Goal: Information Seeking & Learning: Learn about a topic

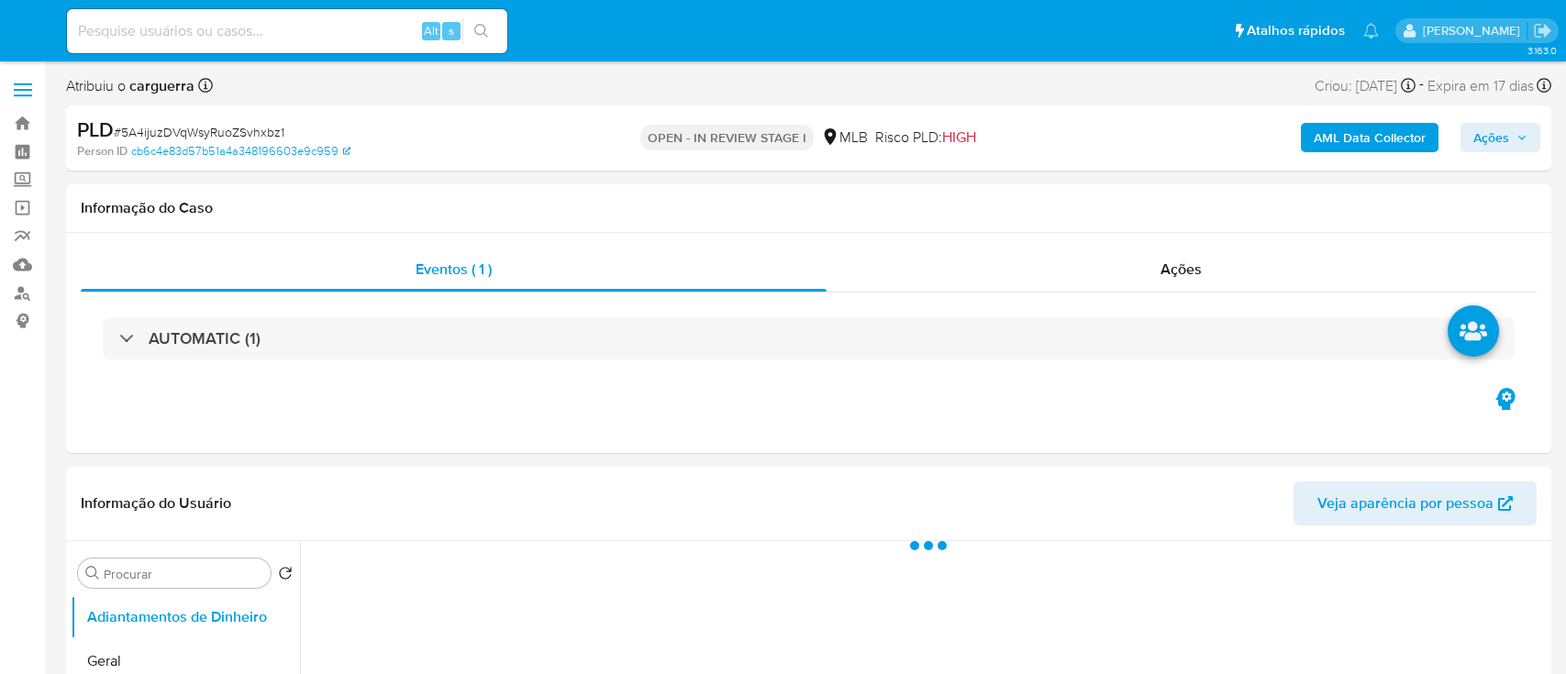
select select "10"
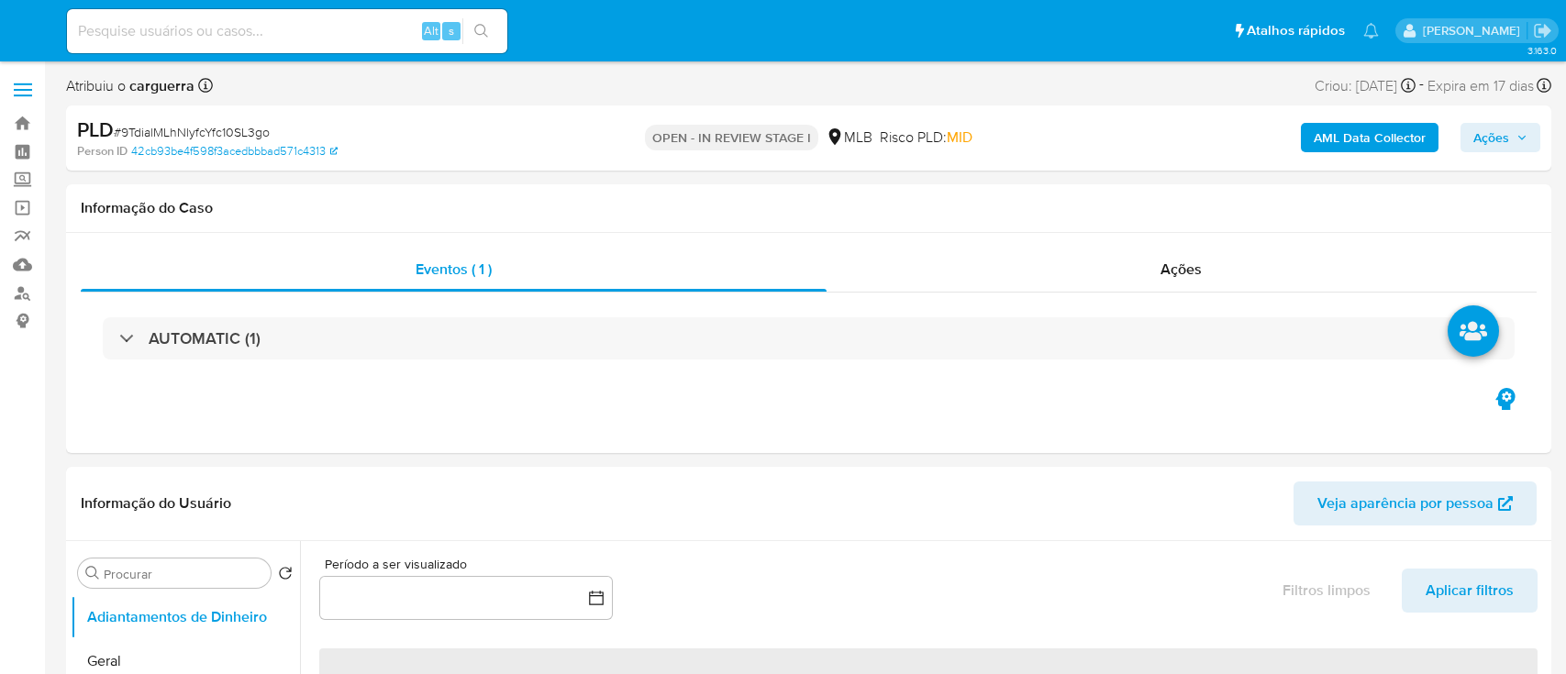
select select "10"
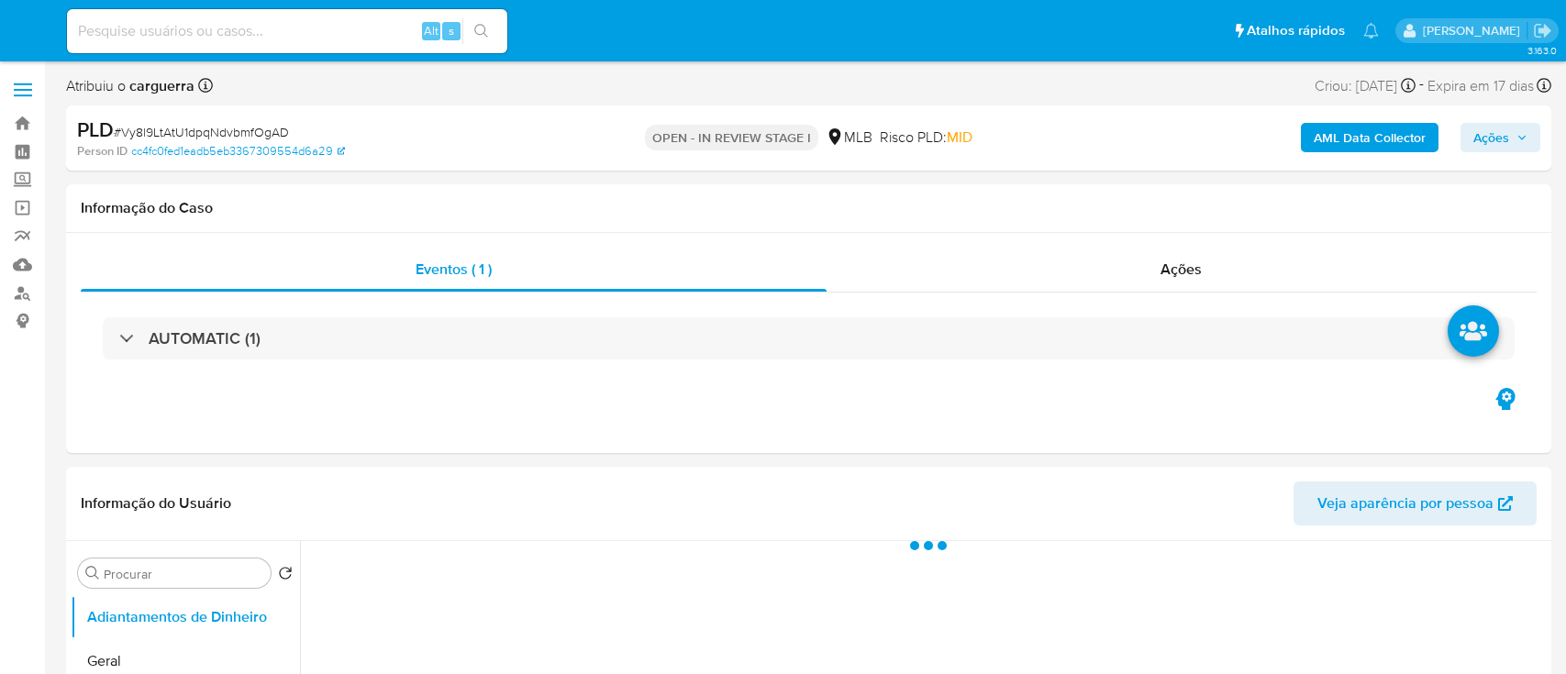
select select "10"
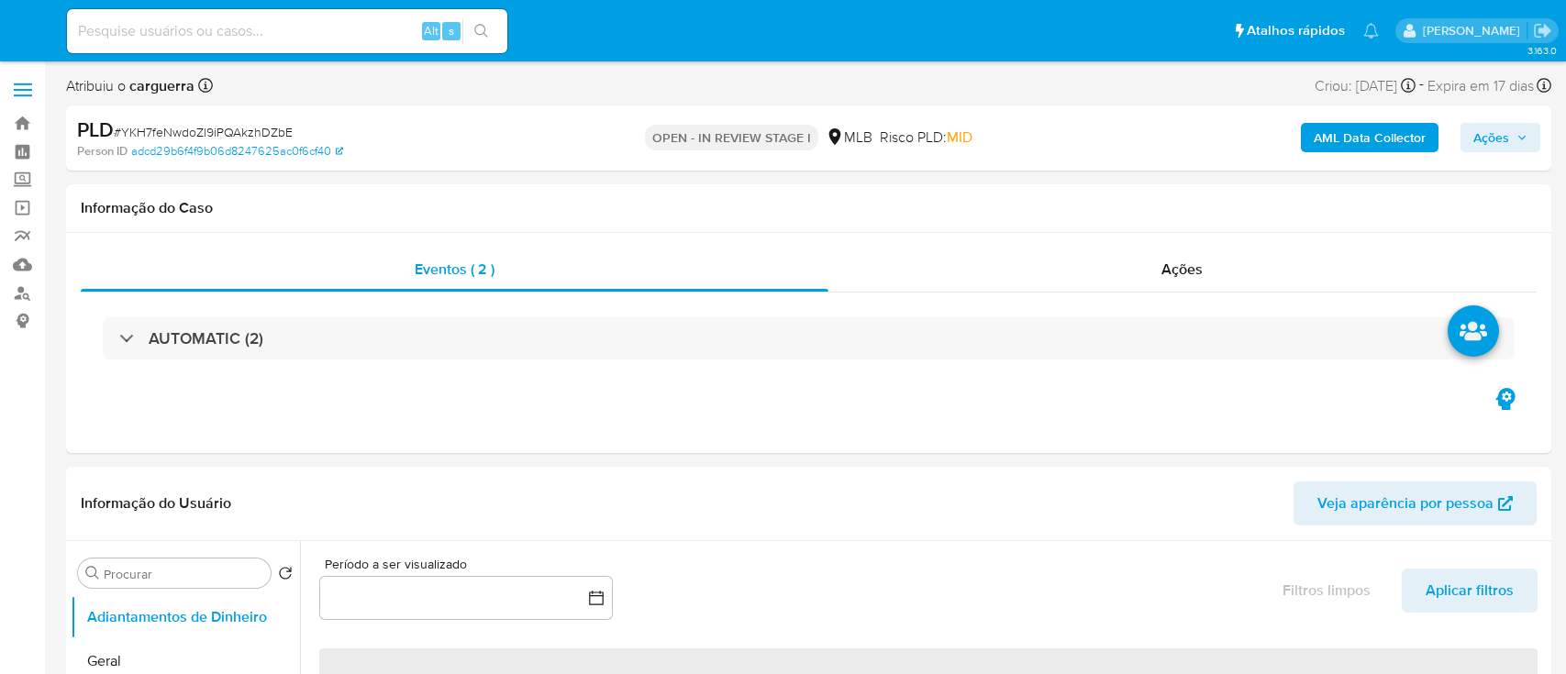
select select "10"
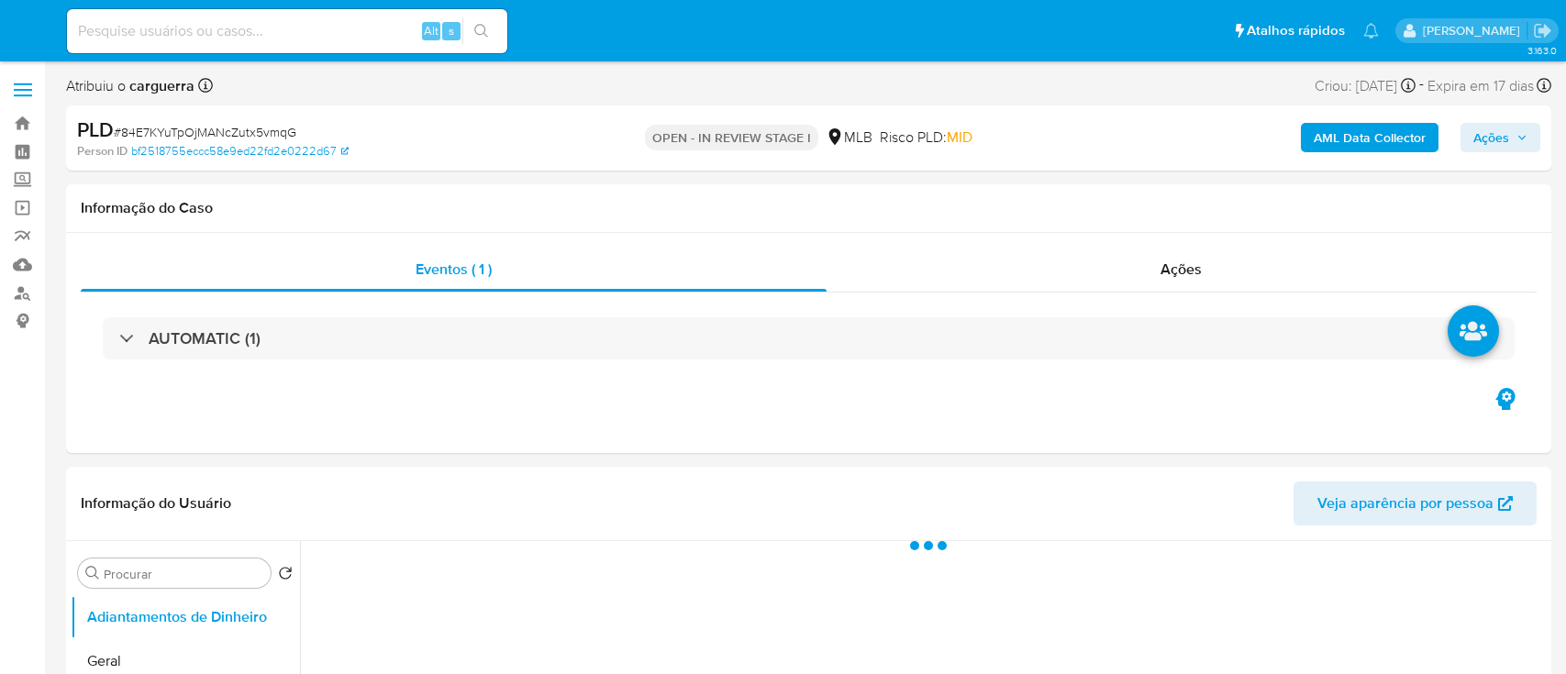
select select "10"
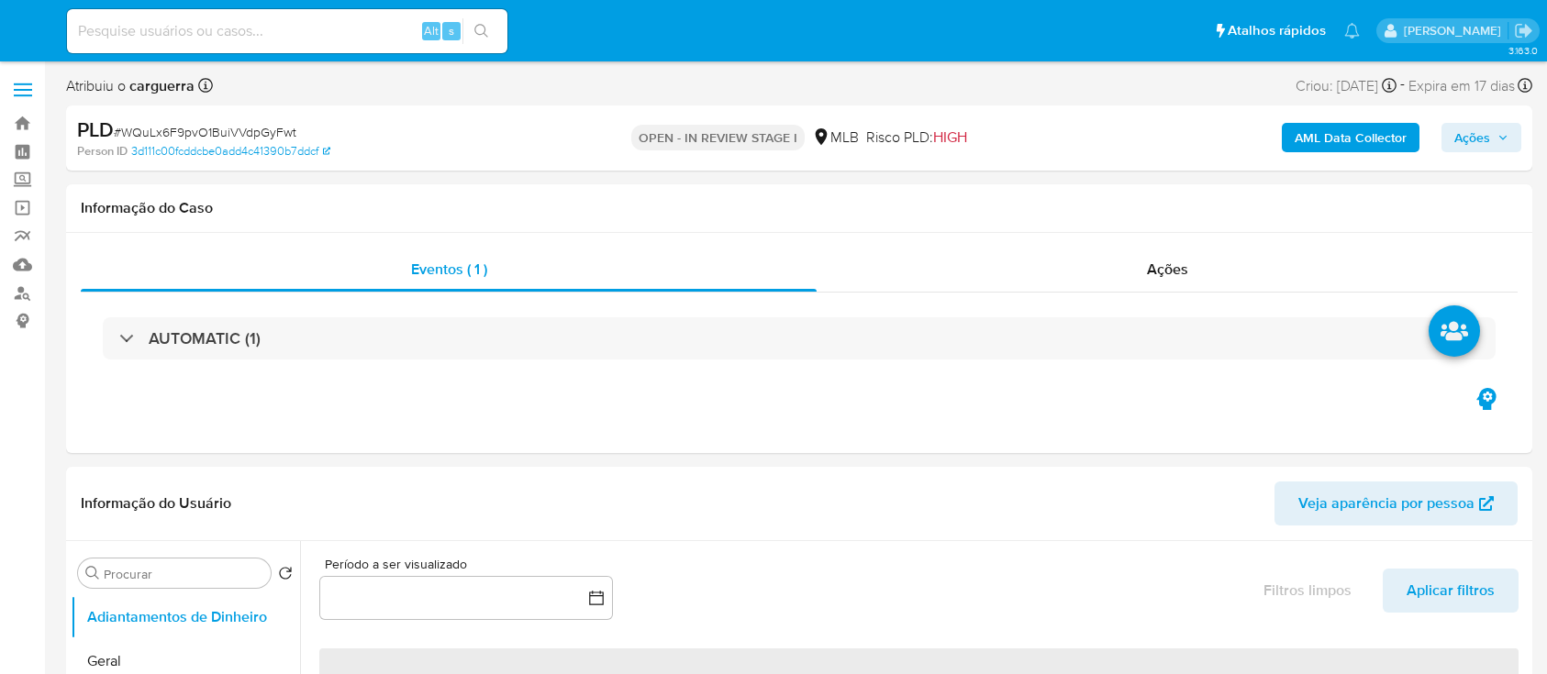
select select "10"
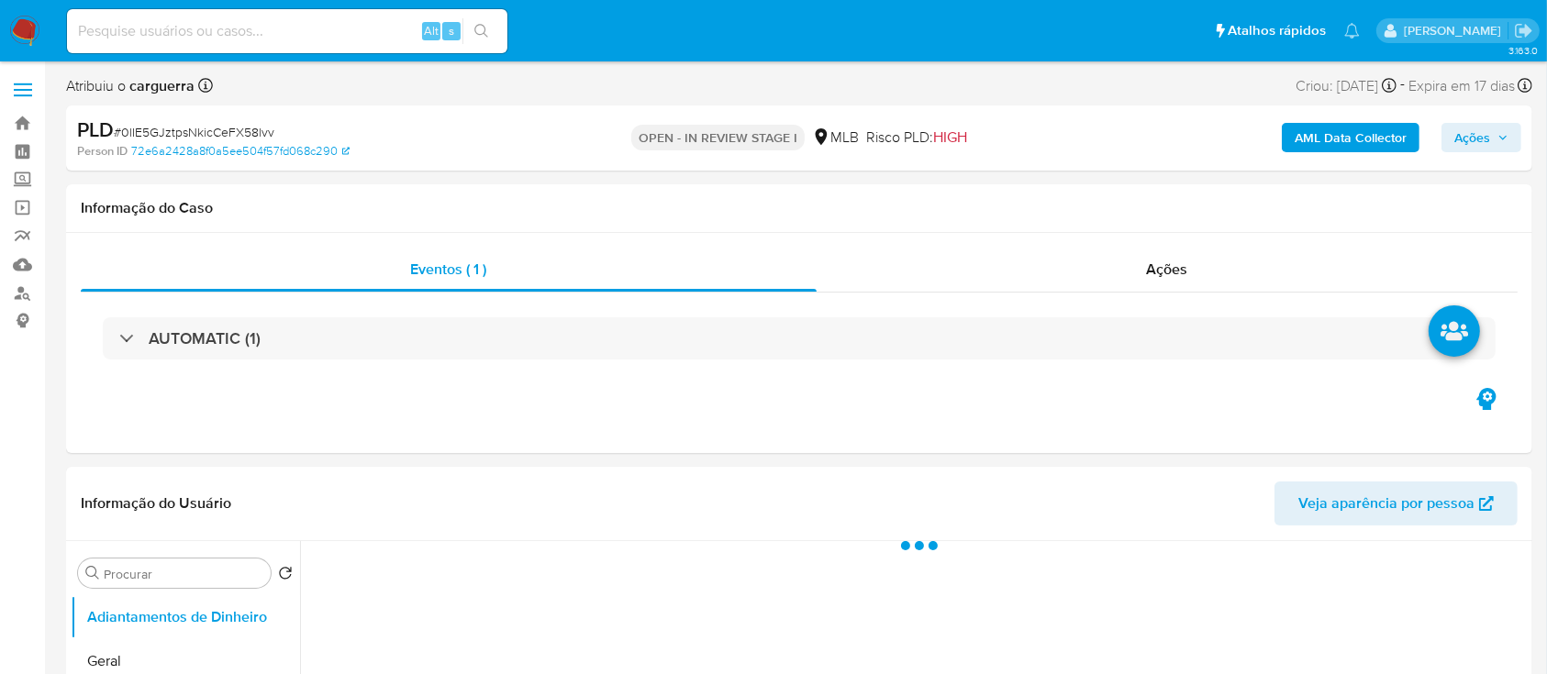
select select "10"
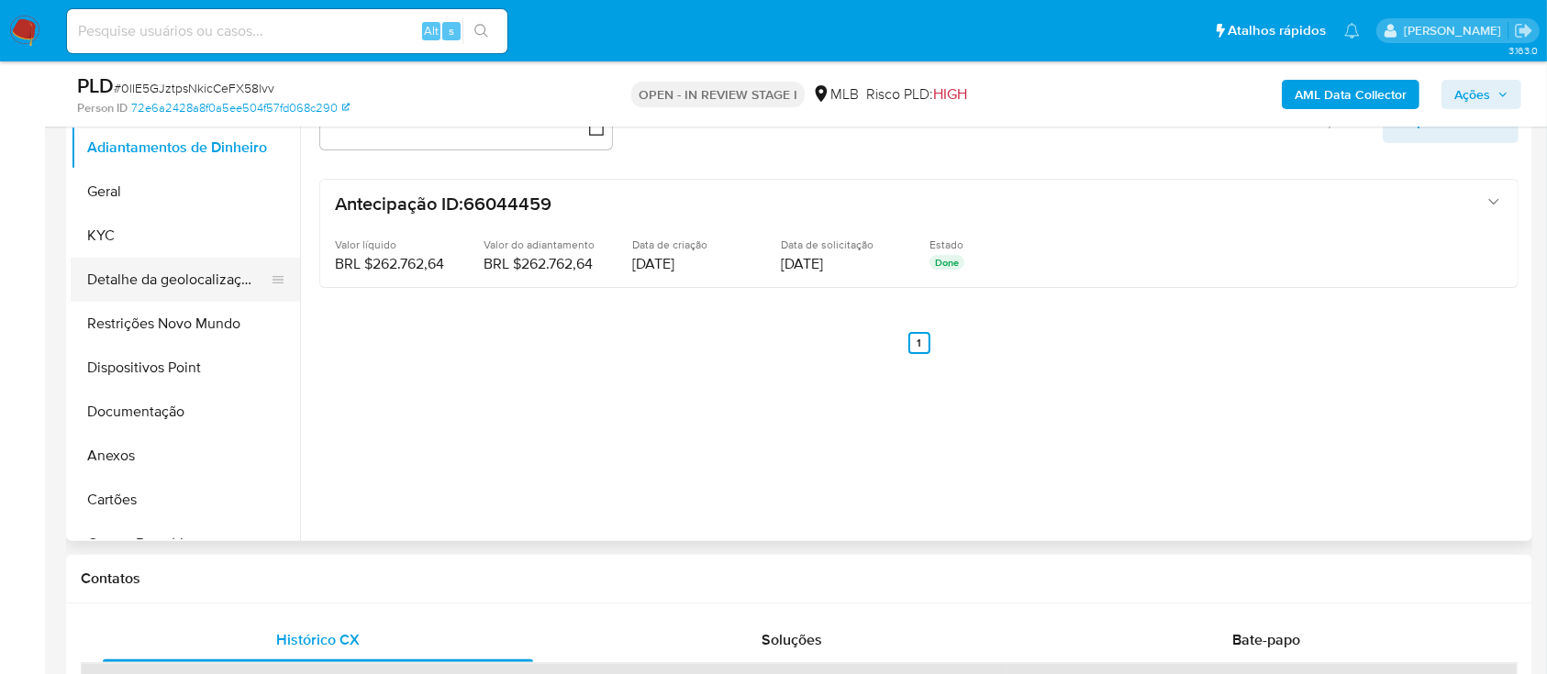
scroll to position [367, 0]
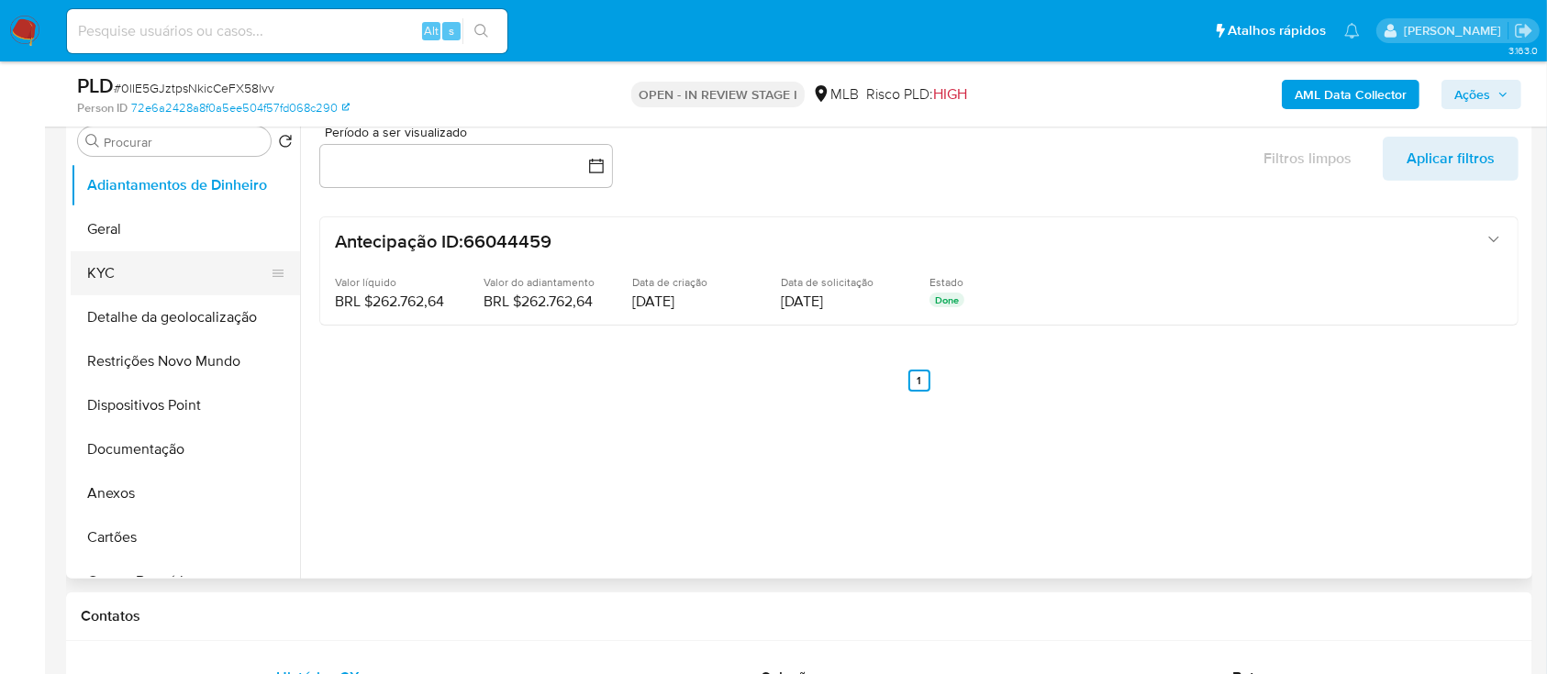
click at [119, 273] on button "KYC" at bounding box center [178, 273] width 215 height 44
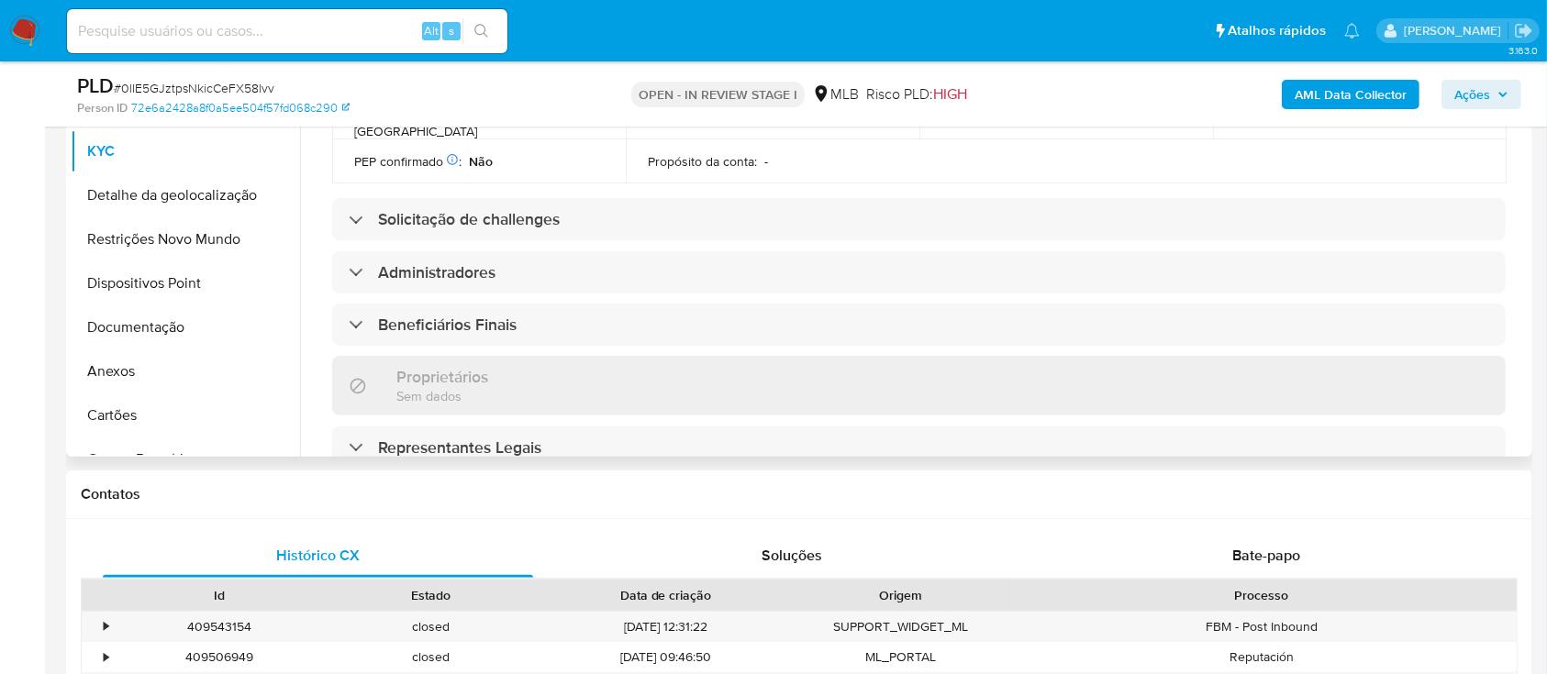
scroll to position [734, 0]
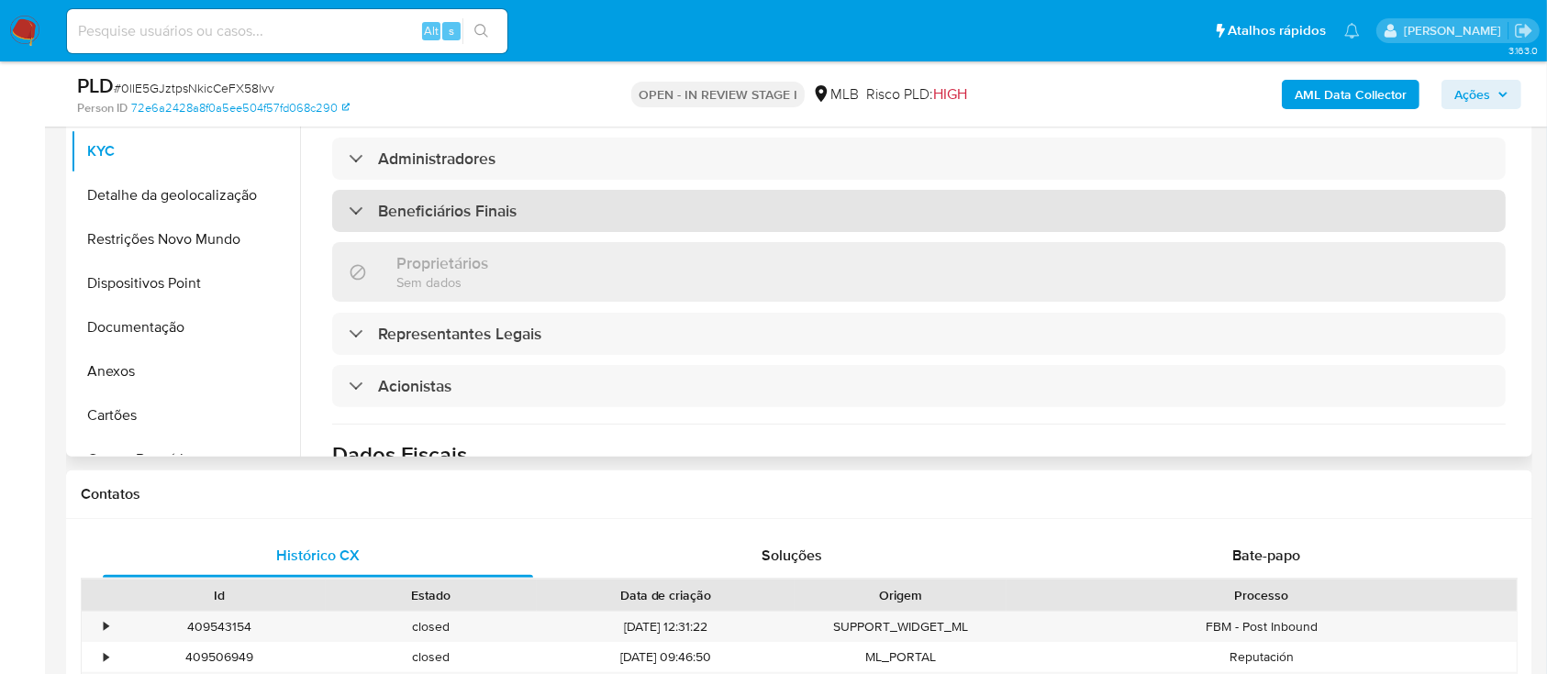
click at [468, 201] on h3 "Beneficiários Finais" at bounding box center [447, 211] width 139 height 20
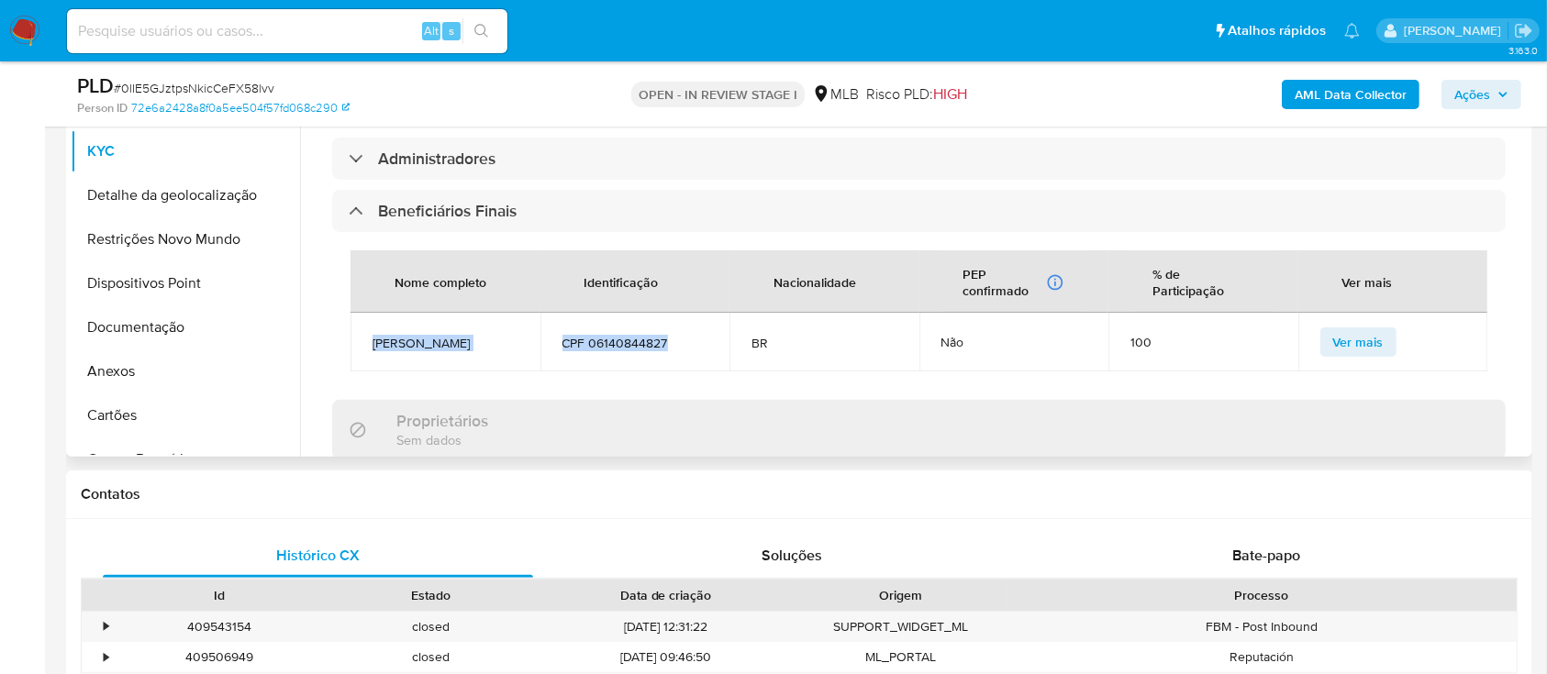
drag, startPoint x: 368, startPoint y: 308, endPoint x: 674, endPoint y: 325, distance: 306.8
click at [674, 325] on tr "Vilma de Moraes CPF 06140844827 BR Não 100 Ver mais" at bounding box center [918, 342] width 1137 height 59
copy tr "Vilma de Moraes CPF 06140844827"
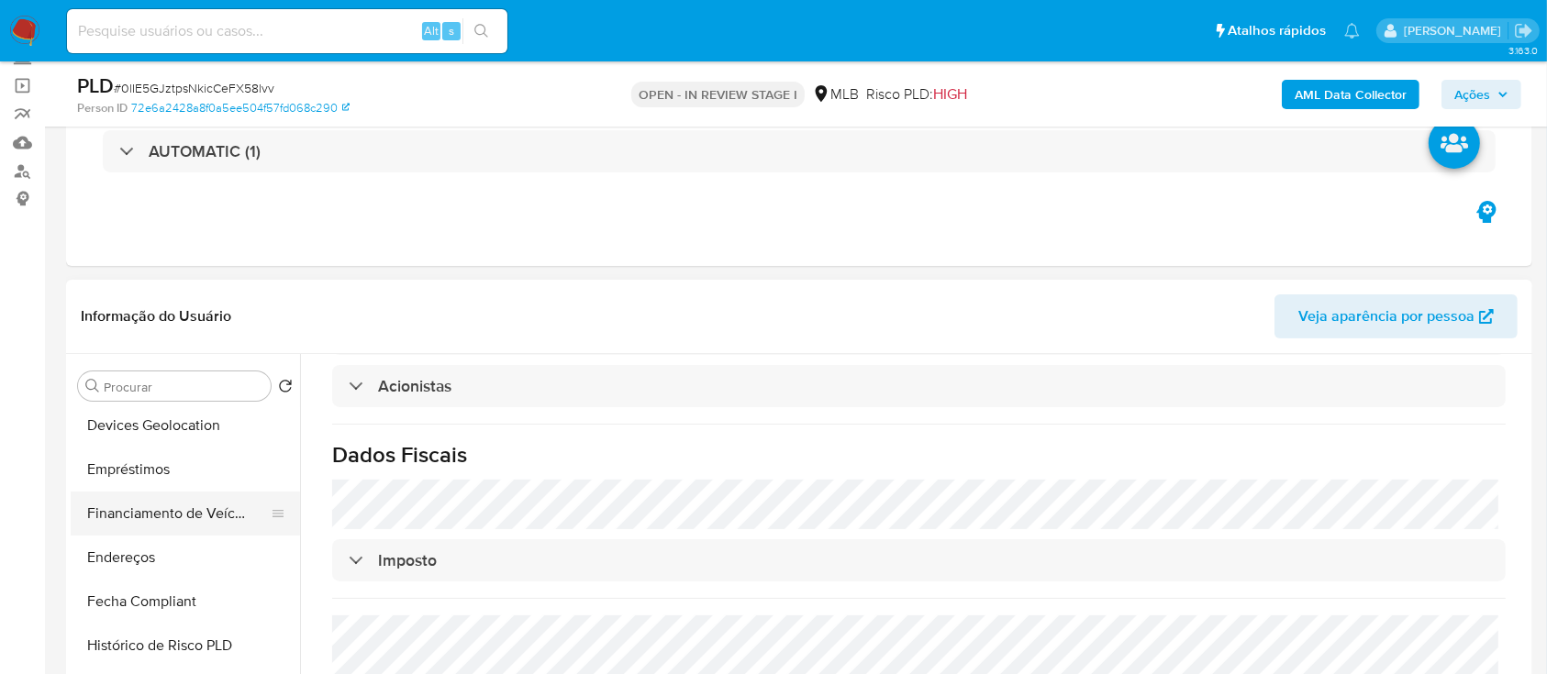
scroll to position [611, 0]
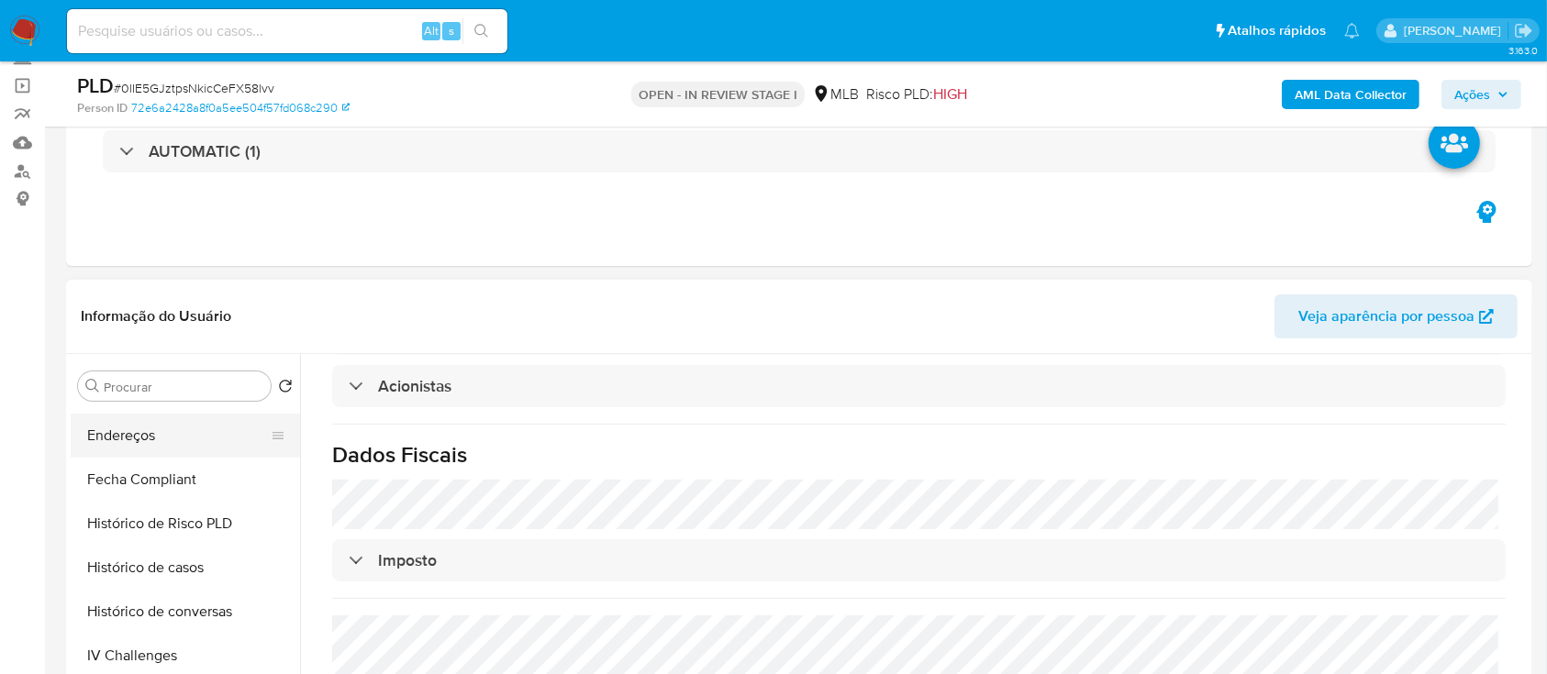
click at [151, 436] on button "Endereços" at bounding box center [178, 436] width 215 height 44
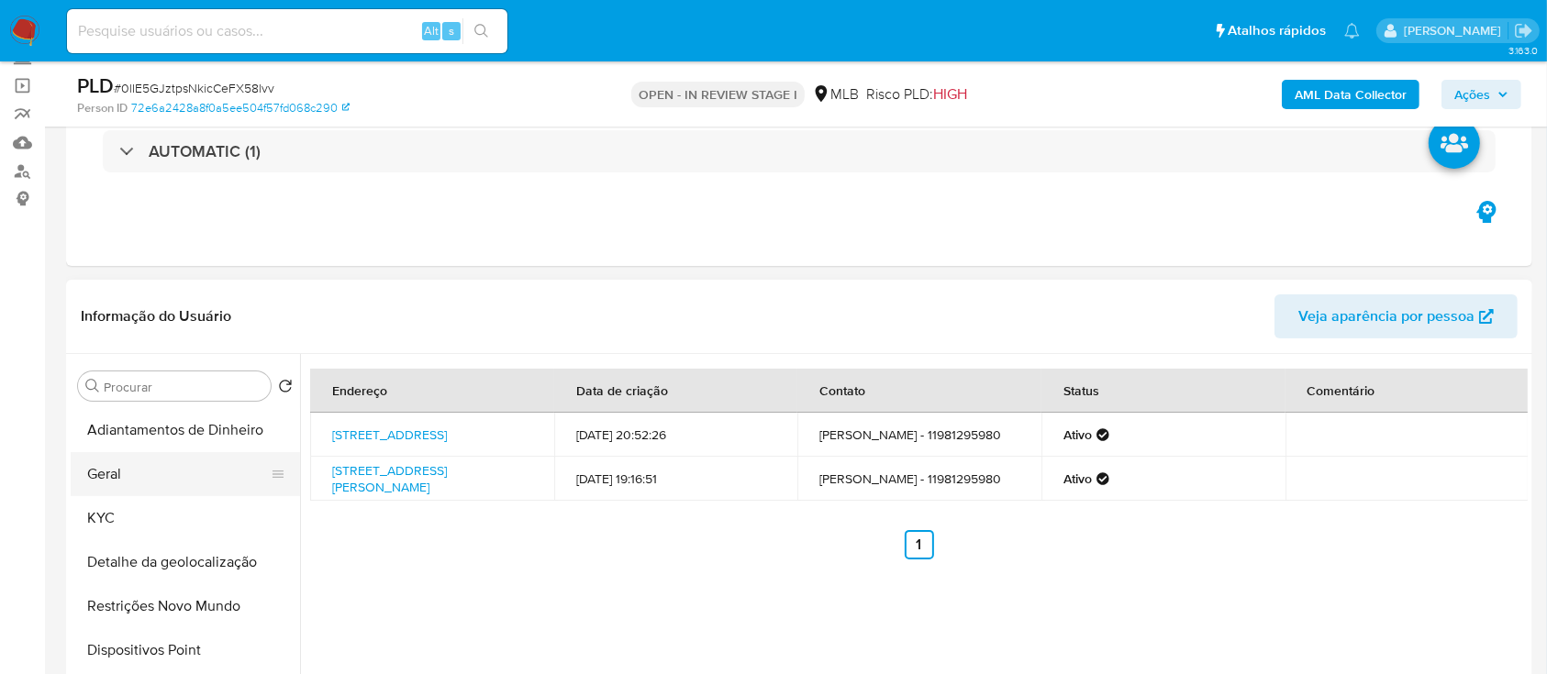
scroll to position [0, 0]
drag, startPoint x: 129, startPoint y: 511, endPoint x: 142, endPoint y: 502, distance: 15.8
click at [129, 510] on button "KYC" at bounding box center [178, 518] width 215 height 44
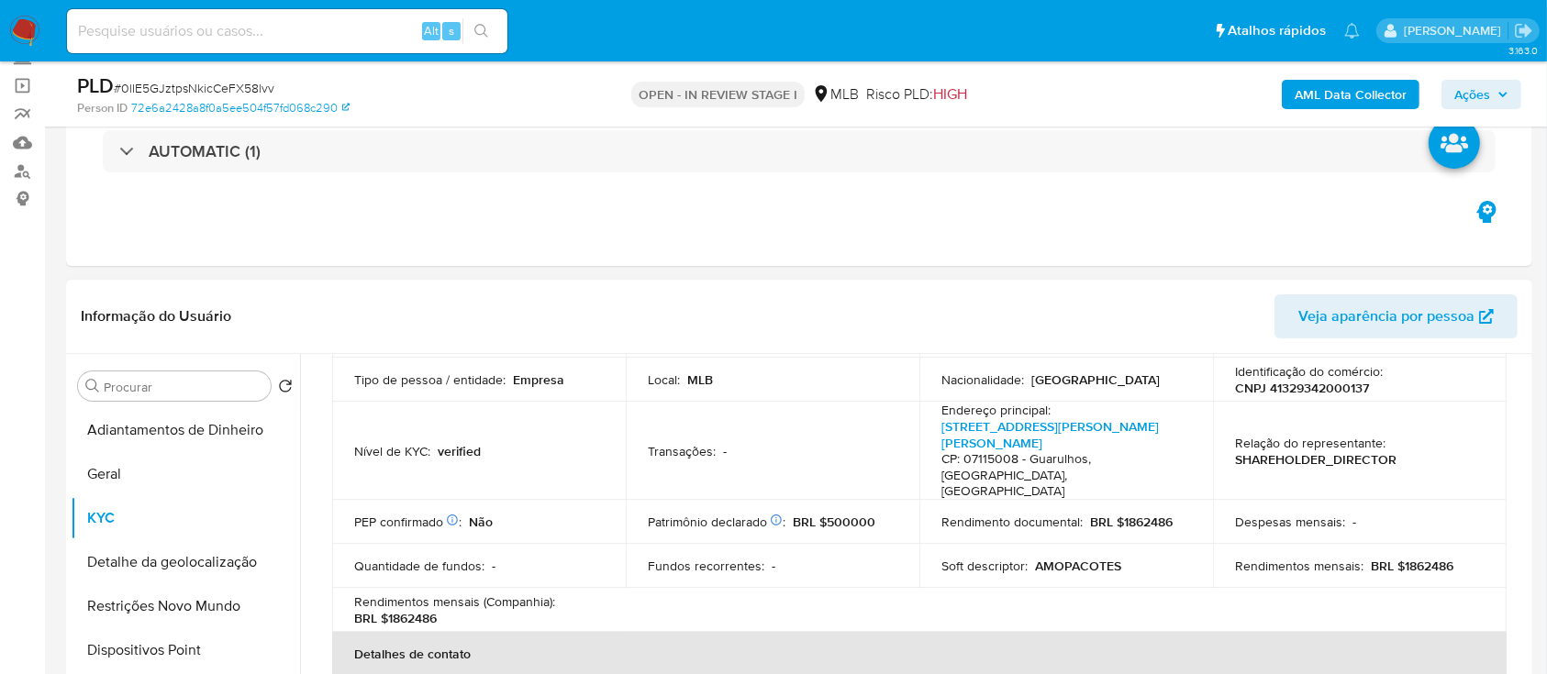
scroll to position [244, 0]
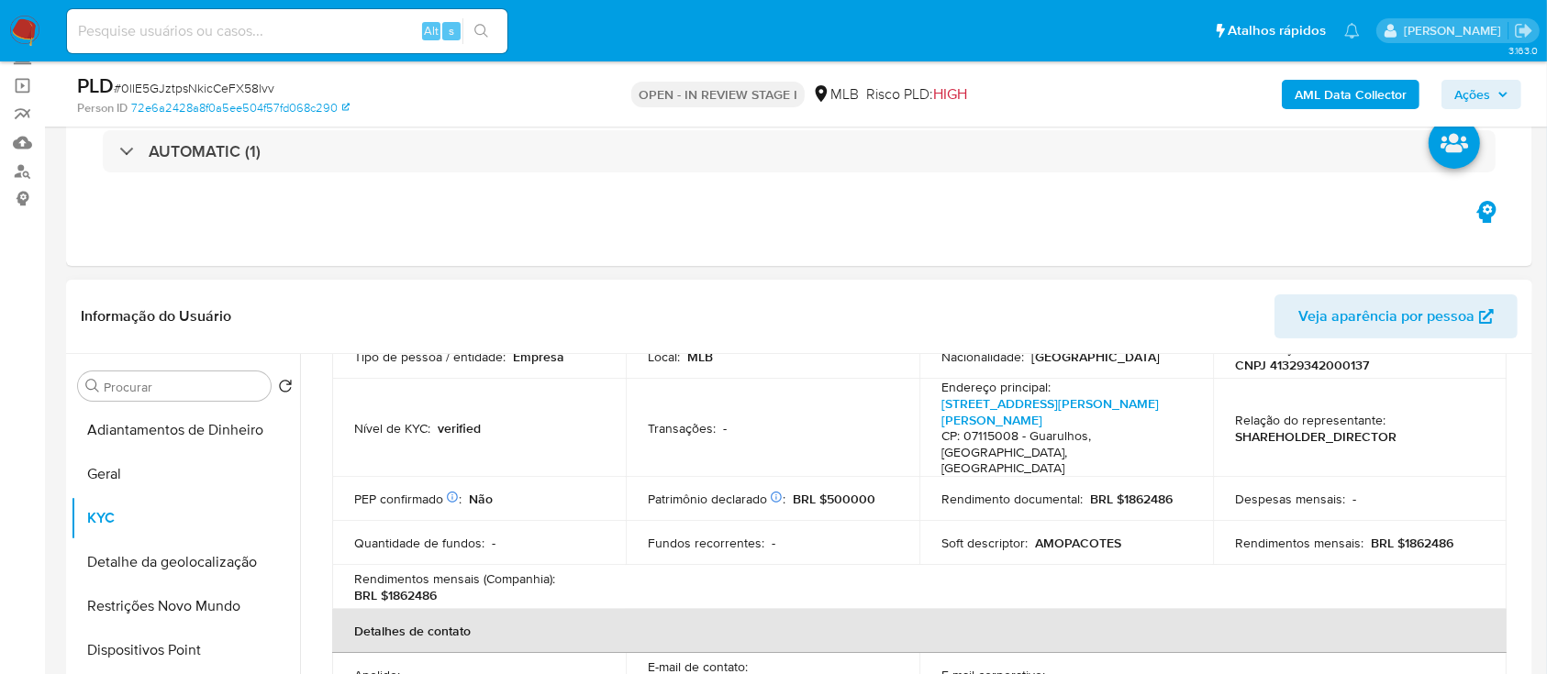
click at [1171, 491] on div "Rendimento documental : BRL $1862486" at bounding box center [1066, 499] width 250 height 17
drag, startPoint x: 1171, startPoint y: 484, endPoint x: 1262, endPoint y: 518, distance: 96.9
click at [1113, 491] on div "Rendimento documental : BRL $1862486" at bounding box center [1066, 499] width 250 height 17
copy p "$1862486"
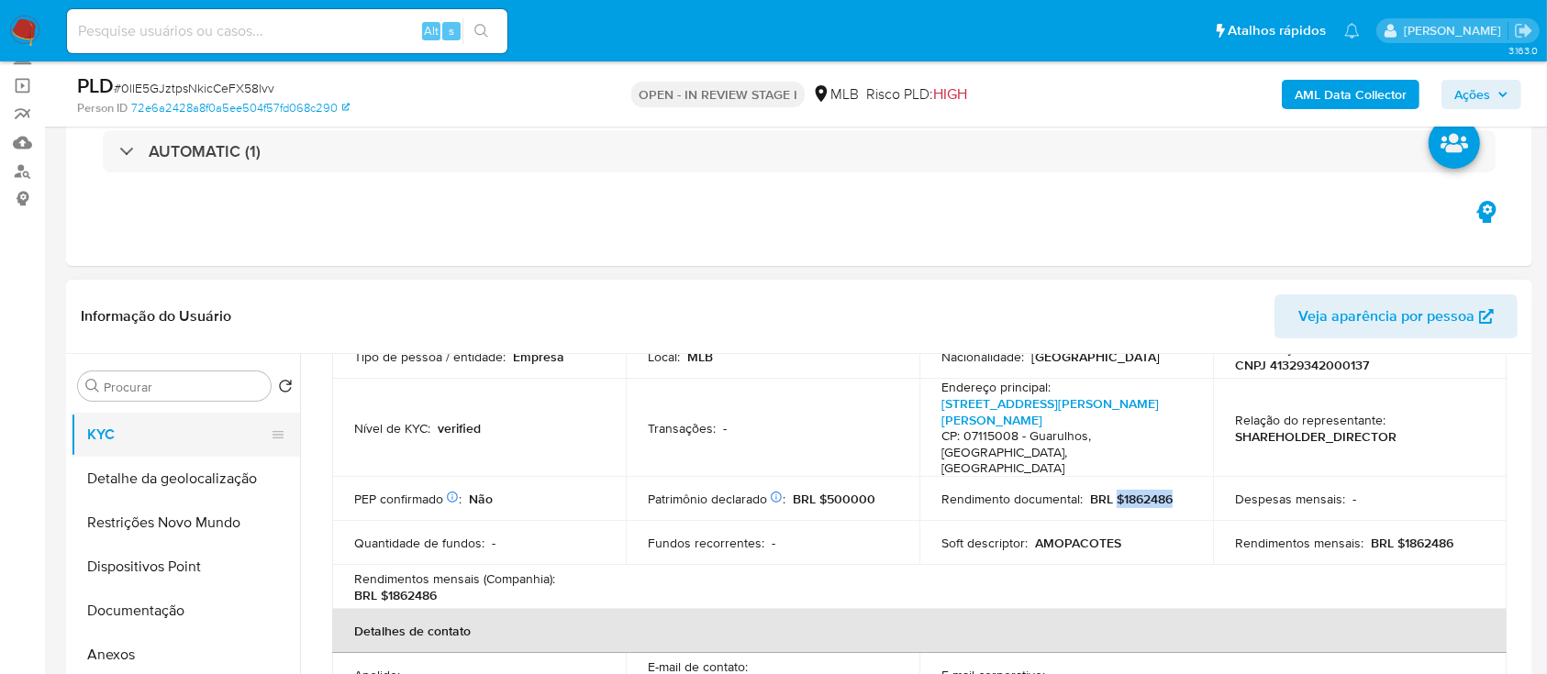
scroll to position [122, 0]
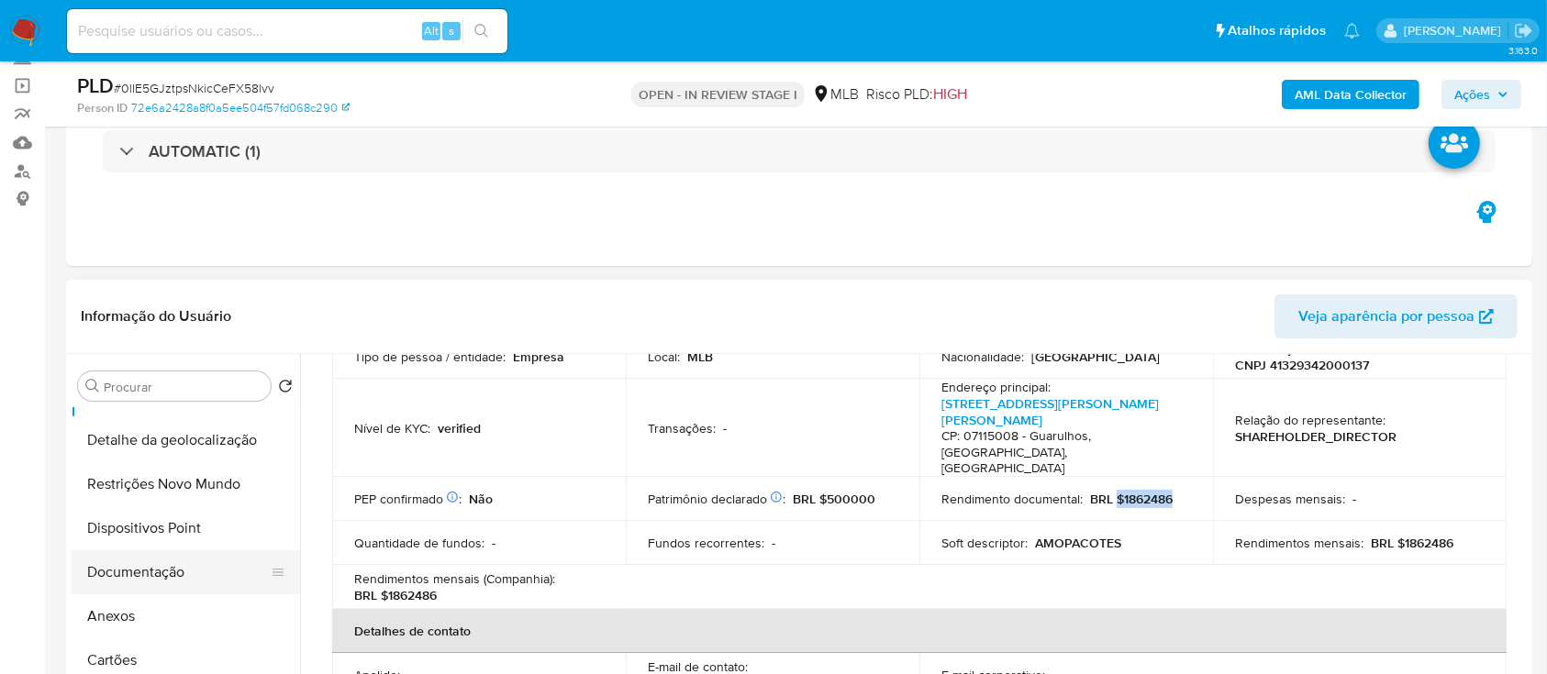
click at [139, 564] on button "Documentação" at bounding box center [178, 572] width 215 height 44
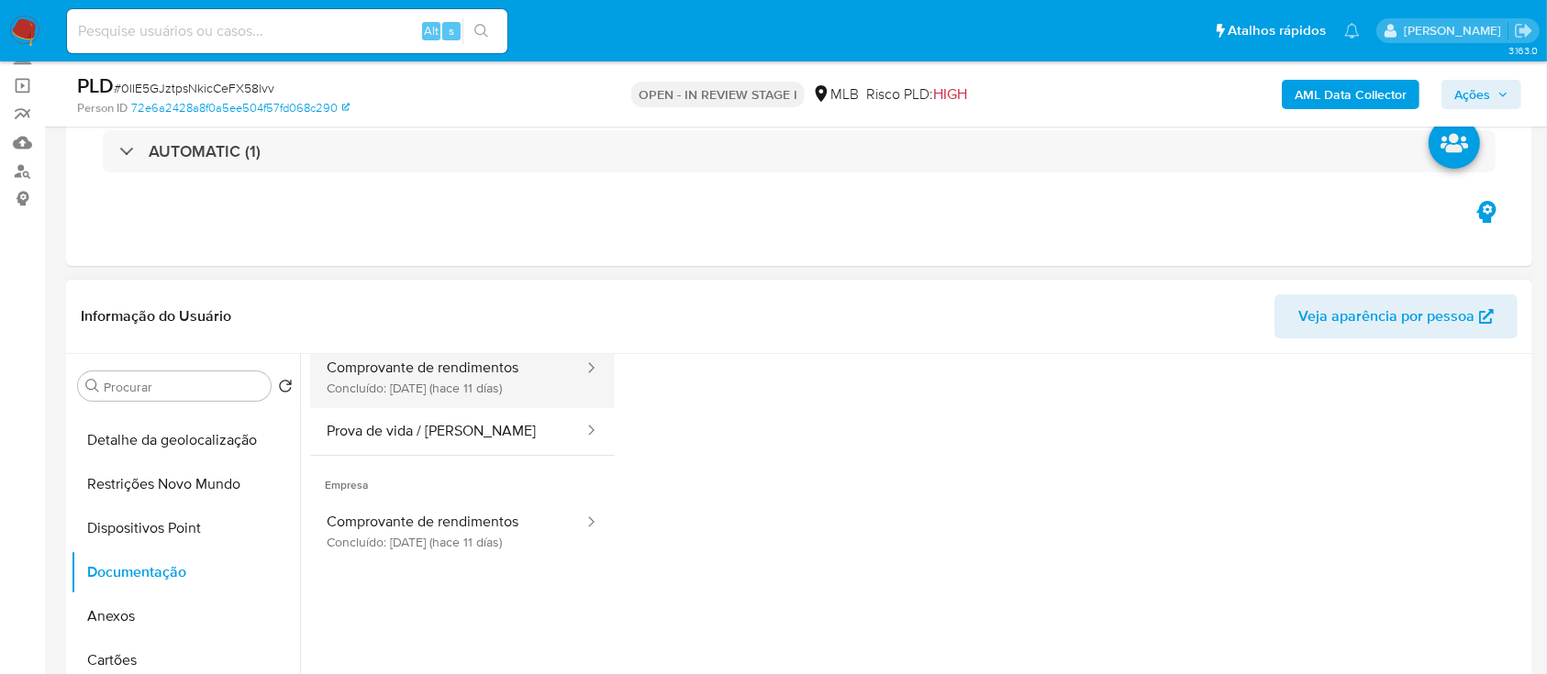
click at [461, 383] on button "Comprovante de rendimentos Concluído: 29/09/2025 (hace 11 días)" at bounding box center [447, 377] width 275 height 62
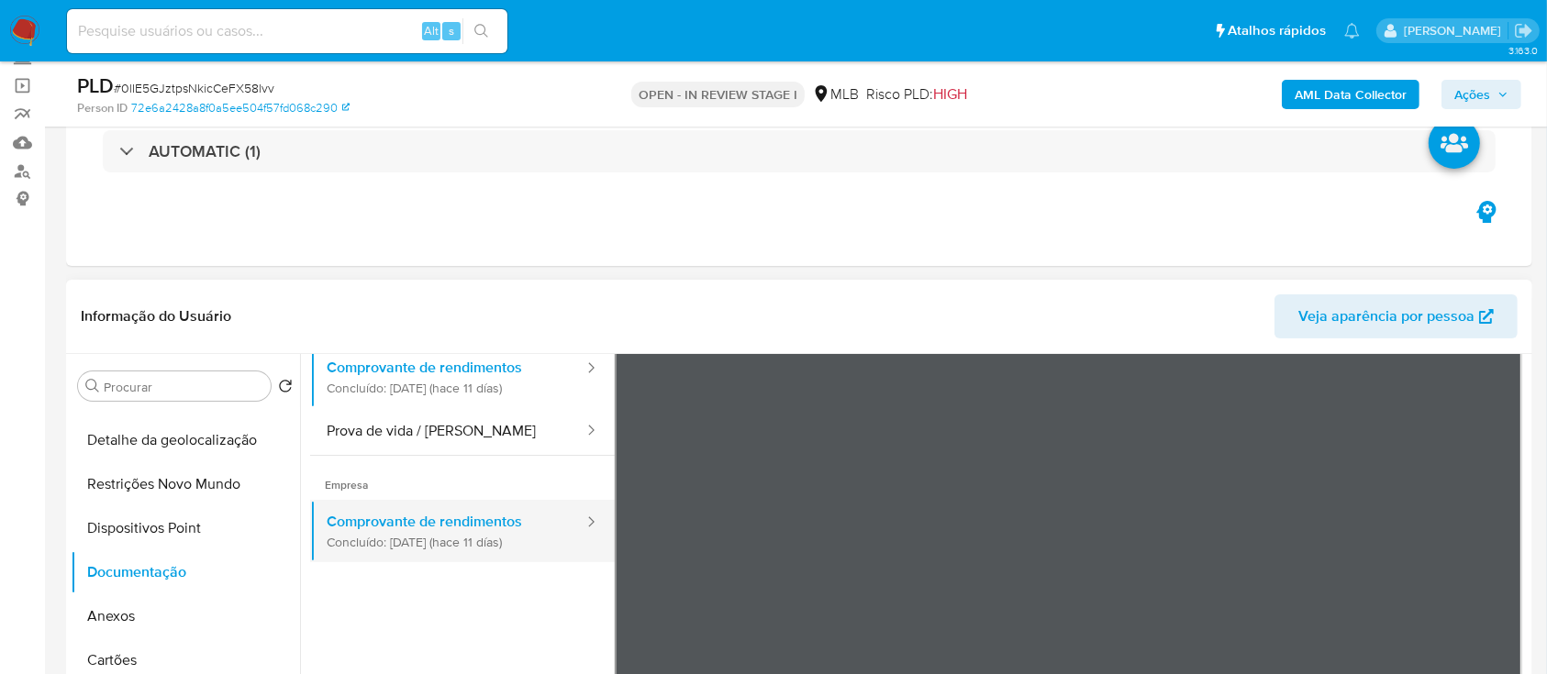
click at [462, 530] on button "Comprovante de rendimentos Concluído: 29/09/2025 (hace 11 días)" at bounding box center [447, 531] width 275 height 62
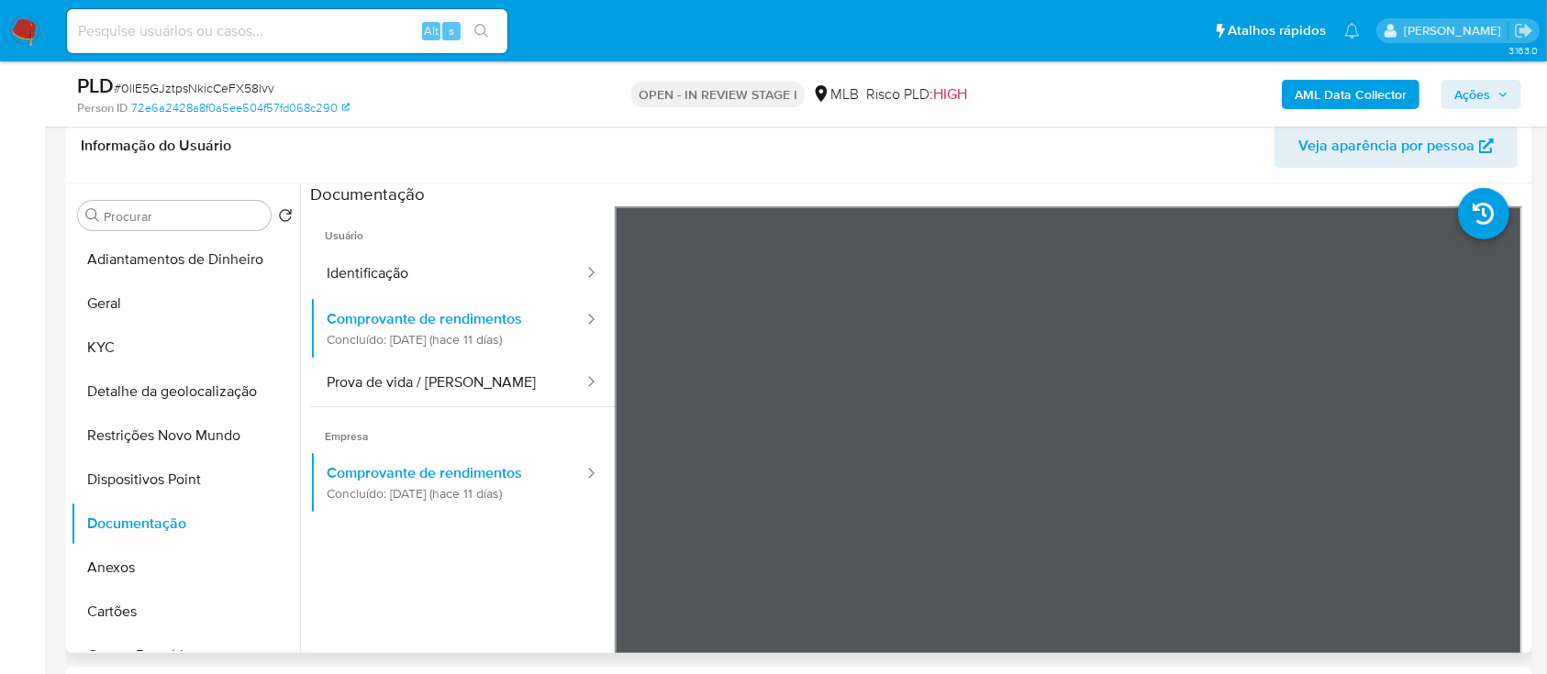
scroll to position [244, 0]
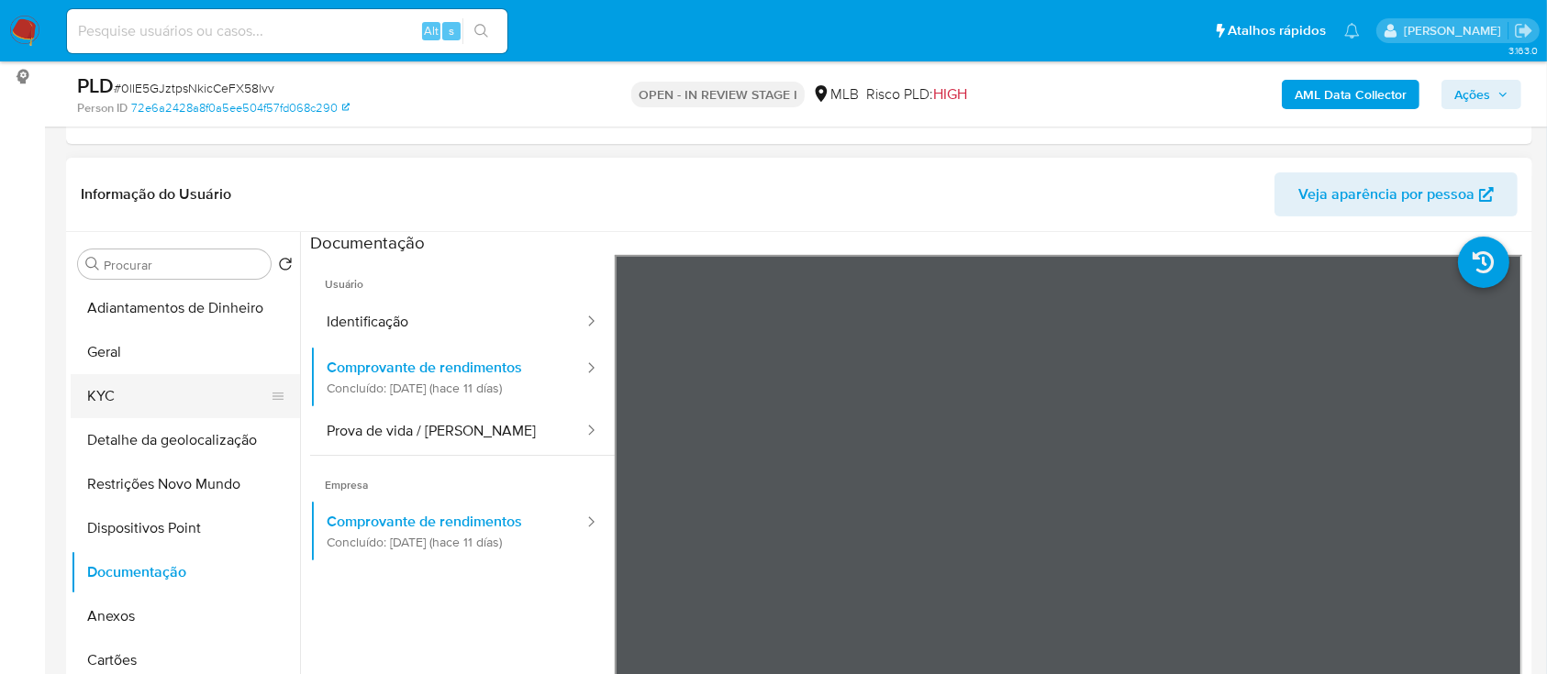
click at [110, 400] on button "KYC" at bounding box center [178, 396] width 215 height 44
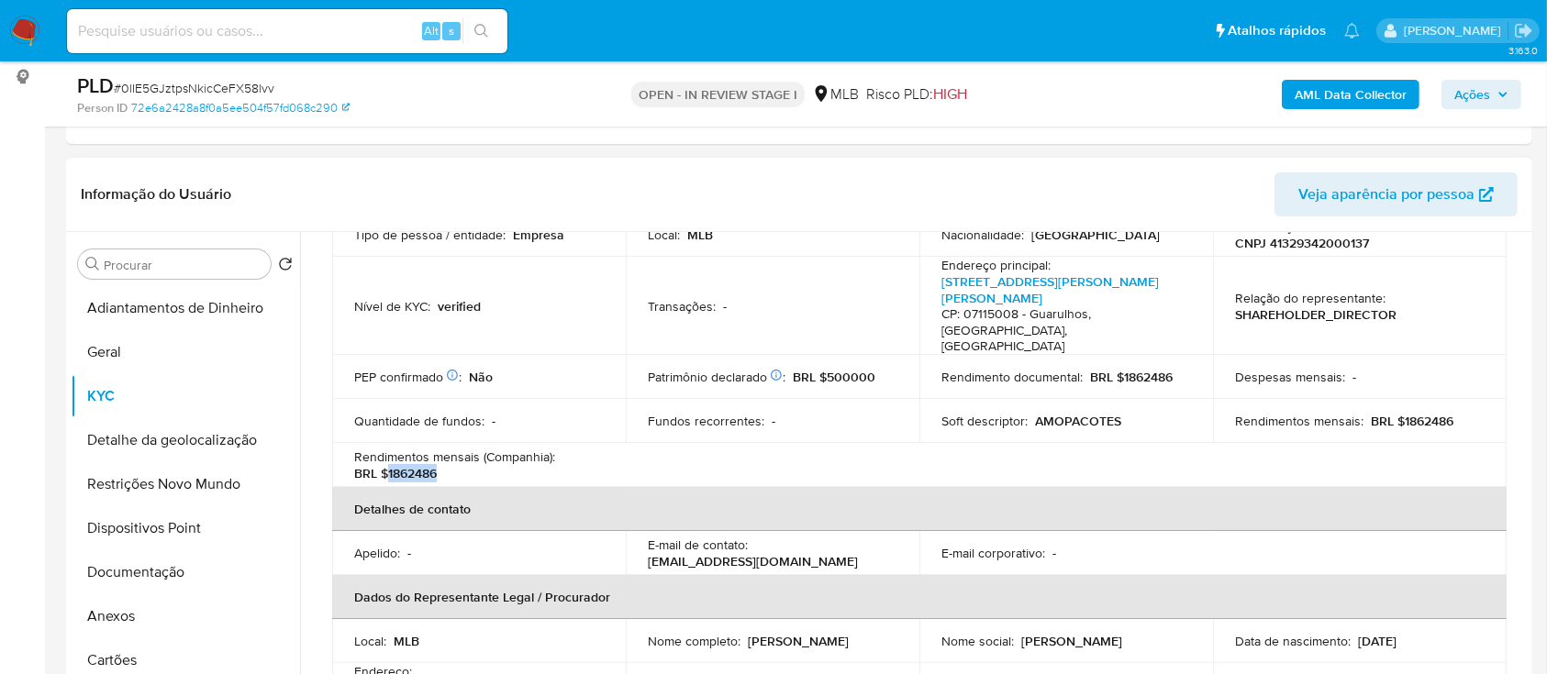
drag, startPoint x: 453, startPoint y: 461, endPoint x: 506, endPoint y: 432, distance: 60.8
click at [386, 457] on div "Rendimentos mensais (Companhia) : BRL $1862486" at bounding box center [479, 465] width 250 height 33
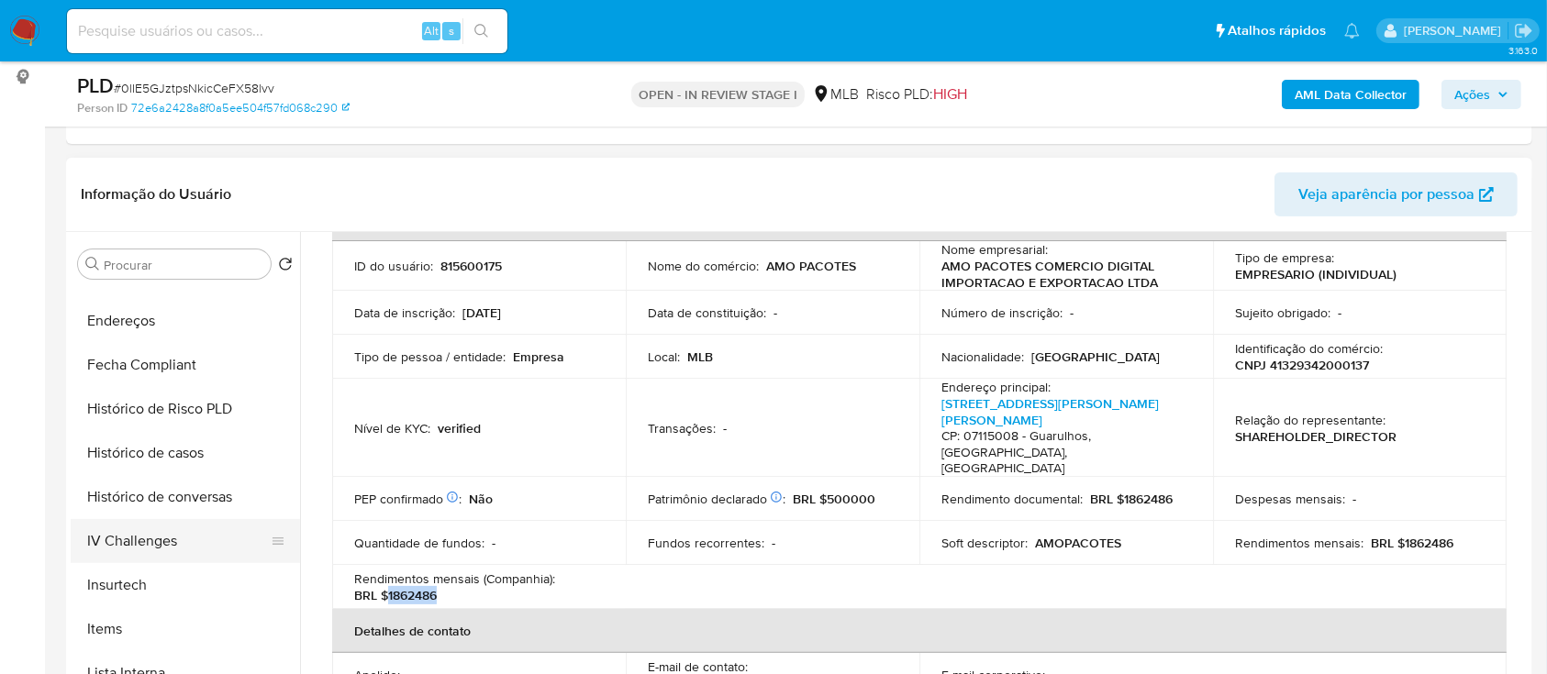
scroll to position [611, 0]
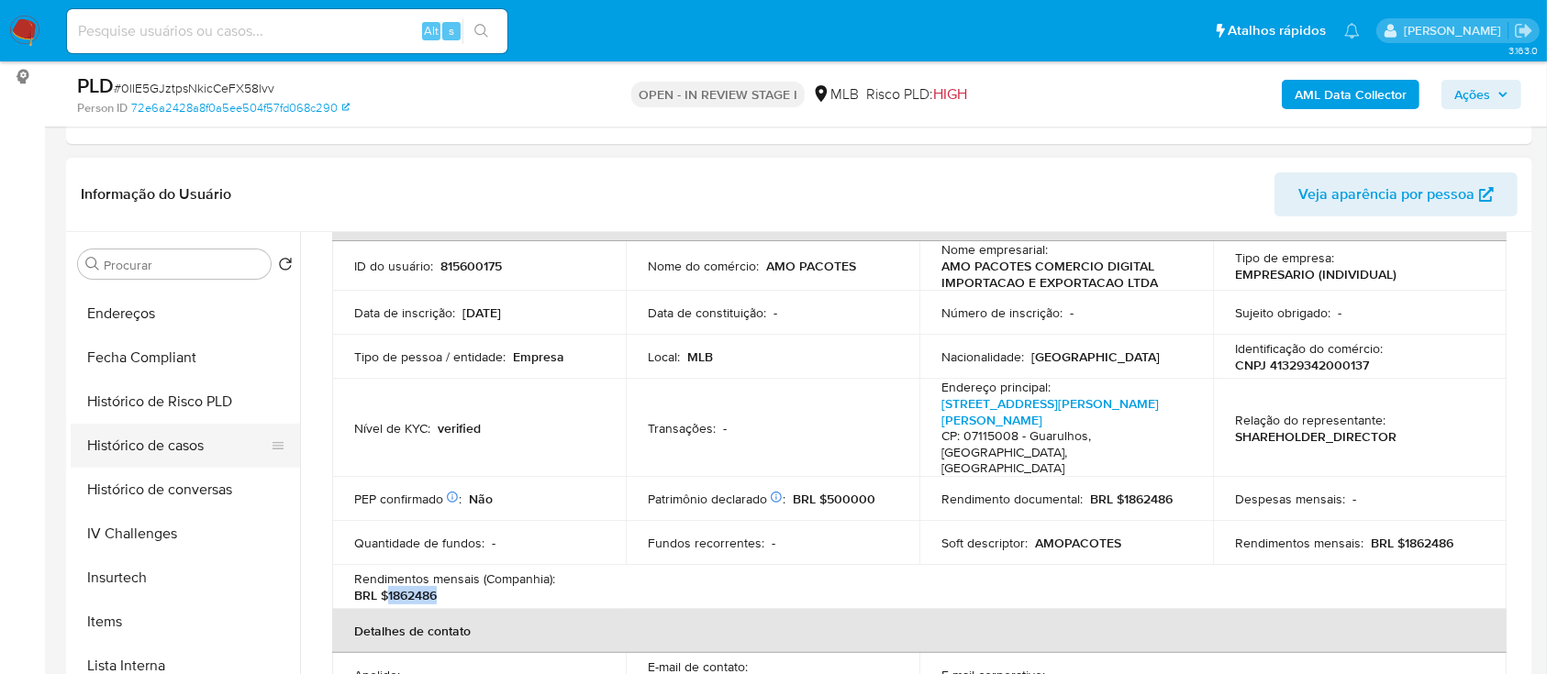
click at [199, 439] on button "Histórico de casos" at bounding box center [178, 446] width 215 height 44
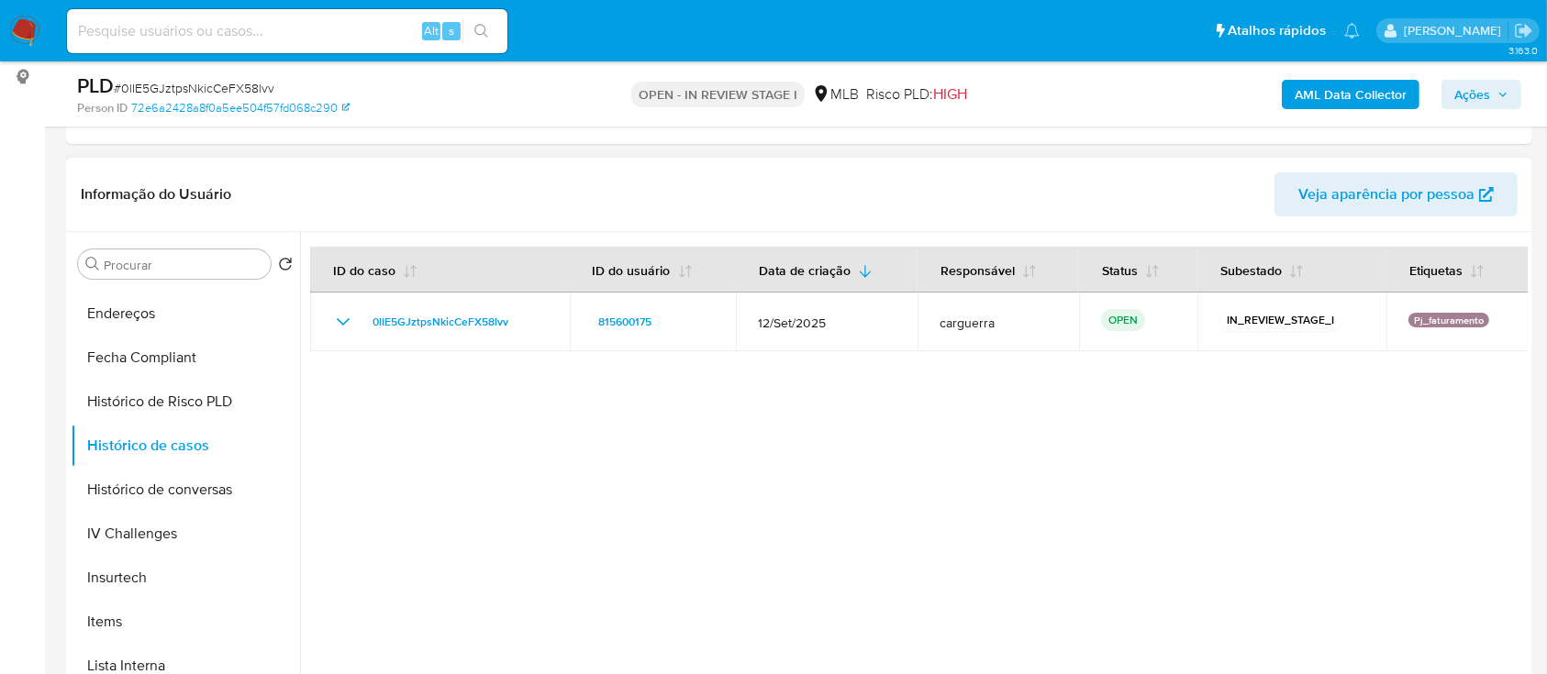
click at [954, 512] on div at bounding box center [913, 467] width 1227 height 470
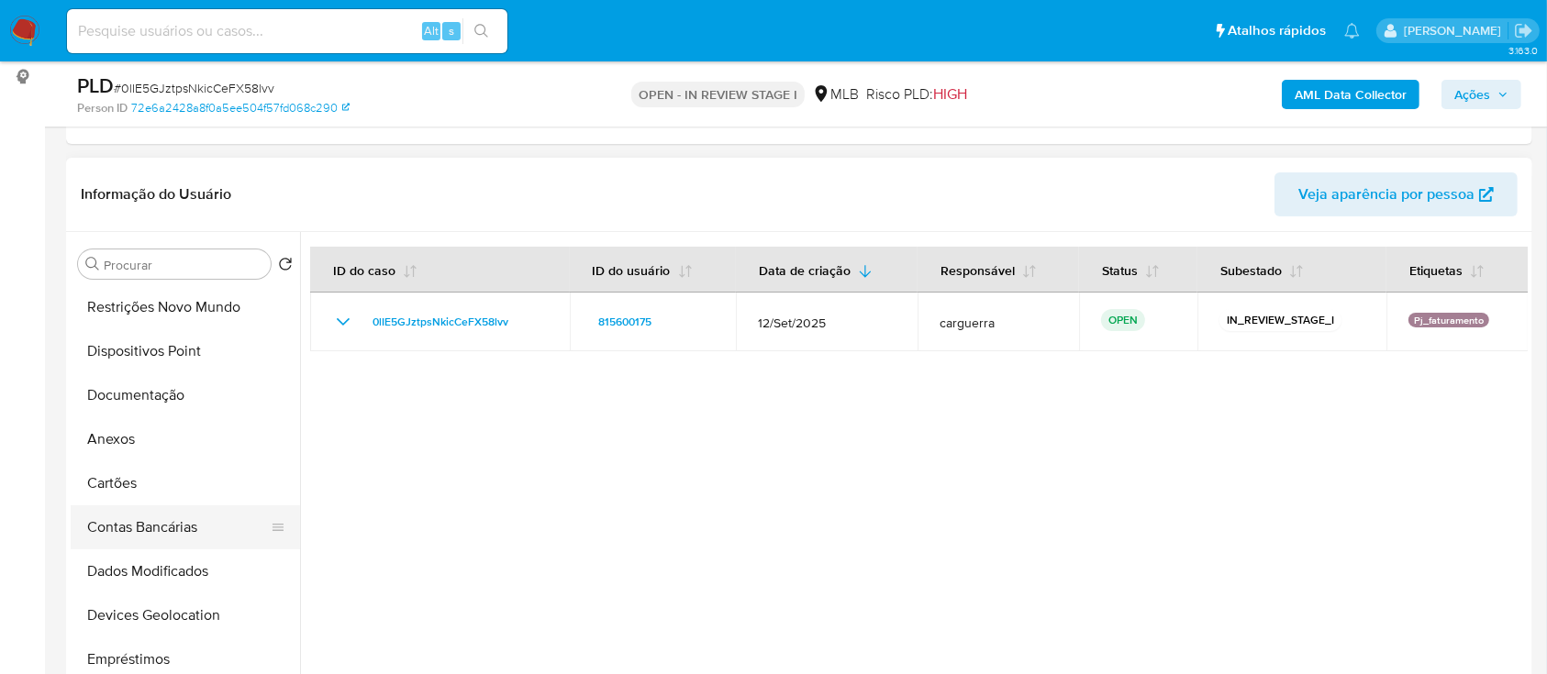
scroll to position [139, 0]
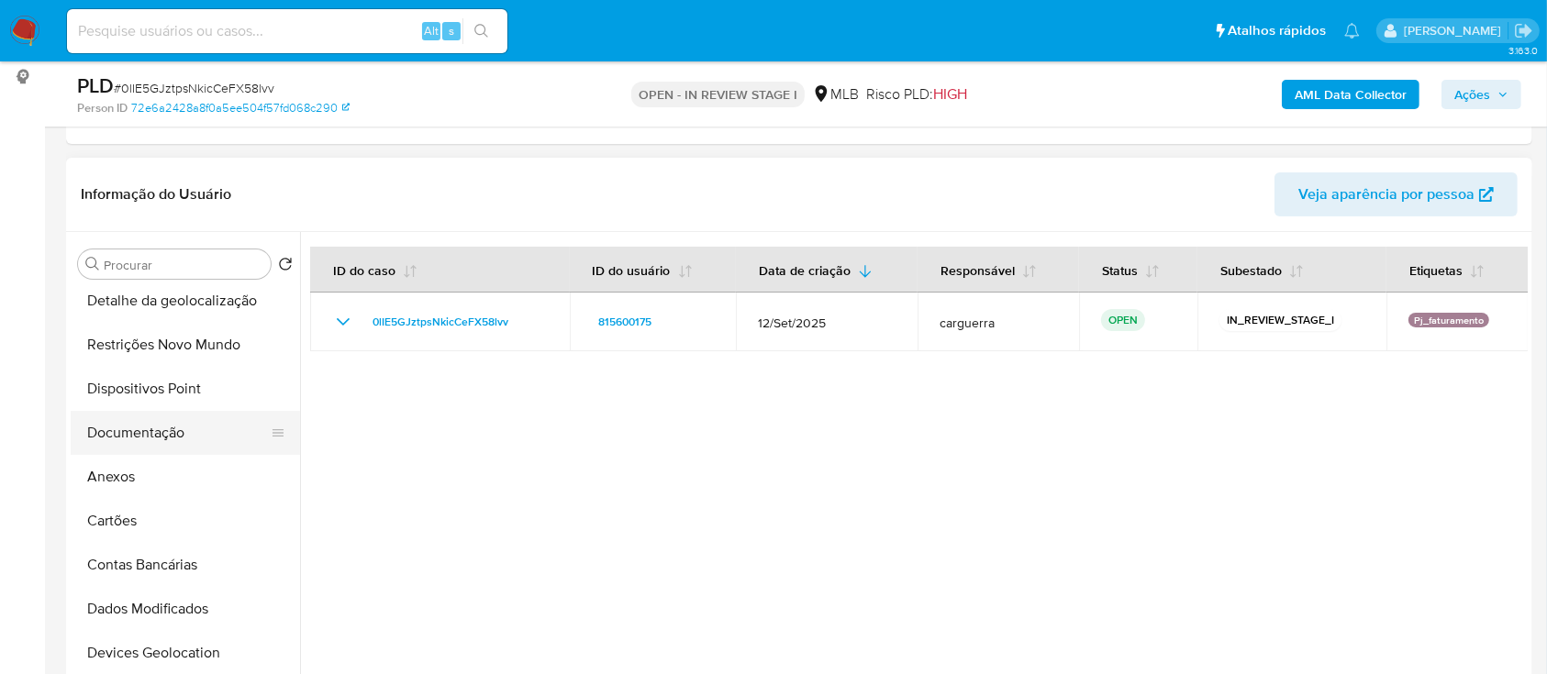
click at [145, 415] on button "Documentação" at bounding box center [178, 433] width 215 height 44
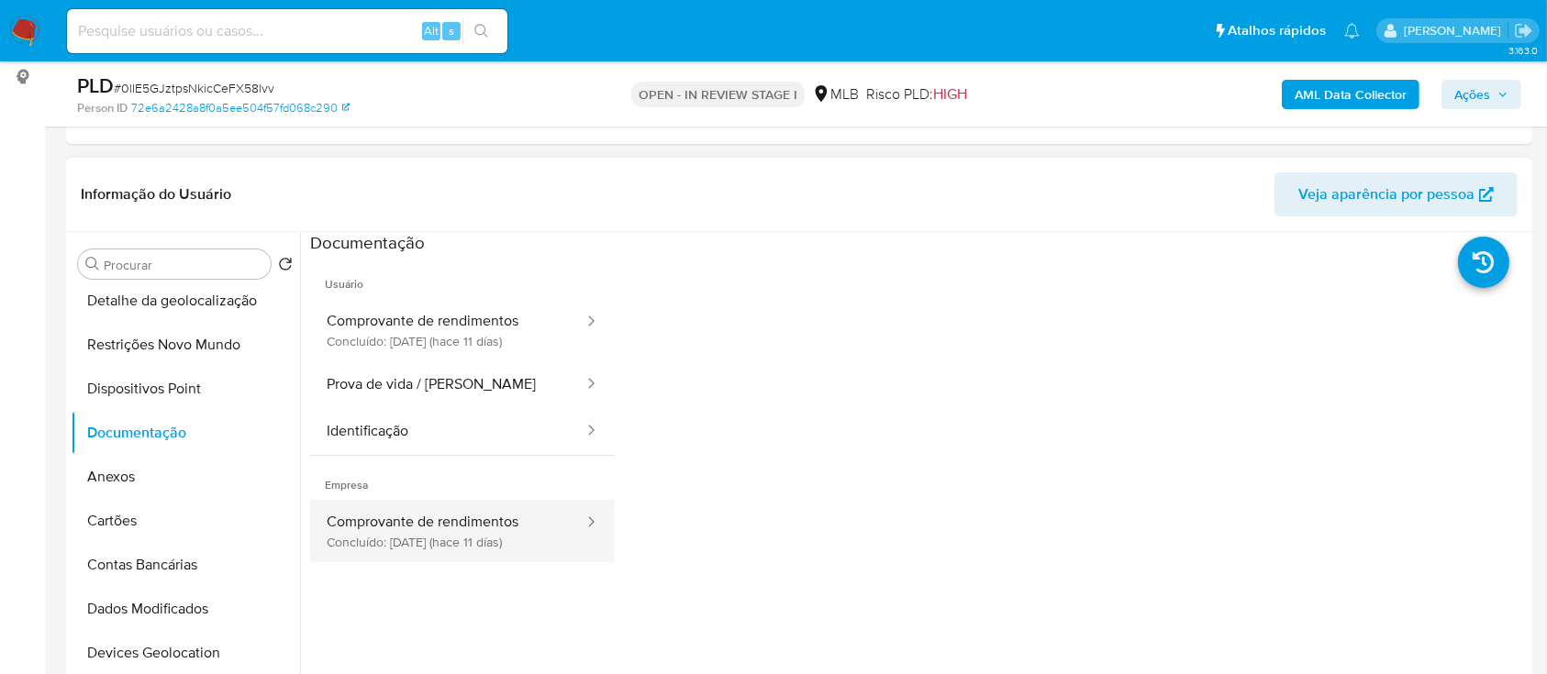
click at [439, 510] on button "Comprovante de rendimentos Concluído: 29/09/2025 (hace 11 días)" at bounding box center [447, 531] width 275 height 62
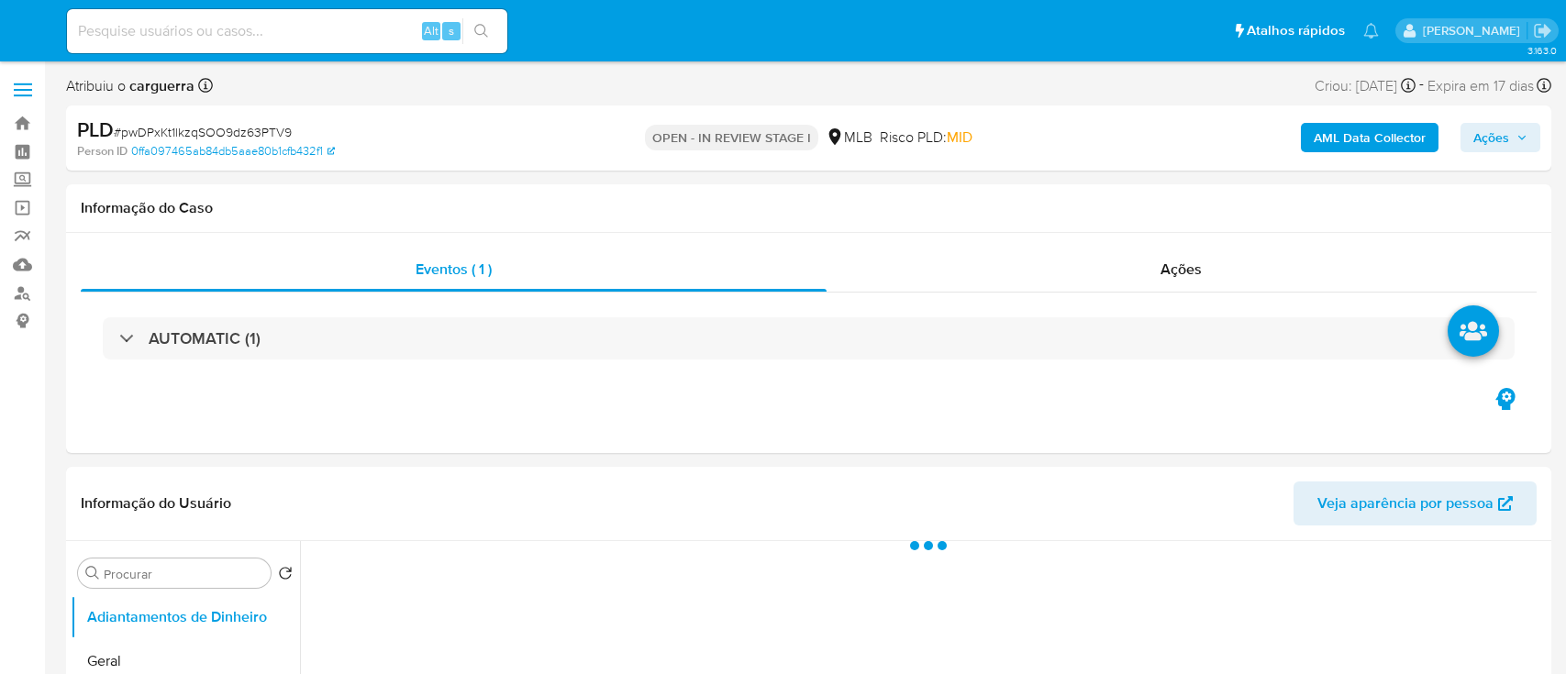
select select "10"
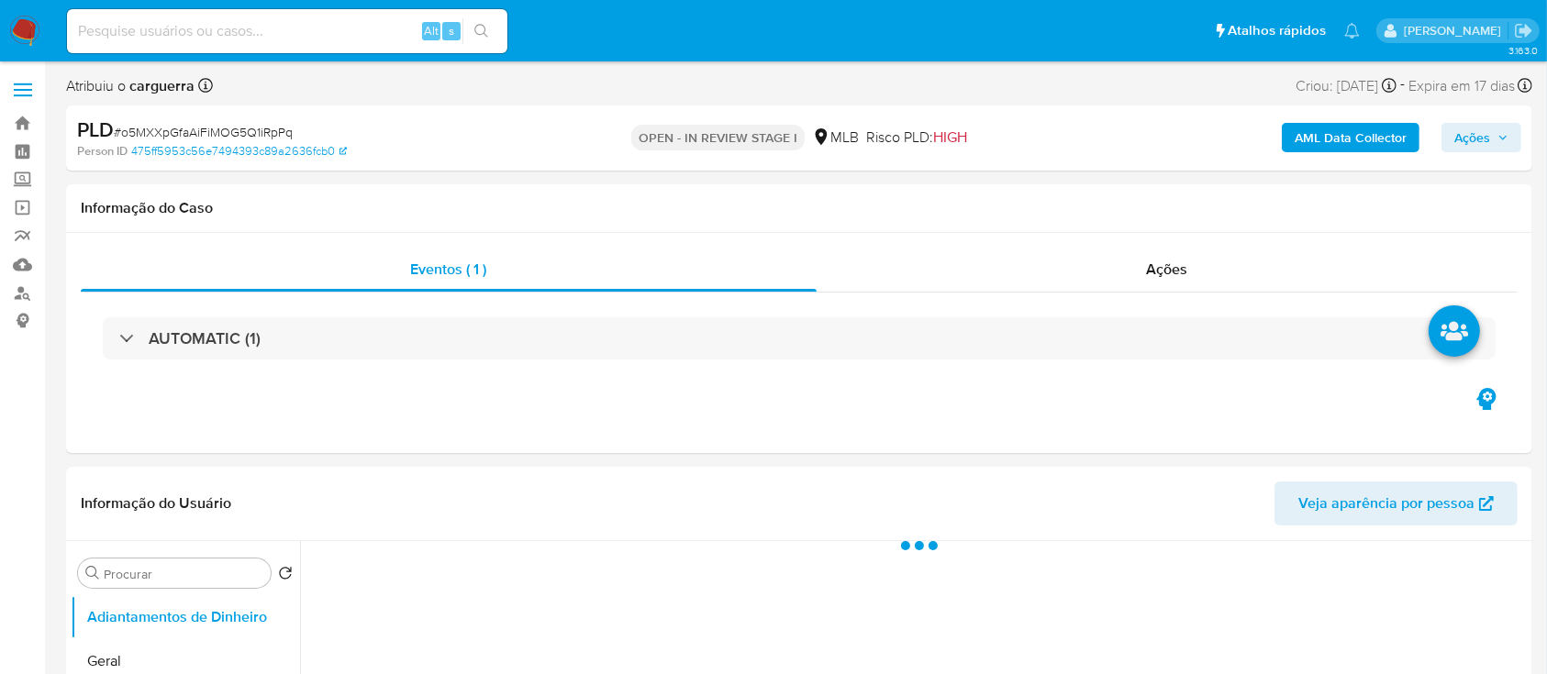
select select "10"
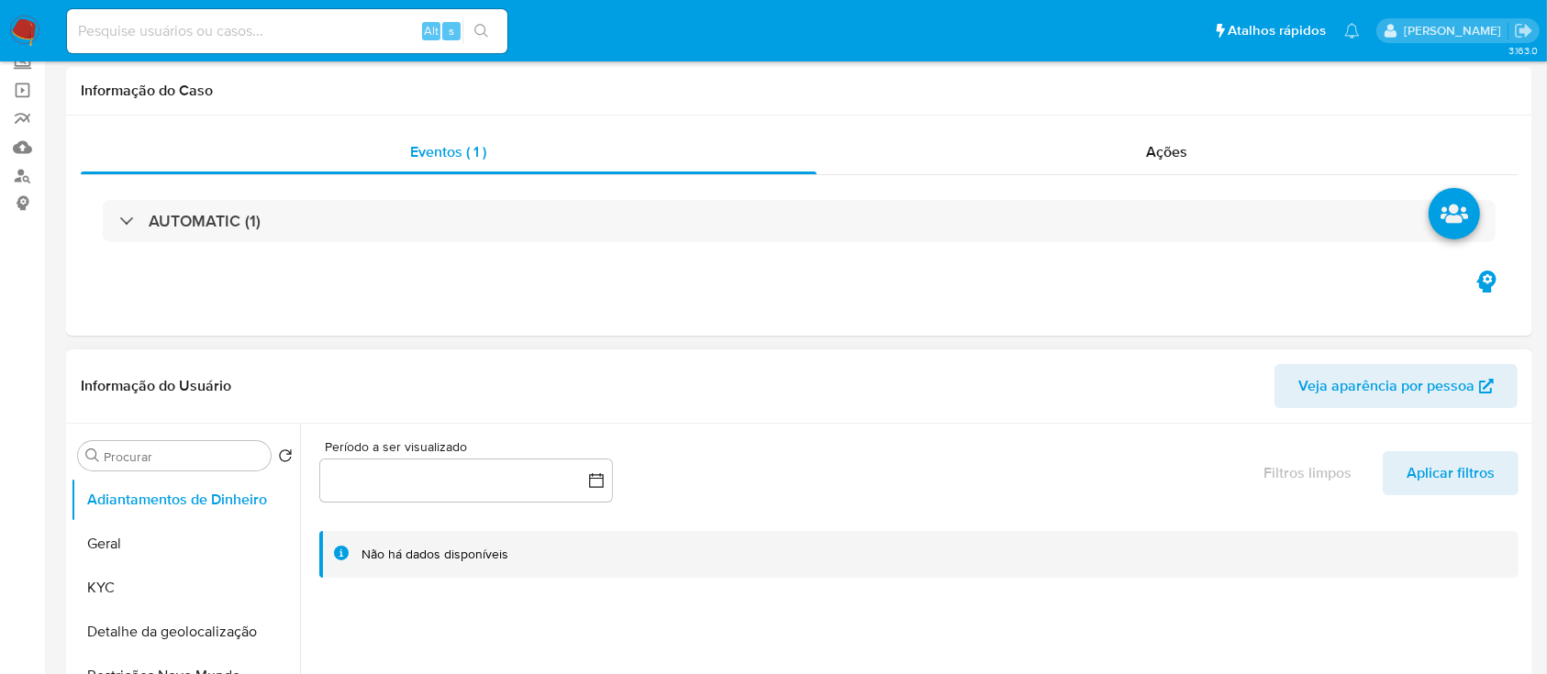
scroll to position [244, 0]
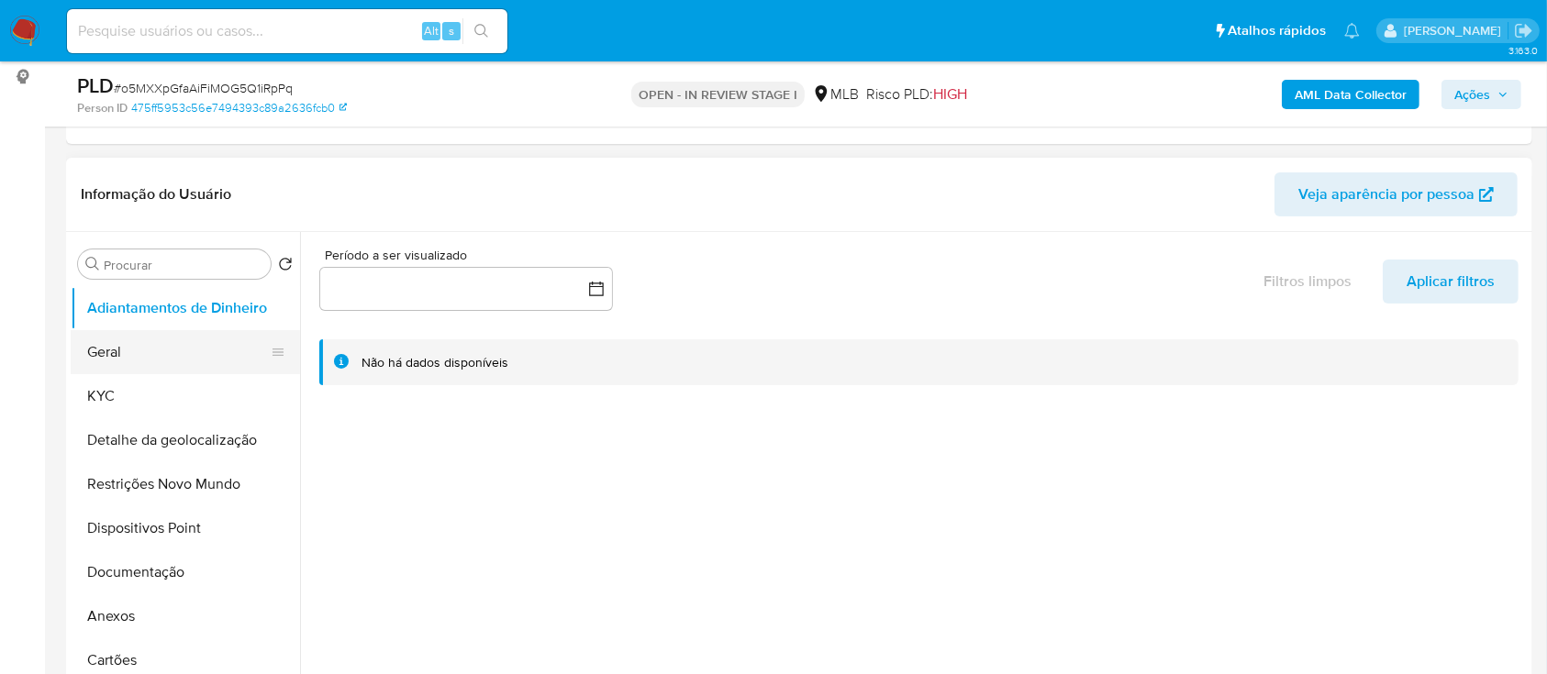
click at [139, 343] on button "Geral" at bounding box center [178, 352] width 215 height 44
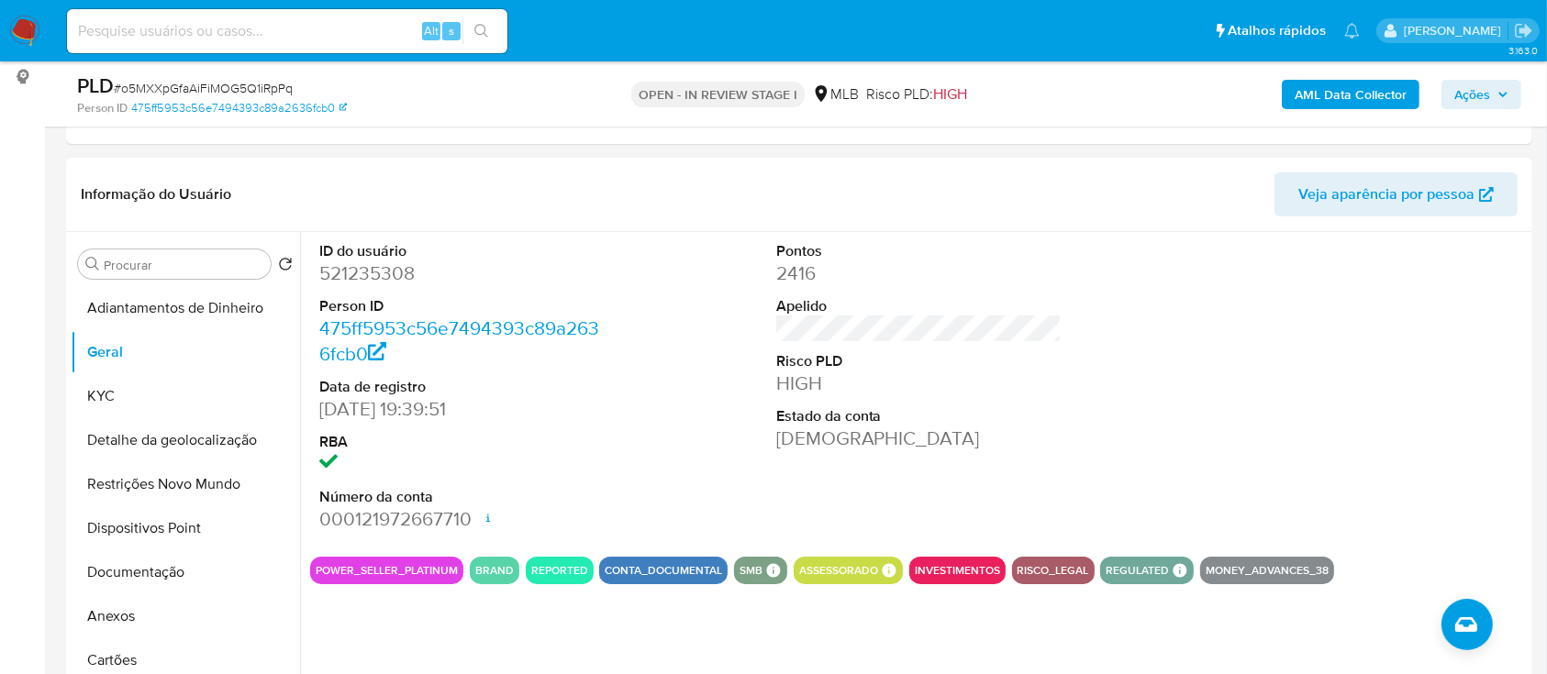
click at [1215, 389] on div "ID do usuário 521235308 Person ID 475ff5953c56e7494393c89a2636fcb0 Data de regi…" at bounding box center [918, 387] width 1217 height 310
drag, startPoint x: 152, startPoint y: 575, endPoint x: 161, endPoint y: 569, distance: 11.2
click at [152, 574] on button "Documentação" at bounding box center [178, 572] width 215 height 44
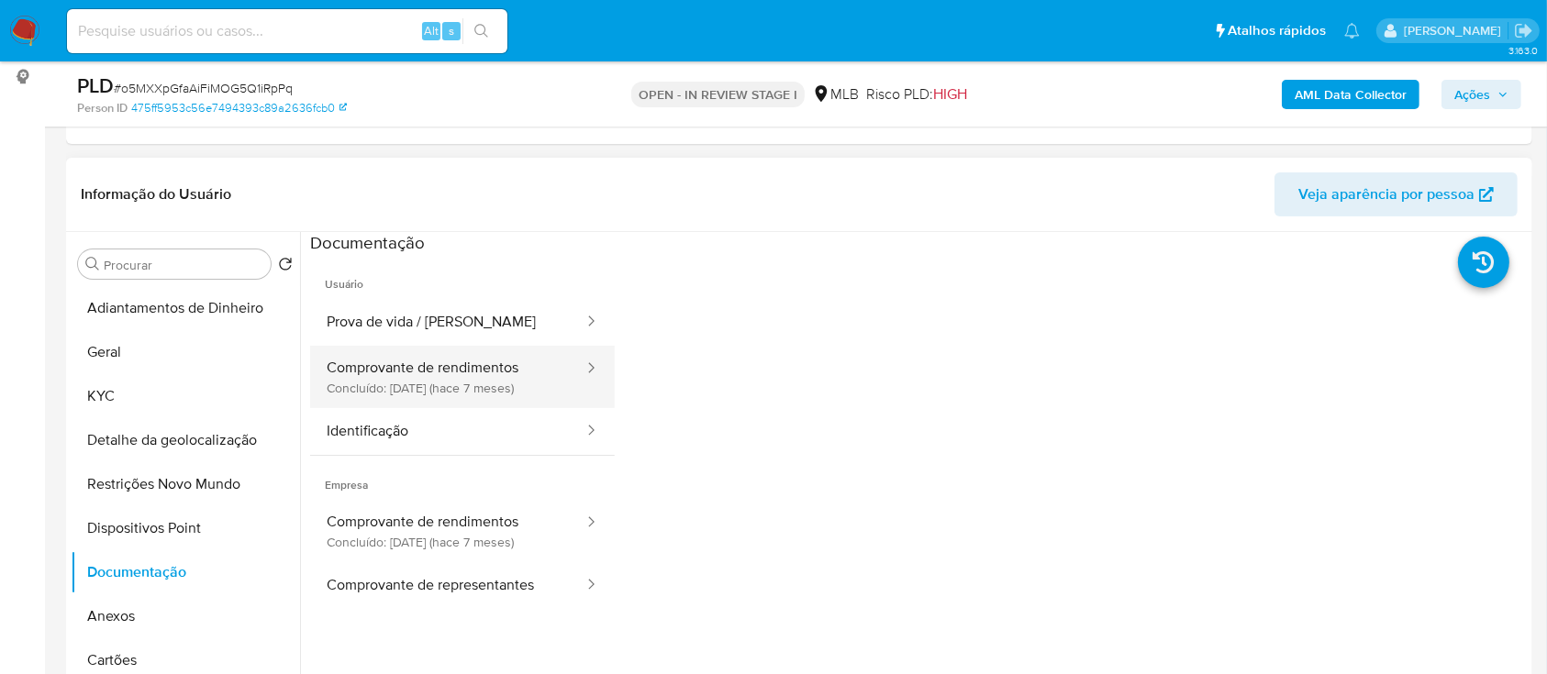
click at [440, 377] on button "Comprovante de rendimentos Concluído: 10/03/2025 (hace 7 meses)" at bounding box center [447, 377] width 275 height 62
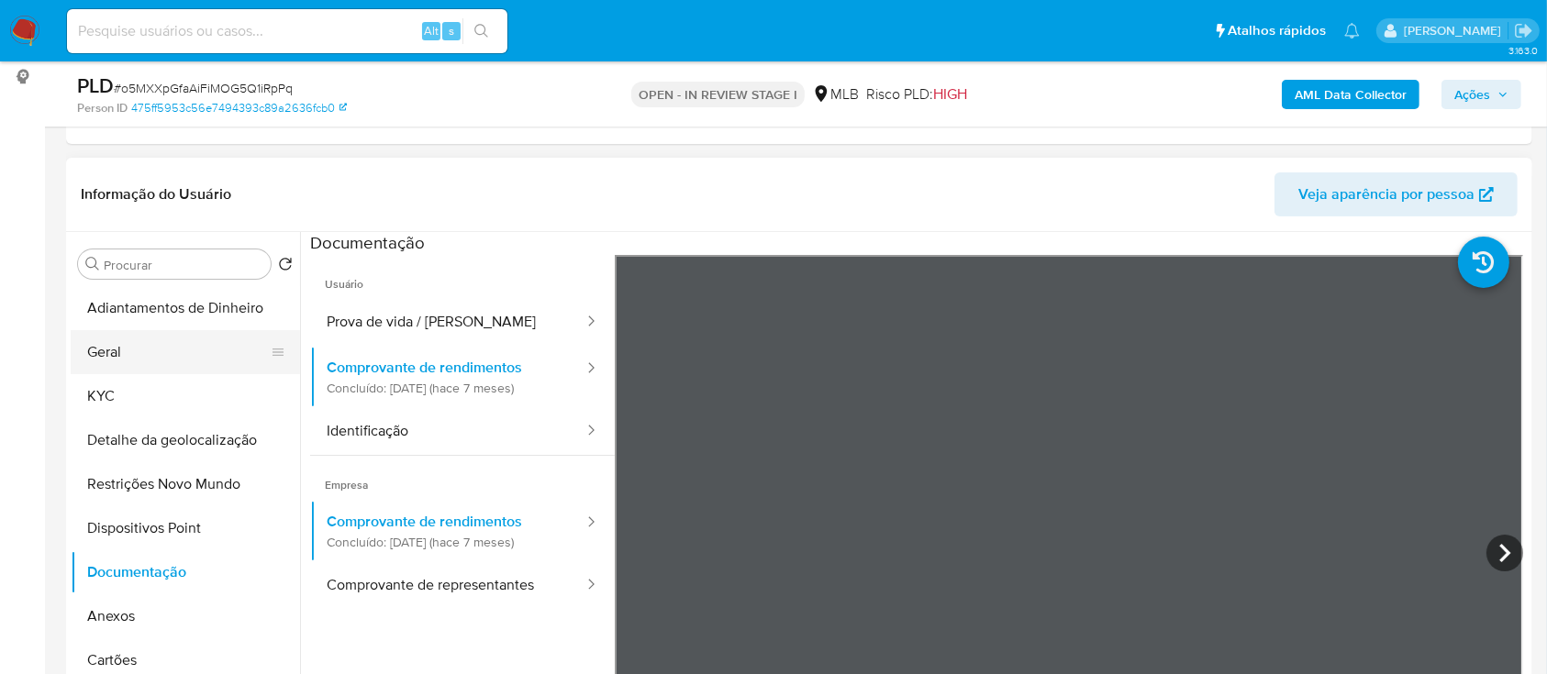
click at [132, 350] on button "Geral" at bounding box center [178, 352] width 215 height 44
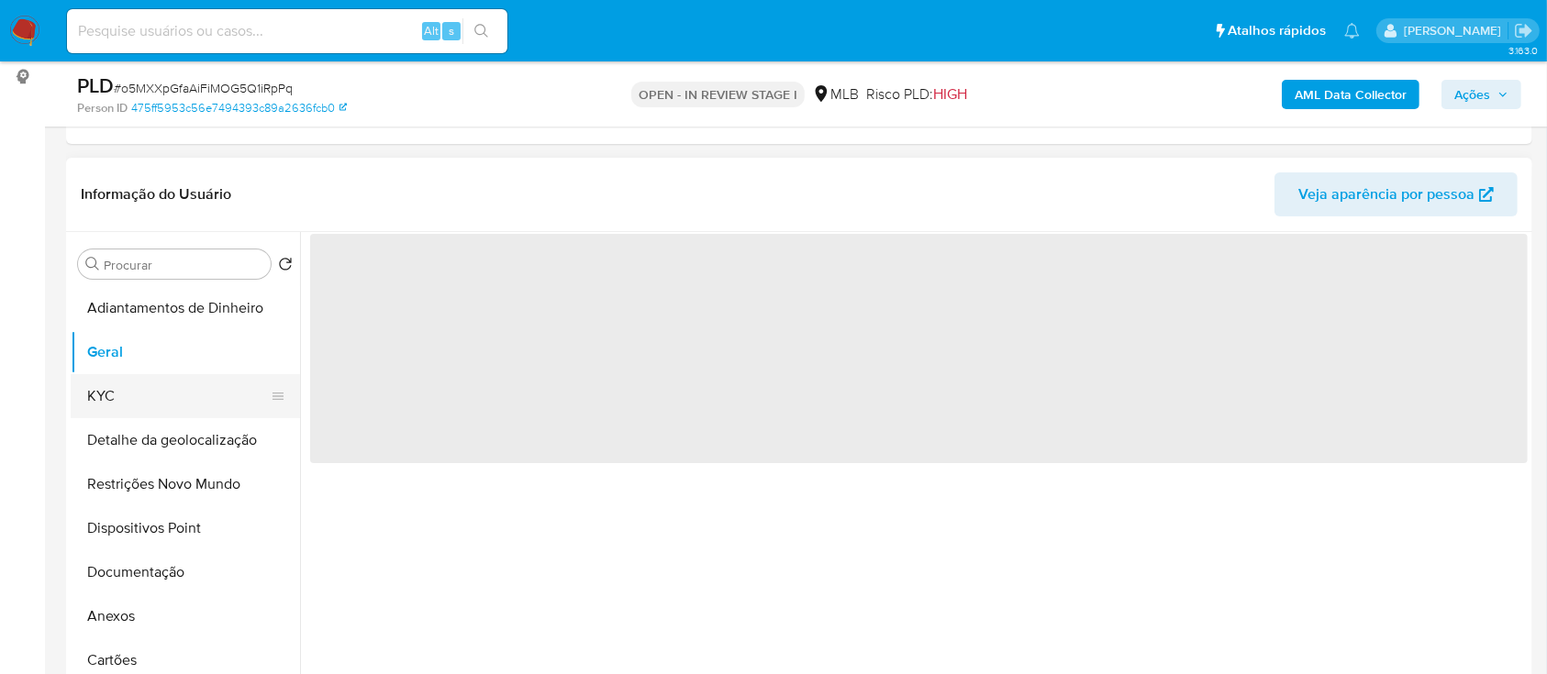
drag, startPoint x: 116, startPoint y: 396, endPoint x: 128, endPoint y: 400, distance: 13.4
click at [116, 398] on button "KYC" at bounding box center [178, 396] width 215 height 44
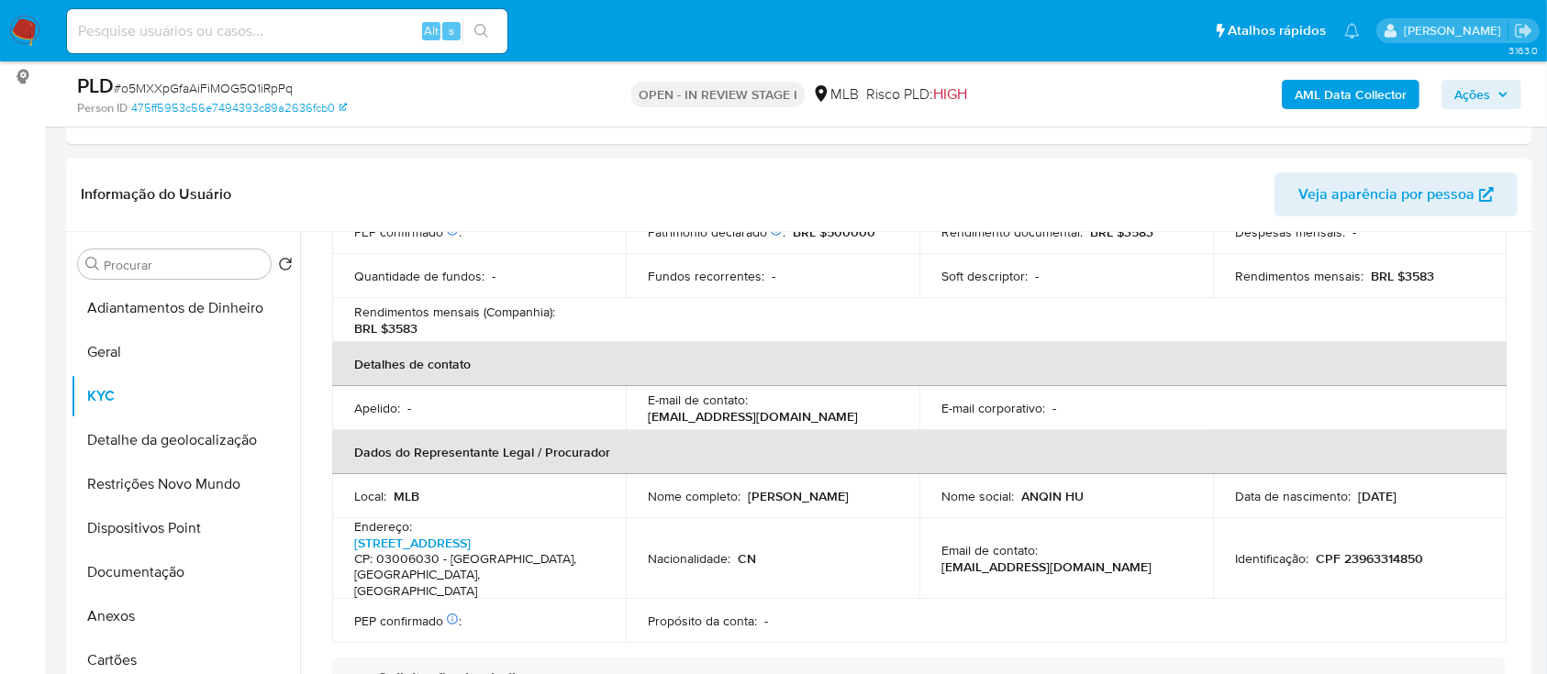
scroll to position [1062, 0]
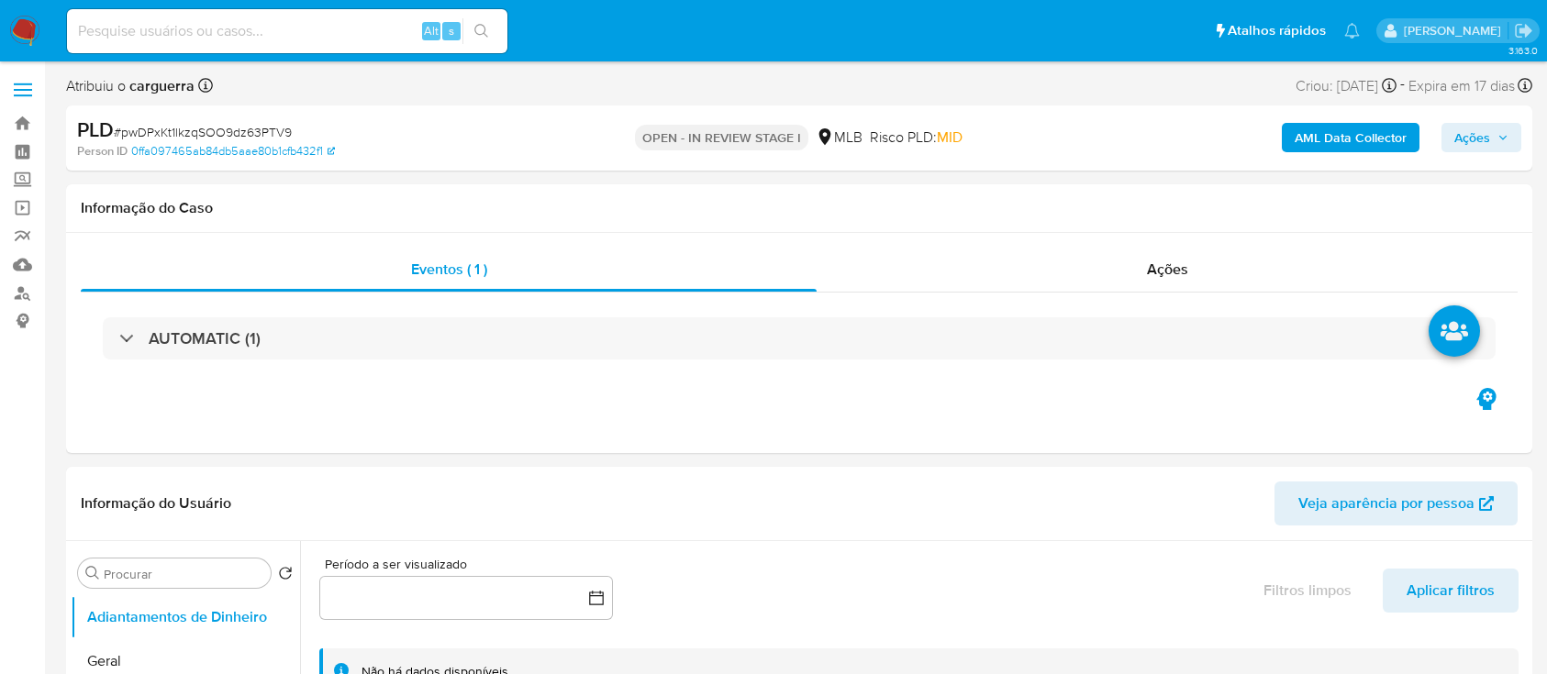
select select "10"
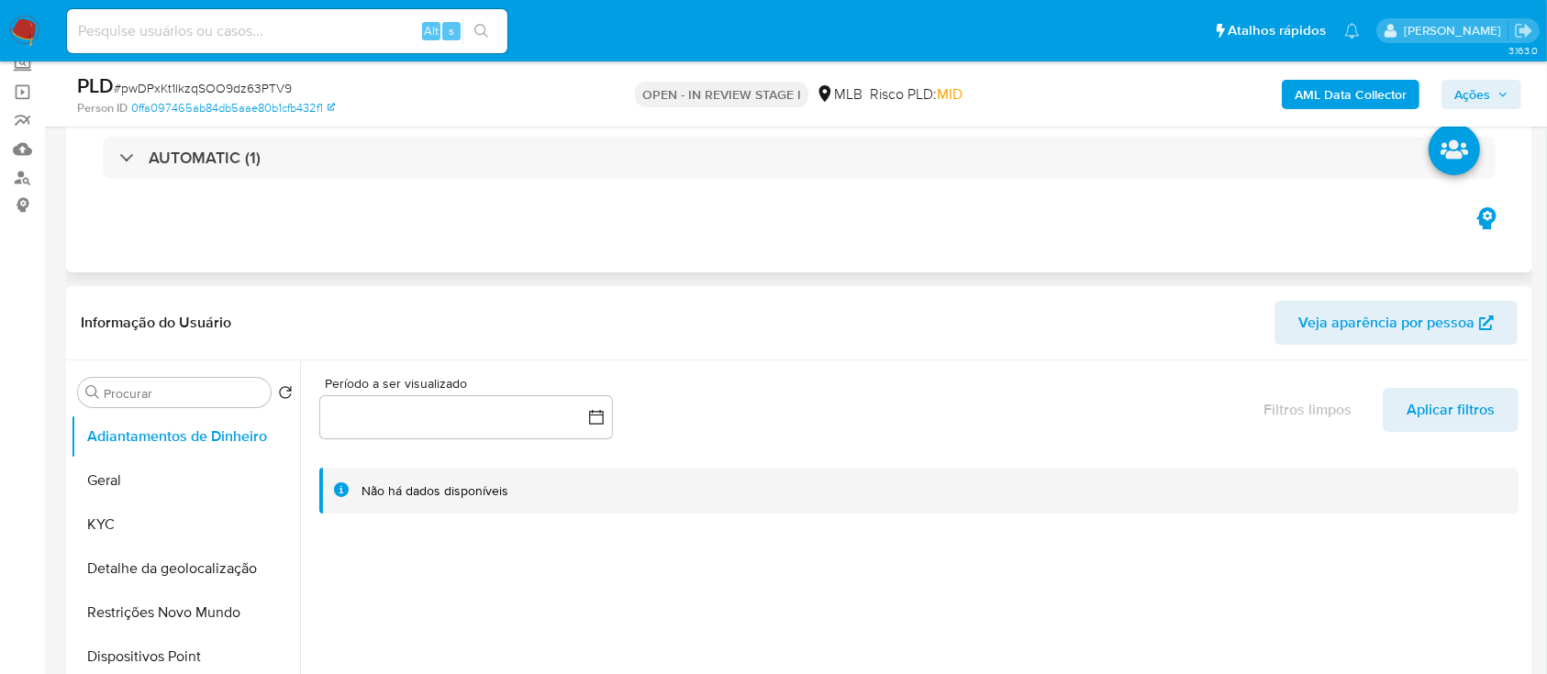
scroll to position [244, 0]
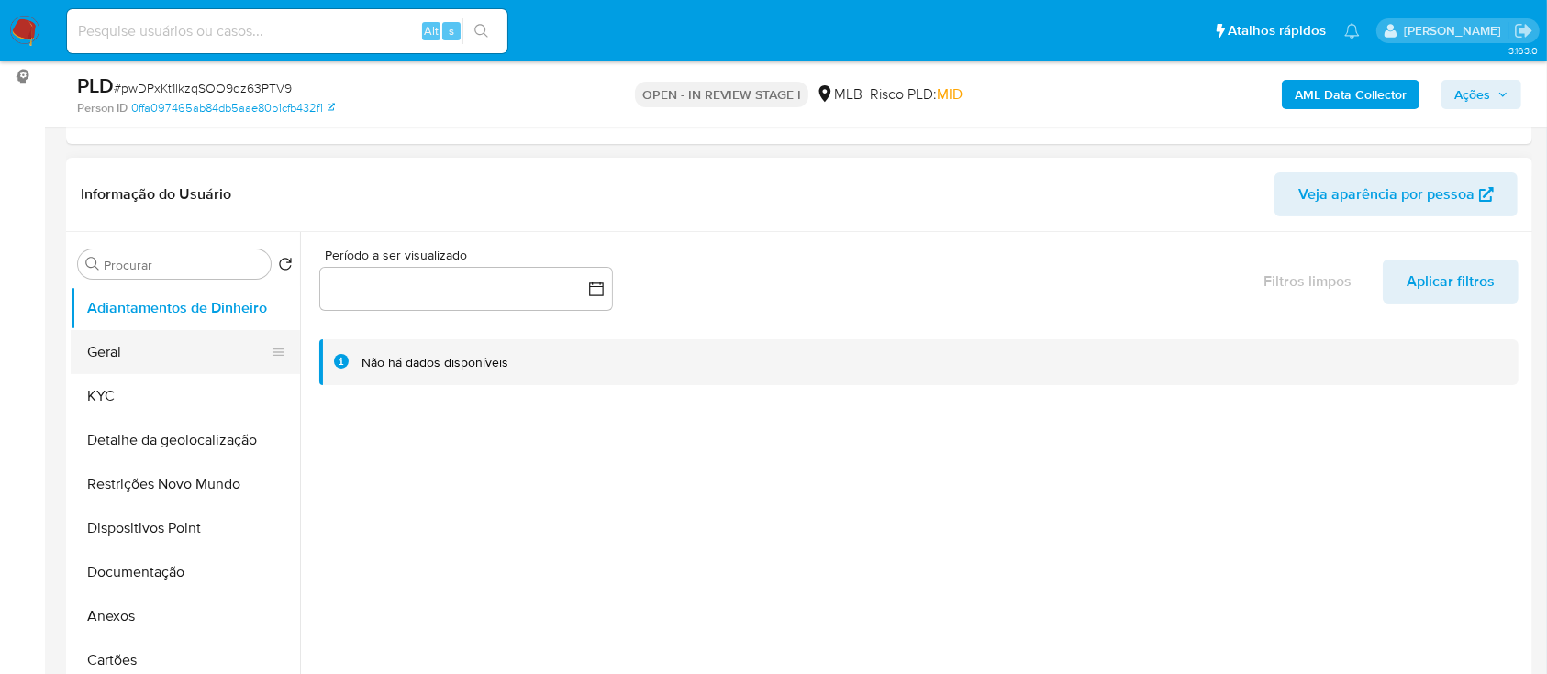
click at [110, 338] on button "Geral" at bounding box center [178, 352] width 215 height 44
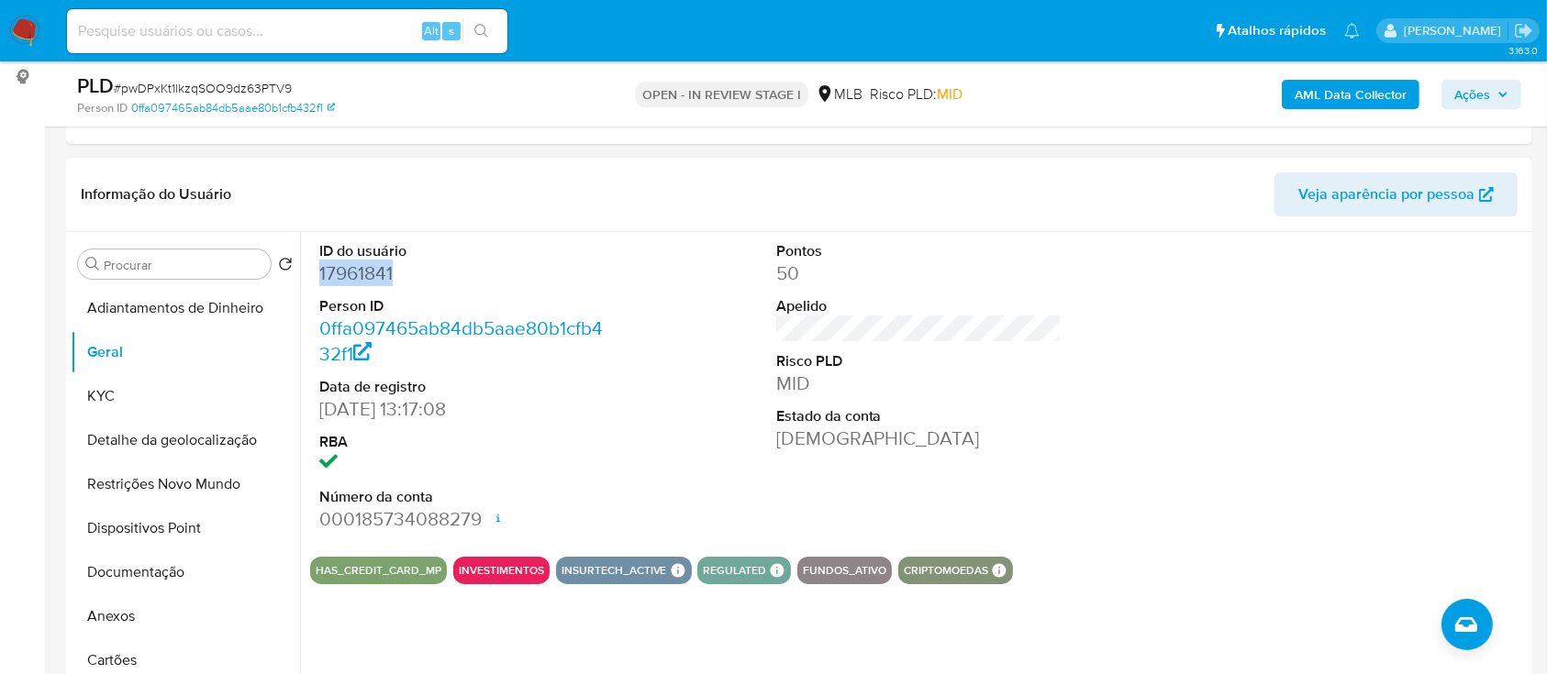
drag, startPoint x: 404, startPoint y: 274, endPoint x: 403, endPoint y: 297, distance: 23.0
click at [316, 281] on div "ID do usuário 17961841 Person ID 0ffa097465ab84db5aae80b1cfb432f1 Data de regis…" at bounding box center [462, 387] width 305 height 310
copy dd "17961841"
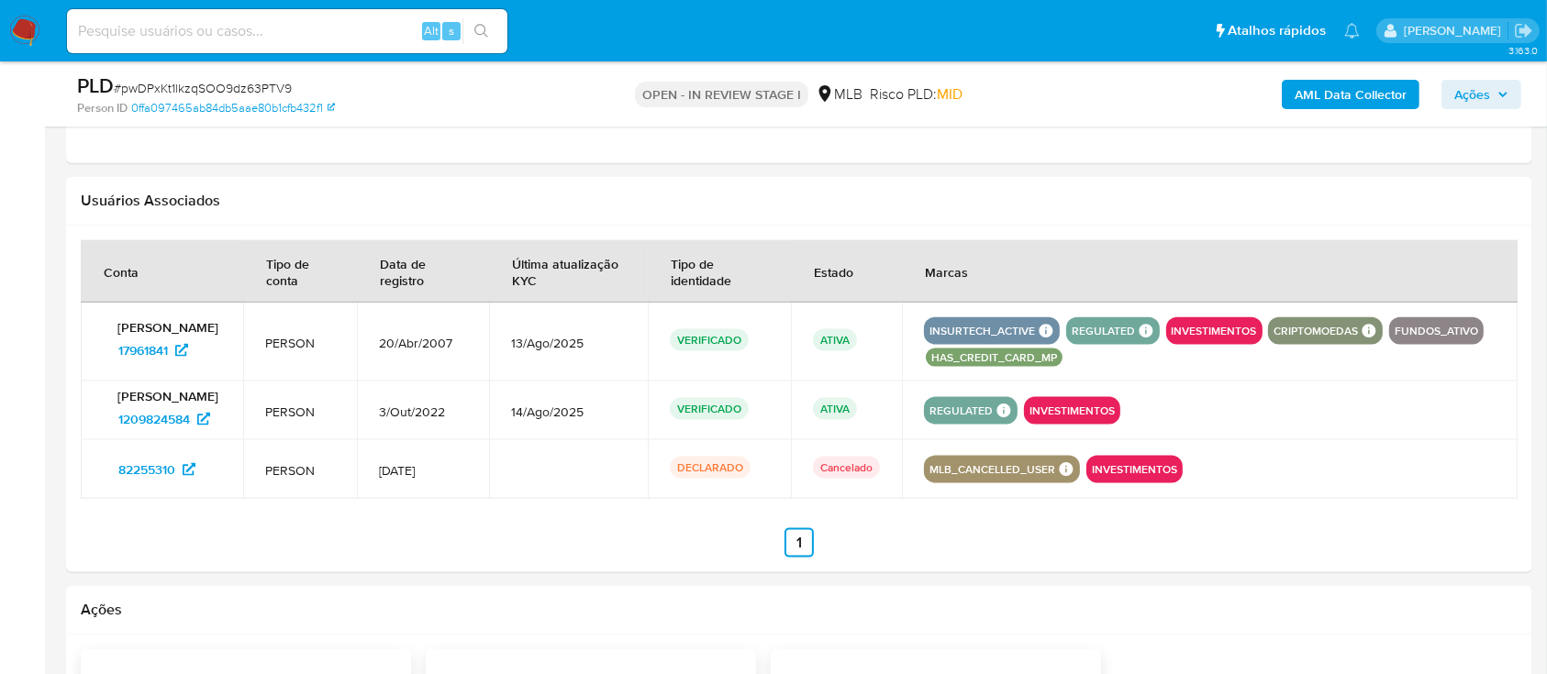
scroll to position [2324, 0]
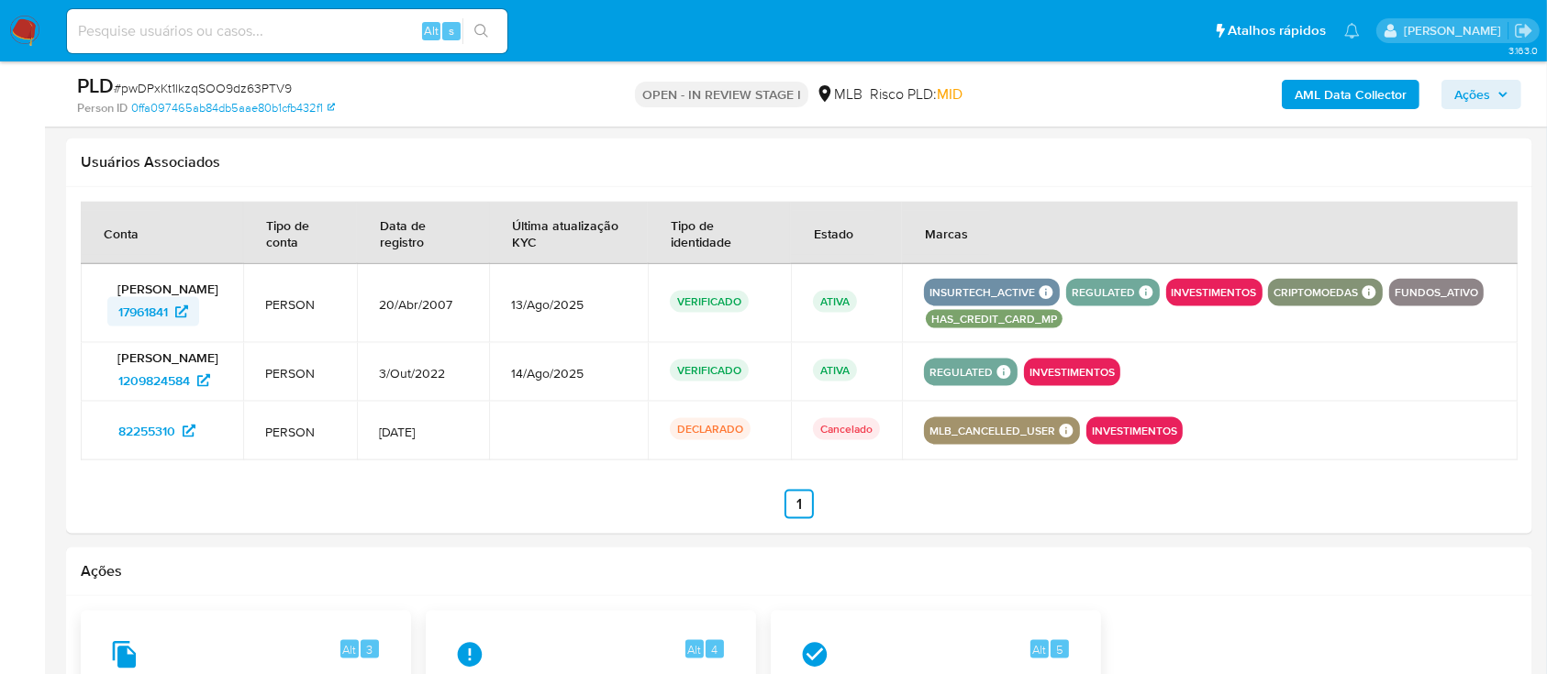
click at [140, 318] on span "17961841" at bounding box center [143, 311] width 50 height 29
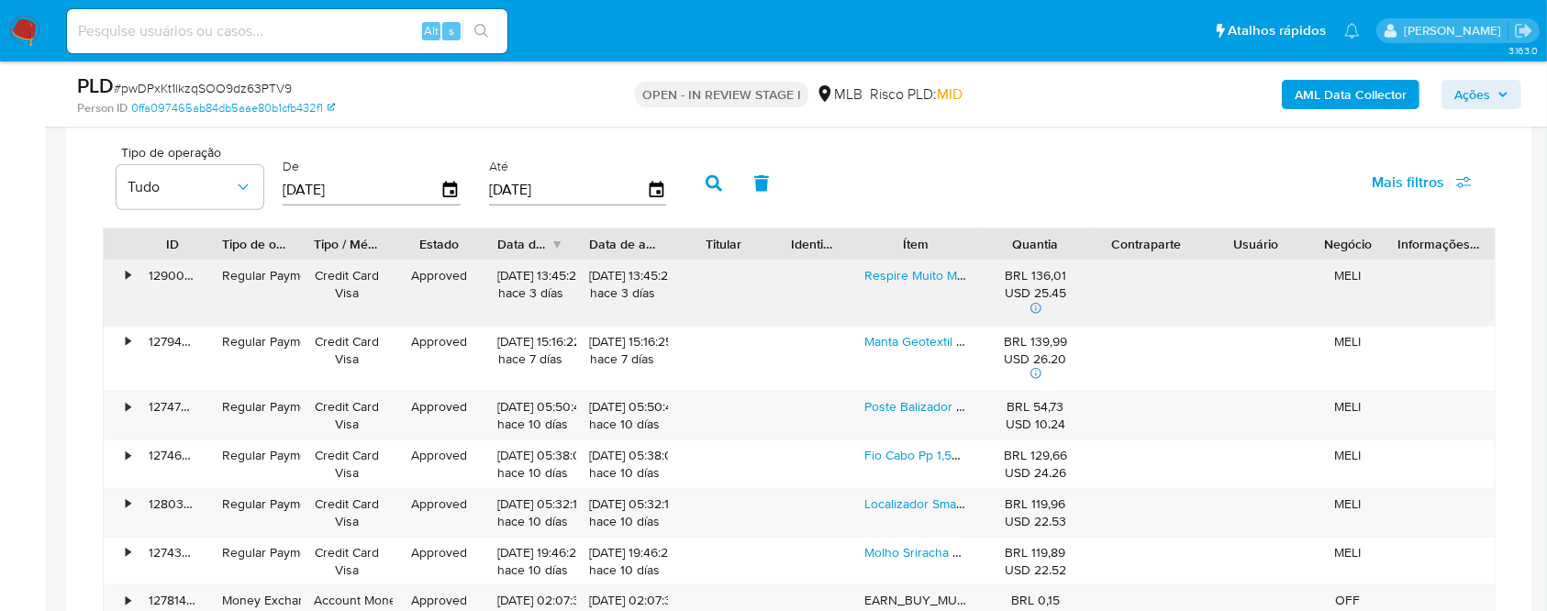
scroll to position [1468, 0]
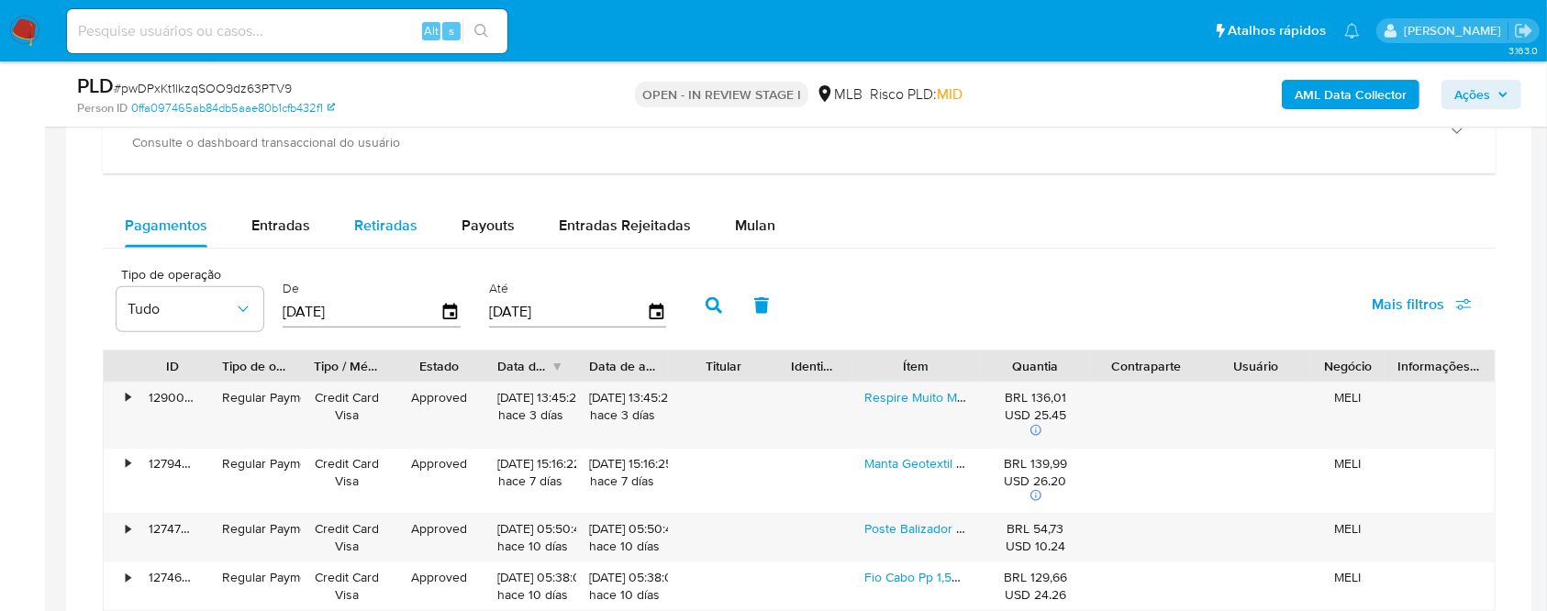
click at [360, 228] on span "Retiradas" at bounding box center [385, 225] width 63 height 21
select select "10"
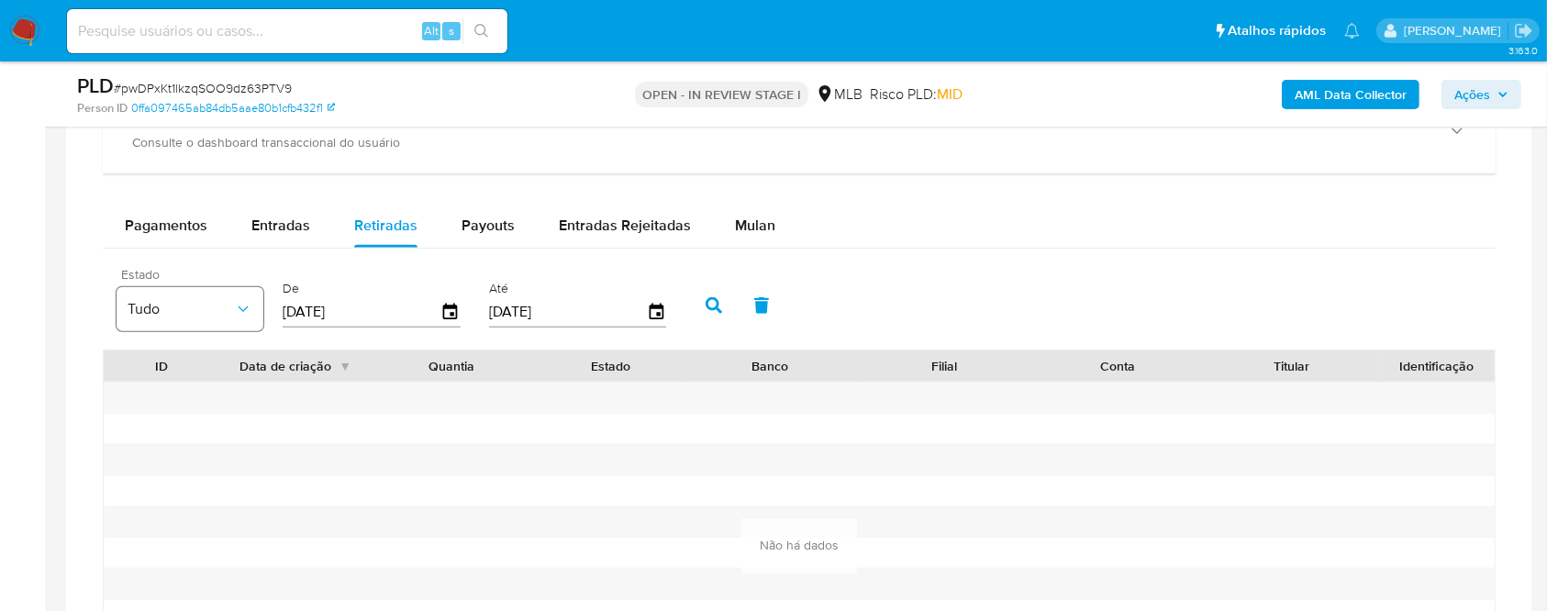
drag, startPoint x: 372, startPoint y: 313, endPoint x: 258, endPoint y: 312, distance: 114.7
click at [258, 312] on div "Estado Tudo De 13/07/2025 Até 10/10/2025" at bounding box center [395, 303] width 577 height 73
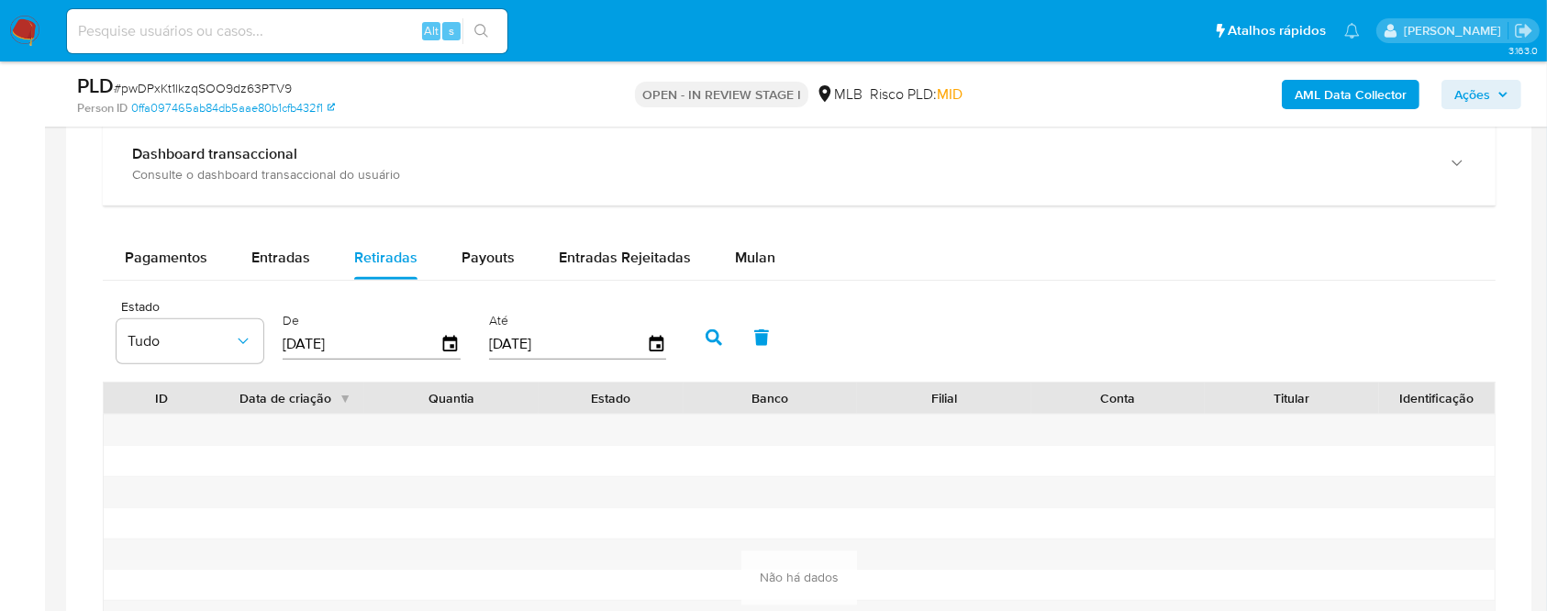
scroll to position [1345, 0]
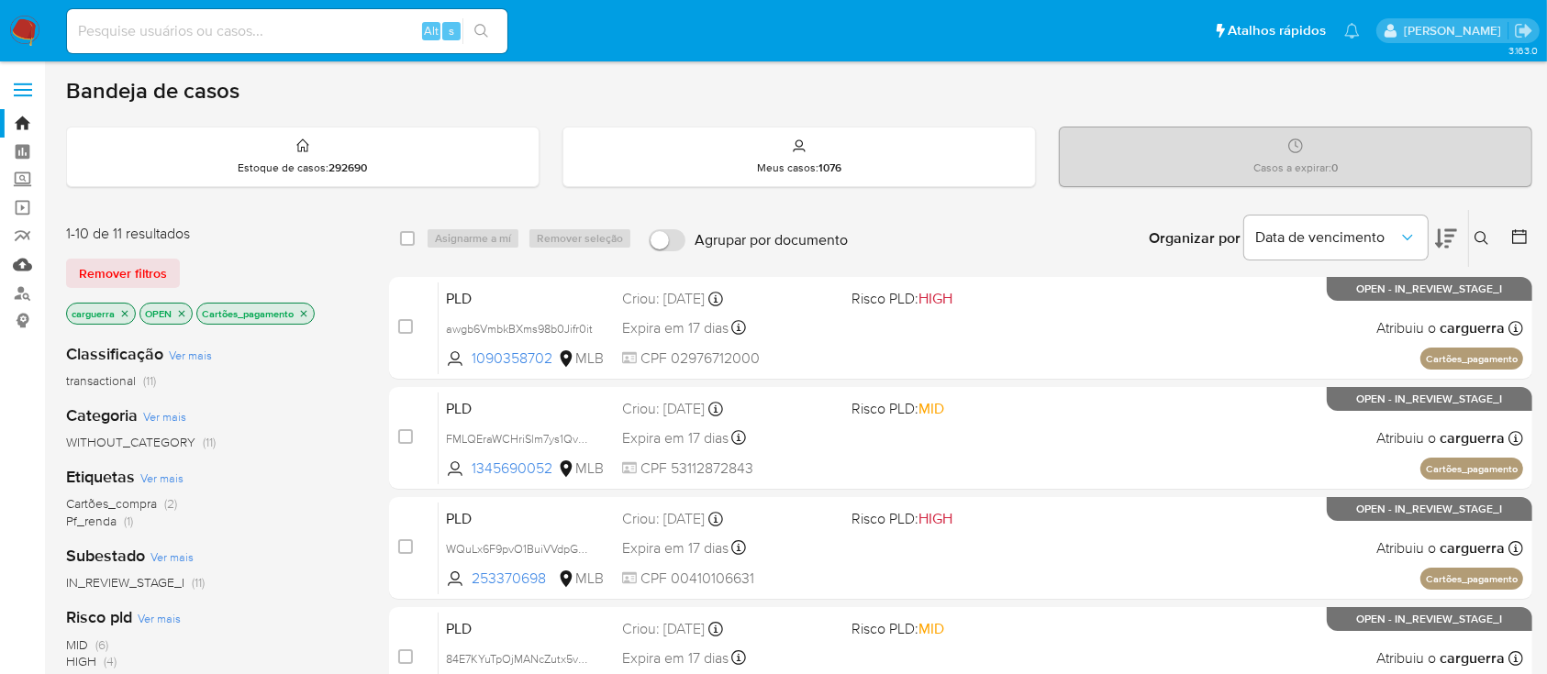
click at [26, 264] on link "Mulan" at bounding box center [109, 264] width 218 height 28
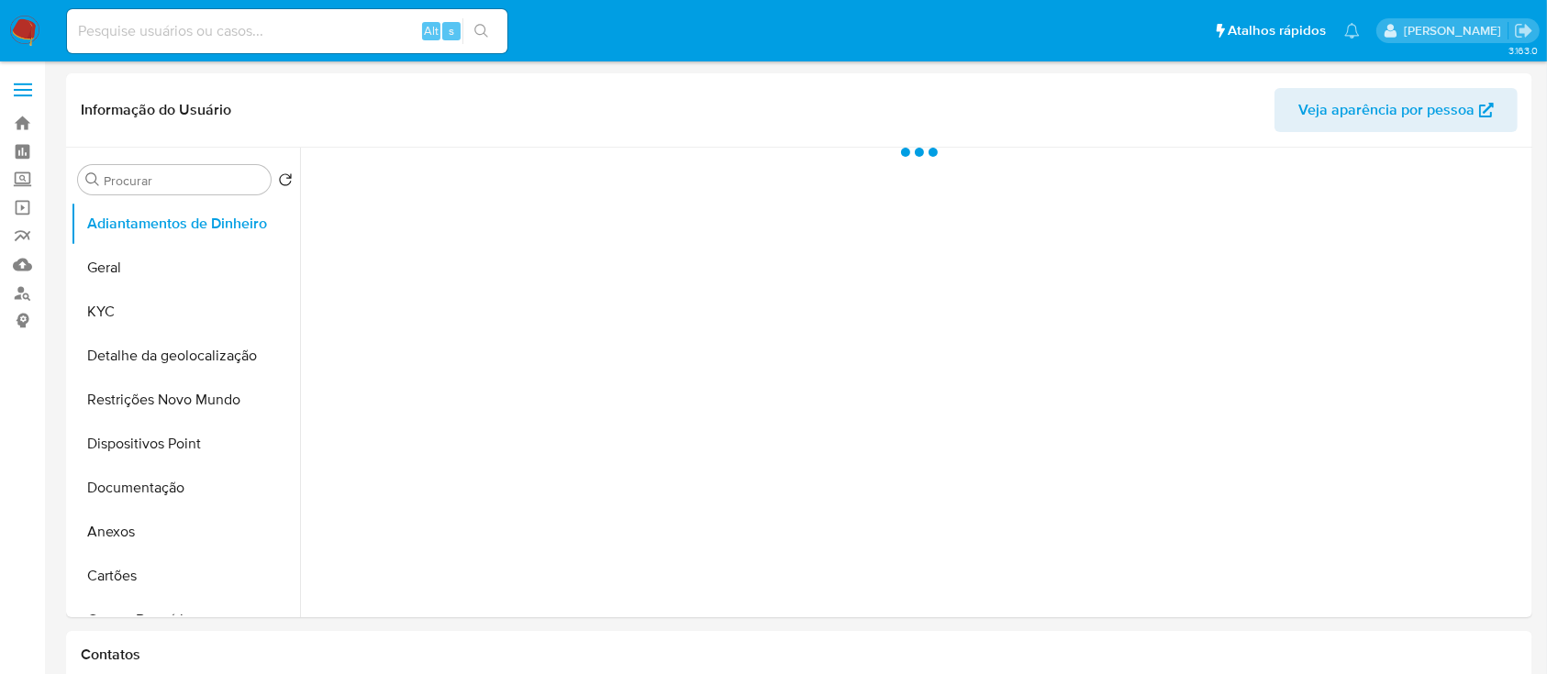
select select "10"
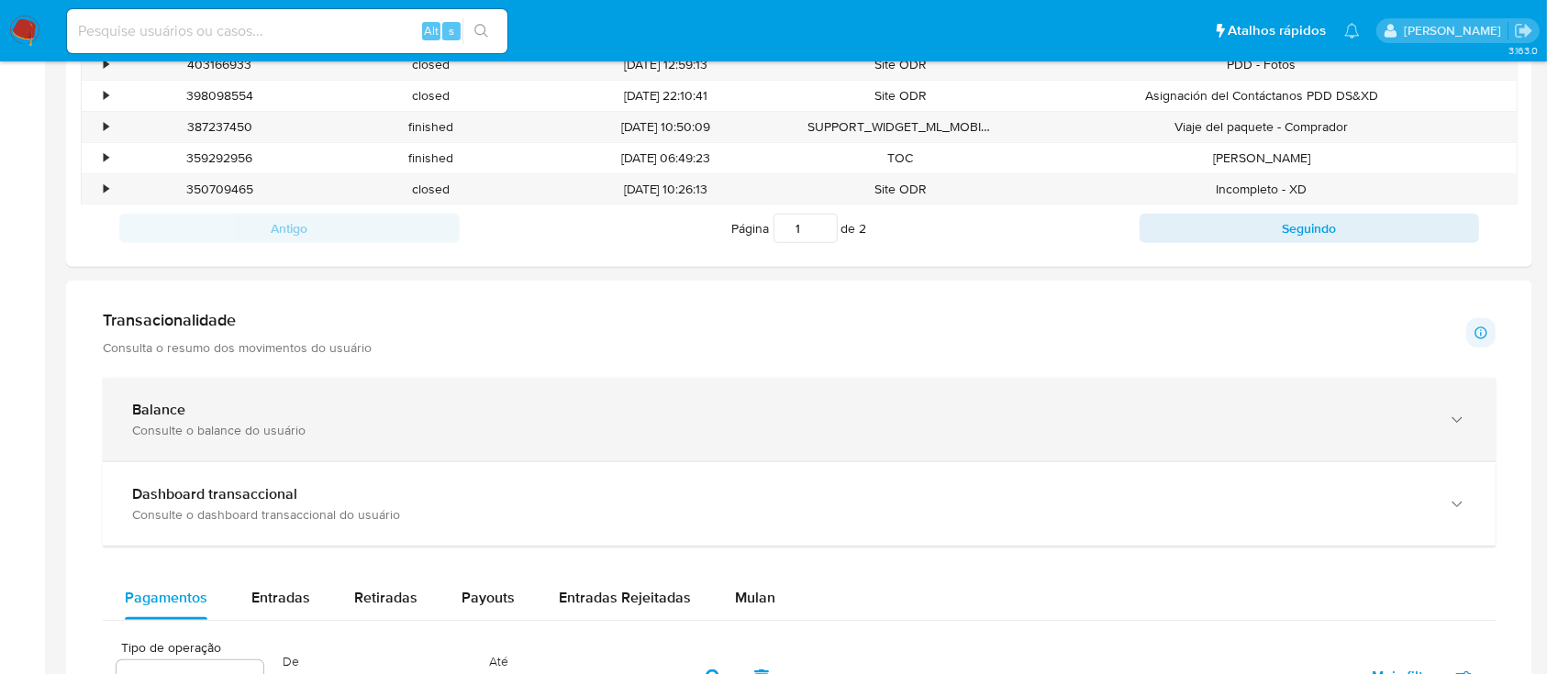
scroll to position [734, 0]
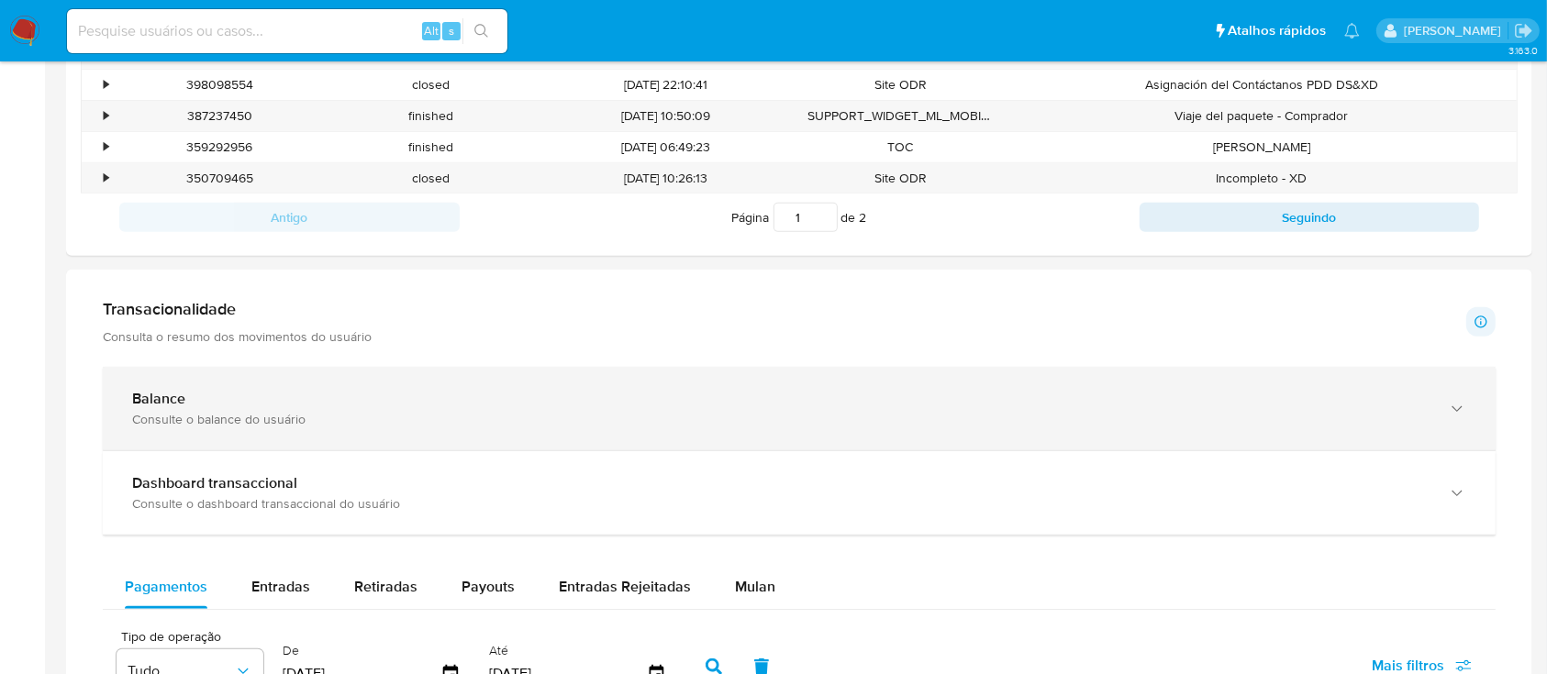
click at [696, 406] on div "Balance" at bounding box center [780, 399] width 1297 height 18
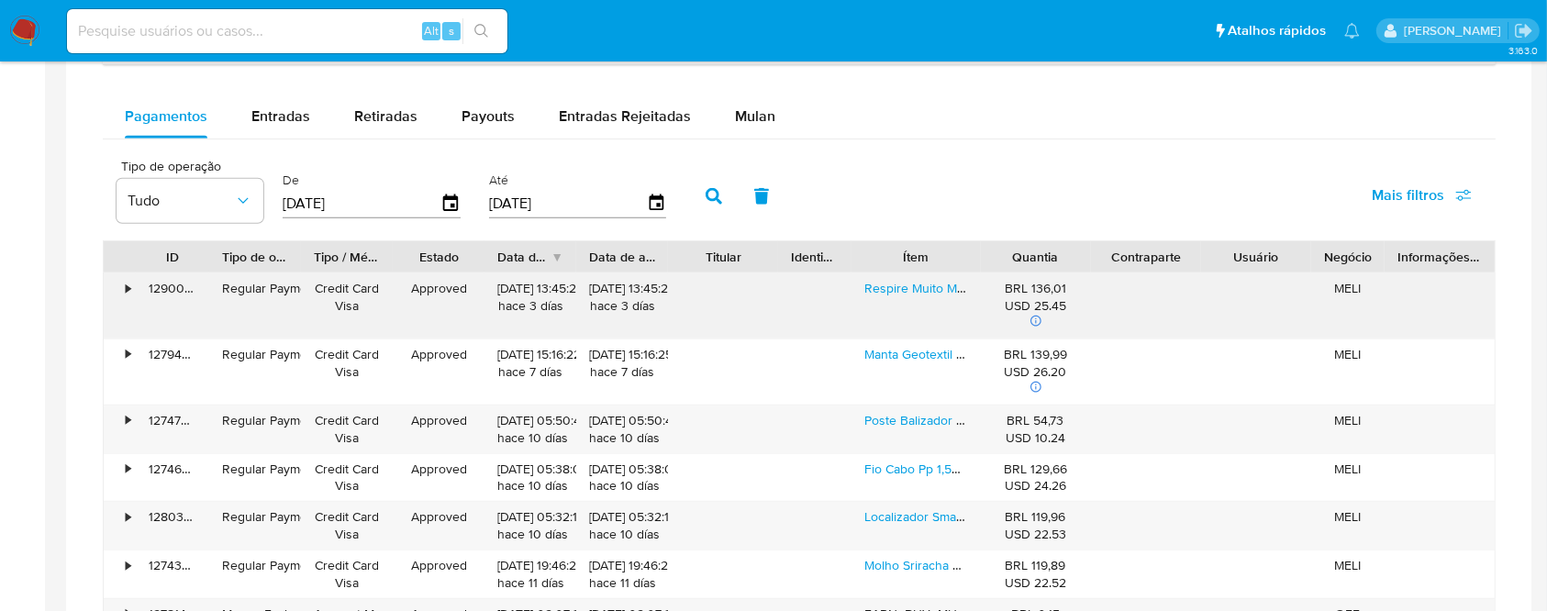
scroll to position [1957, 0]
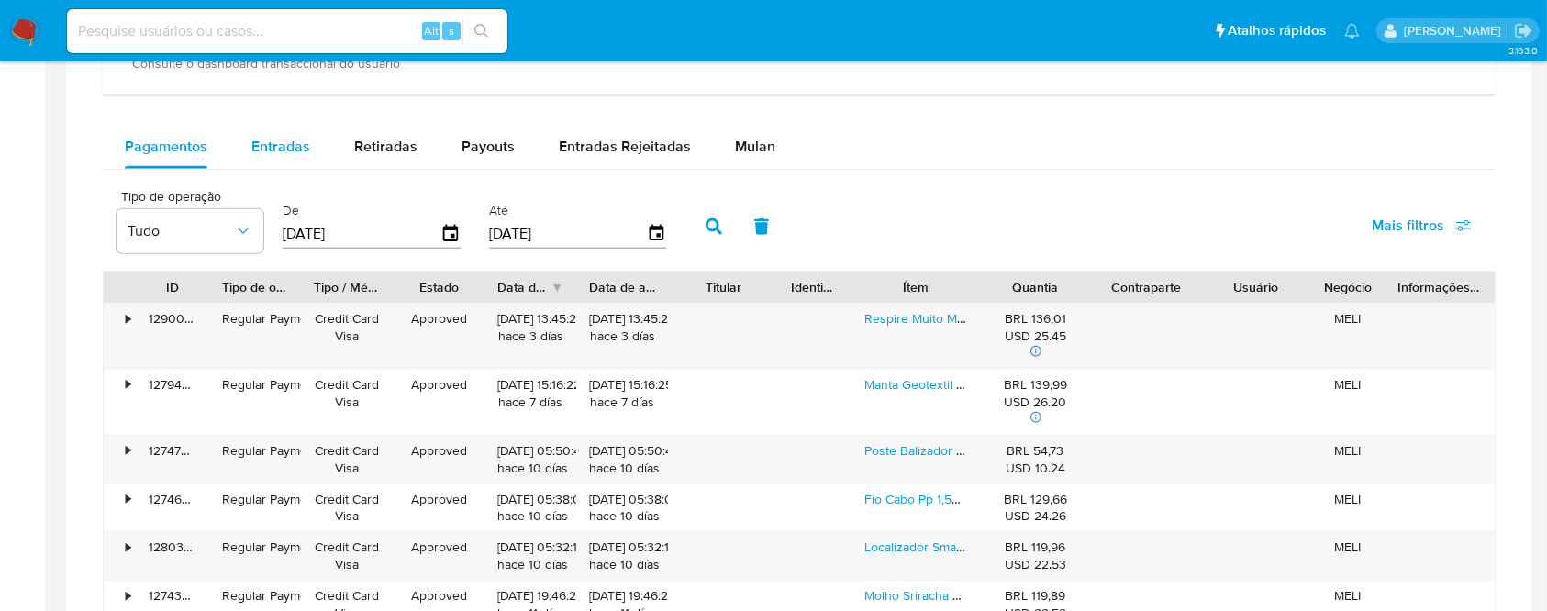
click at [286, 144] on span "Entradas" at bounding box center [280, 146] width 59 height 21
select select "10"
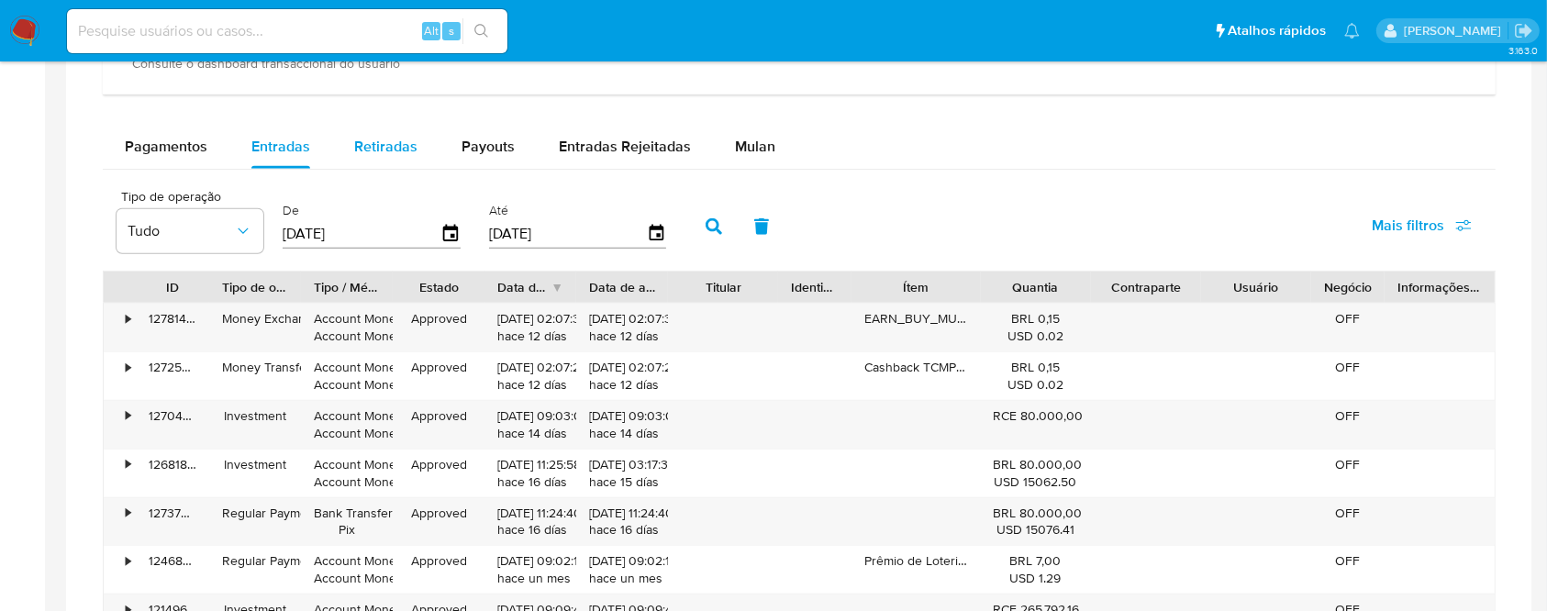
click at [385, 148] on span "Retiradas" at bounding box center [385, 146] width 63 height 21
select select "10"
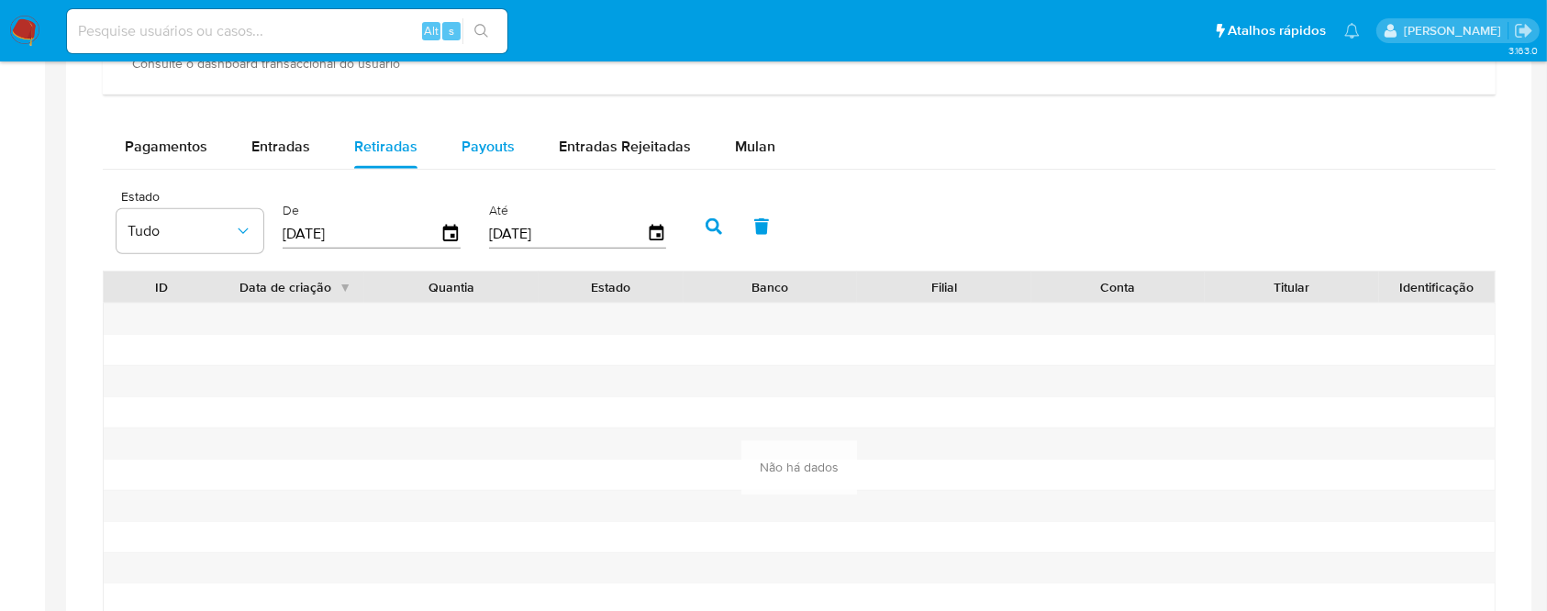
click at [477, 153] on span "Payouts" at bounding box center [487, 146] width 53 height 21
select select "10"
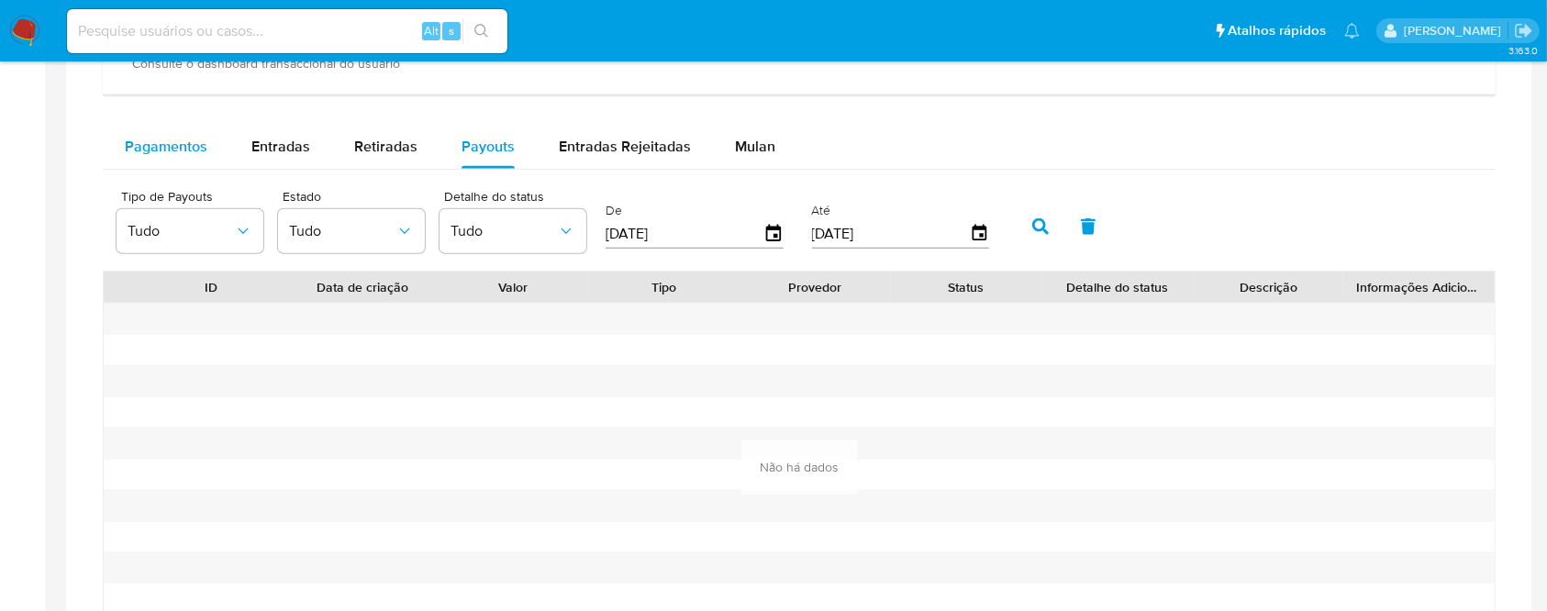
click at [175, 144] on span "Pagamentos" at bounding box center [166, 146] width 83 height 21
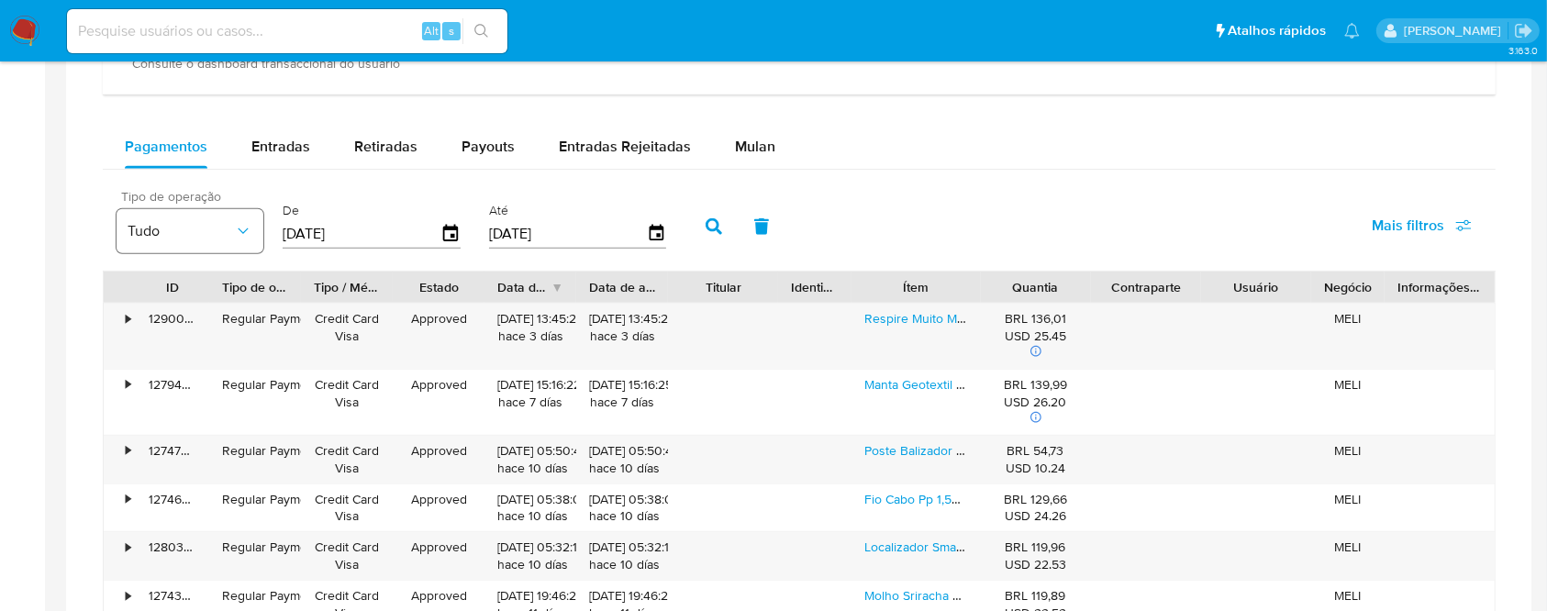
drag, startPoint x: 364, startPoint y: 234, endPoint x: 235, endPoint y: 224, distance: 129.7
click at [224, 227] on div "Tipo de operação Tudo De 13/07/2025 Até 10/10/2025" at bounding box center [395, 224] width 577 height 73
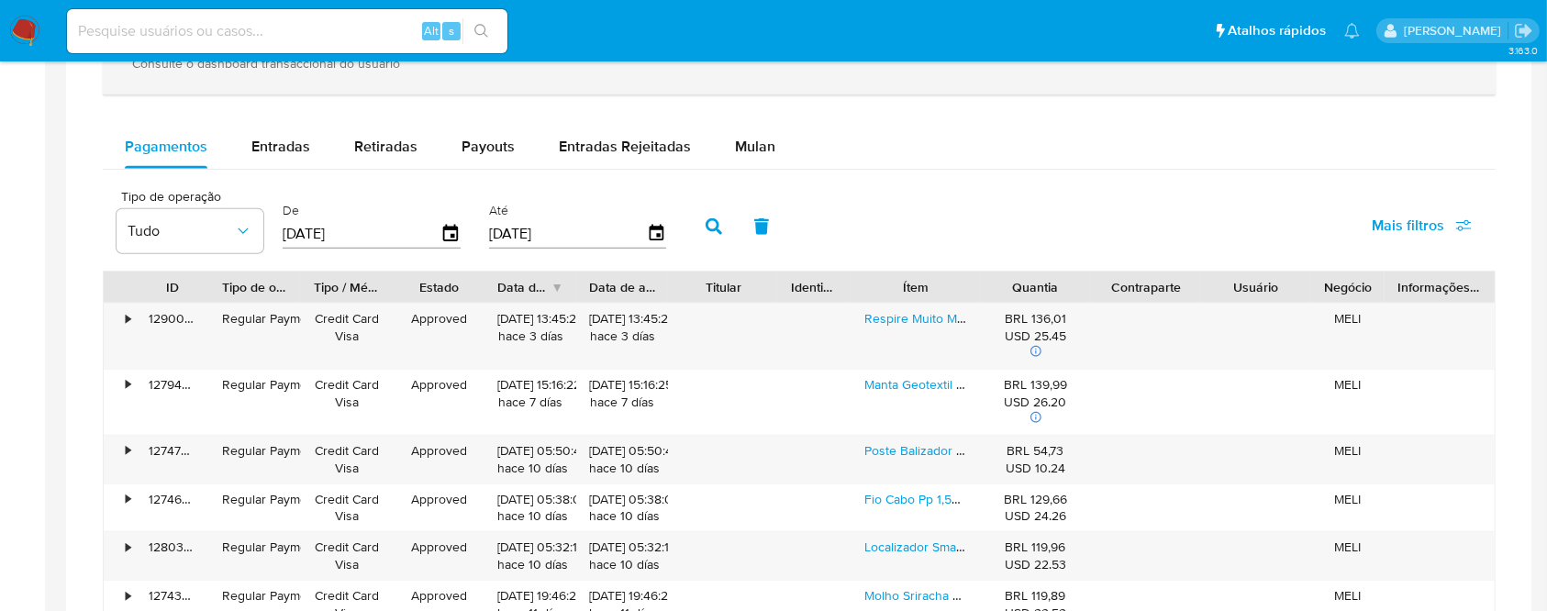
type input "26/09/2025"
type input "2_/__/____"
type input "6_/__/____"
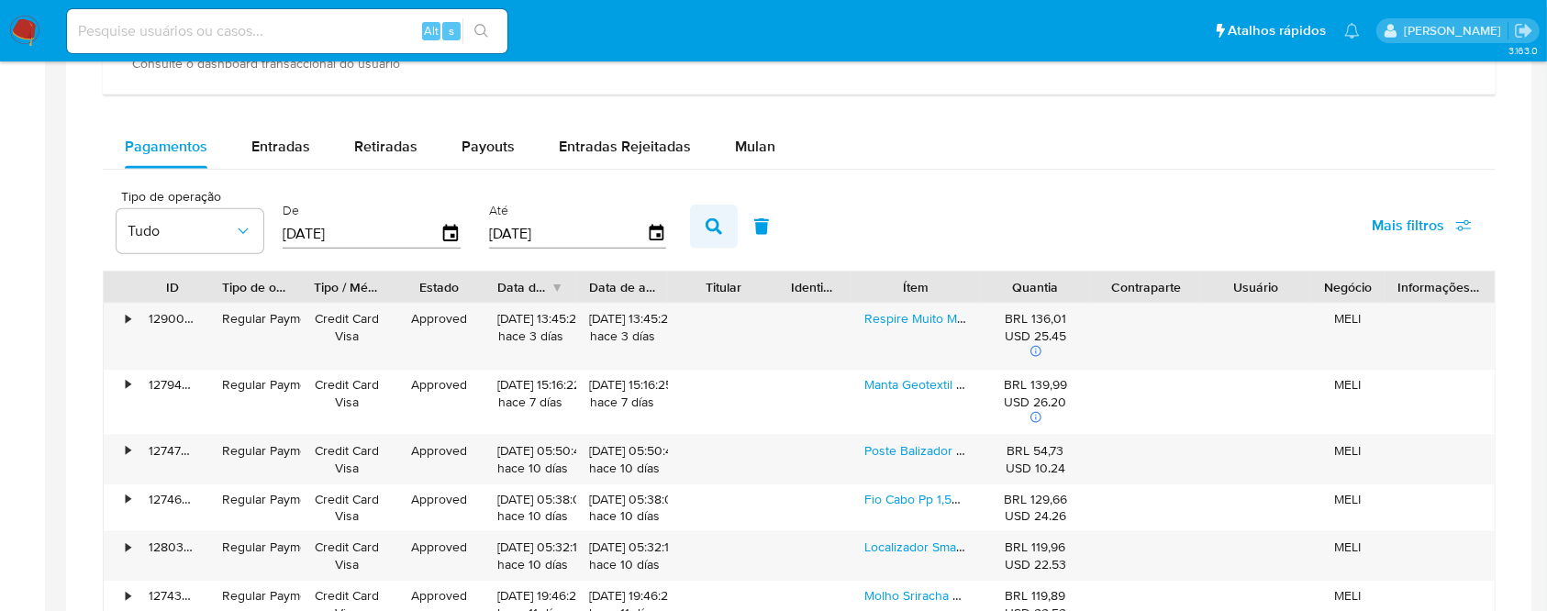
type input "26/09/2025"
click at [724, 216] on button "button" at bounding box center [714, 227] width 48 height 44
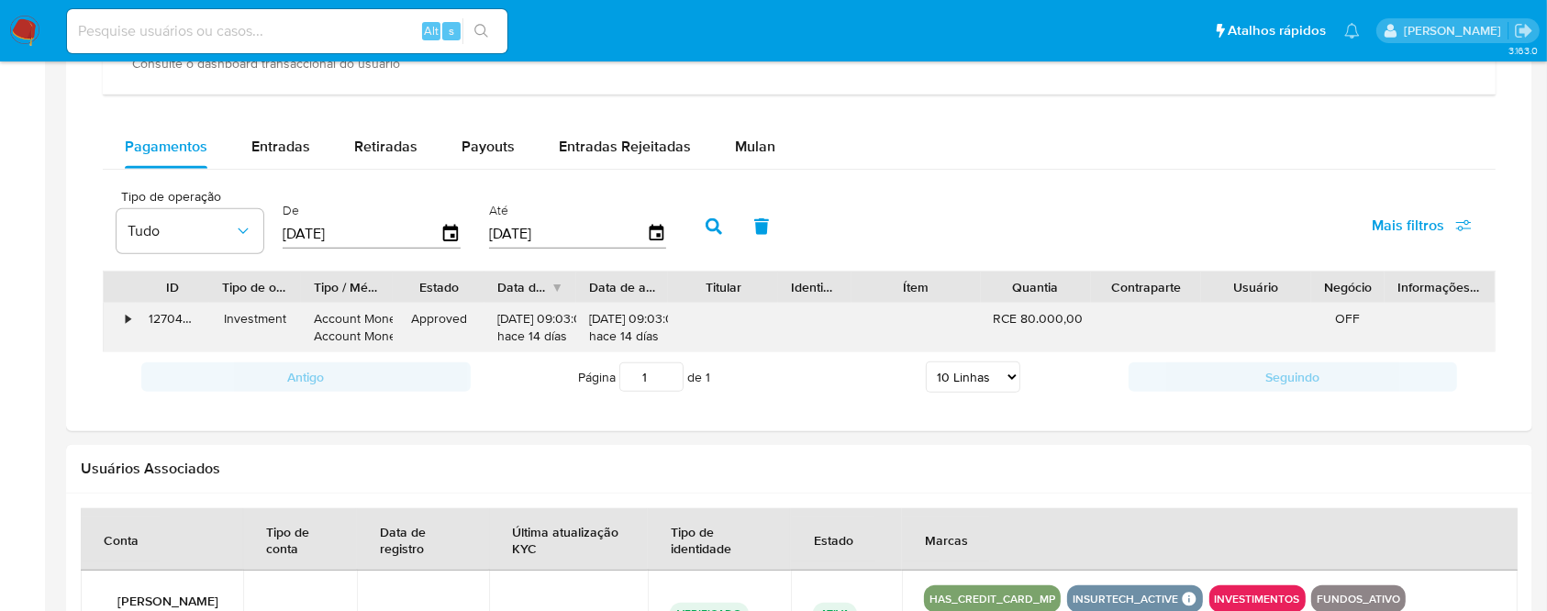
click at [123, 316] on div "•" at bounding box center [120, 328] width 32 height 48
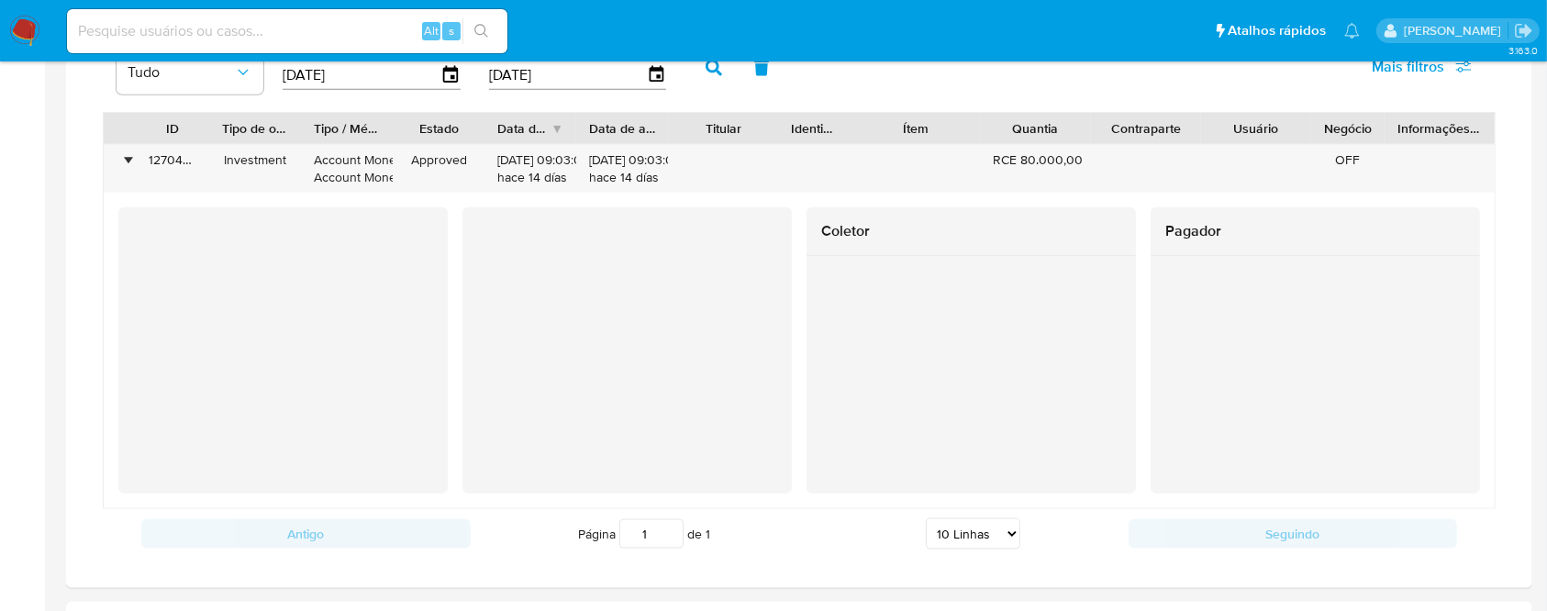
scroll to position [2079, 0]
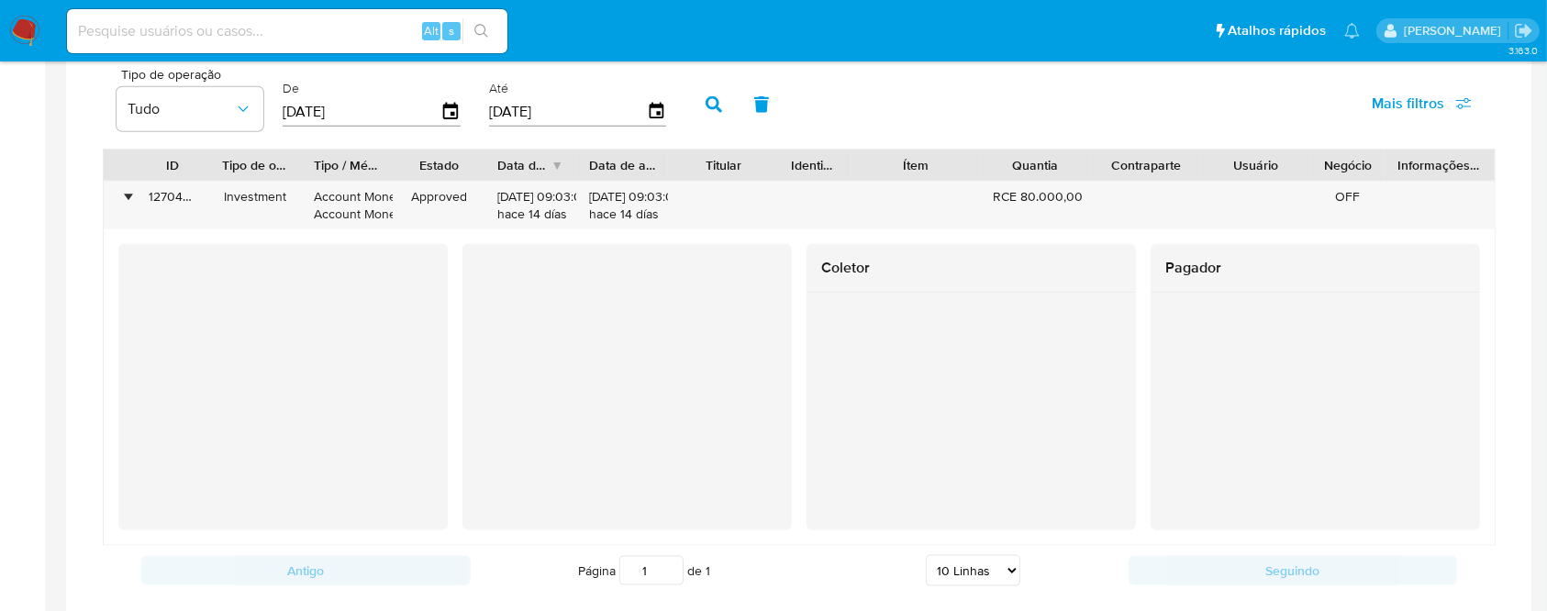
click at [505, 359] on div at bounding box center [626, 387] width 329 height 286
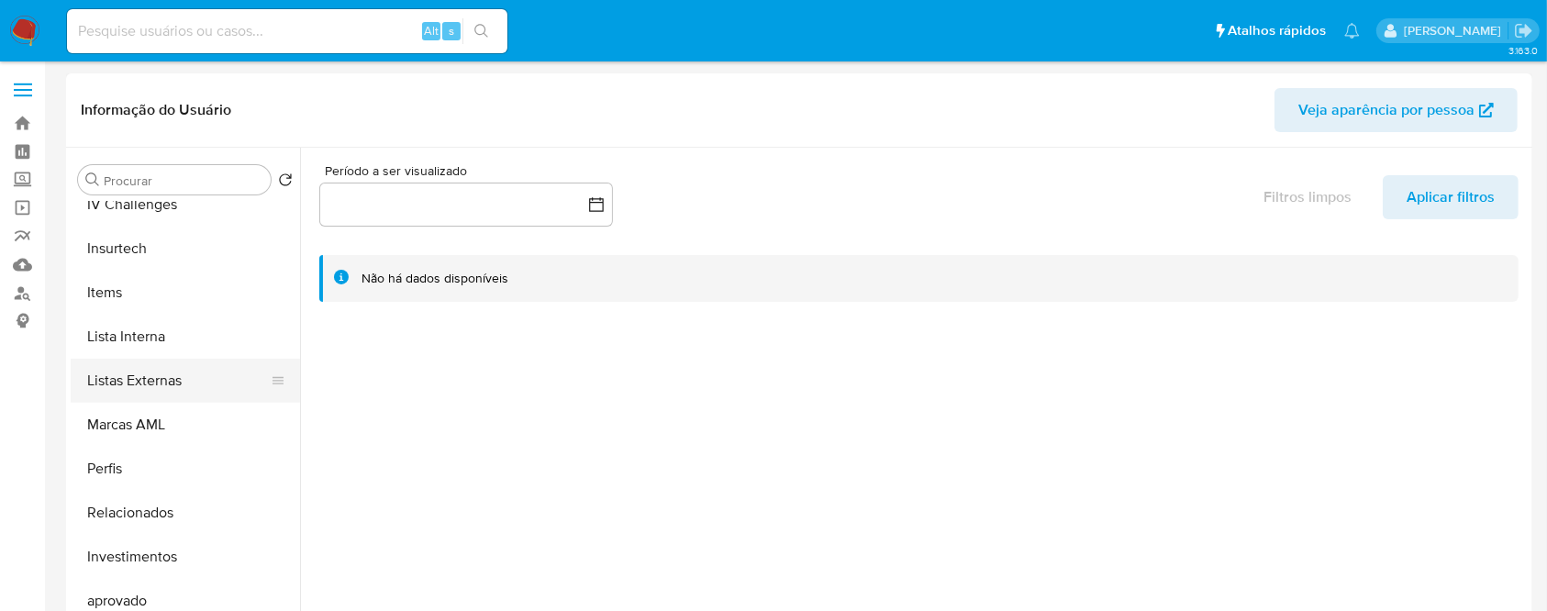
scroll to position [978, 0]
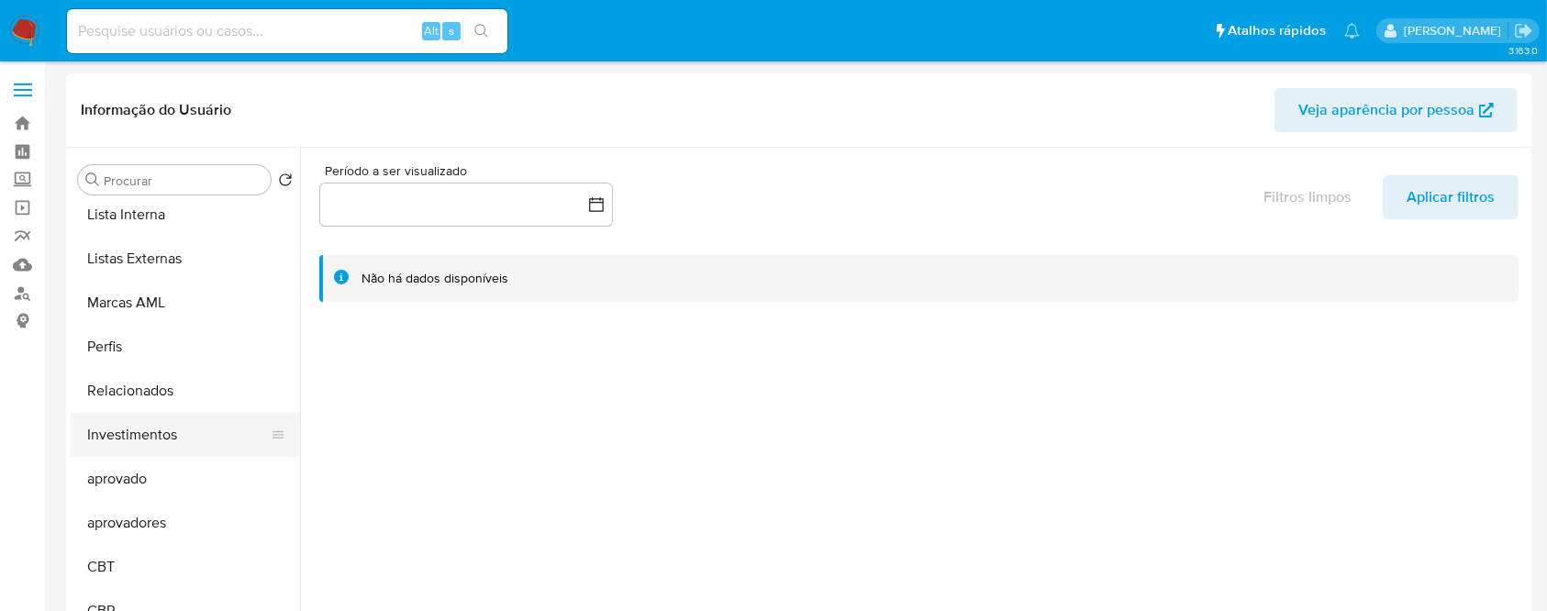
click at [94, 435] on button "Investimentos" at bounding box center [178, 435] width 215 height 44
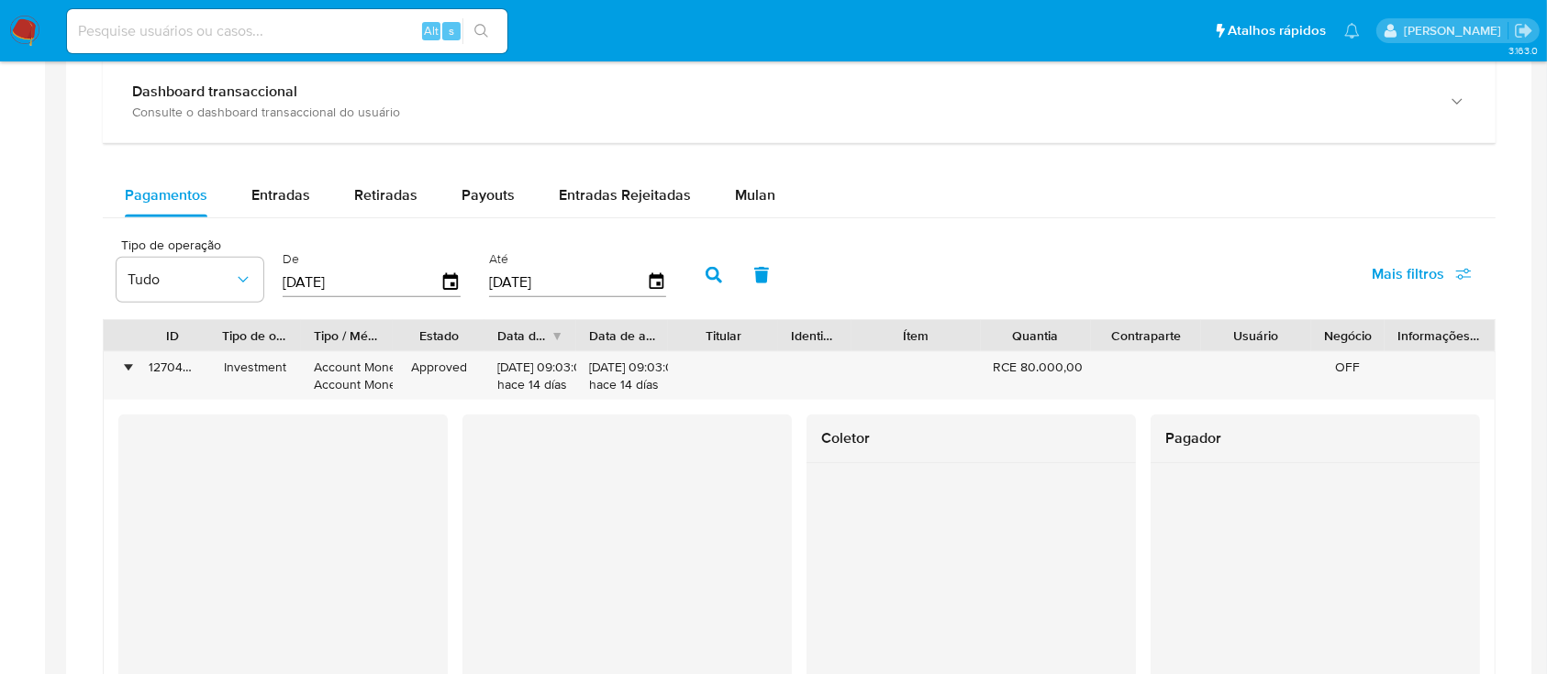
scroll to position [2079, 0]
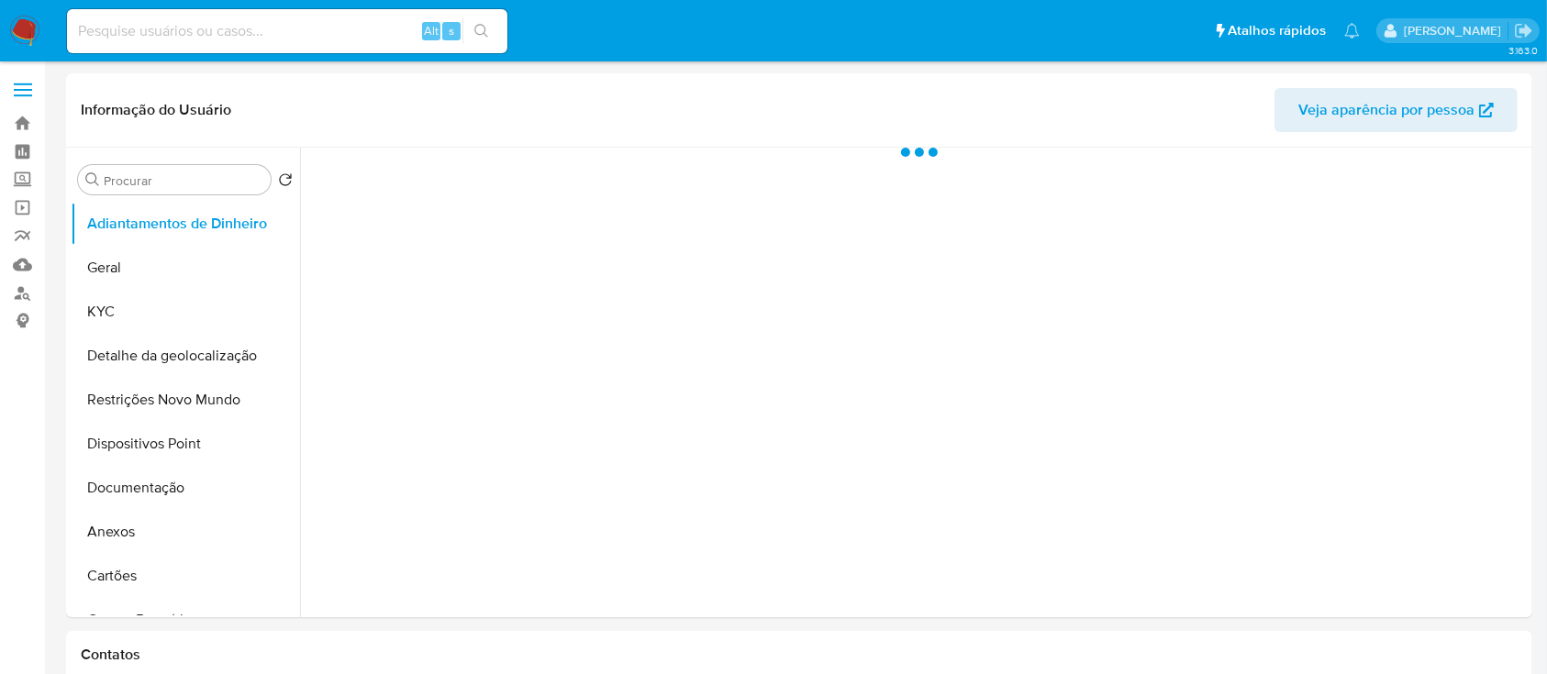
select select "10"
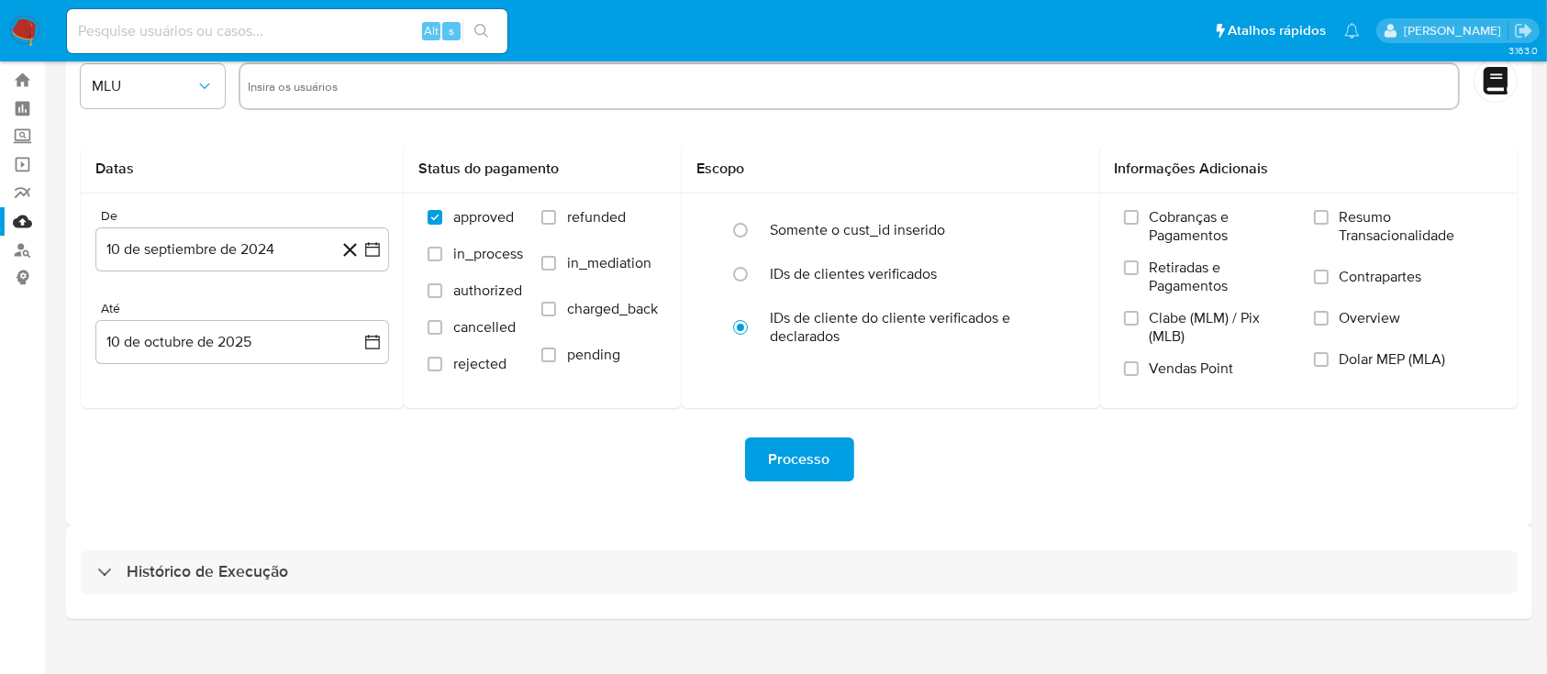
scroll to position [66, 0]
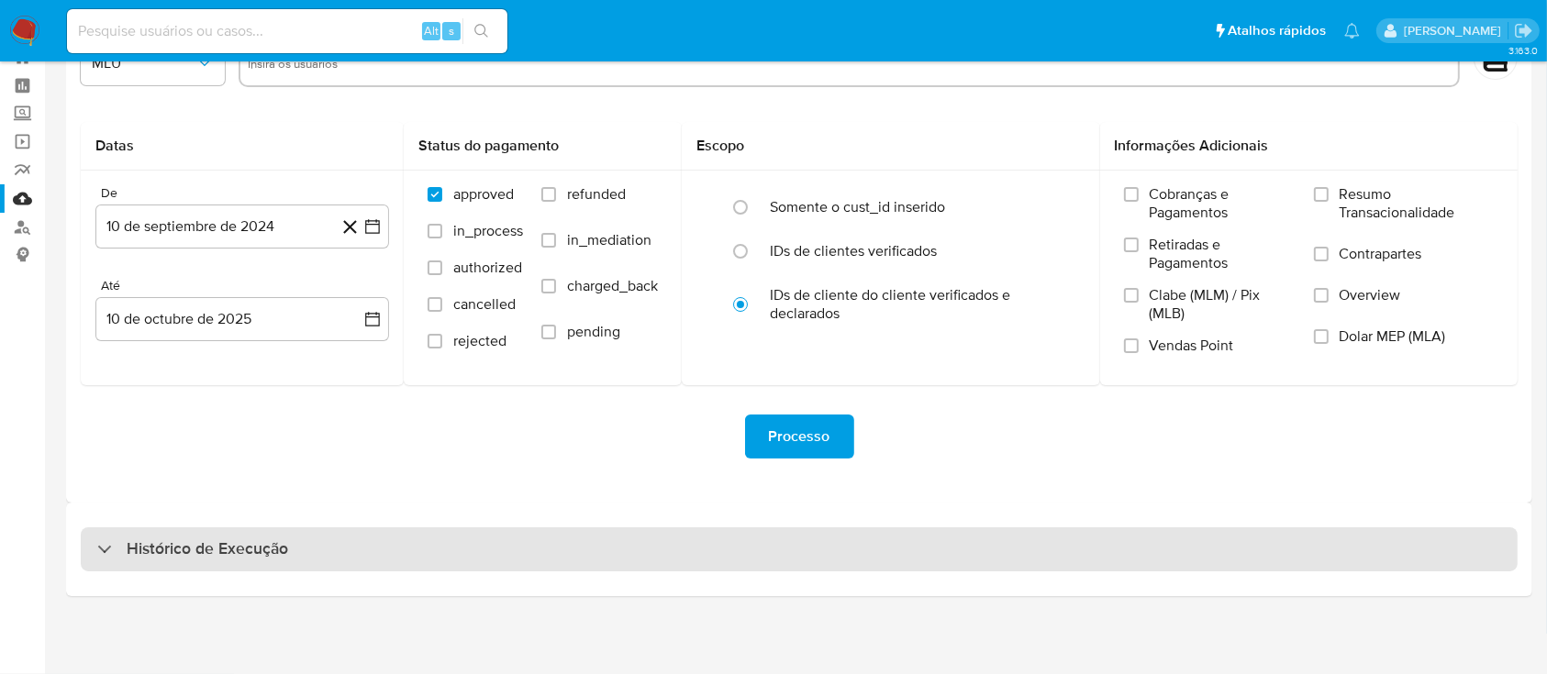
click at [103, 554] on div "Histórico de Execução" at bounding box center [192, 549] width 191 height 22
select select "10"
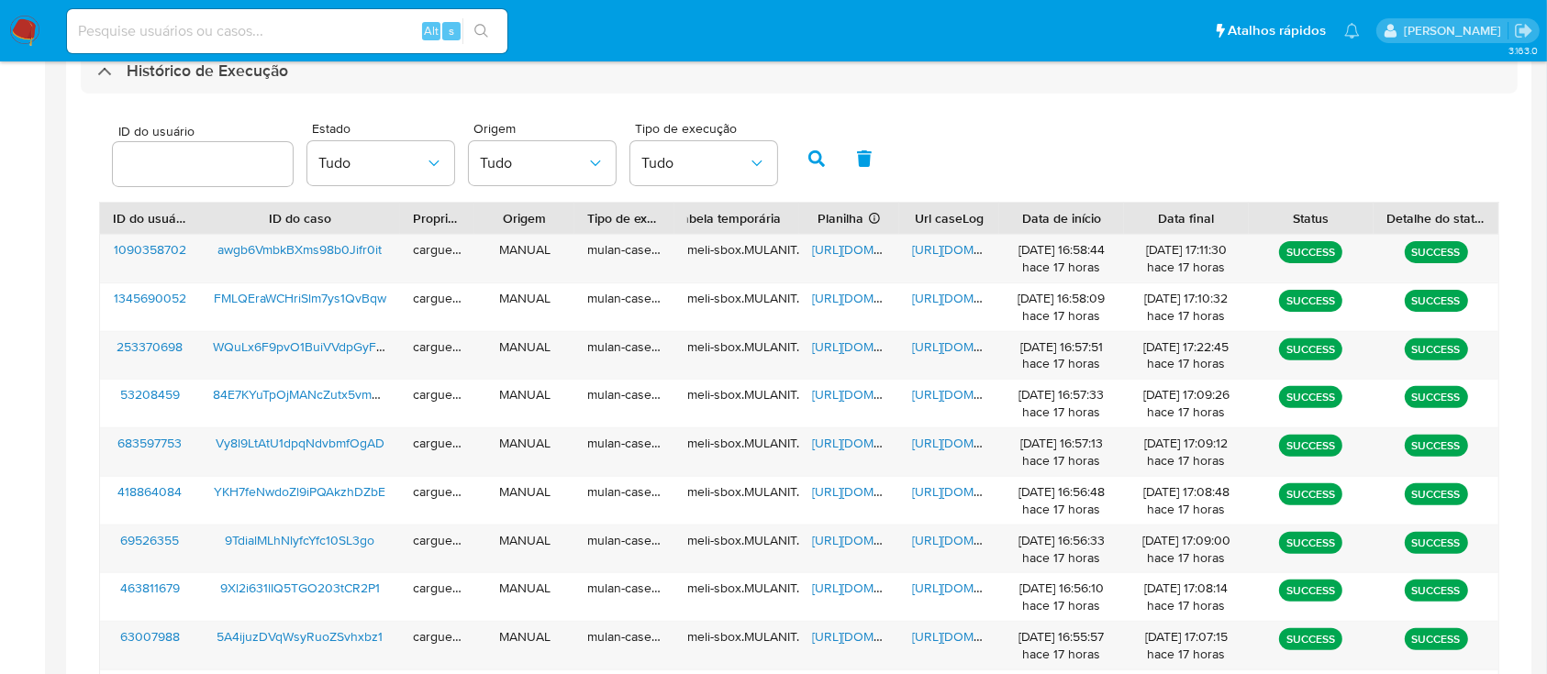
scroll to position [677, 0]
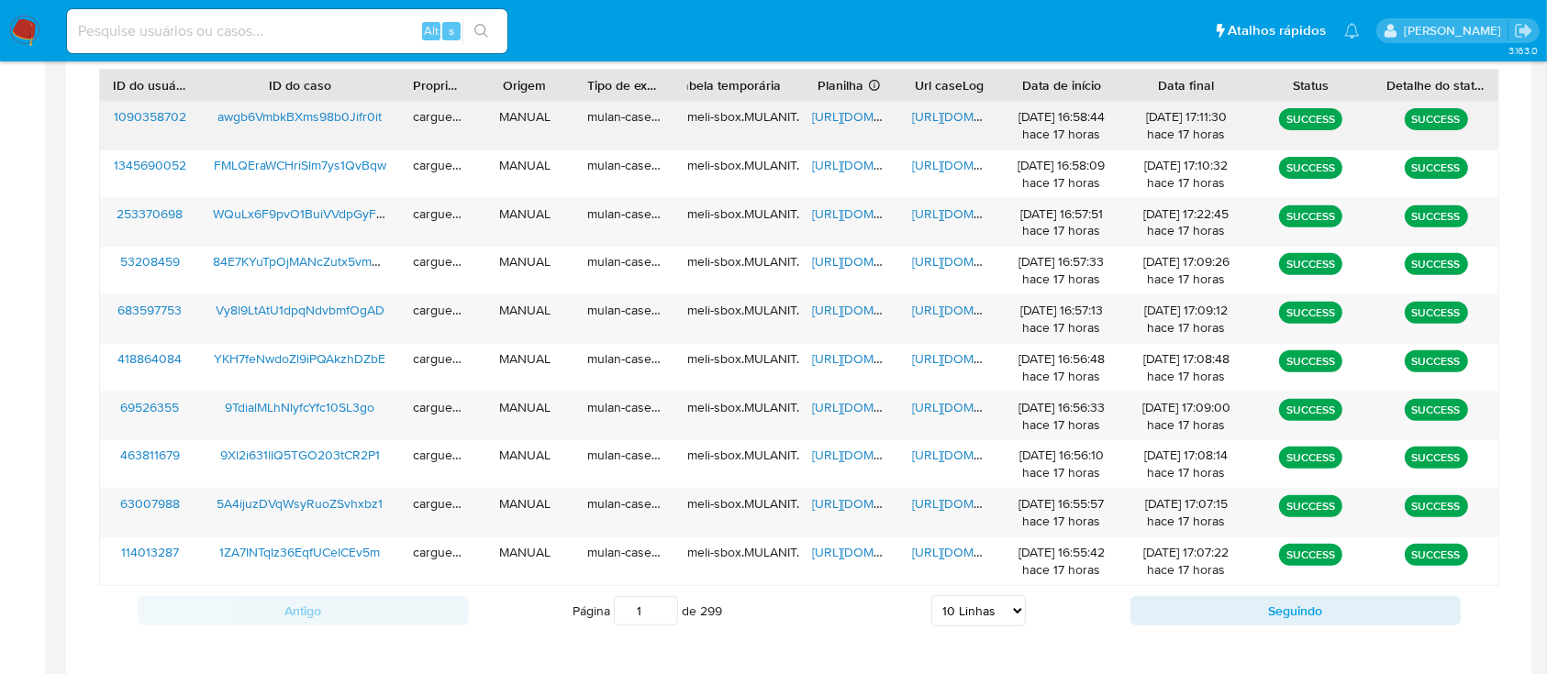
click at [839, 114] on span "[URL][DOMAIN_NAME]" at bounding box center [875, 116] width 127 height 18
click at [937, 113] on span "https://docs.google.com/document/d/1jP4UCzBYNMR0diZtm7nLh4rLC4GTvgeKxMVVgyUPFhw…" at bounding box center [975, 116] width 127 height 18
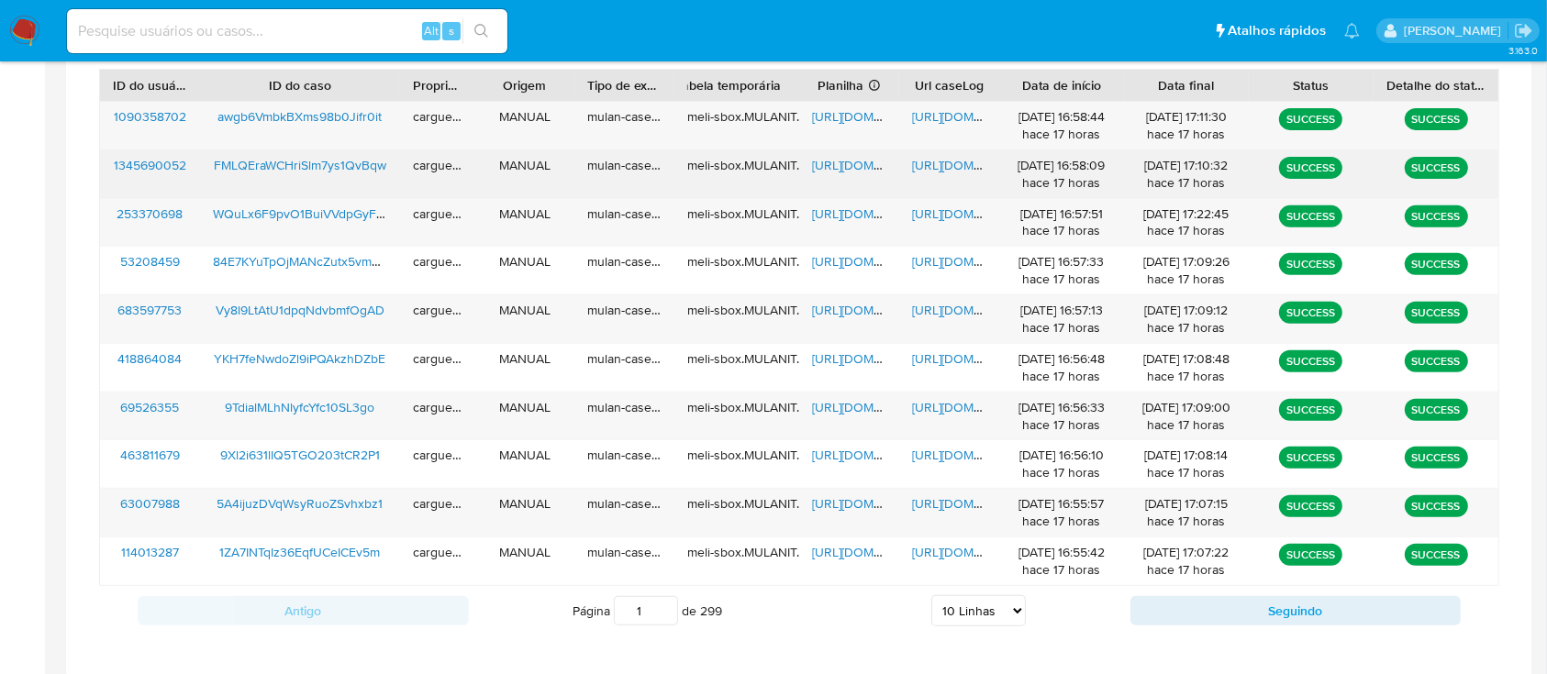
click at [863, 167] on span "https://docs.google.com/spreadsheets/d/1aQI0XldkHc9J9tIIfjII80DYkAKfztB-tz-h4cy…" at bounding box center [875, 165] width 127 height 18
click at [943, 165] on span "https://docs.google.com/document/d/1QovfxWvnFA1Et_GFGi59rymGn_87h3Udr4vc82P-orE…" at bounding box center [975, 165] width 127 height 18
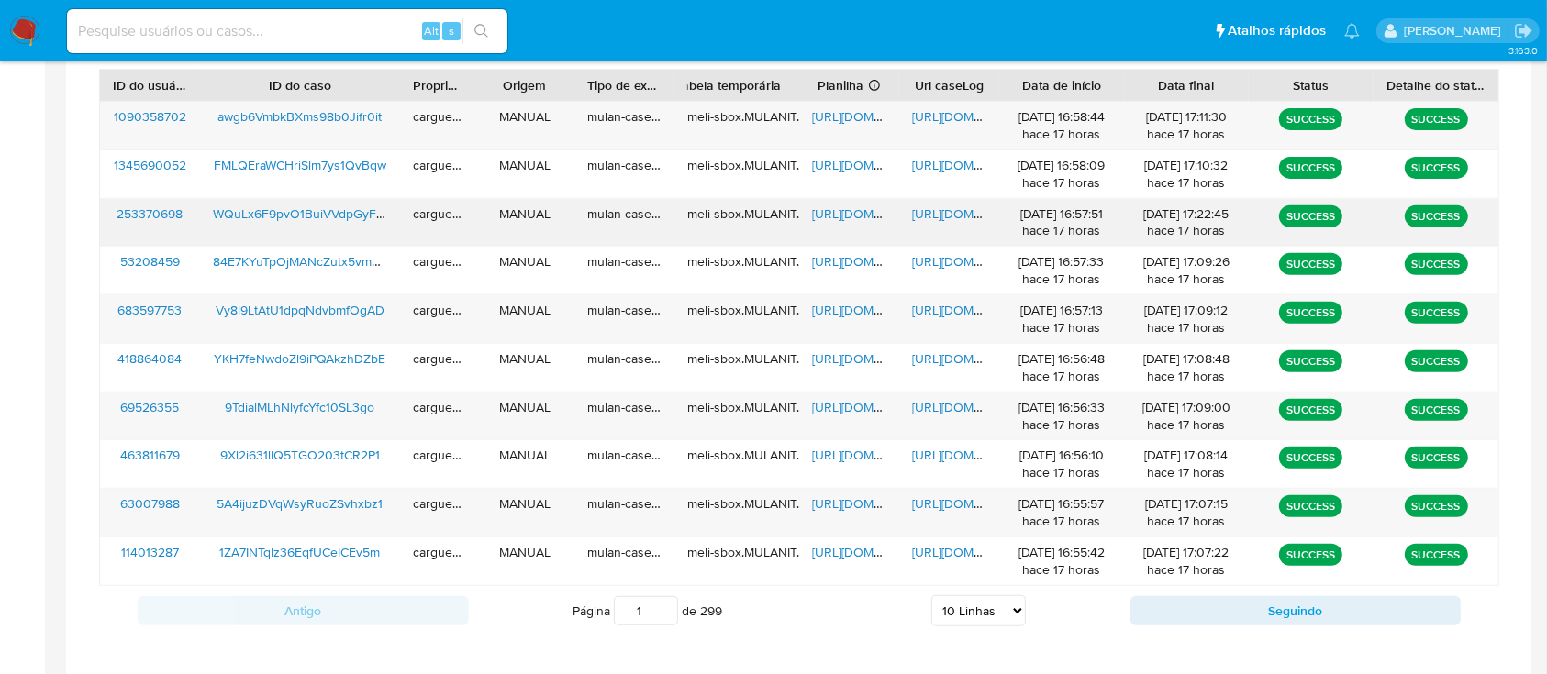
click at [845, 209] on span "https://docs.google.com/spreadsheets/d/19fxeBNYlxmFK-roAb2t3FKgqI9lJFJtPJKina7c…" at bounding box center [875, 214] width 127 height 18
click at [954, 209] on span "https://docs.google.com/document/d/1ziHfoyYQdoRGRtuCoYsWt2DQfviiLCrfyTaonqIc5h0…" at bounding box center [975, 214] width 127 height 18
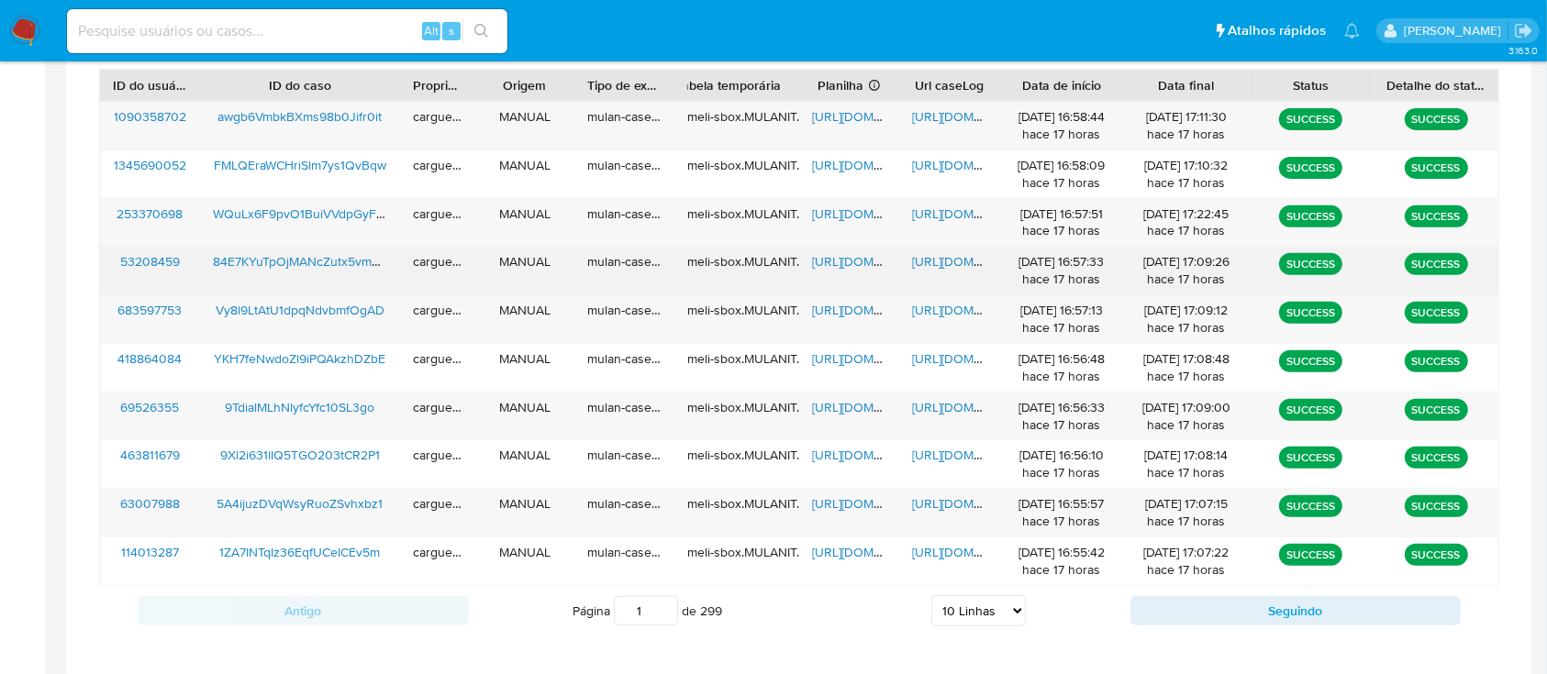
click at [848, 264] on span "https://docs.google.com/spreadsheets/d/1XcCnix4TfcnwF-s4YDDF49V3t8MQYbUkOwhqA1N…" at bounding box center [875, 261] width 127 height 18
click at [940, 277] on div "https://docs.google.com/document/d/1vp6CdUdGYqVNzRxiuOgsv4US7PqVJO3vjtIwg42TIaY…" at bounding box center [949, 271] width 100 height 48
click at [939, 258] on span "https://docs.google.com/document/d/1vp6CdUdGYqVNzRxiuOgsv4US7PqVJO3vjtIwg42TIaY…" at bounding box center [975, 261] width 127 height 18
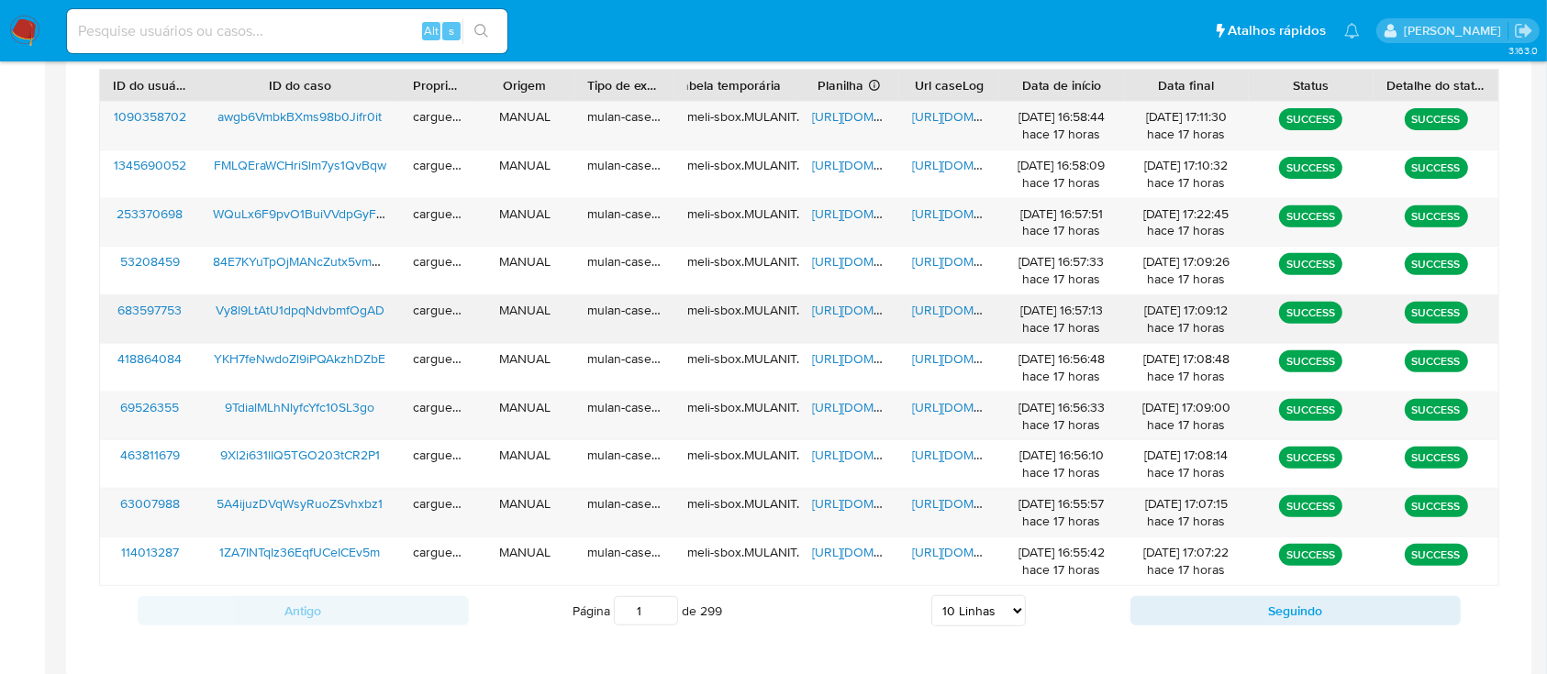
click at [831, 307] on span "https://docs.google.com/spreadsheets/d/1sa0WZFOZSbr4RgJY5LF6f_t8XoBJpDdQCuFdEAK…" at bounding box center [875, 310] width 127 height 18
click at [951, 307] on span "https://docs.google.com/document/d/1lLckmH7Y-1FwVJecF8RShJ02IbPPVTbDvtqwwxz9RnM…" at bounding box center [975, 310] width 127 height 18
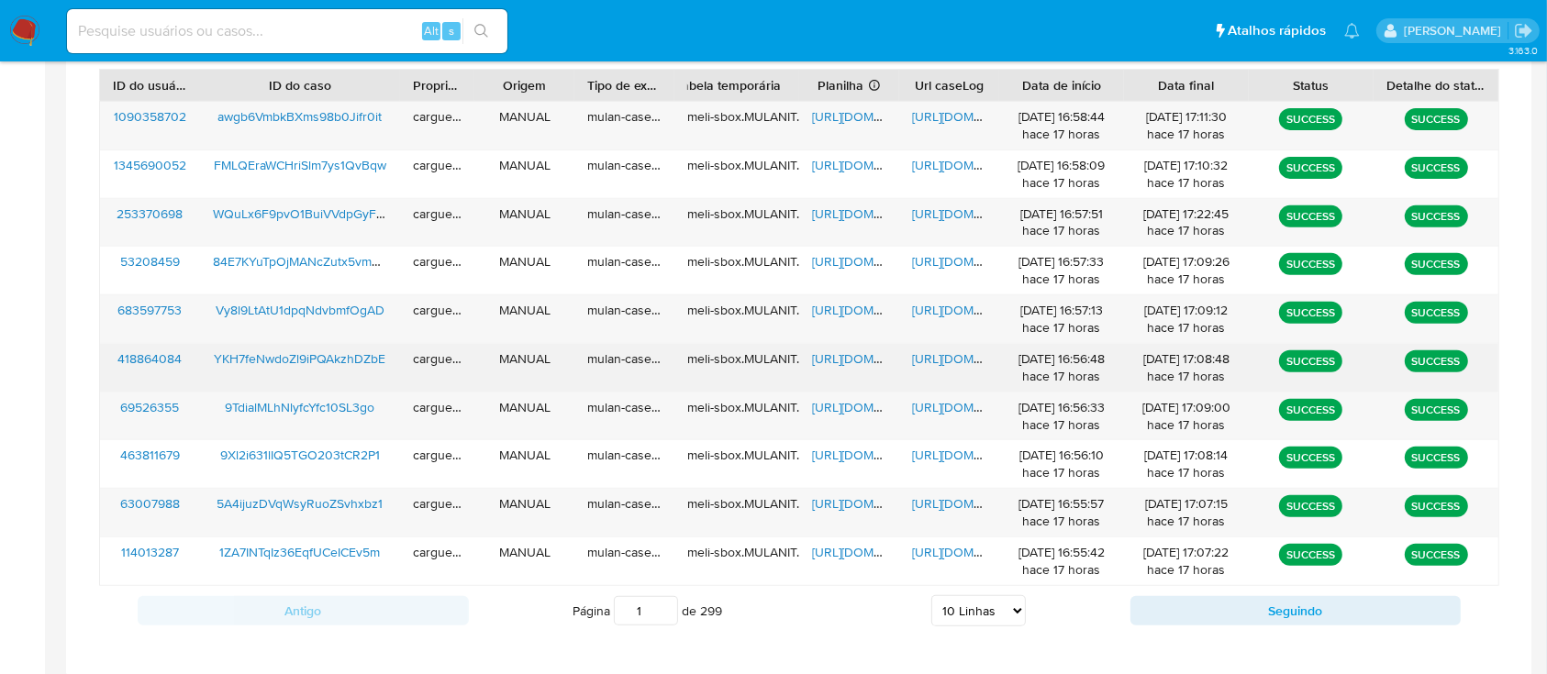
click at [841, 362] on span "https://docs.google.com/spreadsheets/d/1uHZk44witSkw_6hEA9c5GVhovJx45HMNdLLqK80…" at bounding box center [875, 358] width 127 height 18
click at [948, 349] on span "https://docs.google.com/document/d/1YX7bmuSDZOVM7OD2VCA7xXuOFgjBlBRibtZzalFwq-w…" at bounding box center [975, 358] width 127 height 18
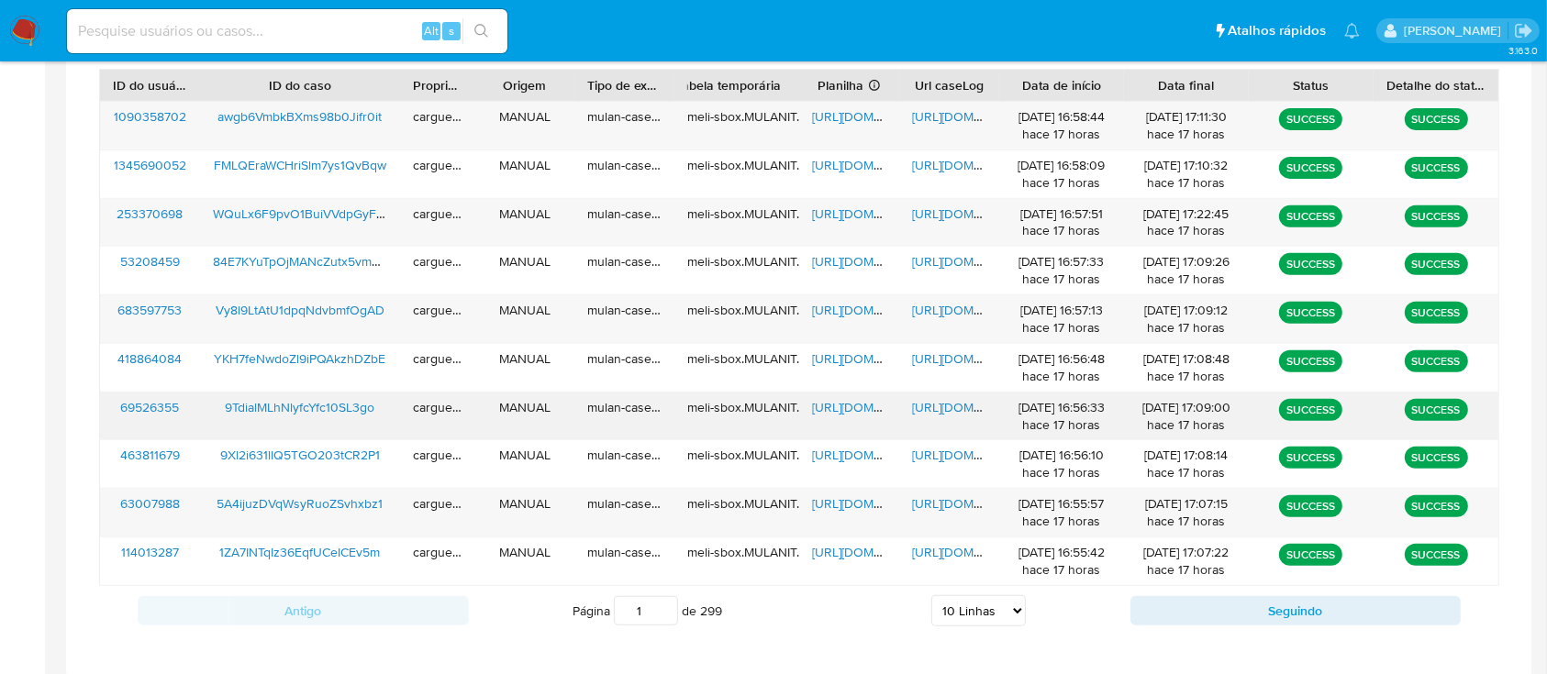
click at [841, 402] on span "https://docs.google.com/spreadsheets/d/17B7rbZkR1e6k1q4jHA0l3qNZu4rvz8x5ebYD1po…" at bounding box center [875, 407] width 127 height 18
click at [939, 400] on span "https://docs.google.com/document/d/1CtzdHLBhGlbYpdY36JDHyu8bcEe5K0rR0-8svyBTZQ8…" at bounding box center [975, 407] width 127 height 18
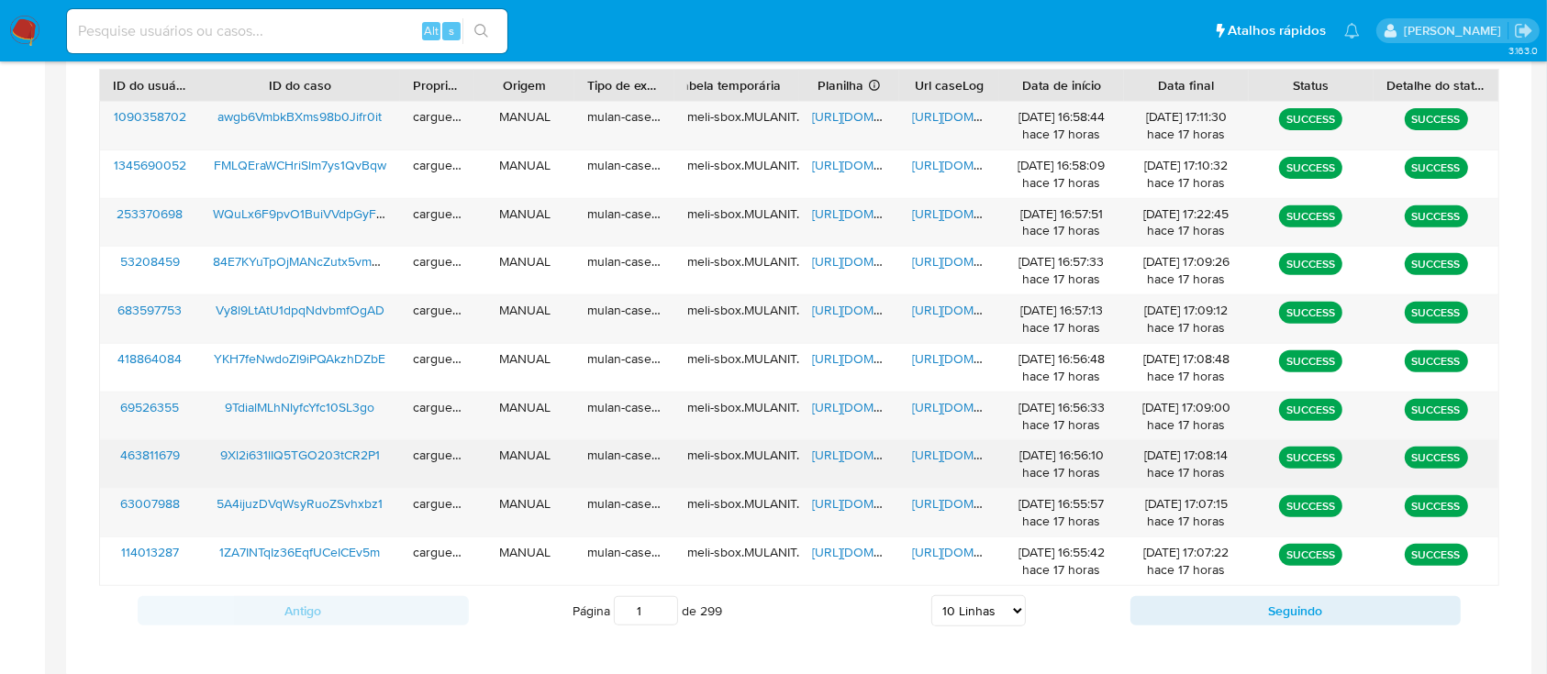
click at [858, 459] on span "https://docs.google.com/spreadsheets/d/1heNzoFuhnS_Chfgb8FOmNohJaVz8EiIwqS2jexZ…" at bounding box center [875, 455] width 127 height 18
click at [941, 457] on span "https://docs.google.com/document/d/1pOyBzvc0Zj1LKXURpdNSGsNd-EkCT0OCaWQWYX44-EU…" at bounding box center [975, 455] width 127 height 18
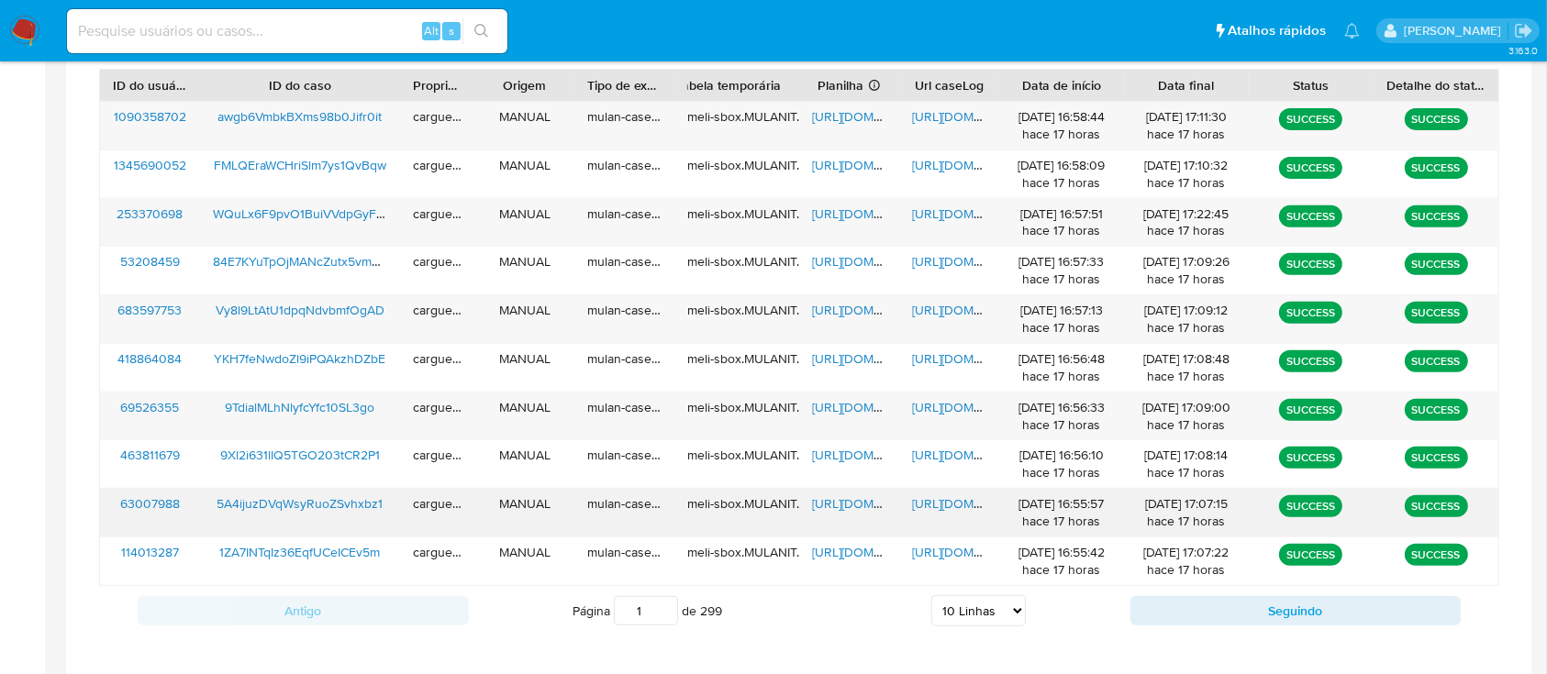
click at [835, 495] on span "https://docs.google.com/spreadsheets/d/1wQ_Jie3Br3EV1mndfdSIMTcqU44huwxnrWWt6GW…" at bounding box center [875, 503] width 127 height 18
click at [971, 503] on span "https://docs.google.com/document/d/1AhEu_liJM-LB8bFlYyYn15kQ2DJGzGBdiqzLrufsTLU…" at bounding box center [975, 503] width 127 height 18
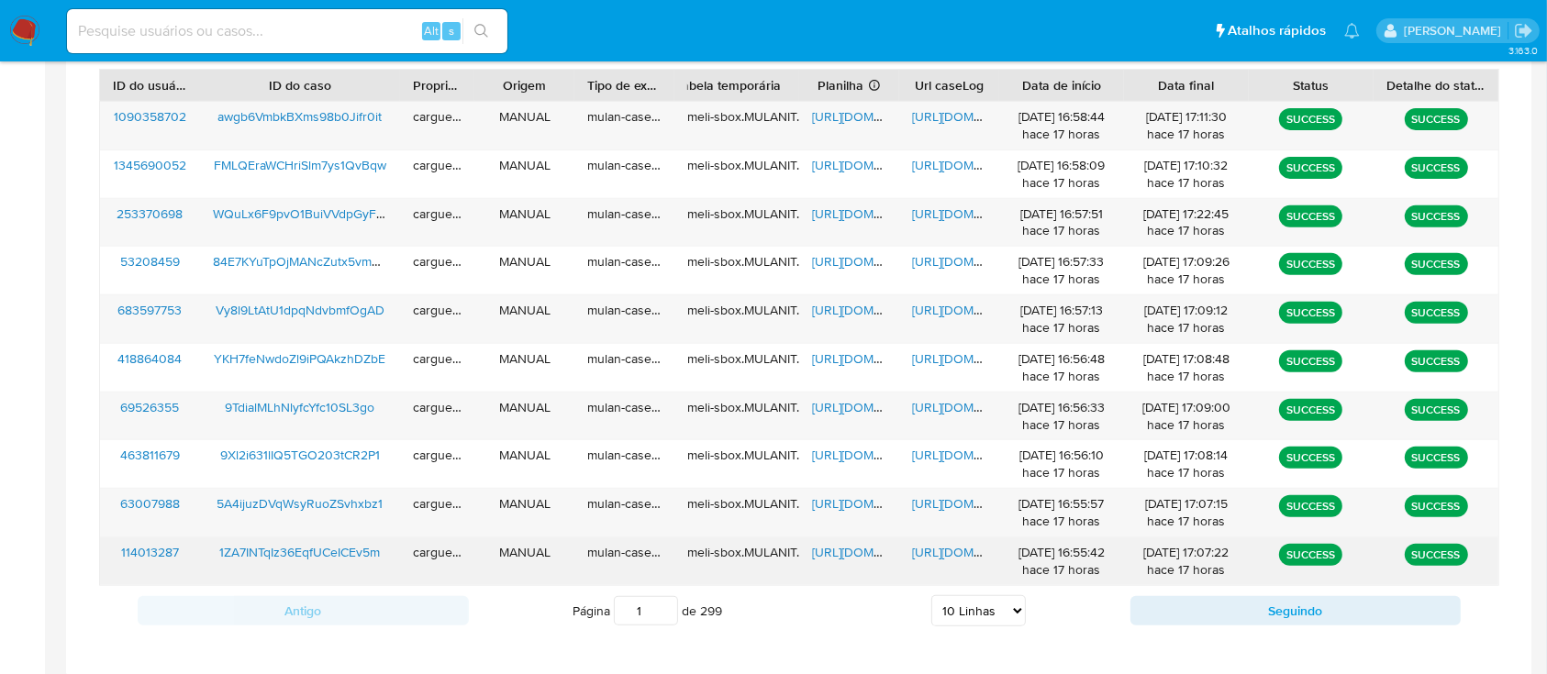
click at [859, 557] on span "https://docs.google.com/spreadsheets/d/1hHGJNDgcz7g3B2FacS8JuVT3t0EvO-9EZeT4J8Q…" at bounding box center [875, 552] width 127 height 18
click at [953, 548] on span "https://docs.google.com/document/d/1JMvKrr31uGiY9i5TJnas4_hGb2FIBKO-08zSpbbtnvY…" at bounding box center [975, 552] width 127 height 18
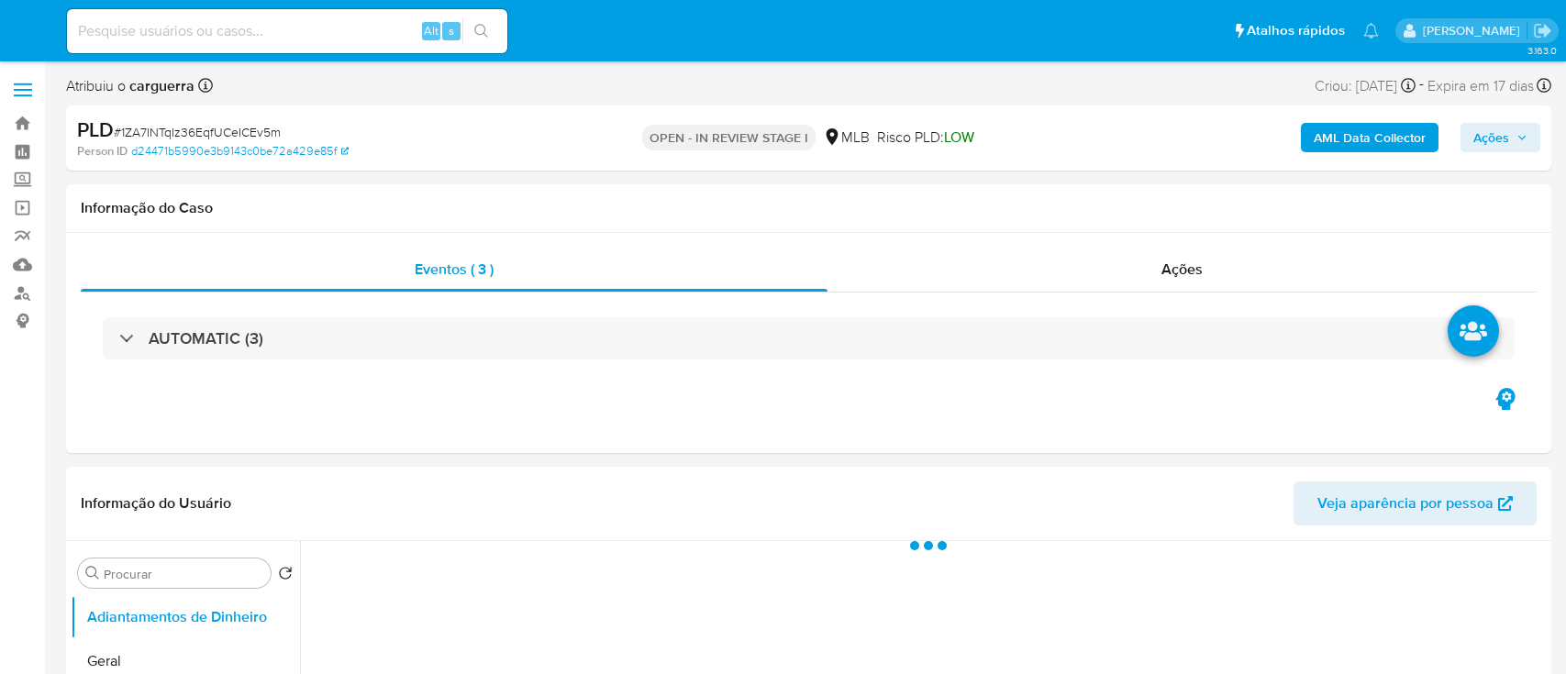
select select "10"
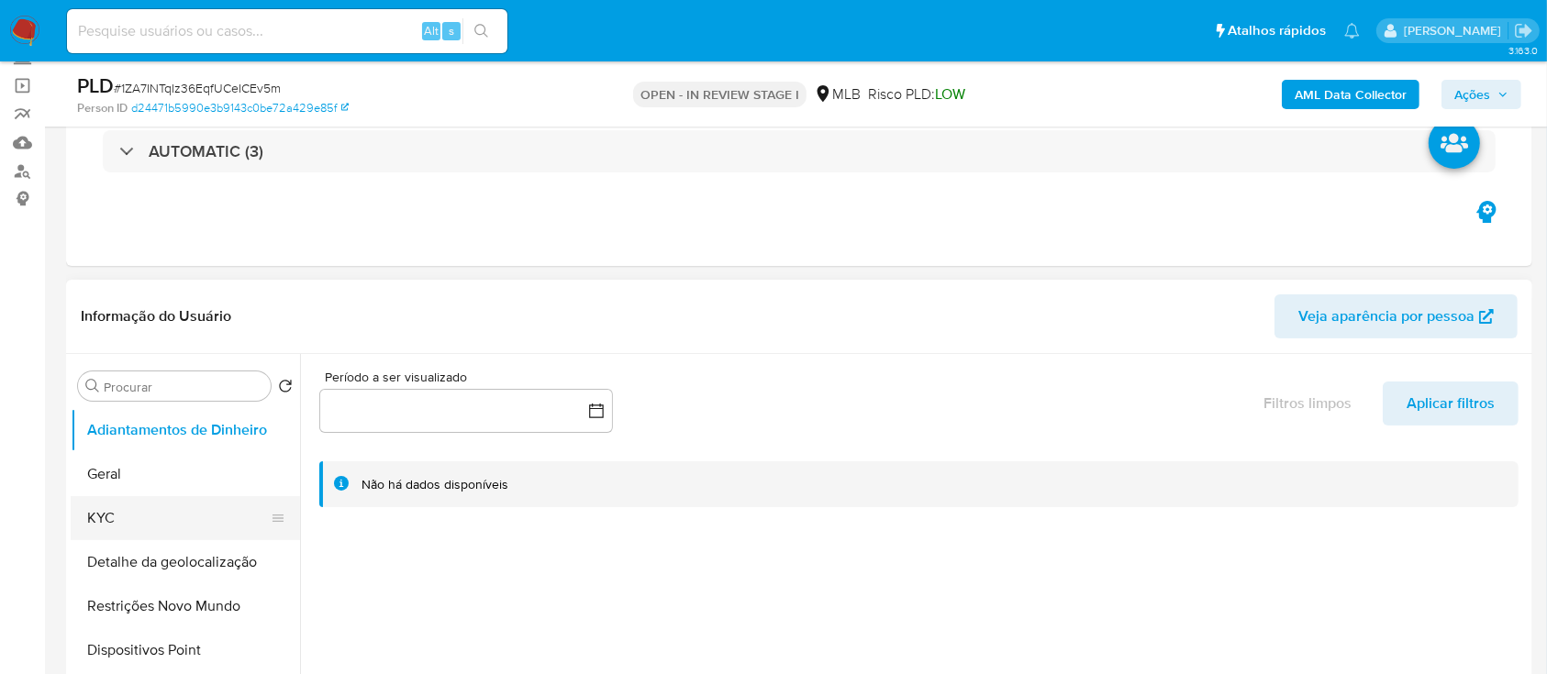
click at [139, 527] on button "KYC" at bounding box center [178, 518] width 215 height 44
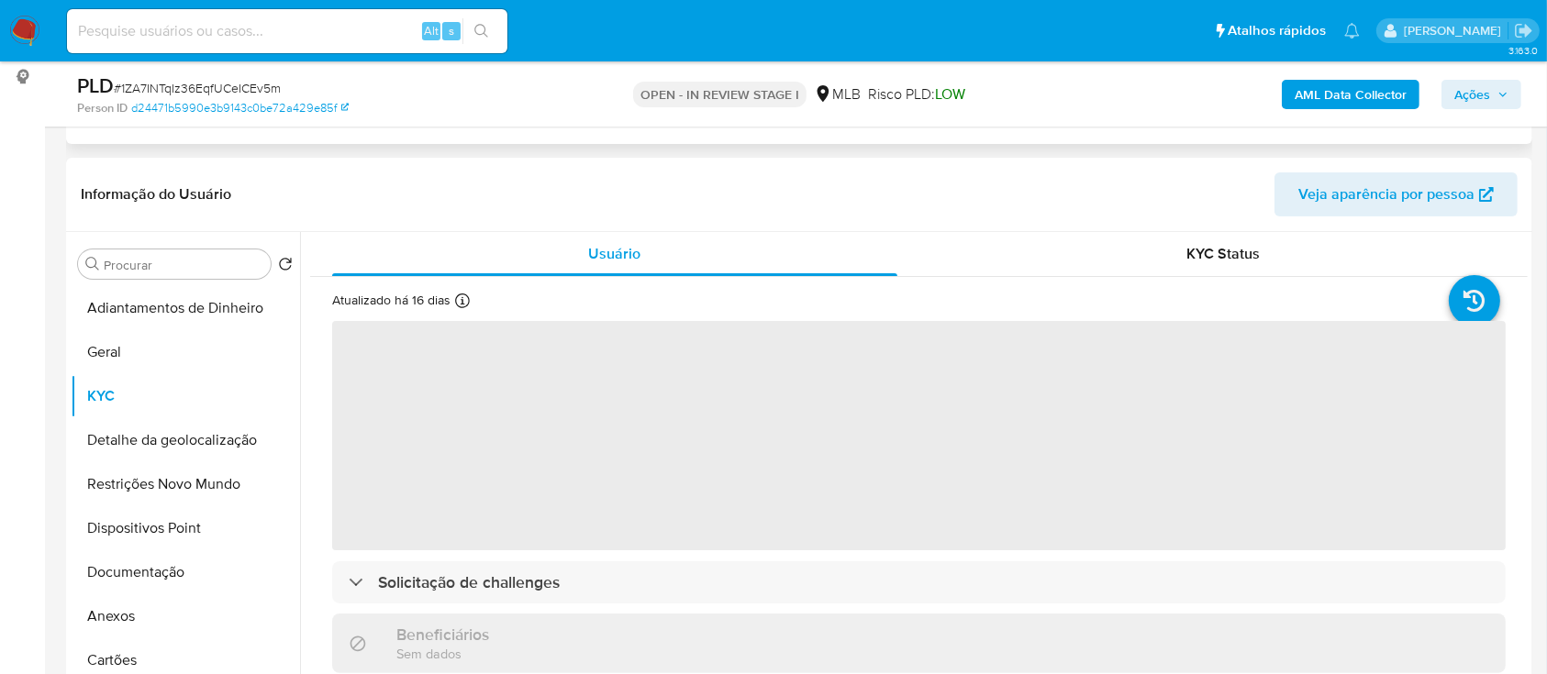
scroll to position [367, 0]
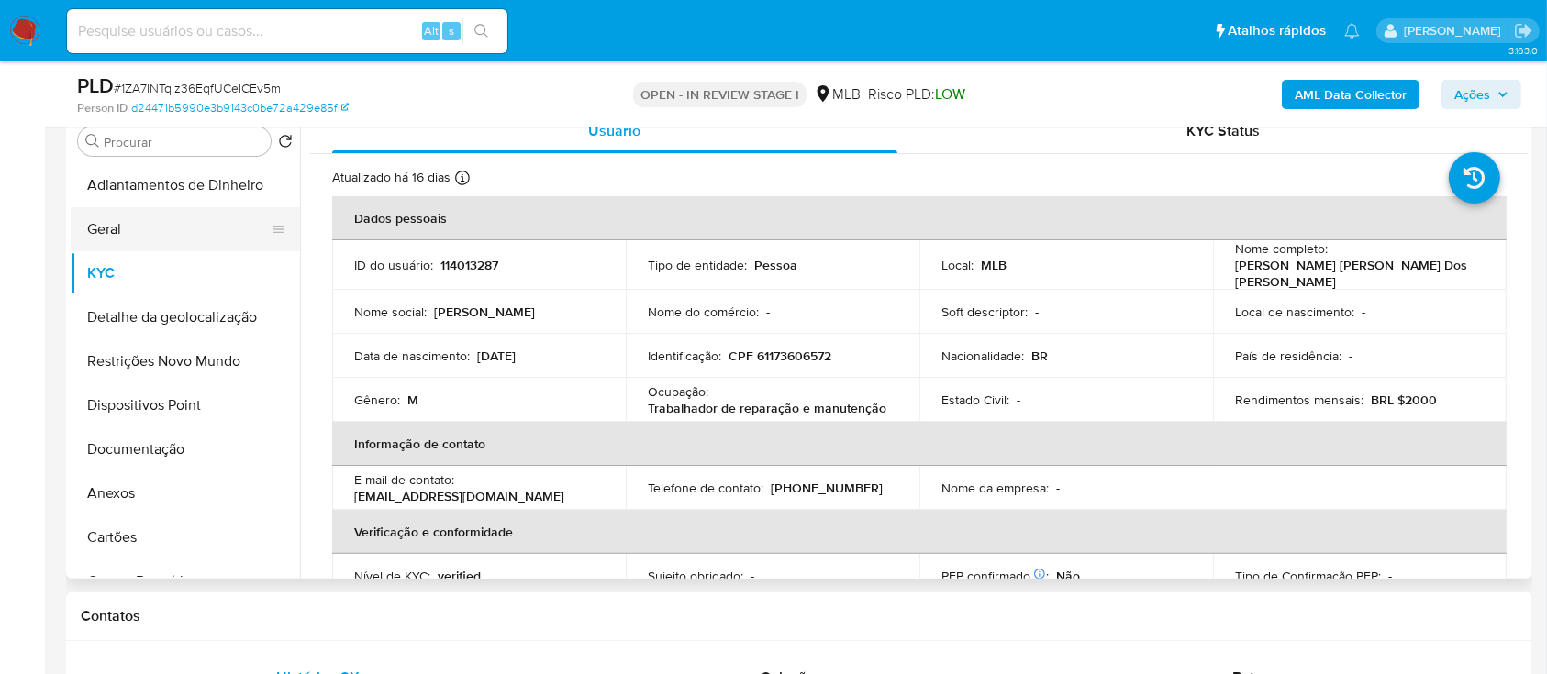
click at [139, 229] on button "Geral" at bounding box center [178, 229] width 215 height 44
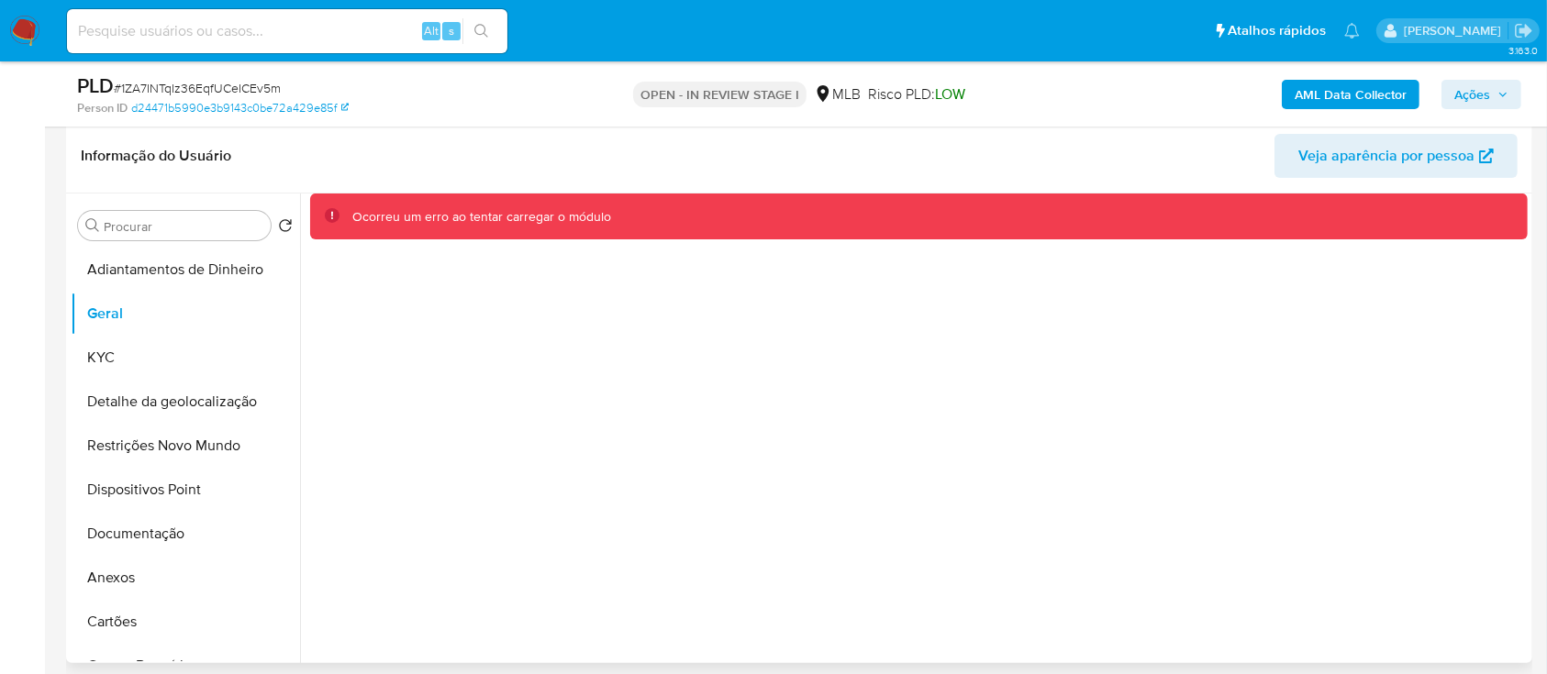
scroll to position [244, 0]
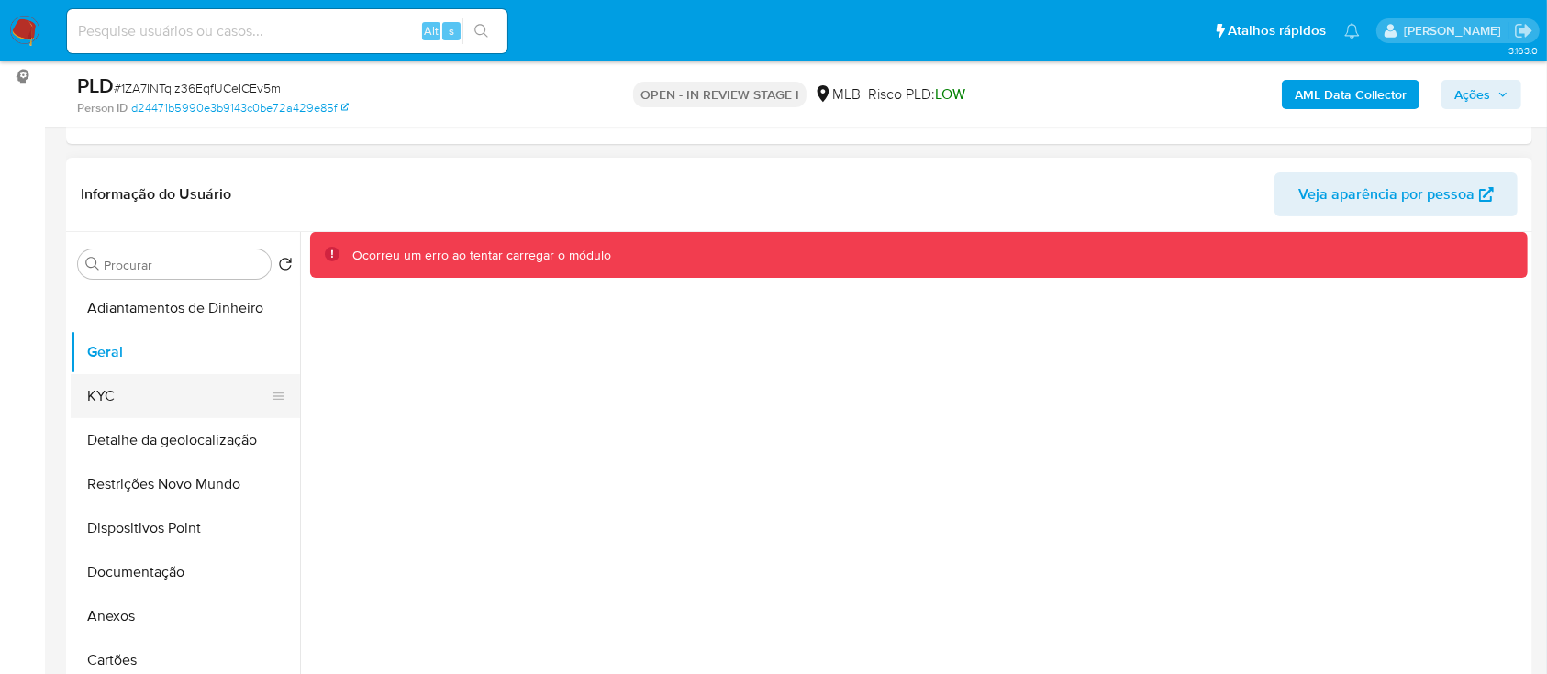
click at [92, 405] on button "KYC" at bounding box center [178, 396] width 215 height 44
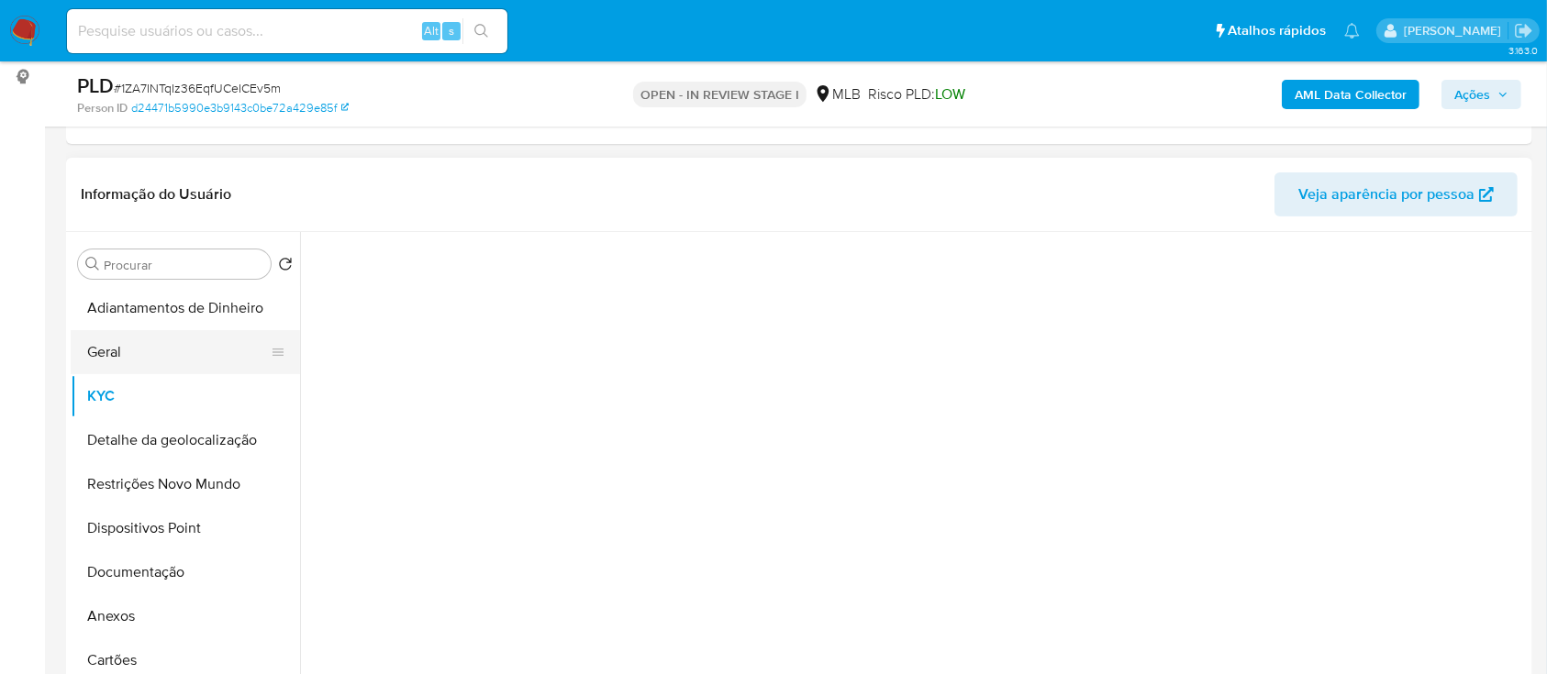
click at [117, 363] on button "Geral" at bounding box center [178, 352] width 215 height 44
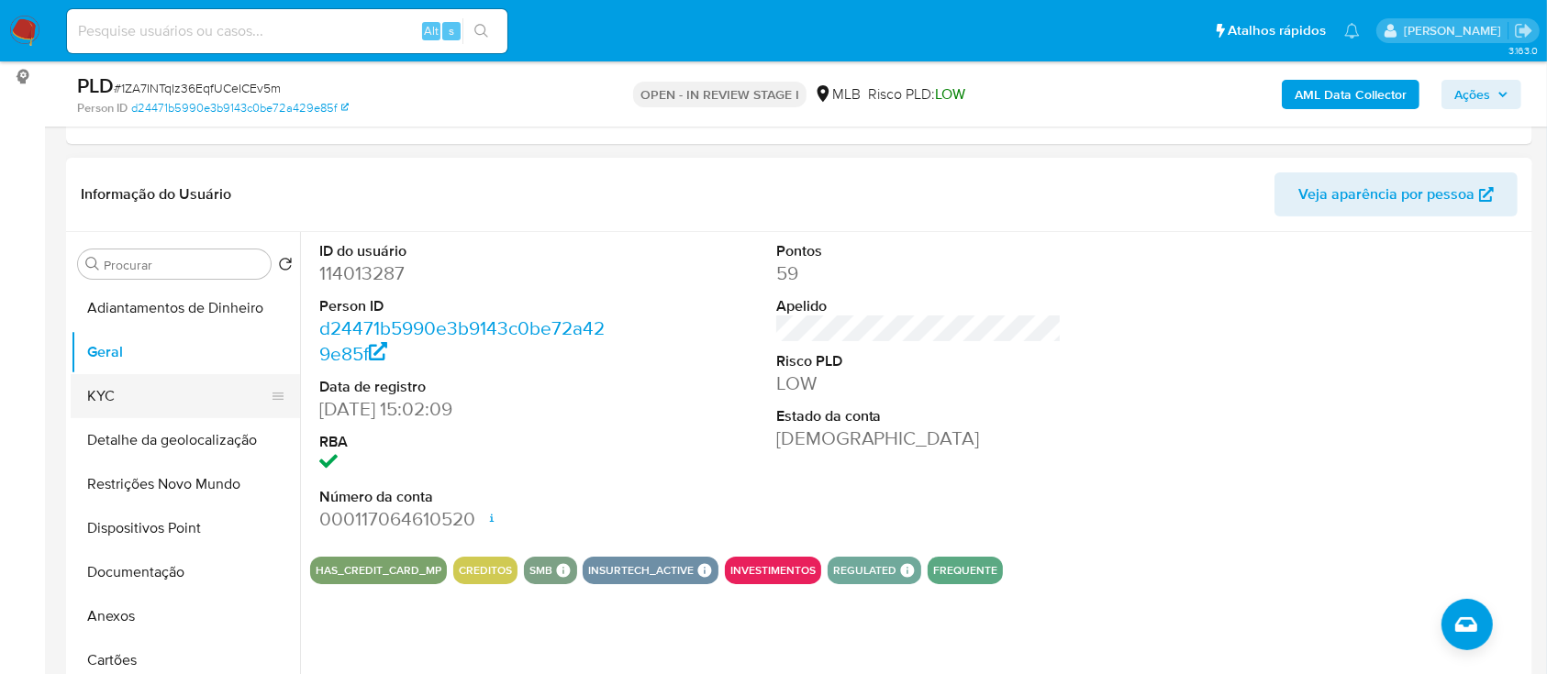
click at [142, 381] on button "KYC" at bounding box center [178, 396] width 215 height 44
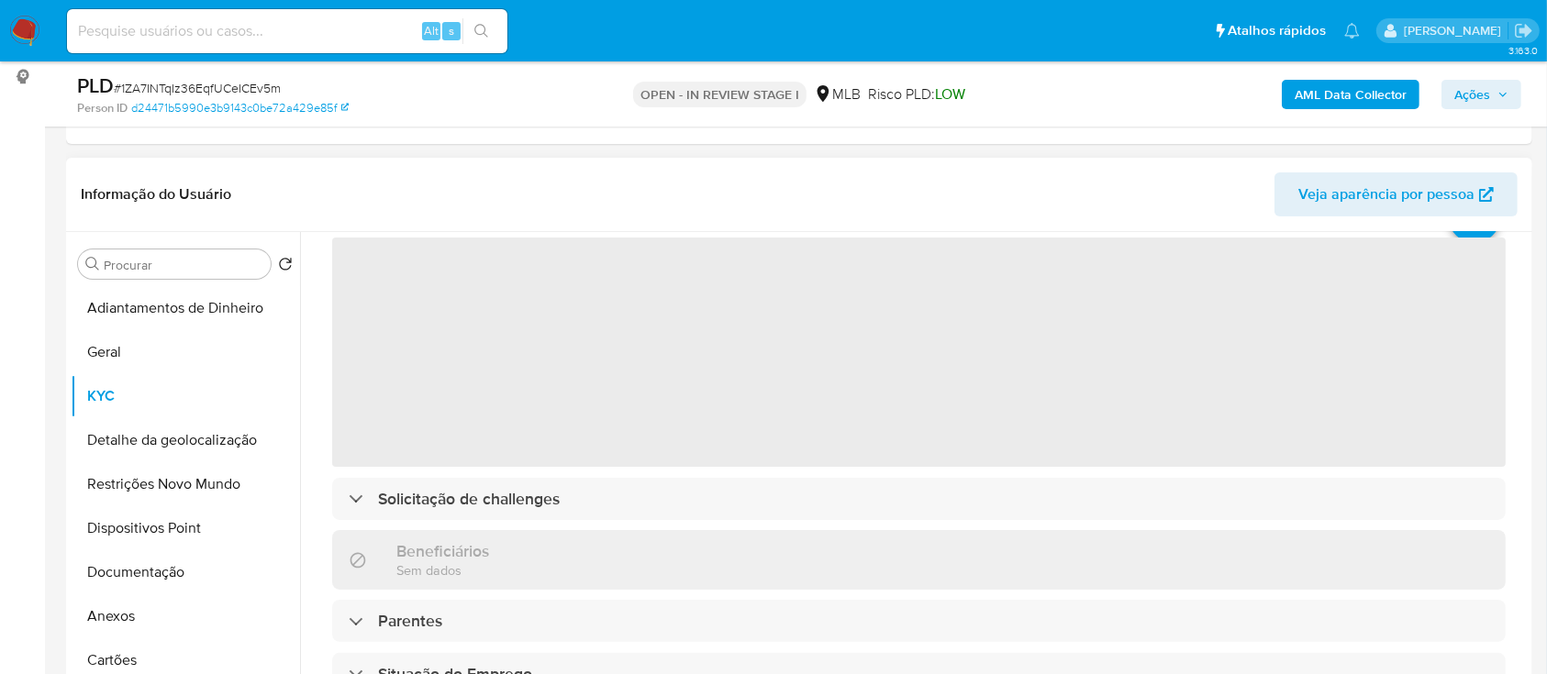
scroll to position [122, 0]
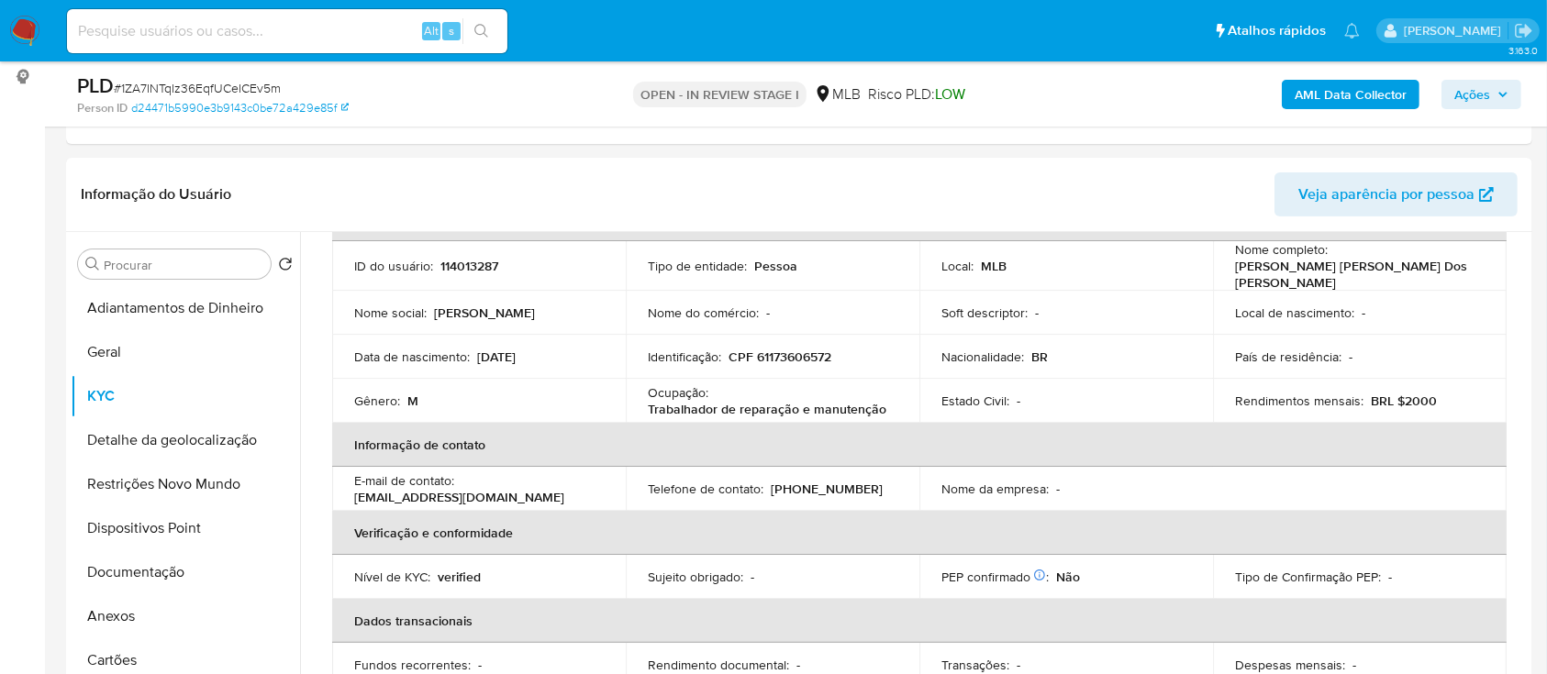
drag, startPoint x: 30, startPoint y: 297, endPoint x: 245, endPoint y: 67, distance: 314.8
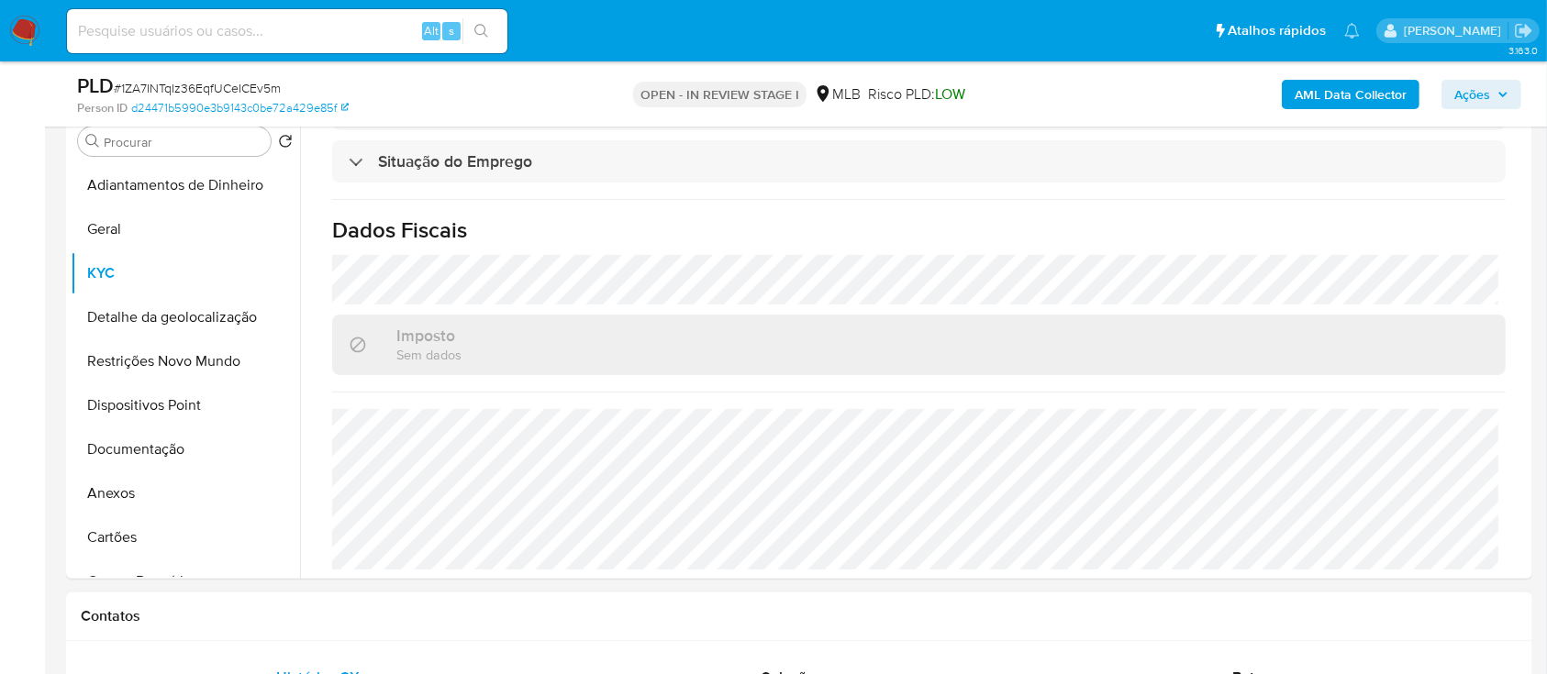
scroll to position [367, 0]
click at [110, 221] on button "Geral" at bounding box center [178, 229] width 215 height 44
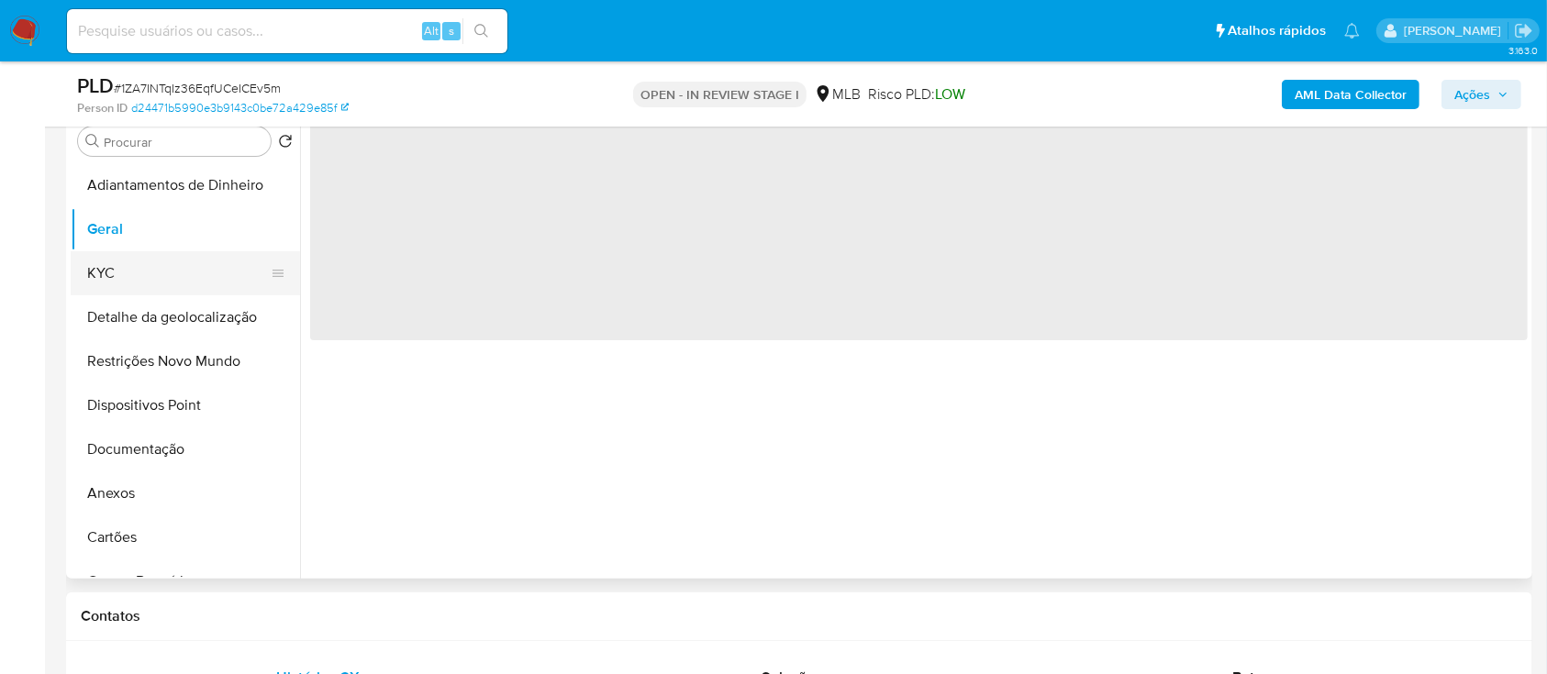
scroll to position [0, 0]
click at [111, 267] on button "KYC" at bounding box center [178, 273] width 215 height 44
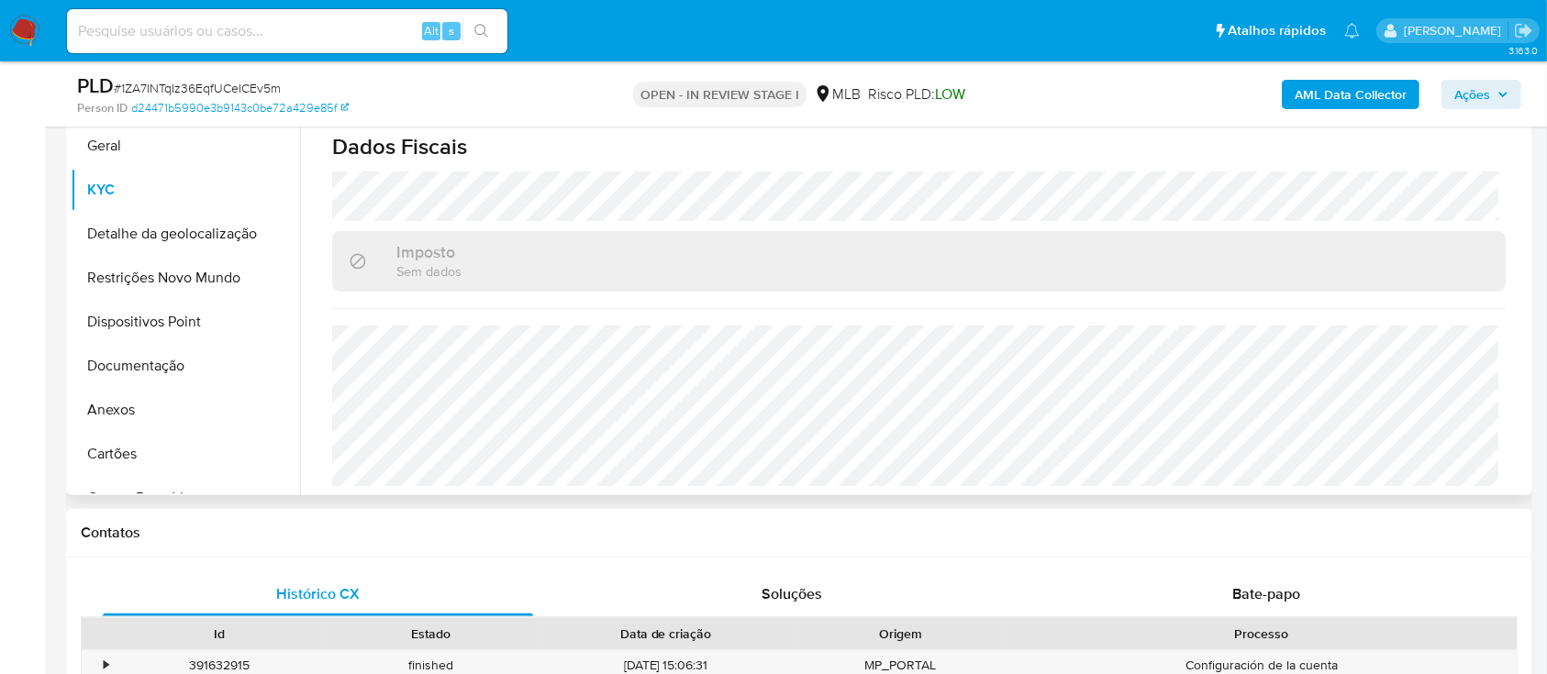
scroll to position [489, 0]
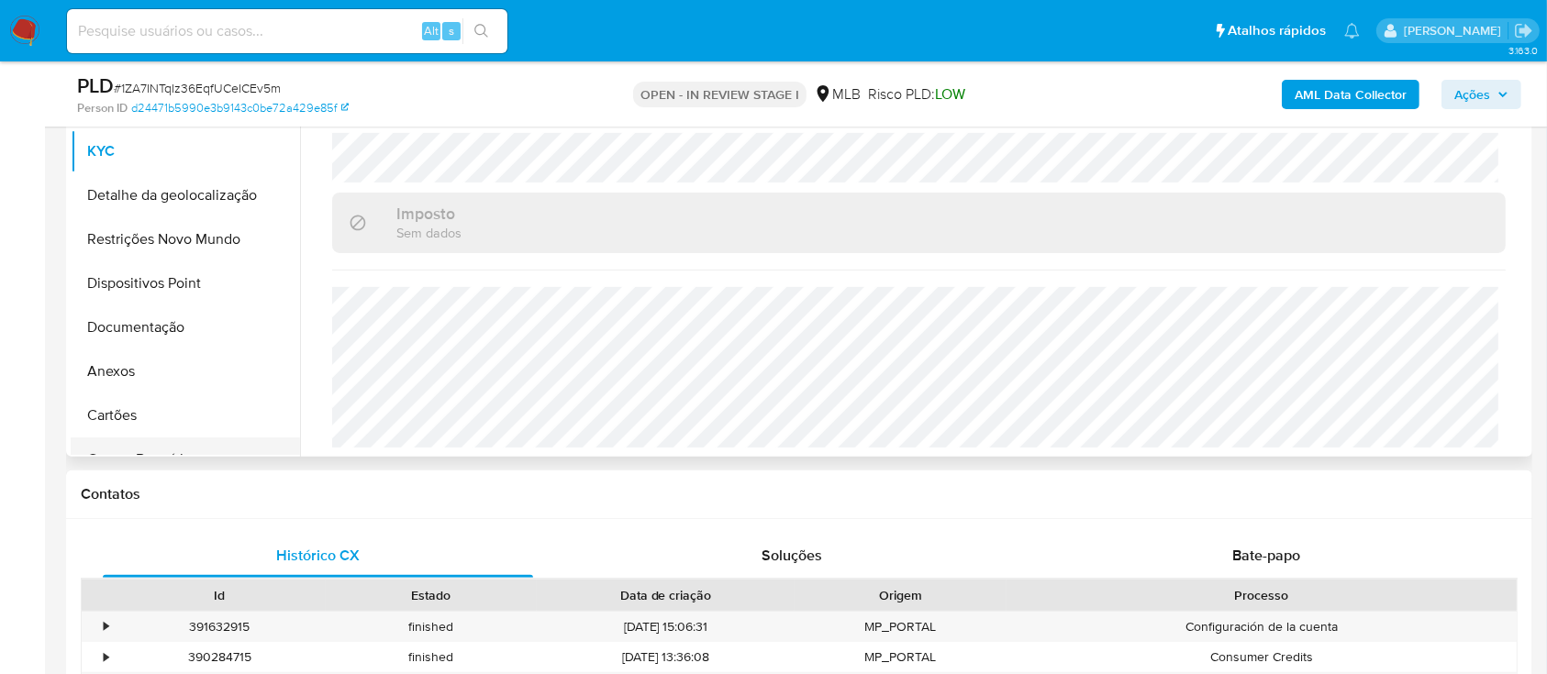
click at [231, 438] on button "Contas Bancárias" at bounding box center [178, 460] width 215 height 44
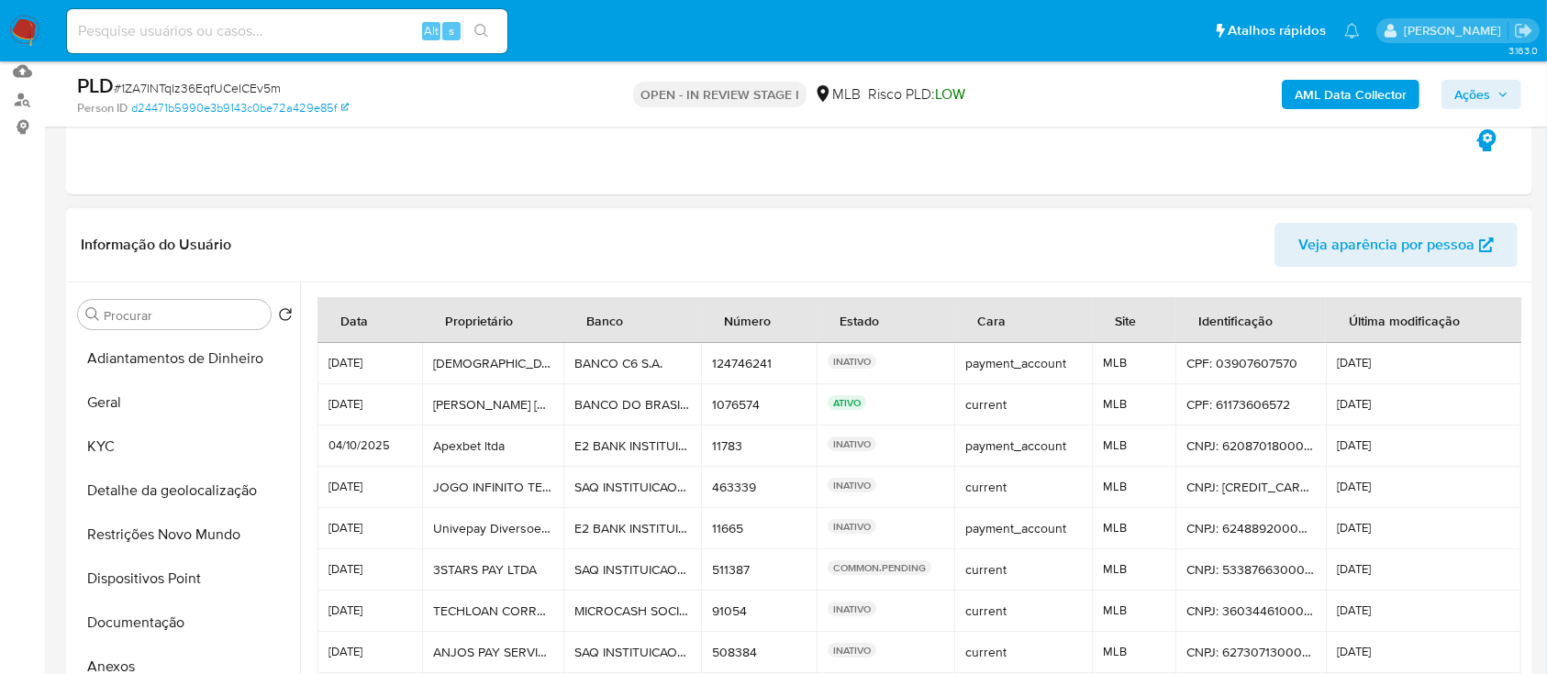
scroll to position [367, 0]
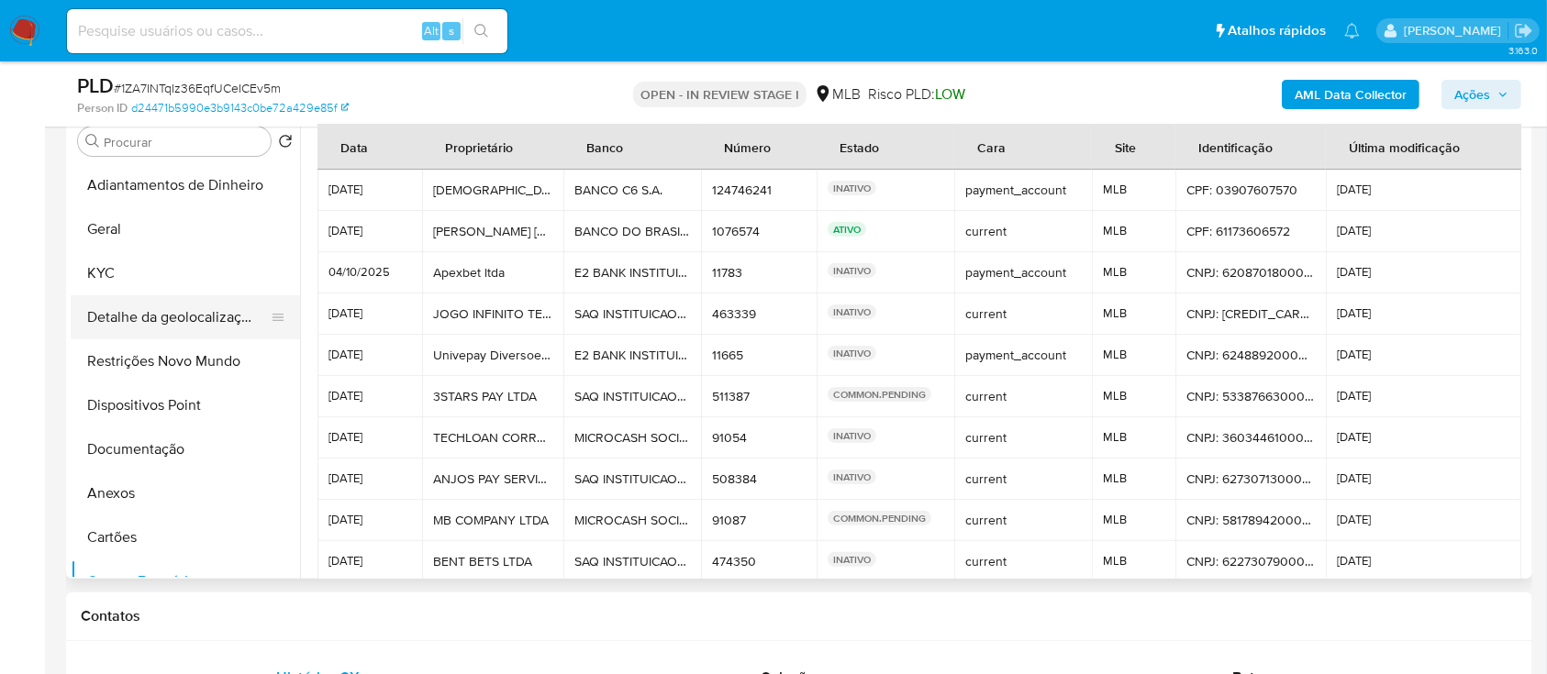
click at [137, 323] on button "Detalhe da geolocalização" at bounding box center [178, 317] width 215 height 44
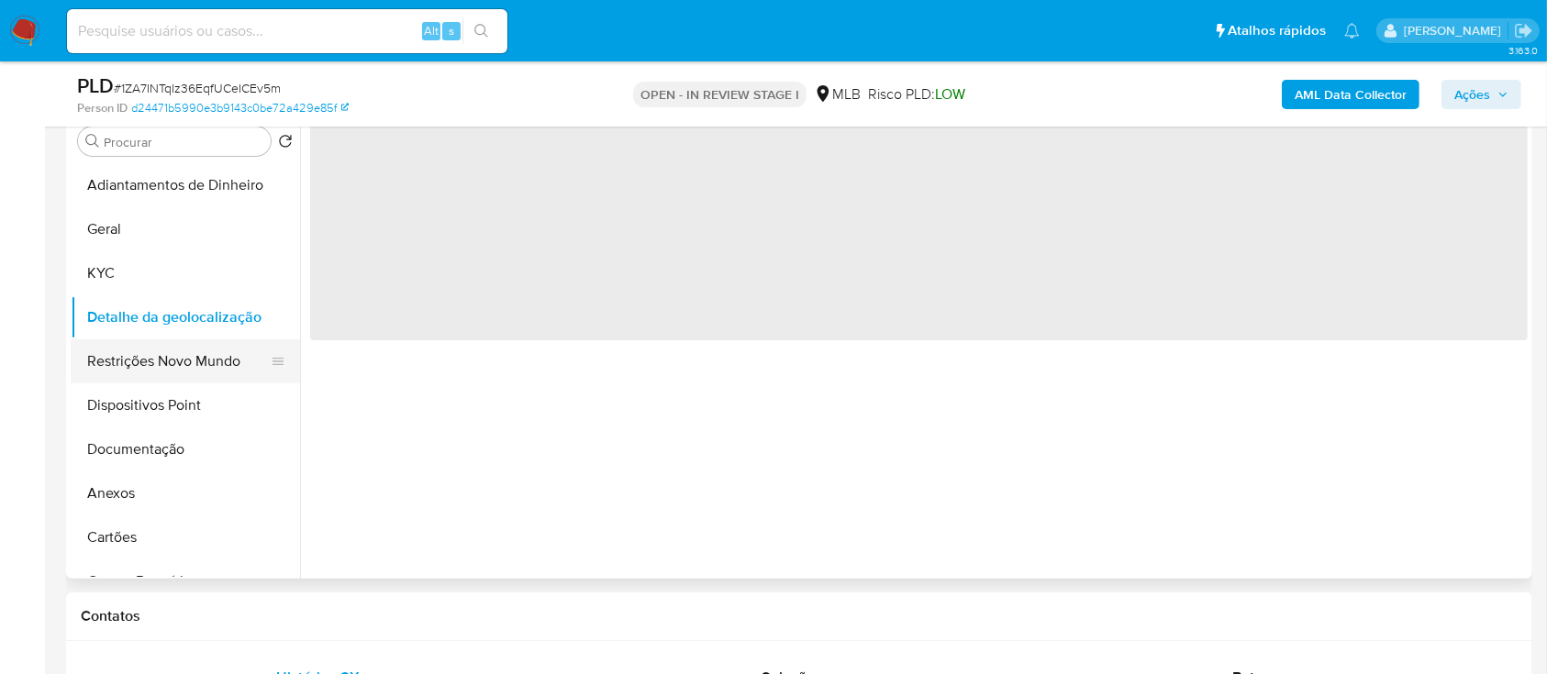
click at [150, 365] on button "Restrições Novo Mundo" at bounding box center [178, 361] width 215 height 44
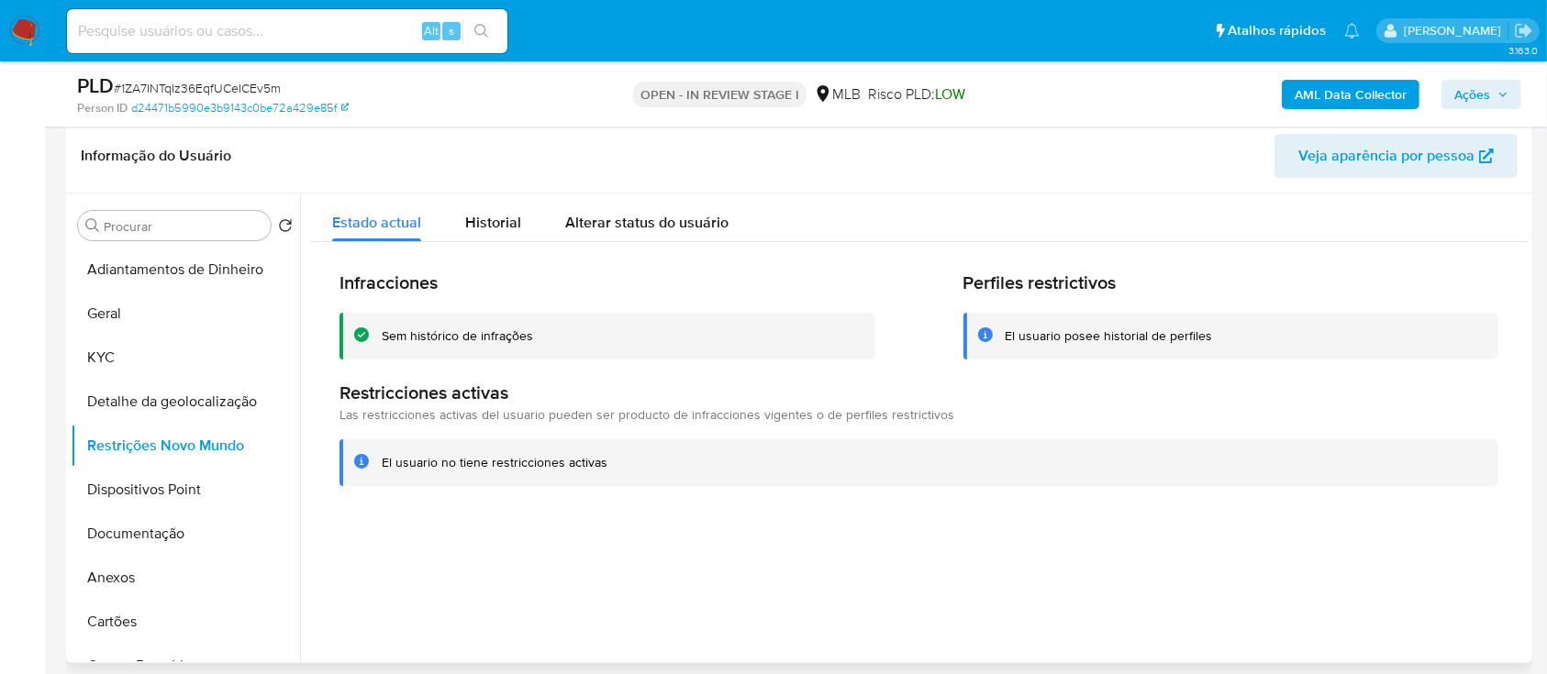
scroll to position [244, 0]
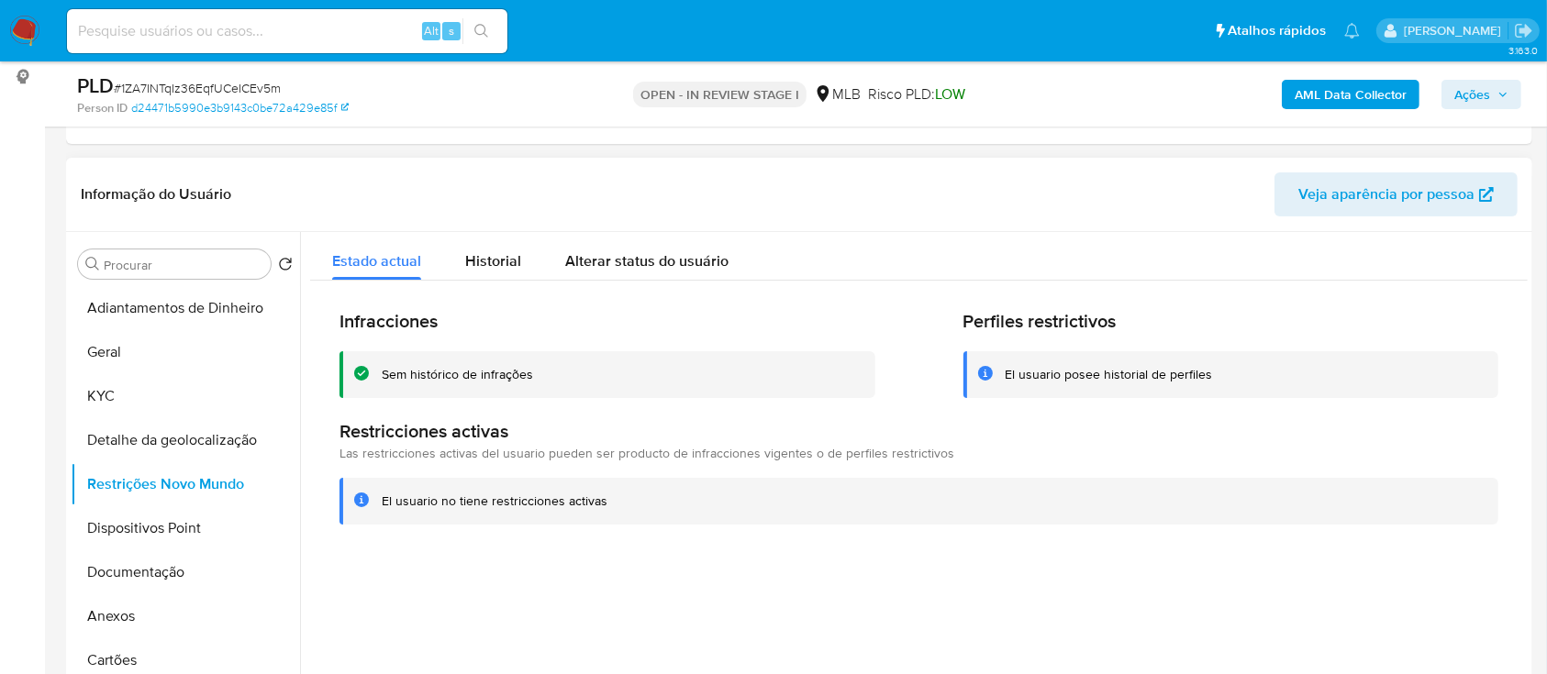
click at [1309, 580] on div at bounding box center [913, 467] width 1227 height 470
click at [142, 527] on button "Dispositivos Point" at bounding box center [178, 528] width 215 height 44
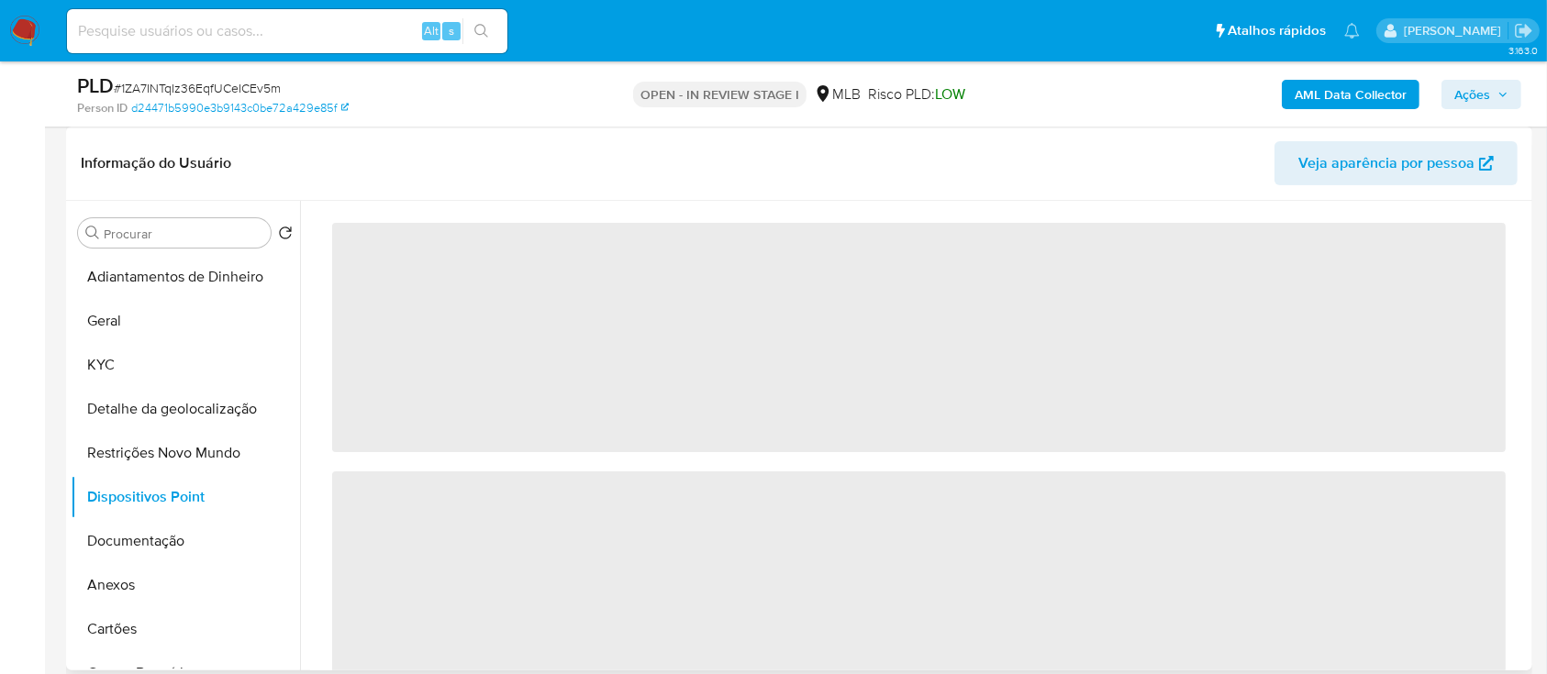
scroll to position [367, 0]
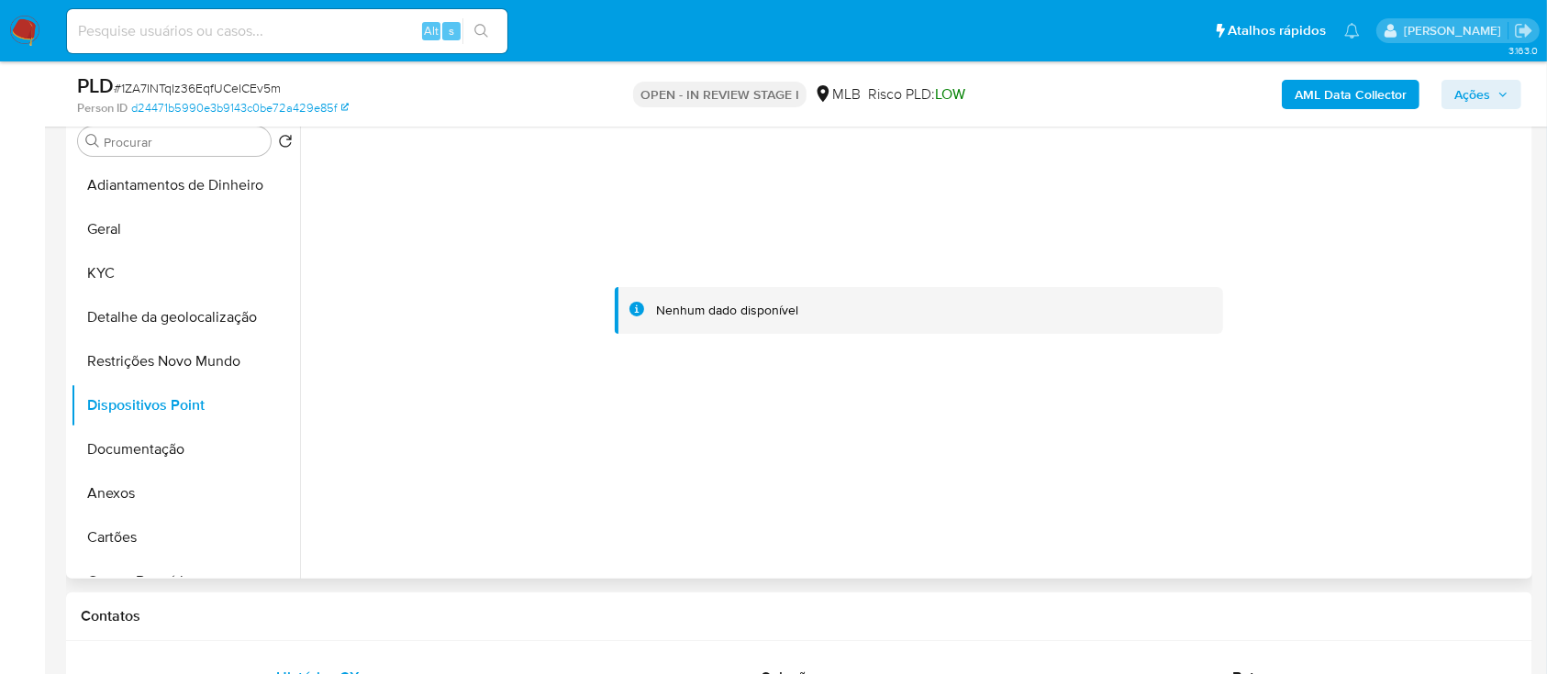
click at [1333, 303] on div at bounding box center [918, 311] width 1217 height 404
click at [132, 461] on button "Documentação" at bounding box center [178, 449] width 215 height 44
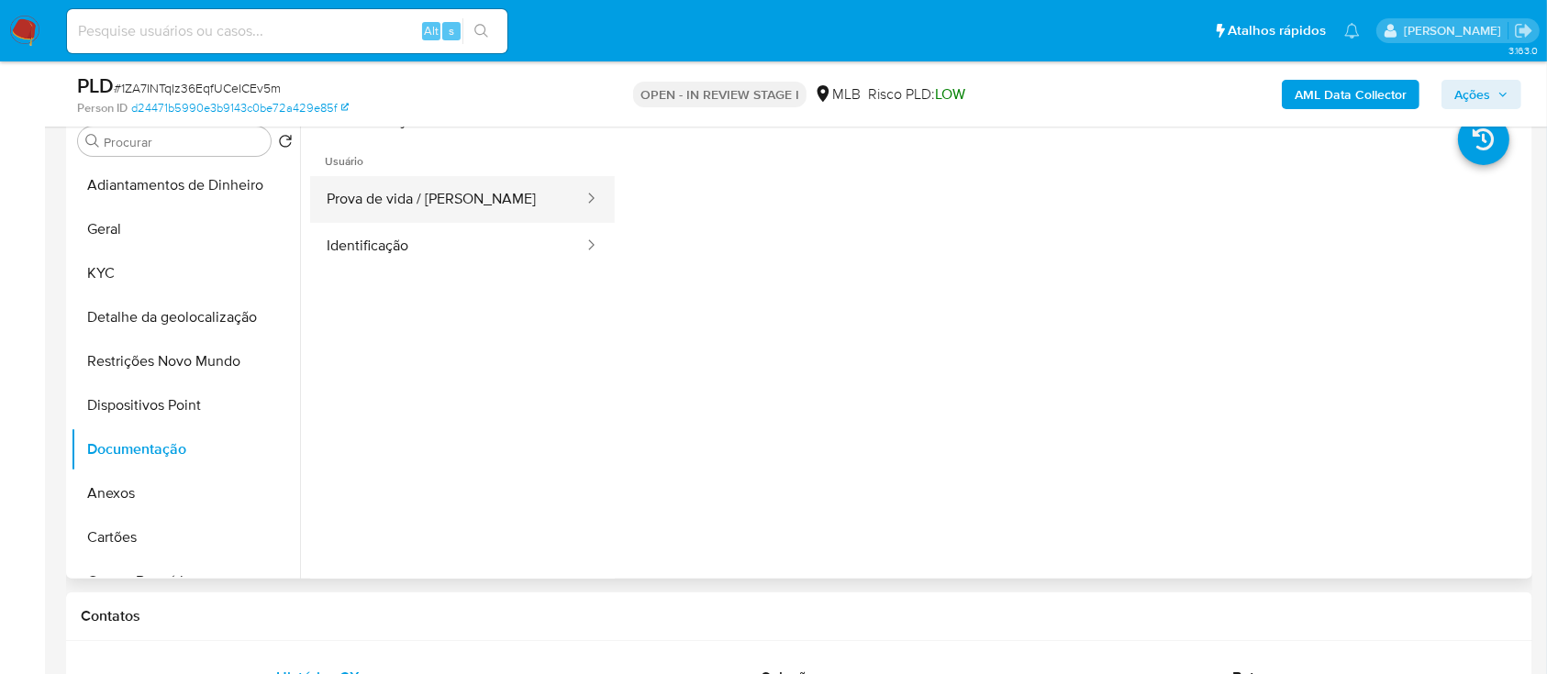
click at [453, 179] on button "Prova de vida / [PERSON_NAME]" at bounding box center [447, 199] width 275 height 47
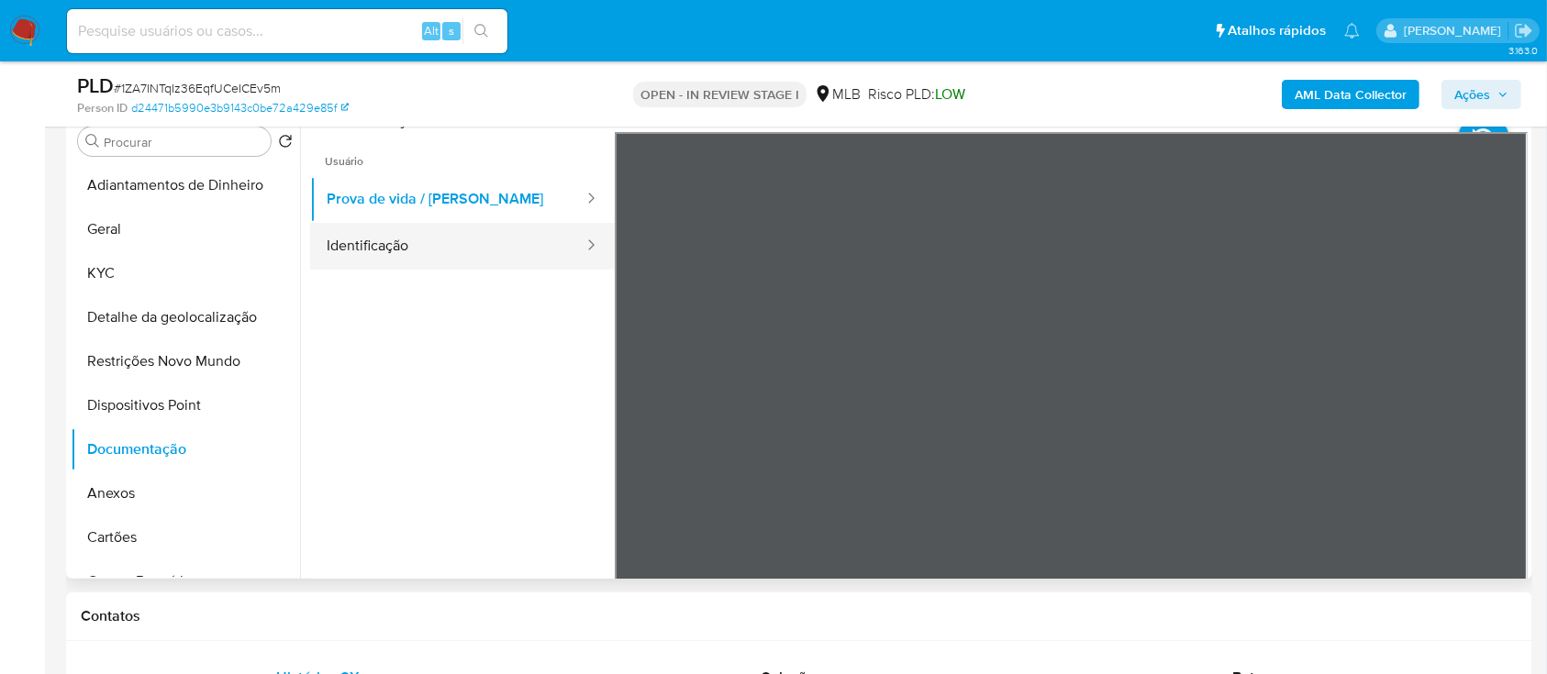
click at [405, 262] on button "Identificação" at bounding box center [447, 246] width 275 height 47
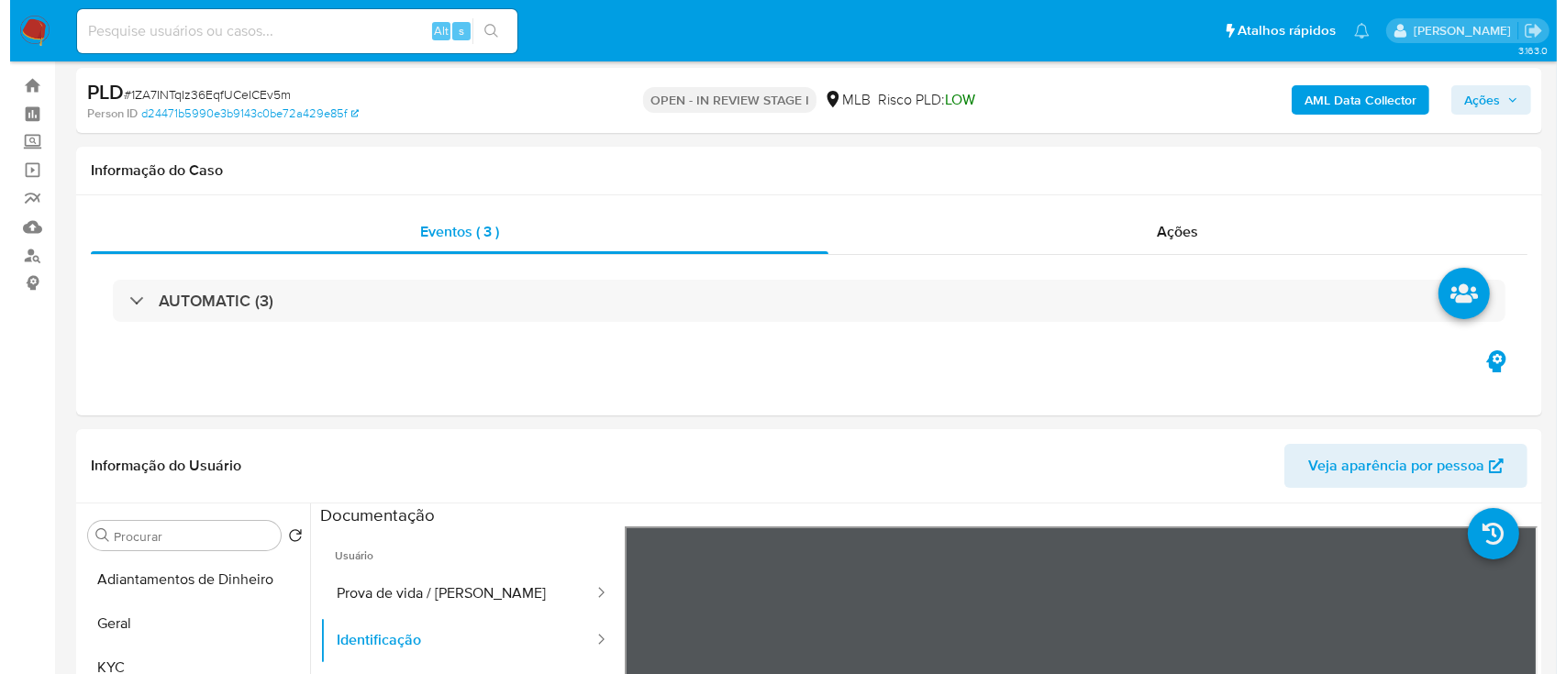
scroll to position [0, 0]
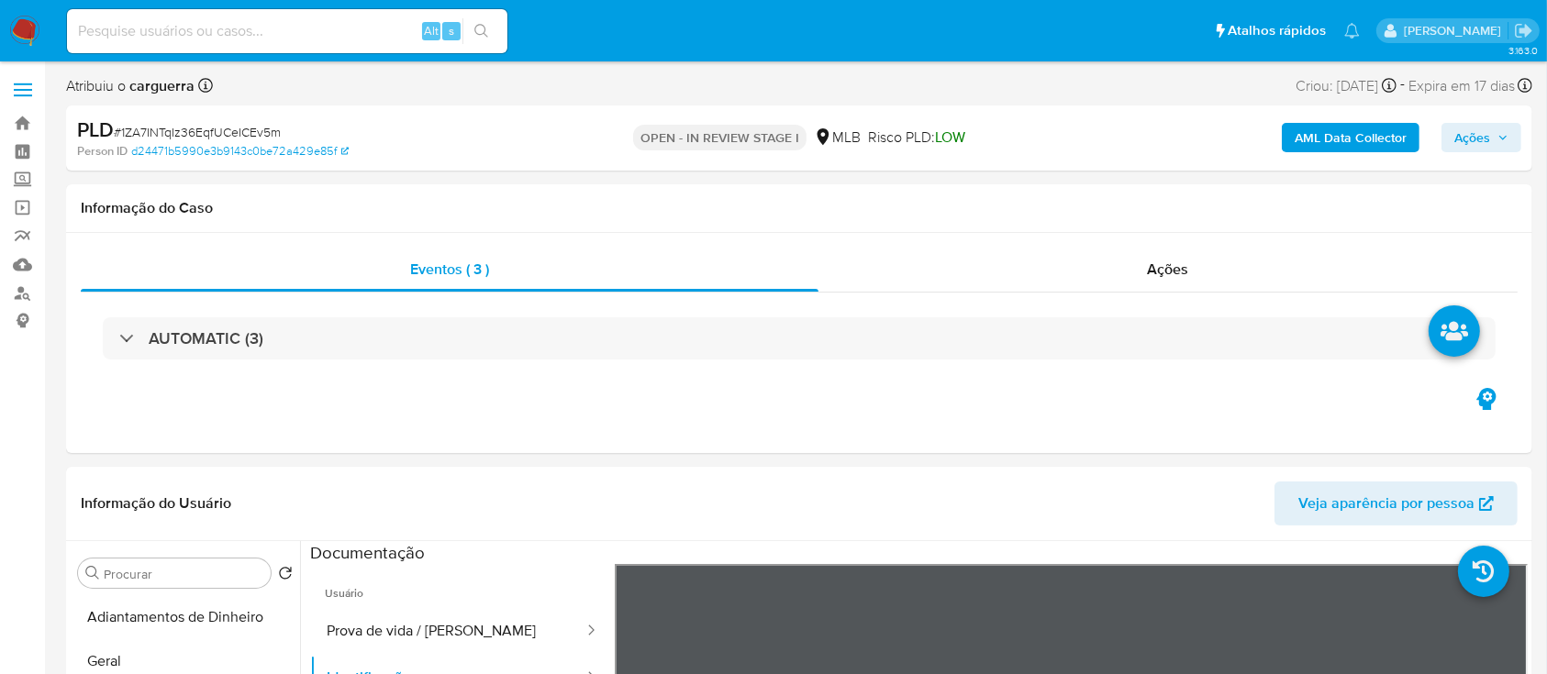
click at [1348, 124] on b "AML Data Collector" at bounding box center [1350, 137] width 112 height 29
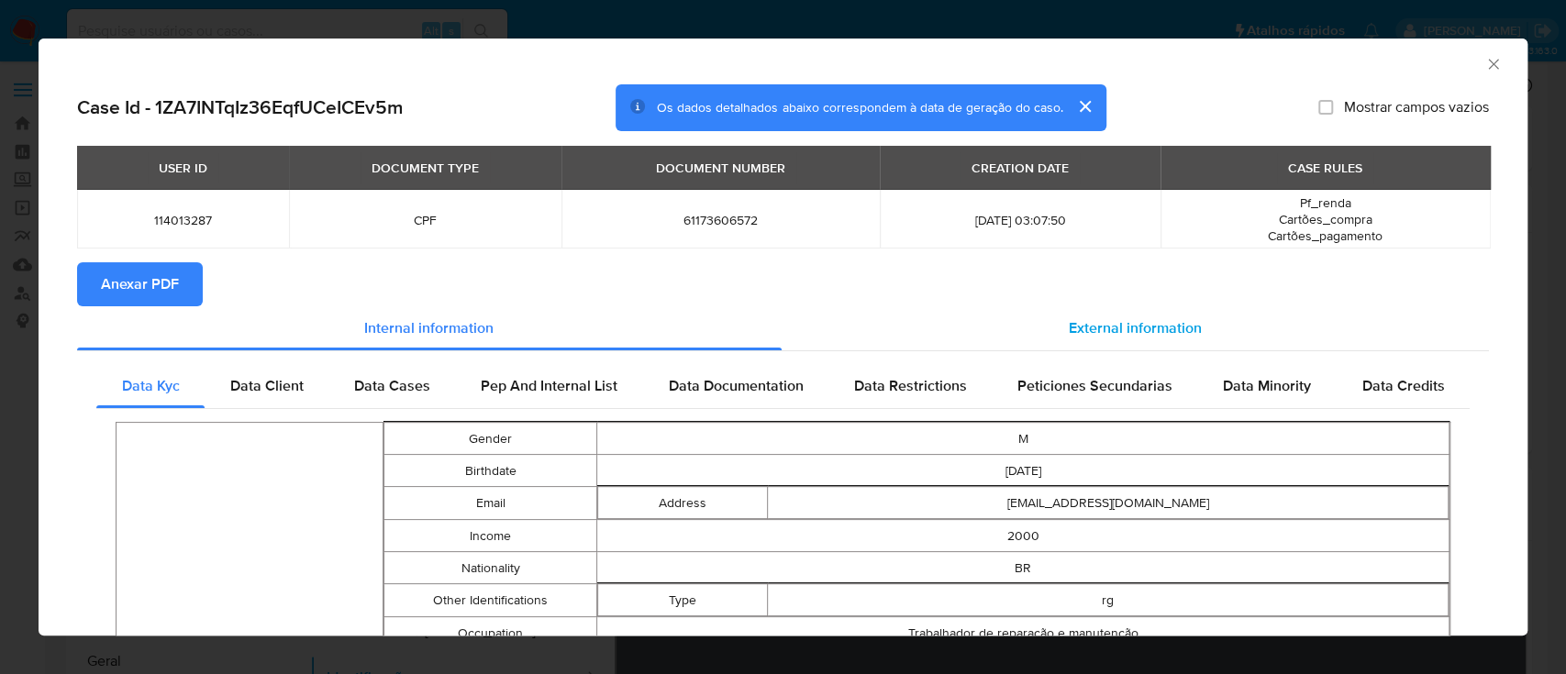
click at [1106, 315] on div "External information" at bounding box center [1136, 328] width 708 height 44
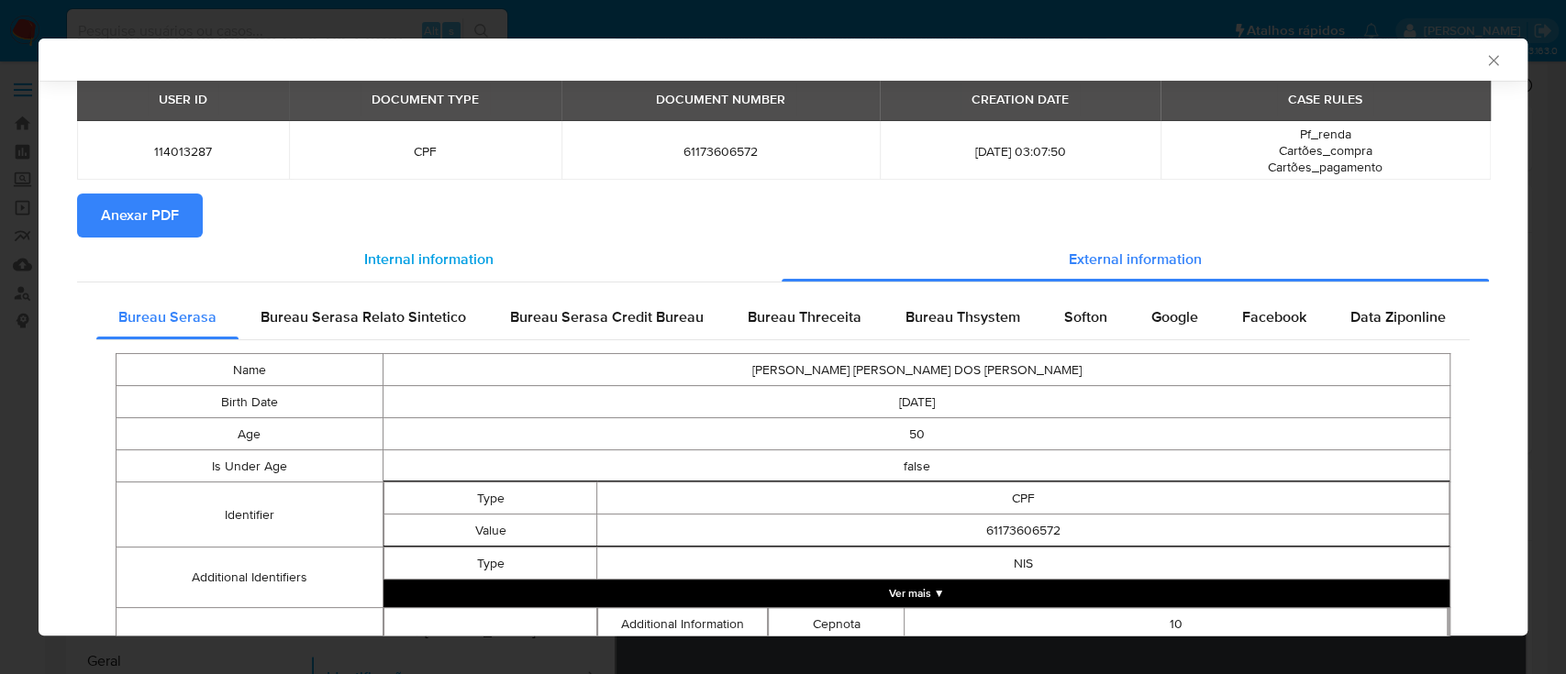
scroll to position [117, 0]
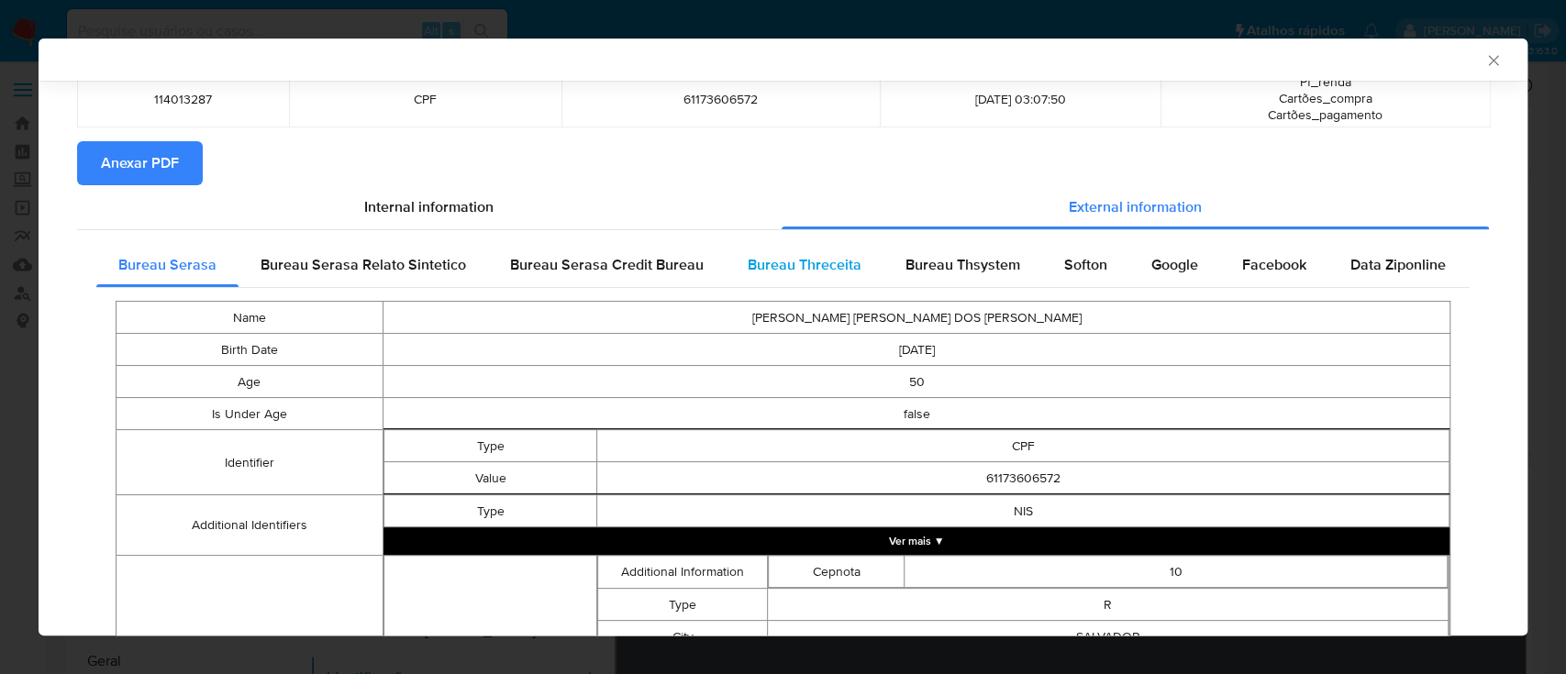
click at [794, 261] on span "Bureau Threceita" at bounding box center [805, 264] width 114 height 21
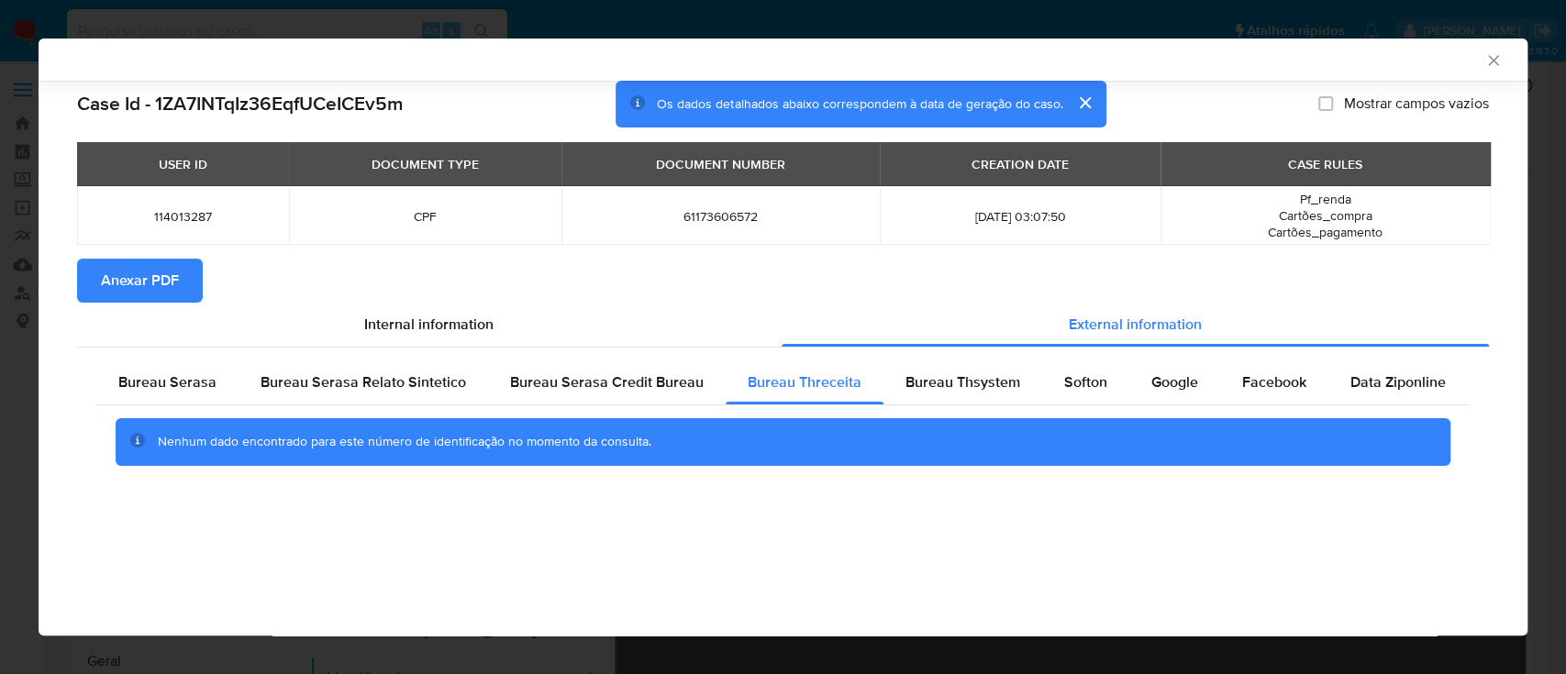
click at [1310, 61] on div "AML Data Collector" at bounding box center [767, 59] width 1433 height 17
click at [991, 385] on span "Bureau Thsystem" at bounding box center [962, 382] width 115 height 21
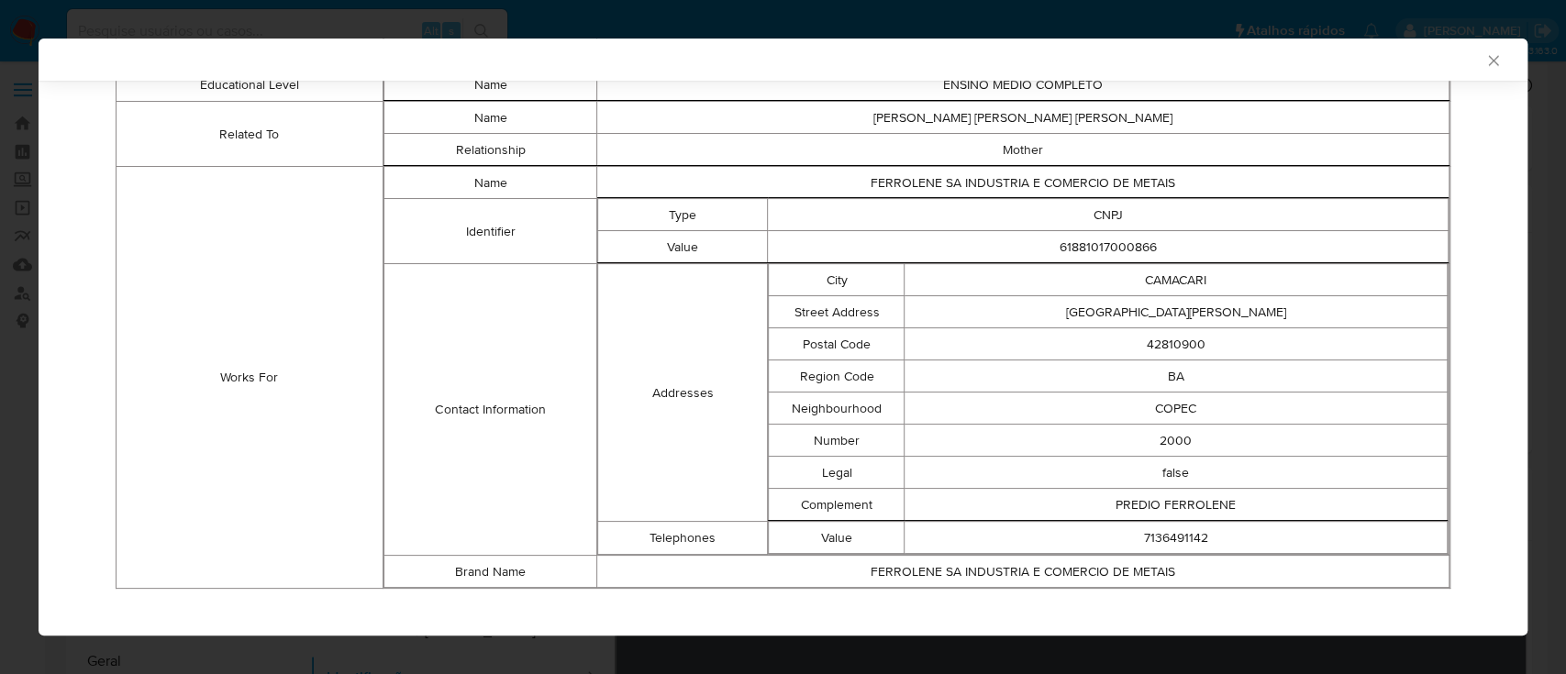
scroll to position [1163, 0]
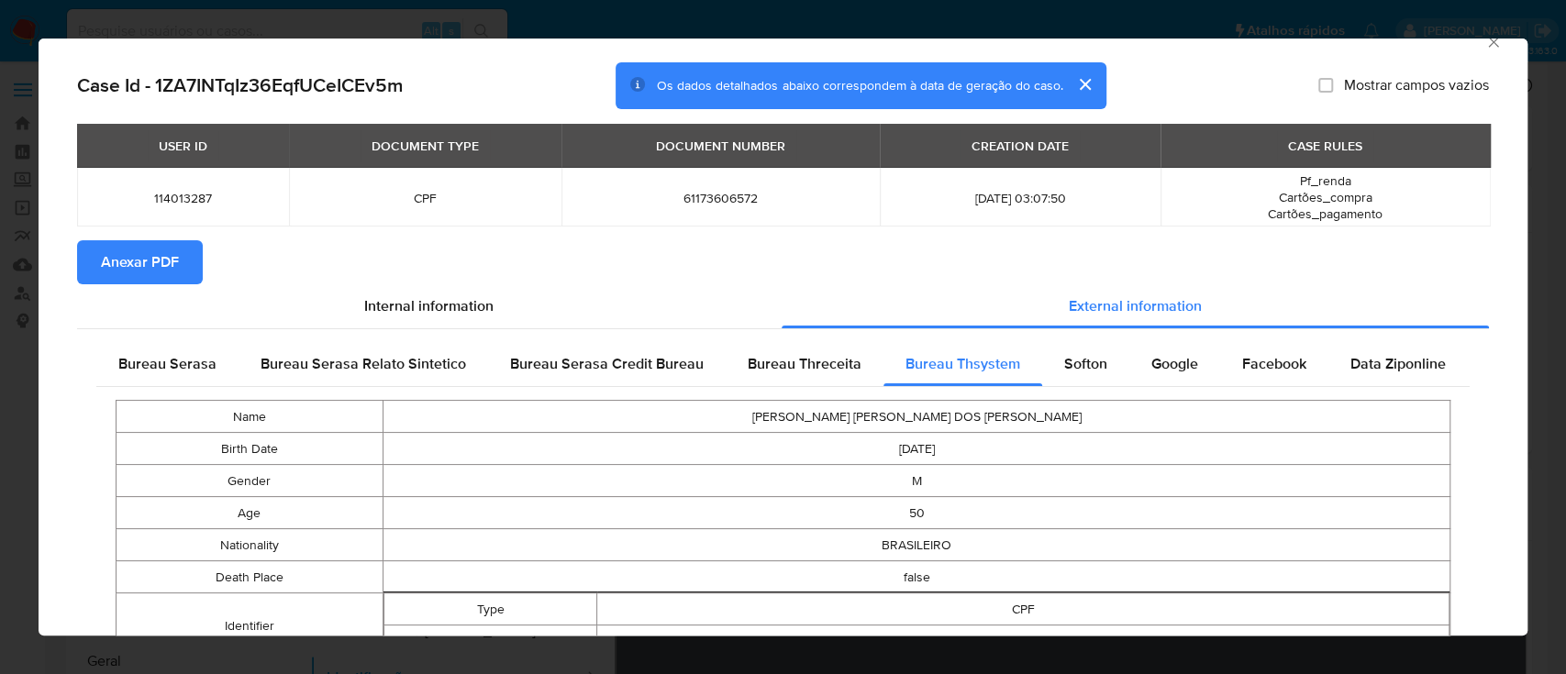
scroll to position [0, 0]
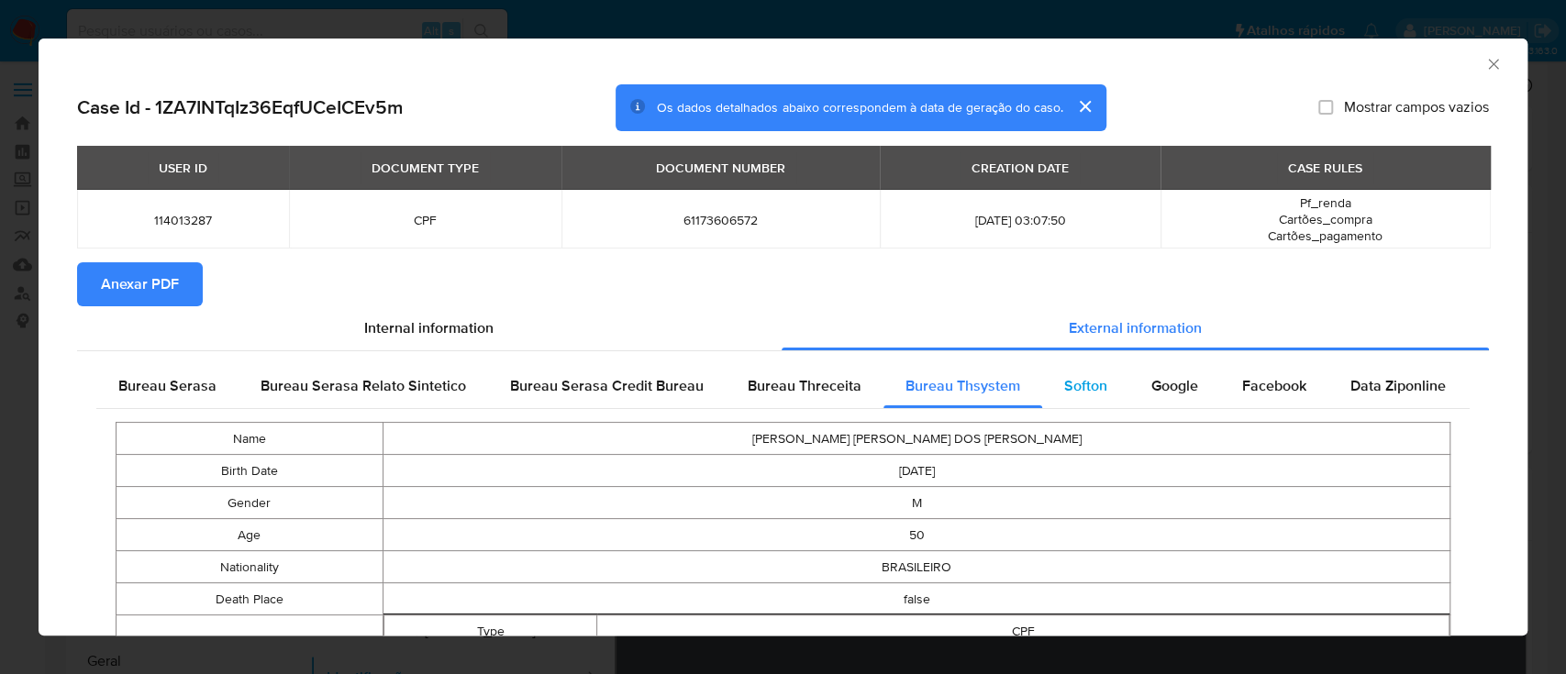
click at [1084, 383] on span "Softon" at bounding box center [1085, 385] width 43 height 21
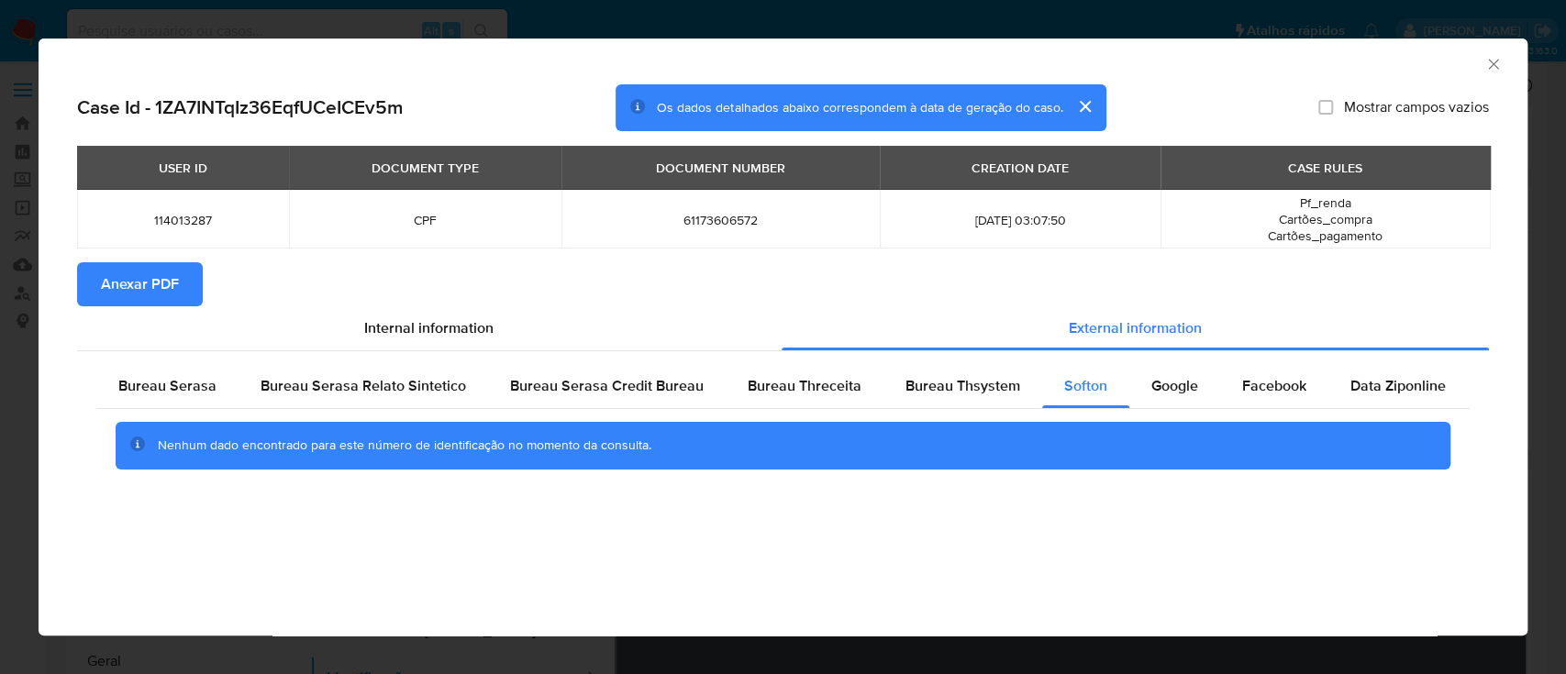
drag, startPoint x: 1297, startPoint y: 59, endPoint x: 1105, endPoint y: 44, distance: 192.3
click at [1297, 62] on div "AML Data Collector" at bounding box center [767, 61] width 1433 height 20
click at [1171, 385] on span "Google" at bounding box center [1174, 385] width 47 height 21
drag, startPoint x: 1303, startPoint y: 70, endPoint x: 999, endPoint y: 70, distance: 303.6
click at [1287, 72] on div "AML Data Collector" at bounding box center [783, 62] width 1489 height 46
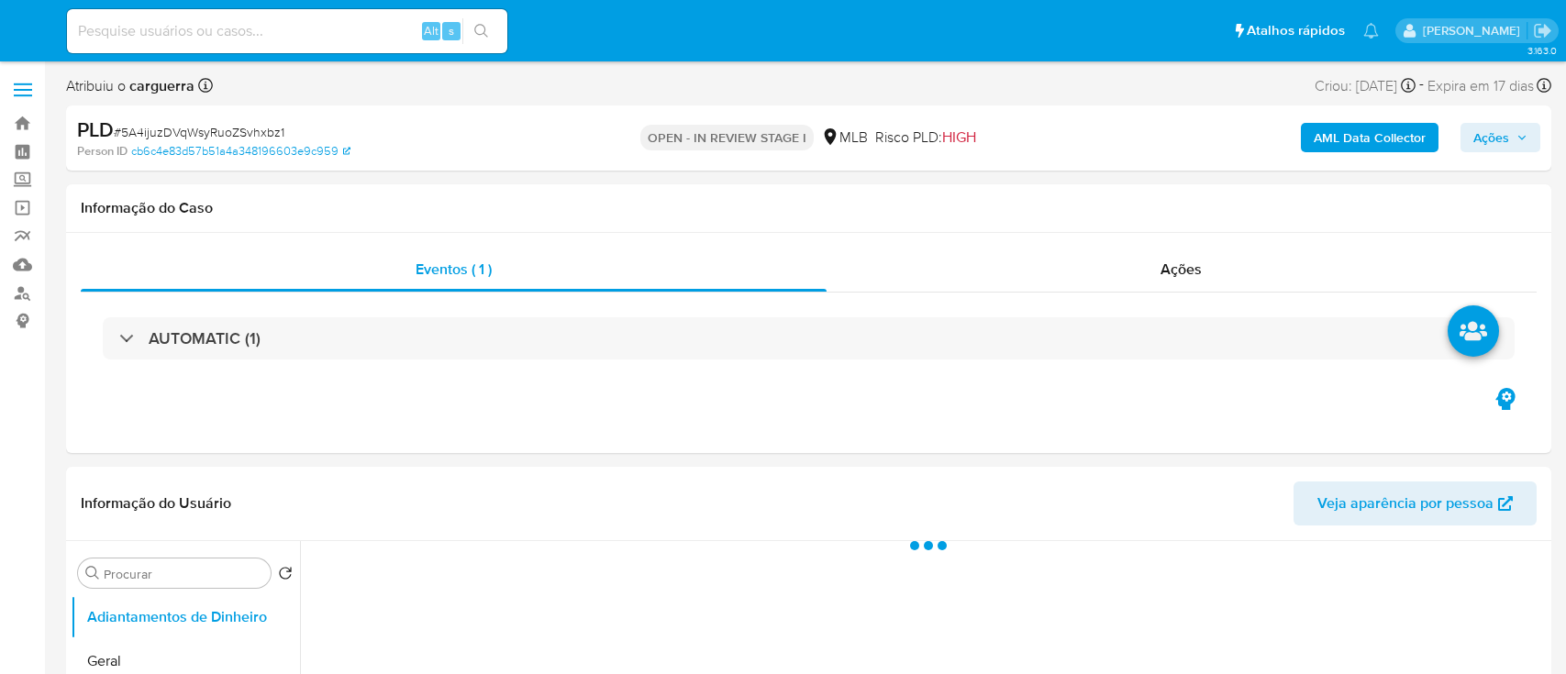
select select "10"
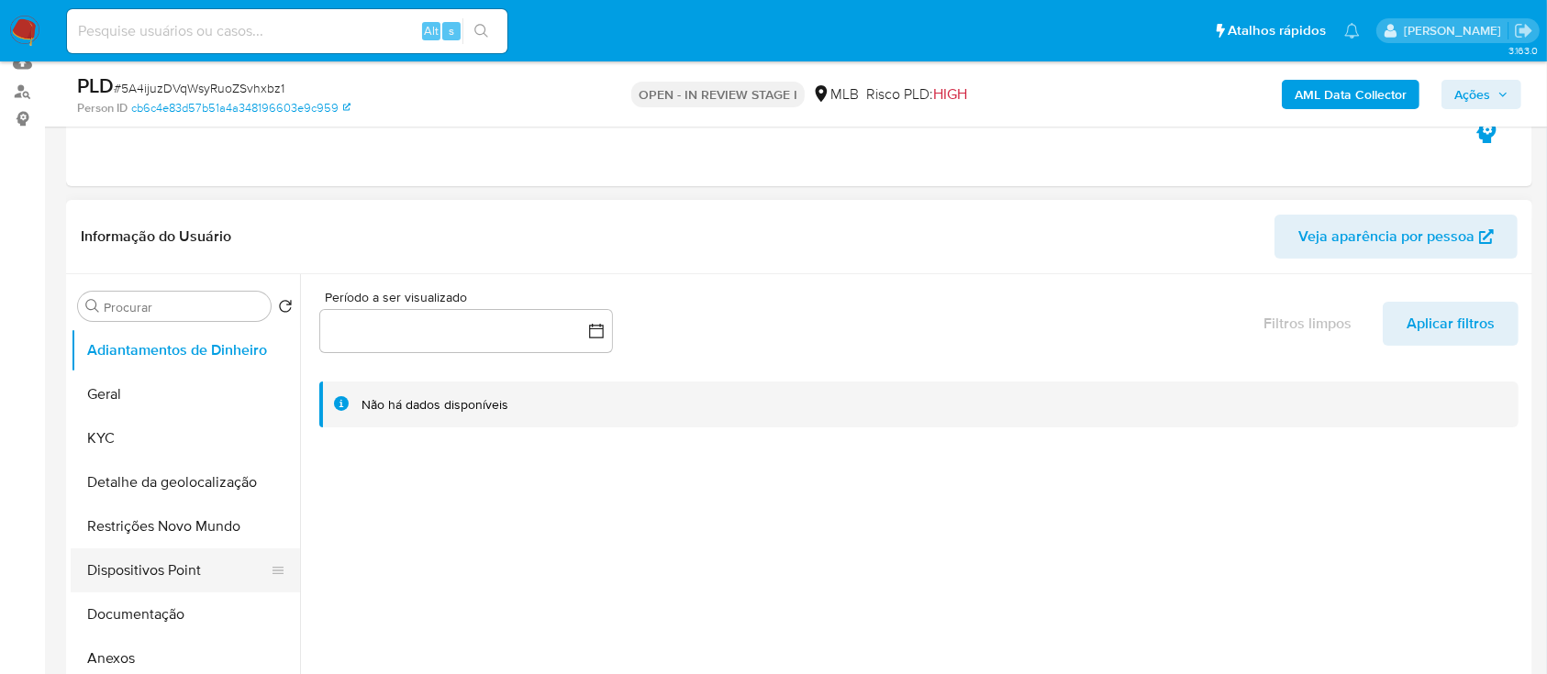
scroll to position [244, 0]
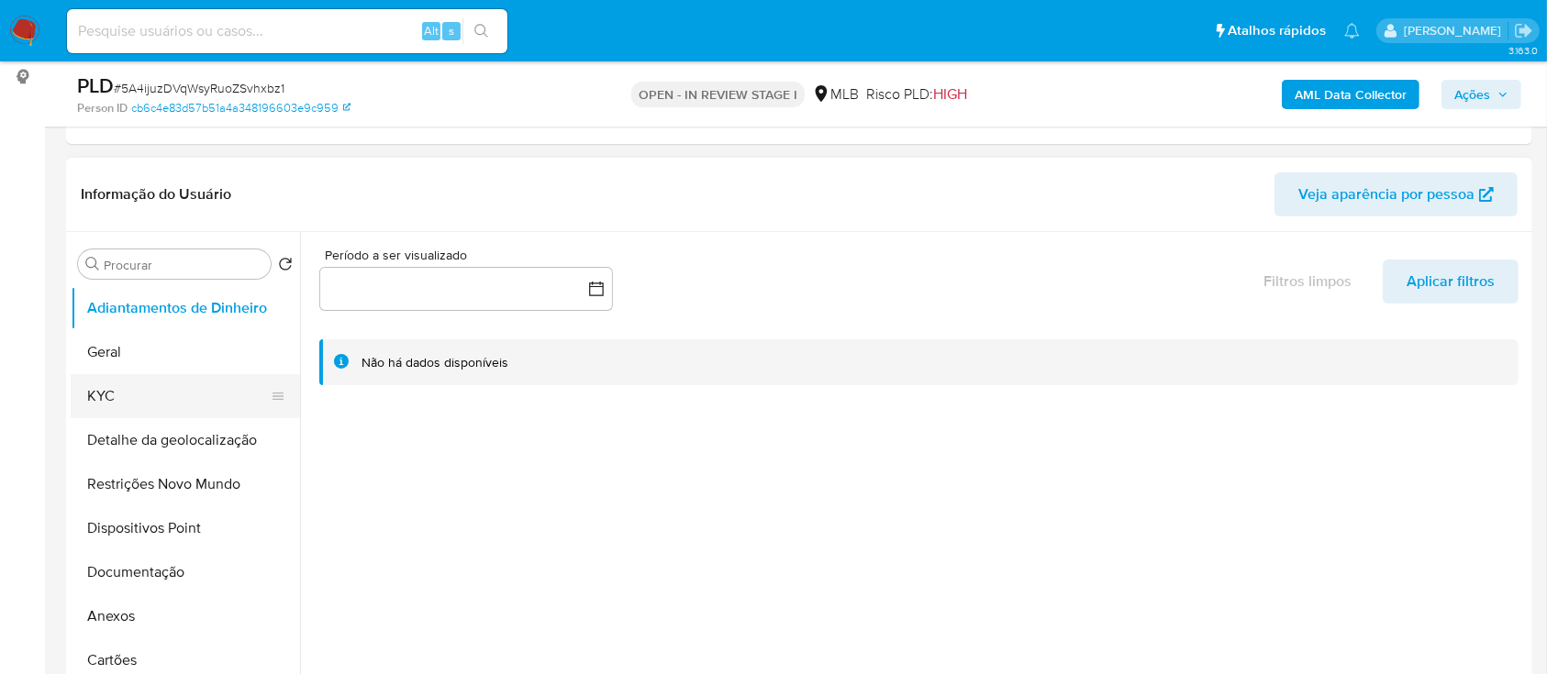
click at [113, 398] on button "KYC" at bounding box center [178, 396] width 215 height 44
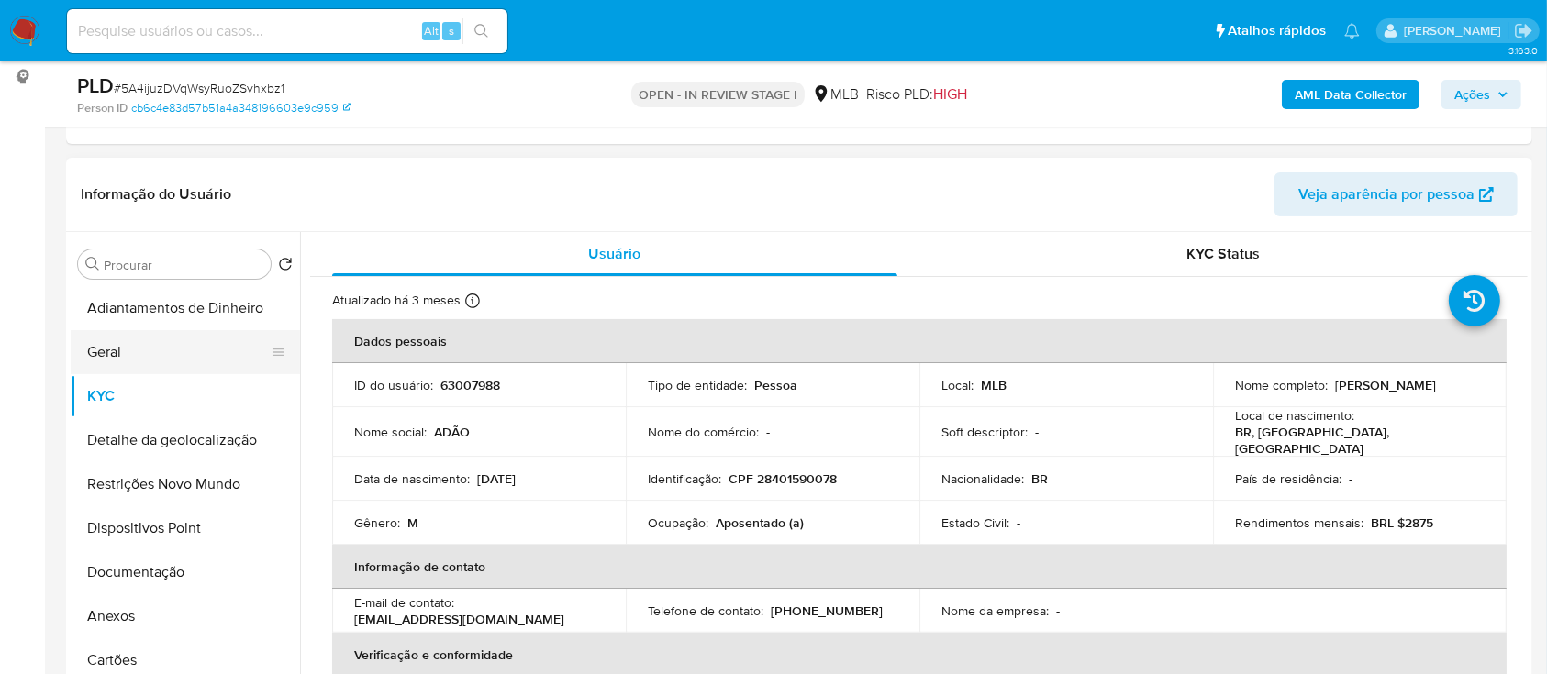
click at [146, 356] on button "Geral" at bounding box center [178, 352] width 215 height 44
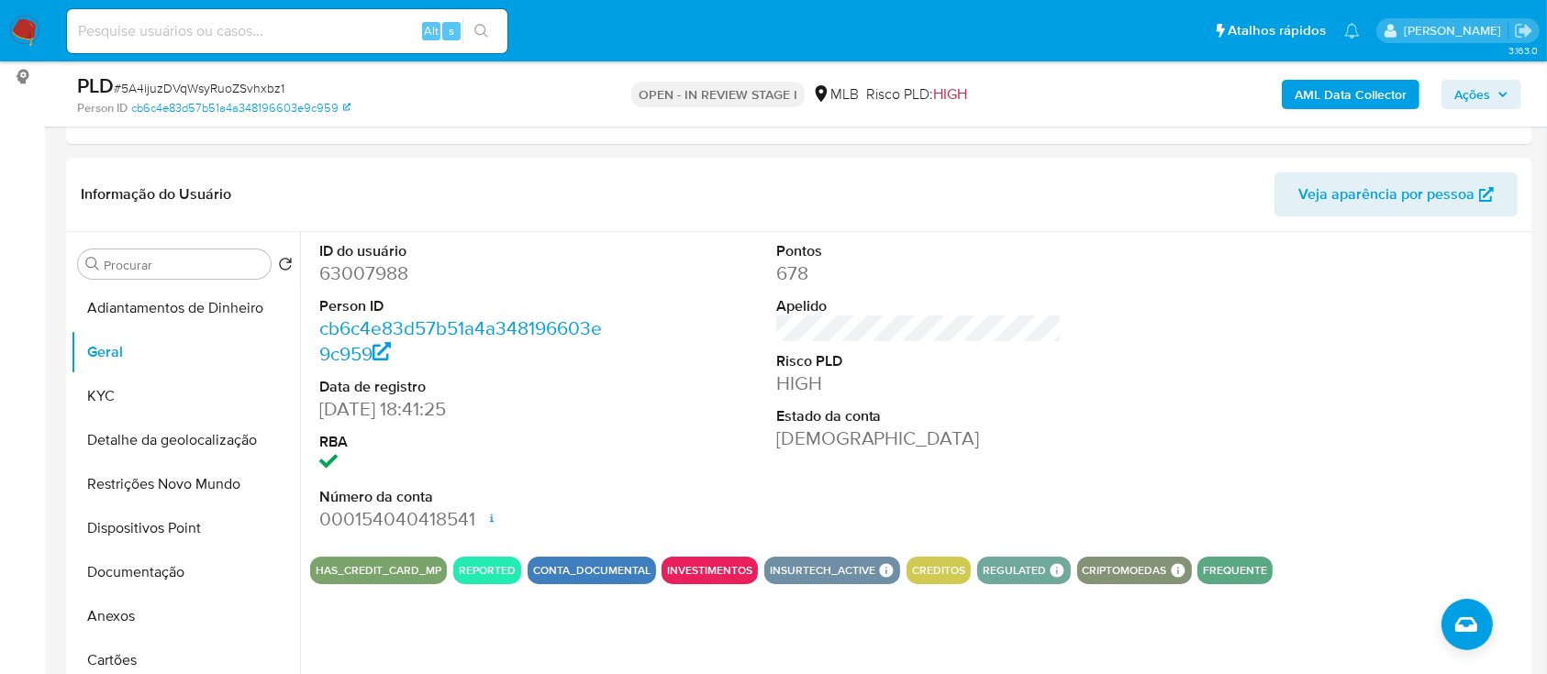
drag, startPoint x: 1397, startPoint y: 319, endPoint x: 701, endPoint y: 105, distance: 728.6
click at [1394, 318] on div at bounding box center [1375, 387] width 305 height 310
click at [133, 399] on button "KYC" at bounding box center [178, 396] width 215 height 44
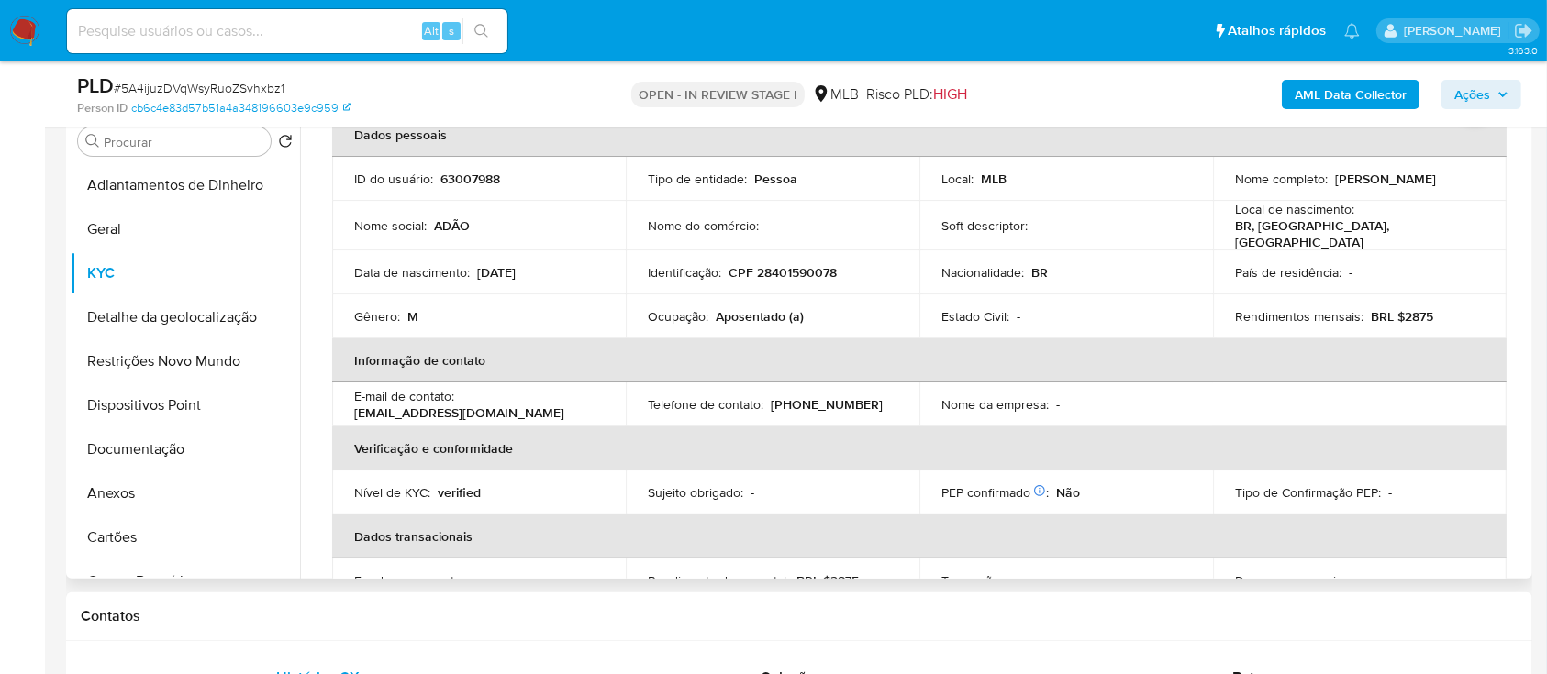
scroll to position [122, 0]
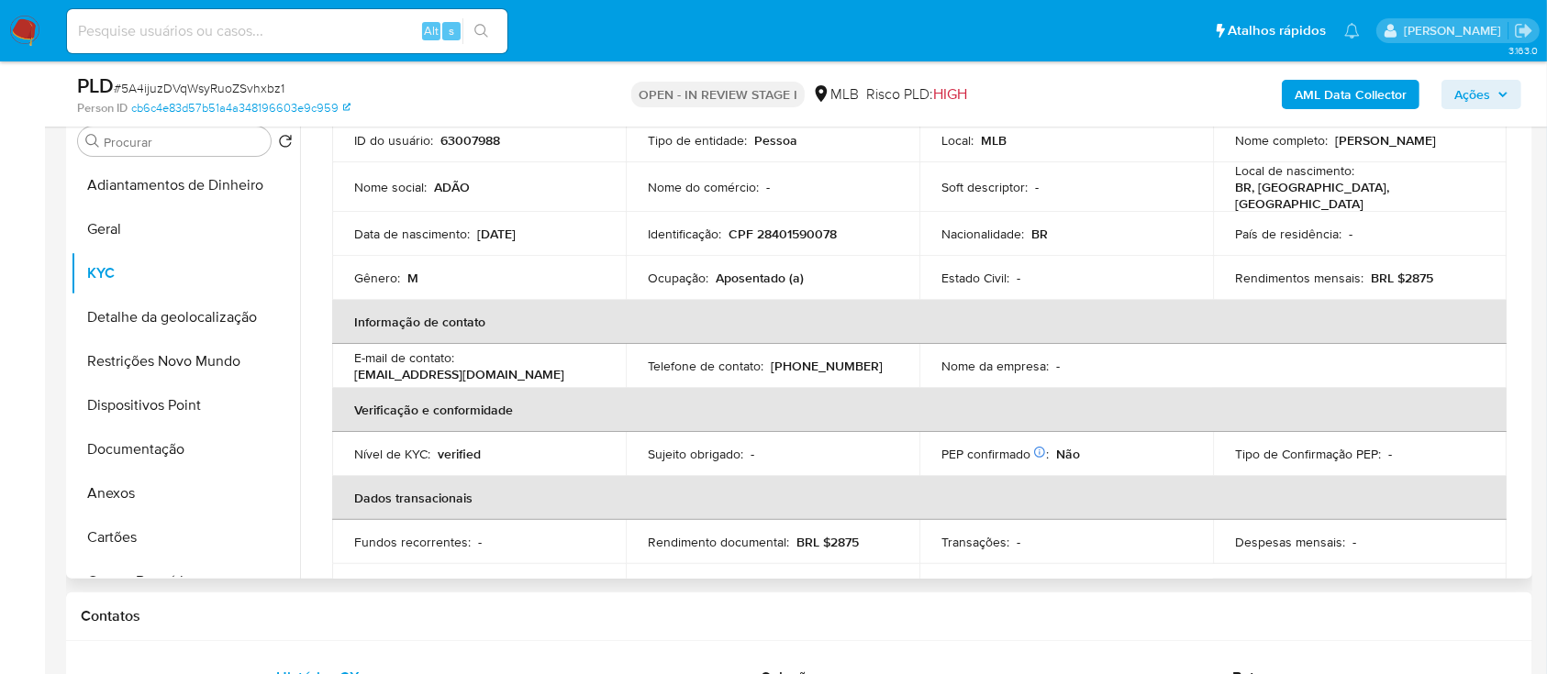
click at [1530, 255] on div "Procurar Retornar ao pedido padrão Adiantamentos de Dinheiro Geral KYC Detalhe …" at bounding box center [799, 344] width 1466 height 470
drag, startPoint x: 1527, startPoint y: 253, endPoint x: 1516, endPoint y: 238, distance: 19.1
click at [1519, 231] on div "Procurar Retornar ao pedido padrão Adiantamentos de Dinheiro Geral KYC Detalhe …" at bounding box center [799, 344] width 1466 height 470
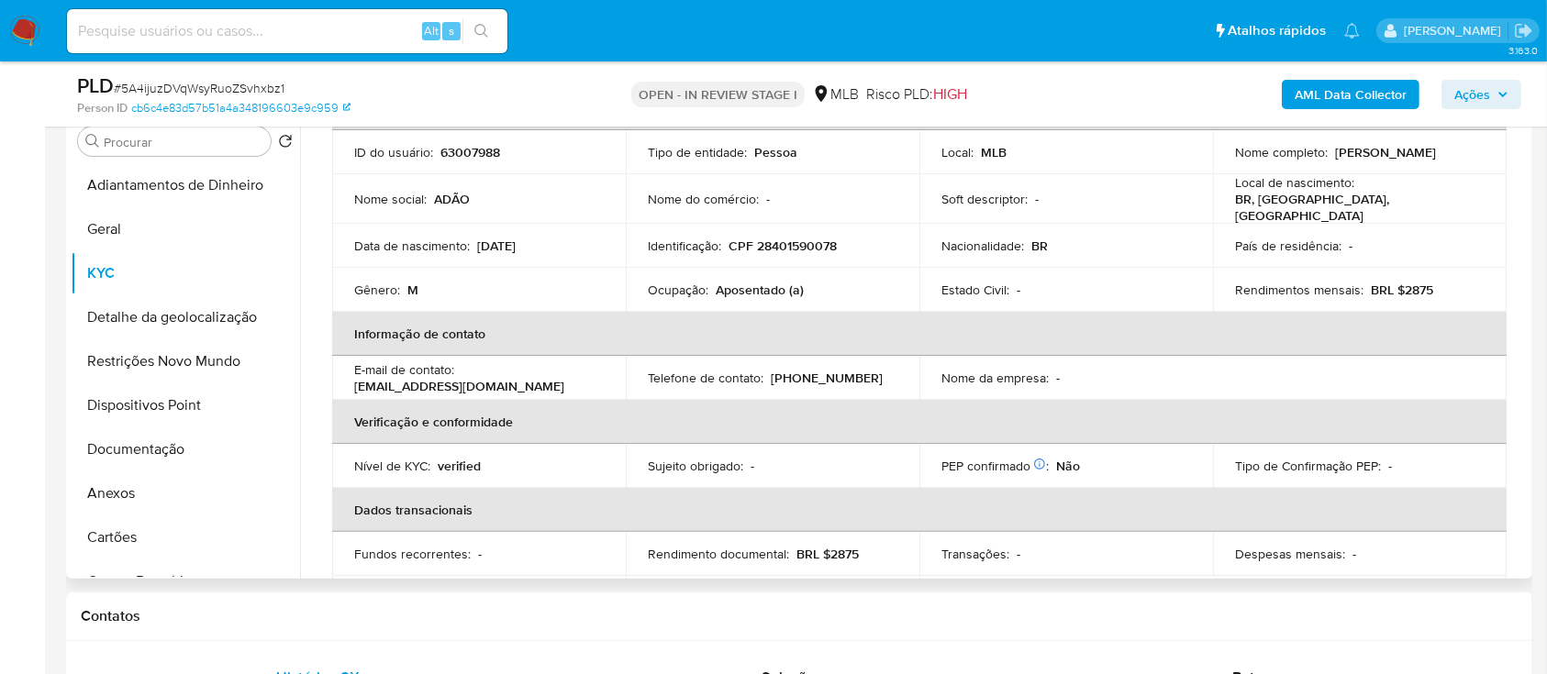
scroll to position [118, 0]
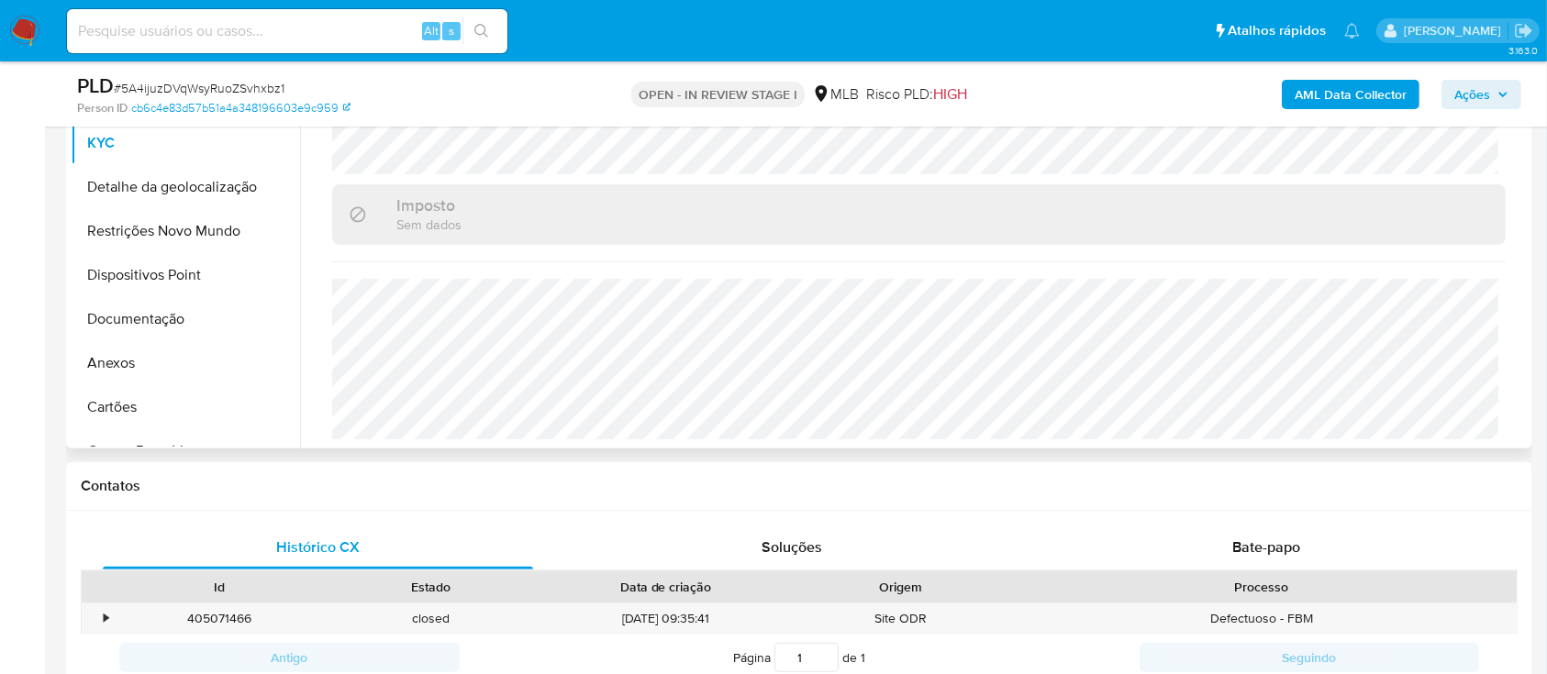
scroll to position [611, 0]
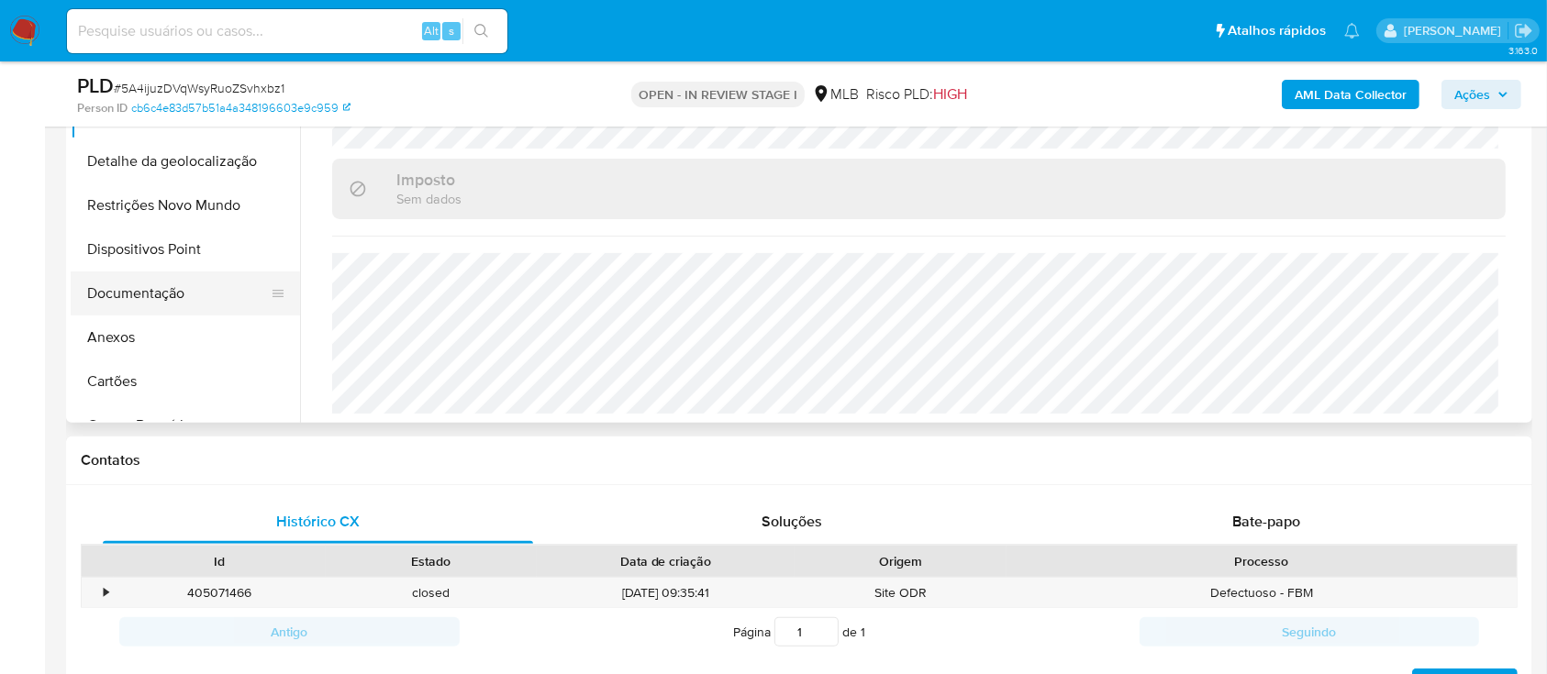
scroll to position [367, 0]
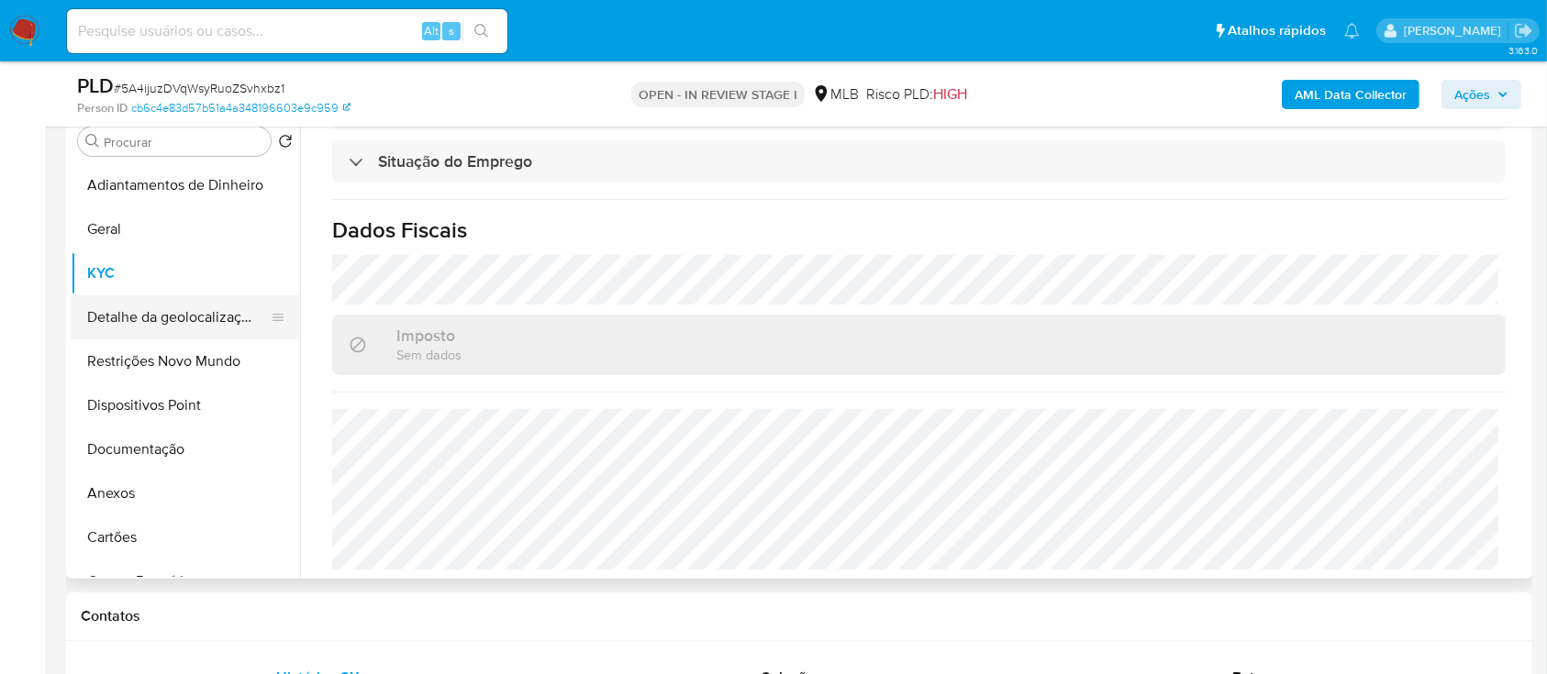
click at [160, 327] on button "Detalhe da geolocalização" at bounding box center [178, 317] width 215 height 44
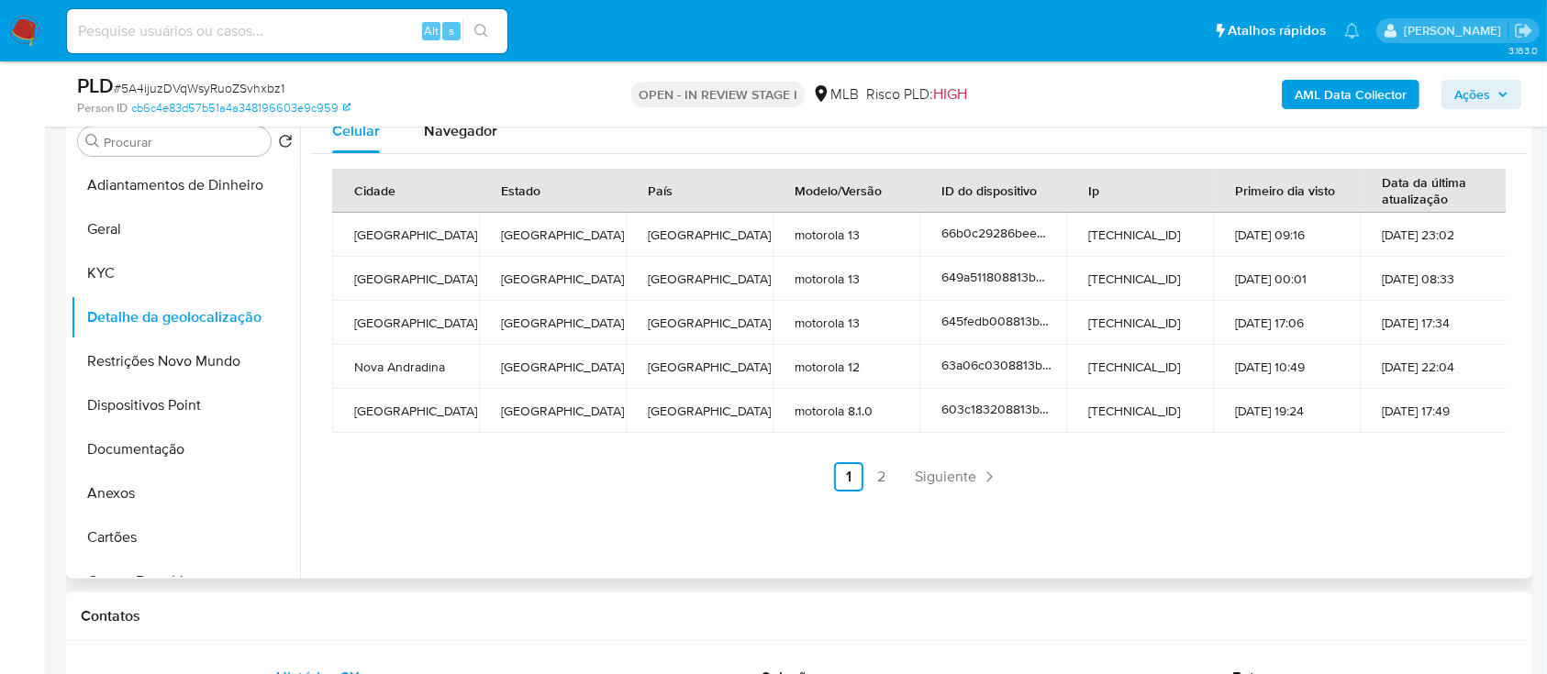
click at [1328, 500] on div "Cidade Estado País Modelo/Versão ID do dispositivo Ip Primeiro dia visto Data d…" at bounding box center [918, 330] width 1217 height 352
click at [880, 480] on link "2" at bounding box center [881, 476] width 29 height 29
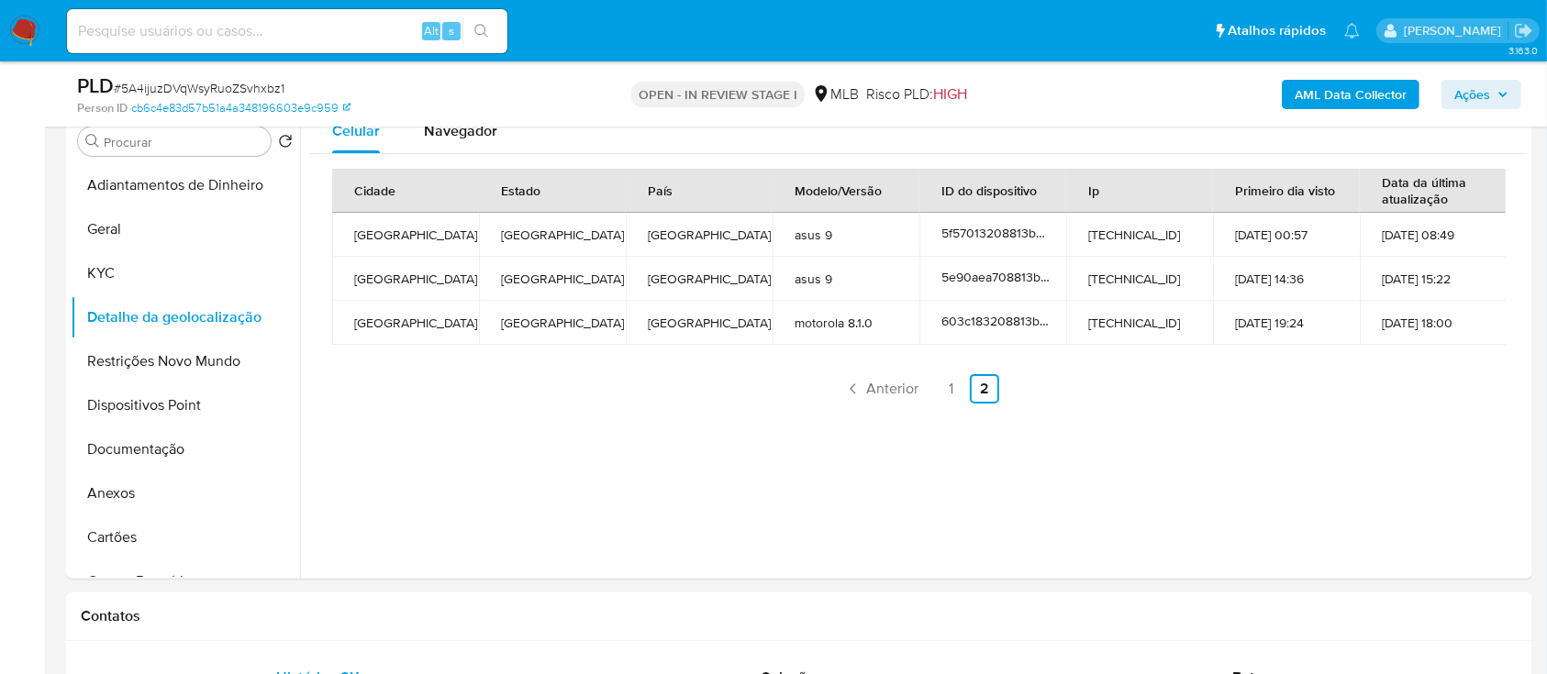
click at [161, 376] on button "Restrições Novo Mundo" at bounding box center [178, 361] width 215 height 44
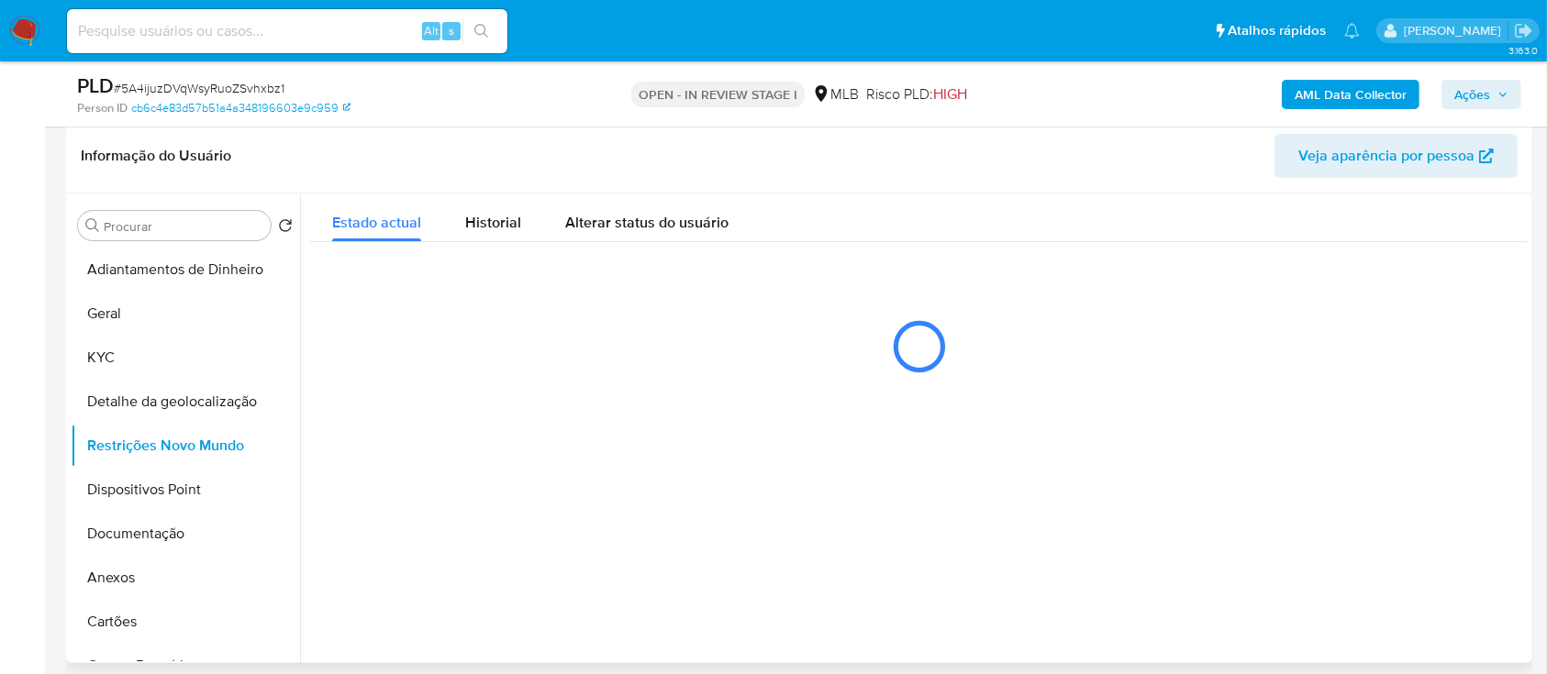
scroll to position [244, 0]
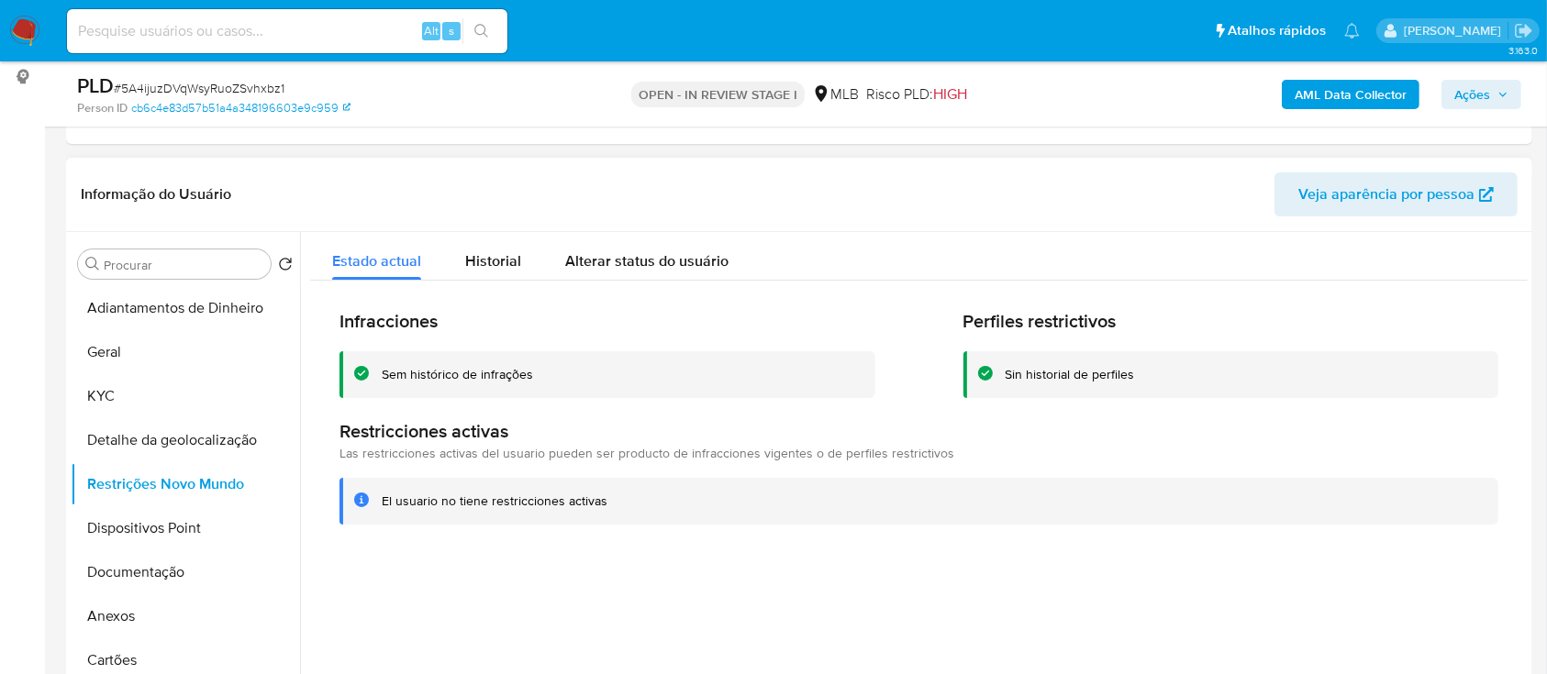
click at [1184, 183] on header "Informação do Usuário Veja aparência por pessoa" at bounding box center [799, 194] width 1436 height 44
click at [150, 529] on button "Dispositivos Point" at bounding box center [178, 528] width 215 height 44
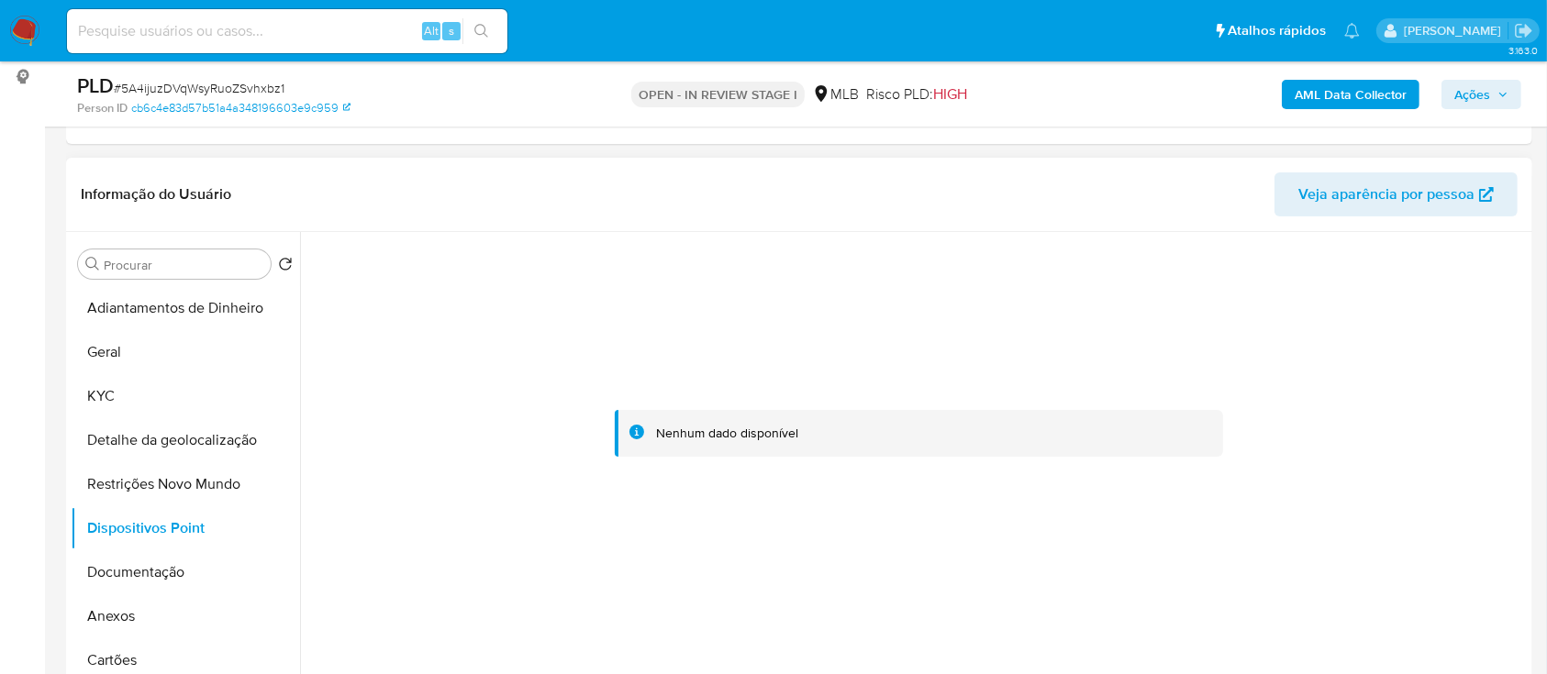
click at [1413, 310] on div at bounding box center [918, 434] width 1217 height 404
click at [147, 563] on button "Documentação" at bounding box center [178, 572] width 215 height 44
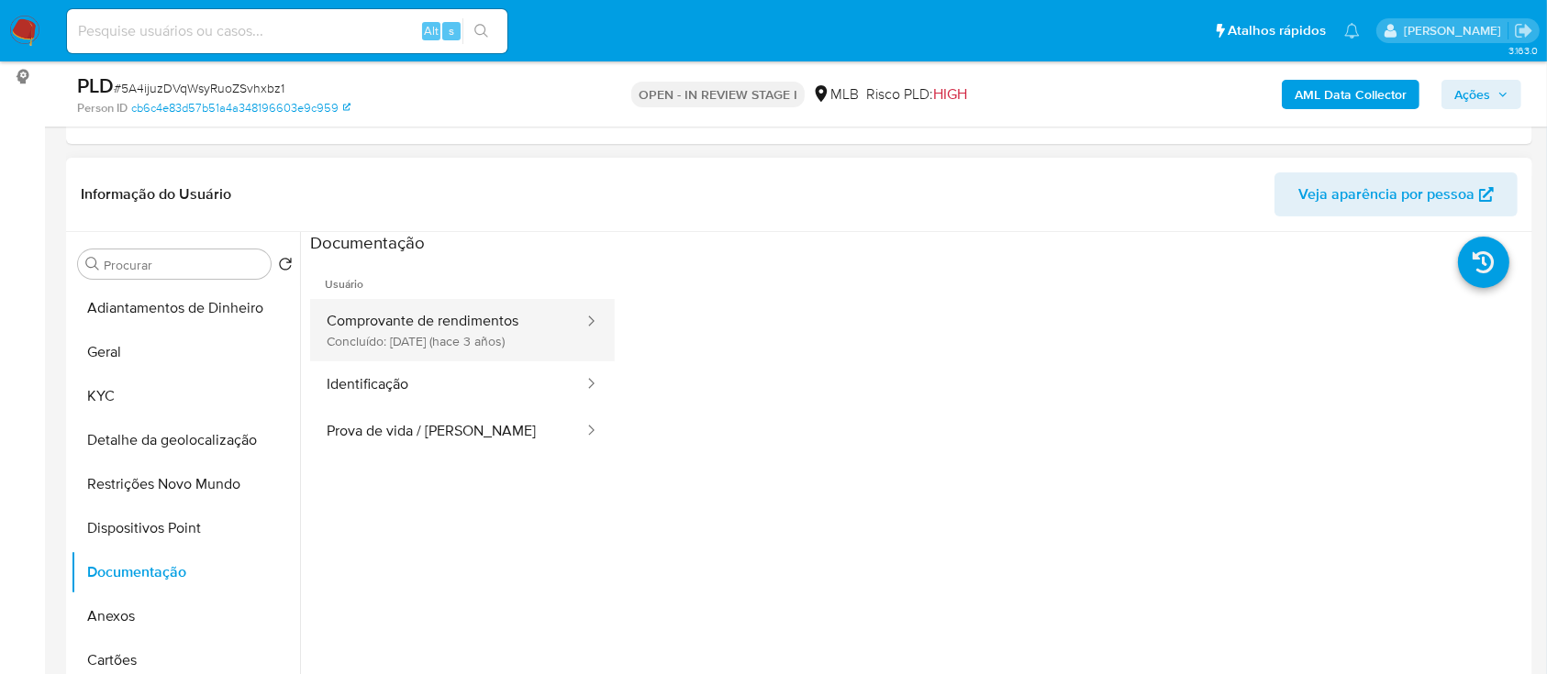
click at [431, 319] on button "Comprovante de rendimentos Concluído: 15/06/2022 (hace 3 años)" at bounding box center [447, 330] width 275 height 62
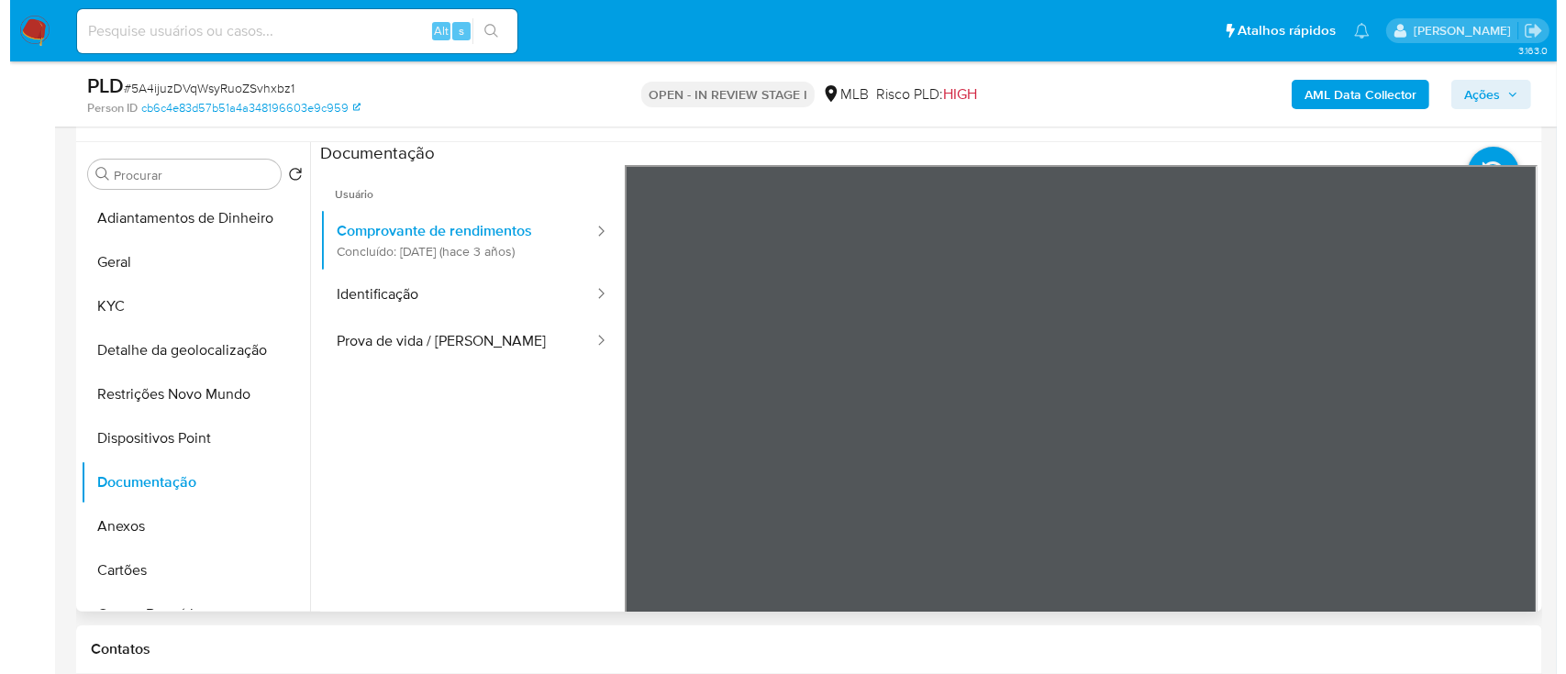
scroll to position [367, 0]
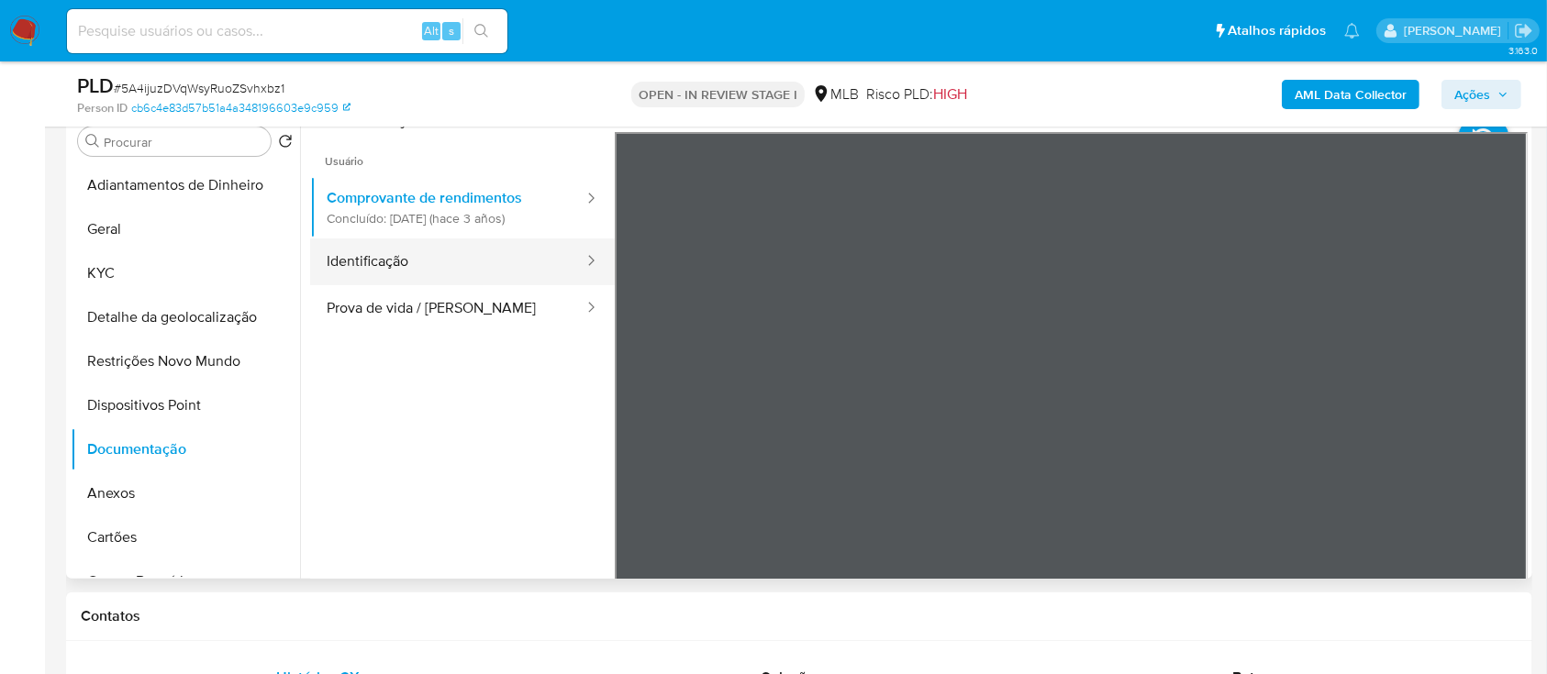
click at [417, 256] on button "Identificação" at bounding box center [447, 261] width 275 height 47
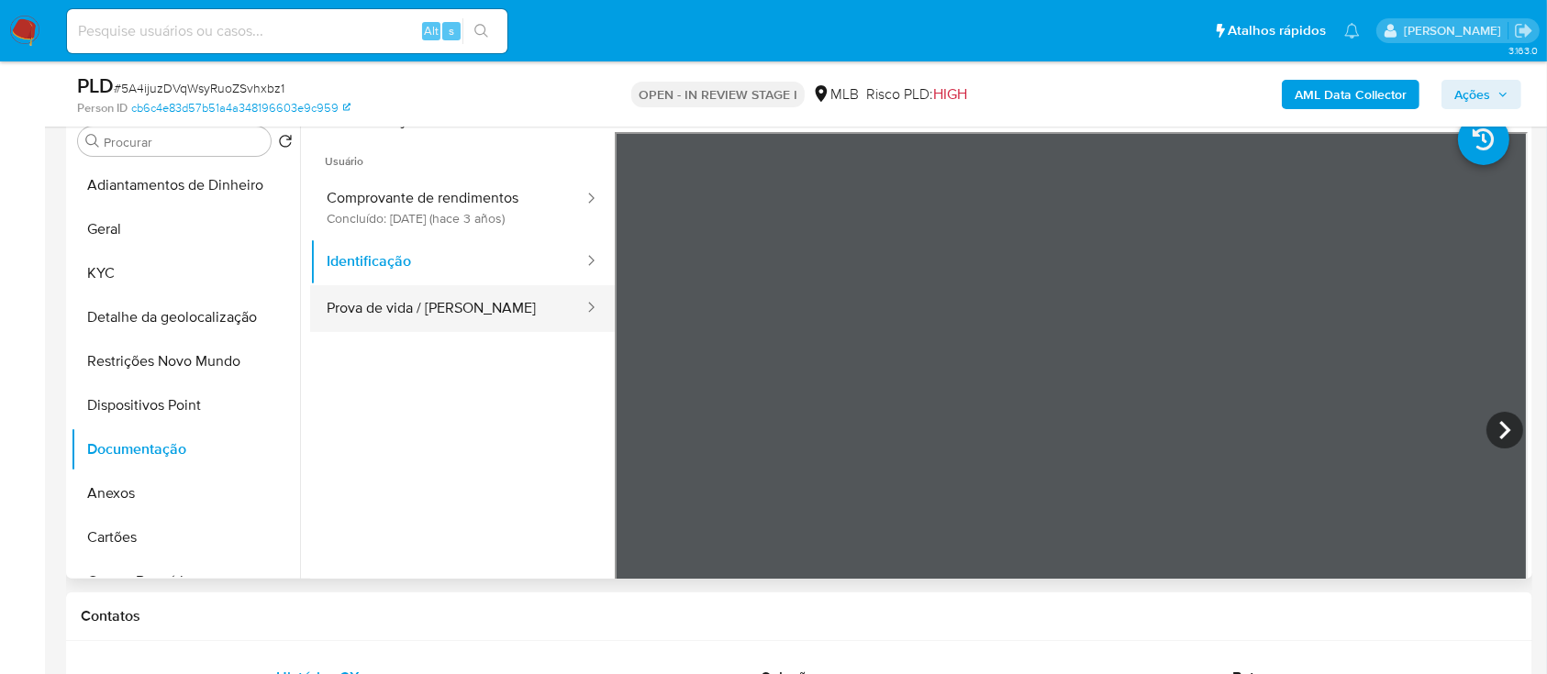
click at [438, 298] on button "Prova de vida / [PERSON_NAME]" at bounding box center [447, 308] width 275 height 47
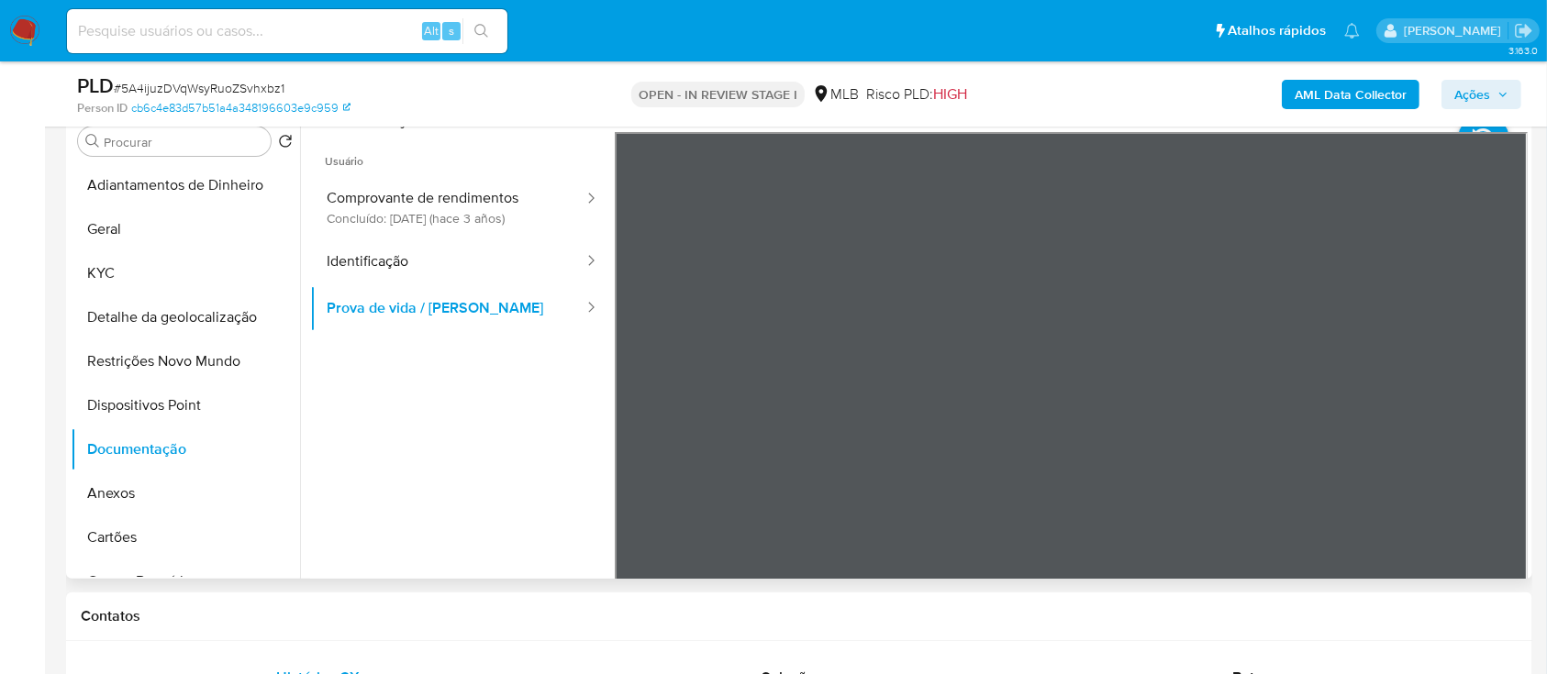
click at [433, 513] on ul "Usuário Comprovante de rendimentos Concluído: 15/06/2022 (hace 3 años) Identifi…" at bounding box center [462, 396] width 305 height 528
click at [1364, 81] on b "AML Data Collector" at bounding box center [1350, 94] width 112 height 29
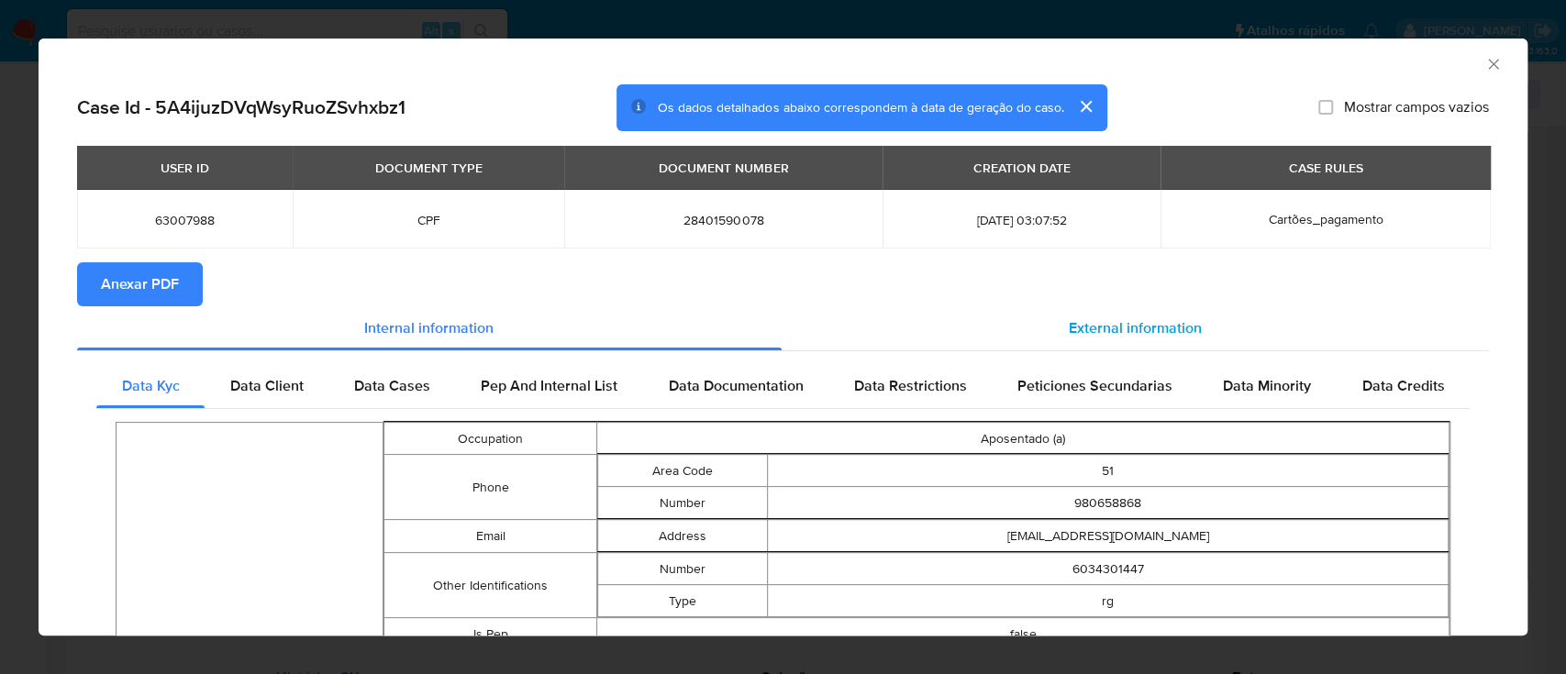
click at [1110, 328] on span "External information" at bounding box center [1135, 327] width 133 height 21
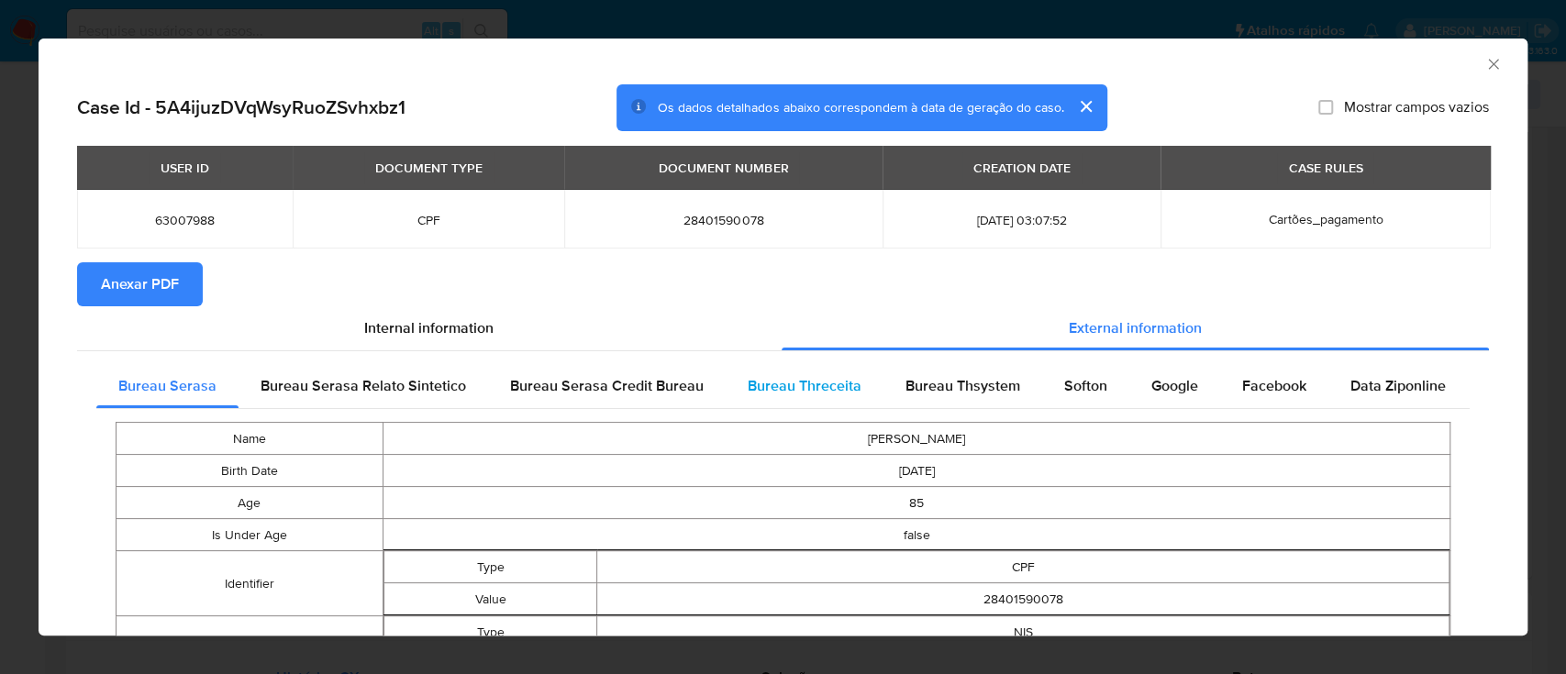
click at [849, 375] on span "Bureau Threceita" at bounding box center [805, 385] width 114 height 21
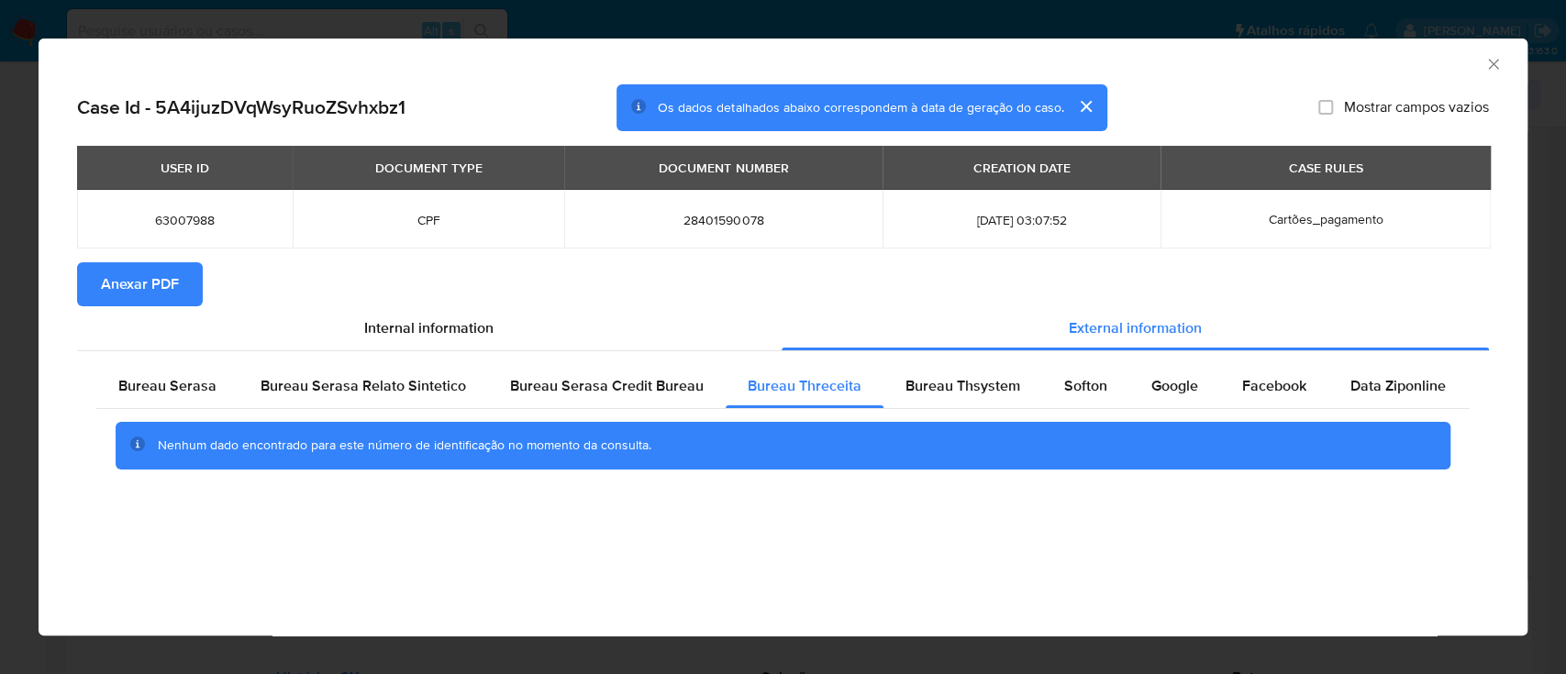
click at [1234, 48] on div "AML Data Collector" at bounding box center [783, 62] width 1489 height 46
click at [947, 371] on div "Bureau Thsystem" at bounding box center [962, 386] width 159 height 44
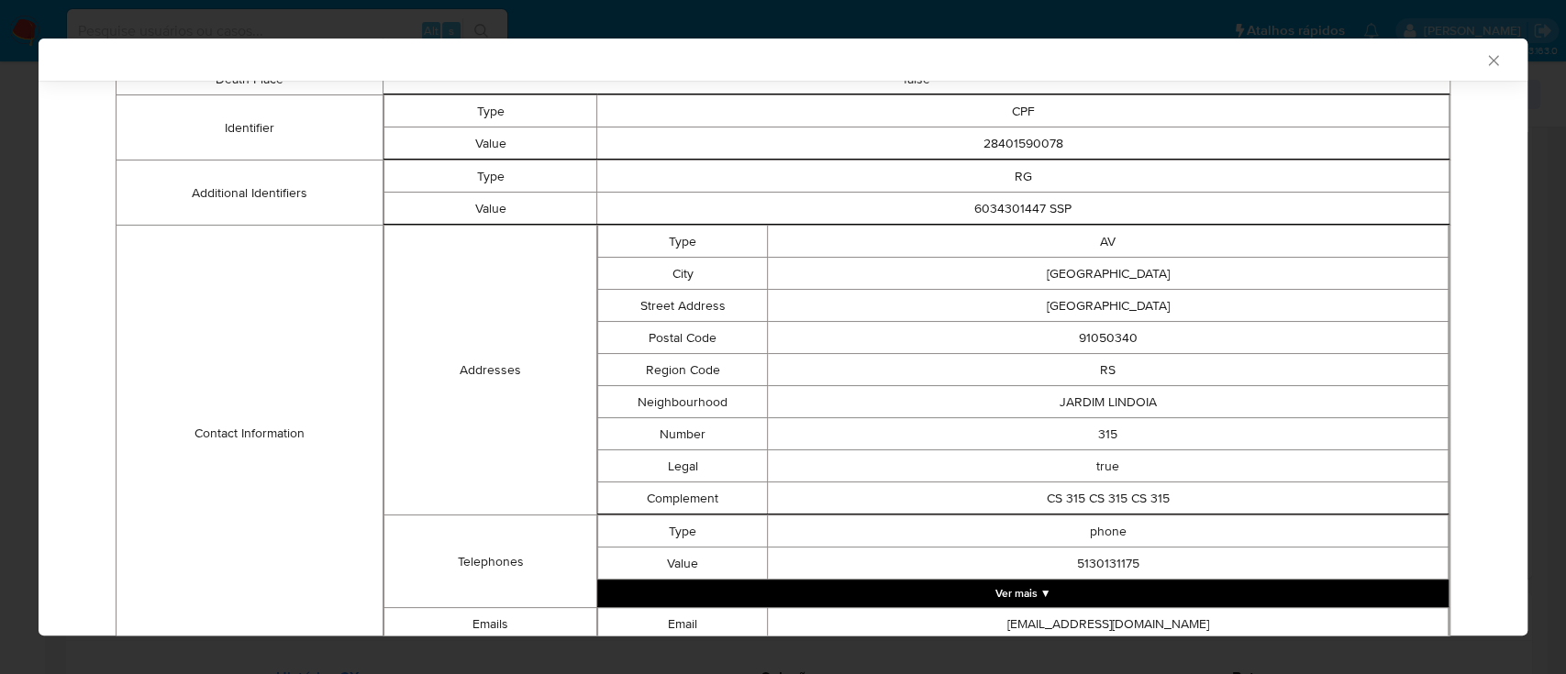
scroll to position [616, 0]
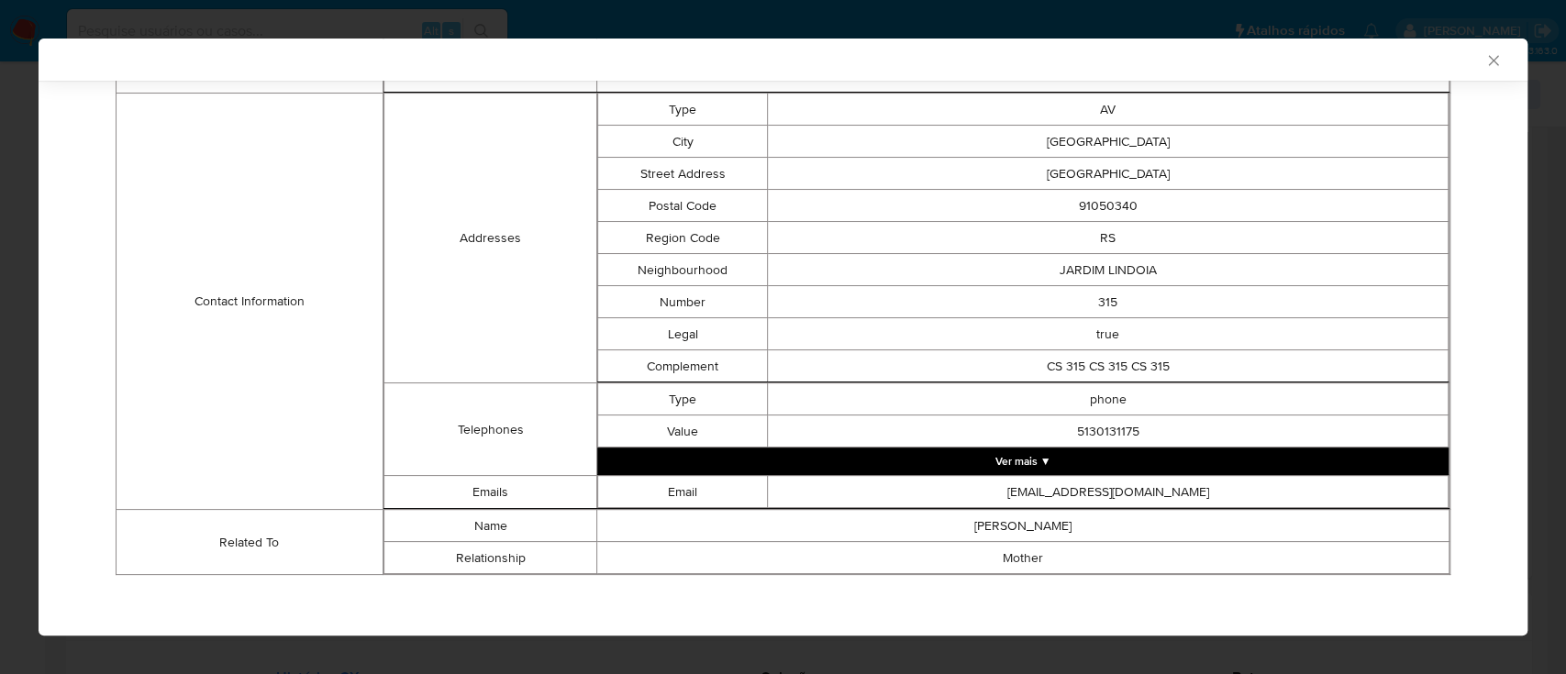
drag, startPoint x: 1345, startPoint y: 50, endPoint x: 1304, endPoint y: 51, distance: 40.4
click at [1336, 51] on div "AML Data Collector" at bounding box center [767, 59] width 1433 height 17
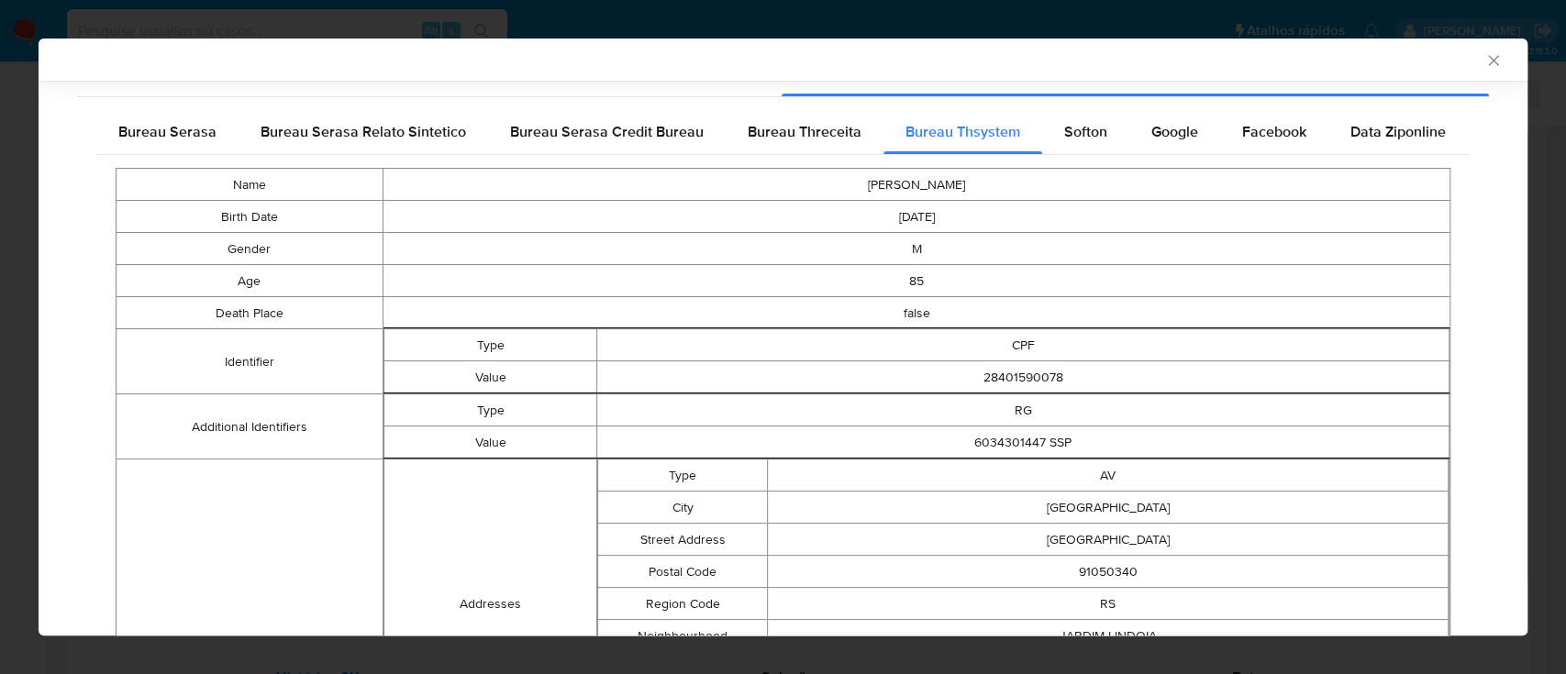
scroll to position [0, 0]
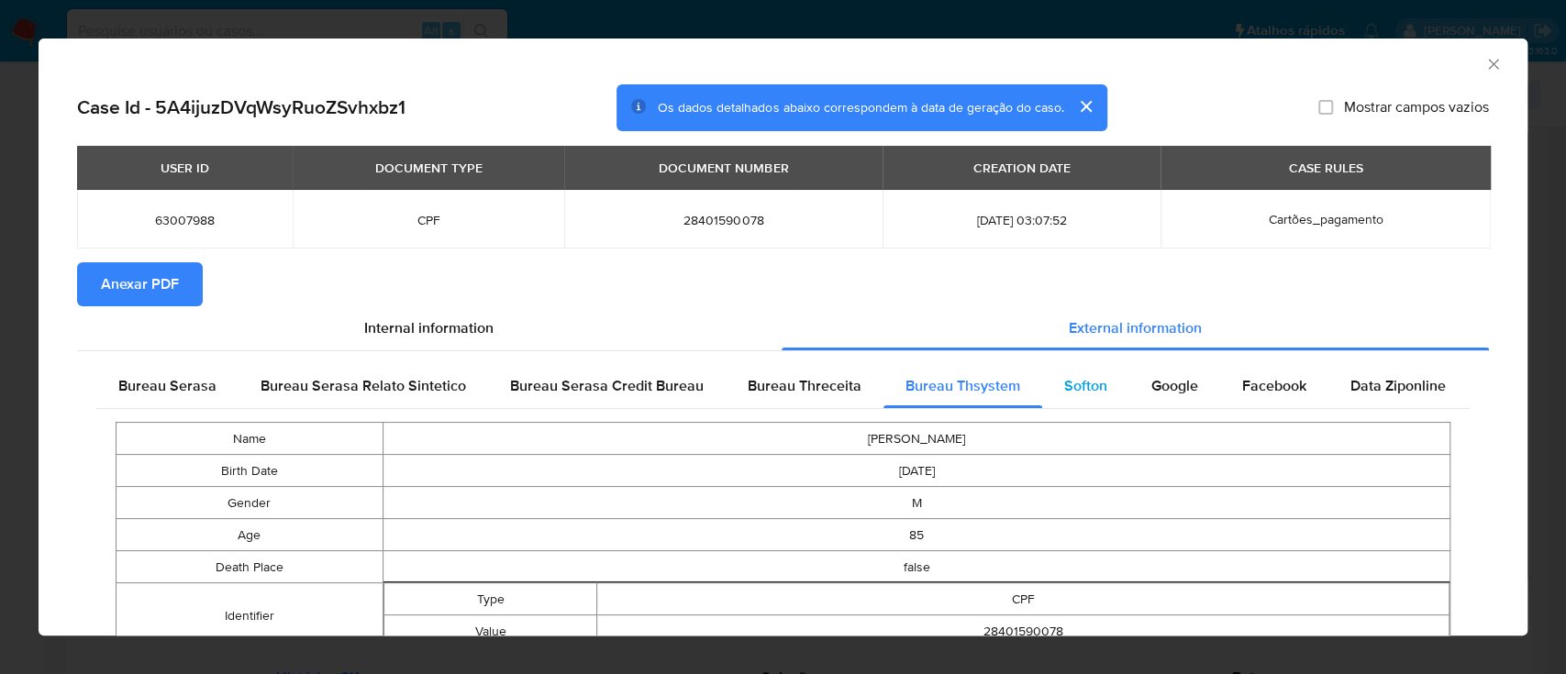
click at [1079, 398] on div "Softon" at bounding box center [1085, 386] width 87 height 44
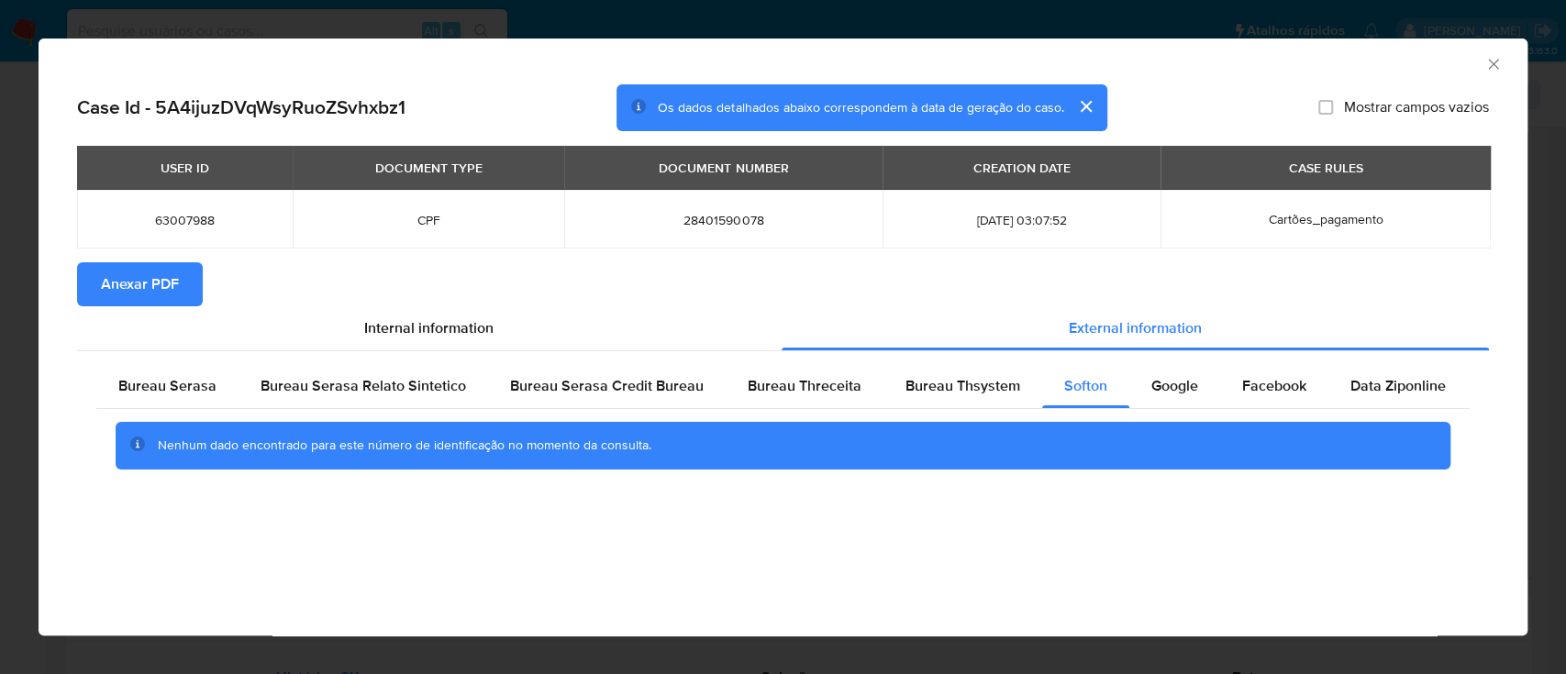
click at [1303, 61] on div "AML Data Collector" at bounding box center [767, 61] width 1433 height 20
click at [1170, 388] on span "Google" at bounding box center [1174, 385] width 47 height 21
drag, startPoint x: 1369, startPoint y: 70, endPoint x: 1191, endPoint y: 63, distance: 178.1
click at [1368, 71] on div "AML Data Collector" at bounding box center [783, 62] width 1489 height 46
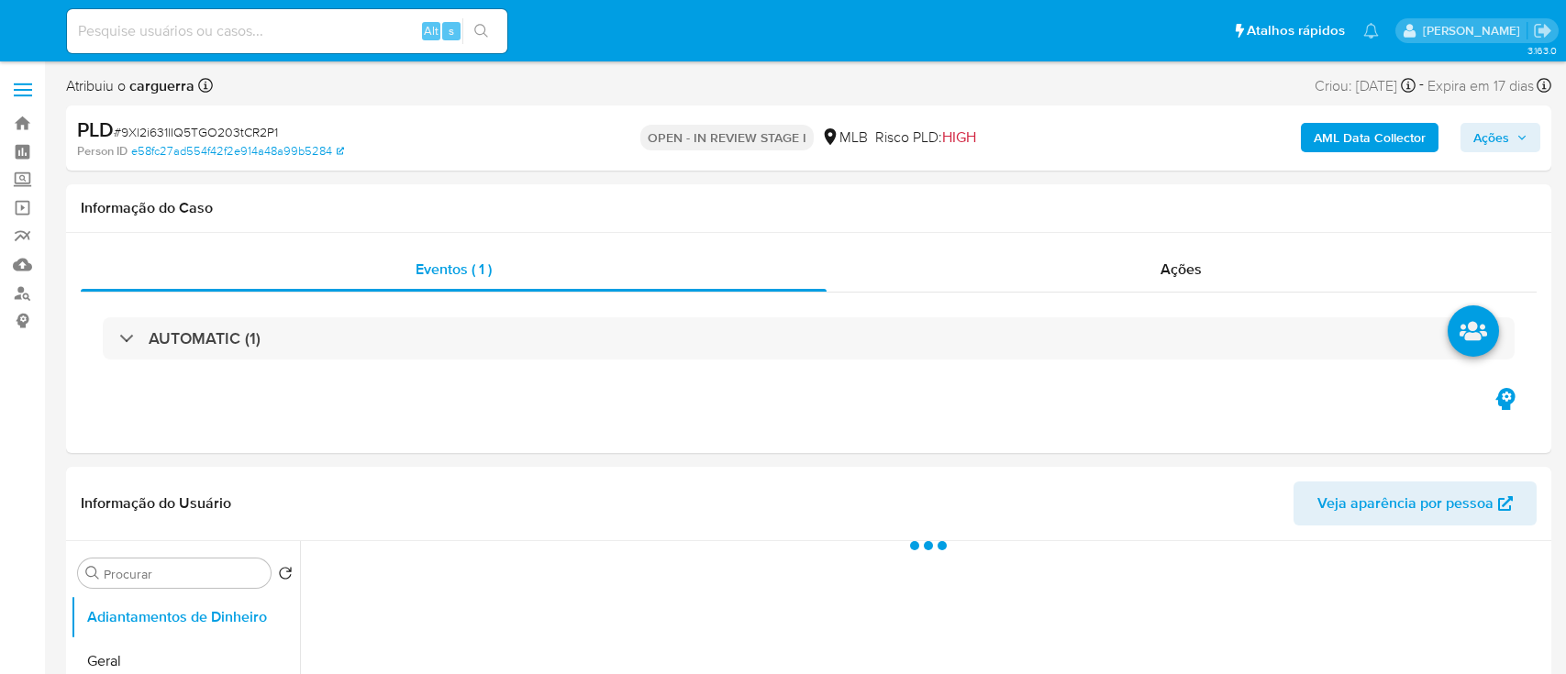
select select "10"
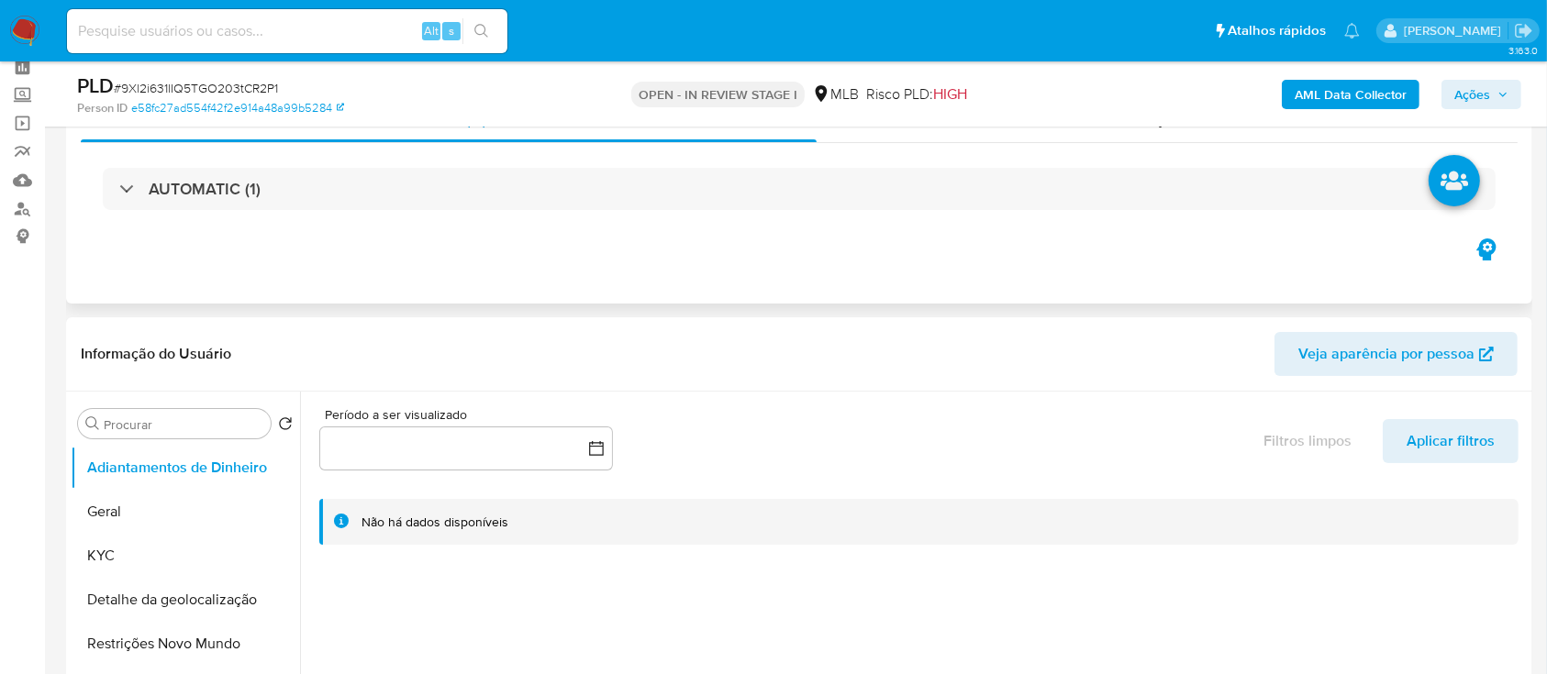
scroll to position [122, 0]
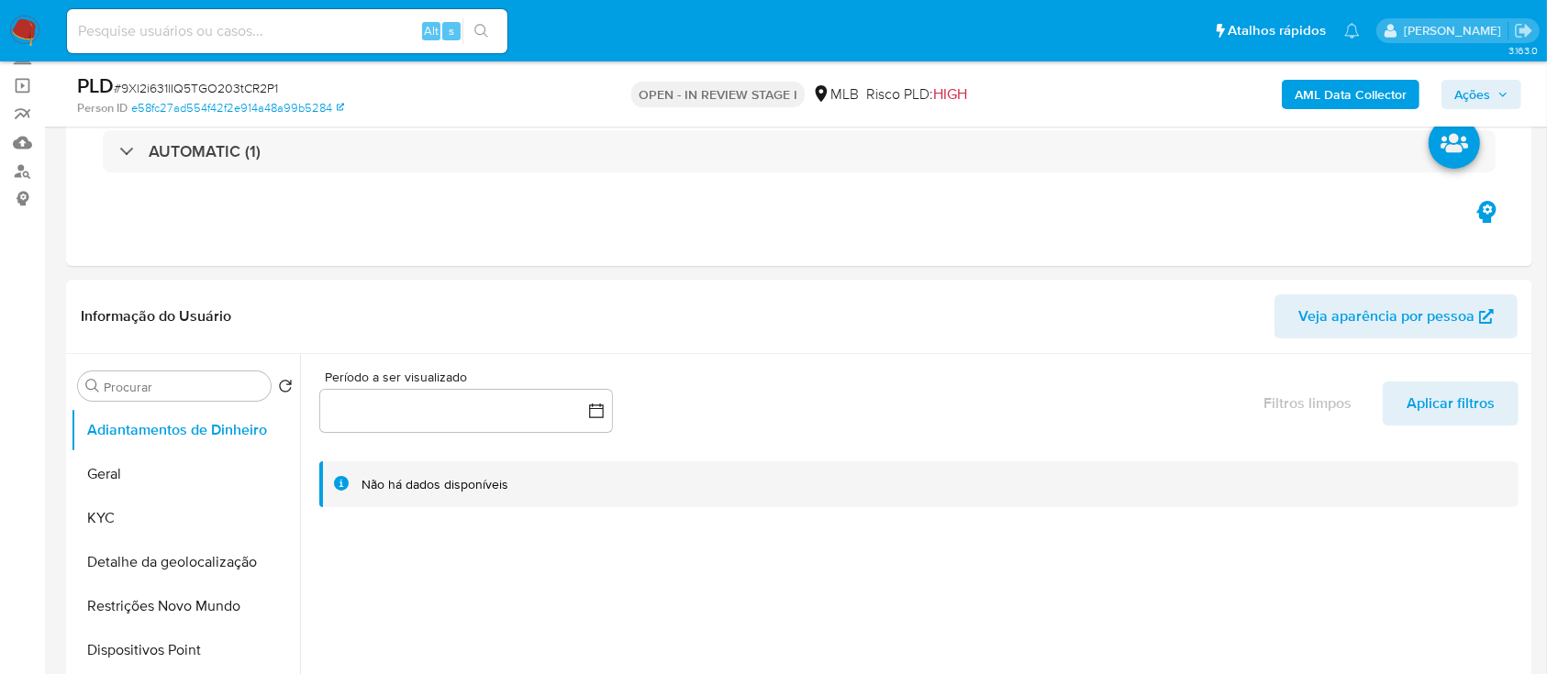
click at [98, 504] on button "KYC" at bounding box center [178, 518] width 215 height 44
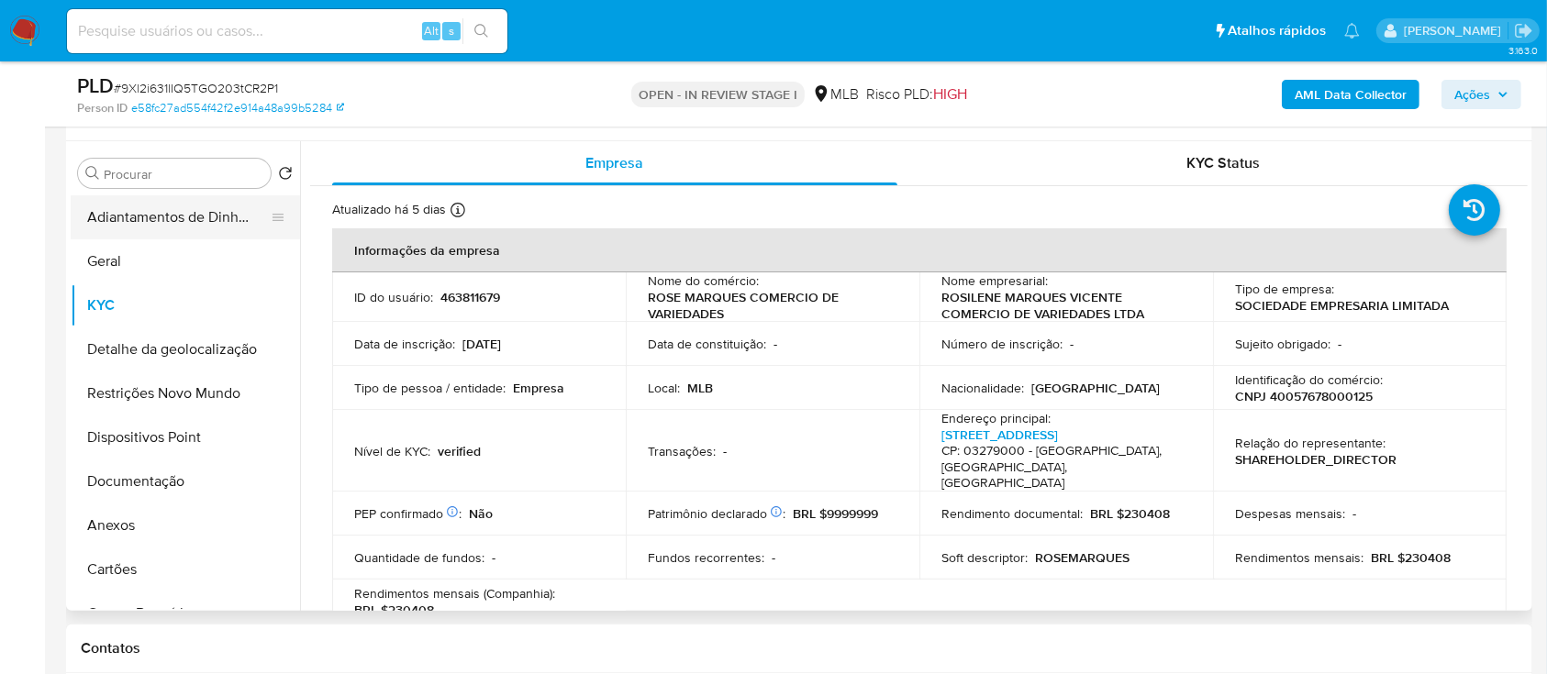
scroll to position [244, 0]
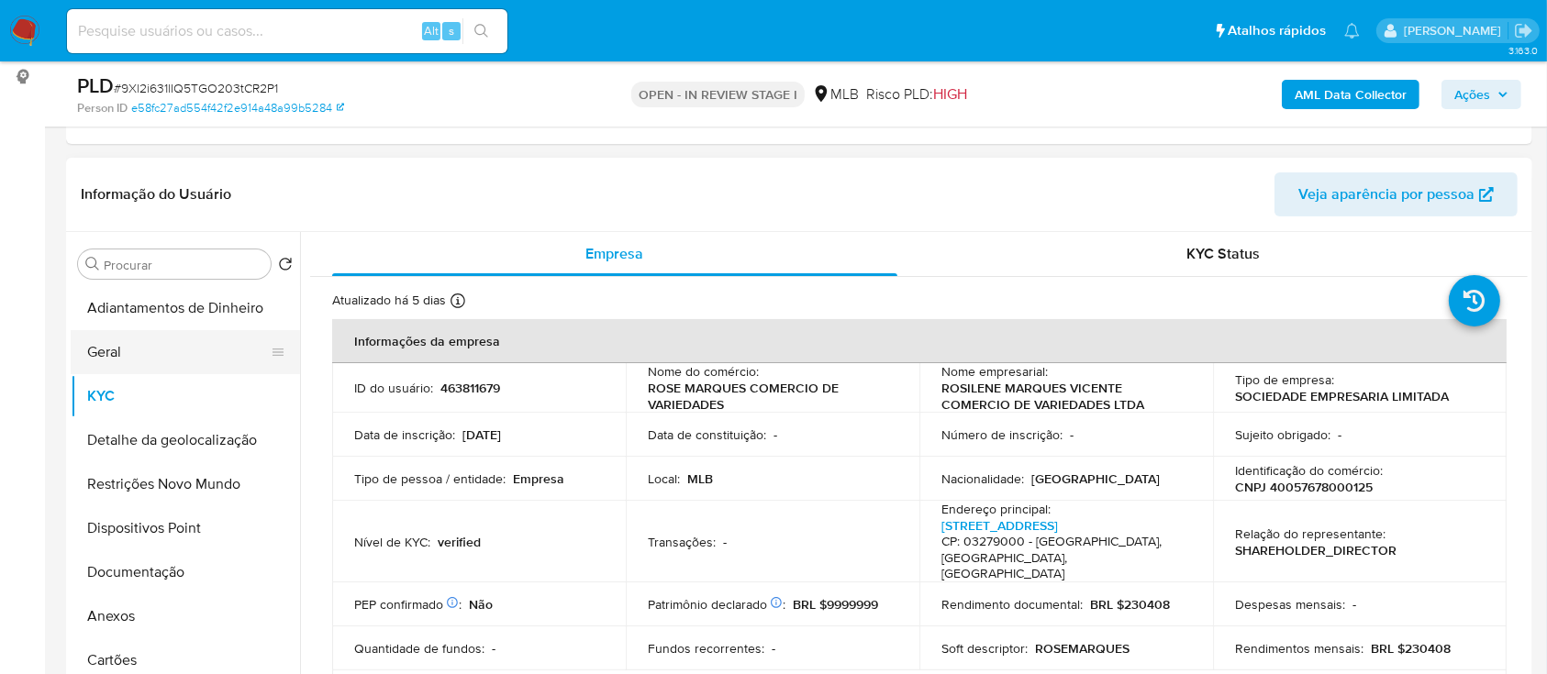
click at [110, 371] on button "Geral" at bounding box center [178, 352] width 215 height 44
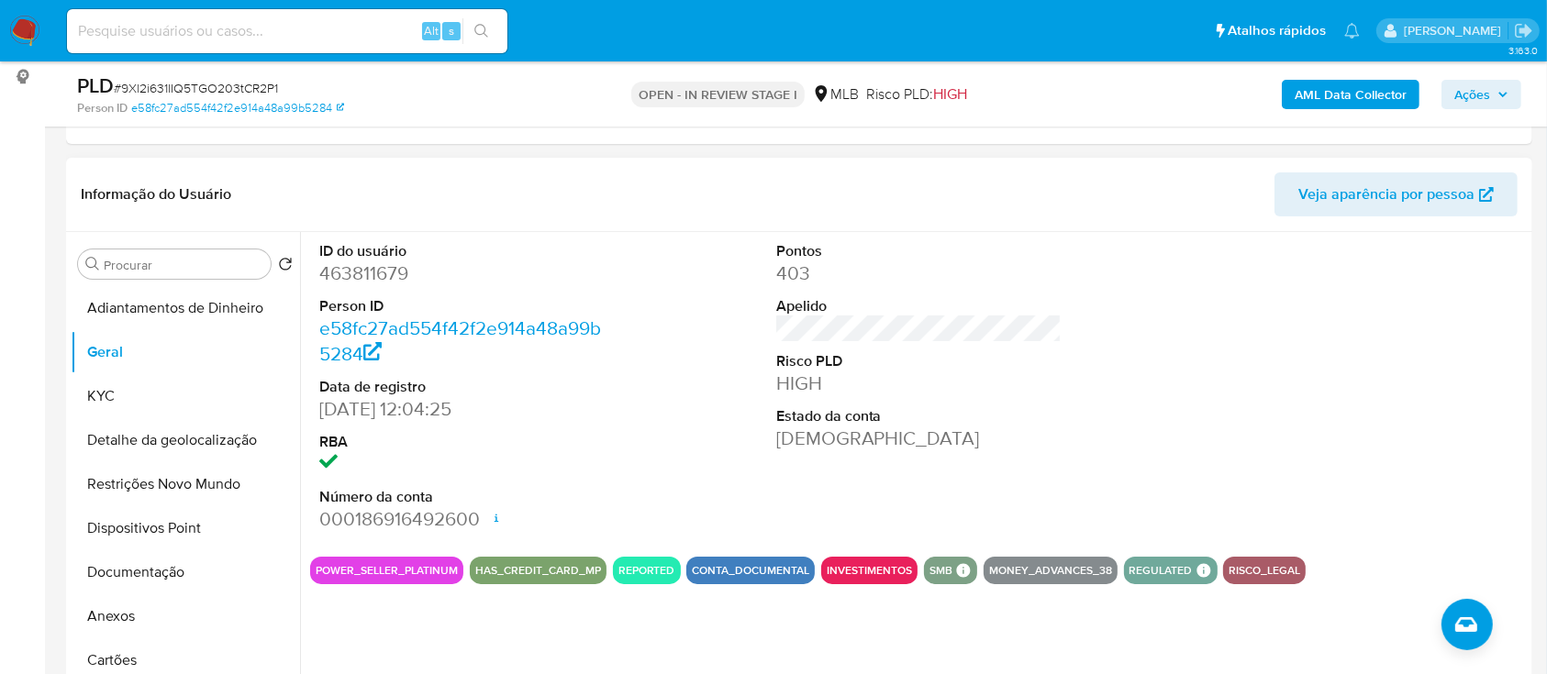
click at [1066, 402] on div "ID do usuário 463811679 Person ID e58fc27ad554f42f2e914a48a99b5284 Data de regi…" at bounding box center [918, 387] width 1217 height 310
click at [126, 397] on button "KYC" at bounding box center [178, 396] width 215 height 44
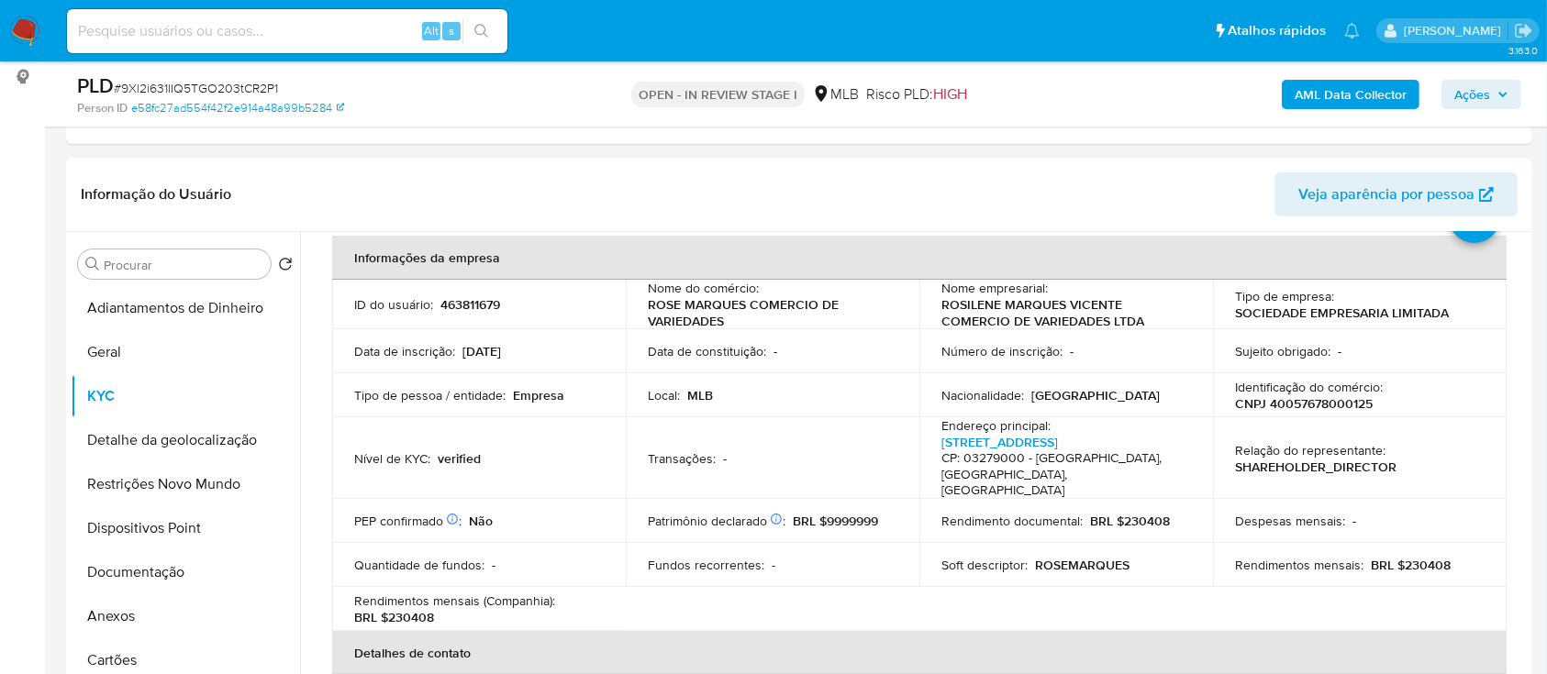
scroll to position [122, 0]
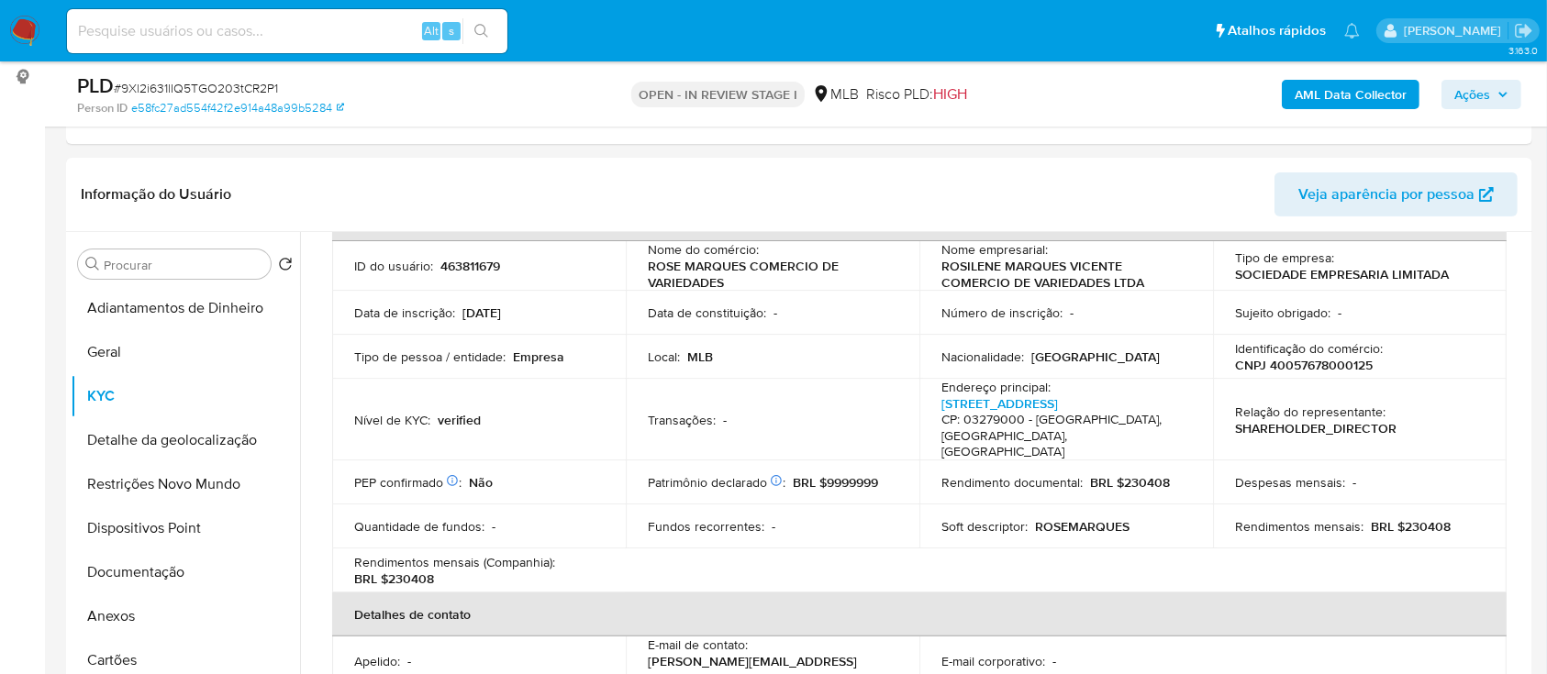
click at [148, 437] on button "Detalhe da geolocalização" at bounding box center [178, 440] width 215 height 44
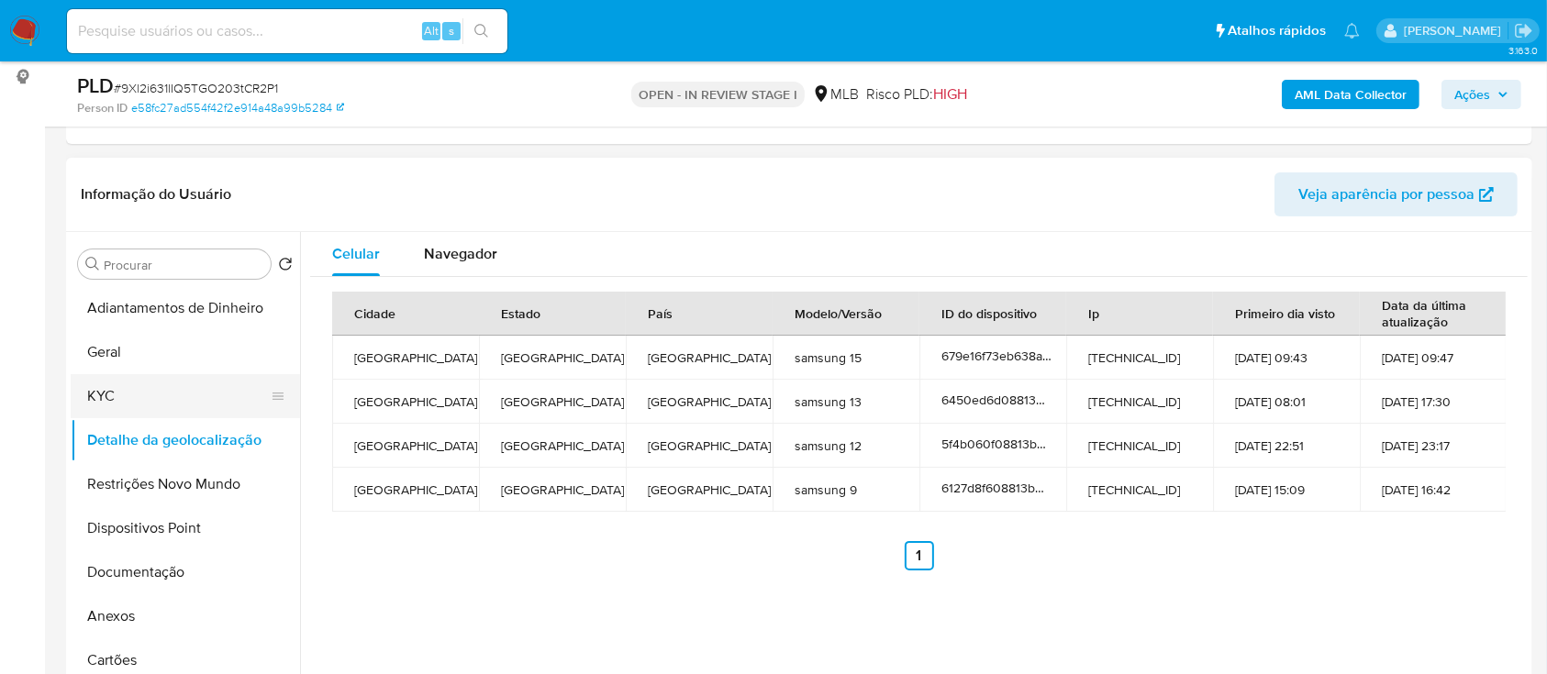
click at [180, 395] on button "KYC" at bounding box center [178, 396] width 215 height 44
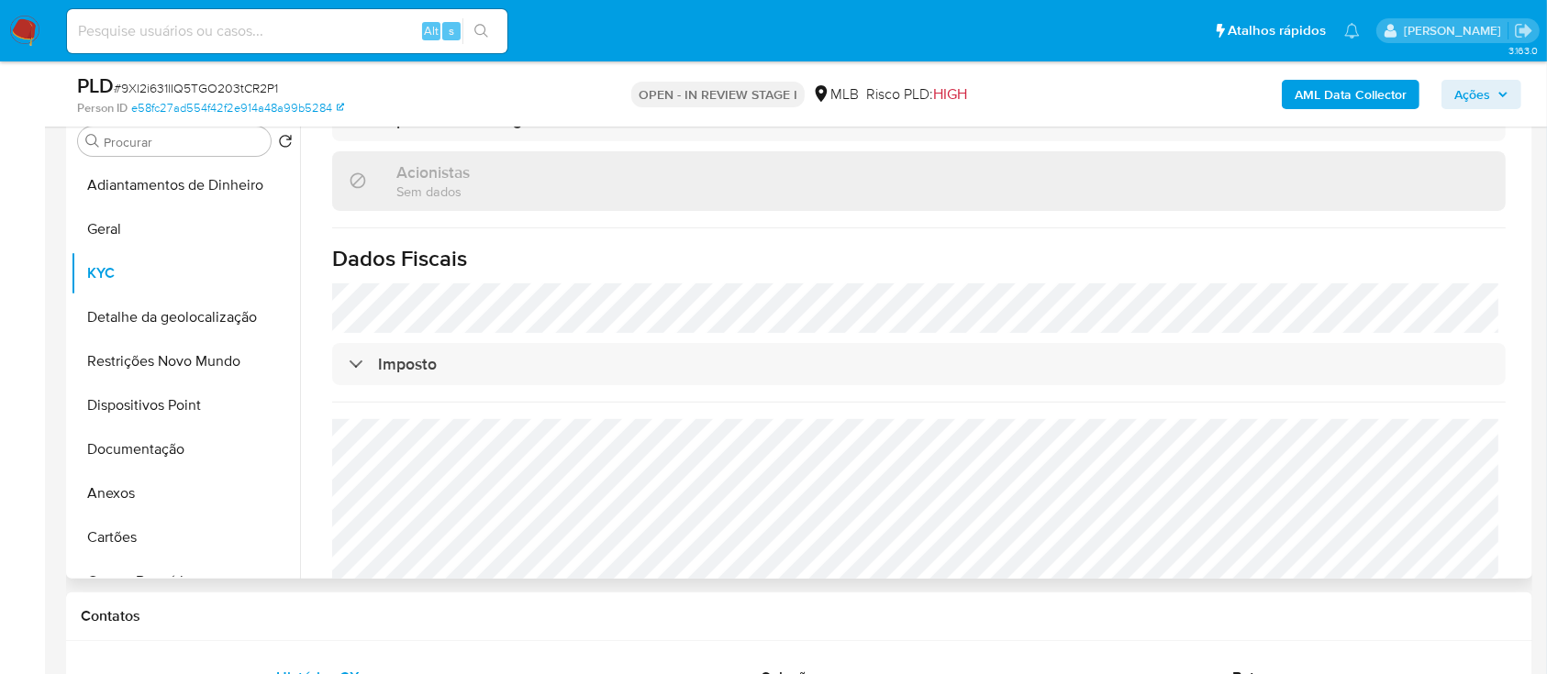
scroll to position [1086, 0]
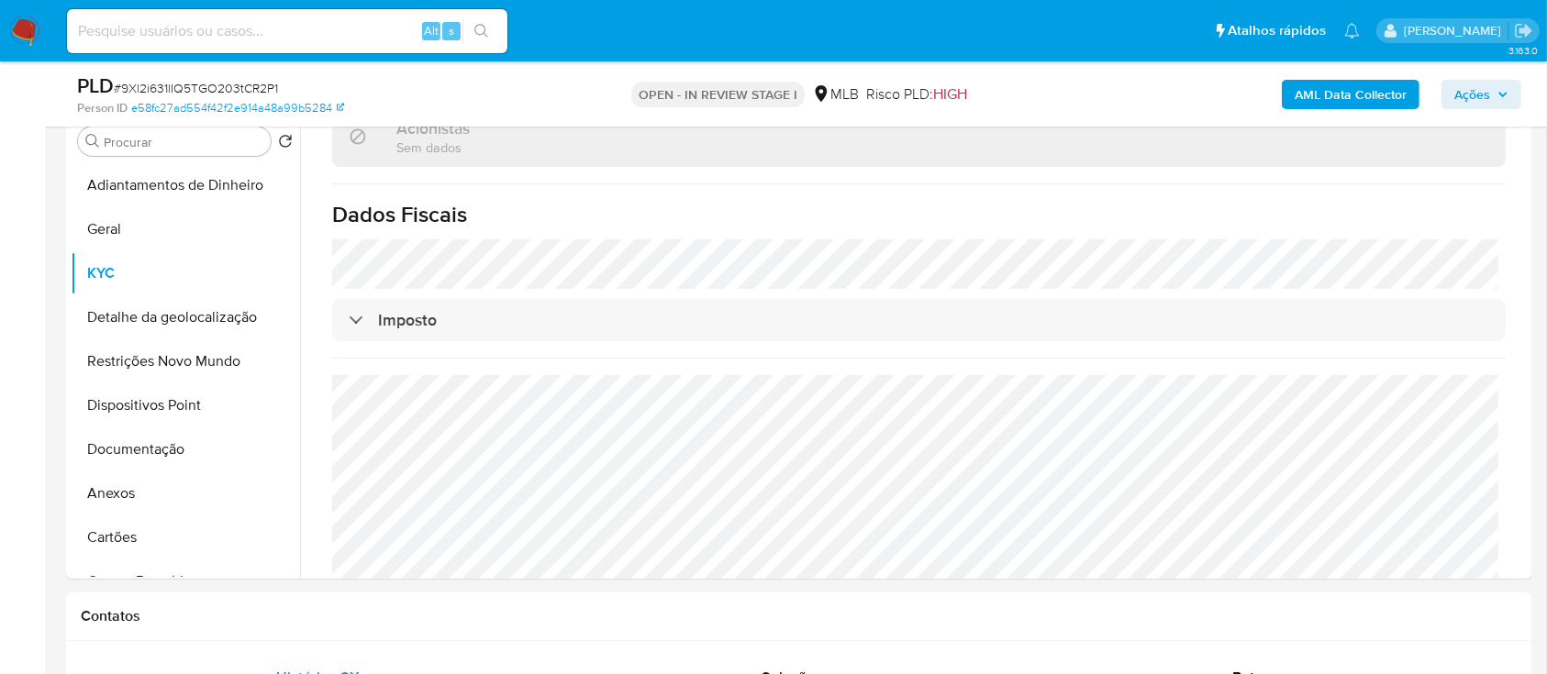
click at [110, 305] on button "Detalhe da geolocalização" at bounding box center [178, 317] width 215 height 44
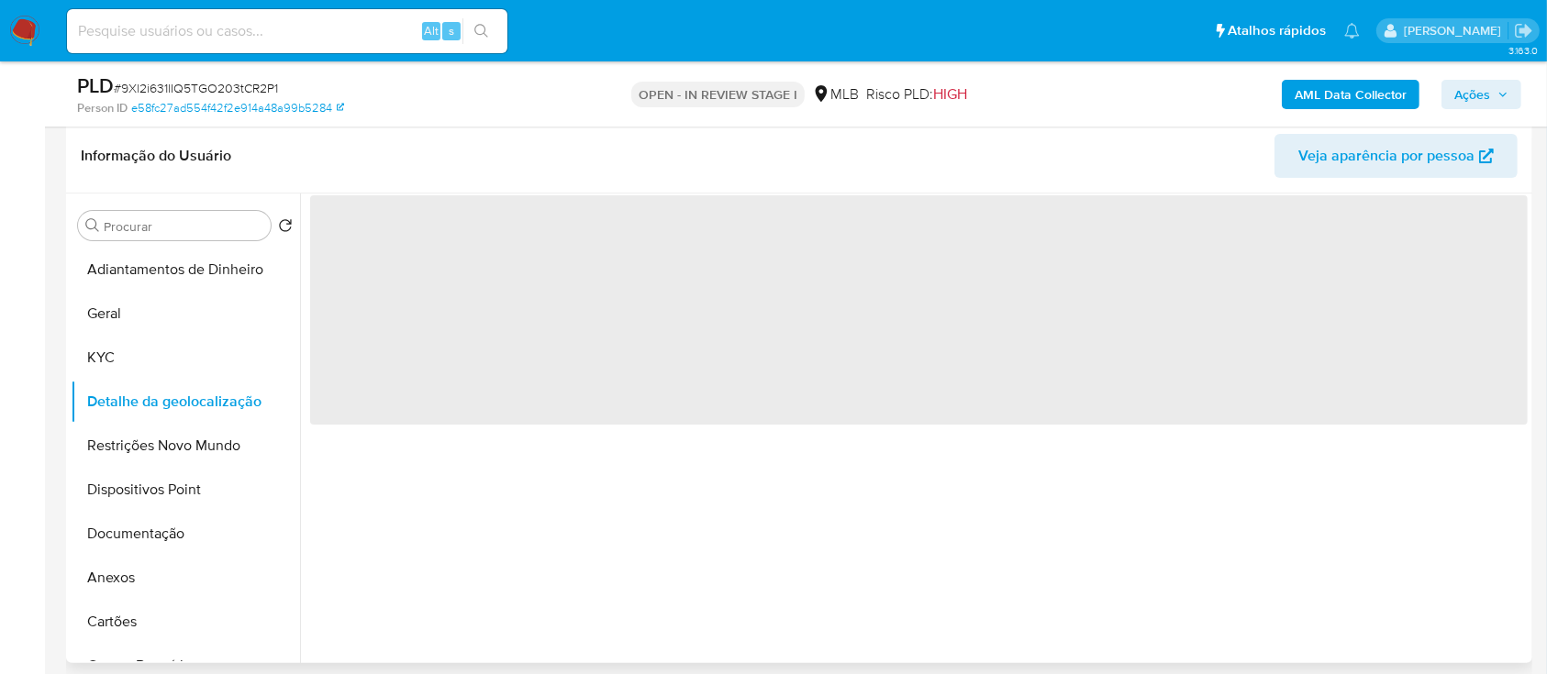
scroll to position [244, 0]
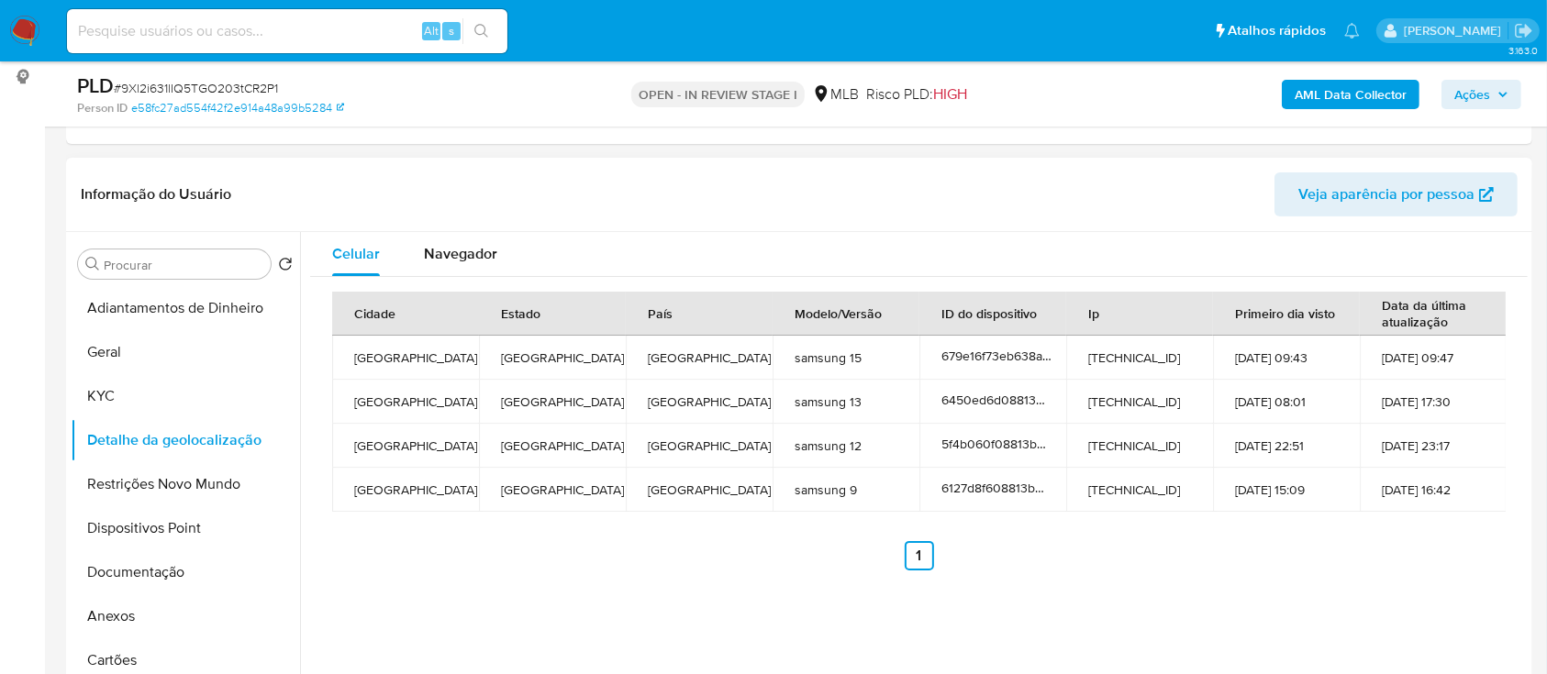
click at [582, 611] on div "Celular Navegador Cidade Estado País Modelo/Versão ID do dispositivo Ip Primeir…" at bounding box center [913, 467] width 1227 height 470
click at [176, 487] on button "Restrições Novo Mundo" at bounding box center [178, 484] width 215 height 44
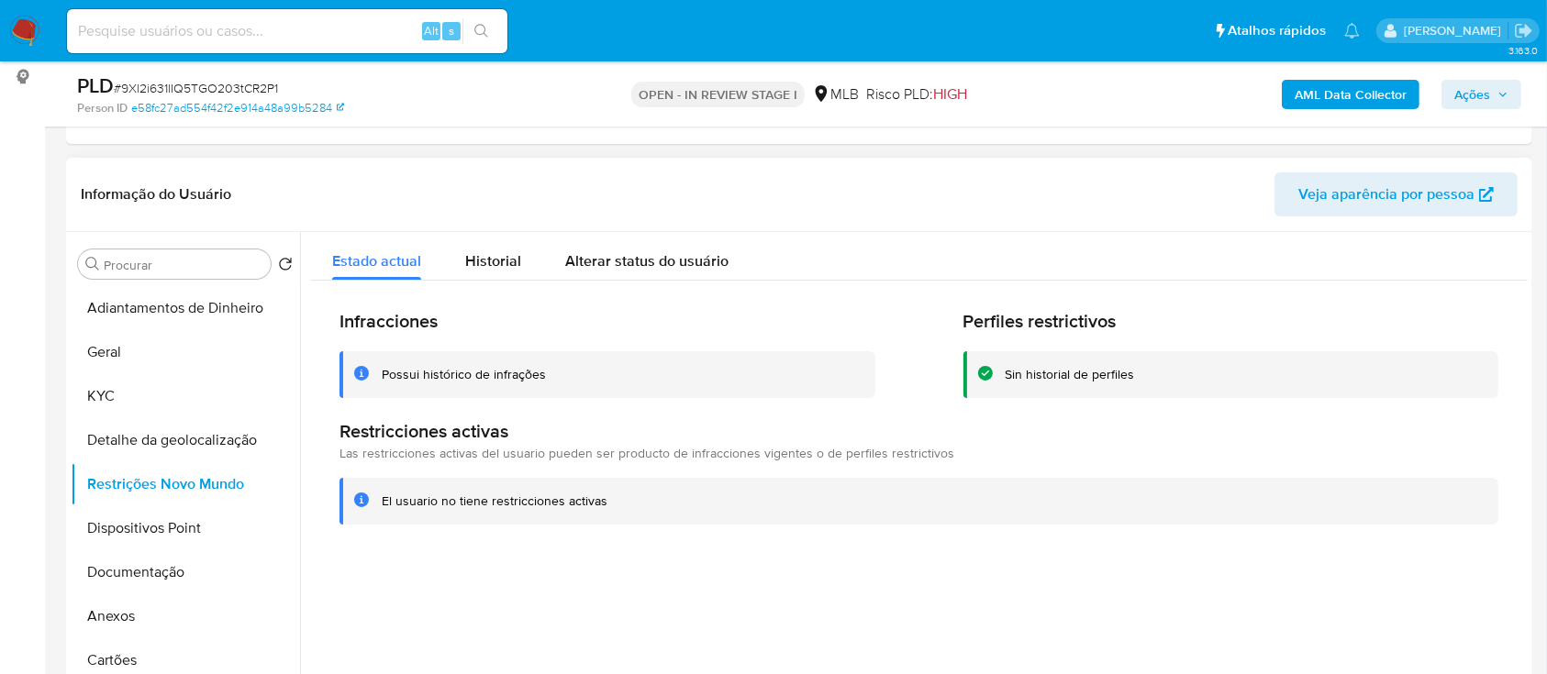
click at [1109, 569] on div at bounding box center [913, 467] width 1227 height 470
click at [185, 541] on button "Dispositivos Point" at bounding box center [178, 528] width 215 height 44
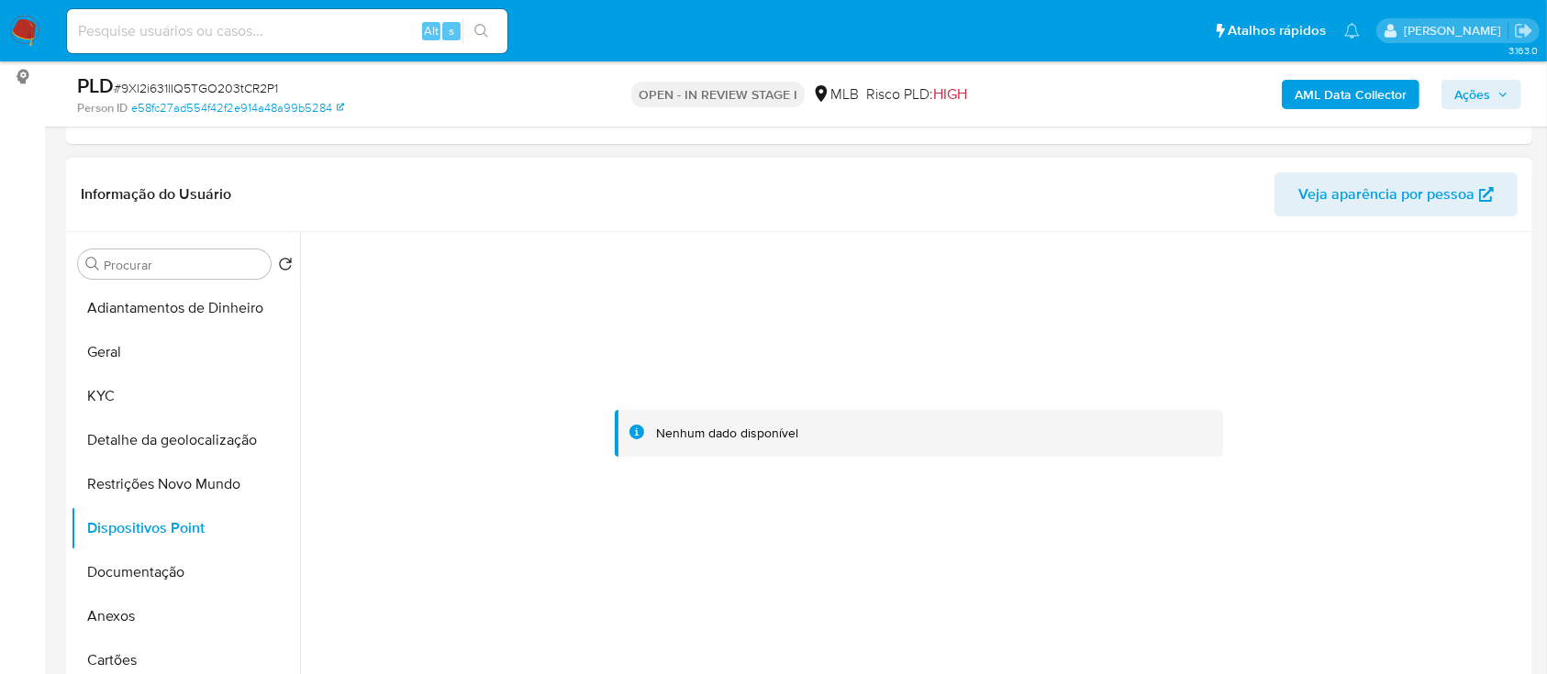
click at [854, 284] on div at bounding box center [918, 434] width 1217 height 404
drag, startPoint x: 1180, startPoint y: 284, endPoint x: 1128, endPoint y: 282, distance: 51.4
click at [1179, 284] on div at bounding box center [918, 434] width 1217 height 404
click at [109, 574] on button "Documentação" at bounding box center [178, 572] width 215 height 44
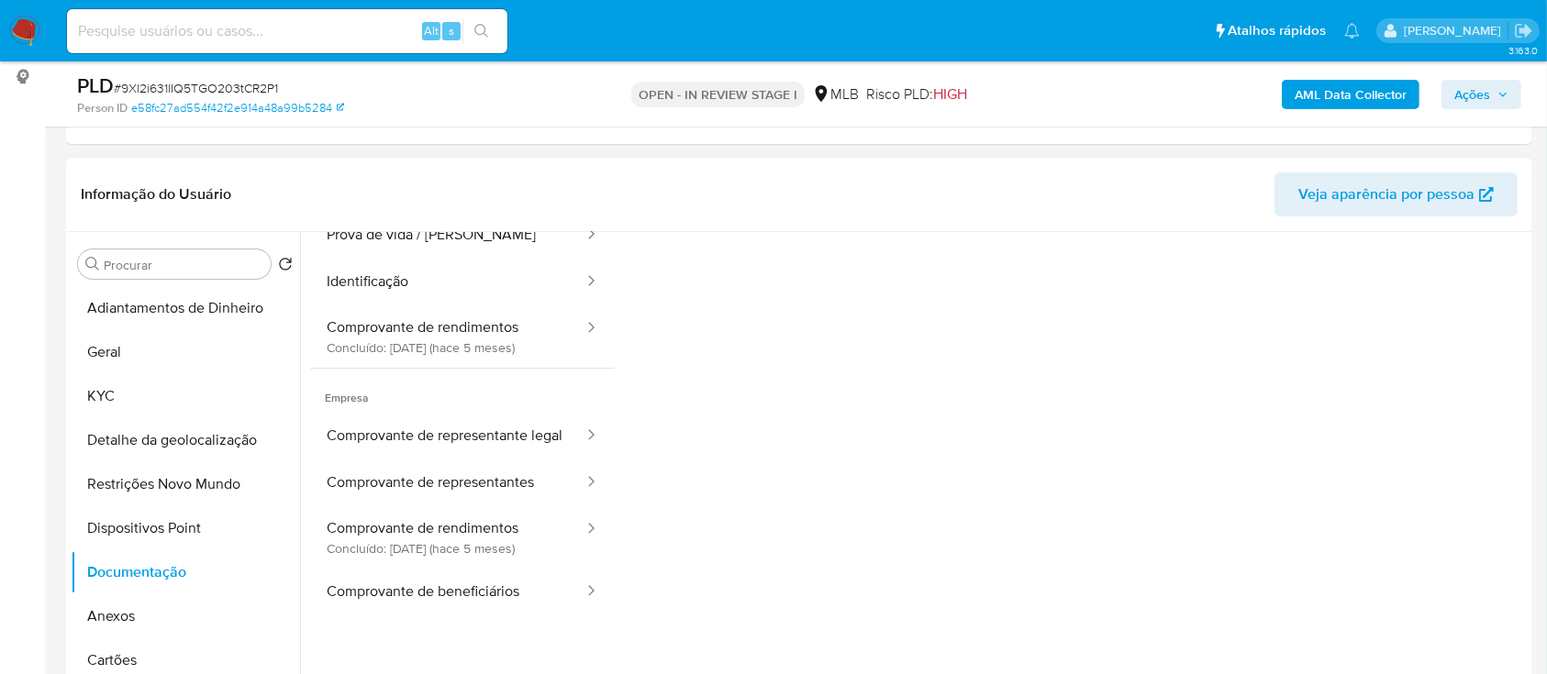
scroll to position [122, 0]
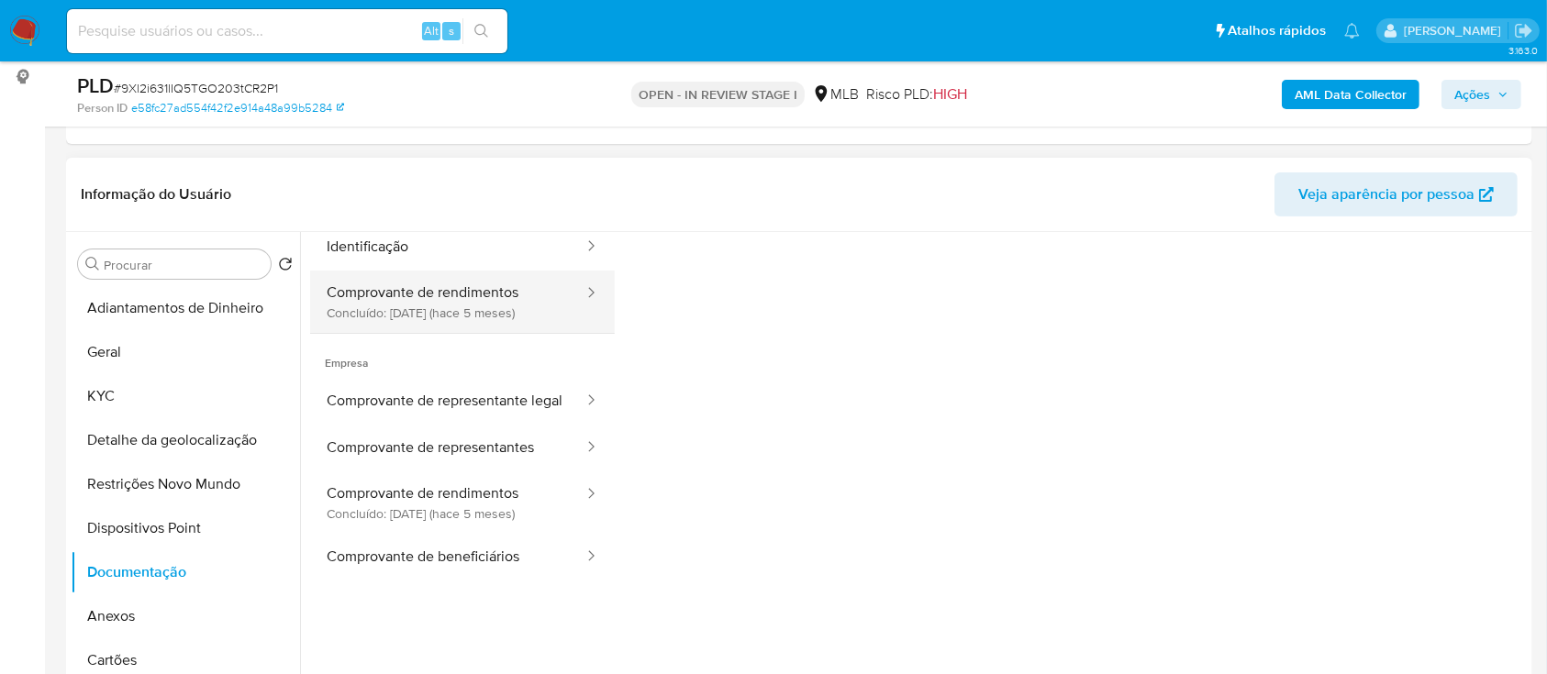
click at [470, 304] on button "Comprovante de rendimentos Concluído: 13/05/2025 (hace 5 meses)" at bounding box center [447, 302] width 275 height 62
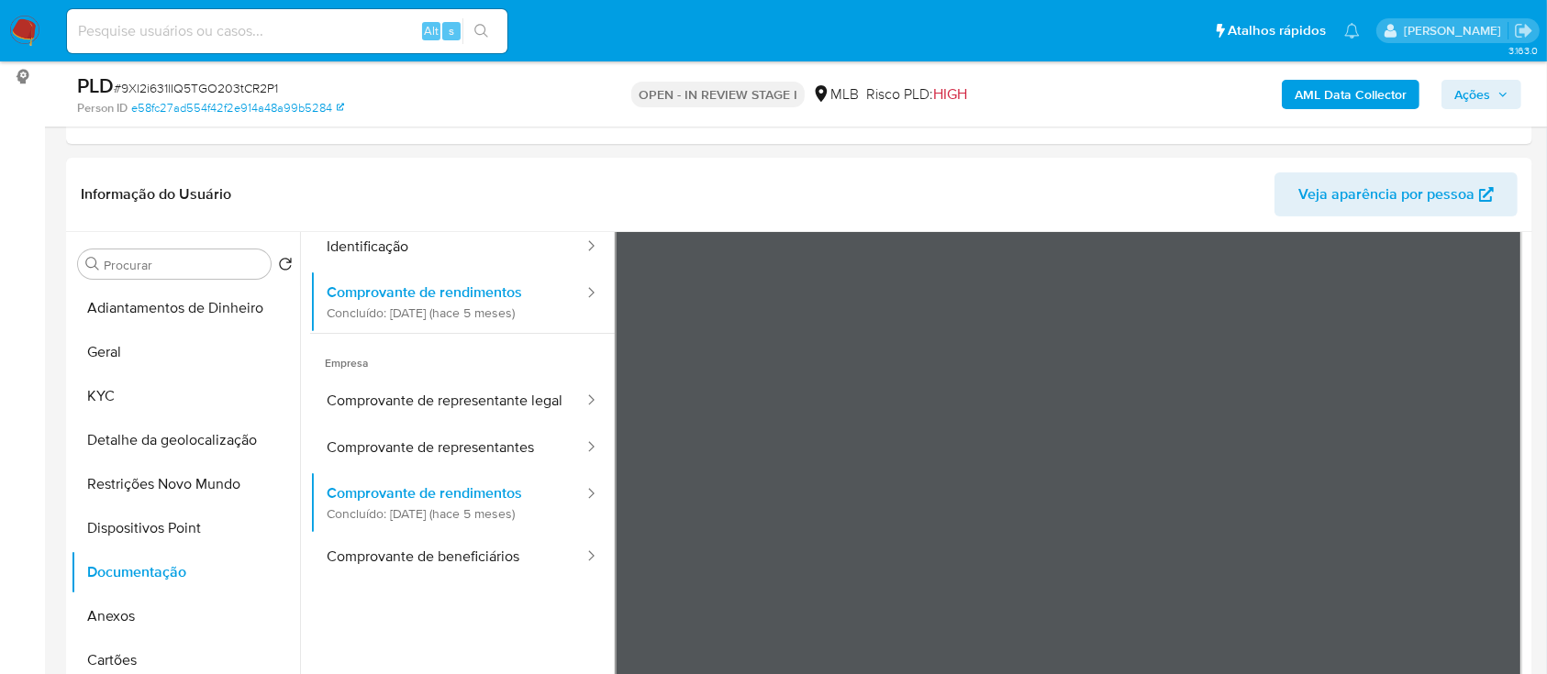
click at [1155, 83] on div "AML Data Collector Ações" at bounding box center [1283, 93] width 476 height 43
click at [132, 616] on button "Anexos" at bounding box center [178, 616] width 215 height 44
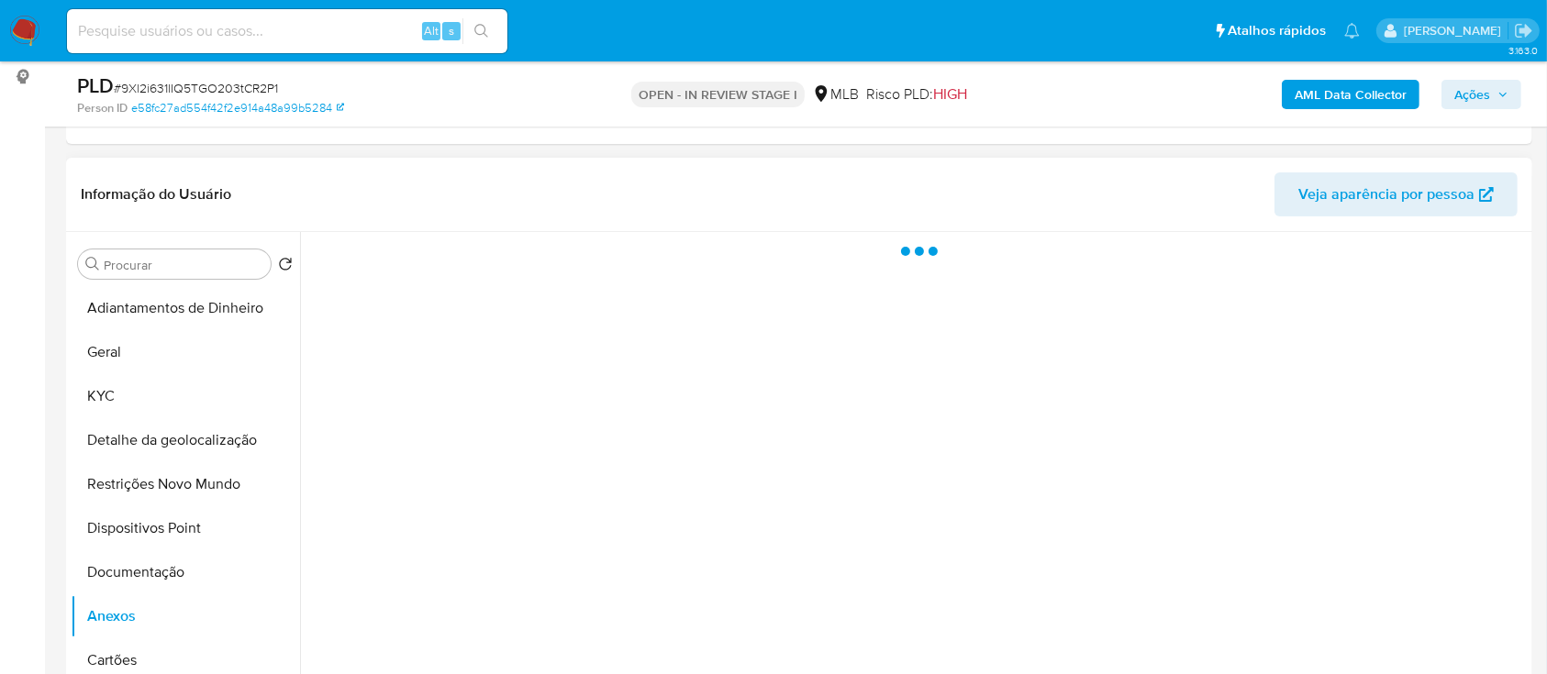
scroll to position [0, 0]
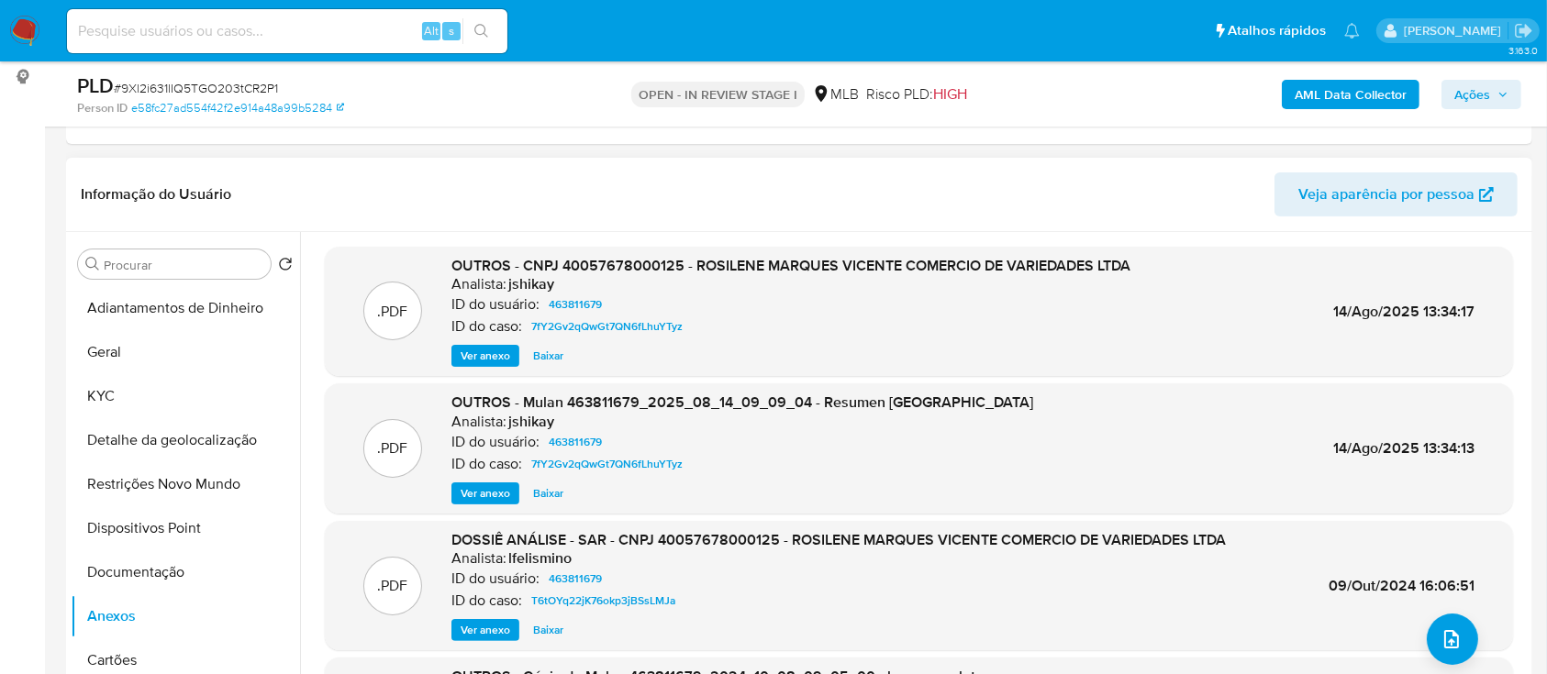
click at [484, 356] on span "Ver anexo" at bounding box center [485, 356] width 50 height 18
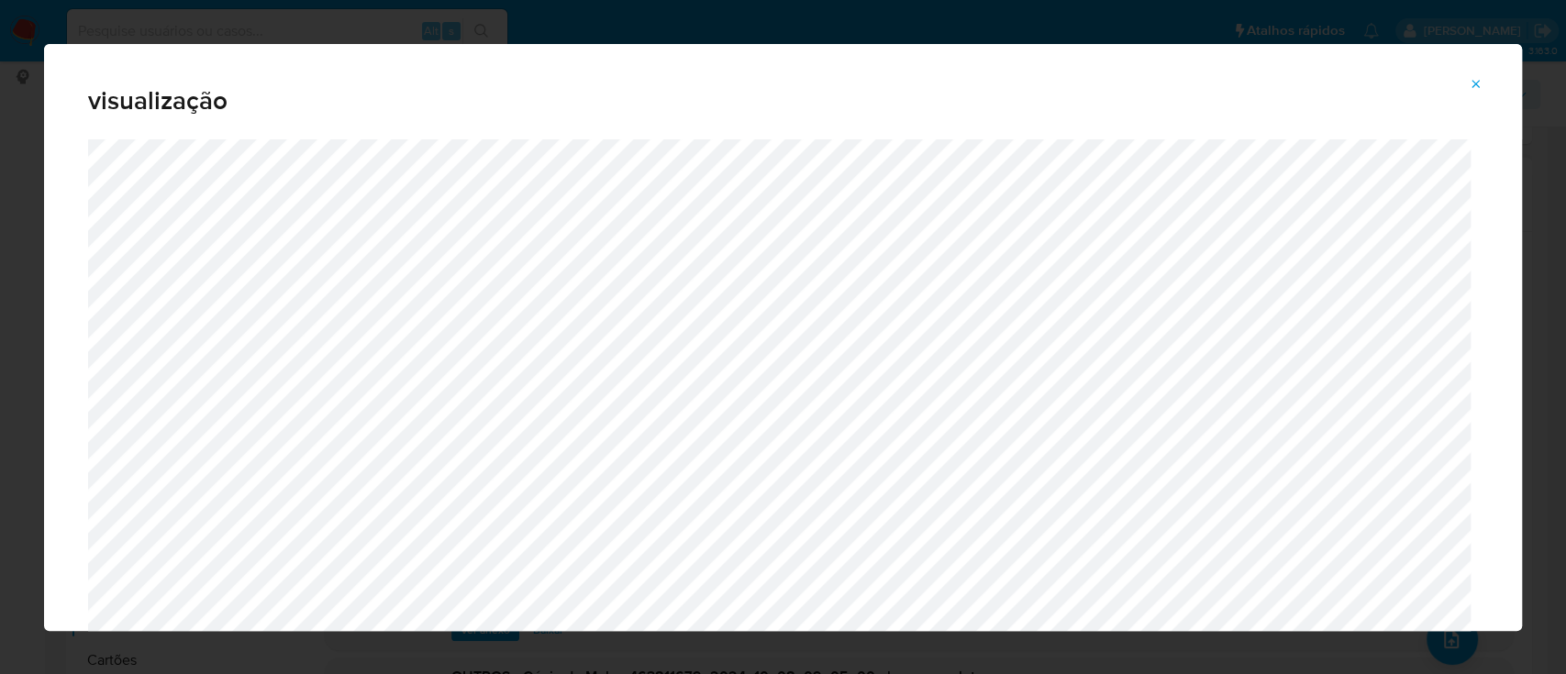
click at [1478, 82] on icon "Attachment preview" at bounding box center [1476, 84] width 15 height 15
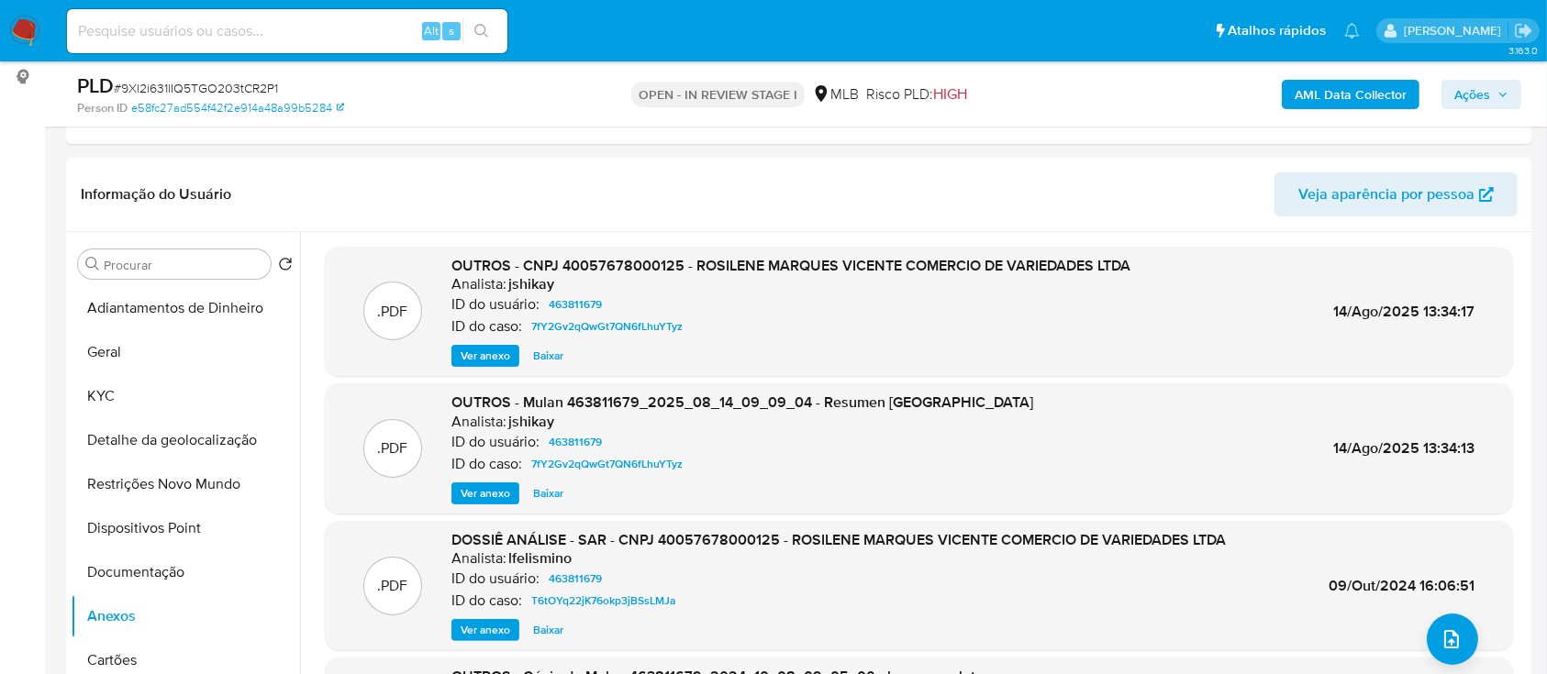
click at [1383, 91] on b "AML Data Collector" at bounding box center [1350, 94] width 112 height 29
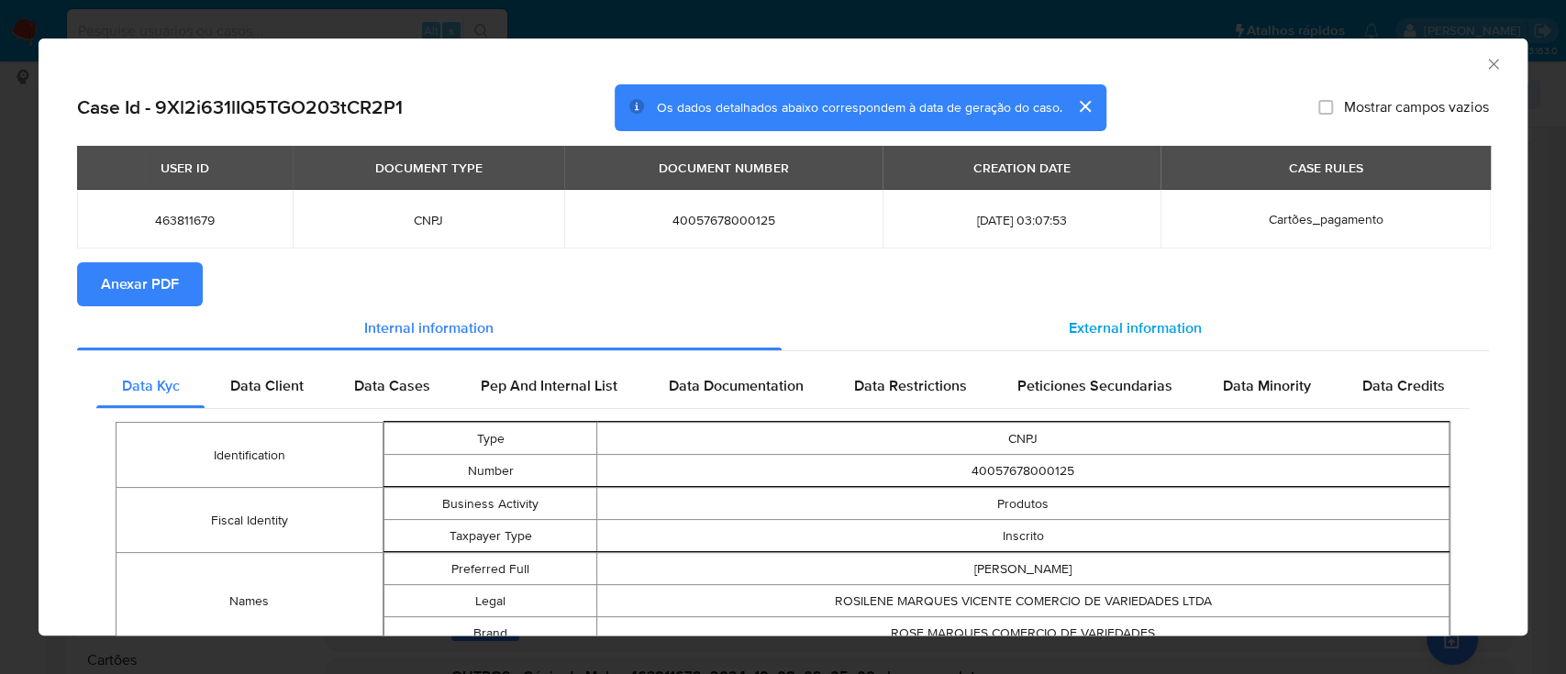
click at [1078, 316] on div "External information" at bounding box center [1136, 328] width 708 height 44
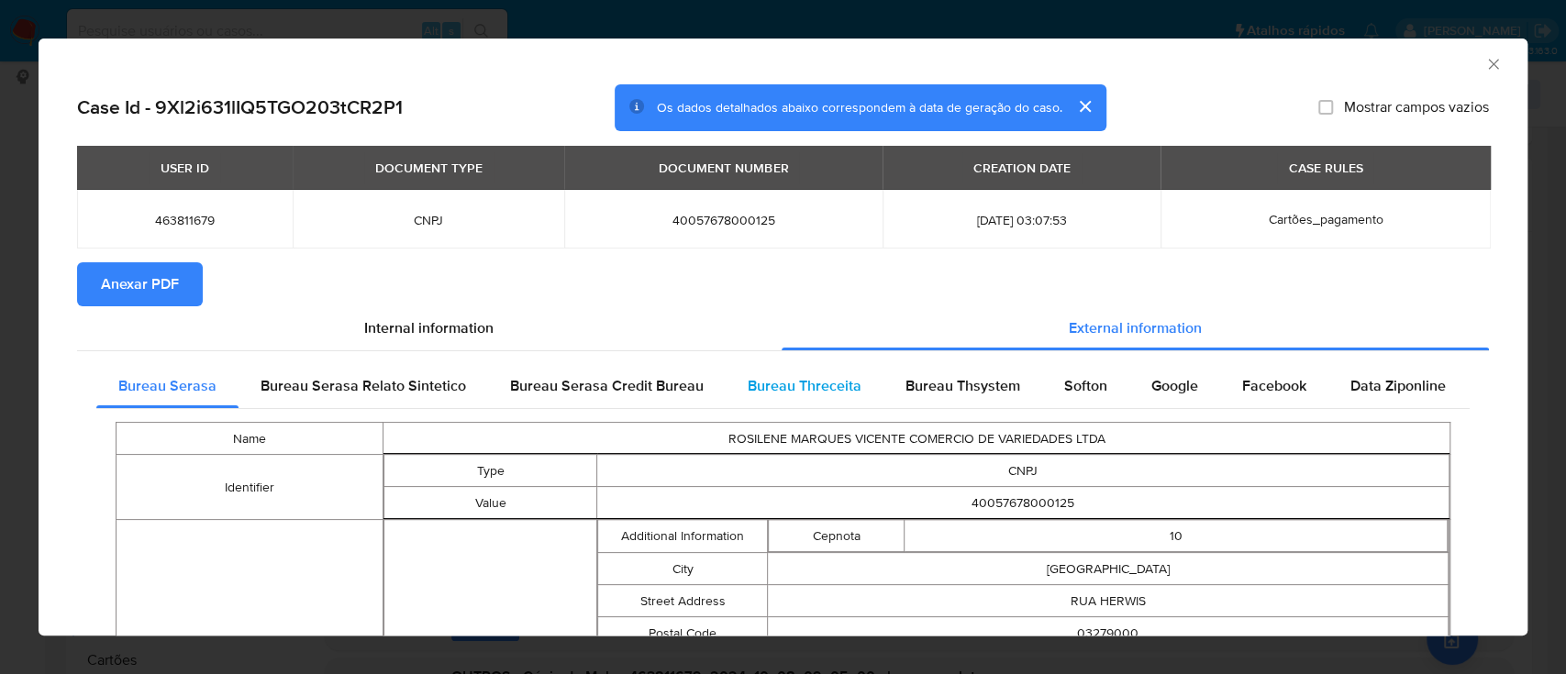
click at [793, 385] on span "Bureau Threceita" at bounding box center [805, 385] width 114 height 21
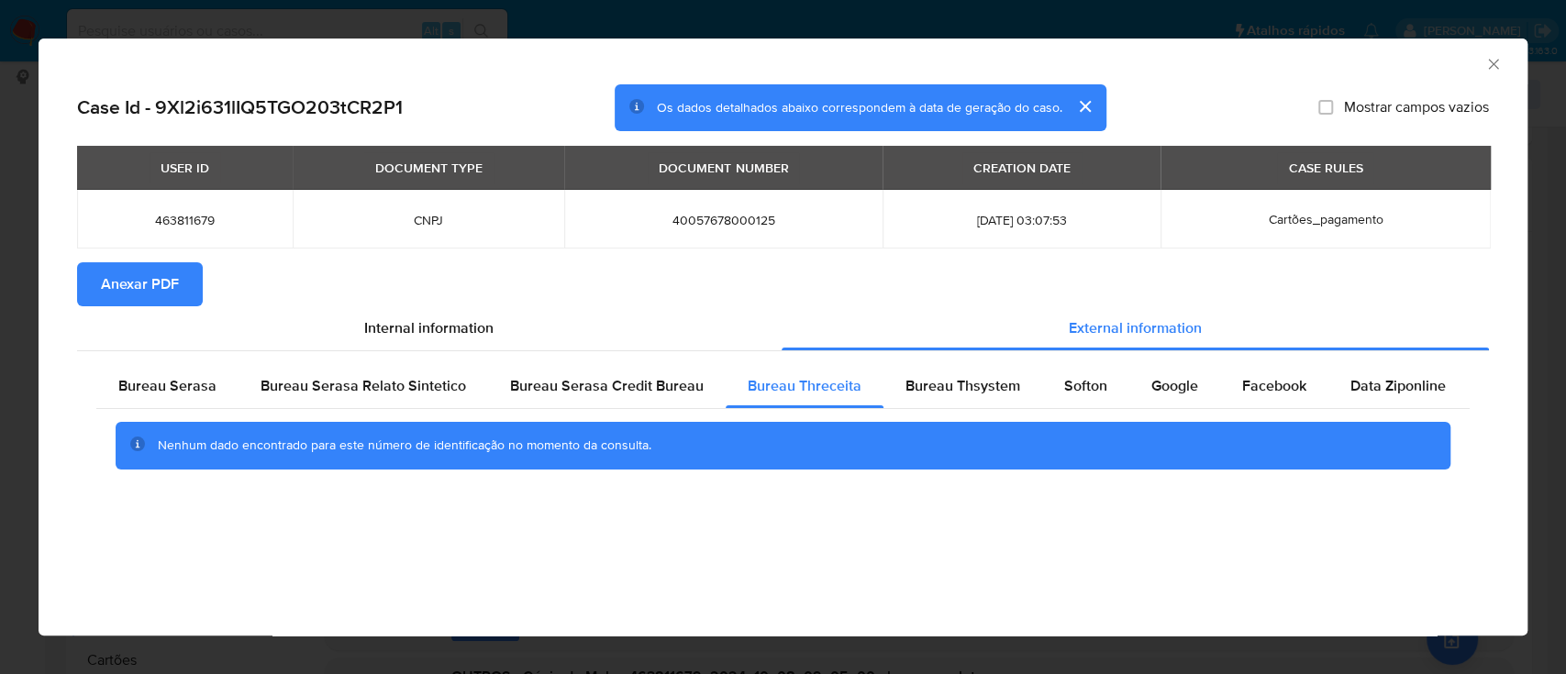
click at [1303, 57] on div "AML Data Collector" at bounding box center [767, 61] width 1433 height 20
click at [946, 381] on span "Bureau Thsystem" at bounding box center [962, 385] width 115 height 21
drag, startPoint x: 1318, startPoint y: 68, endPoint x: 1255, endPoint y: 72, distance: 63.4
click at [1318, 69] on div "AML Data Collector" at bounding box center [767, 61] width 1433 height 20
click at [1089, 392] on span "Softon" at bounding box center [1085, 385] width 43 height 21
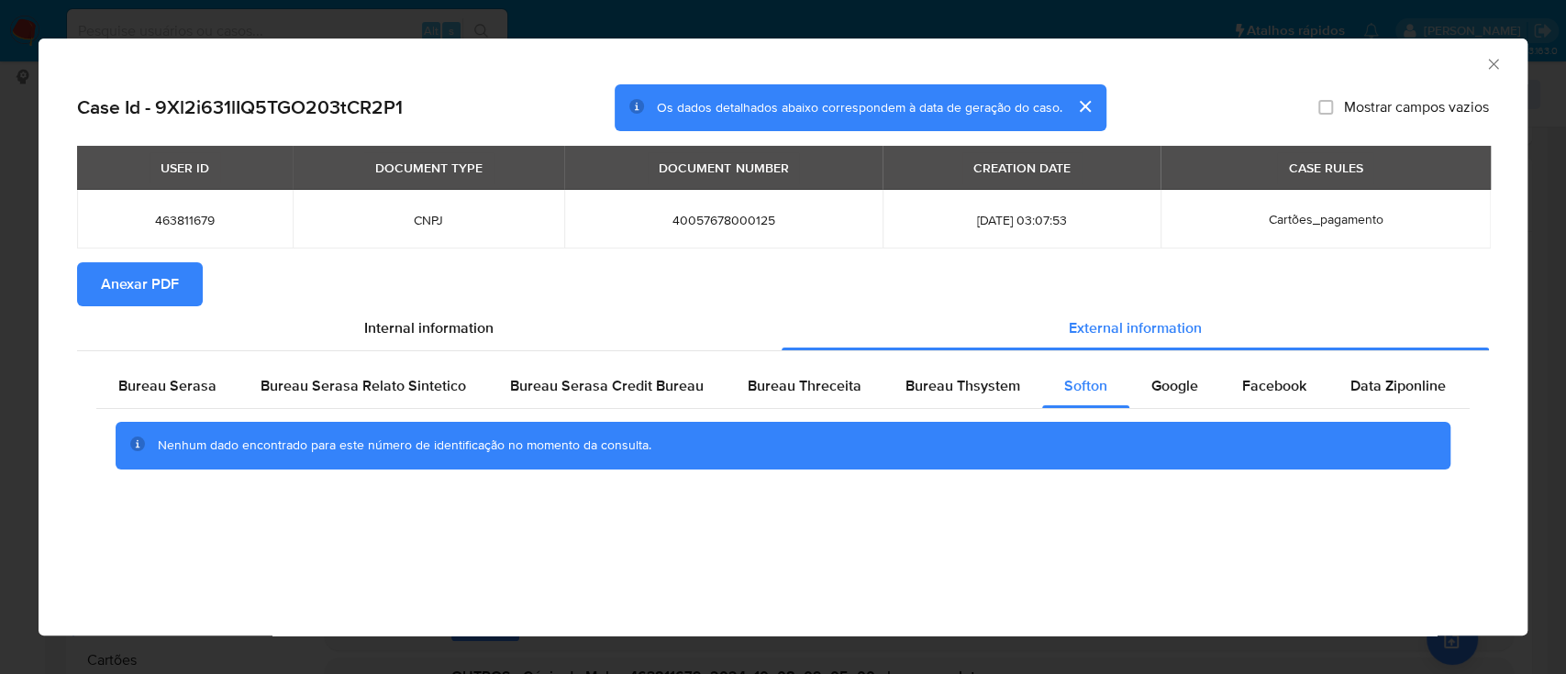
click at [1265, 59] on div "AML Data Collector" at bounding box center [767, 61] width 1433 height 20
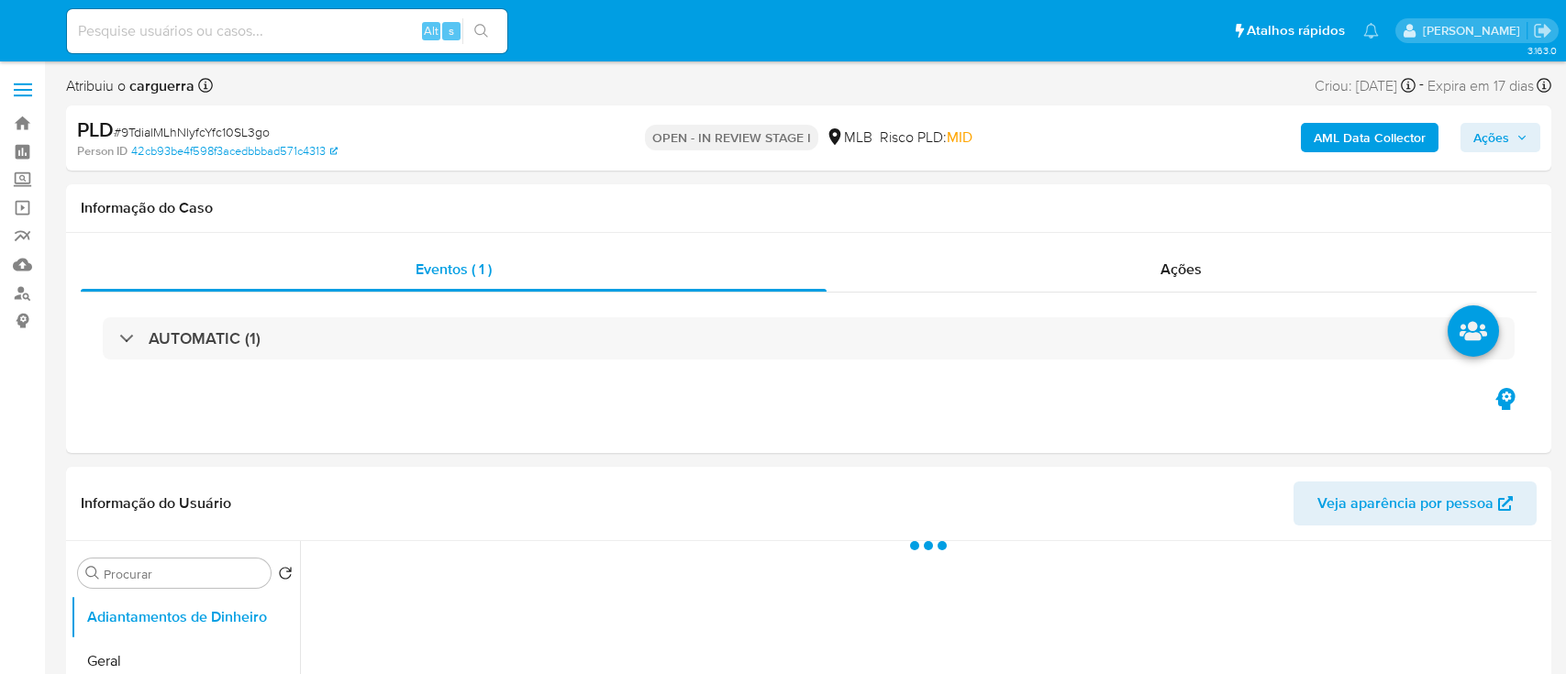
select select "10"
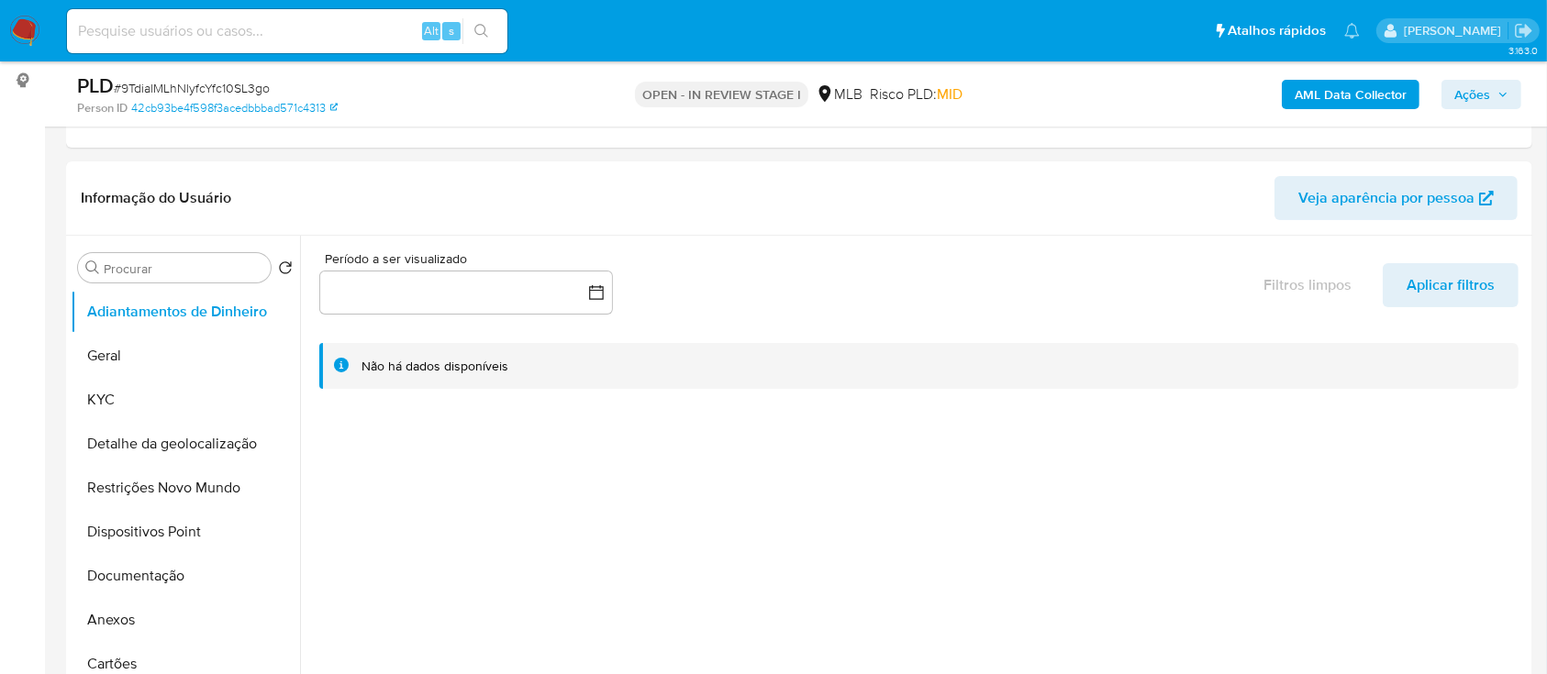
scroll to position [244, 0]
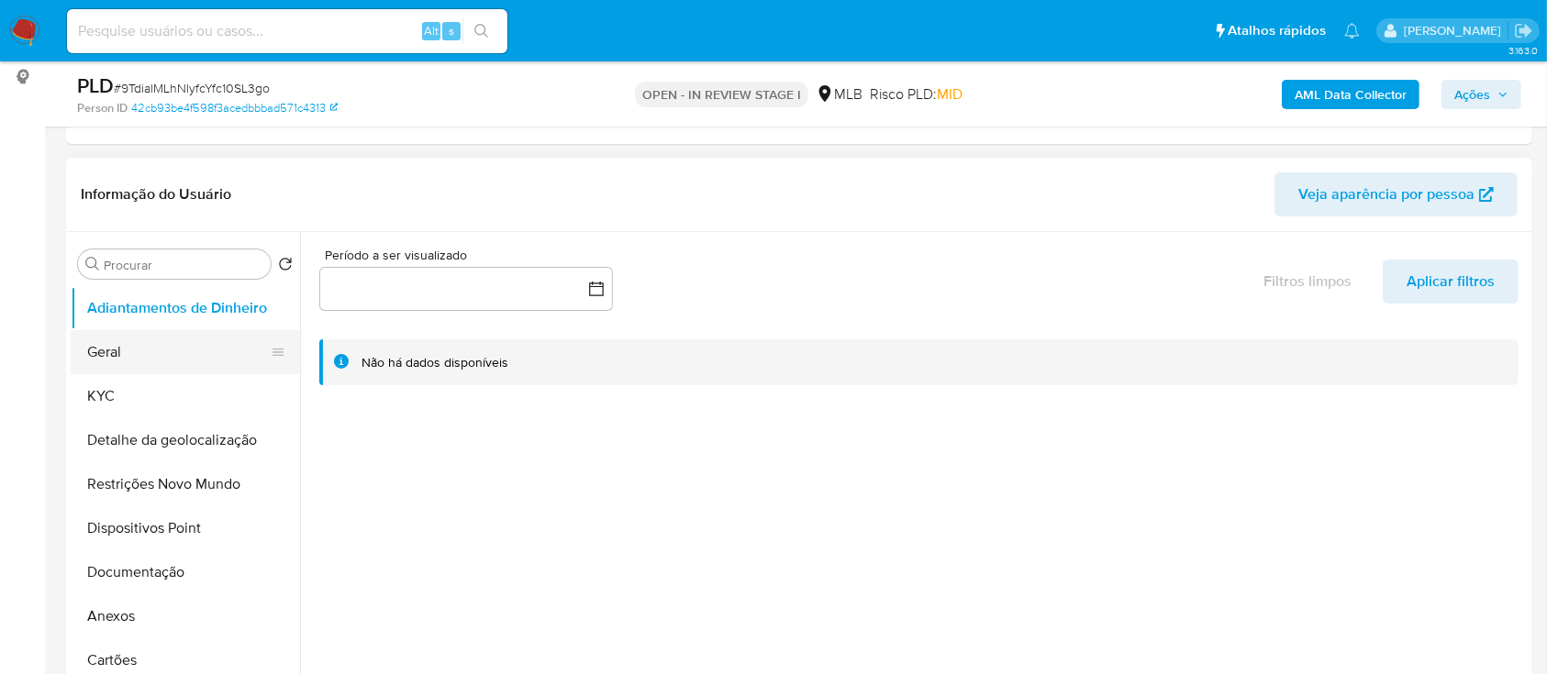
click at [117, 349] on button "Geral" at bounding box center [178, 352] width 215 height 44
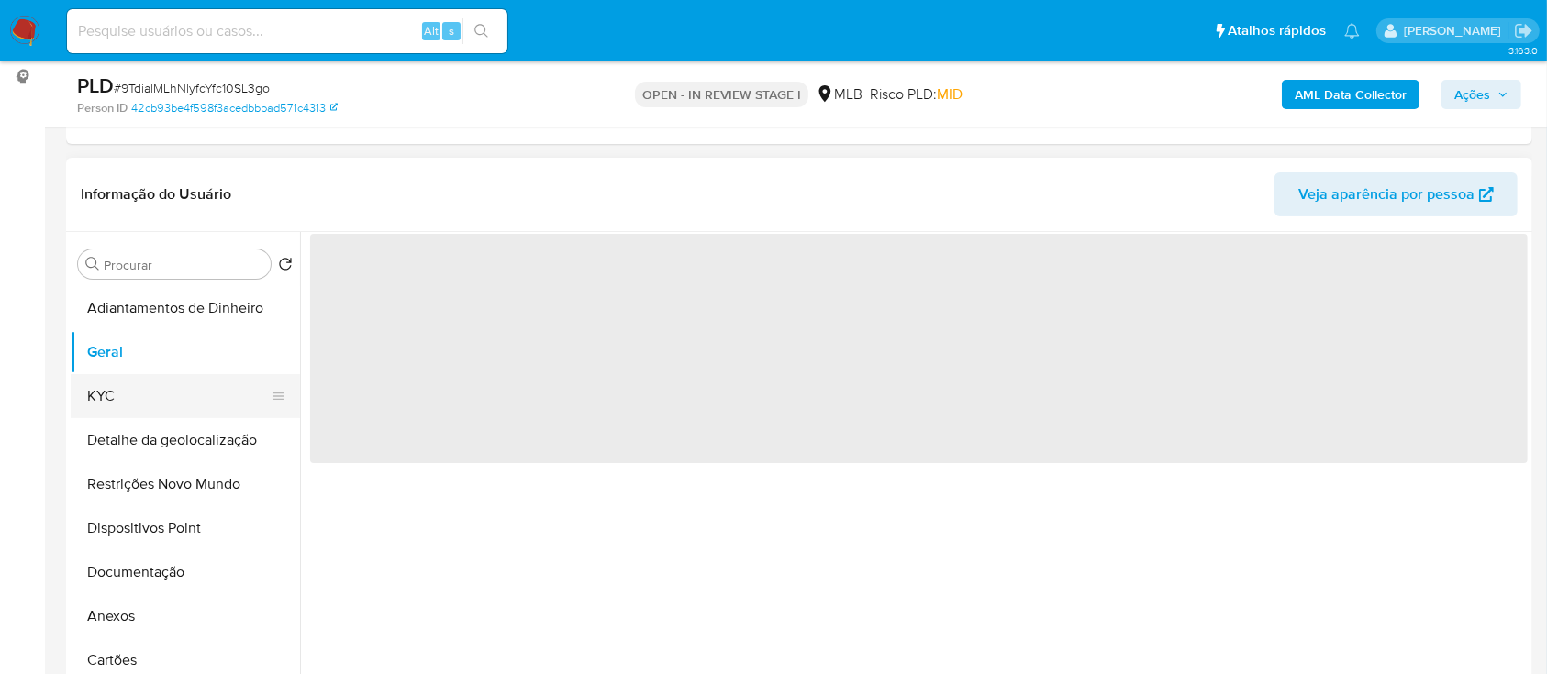
click at [101, 394] on button "KYC" at bounding box center [178, 396] width 215 height 44
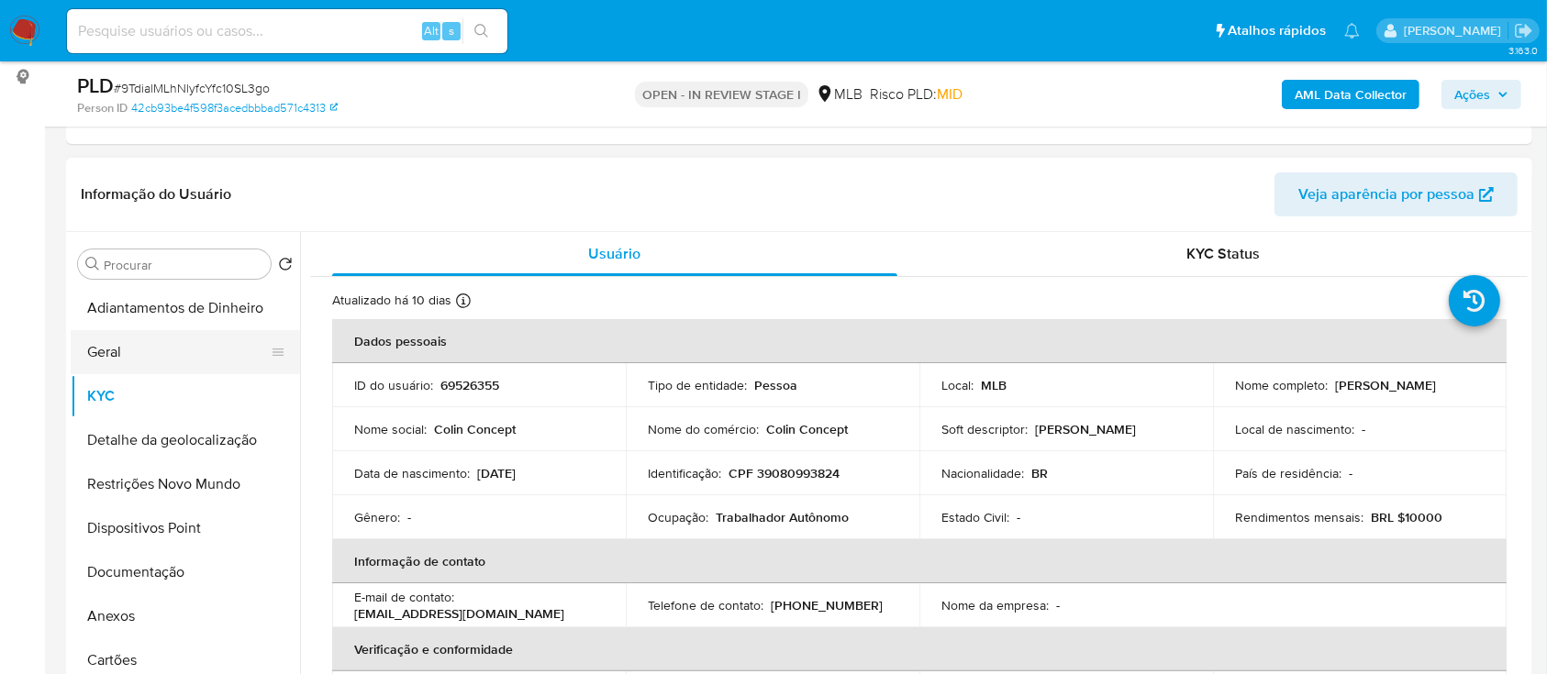
click at [189, 350] on button "Geral" at bounding box center [178, 352] width 215 height 44
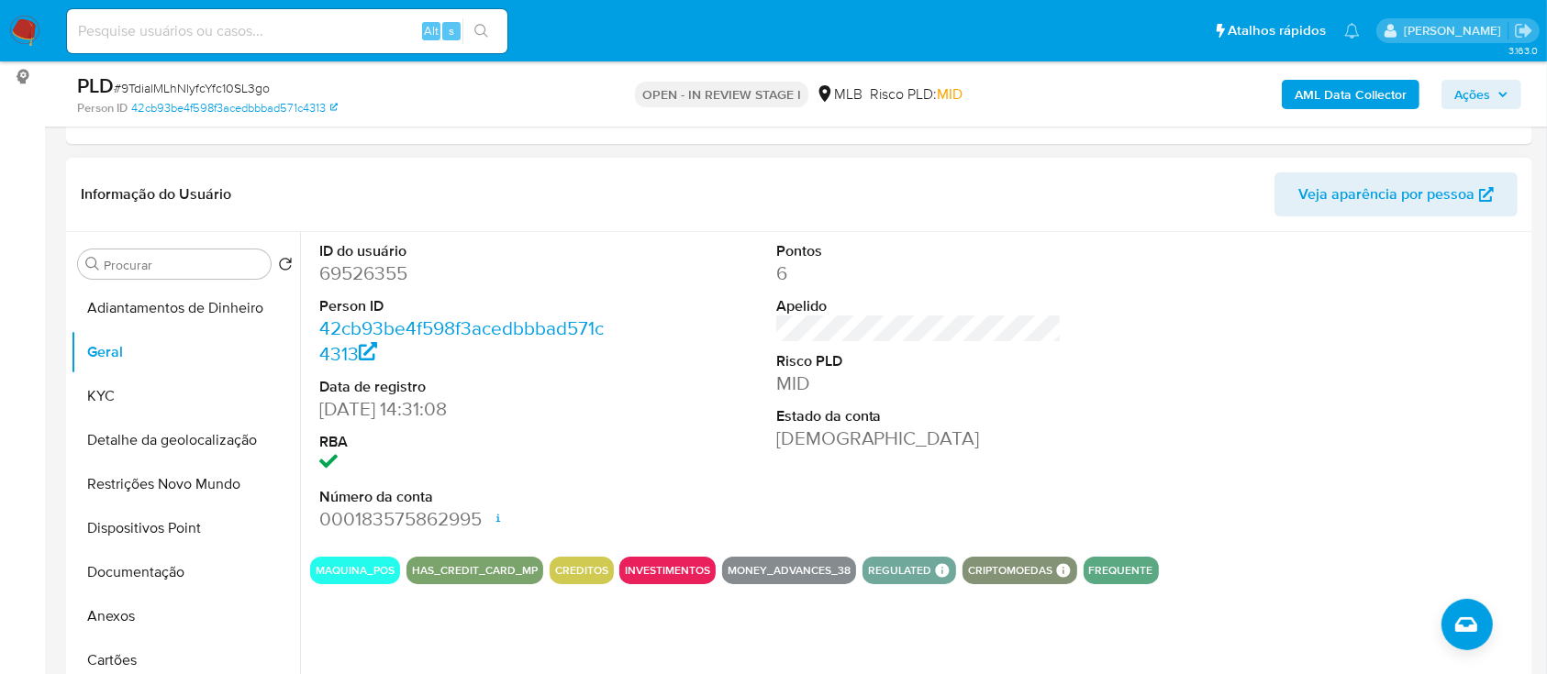
drag, startPoint x: 1179, startPoint y: 382, endPoint x: 1168, endPoint y: 376, distance: 12.3
click at [1179, 382] on div "ID do usuário 69526355 Person ID 42cb93be4f598f3acedbbbad571c4313 Data de regis…" at bounding box center [918, 387] width 1217 height 310
click at [124, 391] on button "KYC" at bounding box center [178, 396] width 215 height 44
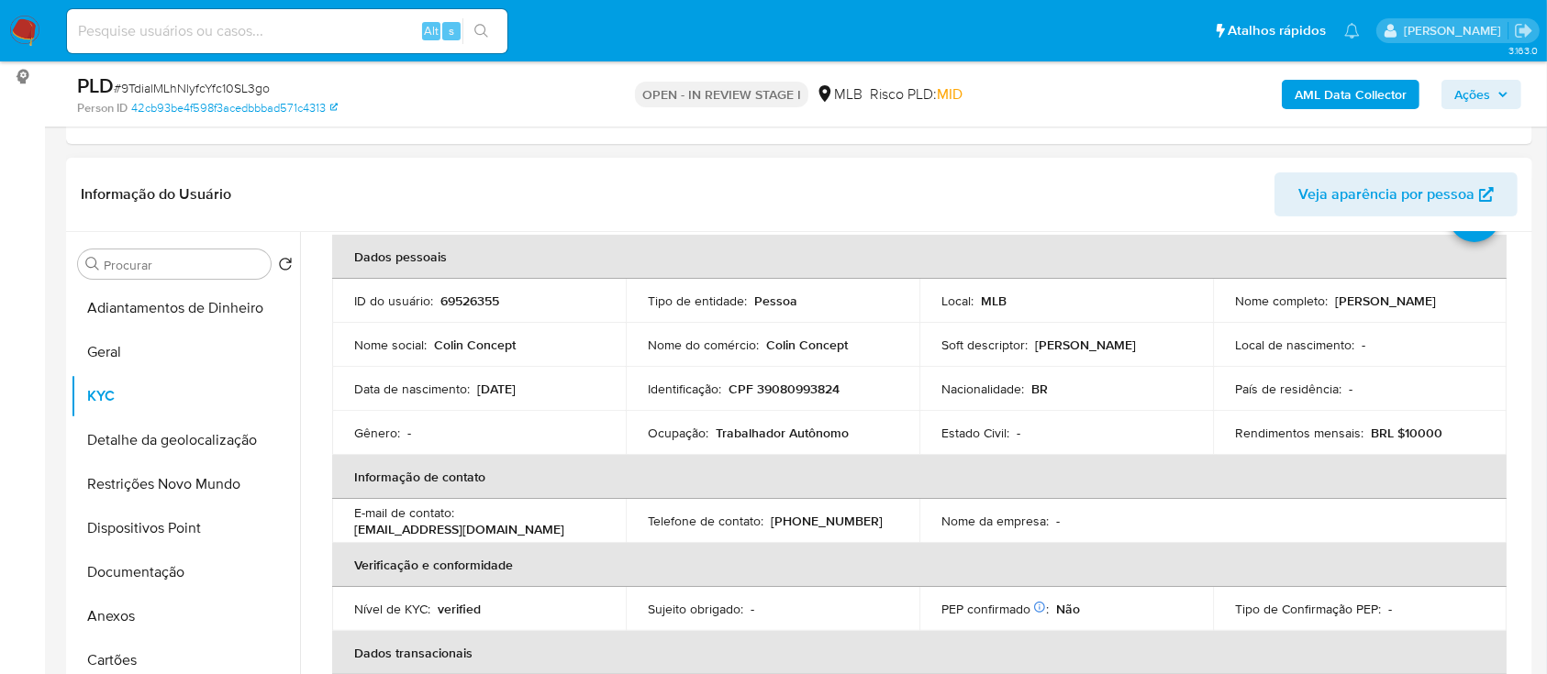
scroll to position [122, 0]
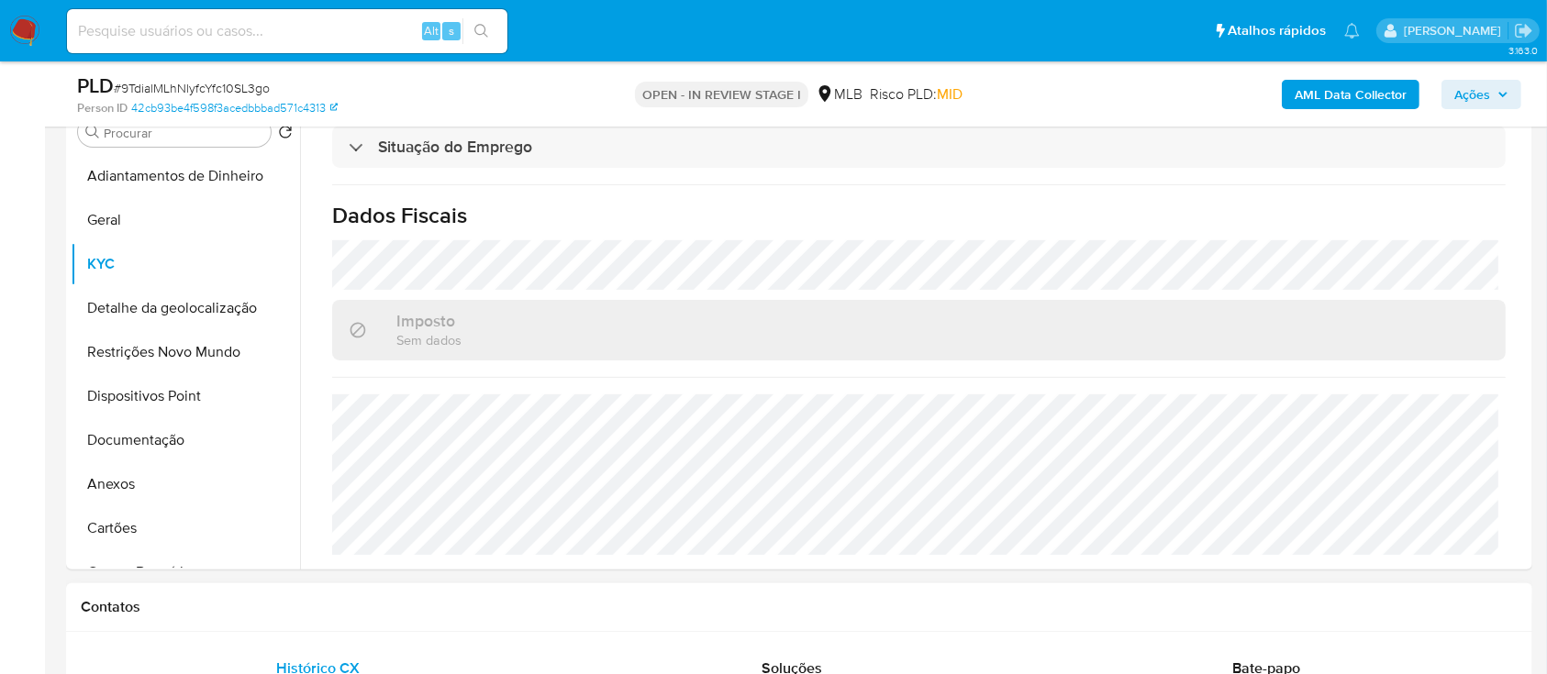
scroll to position [489, 0]
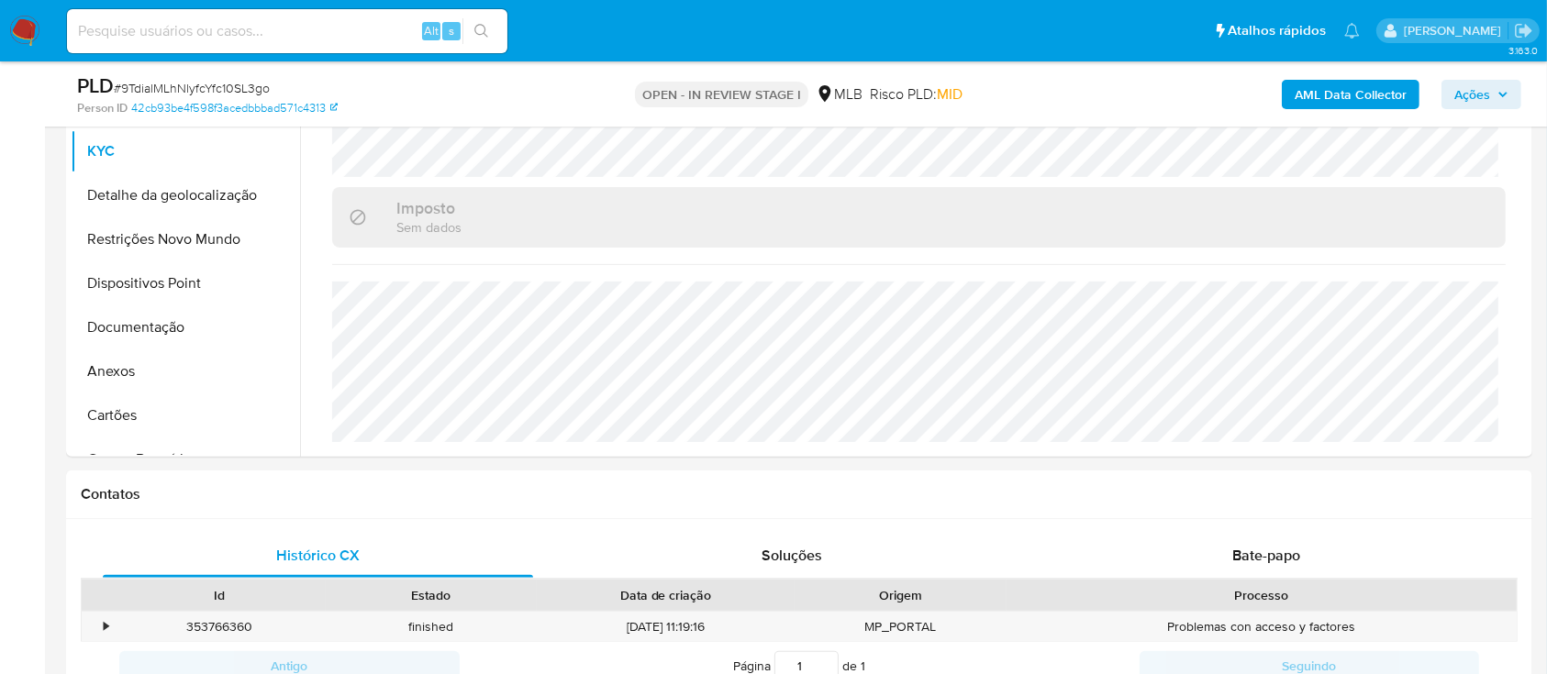
drag, startPoint x: 1163, startPoint y: 90, endPoint x: 1026, endPoint y: 72, distance: 137.9
click at [1163, 91] on div "AML Data Collector Ações" at bounding box center [1283, 93] width 476 height 43
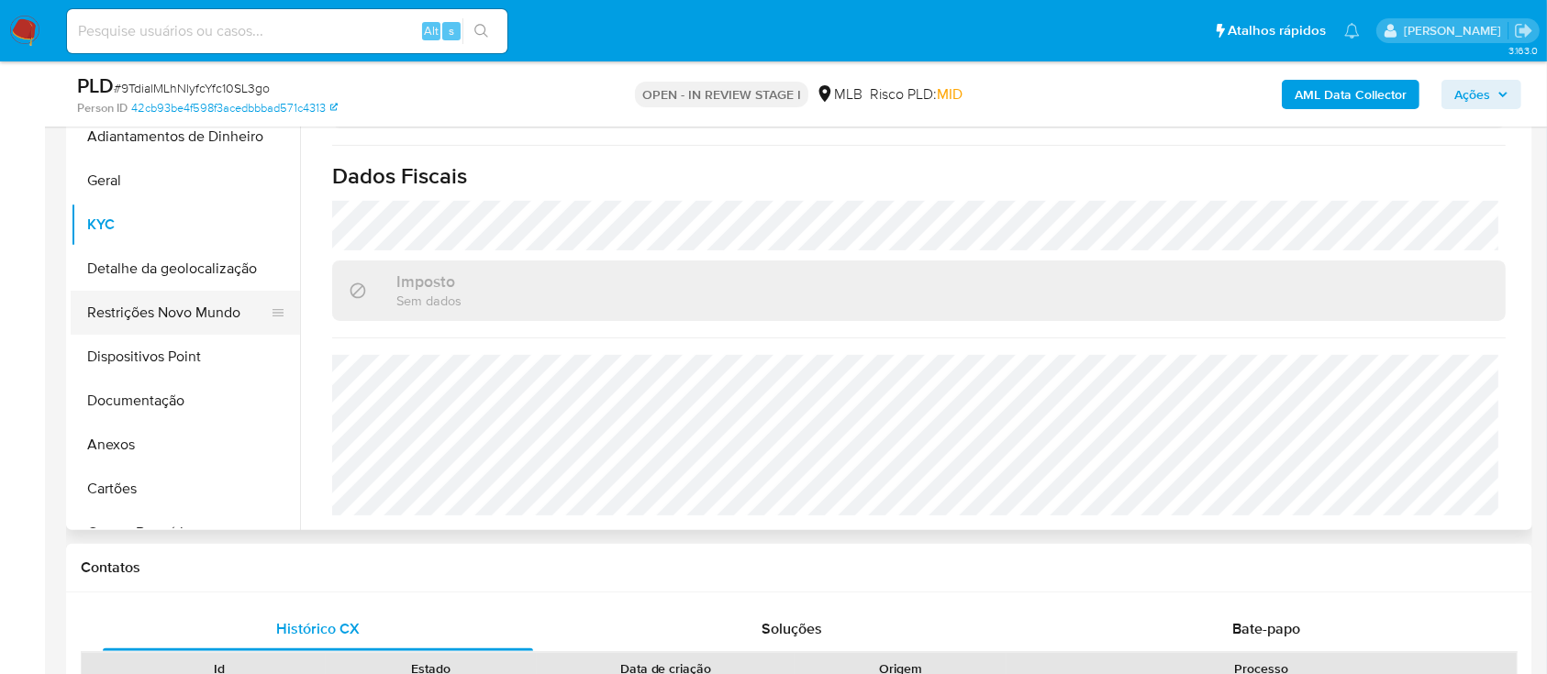
scroll to position [367, 0]
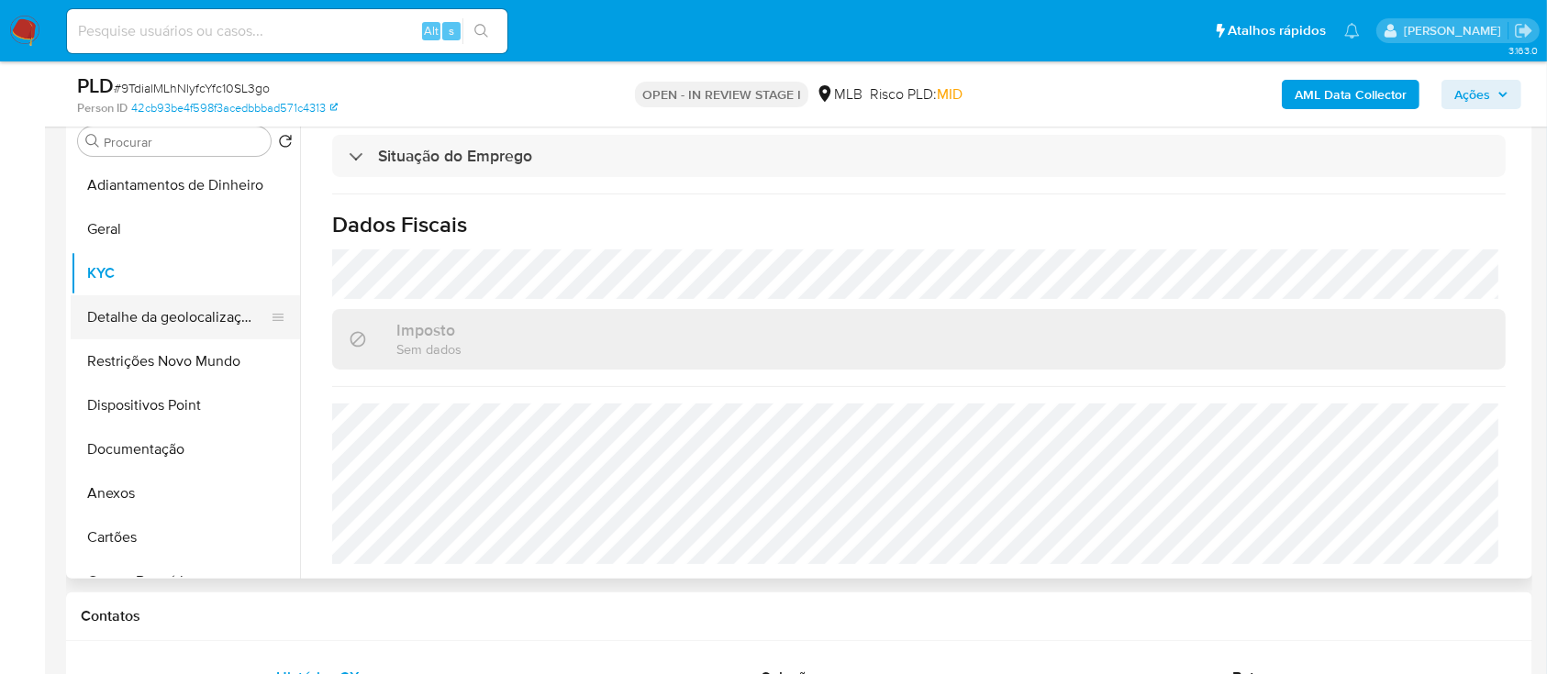
click at [173, 305] on button "Detalhe da geolocalização" at bounding box center [178, 317] width 215 height 44
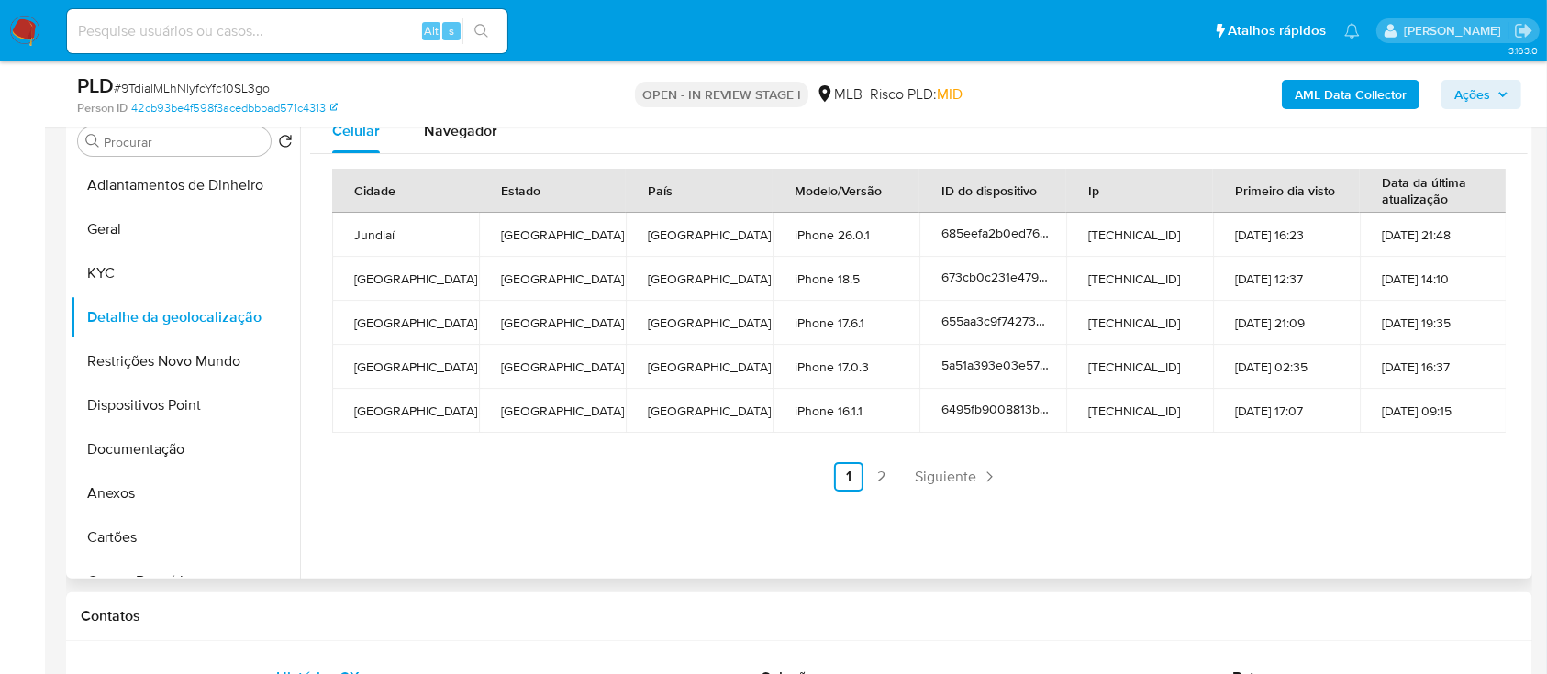
click at [1226, 514] on div "Celular Navegador Cidade Estado País Modelo/Versão ID do dispositivo Ip Primeir…" at bounding box center [913, 344] width 1227 height 470
click at [873, 470] on link "2" at bounding box center [881, 476] width 29 height 29
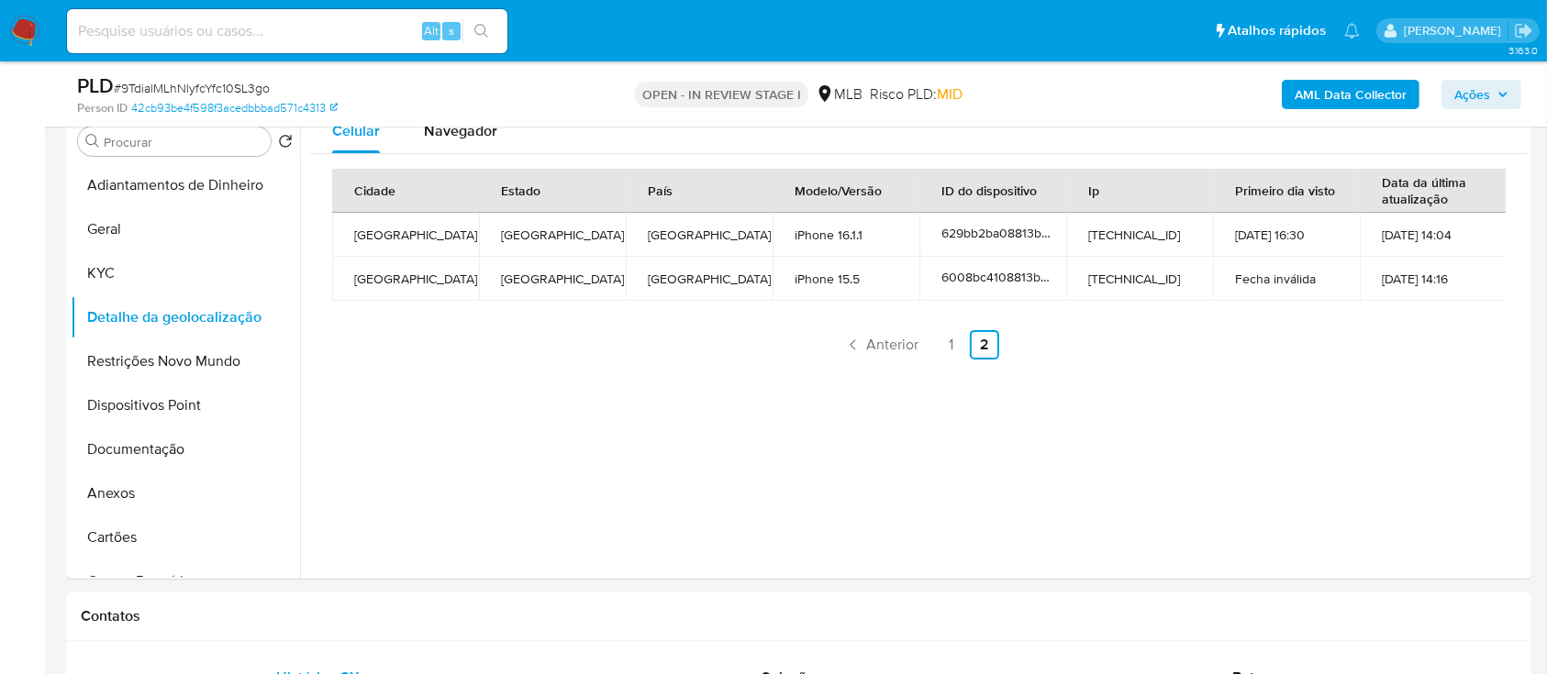
click at [1354, 408] on div "Celular Navegador Cidade Estado País Modelo/Versão ID do dispositivo Ip Primeir…" at bounding box center [913, 344] width 1227 height 470
click at [136, 372] on button "Restrições Novo Mundo" at bounding box center [178, 361] width 215 height 44
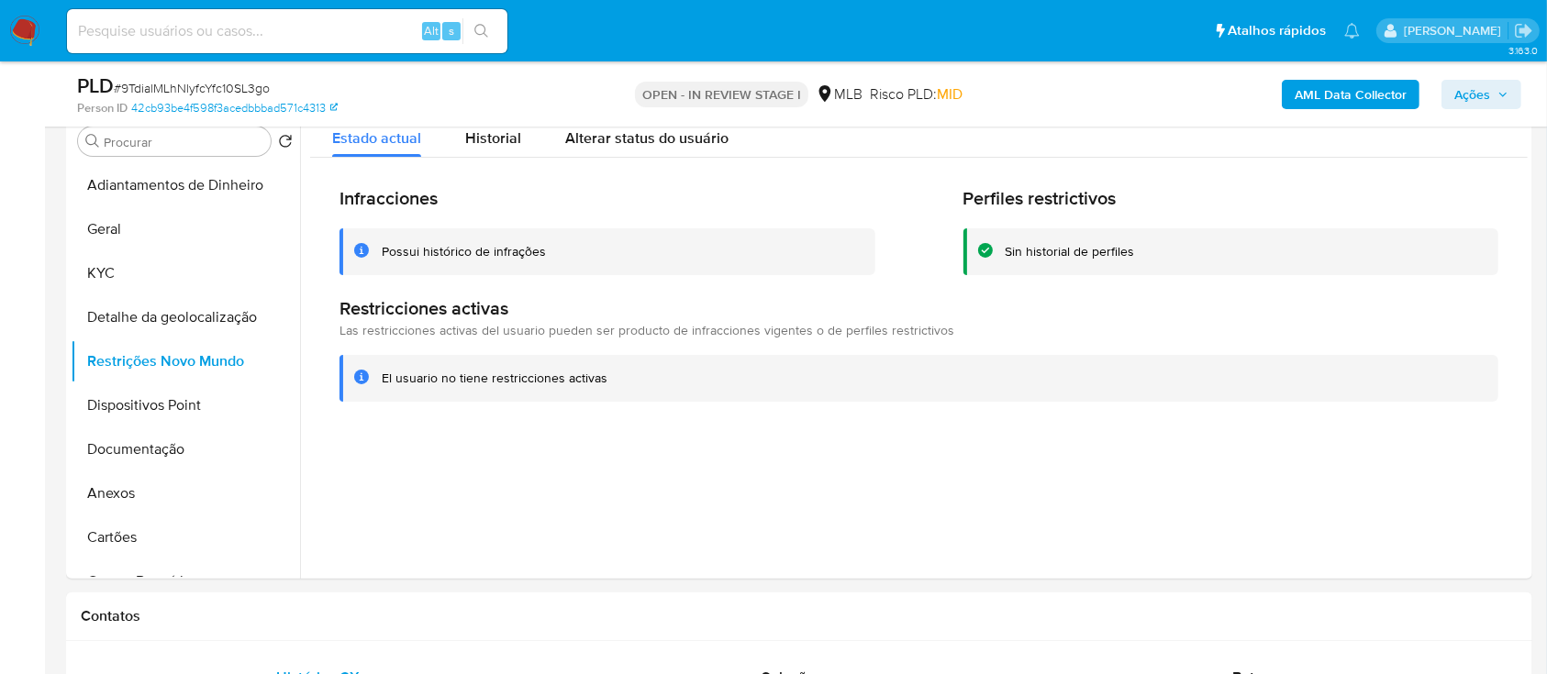
click at [1277, 460] on div at bounding box center [913, 344] width 1227 height 470
click at [124, 397] on button "Dispositivos Point" at bounding box center [178, 405] width 215 height 44
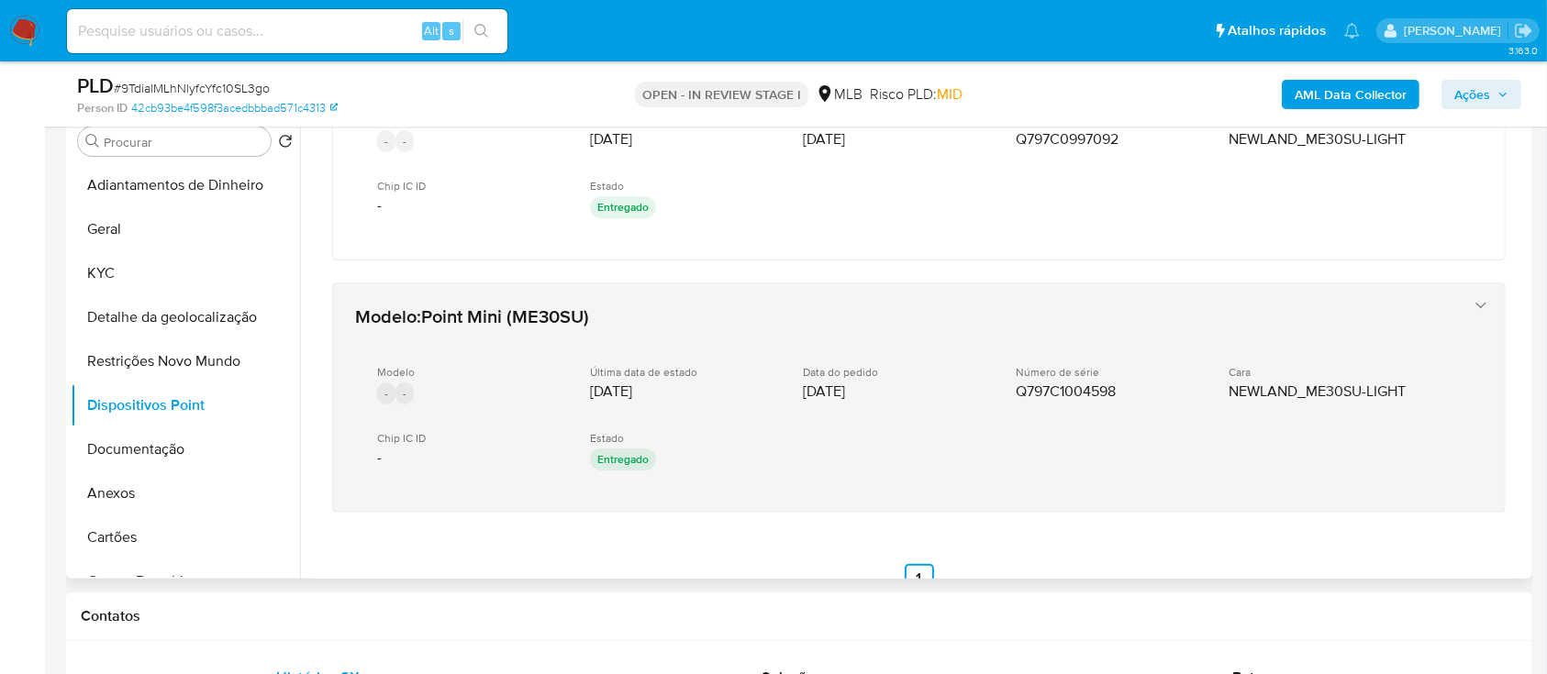
scroll to position [397, 0]
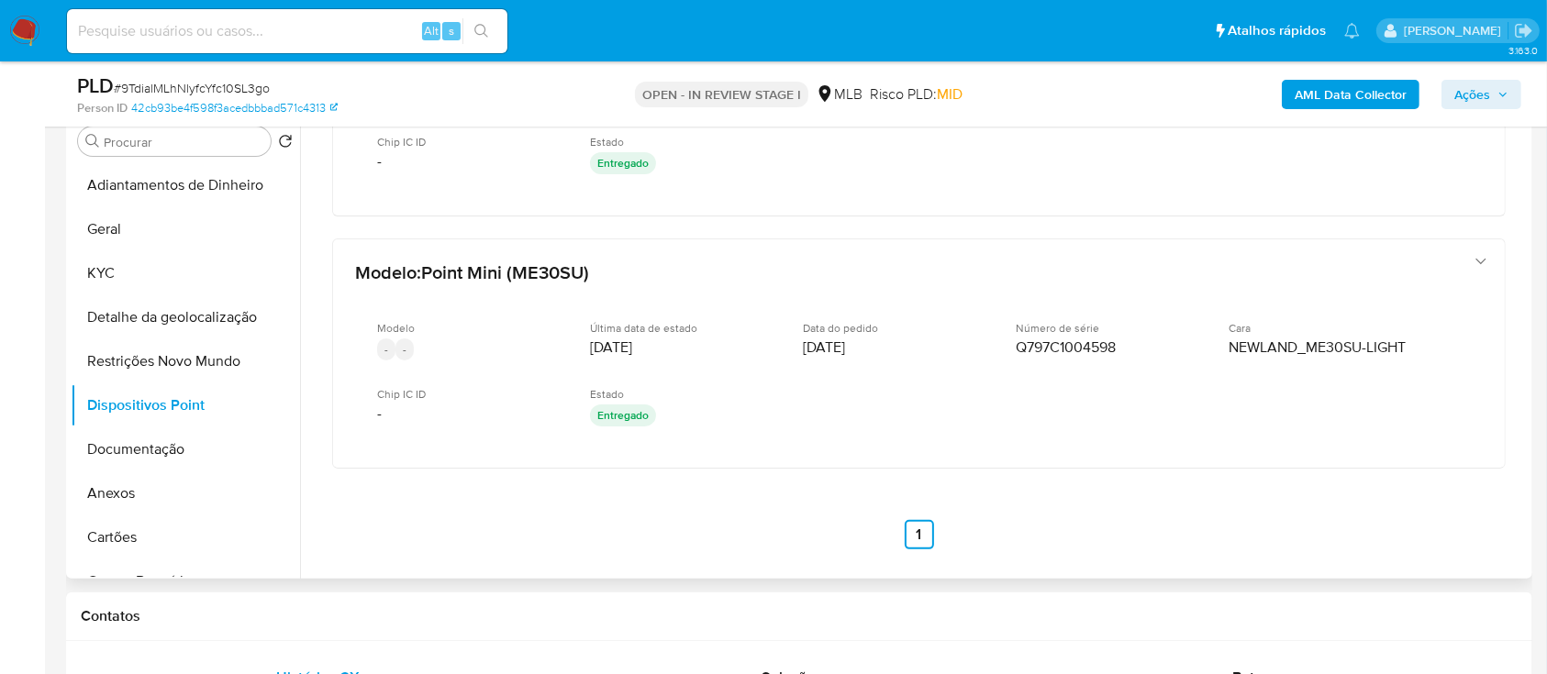
click at [426, 496] on div "Modelo : Point Pro (MOVE25) Modelo ACTIVE Vecto Última data de estado [DATE] Da…" at bounding box center [918, 142] width 1217 height 860
click at [147, 449] on button "Documentação" at bounding box center [178, 449] width 215 height 44
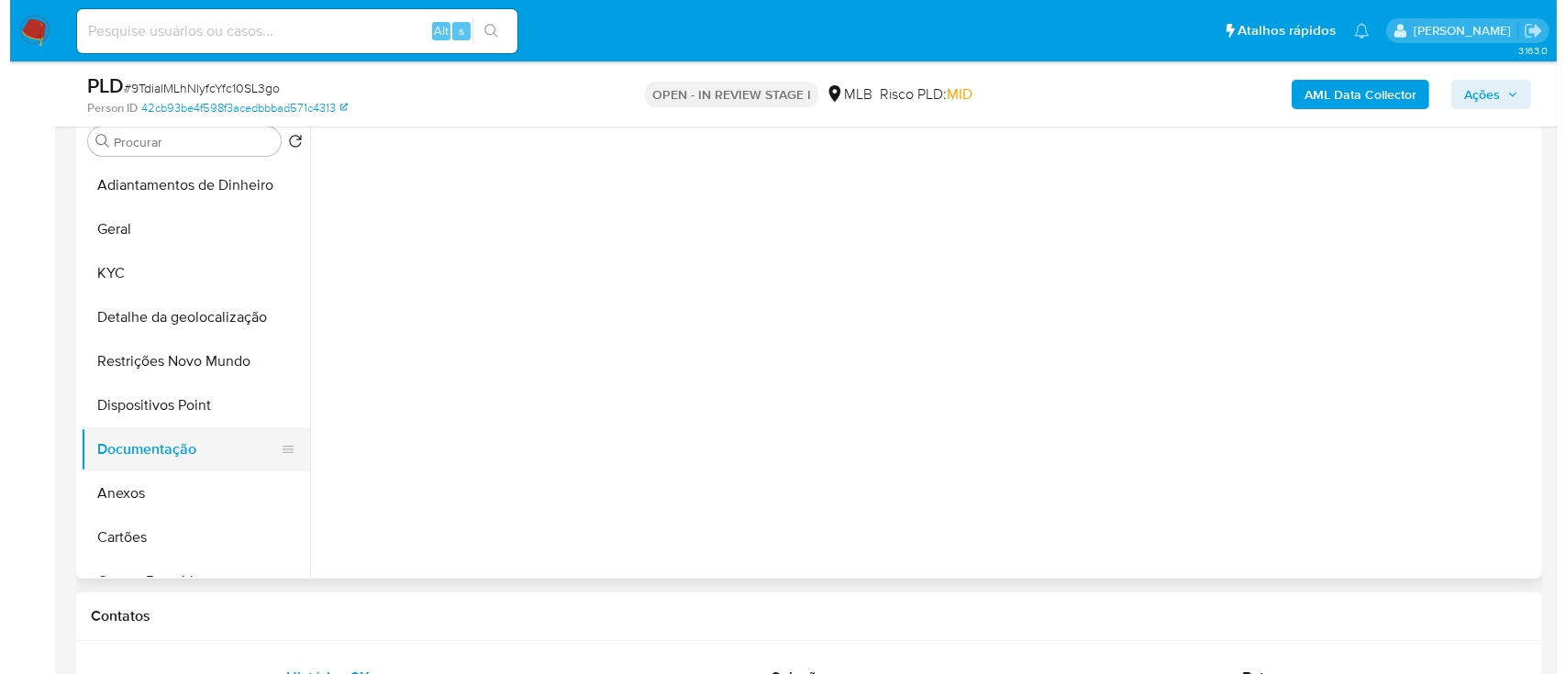
scroll to position [0, 0]
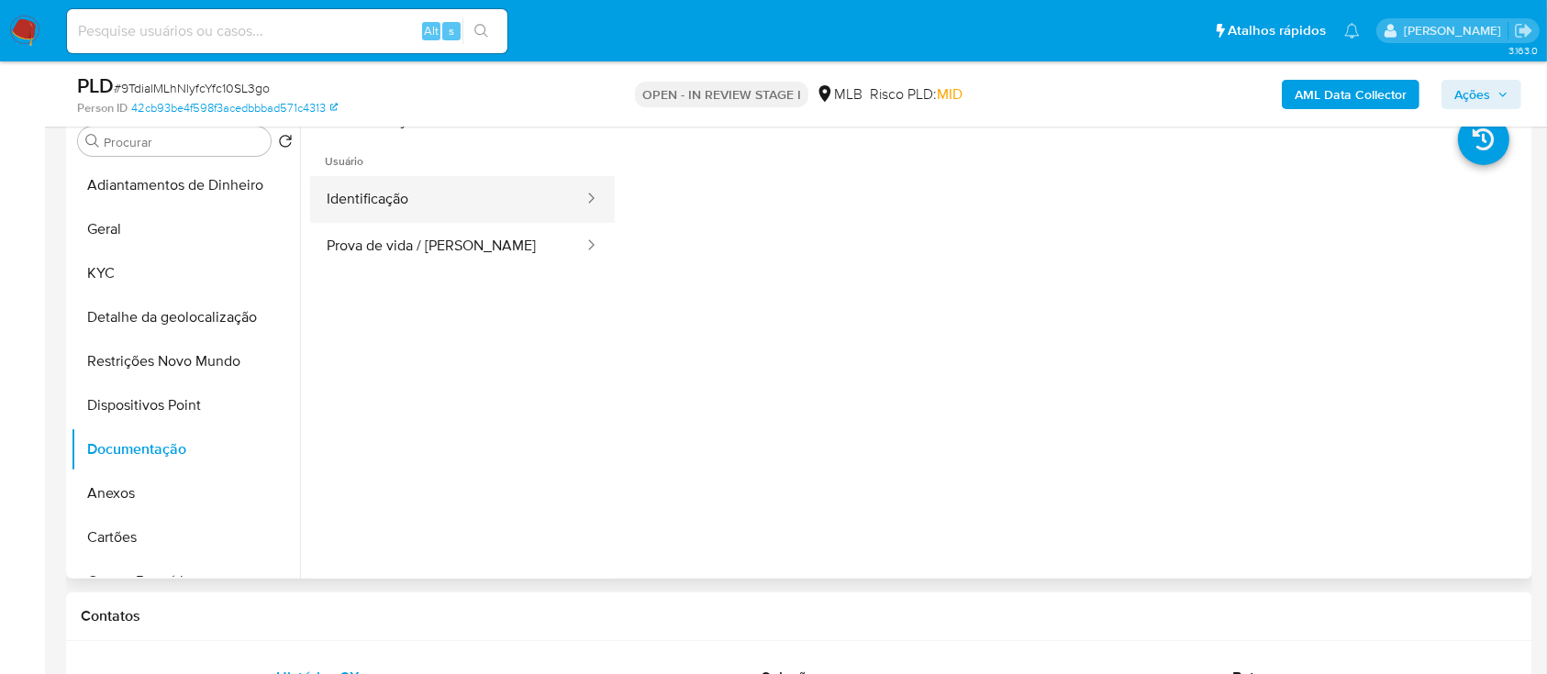
click at [374, 194] on button "Identificação" at bounding box center [447, 199] width 275 height 47
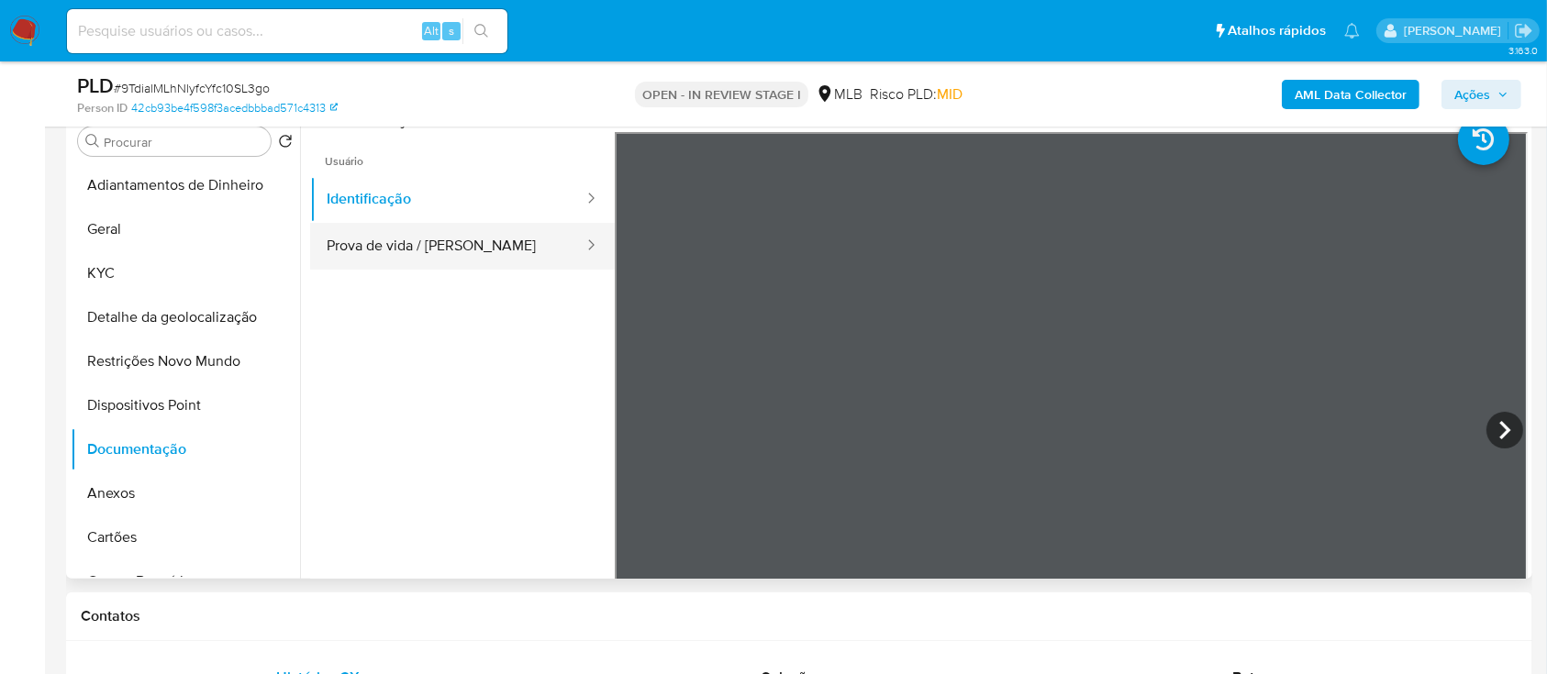
click at [458, 229] on button "Prova de vida / Selfie" at bounding box center [447, 246] width 275 height 47
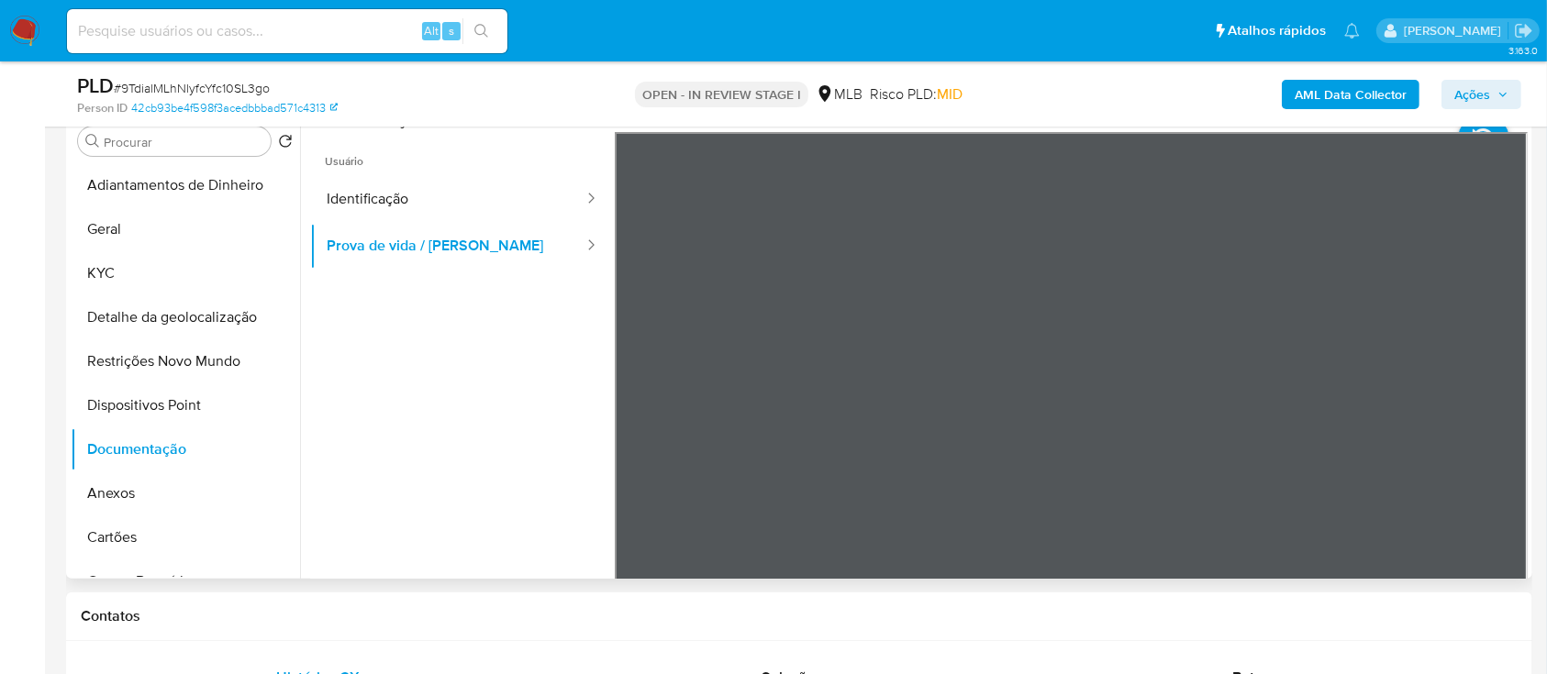
click at [499, 473] on ul "Usuário Identificação Prova de vida / Selfie" at bounding box center [462, 396] width 305 height 528
click at [1334, 86] on b "AML Data Collector" at bounding box center [1350, 94] width 112 height 29
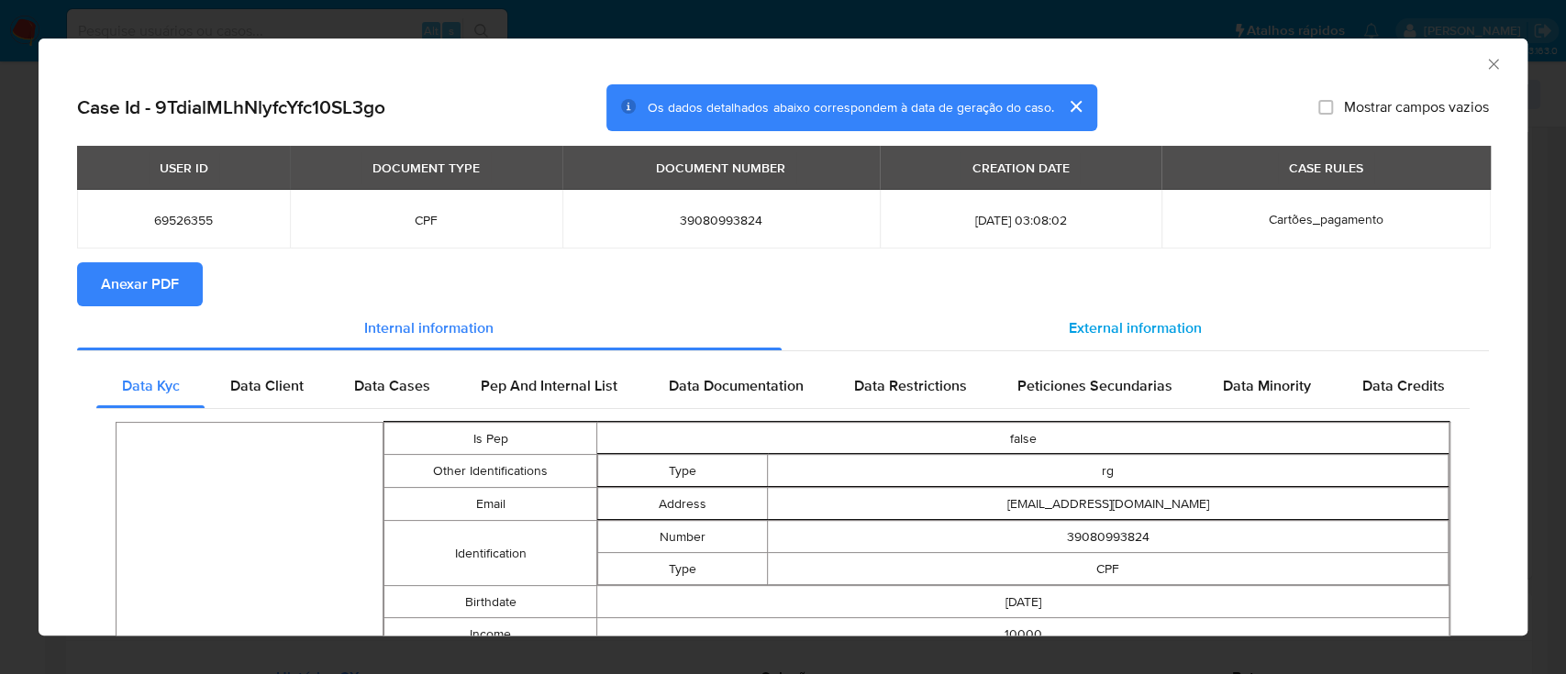
click at [1139, 320] on span "External information" at bounding box center [1135, 327] width 133 height 21
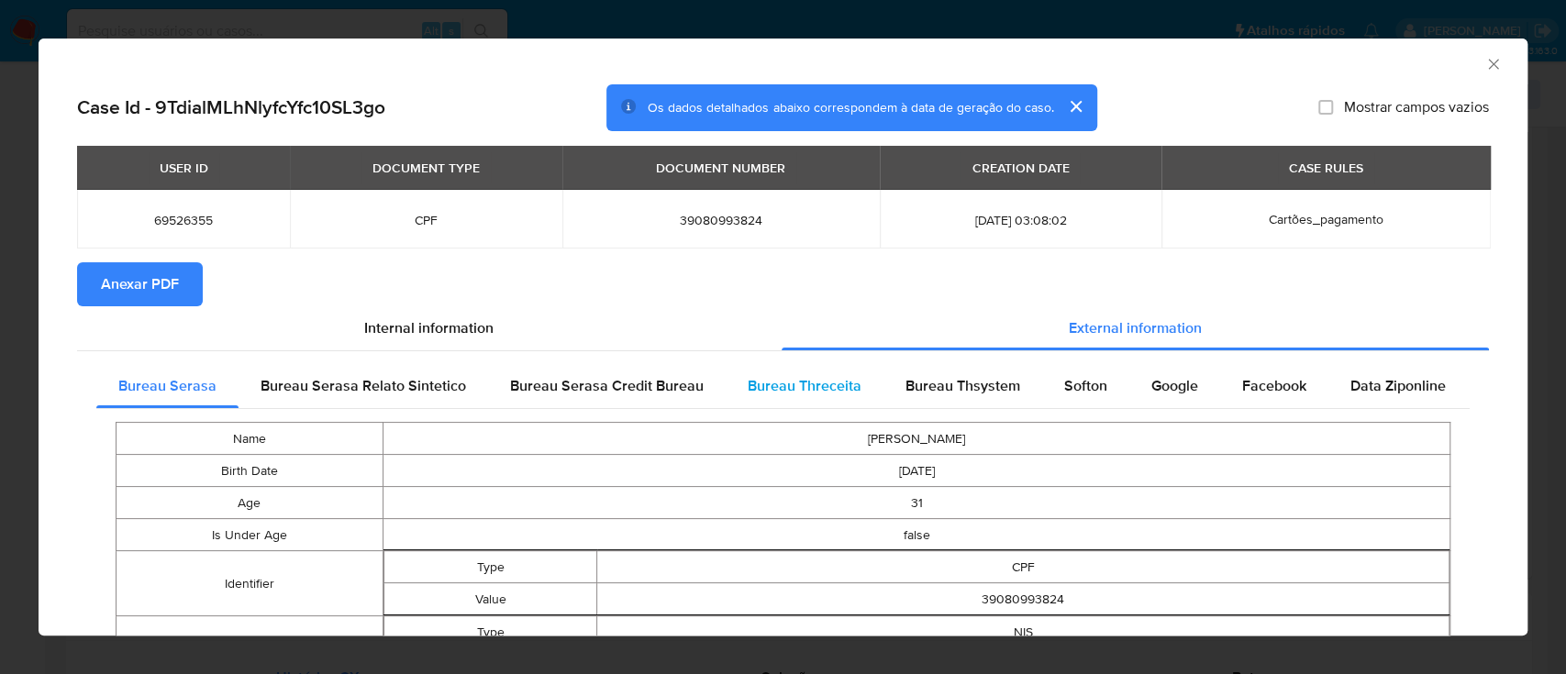
click at [775, 383] on span "Bureau Threceita" at bounding box center [805, 385] width 114 height 21
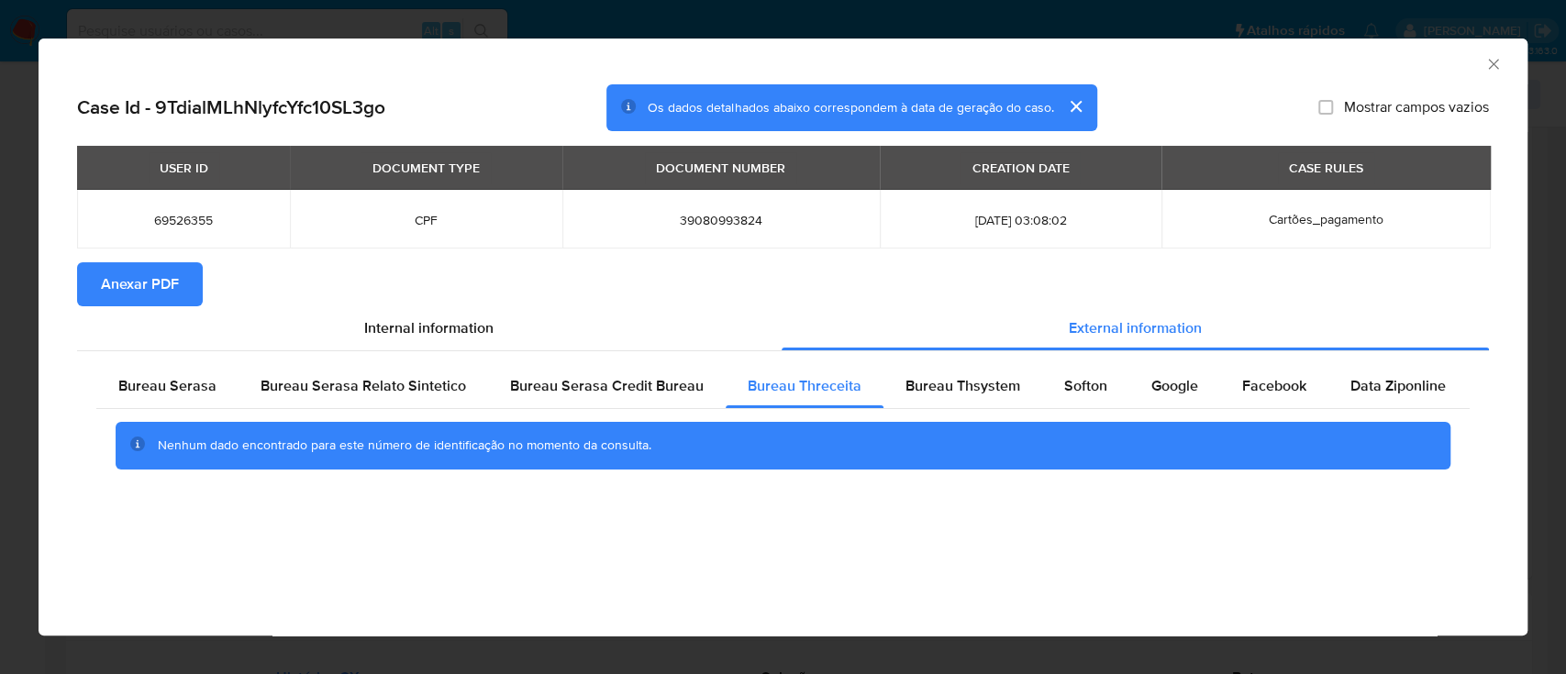
click at [247, 54] on div "AML Data Collector" at bounding box center [767, 61] width 1433 height 20
click at [928, 382] on span "Bureau Thsystem" at bounding box center [962, 385] width 115 height 21
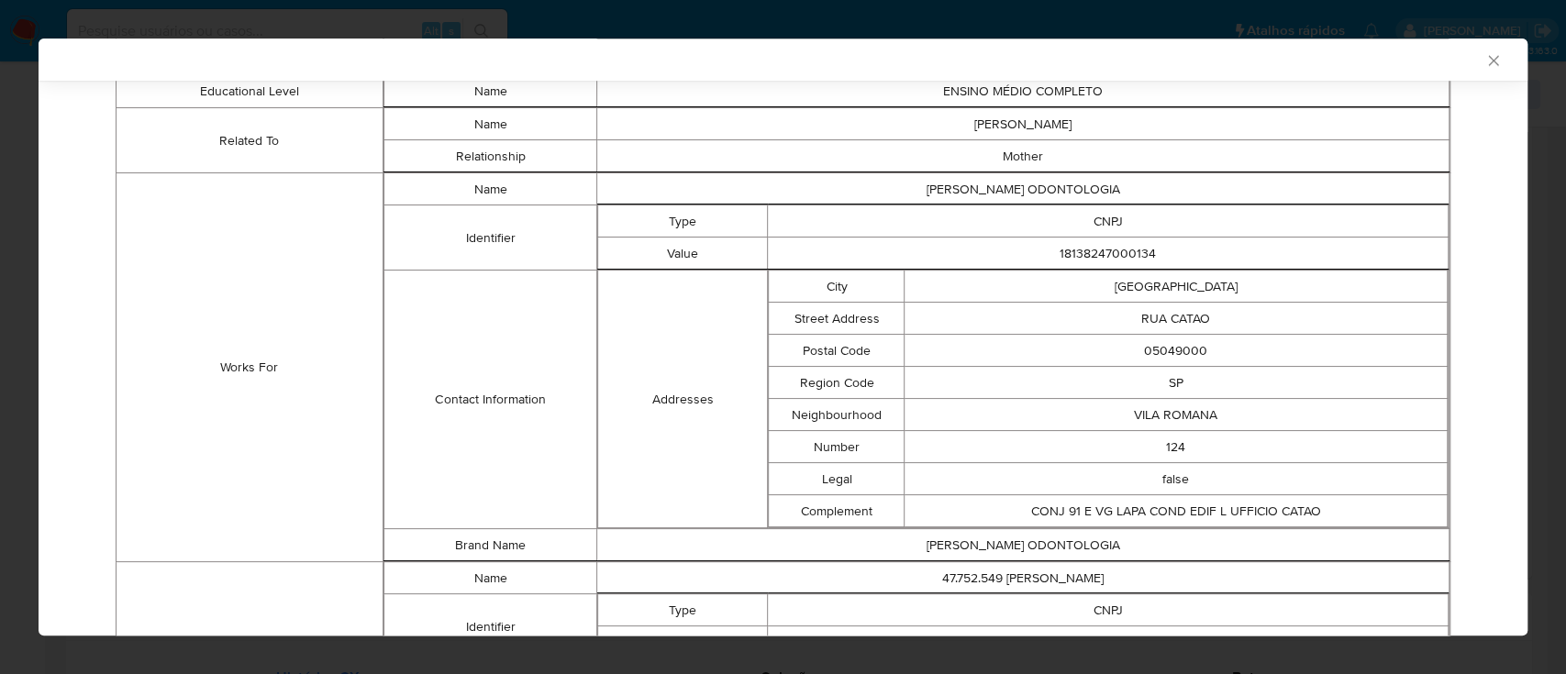
scroll to position [1352, 0]
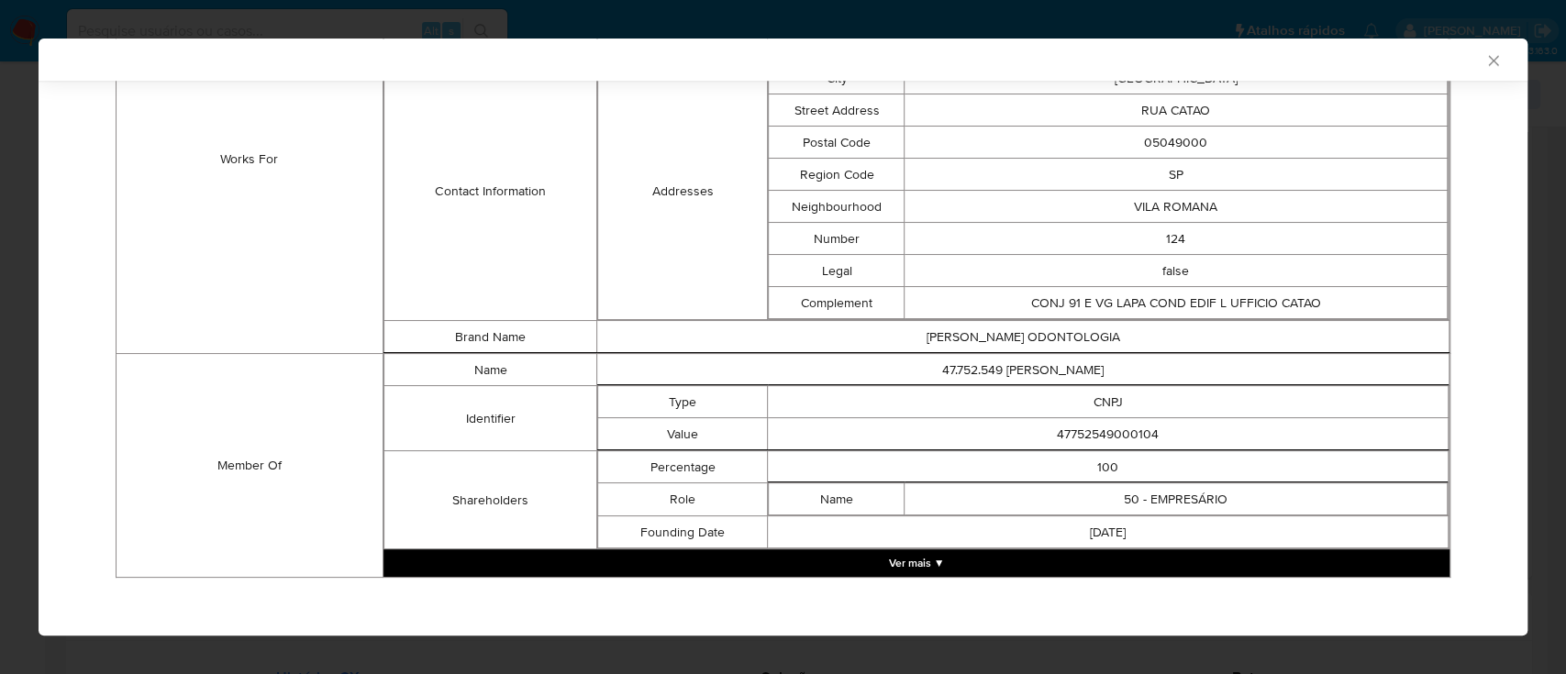
click at [944, 549] on button "Ver mais ▼" at bounding box center [916, 563] width 1066 height 28
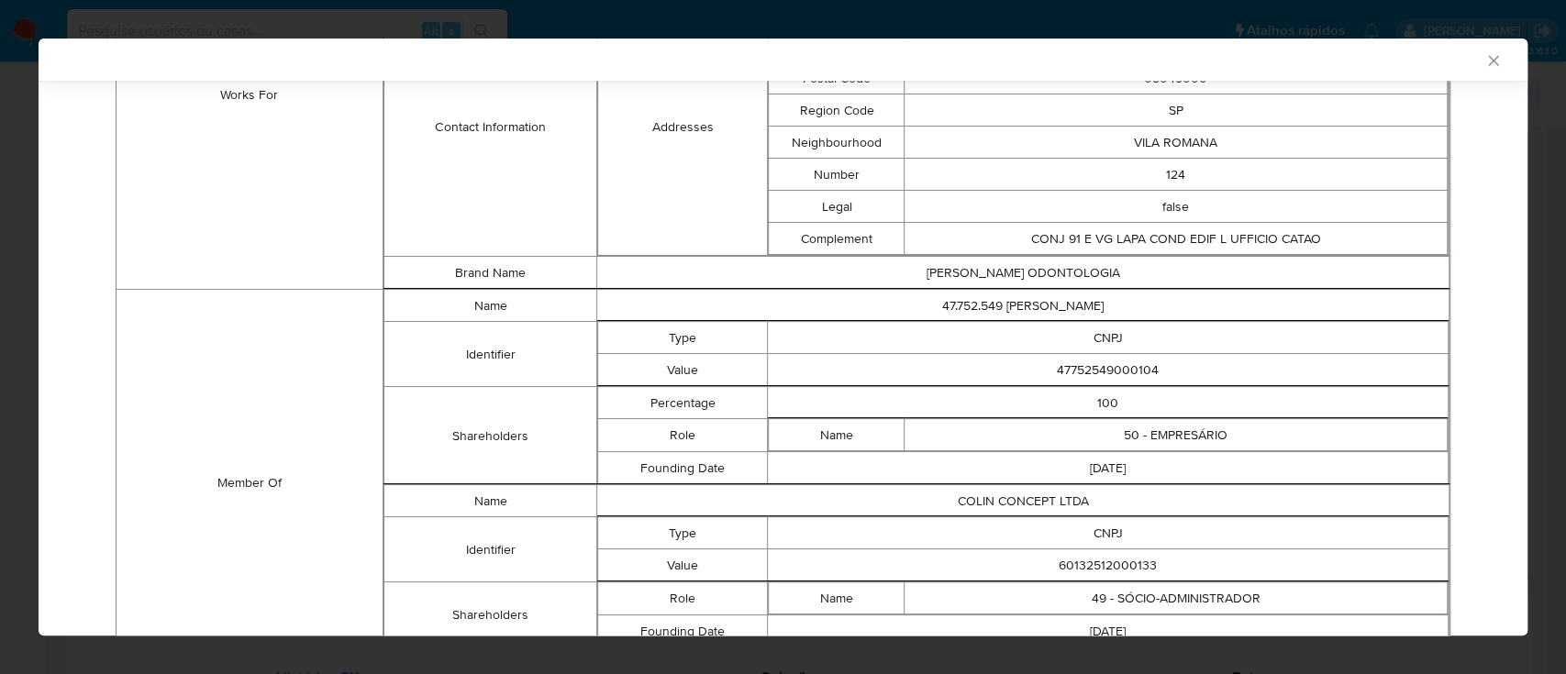
scroll to position [1514, 0]
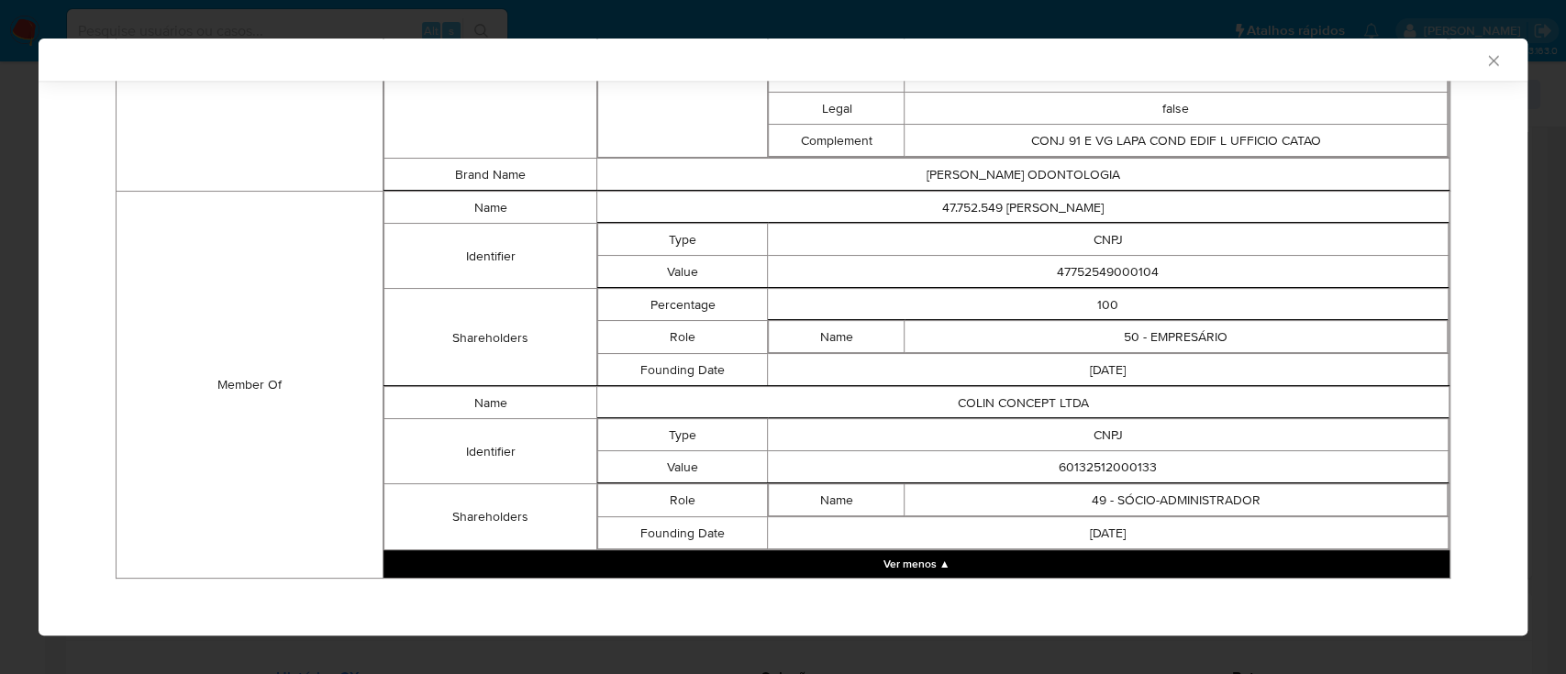
click at [242, 55] on div "AML Data Collector" at bounding box center [767, 59] width 1433 height 17
drag, startPoint x: 1153, startPoint y: 259, endPoint x: 922, endPoint y: 244, distance: 231.6
click at [922, 244] on tbody "Type CNPJ Value 47752549000104" at bounding box center [1023, 256] width 850 height 64
drag, startPoint x: 1203, startPoint y: 291, endPoint x: 1220, endPoint y: 340, distance: 52.2
click at [1209, 308] on td "100" at bounding box center [1108, 305] width 681 height 32
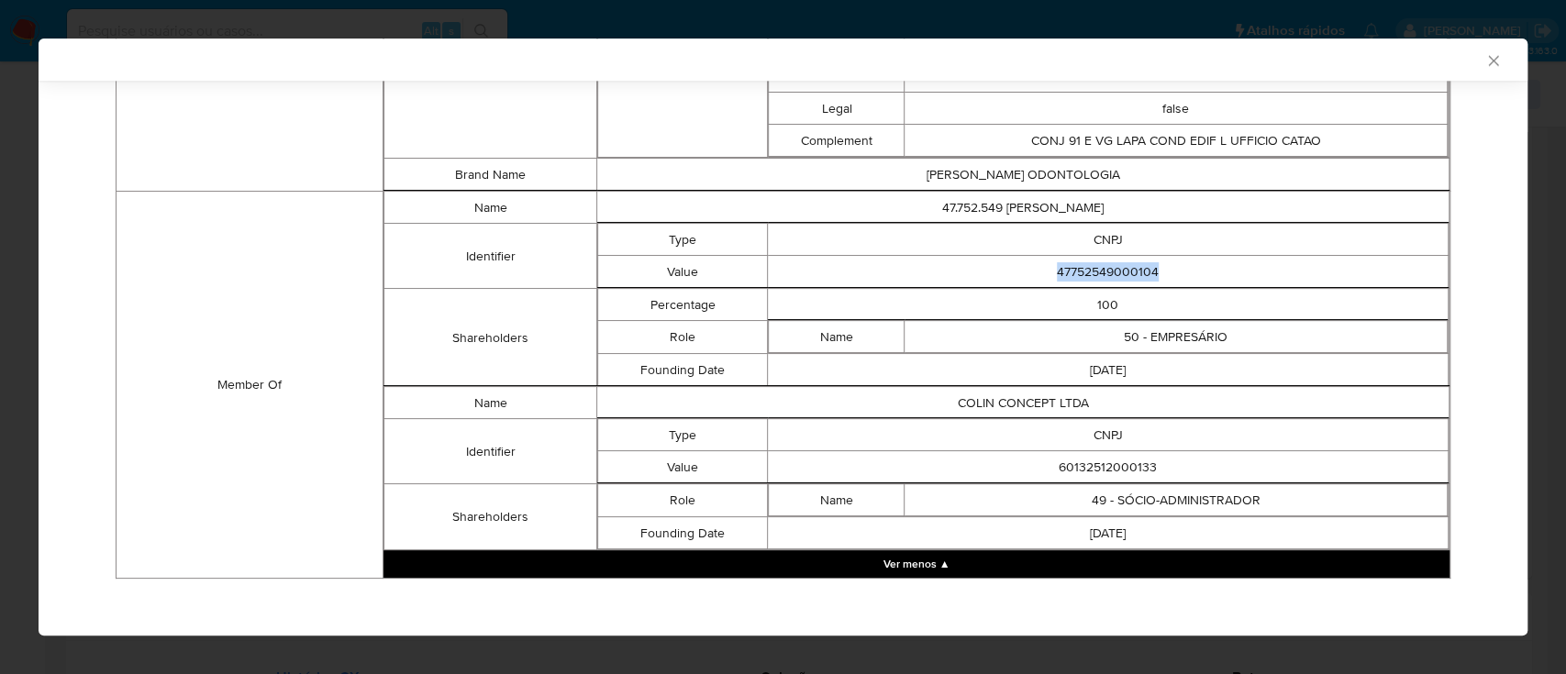
drag, startPoint x: 1166, startPoint y: 269, endPoint x: 964, endPoint y: 267, distance: 201.8
click at [964, 267] on td "47752549000104" at bounding box center [1108, 272] width 681 height 32
copy td "47752549000104"
drag, startPoint x: 1148, startPoint y: 464, endPoint x: 1017, endPoint y: 451, distance: 131.8
click at [1017, 451] on td "60132512000133" at bounding box center [1108, 467] width 681 height 32
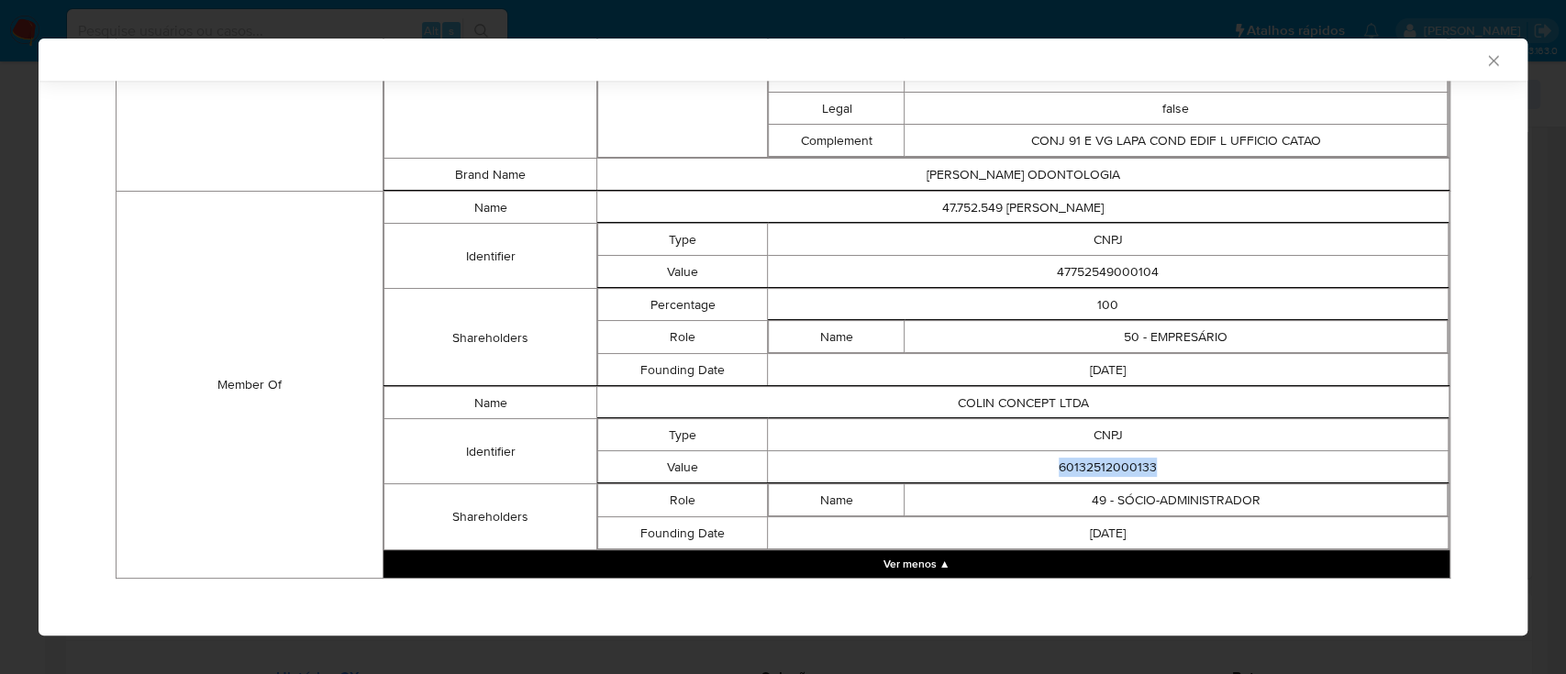
copy td "60132512000133"
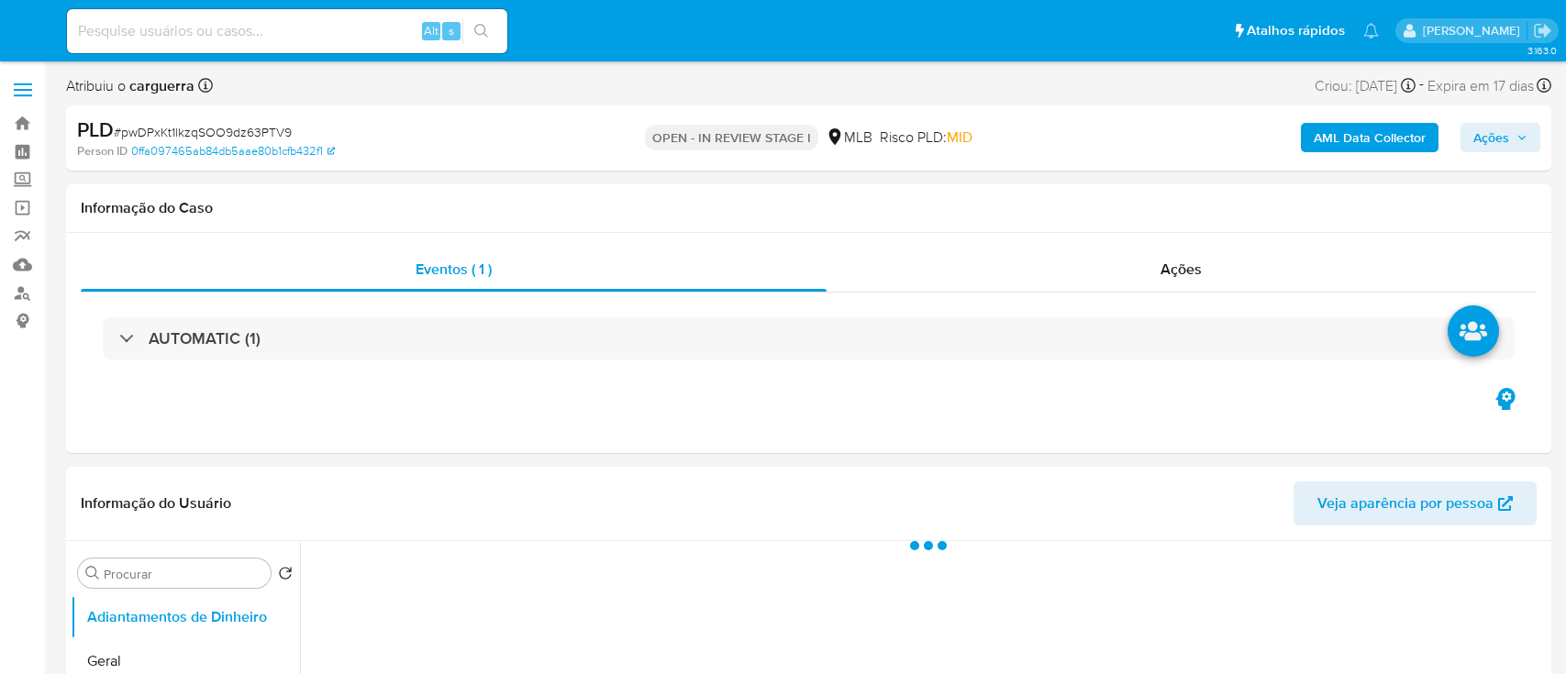
select select "10"
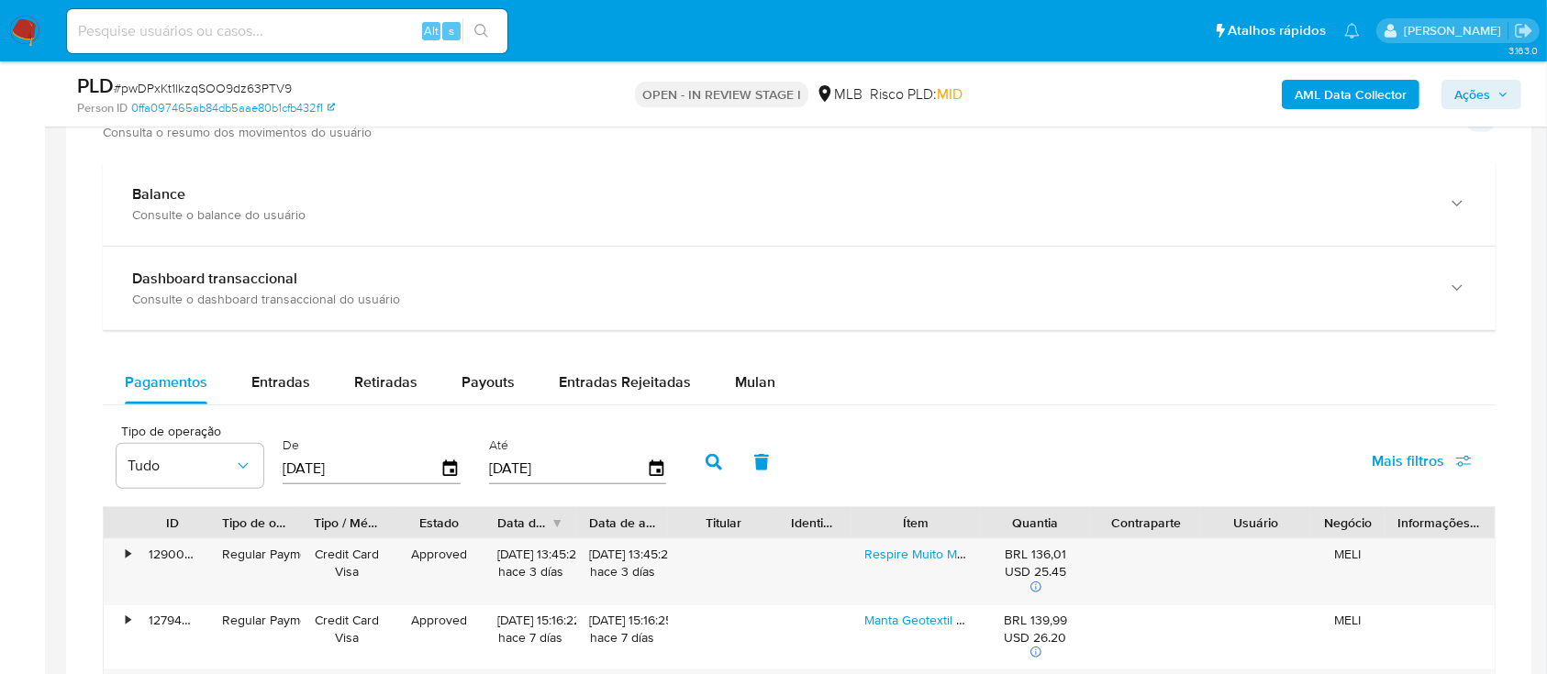
scroll to position [1345, 0]
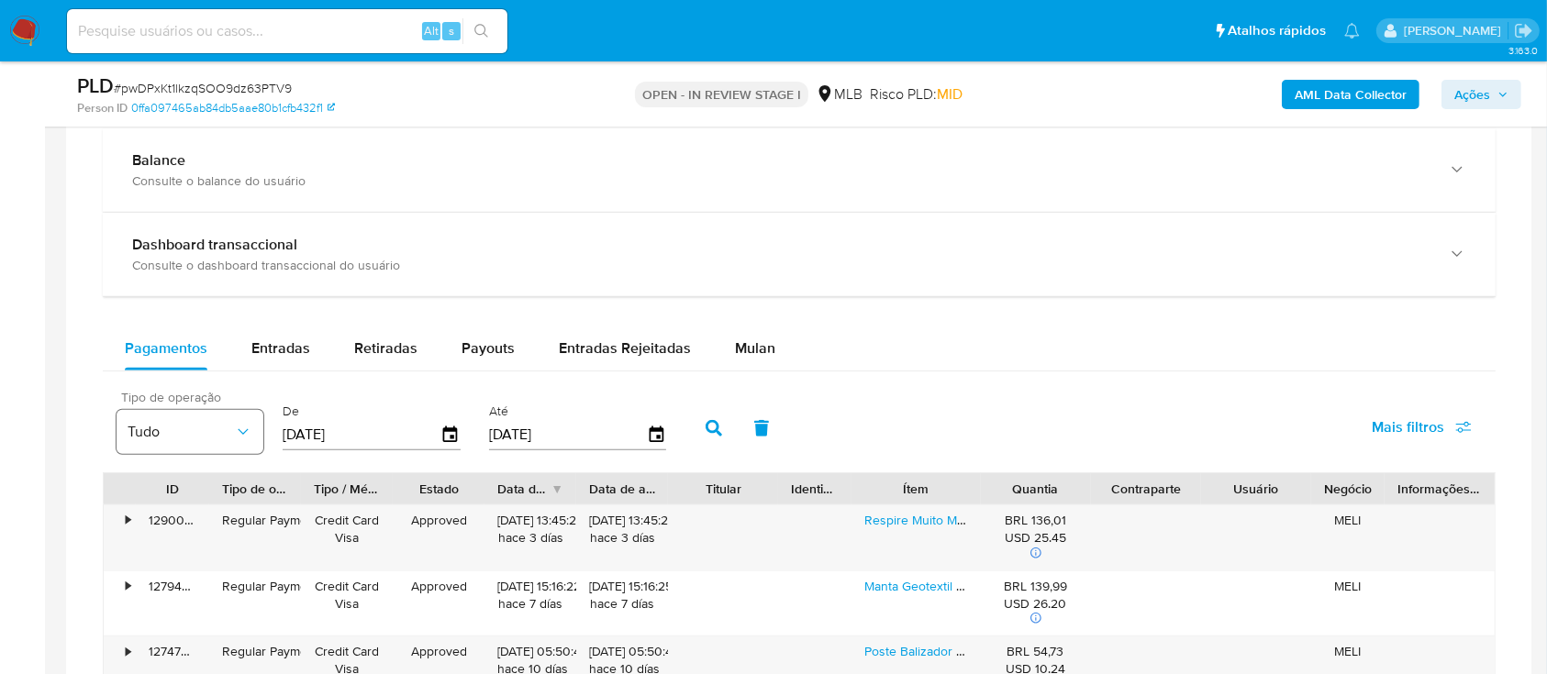
drag, startPoint x: 376, startPoint y: 422, endPoint x: 225, endPoint y: 427, distance: 151.5
click at [225, 427] on div "Tipo de operação Tudo De [DATE] Até [DATE]" at bounding box center [395, 426] width 577 height 73
type input "0_/__/____"
type input "8_/__/____"
type input "[DATE]"
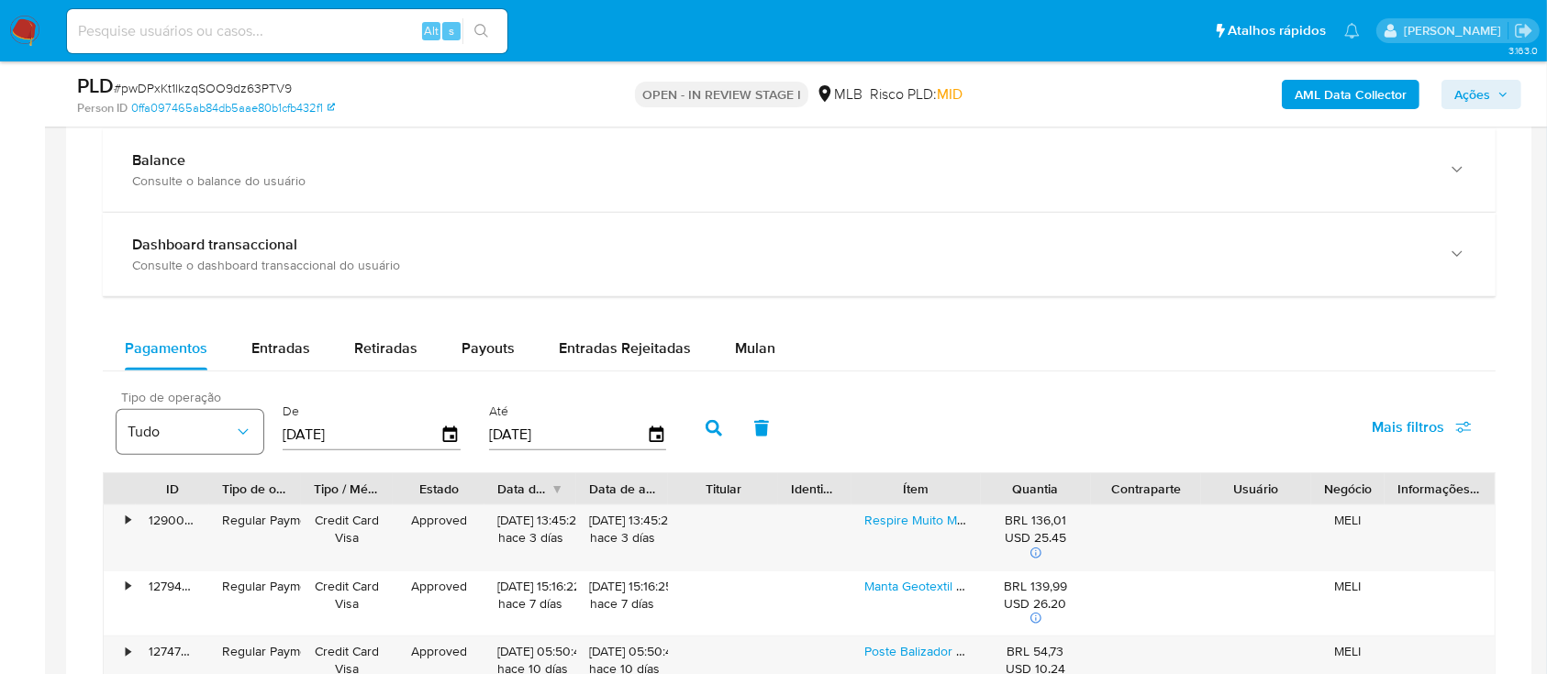
type input "0_/__/____"
type input "8_/__/____"
type input "[DATE]"
click at [705, 428] on icon "button" at bounding box center [713, 428] width 17 height 17
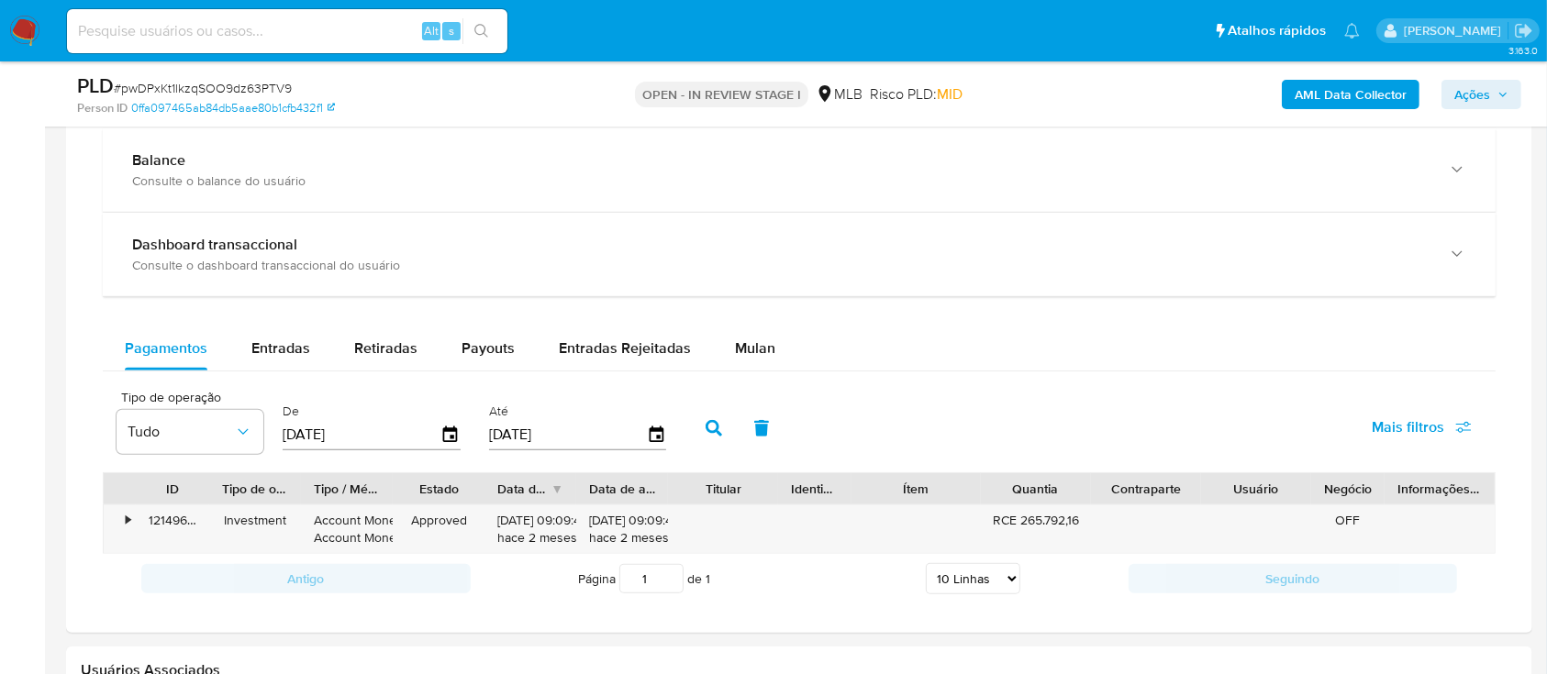
scroll to position [1468, 0]
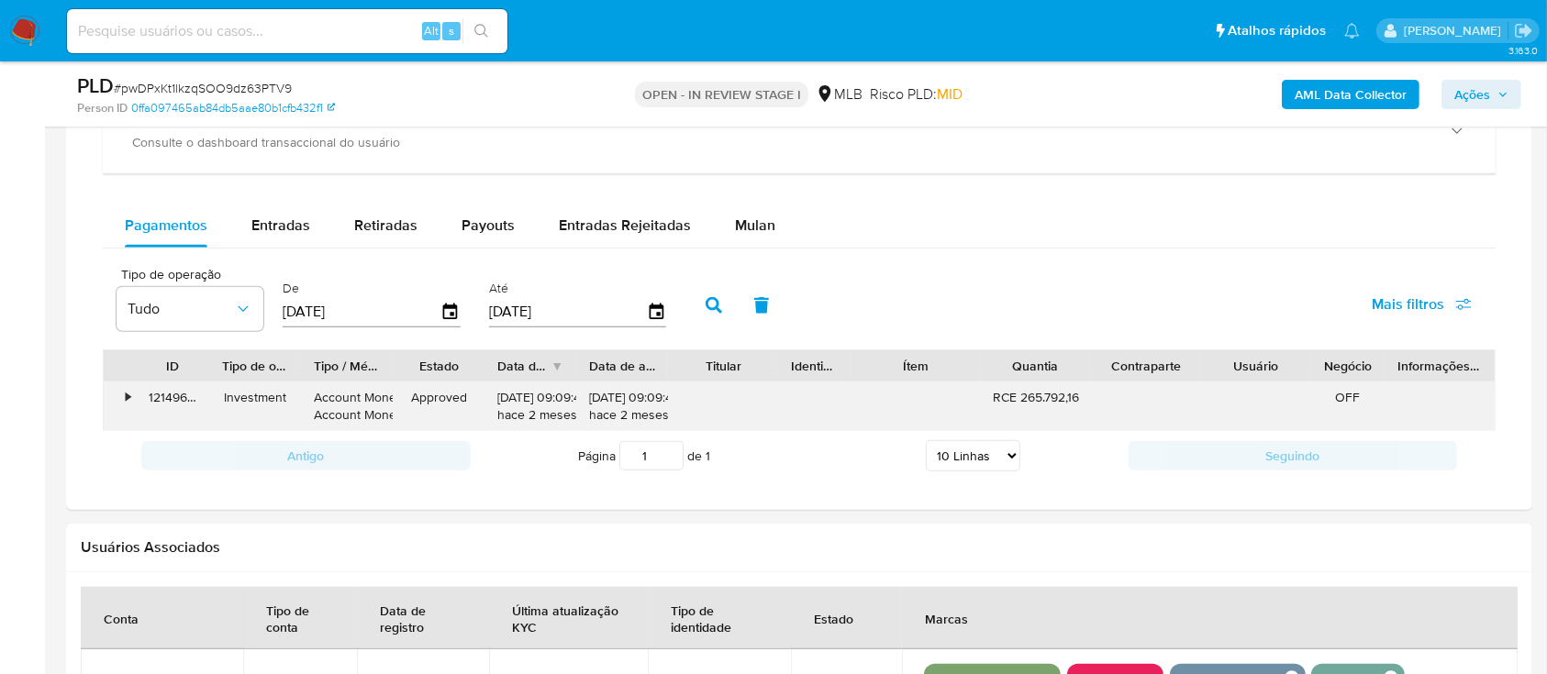
click at [127, 394] on div "•" at bounding box center [128, 397] width 5 height 17
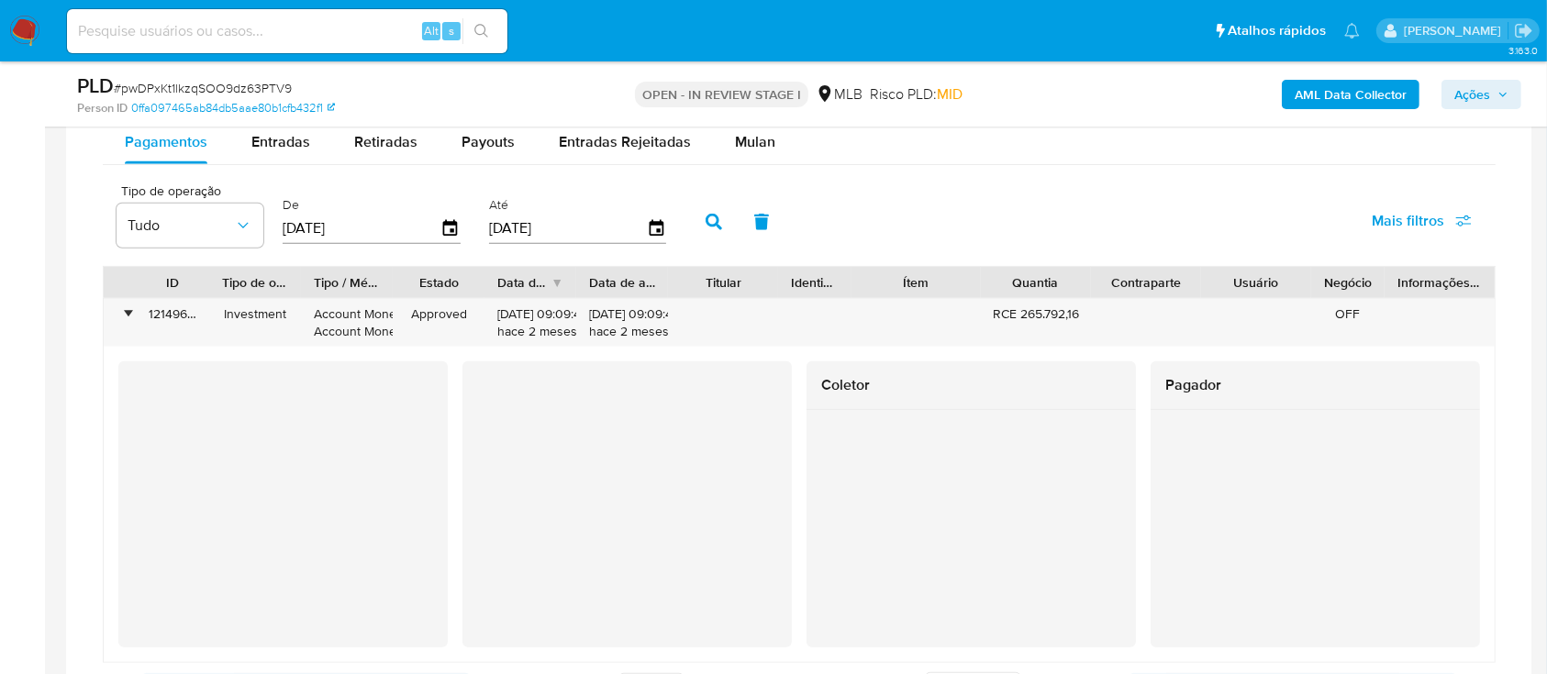
scroll to position [1590, 0]
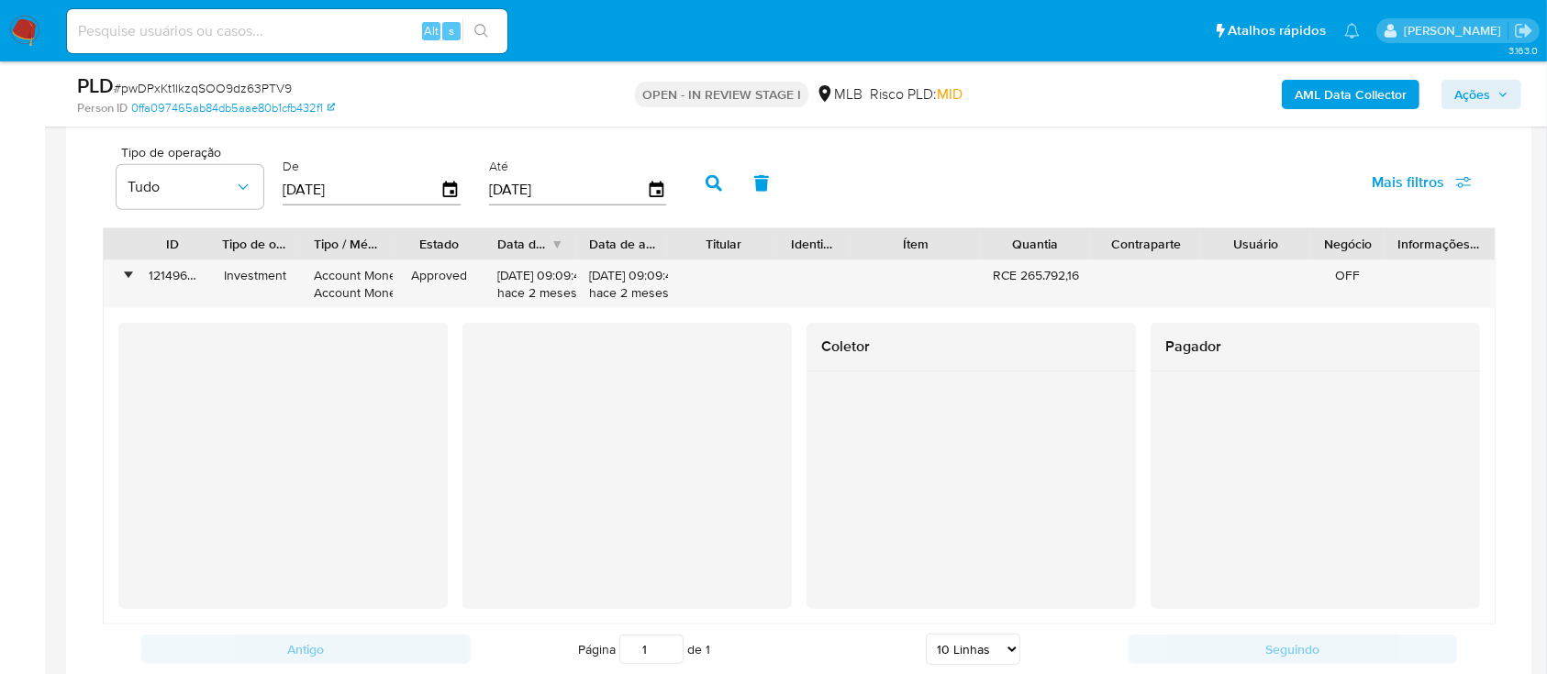
click at [1515, 154] on div "Transacionalidade Consulta o resumo dos movimentos do usuário Informações trans…" at bounding box center [799, 245] width 1436 height 888
drag, startPoint x: 366, startPoint y: 179, endPoint x: 224, endPoint y: 204, distance: 144.3
click at [218, 201] on div "Tipo de operação Tudo De [DATE] Até [DATE]" at bounding box center [395, 181] width 577 height 73
type input "0_/__/____"
type input "[DATE]"
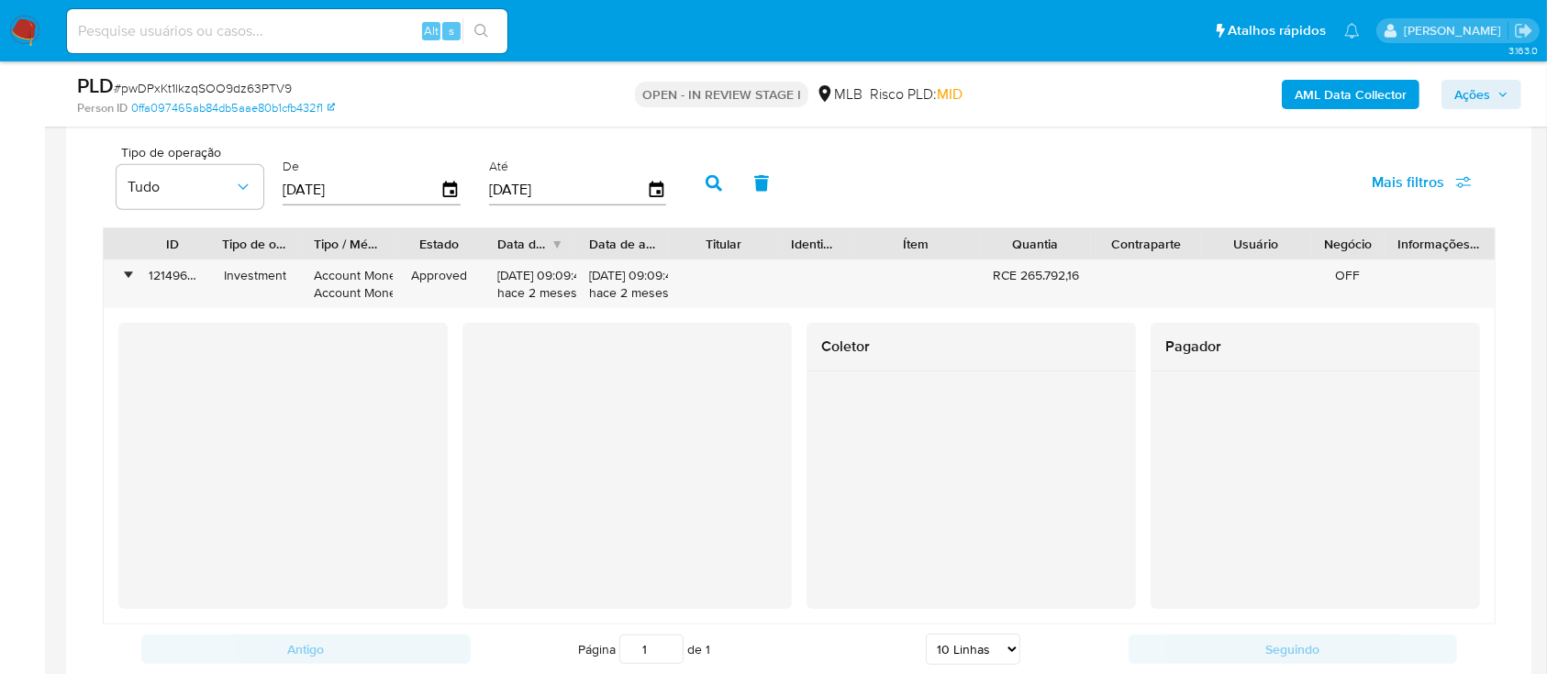
type input "1_/__/____"
type input "0_/__/____"
type input "[DATE]"
click at [706, 172] on button "button" at bounding box center [714, 183] width 48 height 44
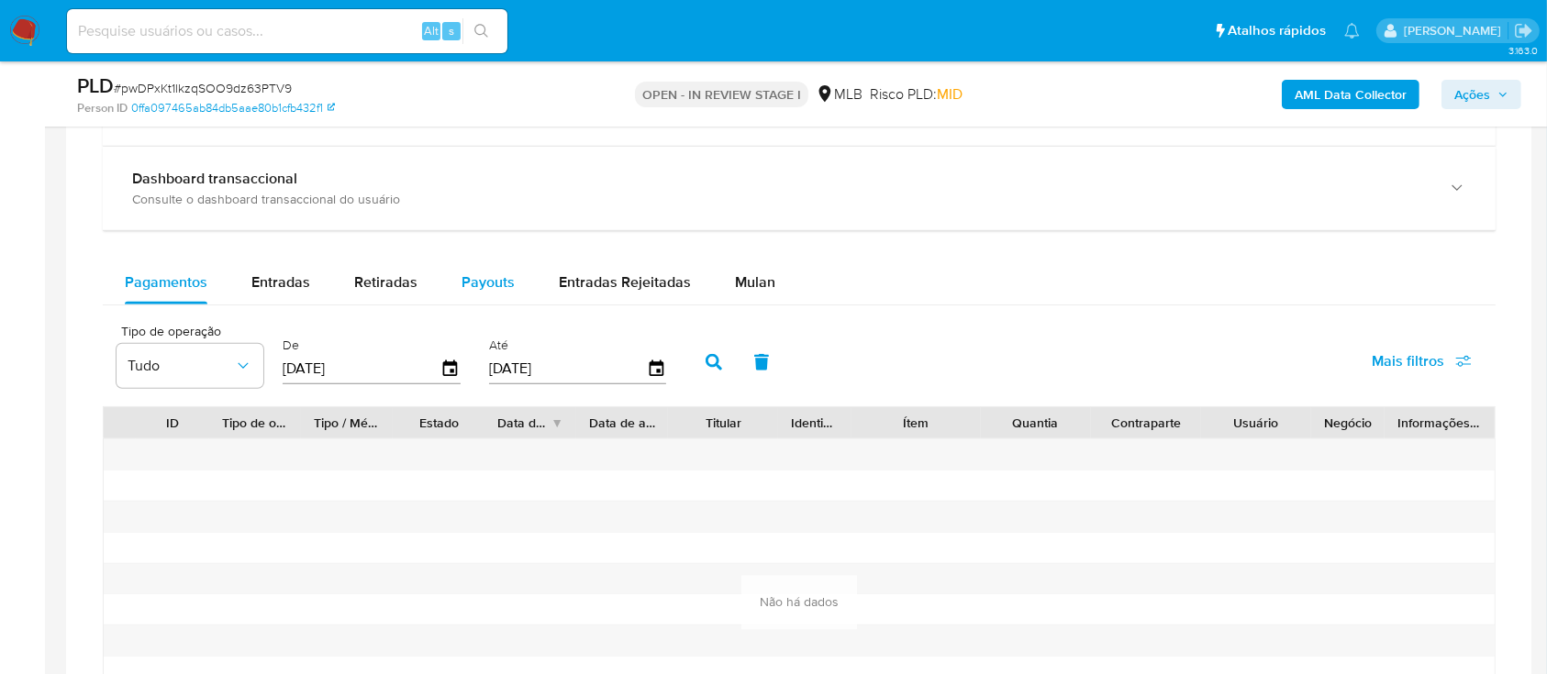
scroll to position [1468, 0]
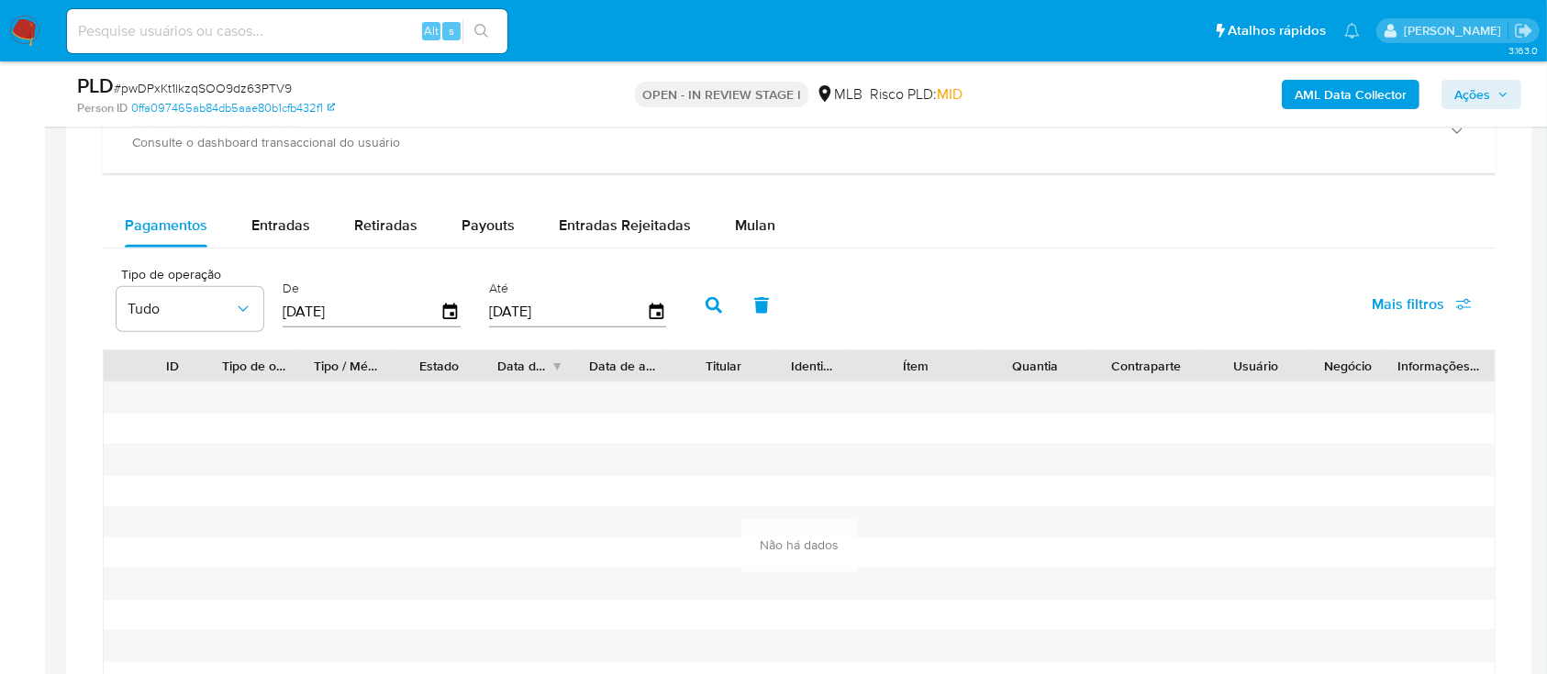
click at [312, 322] on input "[DATE]" at bounding box center [362, 311] width 158 height 29
drag, startPoint x: 296, startPoint y: 315, endPoint x: 224, endPoint y: 306, distance: 72.9
click at [224, 306] on div "Tipo de operação Tudo De 10/10/2025 Até 10/10/2025" at bounding box center [395, 303] width 577 height 73
type input "01/02/025_"
type input "1_/__/____"
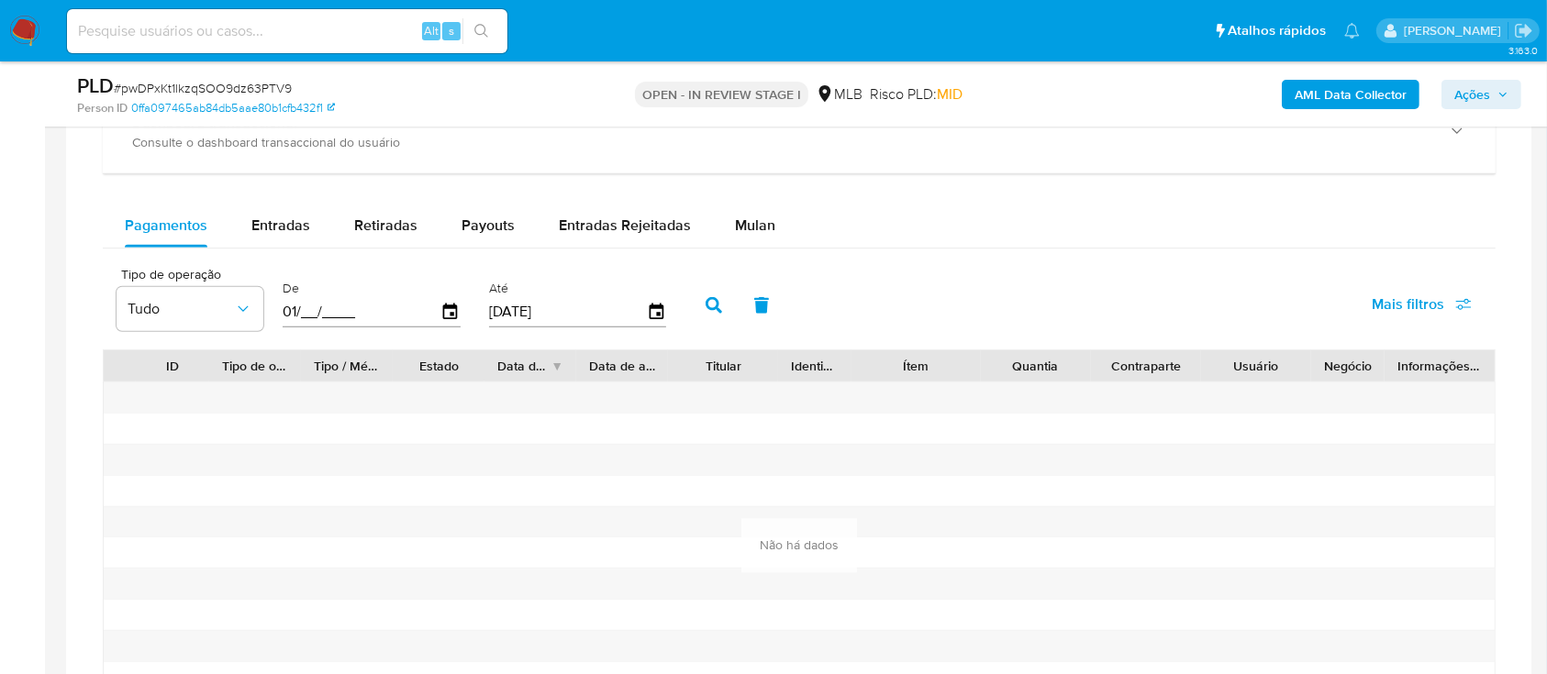
click at [317, 319] on input "01/__/____" at bounding box center [362, 311] width 158 height 29
type input "01/01/2025"
click at [719, 300] on icon "button" at bounding box center [713, 305] width 17 height 17
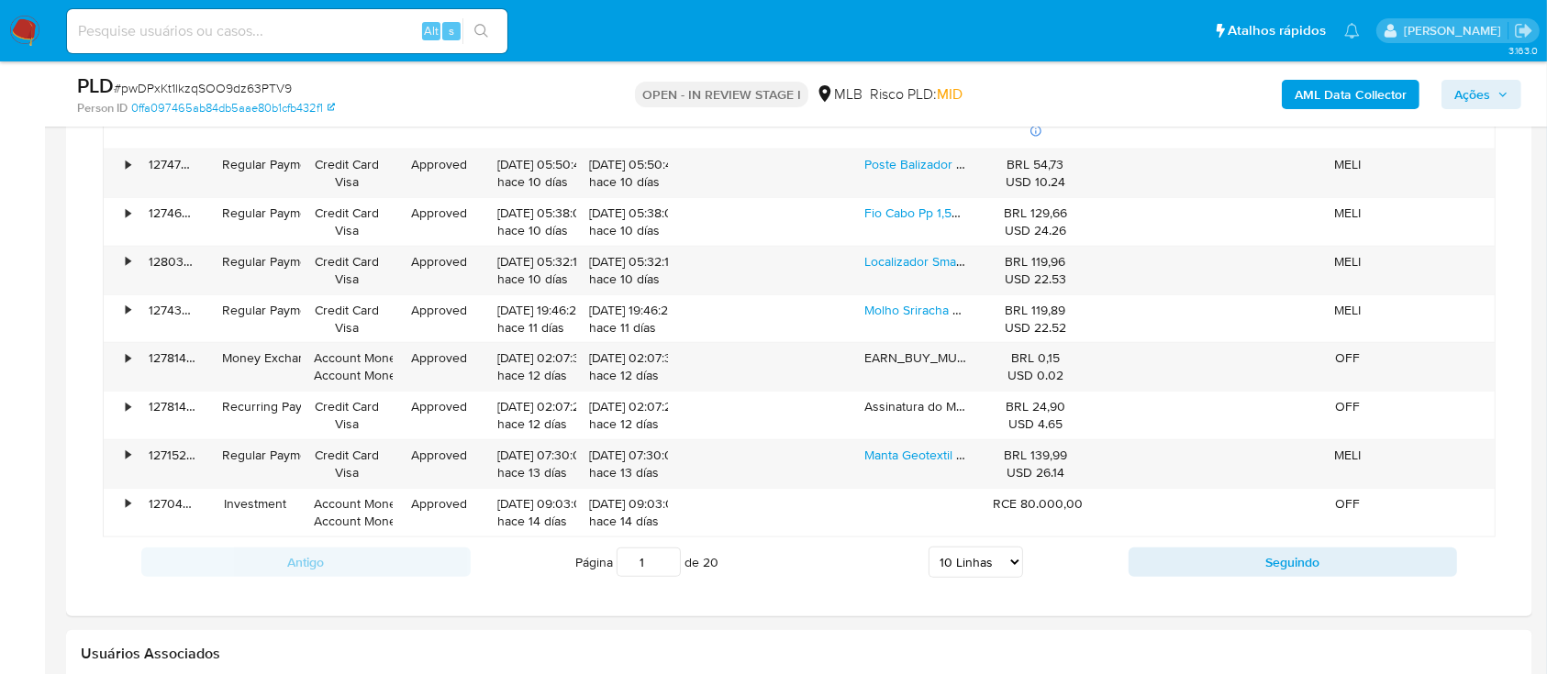
scroll to position [1835, 0]
click at [1013, 557] on select "5 Linhas 10 Linhas 20 Linhas 25 Linhas 50 Linhas 100 Linhas" at bounding box center [975, 559] width 94 height 31
select select "100"
click at [928, 544] on select "5 Linhas 10 Linhas 20 Linhas 25 Linhas 50 Linhas 100 Linhas" at bounding box center [975, 559] width 94 height 31
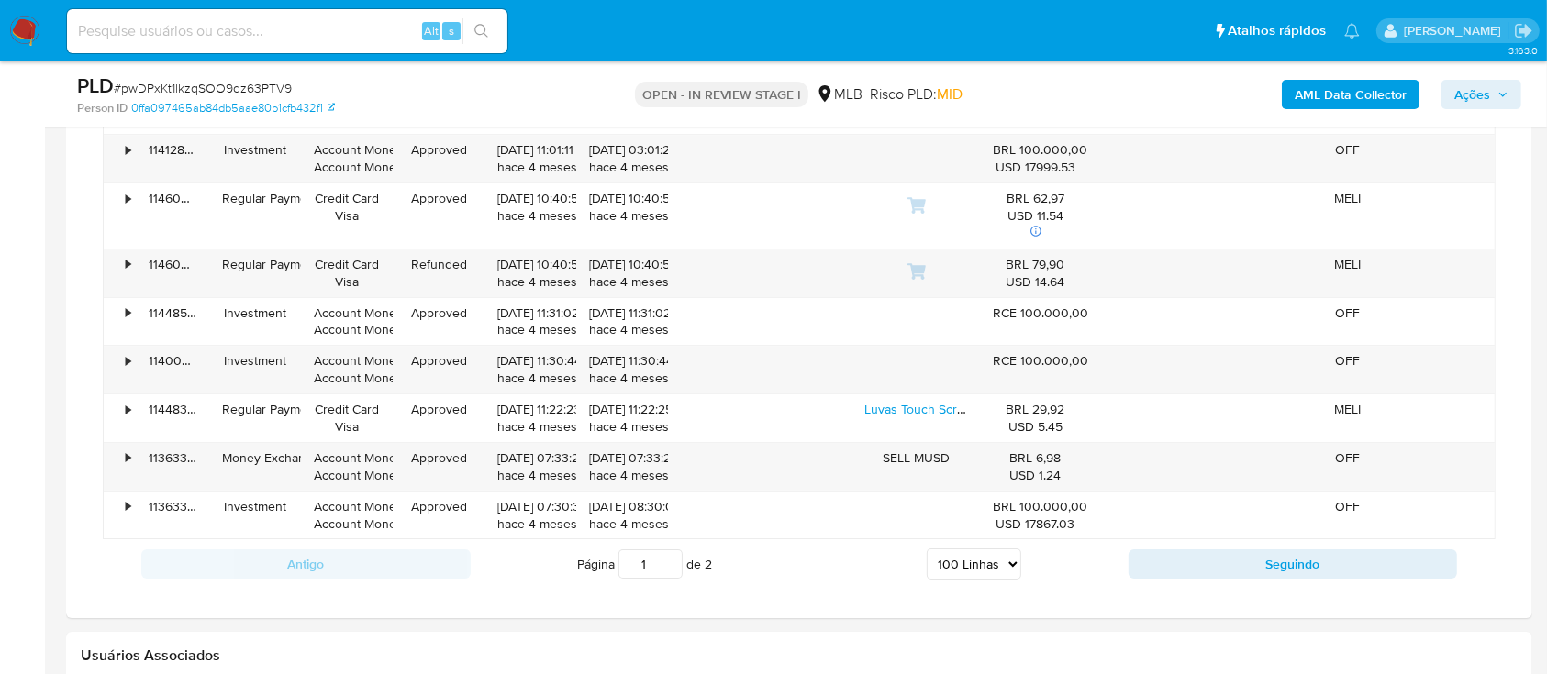
scroll to position [6605, 0]
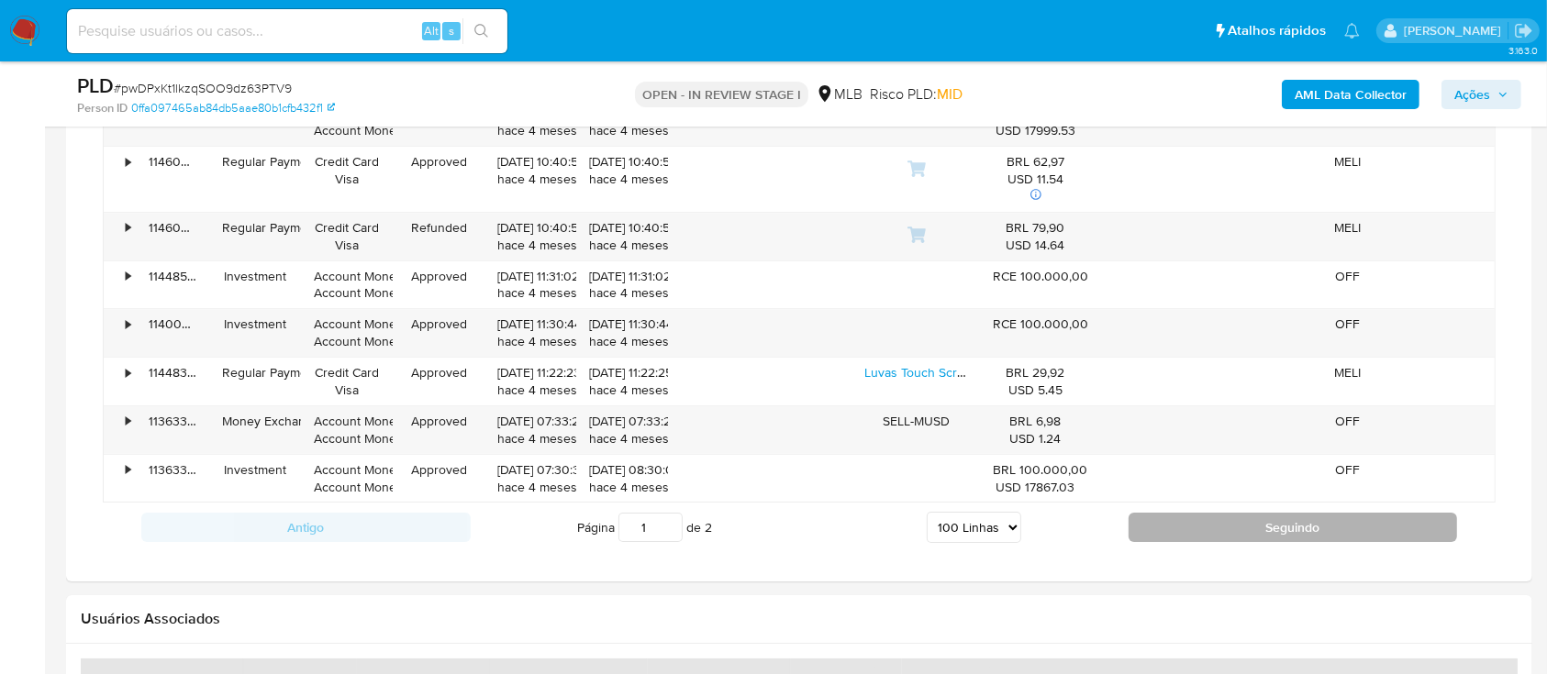
click at [1310, 521] on button "Seguindo" at bounding box center [1292, 527] width 329 height 29
type input "2"
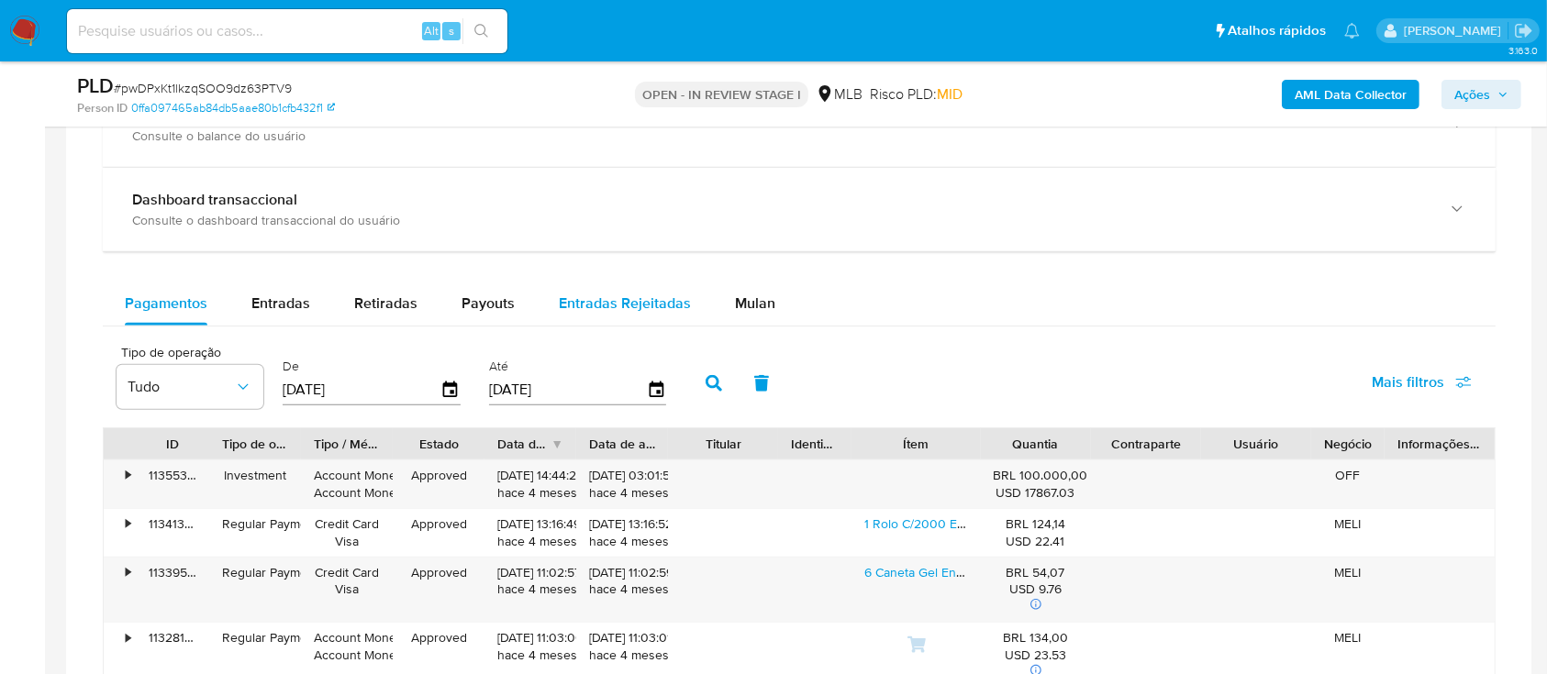
scroll to position [1421, 0]
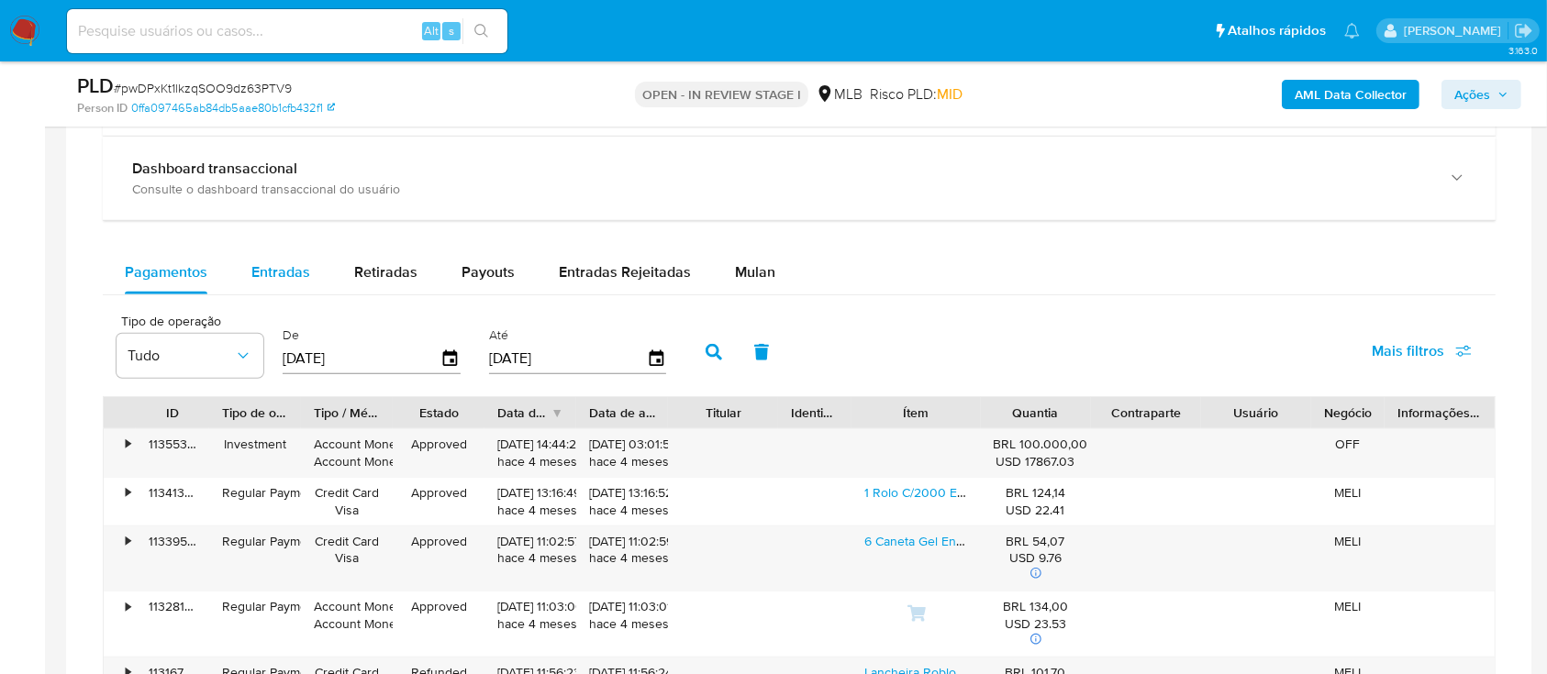
click at [308, 276] on button "Entradas" at bounding box center [280, 272] width 103 height 44
select select "10"
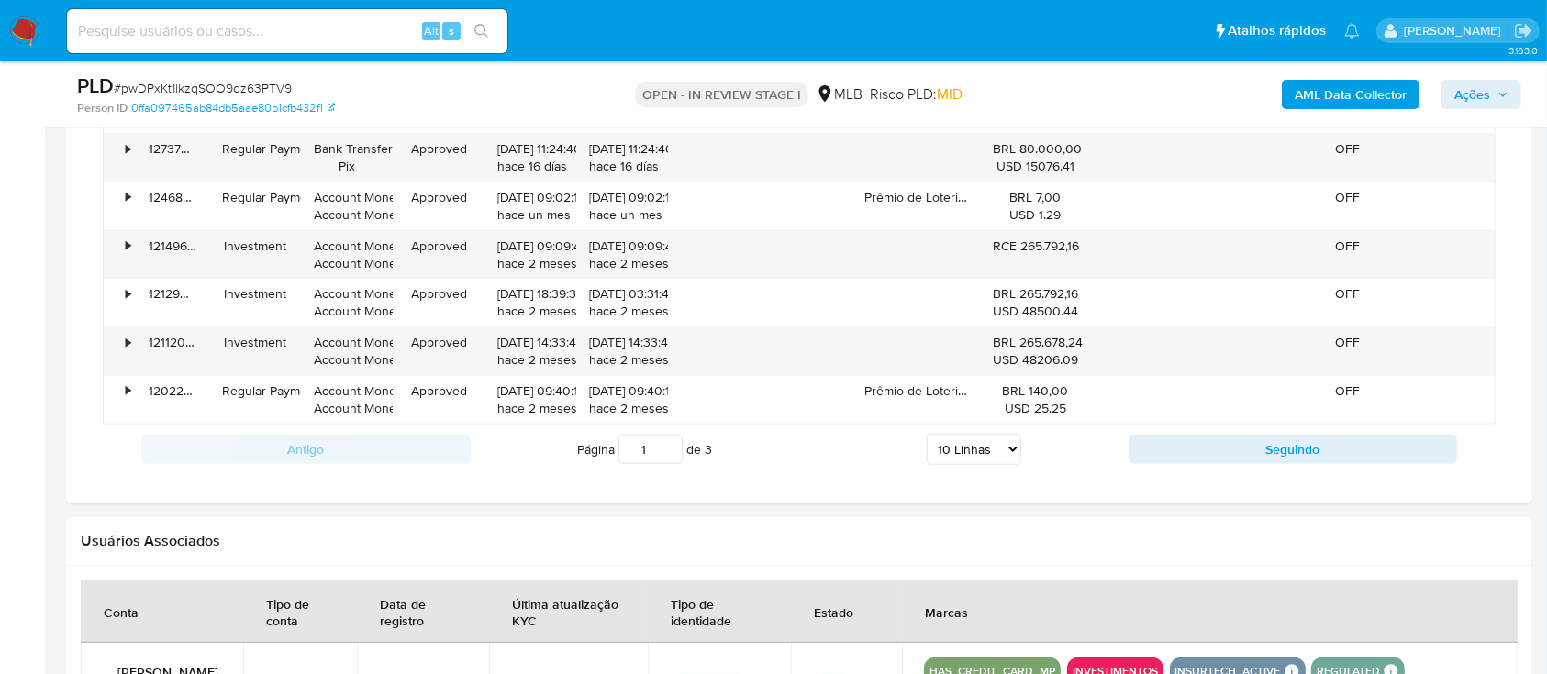
scroll to position [1299, 0]
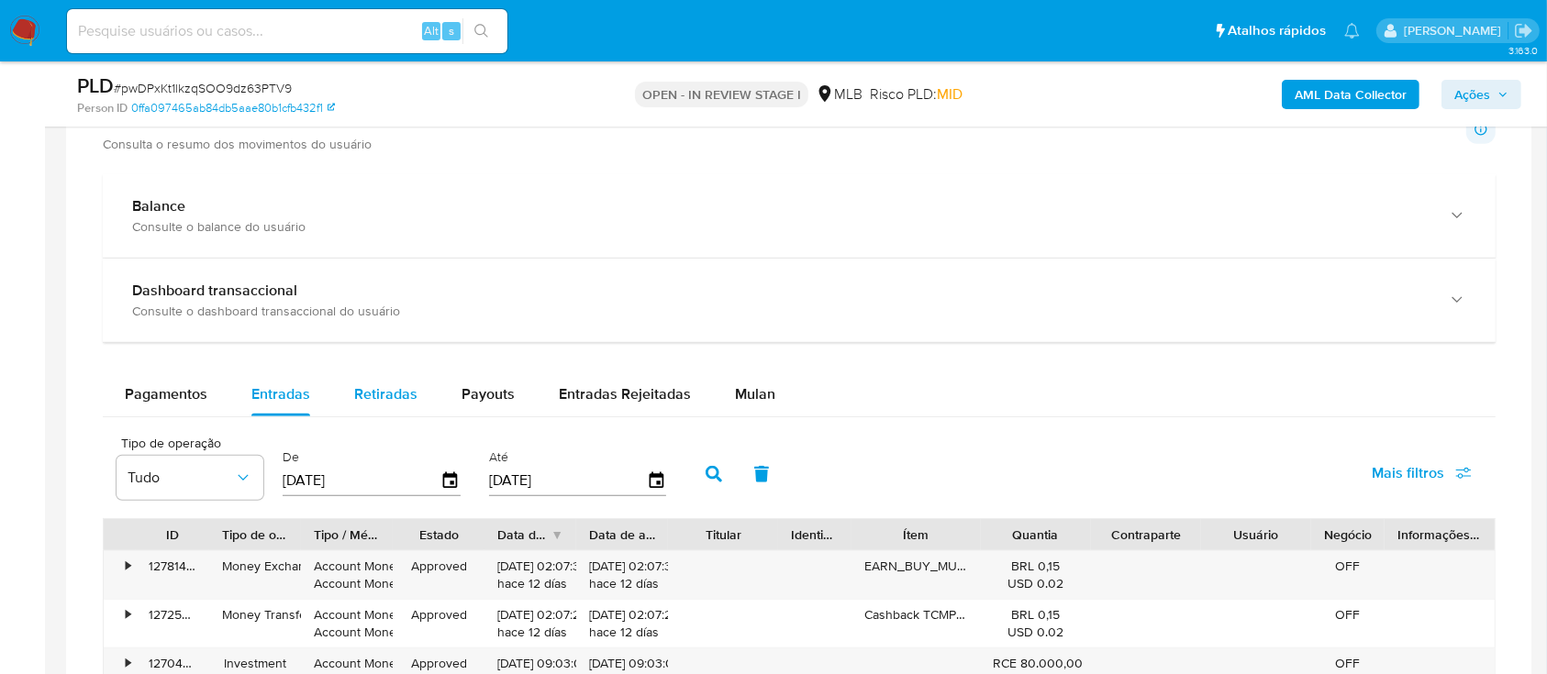
drag, startPoint x: 386, startPoint y: 383, endPoint x: 407, endPoint y: 373, distance: 23.0
click at [386, 382] on div "Retiradas" at bounding box center [385, 394] width 63 height 44
select select "10"
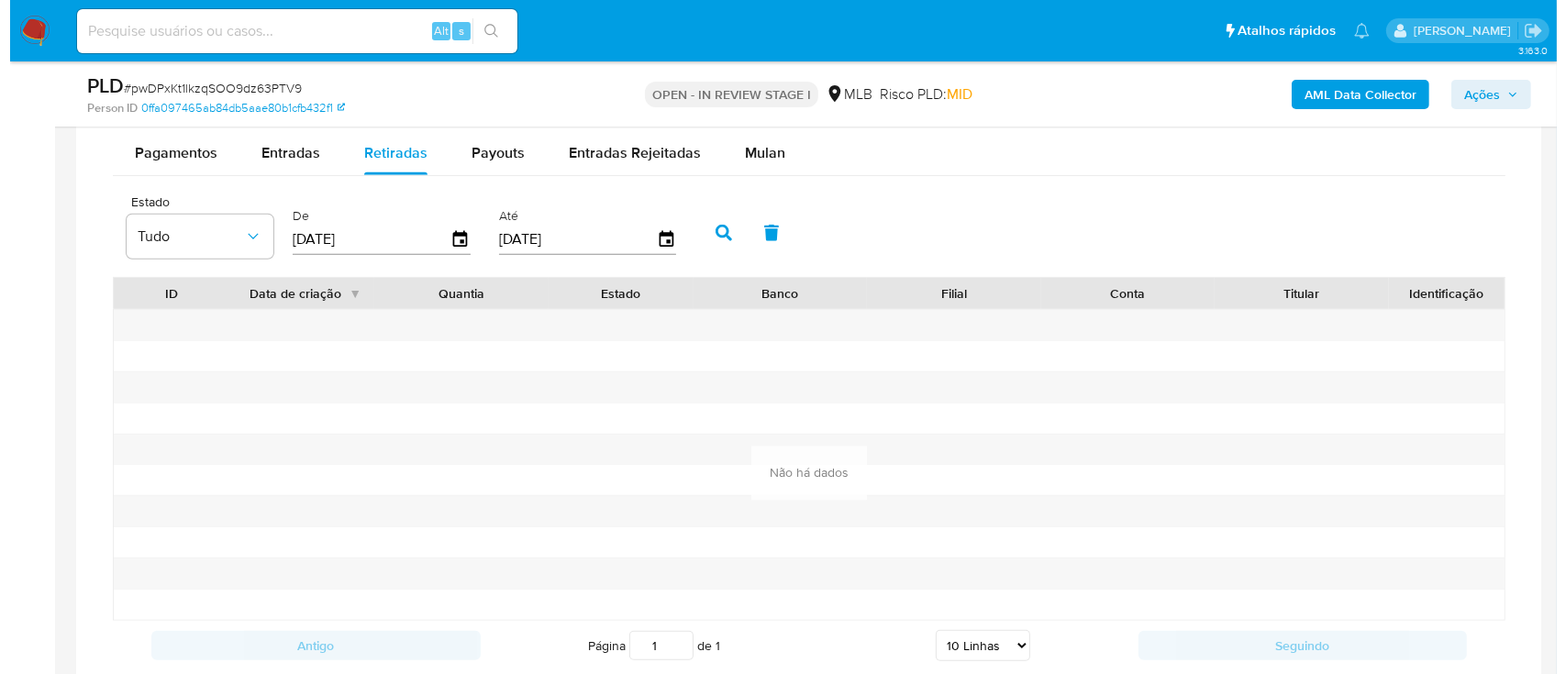
scroll to position [1543, 0]
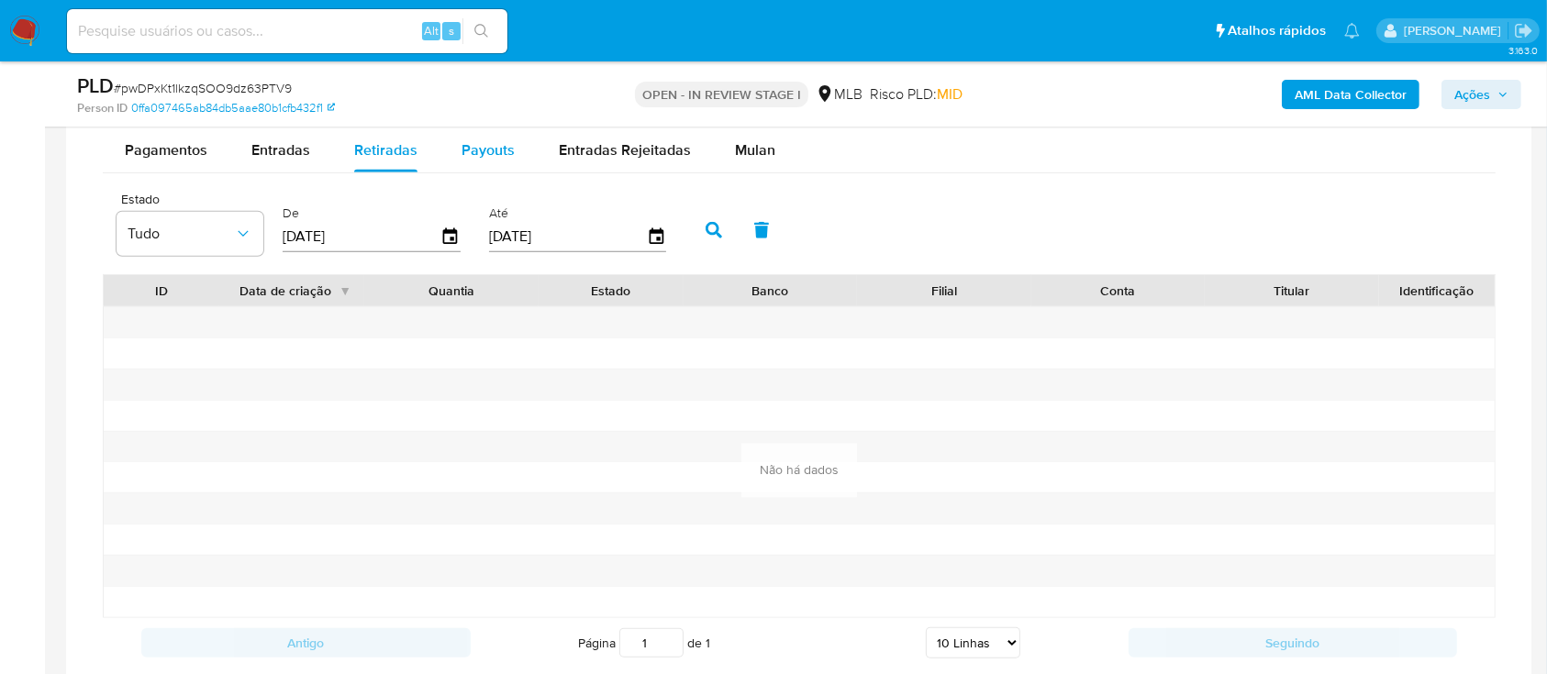
click at [500, 166] on div "Payouts" at bounding box center [487, 150] width 53 height 44
select select "10"
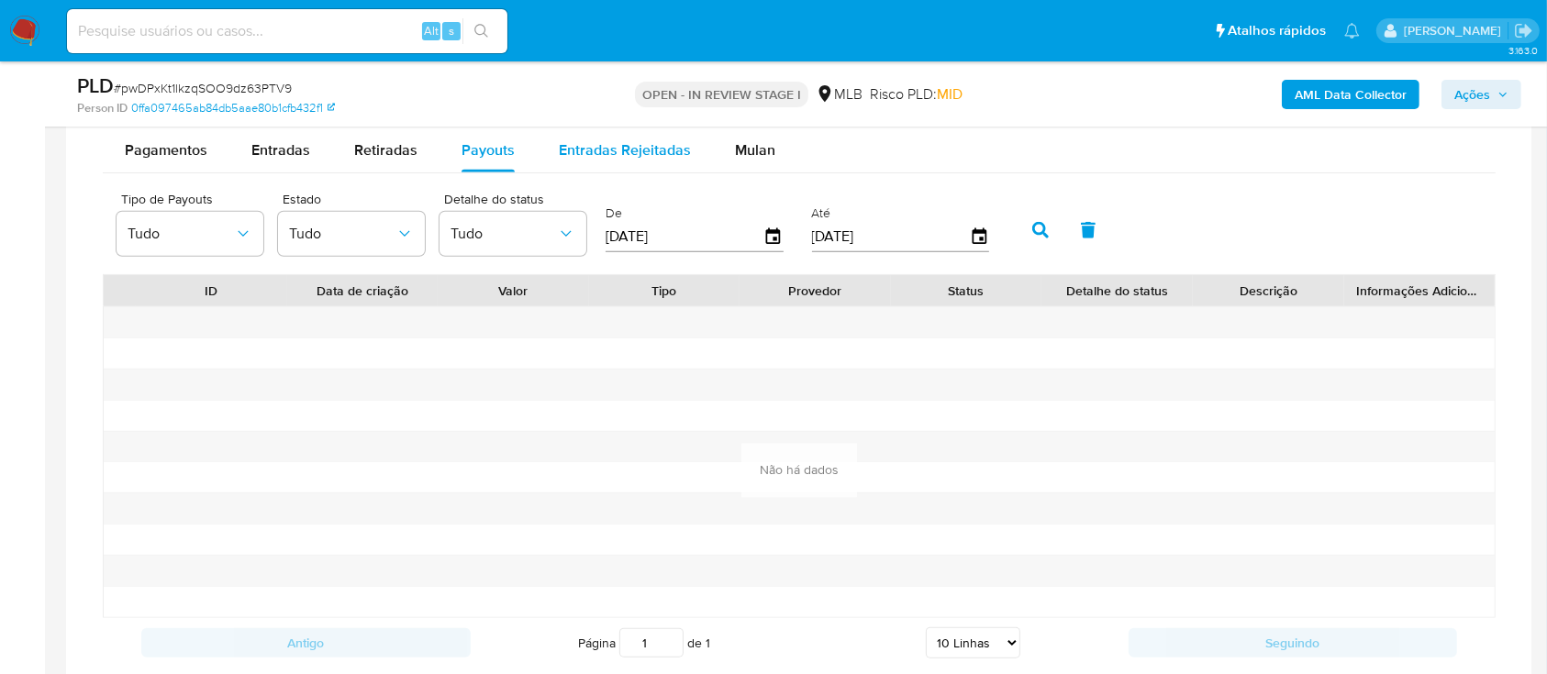
click at [627, 150] on span "Entradas Rejeitadas" at bounding box center [625, 149] width 132 height 21
select select "10"
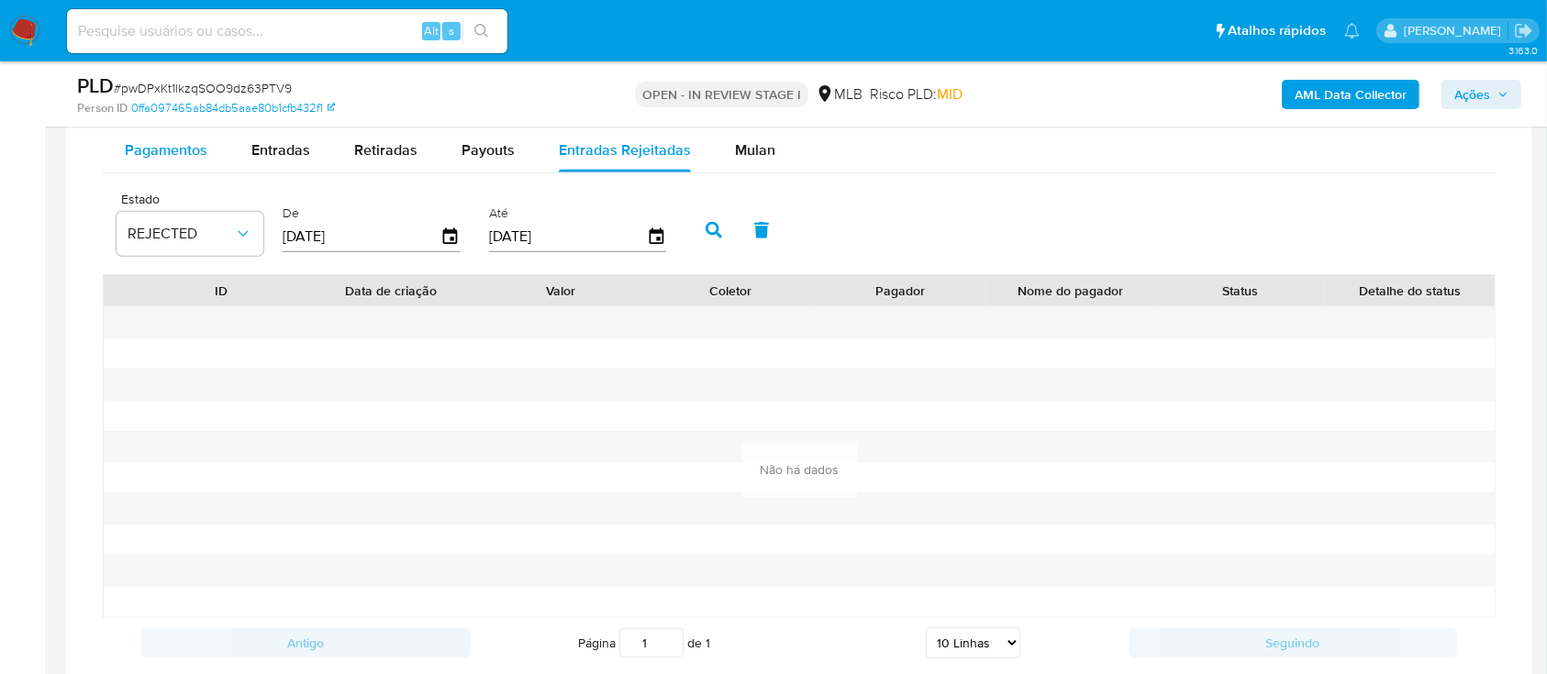
click at [150, 152] on span "Pagamentos" at bounding box center [166, 149] width 83 height 21
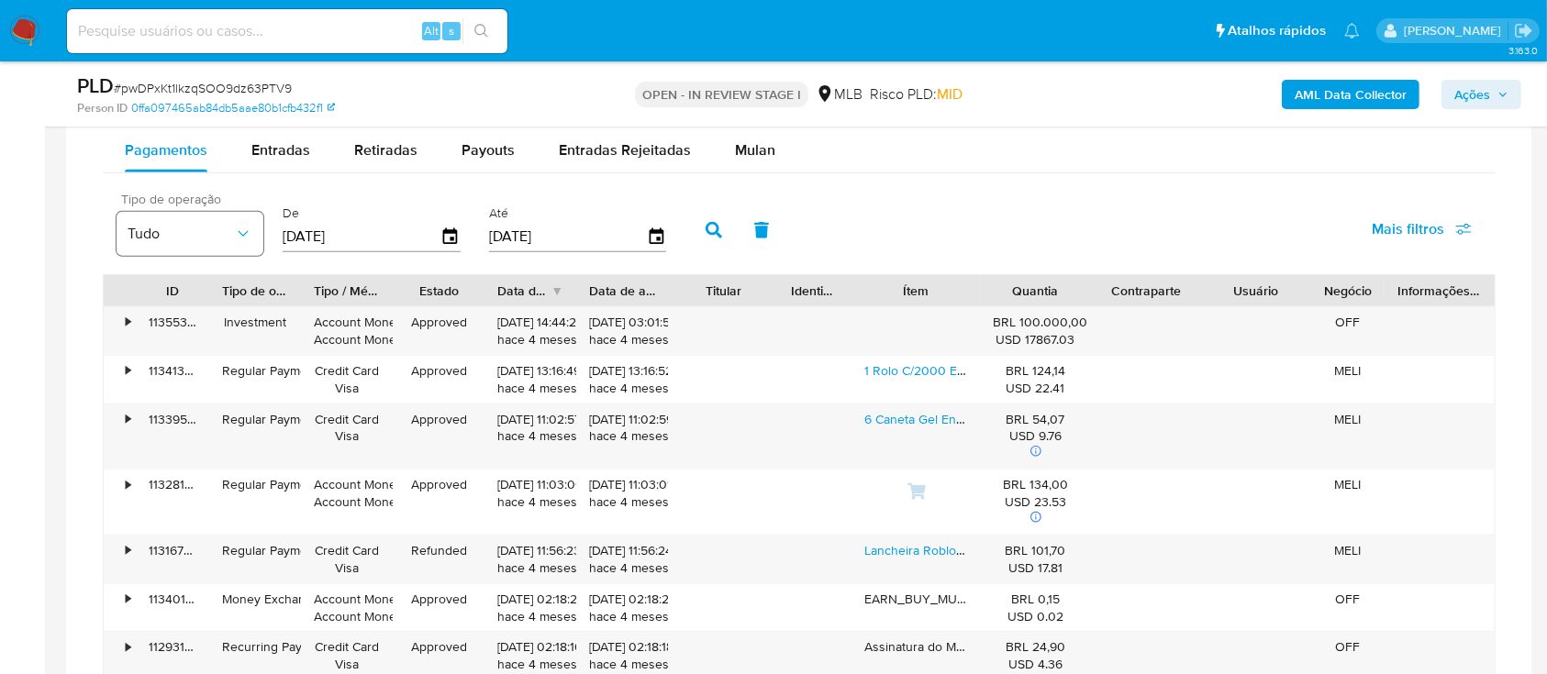
click at [250, 243] on button "Tudo" at bounding box center [189, 234] width 147 height 44
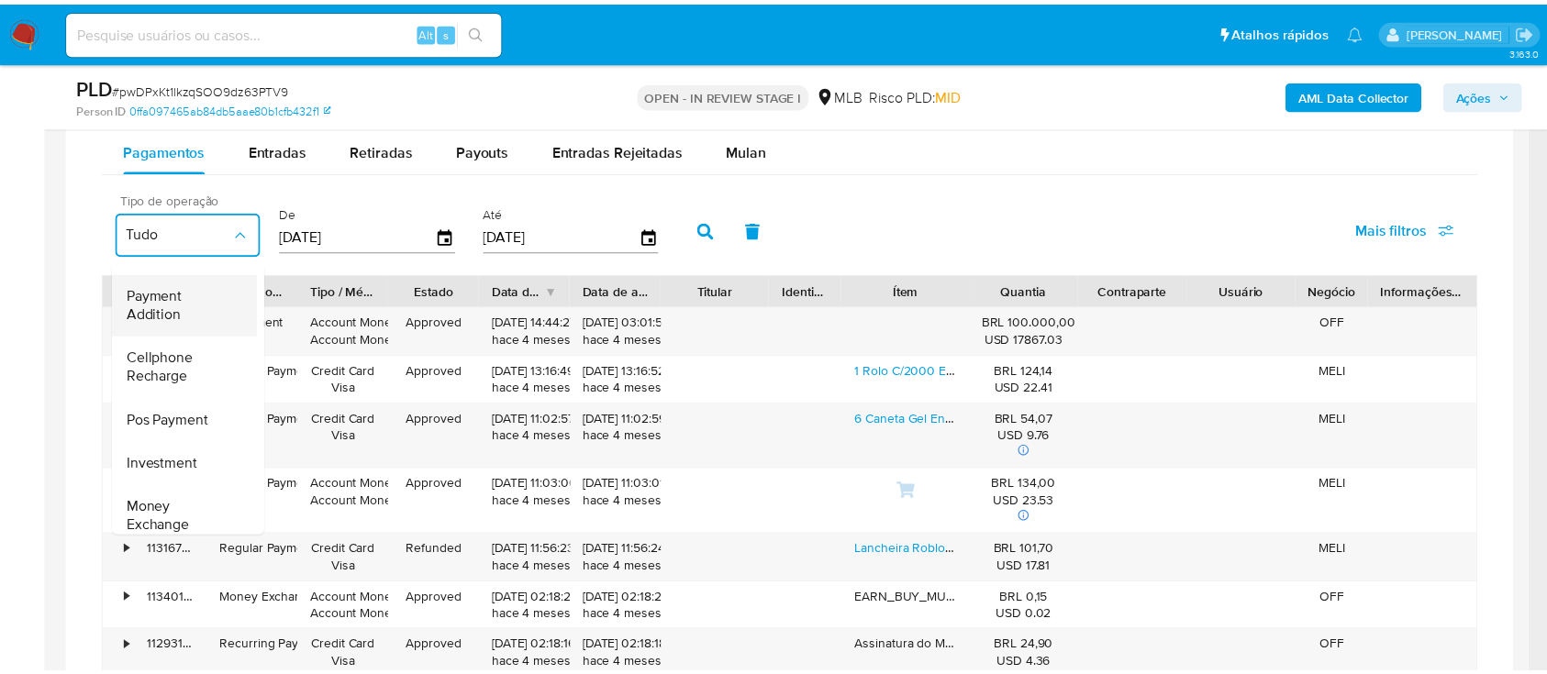
scroll to position [275, 0]
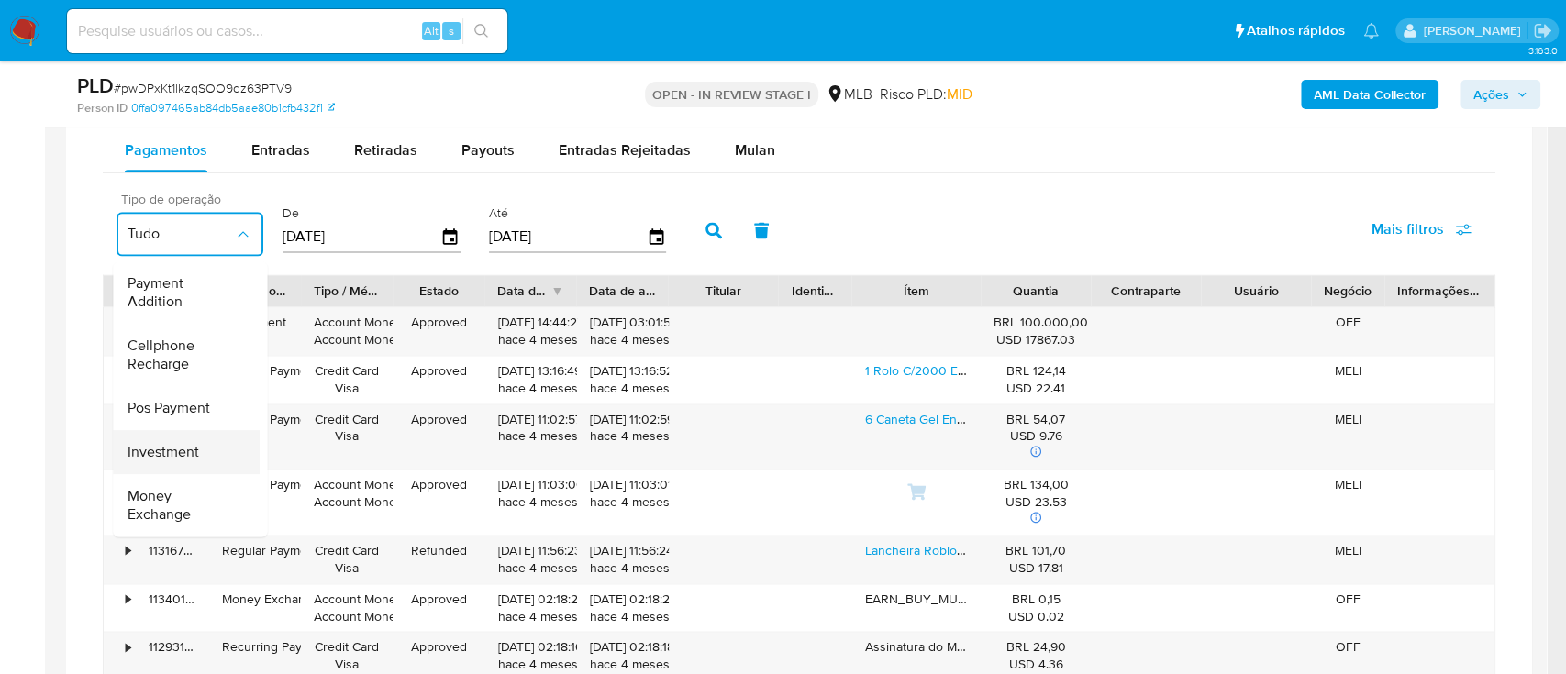
click at [139, 443] on span "Investment" at bounding box center [164, 452] width 72 height 18
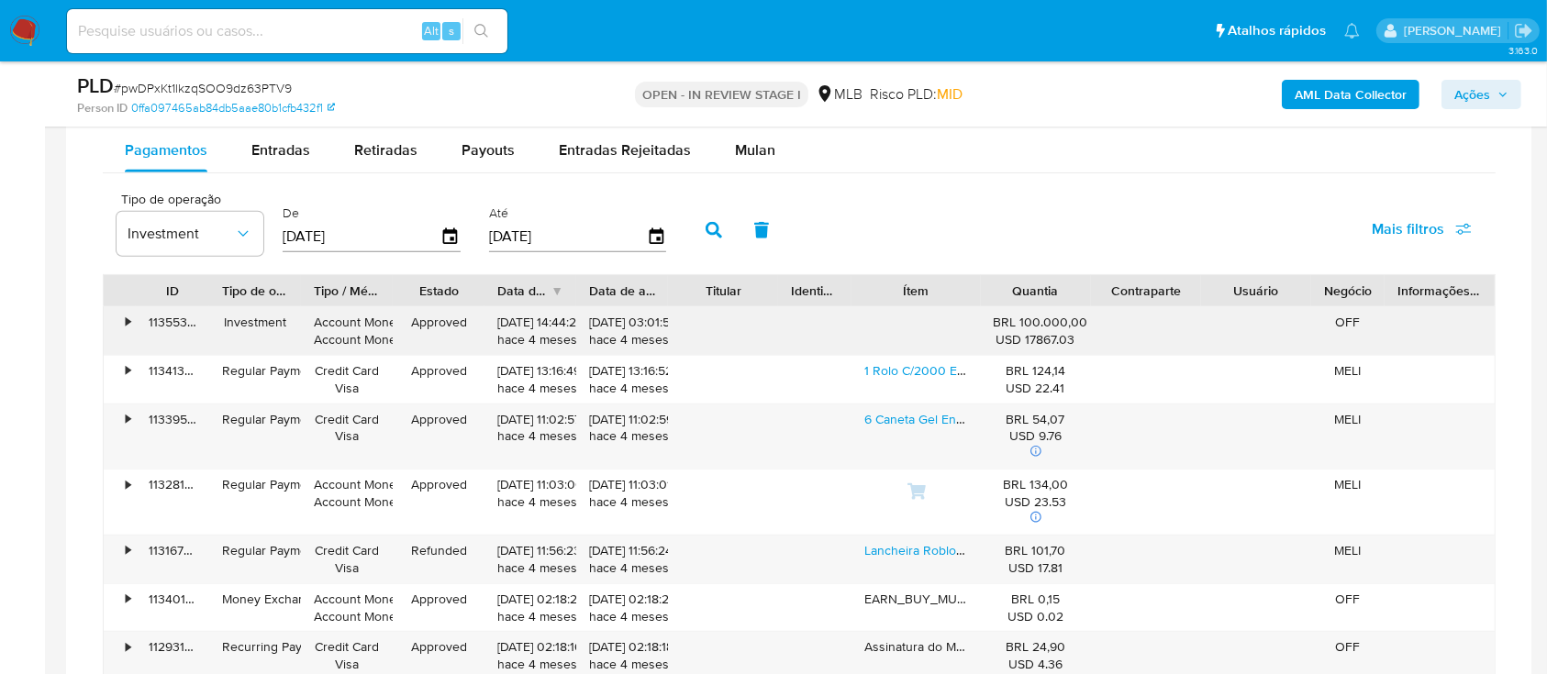
click at [120, 321] on div "•" at bounding box center [120, 331] width 32 height 48
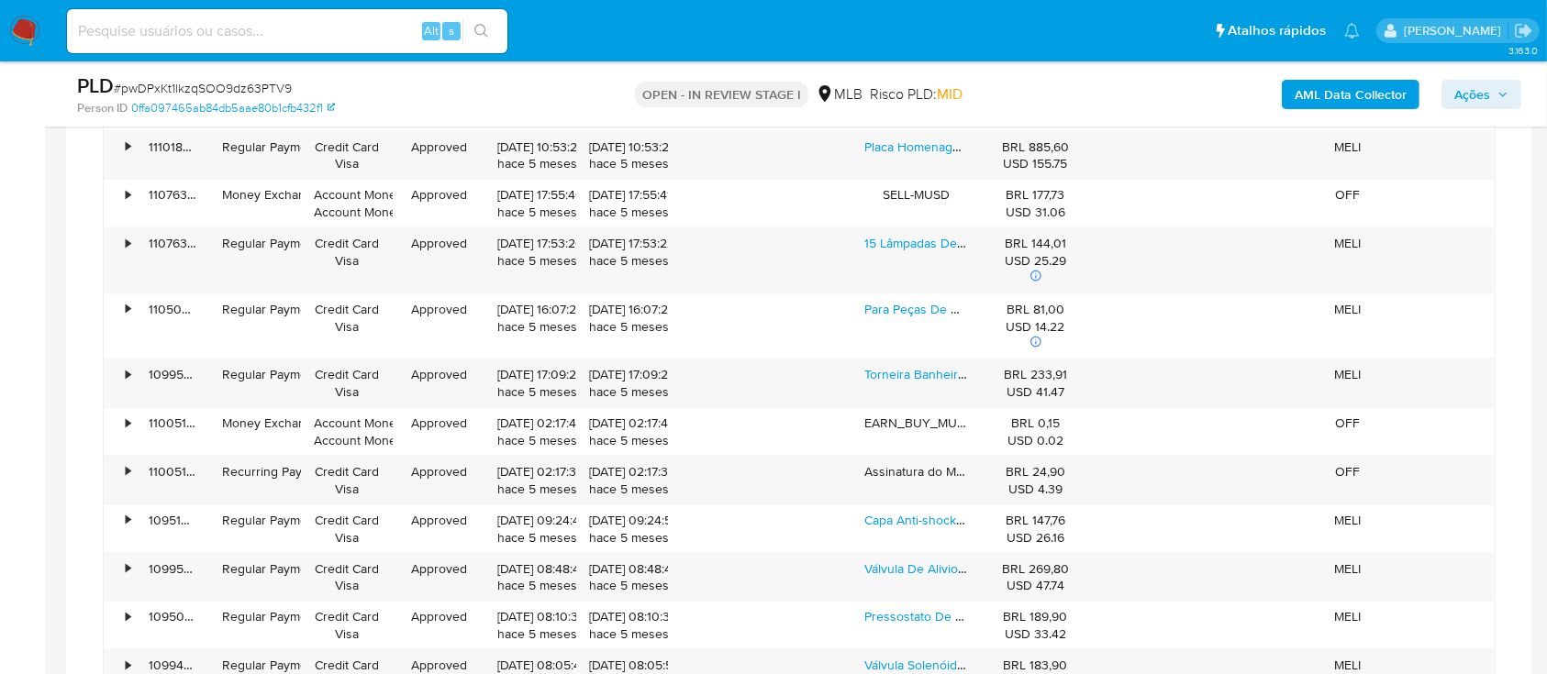
scroll to position [2889, 0]
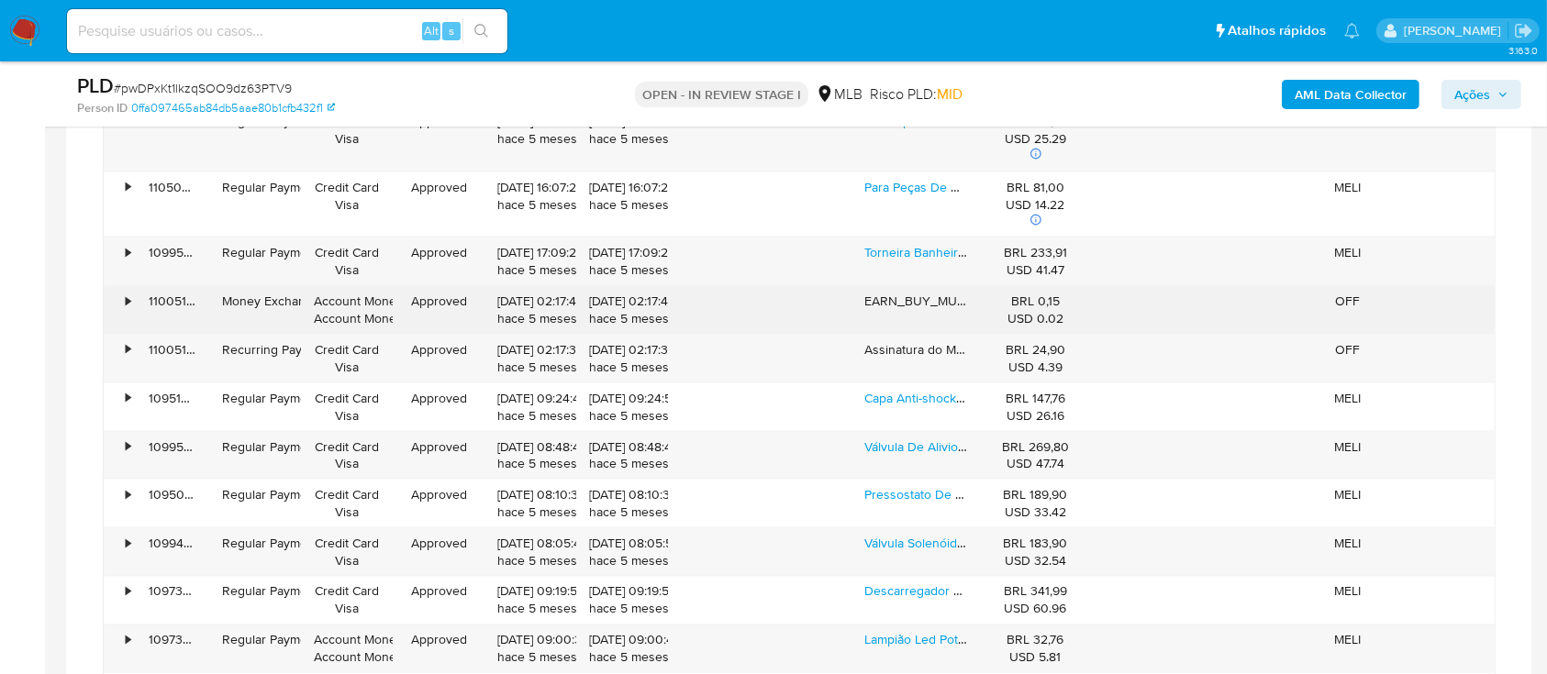
click at [137, 290] on div "110051141180" at bounding box center [172, 310] width 73 height 48
click at [123, 294] on div "•" at bounding box center [120, 310] width 32 height 48
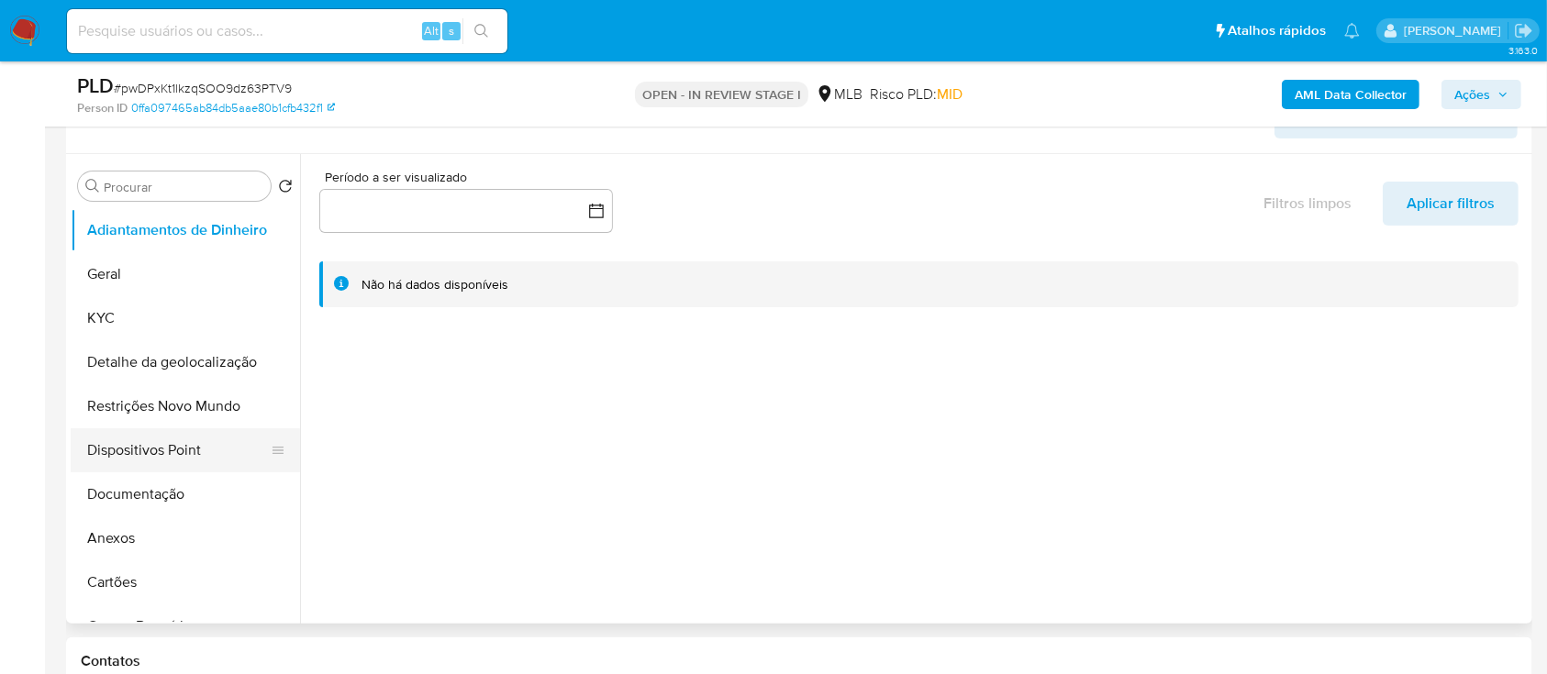
scroll to position [367, 0]
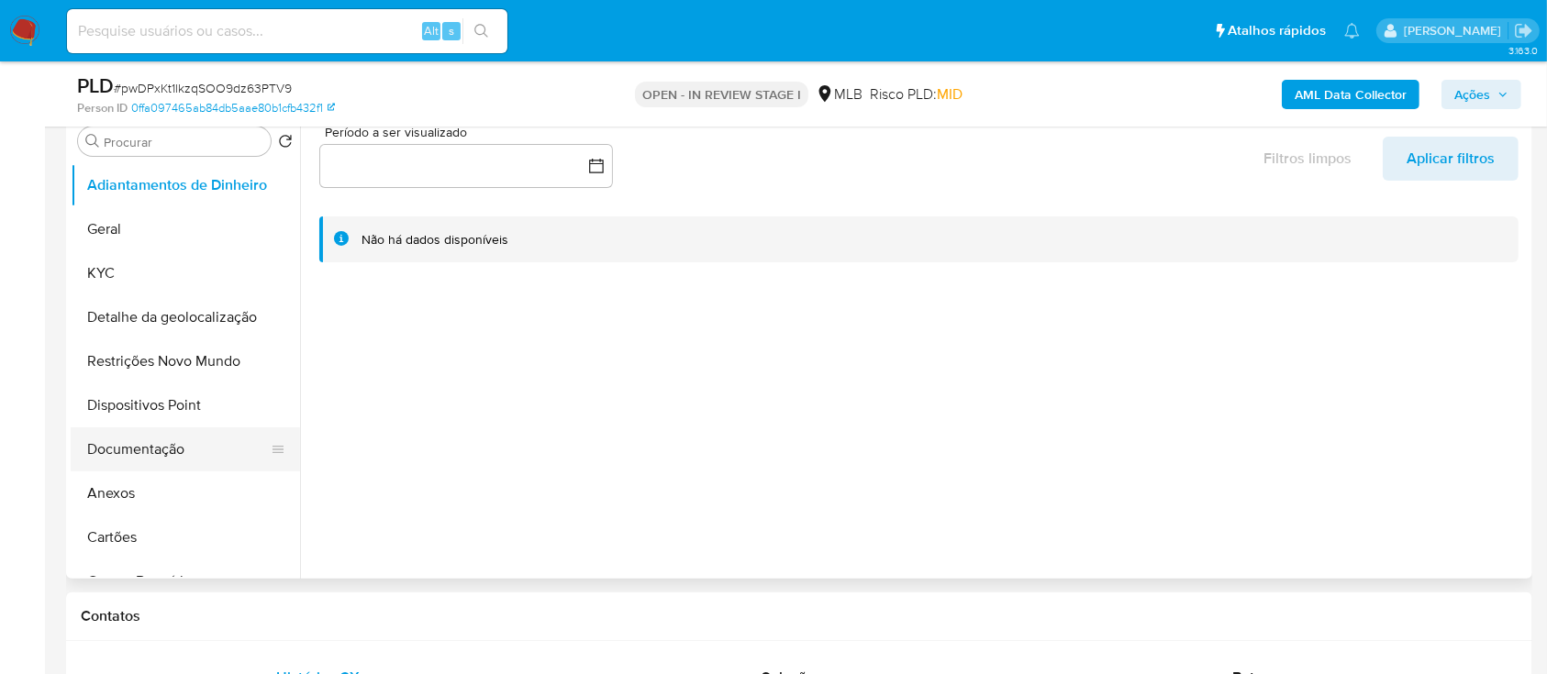
click at [152, 450] on button "Documentação" at bounding box center [178, 449] width 215 height 44
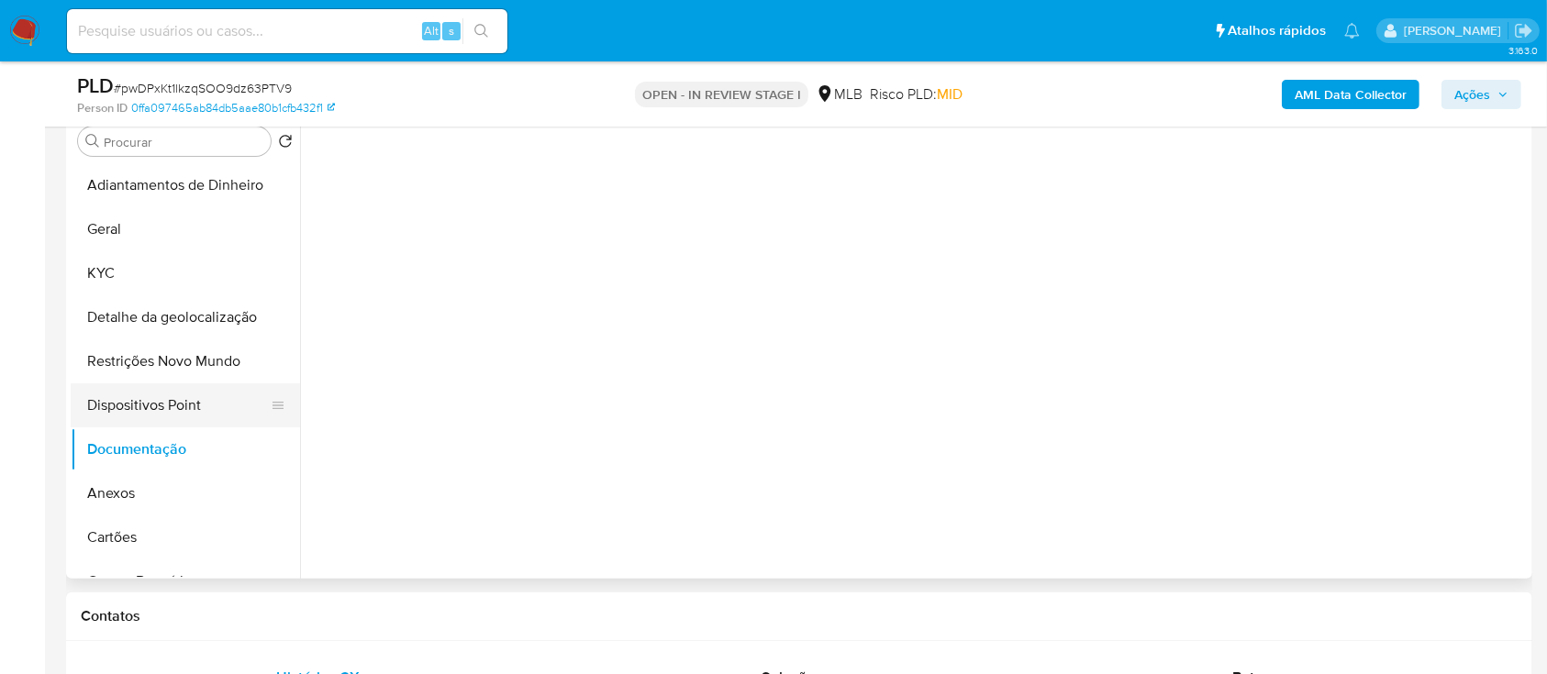
click at [106, 408] on button "Dispositivos Point" at bounding box center [178, 405] width 215 height 44
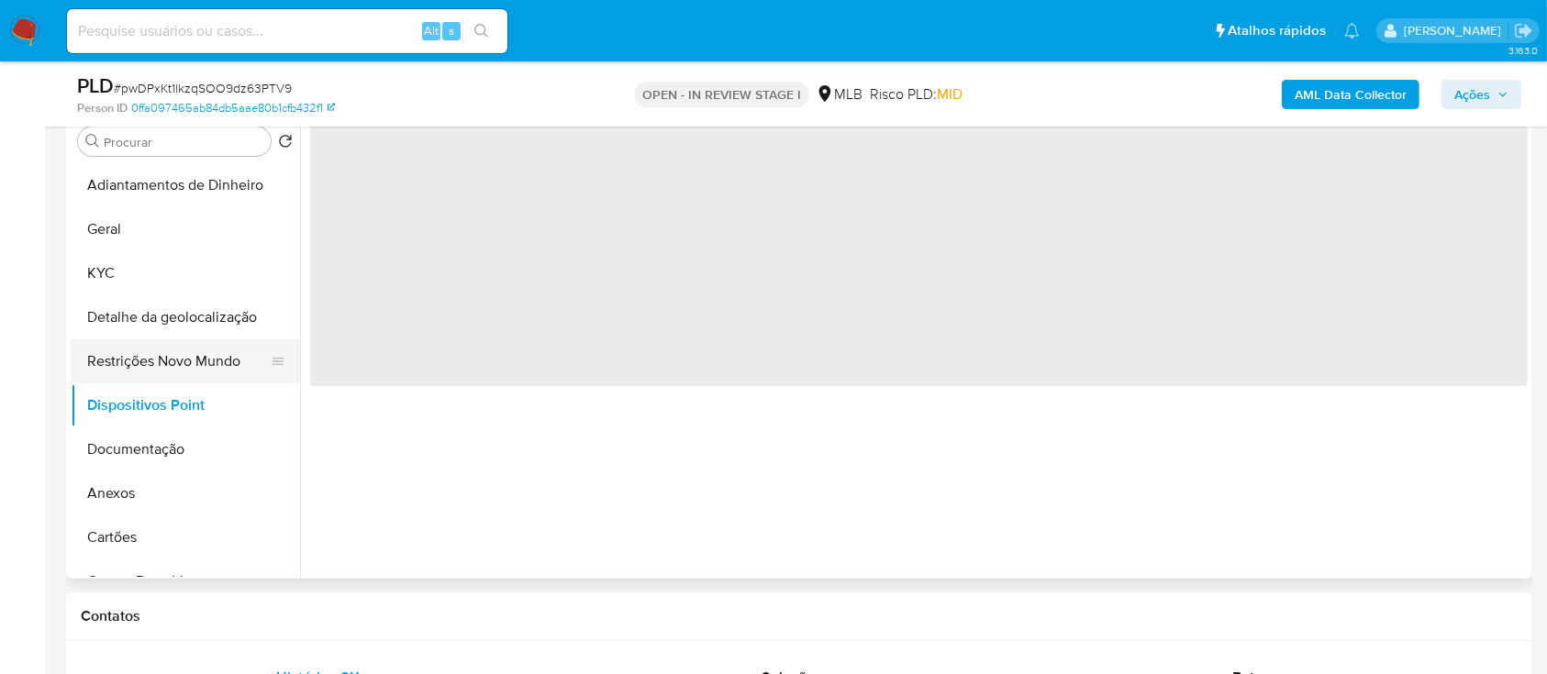
click at [128, 360] on button "Restrições Novo Mundo" at bounding box center [178, 361] width 215 height 44
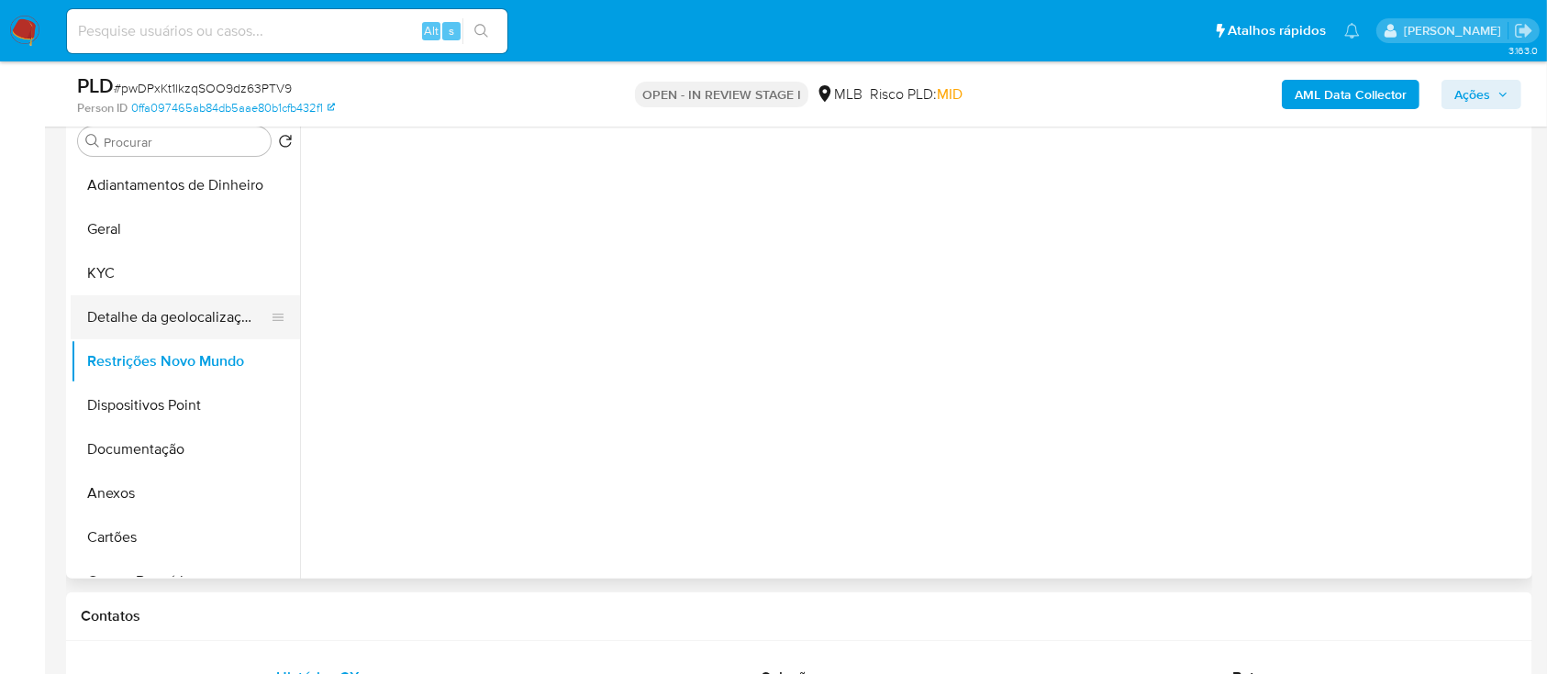
click at [139, 311] on button "Detalhe da geolocalização" at bounding box center [178, 317] width 215 height 44
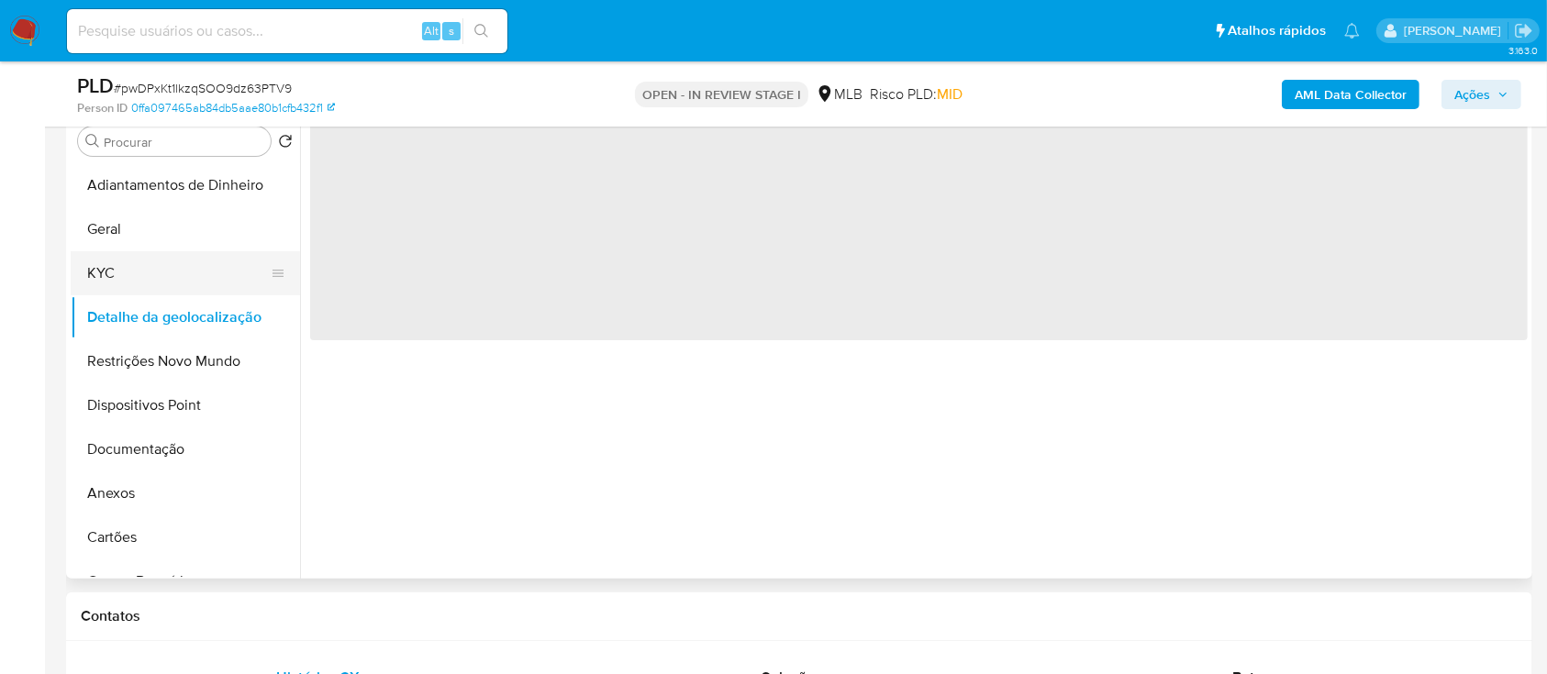
click at [111, 278] on button "KYC" at bounding box center [178, 273] width 215 height 44
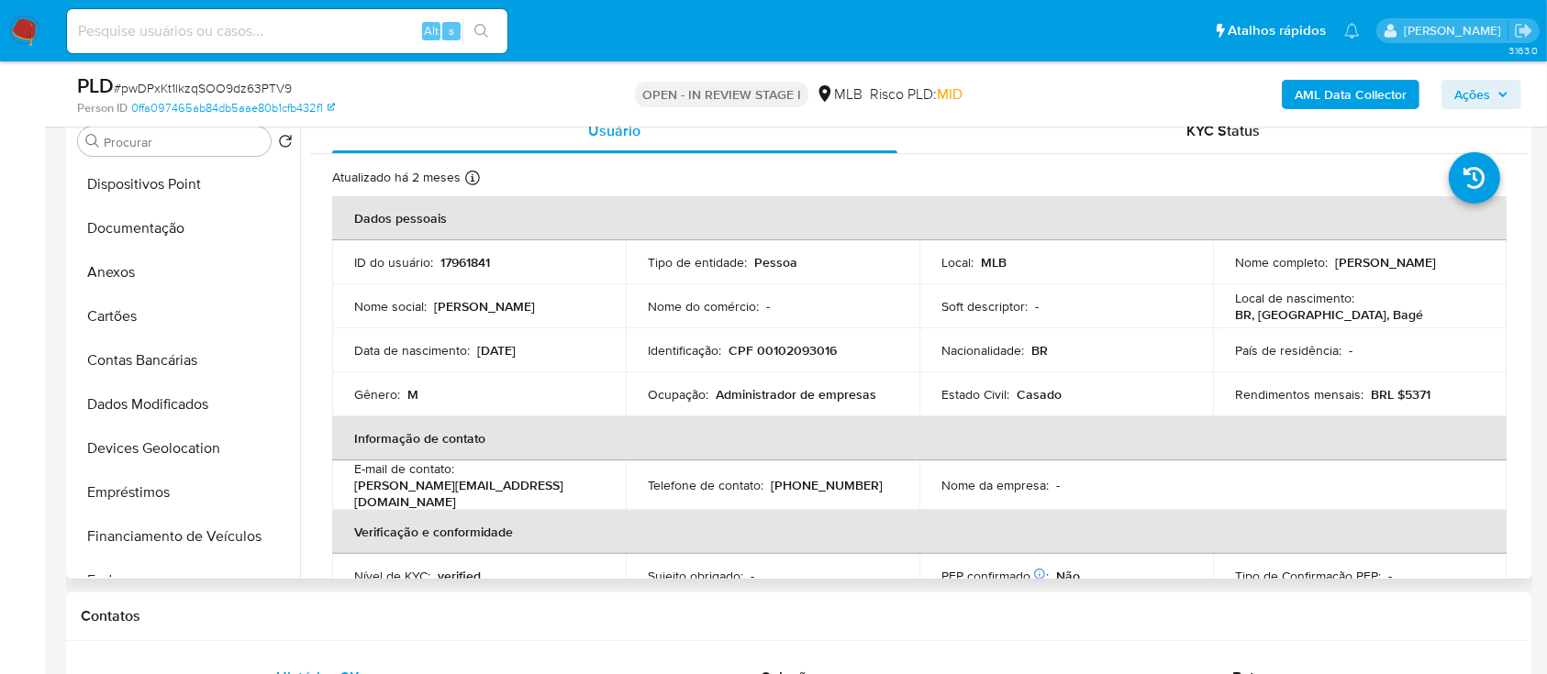
scroll to position [489, 0]
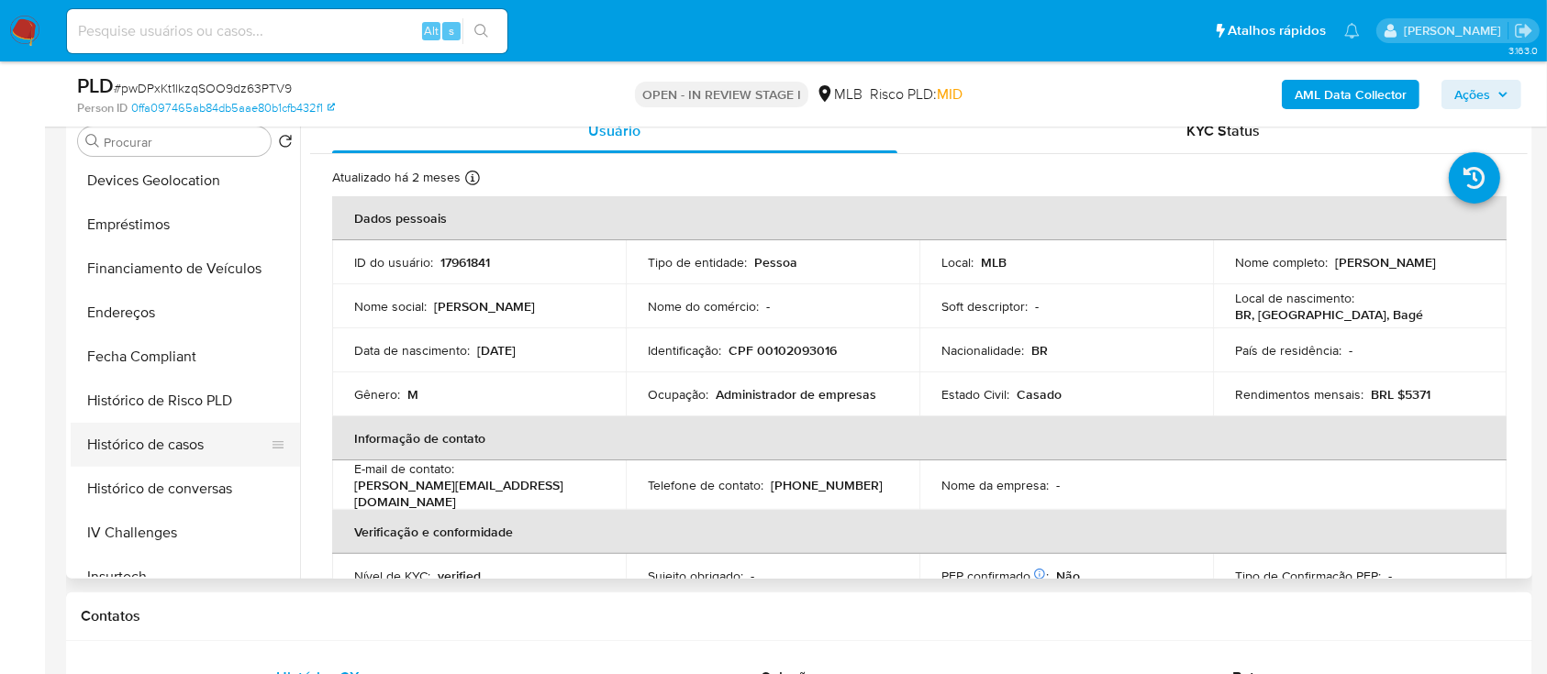
click at [167, 435] on button "Histórico de casos" at bounding box center [178, 445] width 215 height 44
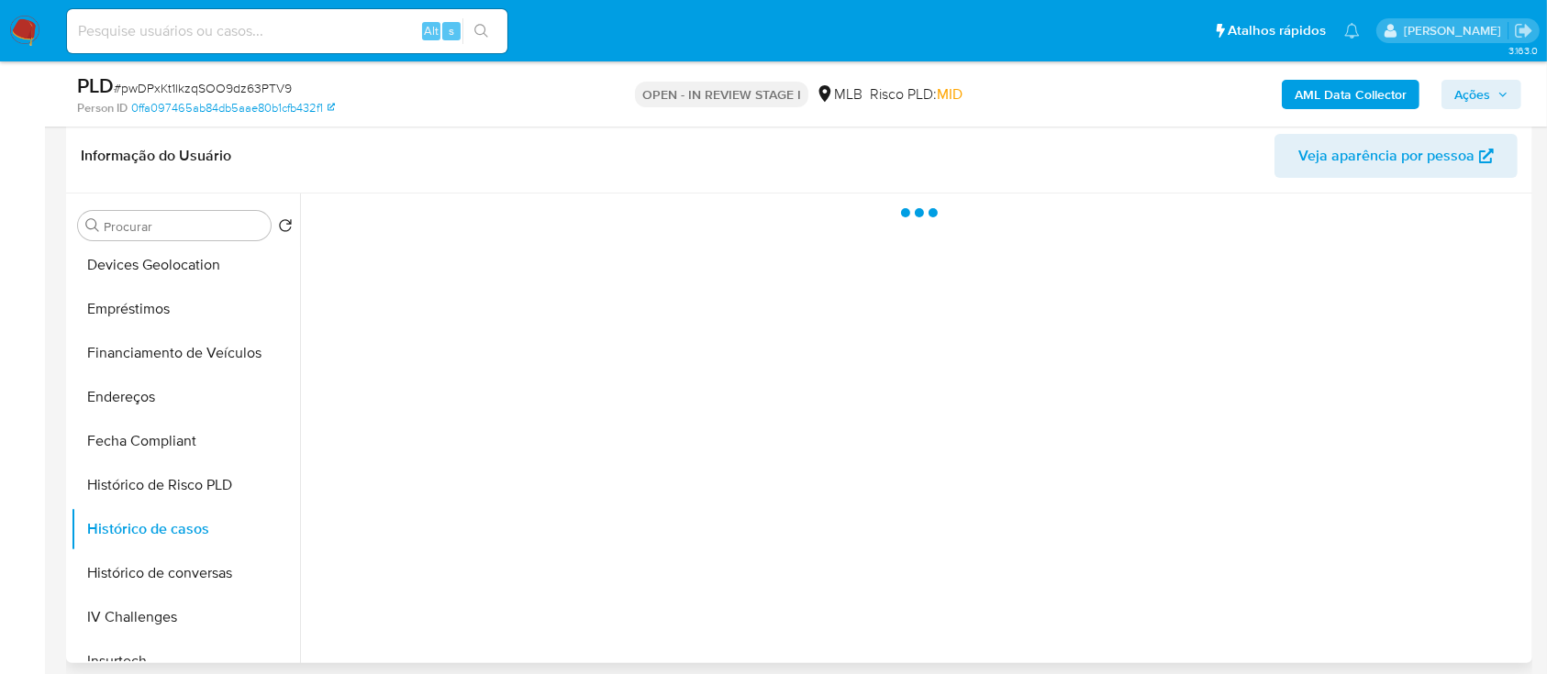
scroll to position [244, 0]
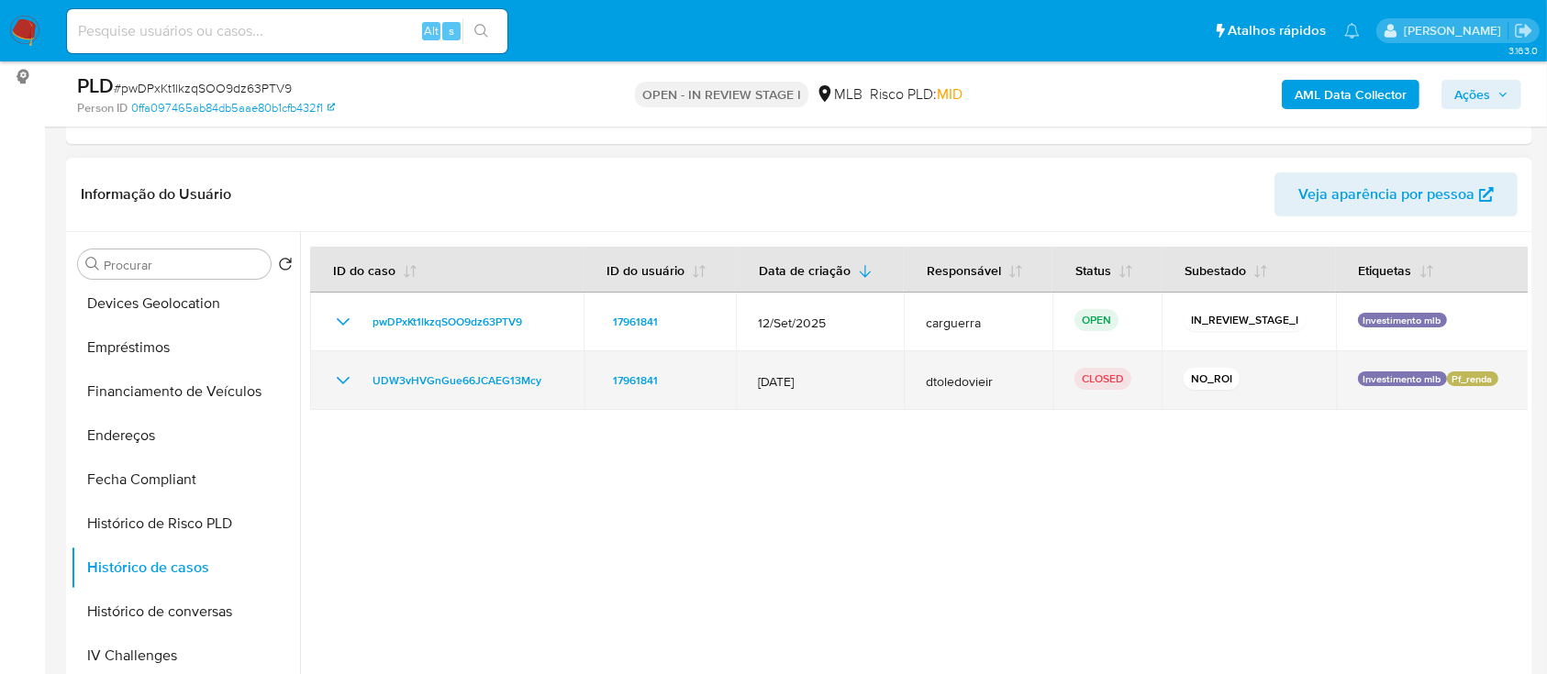
click at [342, 376] on icon "Mostrar/Ocultar" at bounding box center [343, 381] width 22 height 22
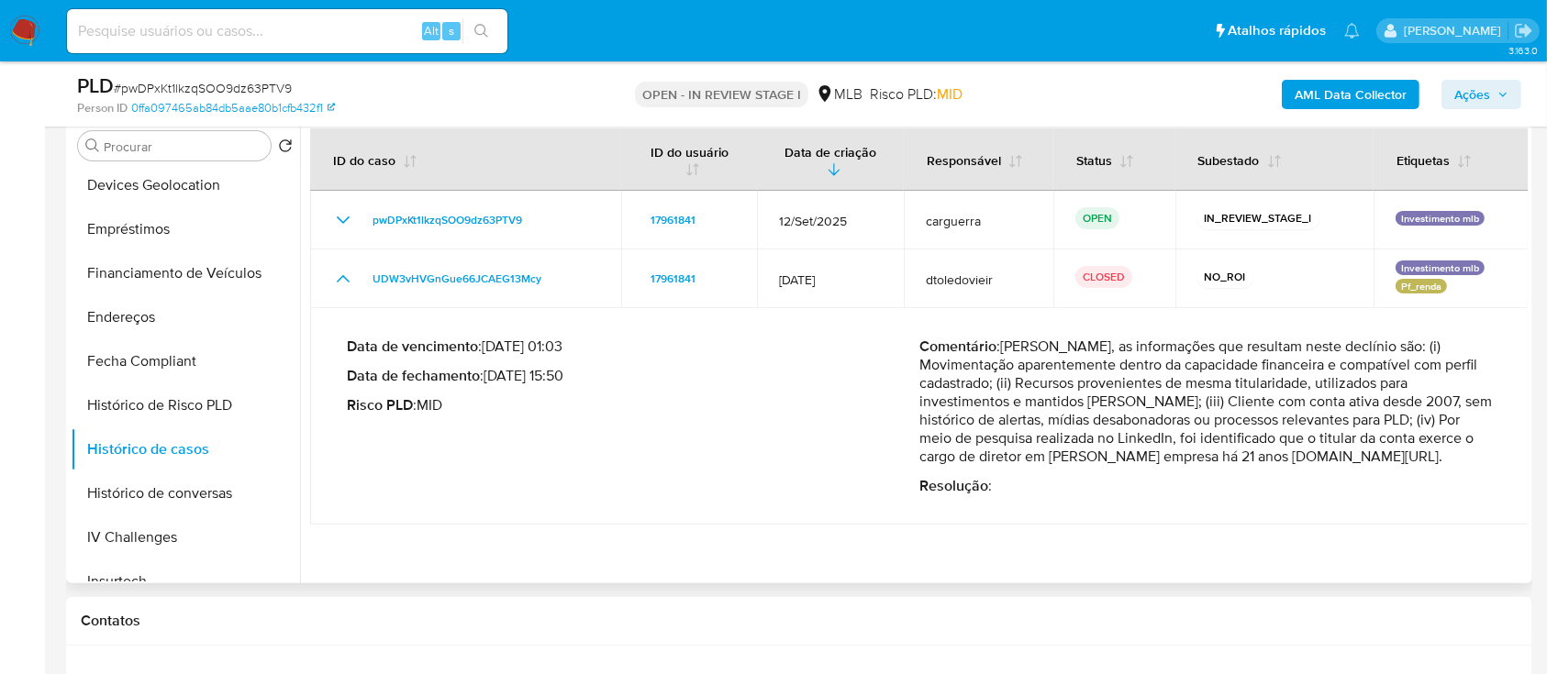
scroll to position [367, 0]
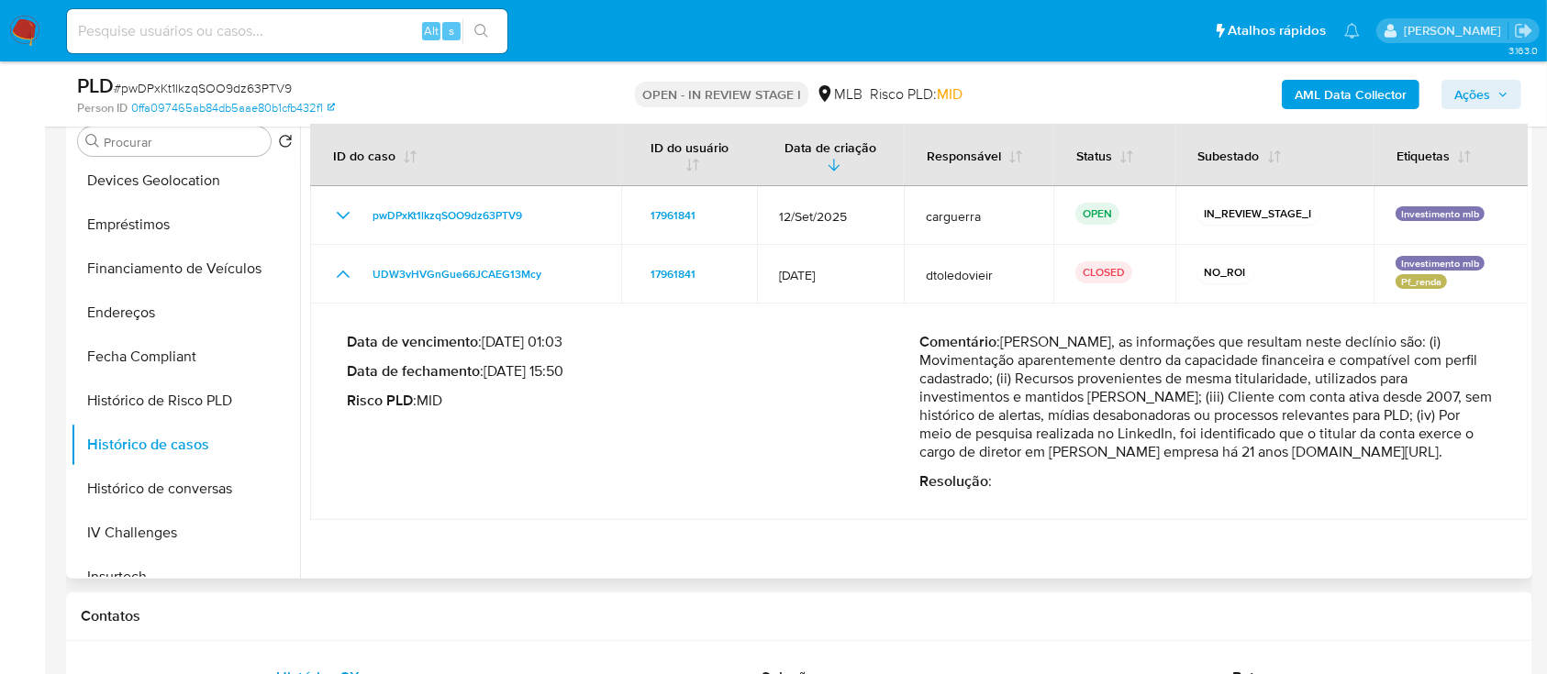
click at [1148, 368] on p "Comentário : Em suma, as informações que resultam neste declínio são: (i) Movim…" at bounding box center [1205, 397] width 572 height 128
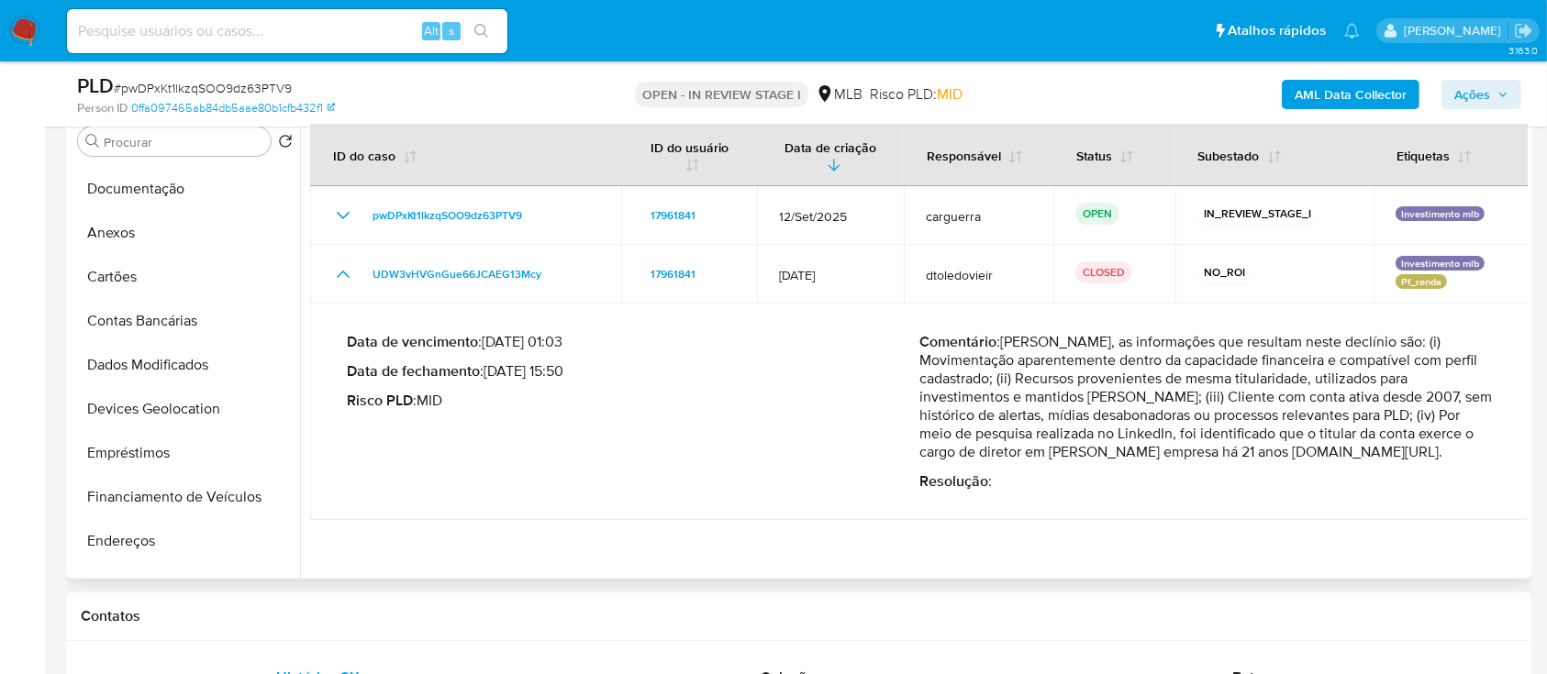
scroll to position [244, 0]
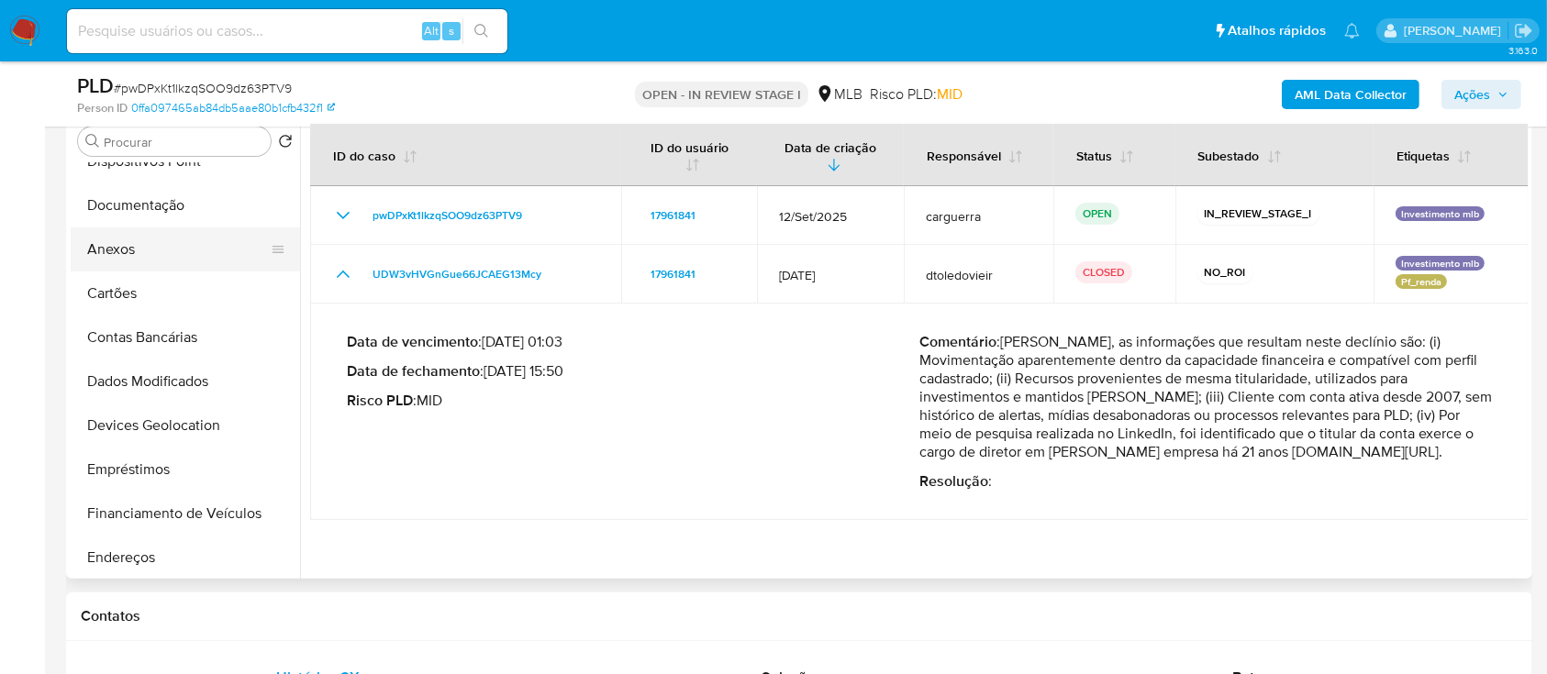
click at [103, 257] on button "Anexos" at bounding box center [178, 249] width 215 height 44
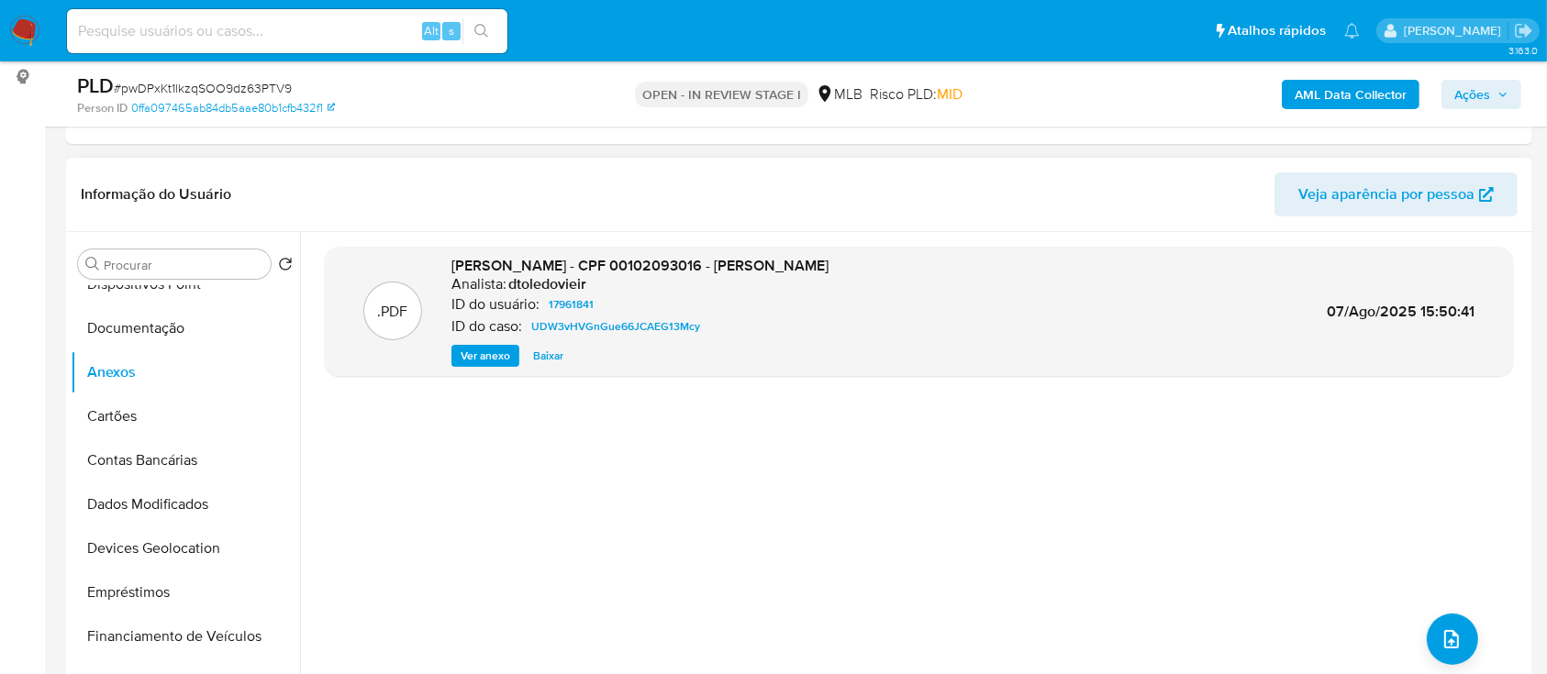
click at [485, 349] on span "Ver anexo" at bounding box center [485, 356] width 50 height 18
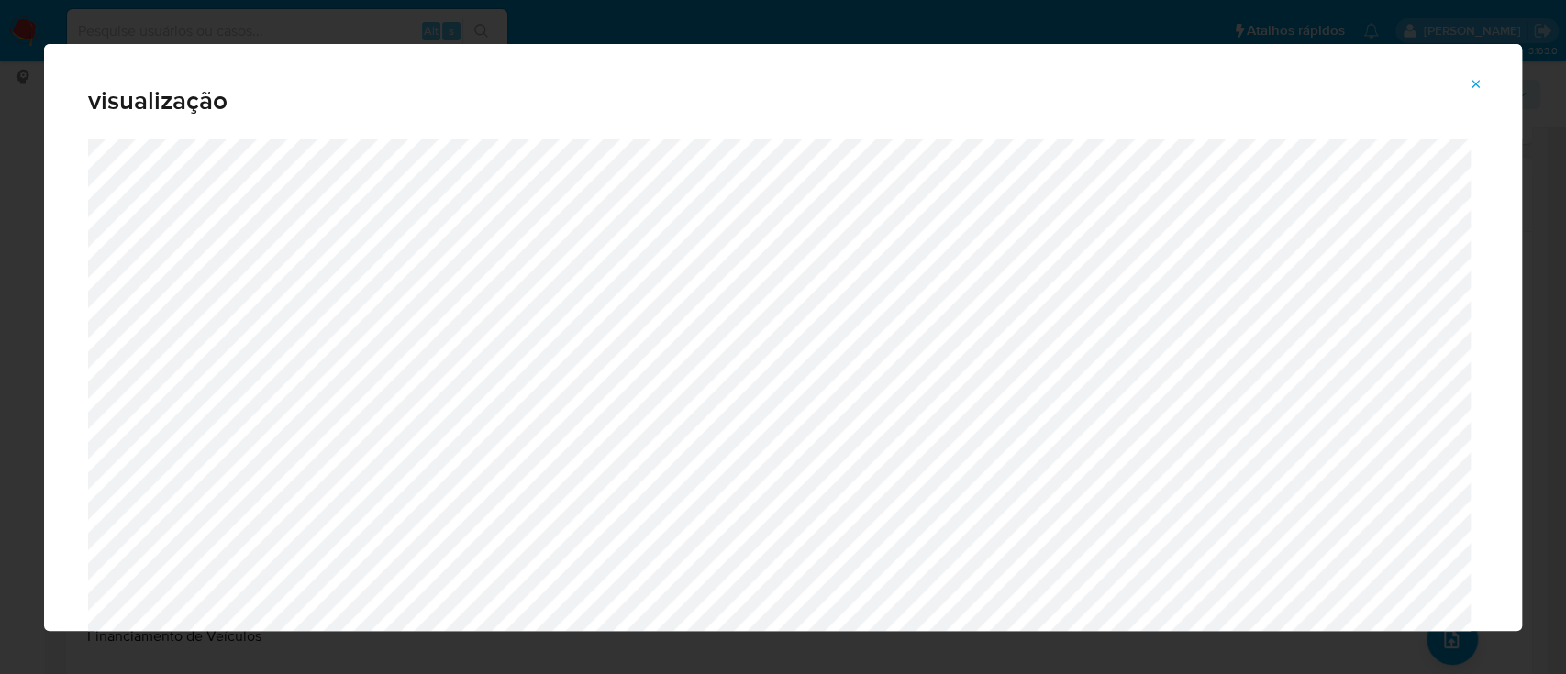
click at [1489, 77] on button "Attachment preview" at bounding box center [1476, 84] width 40 height 29
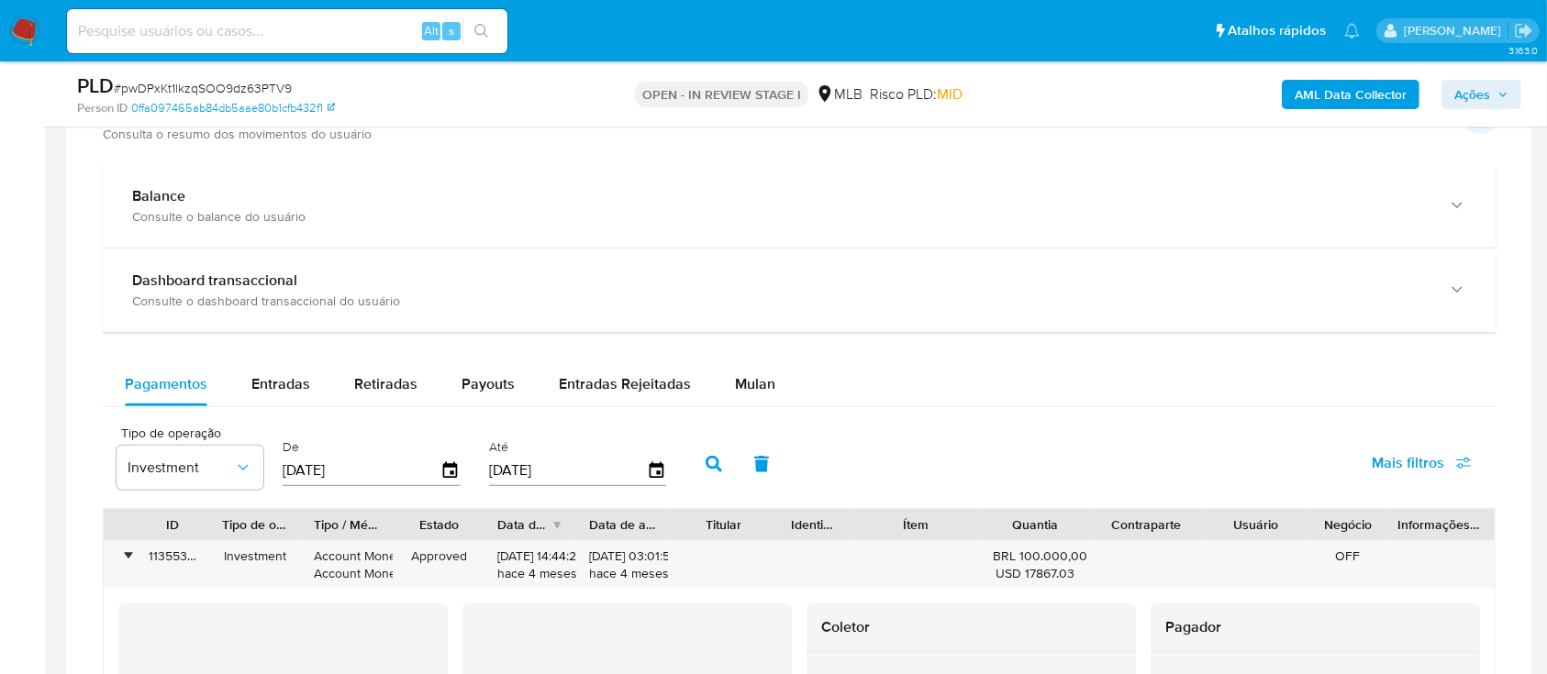
scroll to position [1223, 0]
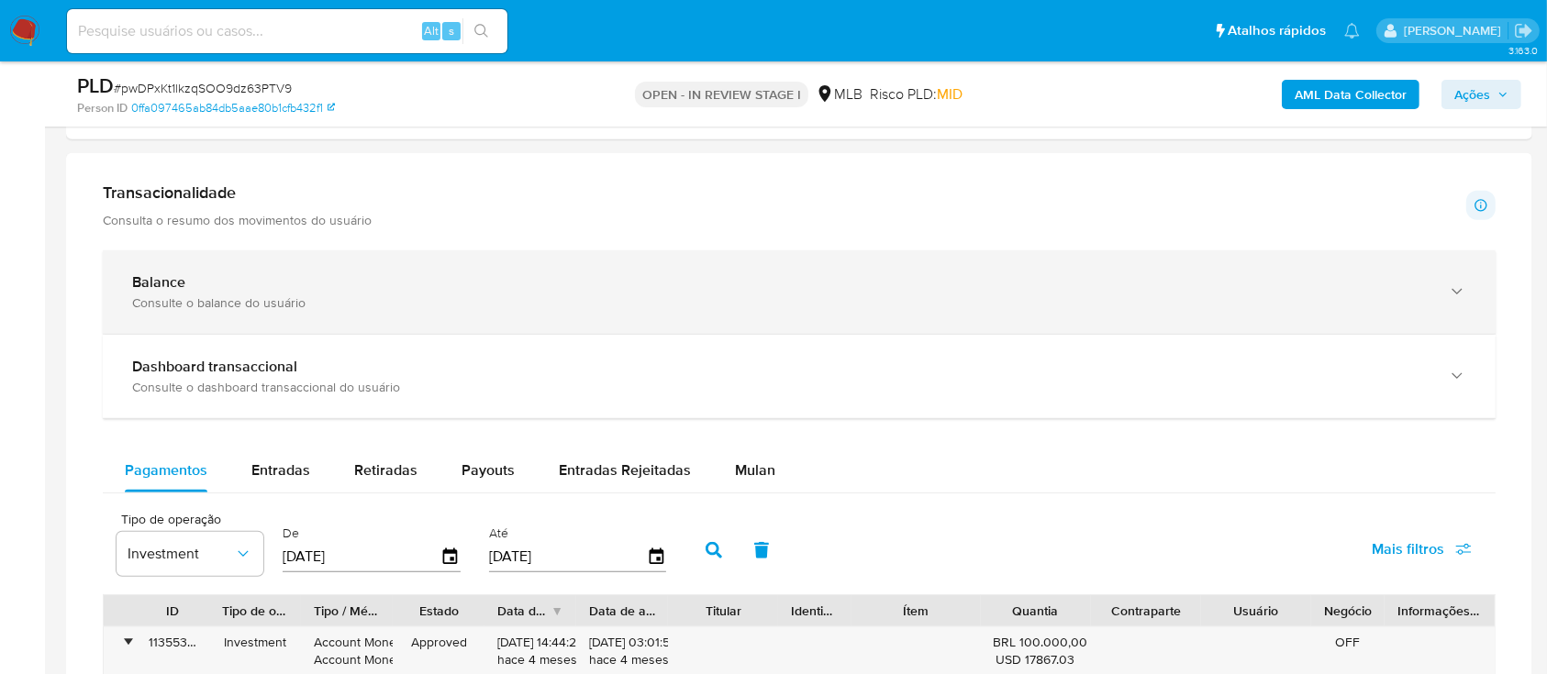
click at [272, 290] on div "Balance" at bounding box center [780, 282] width 1297 height 18
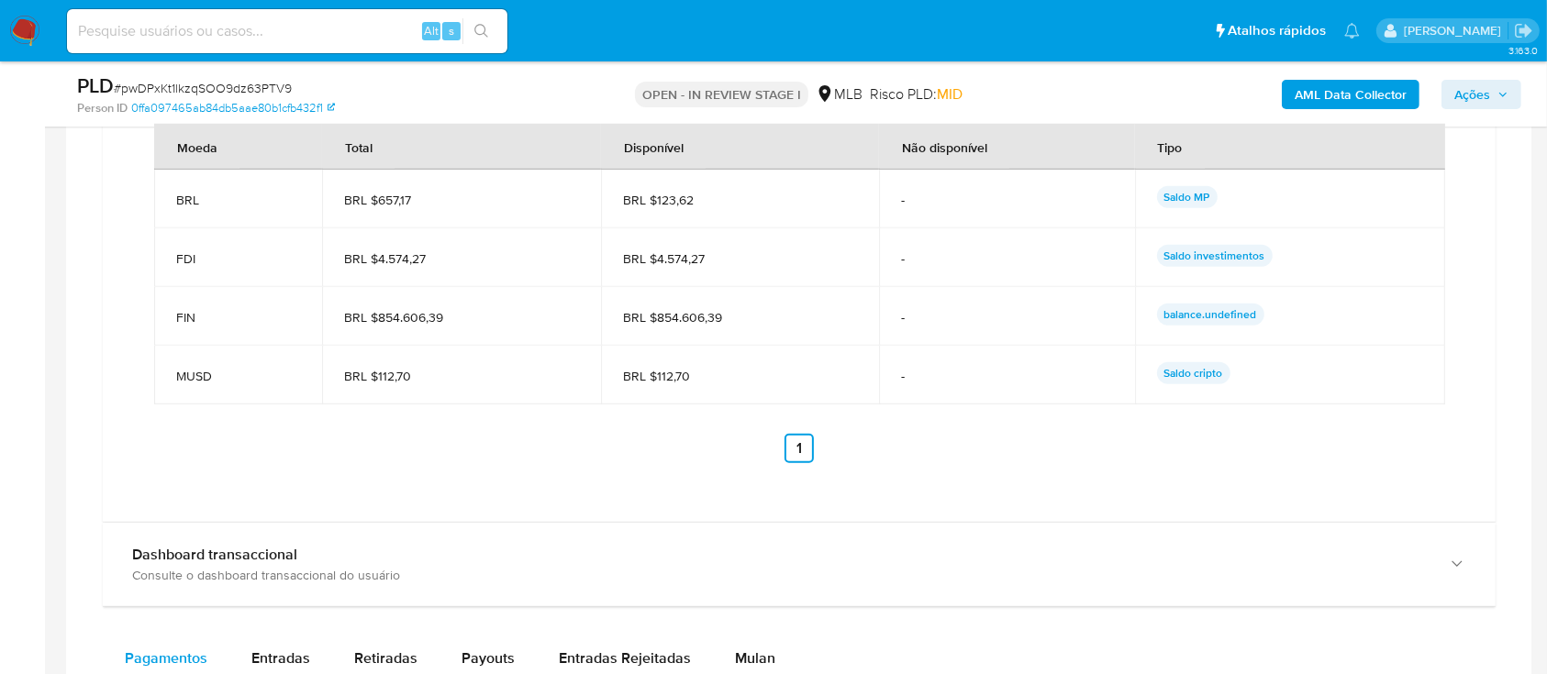
scroll to position [1835, 0]
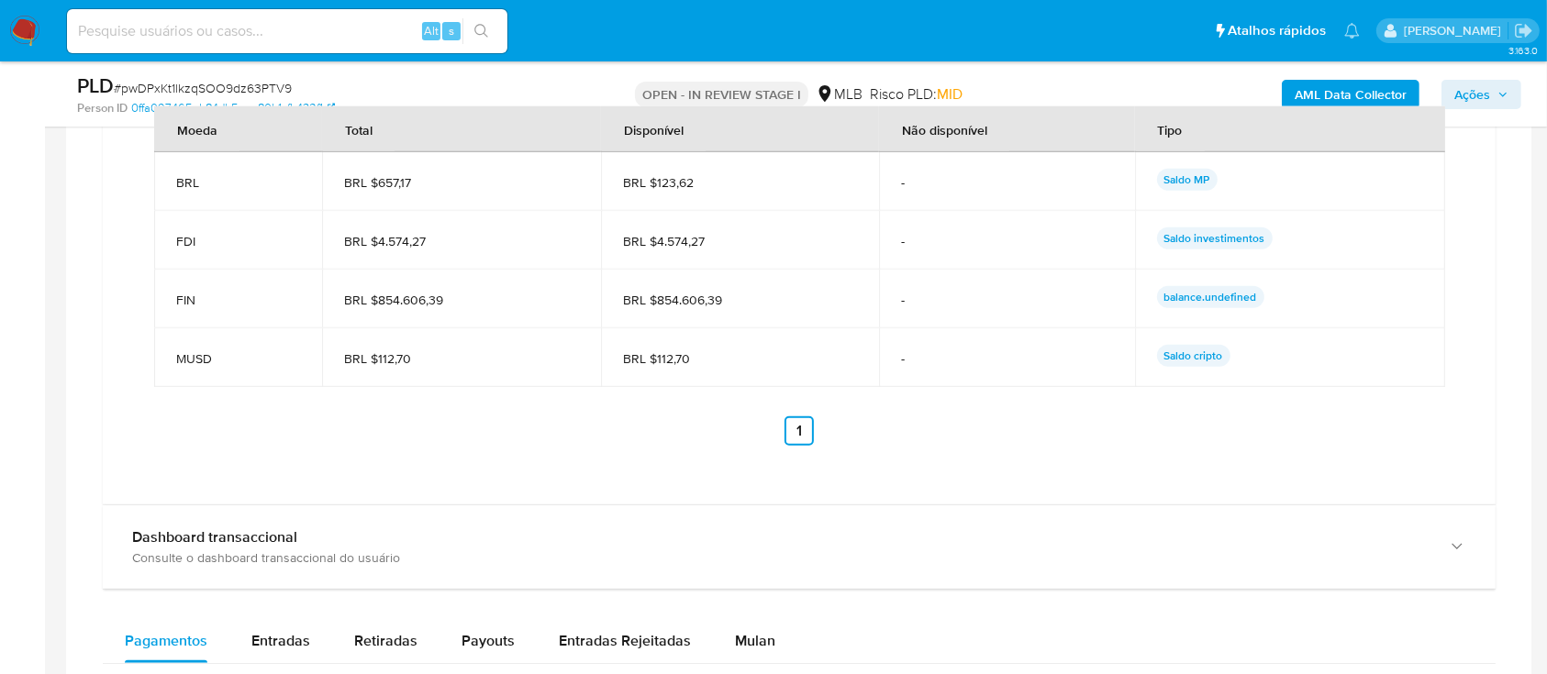
drag, startPoint x: 468, startPoint y: 301, endPoint x: 345, endPoint y: 287, distance: 123.7
click at [345, 286] on td "BRL $854.606,39" at bounding box center [461, 299] width 279 height 59
click at [481, 377] on td "BRL $112,70" at bounding box center [461, 357] width 279 height 59
drag, startPoint x: 450, startPoint y: 294, endPoint x: 163, endPoint y: 235, distance: 293.1
click at [162, 232] on tbody "BRL BRL $657,17 BRL $123,62 - Saldo MP FDI BRL $4.574,27 BRL $4.574,27 - Saldo …" at bounding box center [799, 269] width 1291 height 235
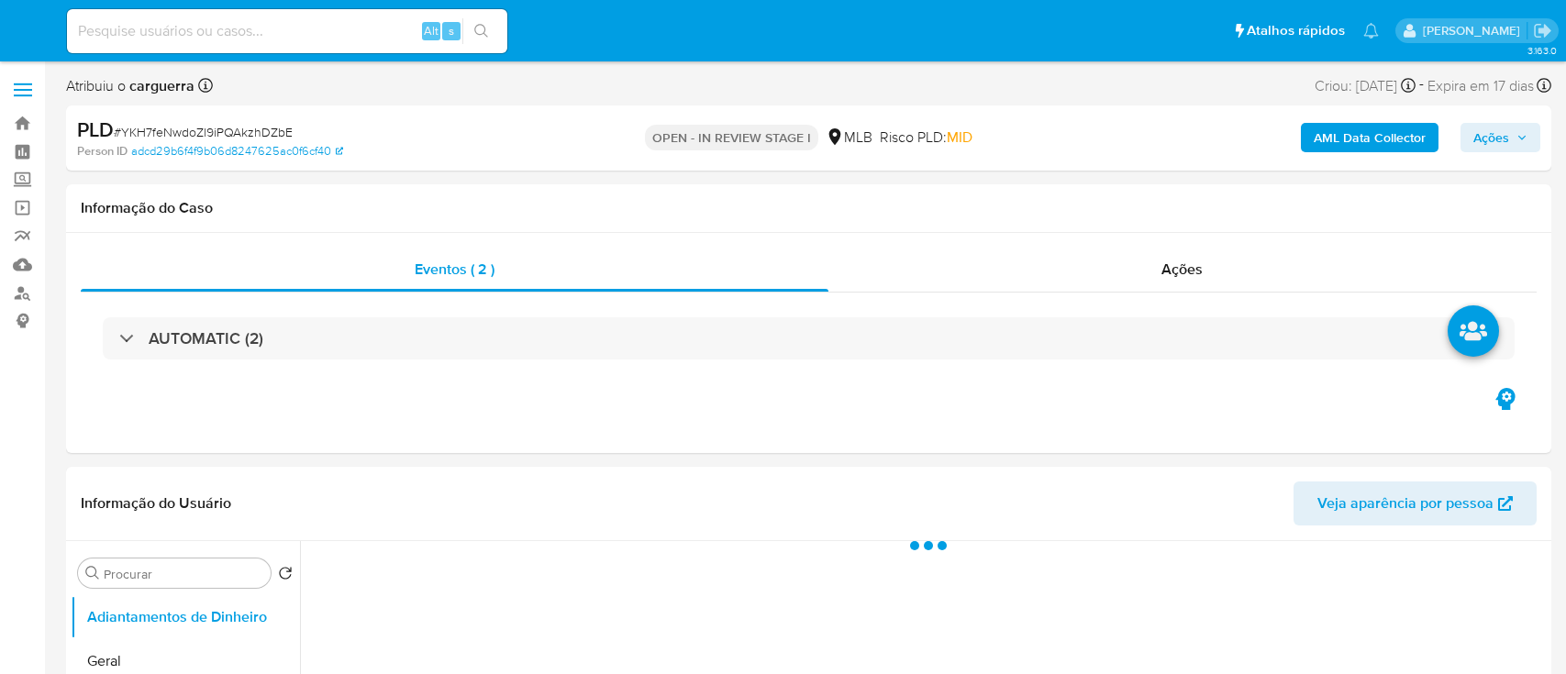
select select "10"
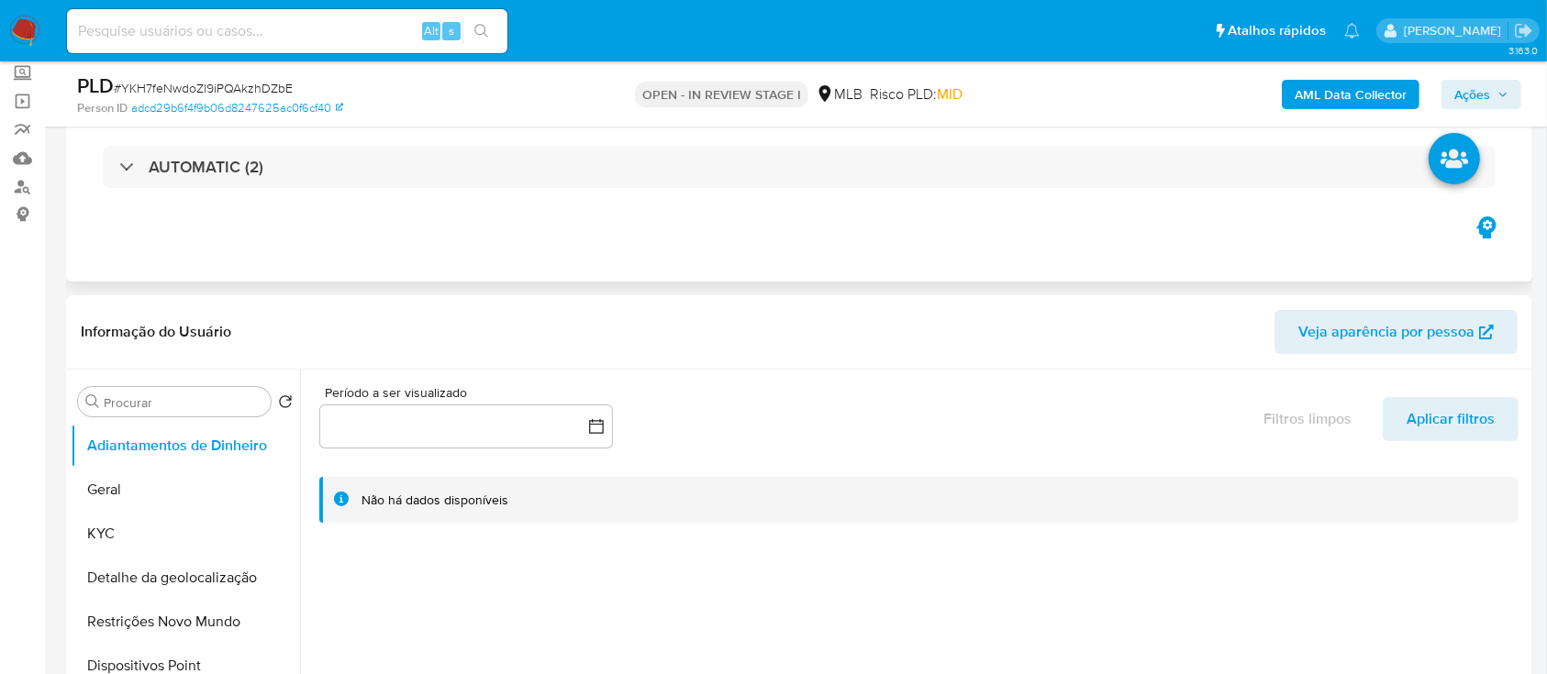
scroll to position [244, 0]
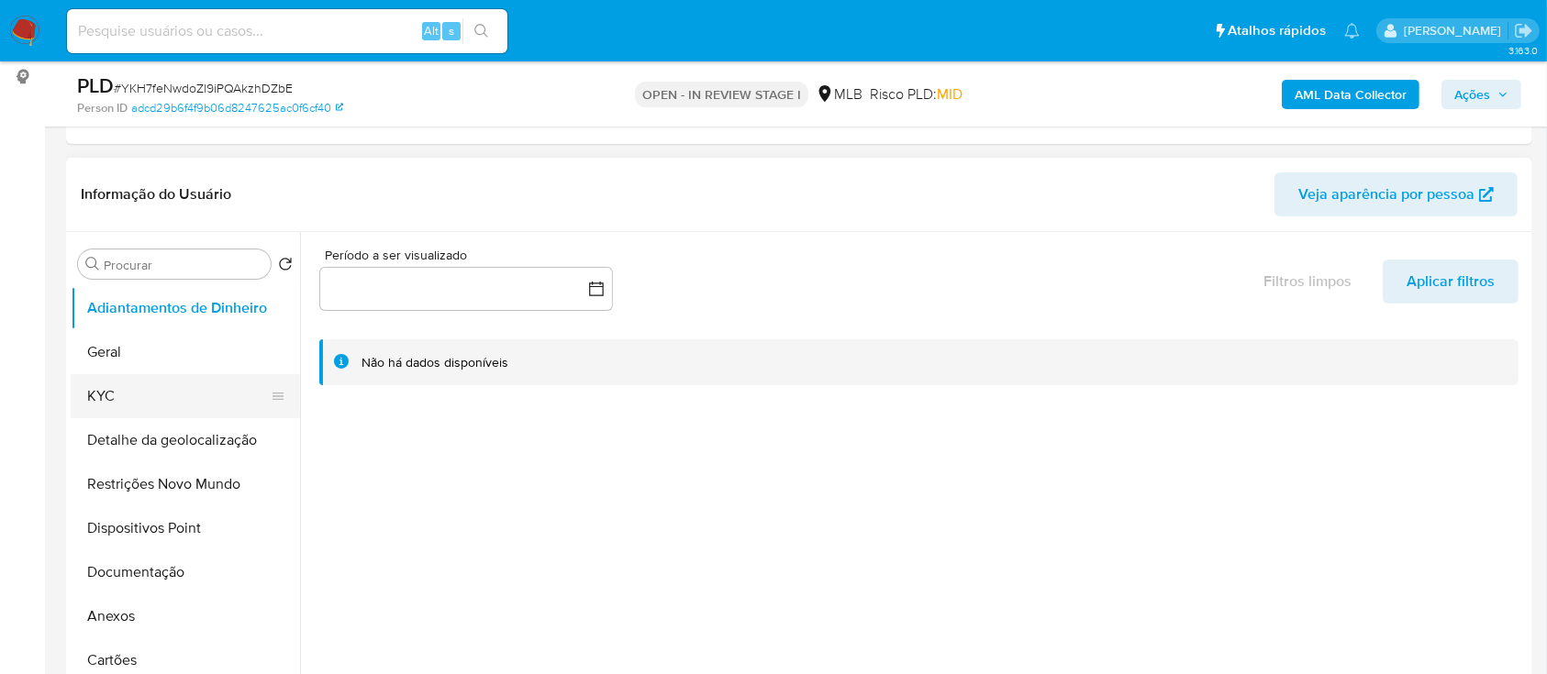
click at [122, 389] on button "KYC" at bounding box center [178, 396] width 215 height 44
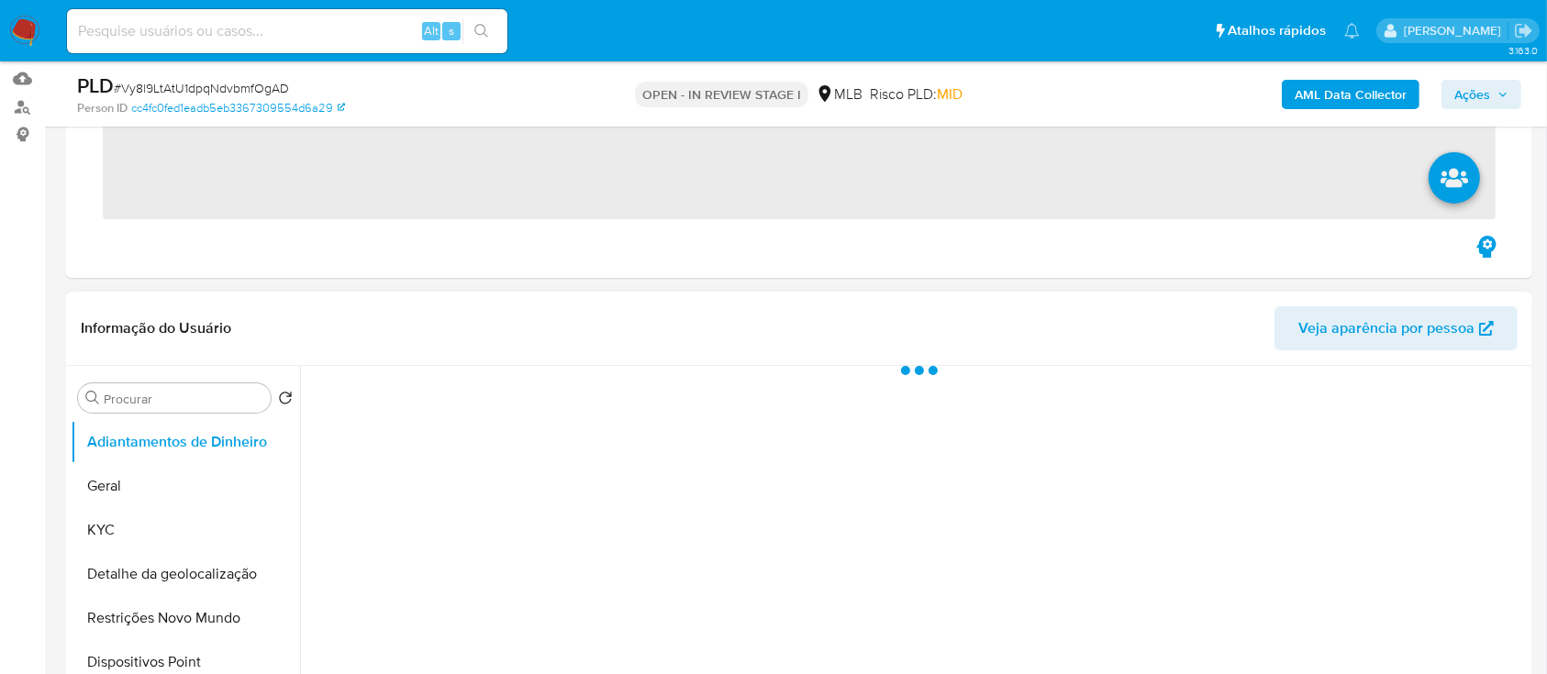
scroll to position [244, 0]
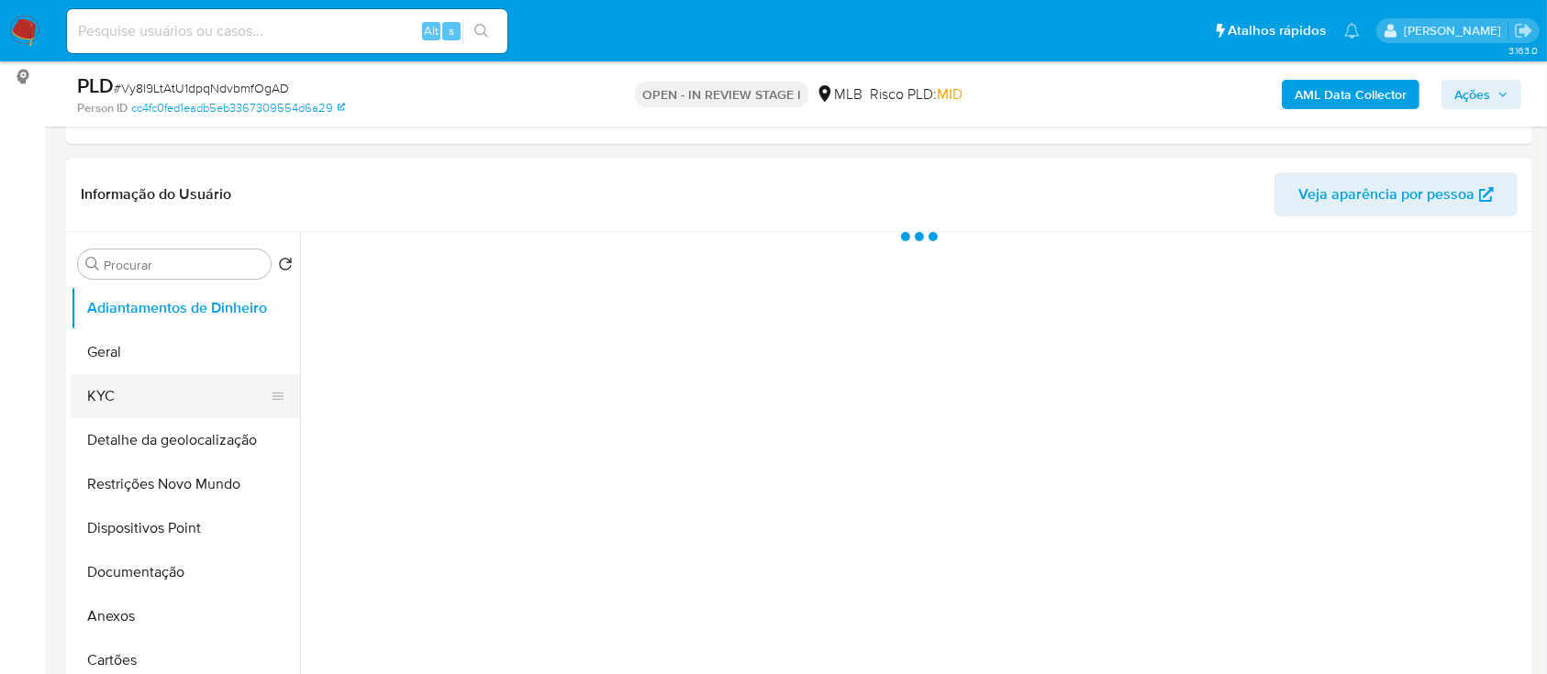
select select "10"
click at [145, 399] on button "KYC" at bounding box center [178, 396] width 215 height 44
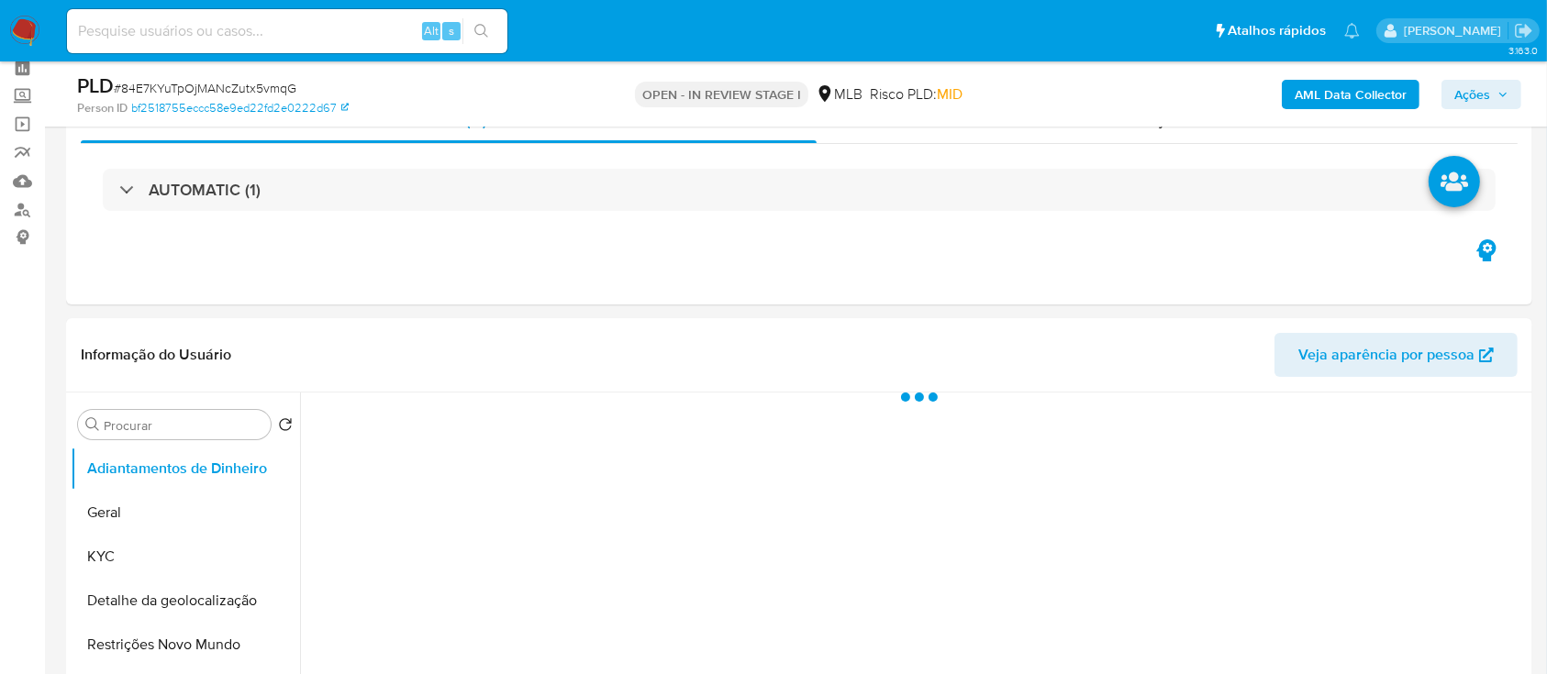
scroll to position [244, 0]
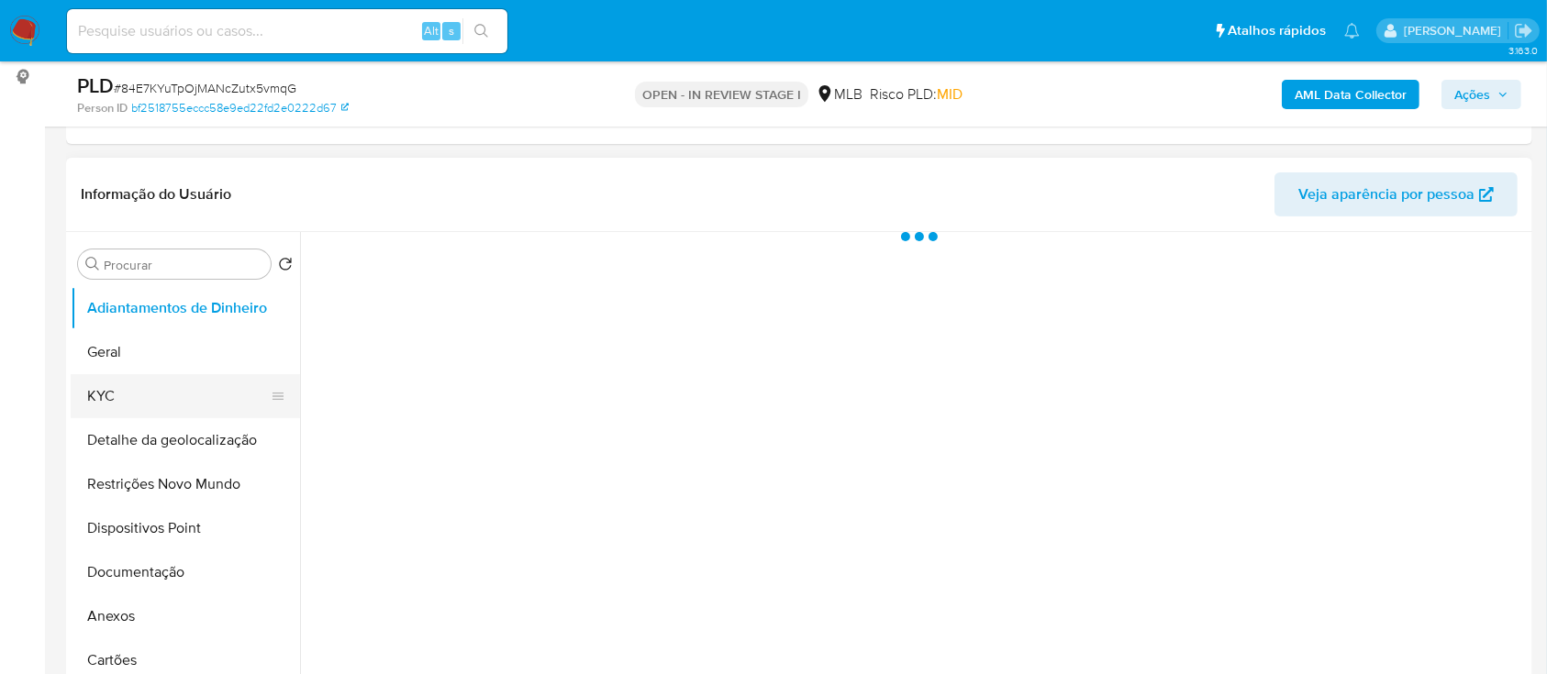
select select "10"
click at [118, 401] on button "KYC" at bounding box center [178, 396] width 215 height 44
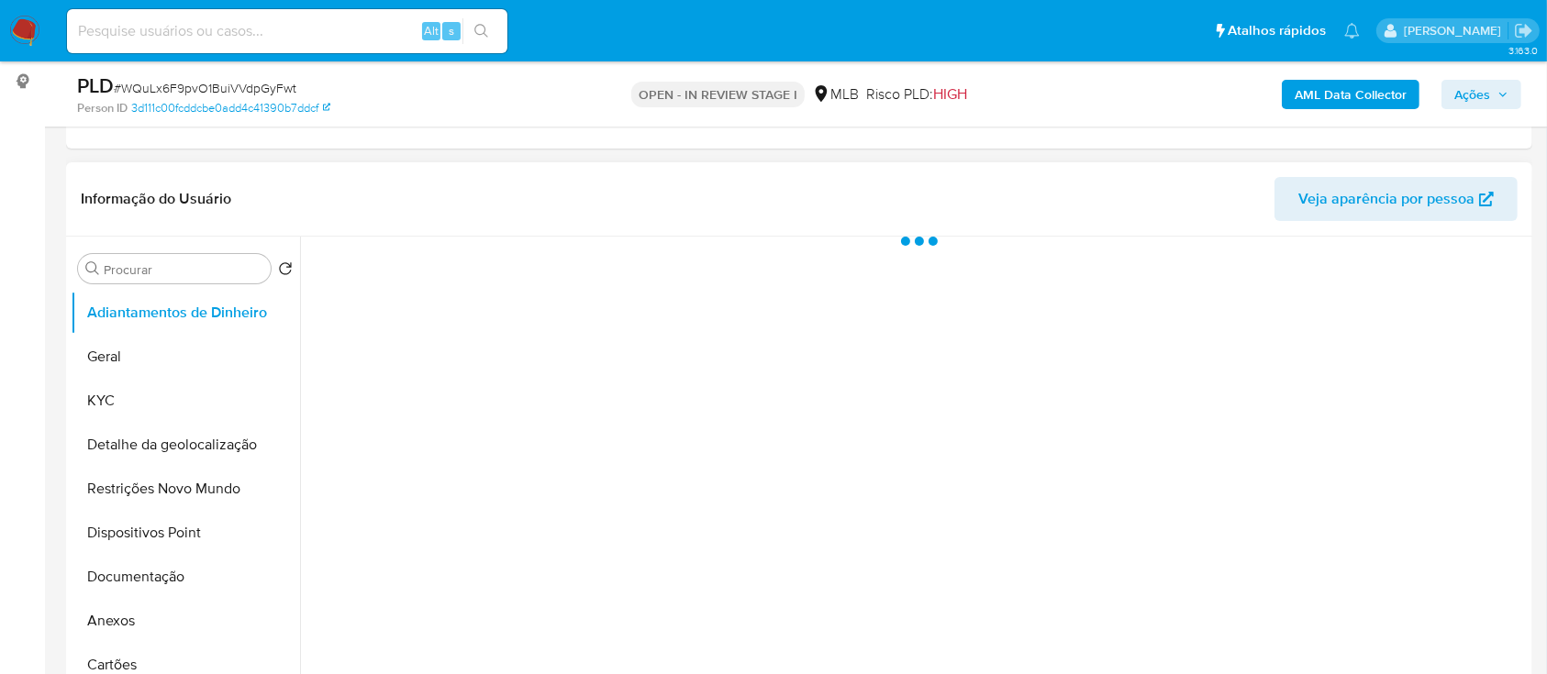
scroll to position [244, 0]
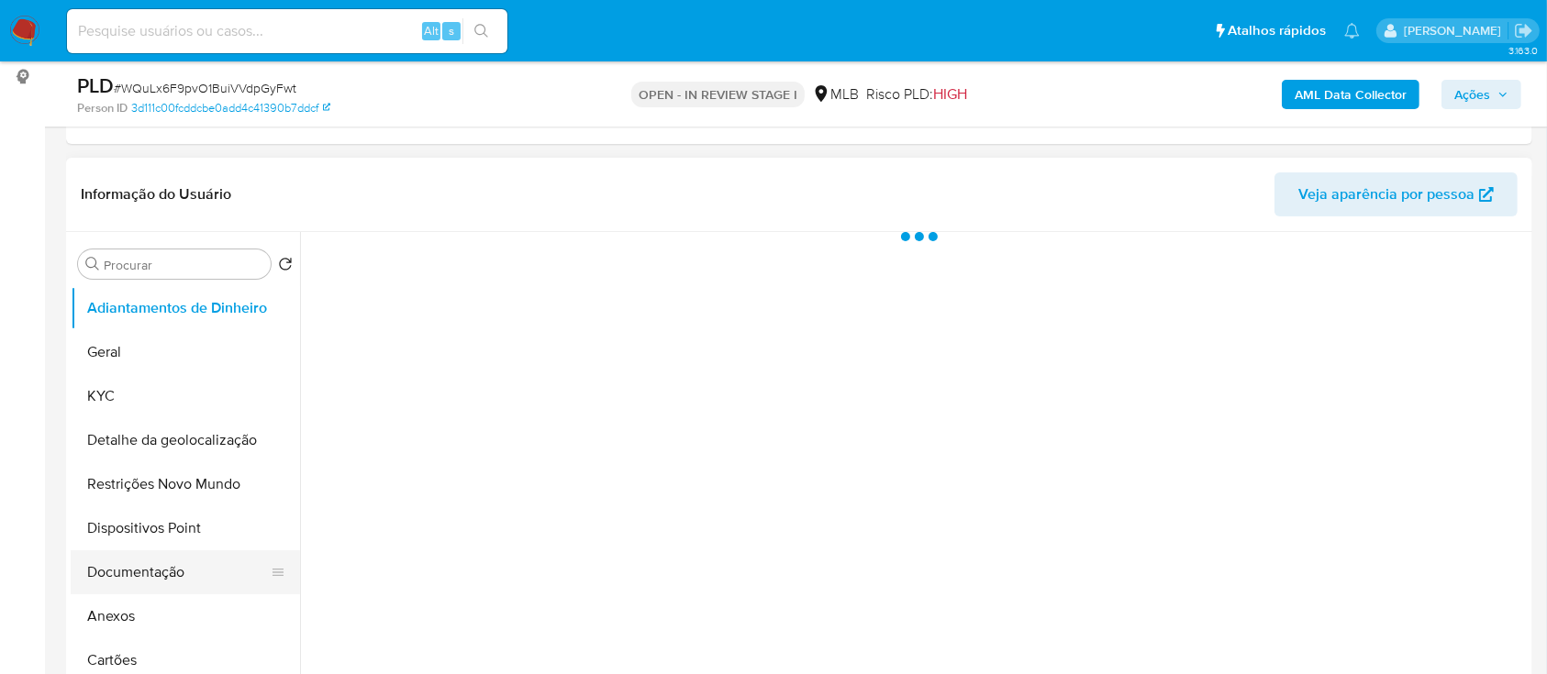
select select "10"
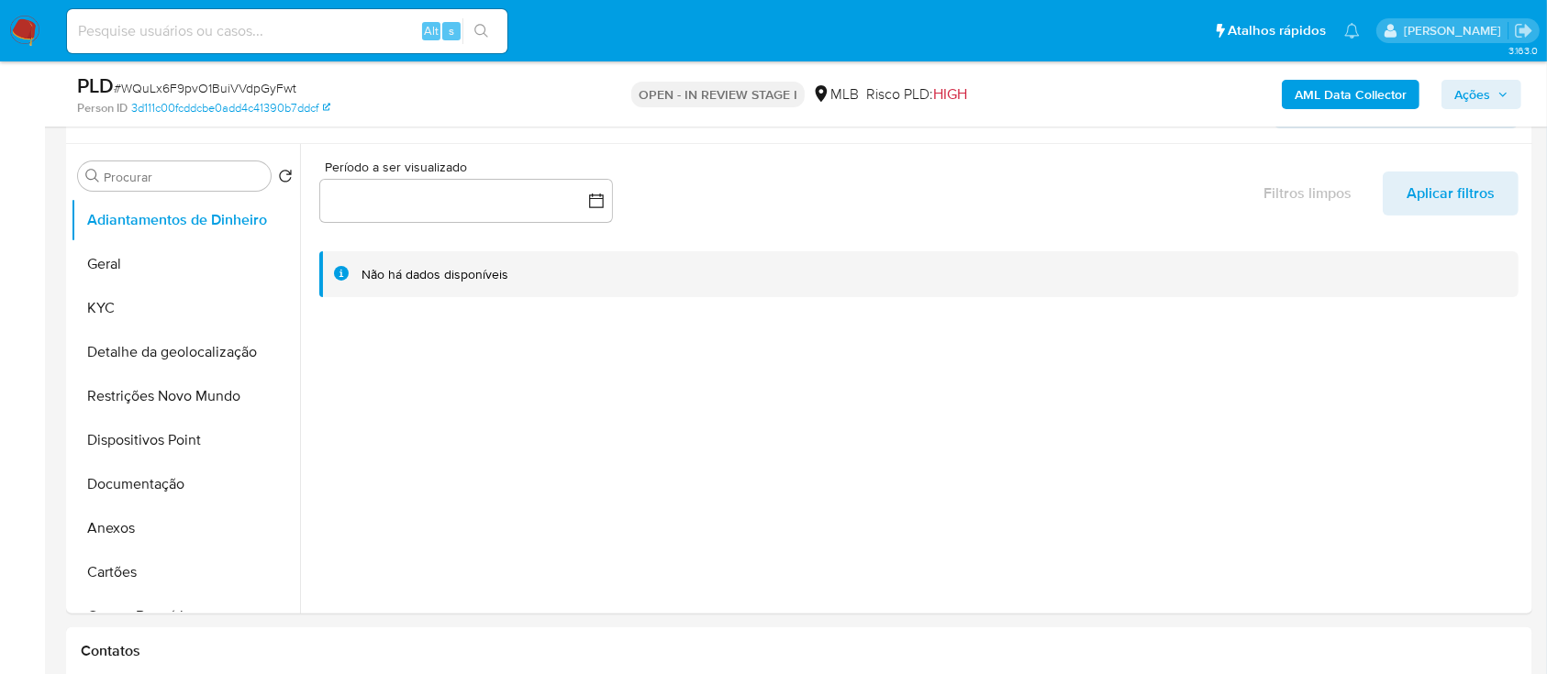
scroll to position [367, 0]
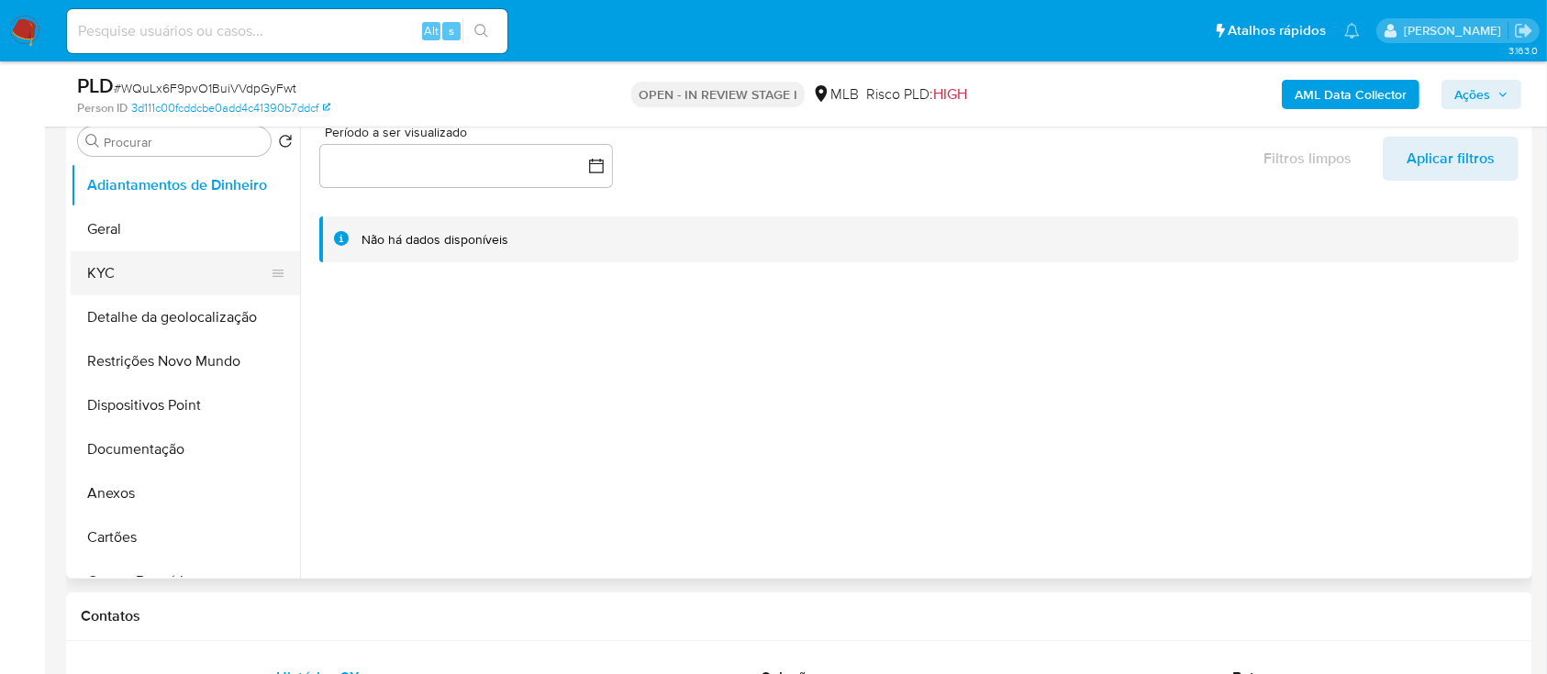
click at [140, 274] on button "KYC" at bounding box center [178, 273] width 215 height 44
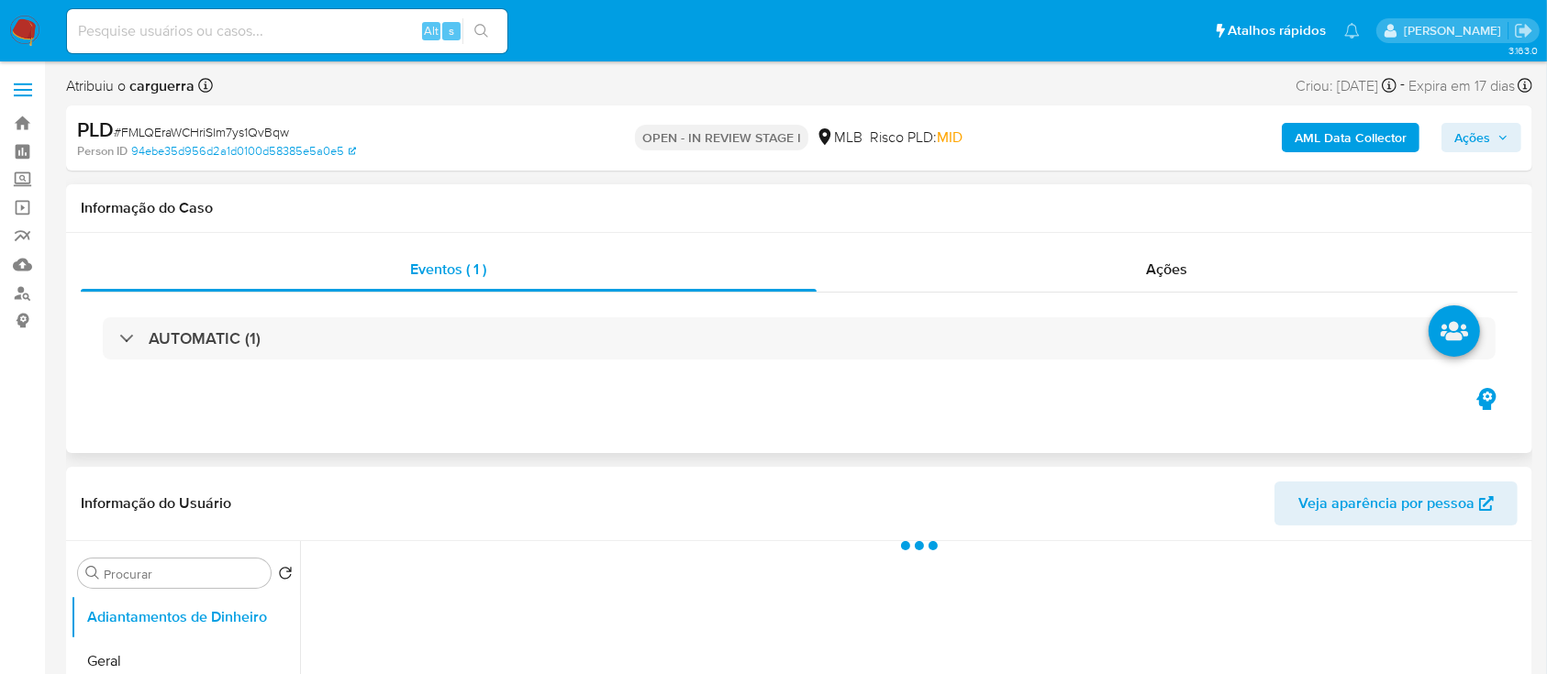
select select "10"
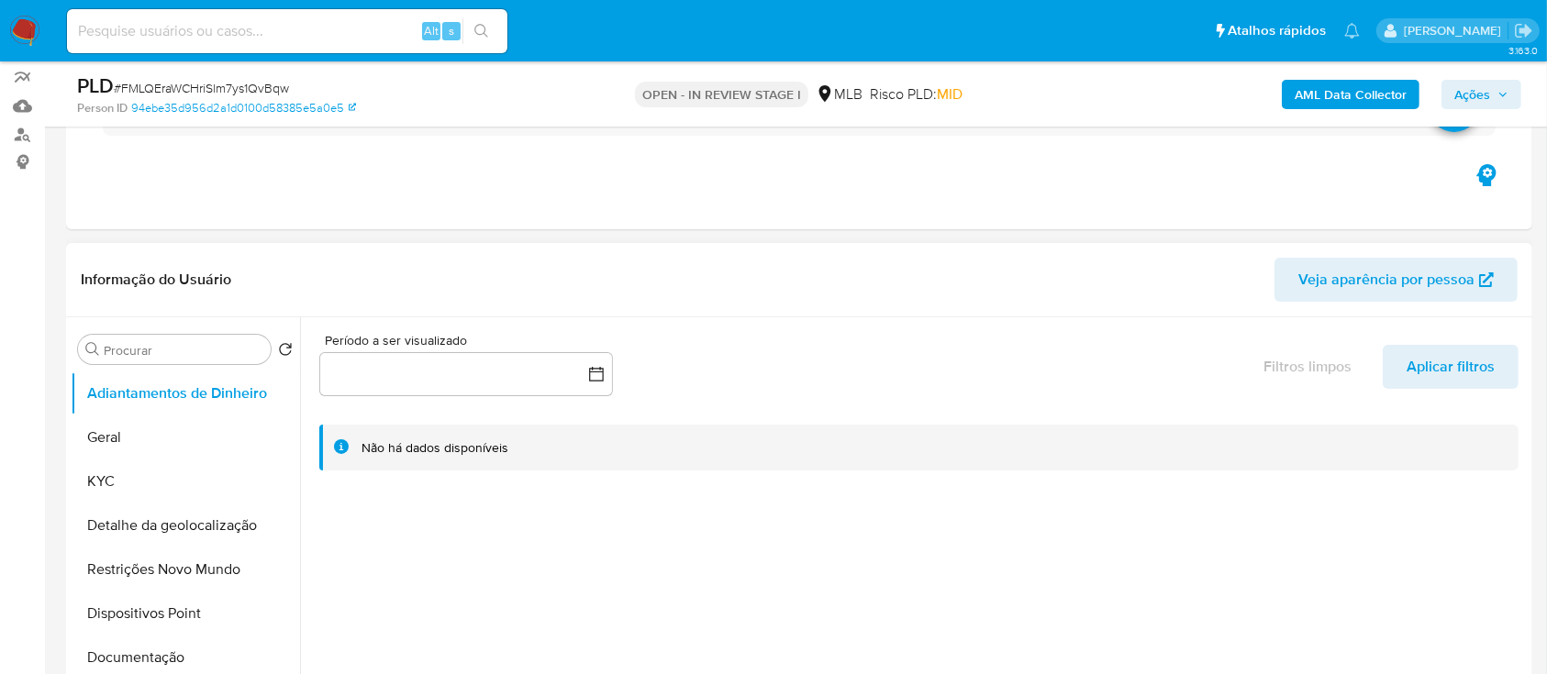
scroll to position [244, 0]
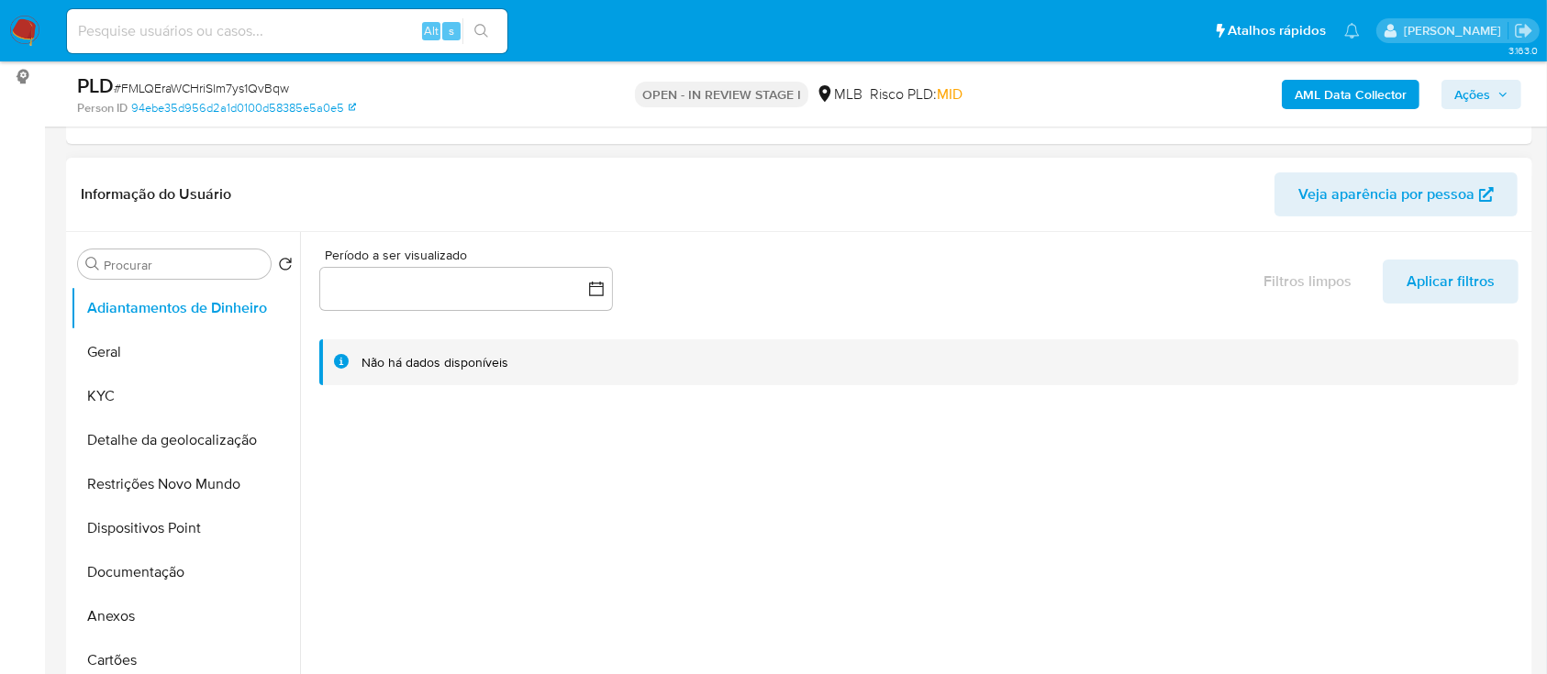
drag, startPoint x: 141, startPoint y: 571, endPoint x: 313, endPoint y: 527, distance: 177.3
click at [139, 572] on button "Documentação" at bounding box center [185, 572] width 229 height 44
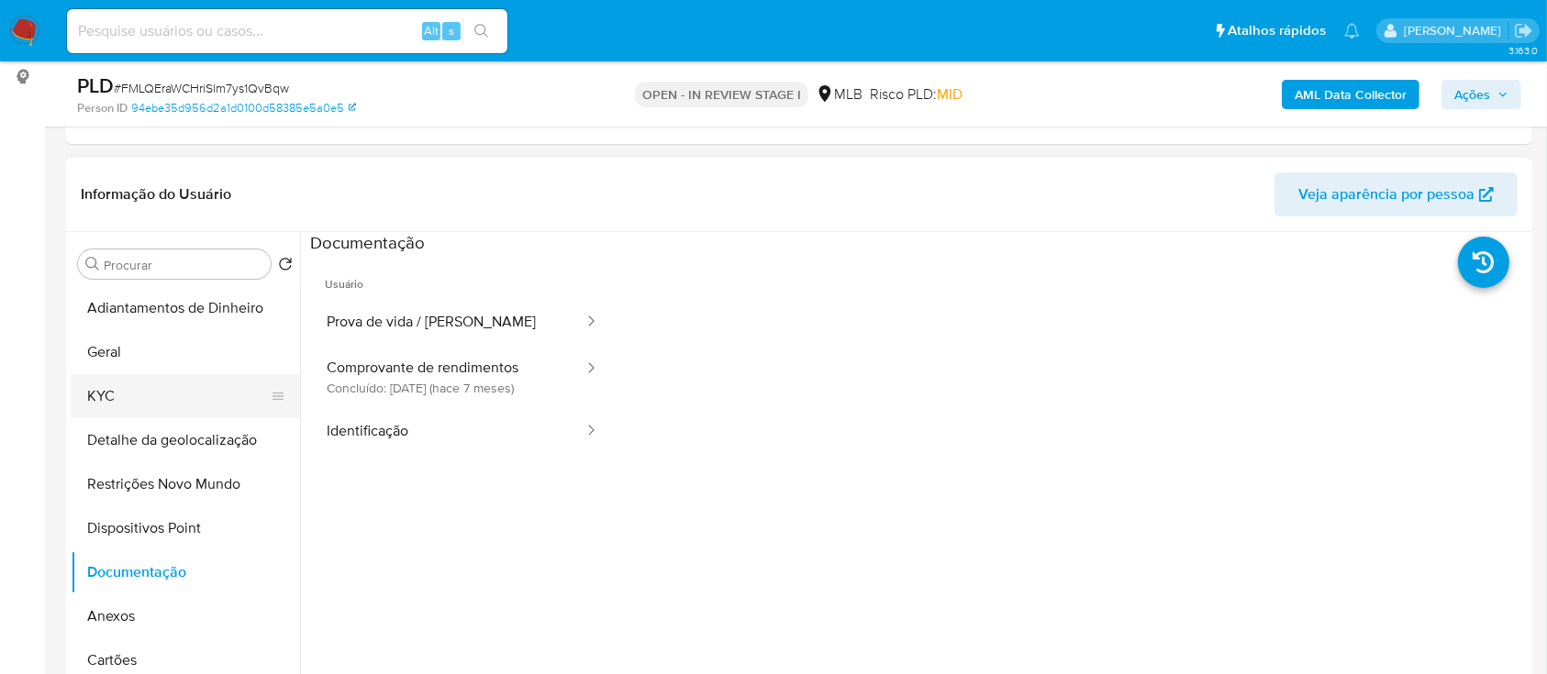
click at [111, 403] on button "KYC" at bounding box center [178, 396] width 215 height 44
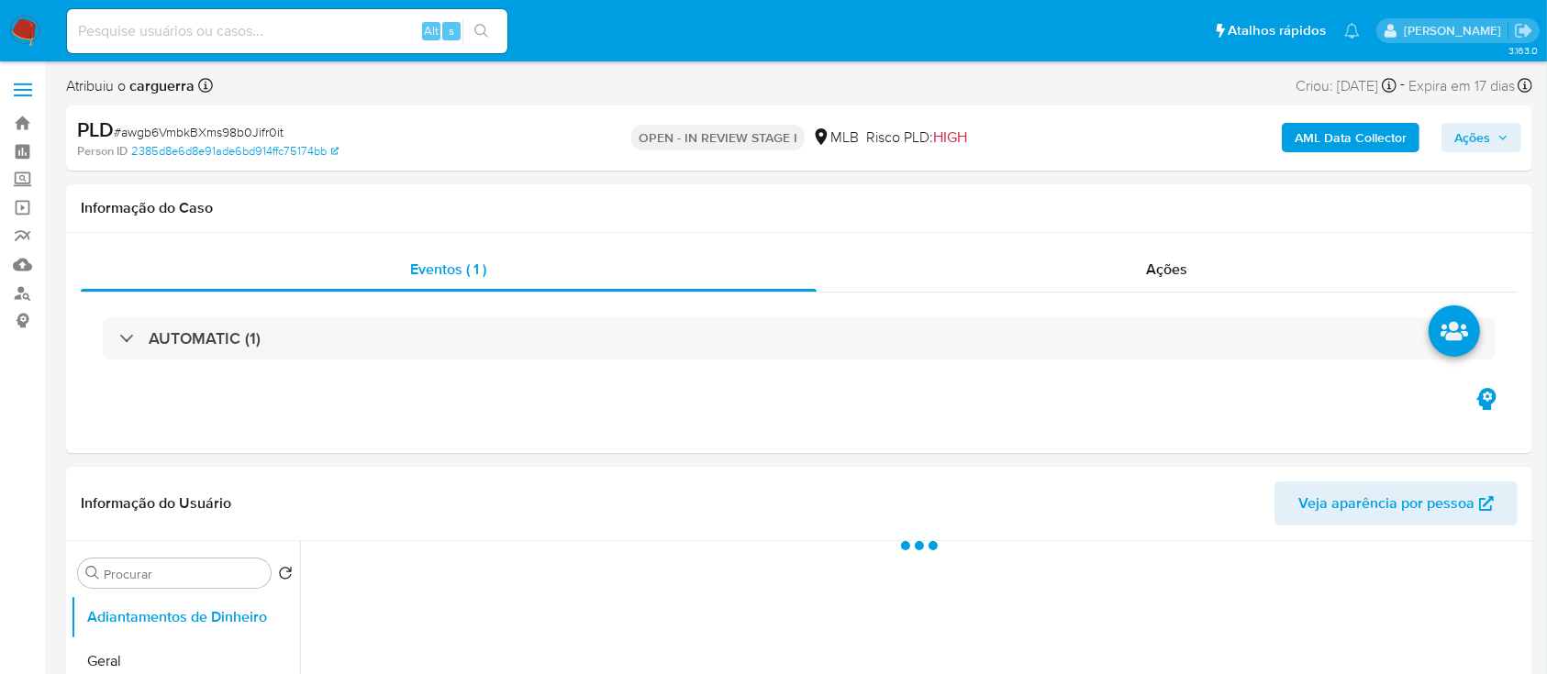
select select "10"
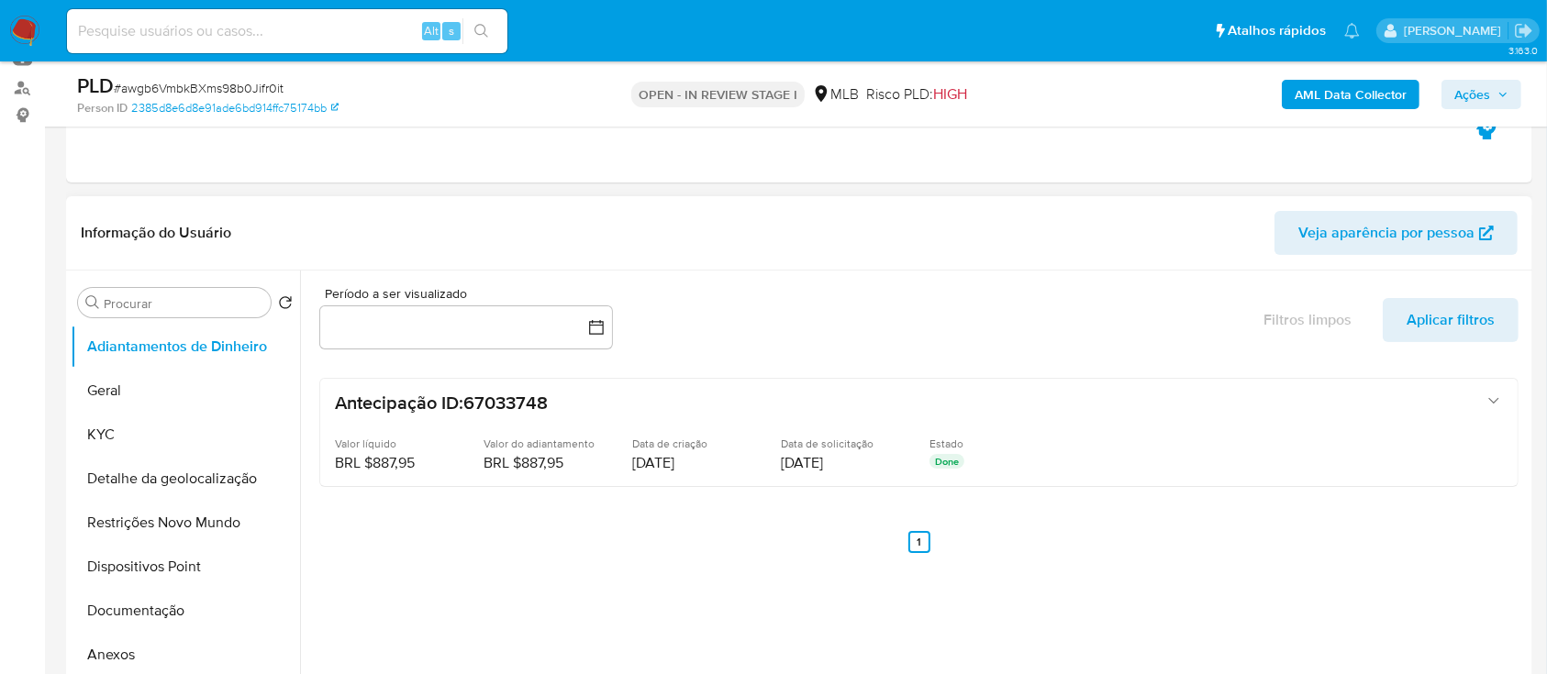
scroll to position [244, 0]
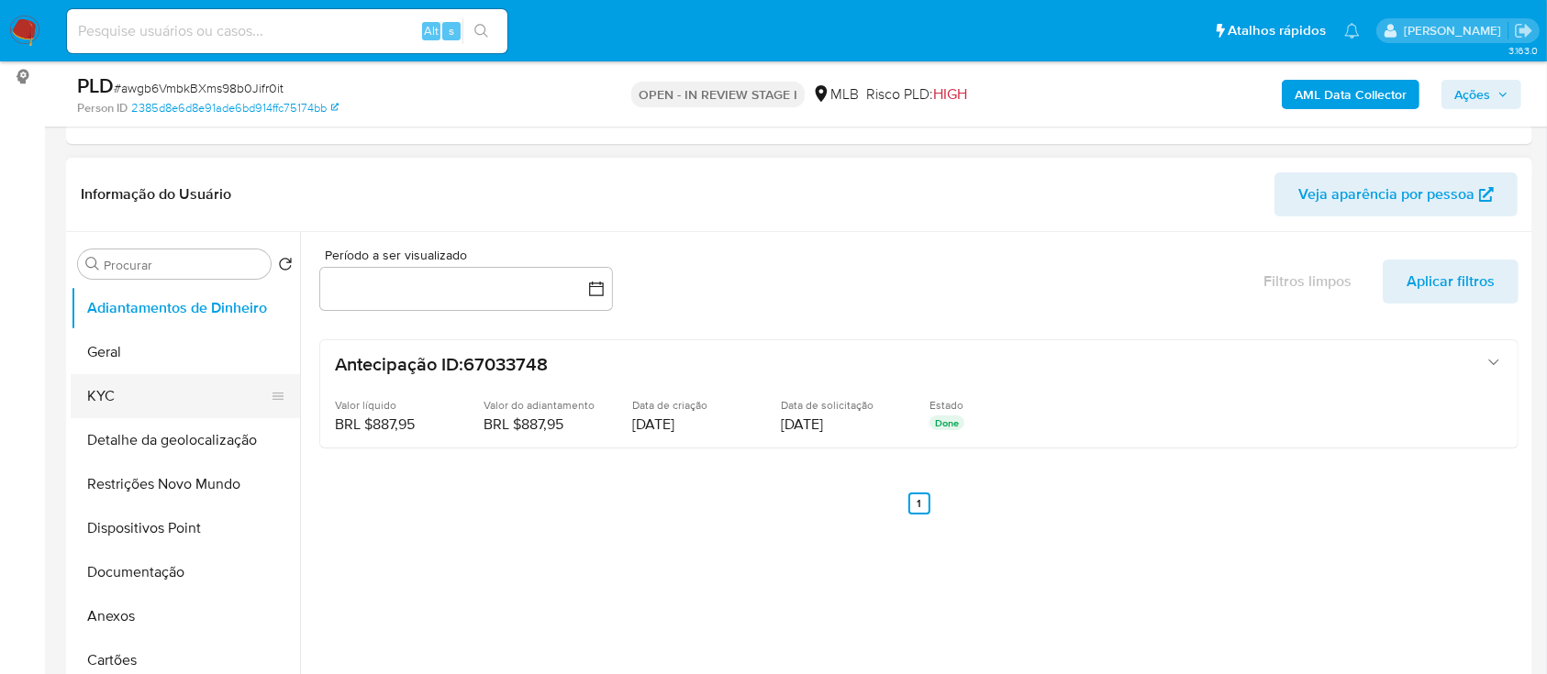
click at [145, 400] on button "KYC" at bounding box center [178, 396] width 215 height 44
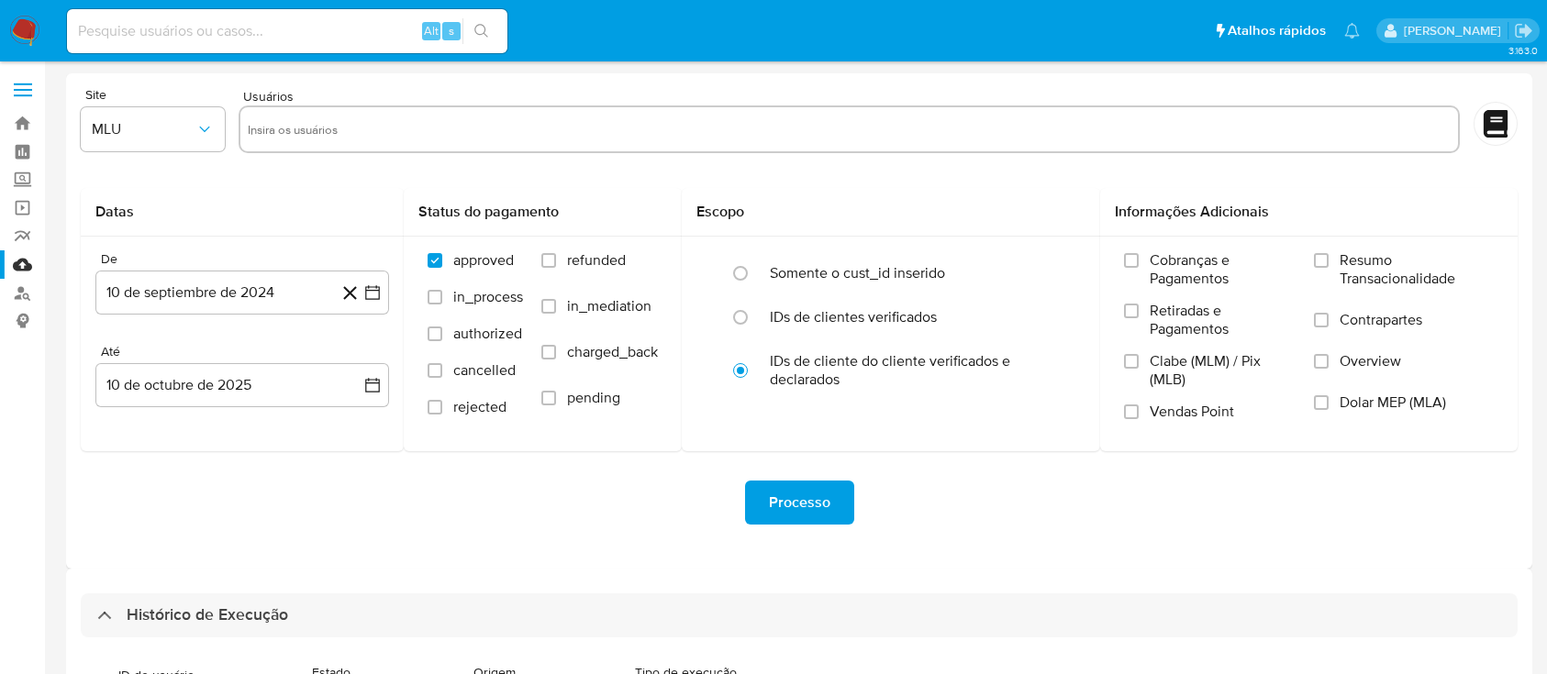
select select "10"
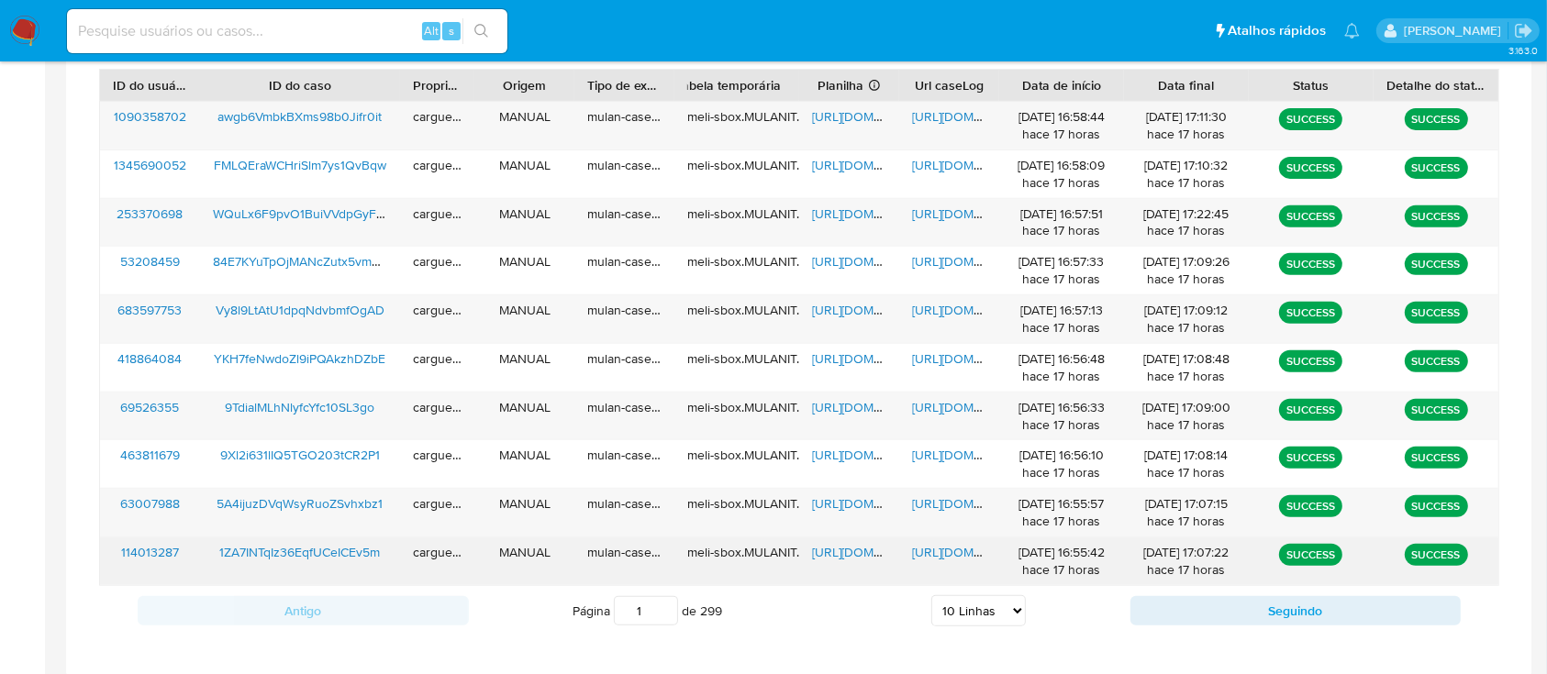
click at [962, 552] on span "[URL][DOMAIN_NAME]" at bounding box center [975, 552] width 127 height 18
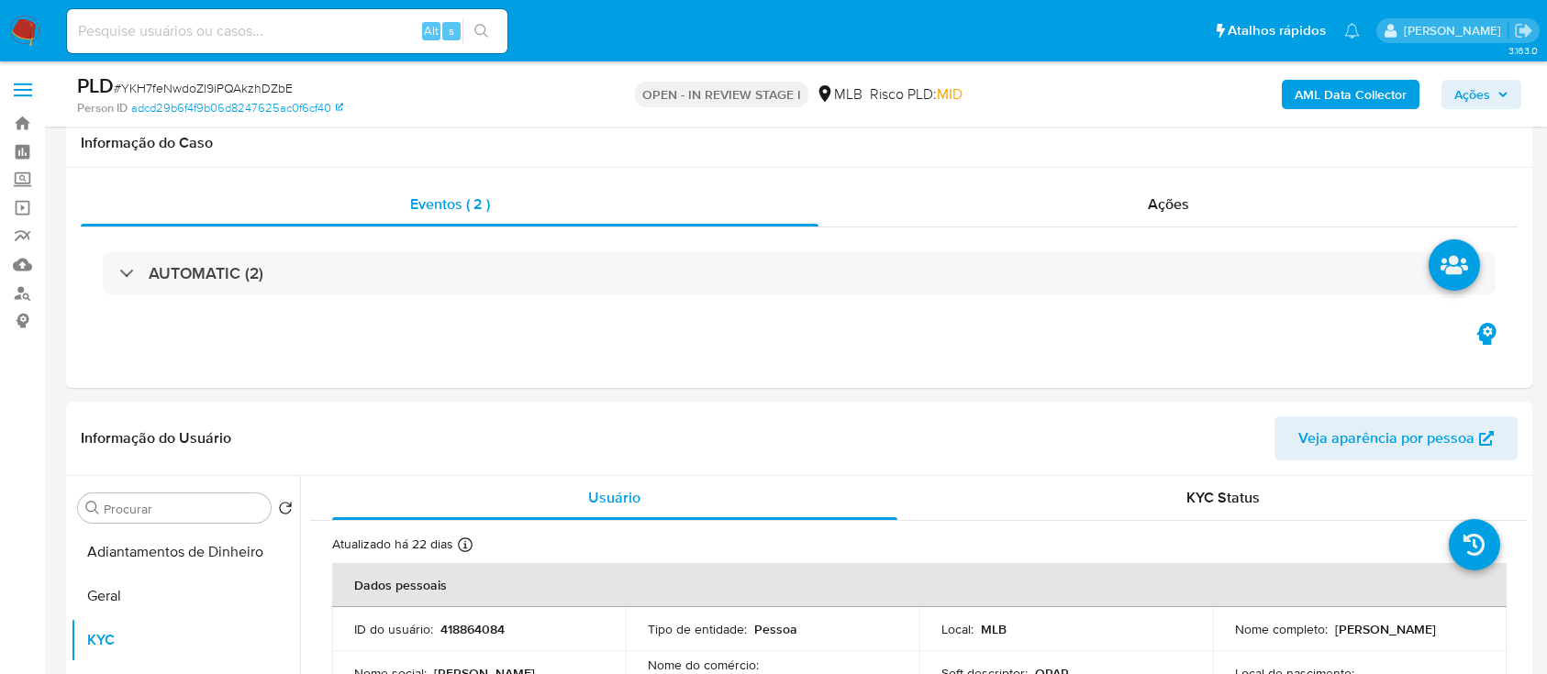
select select "10"
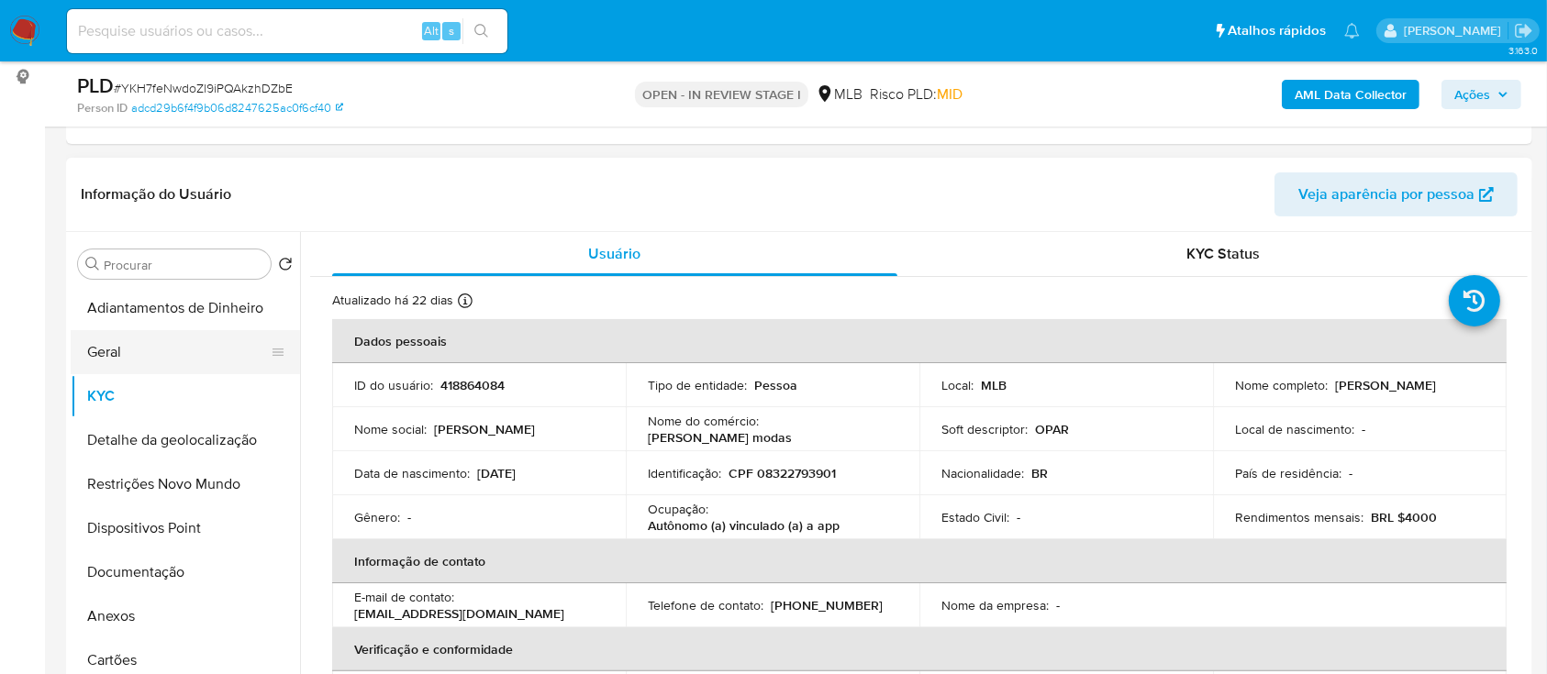
click at [120, 356] on button "Geral" at bounding box center [178, 352] width 215 height 44
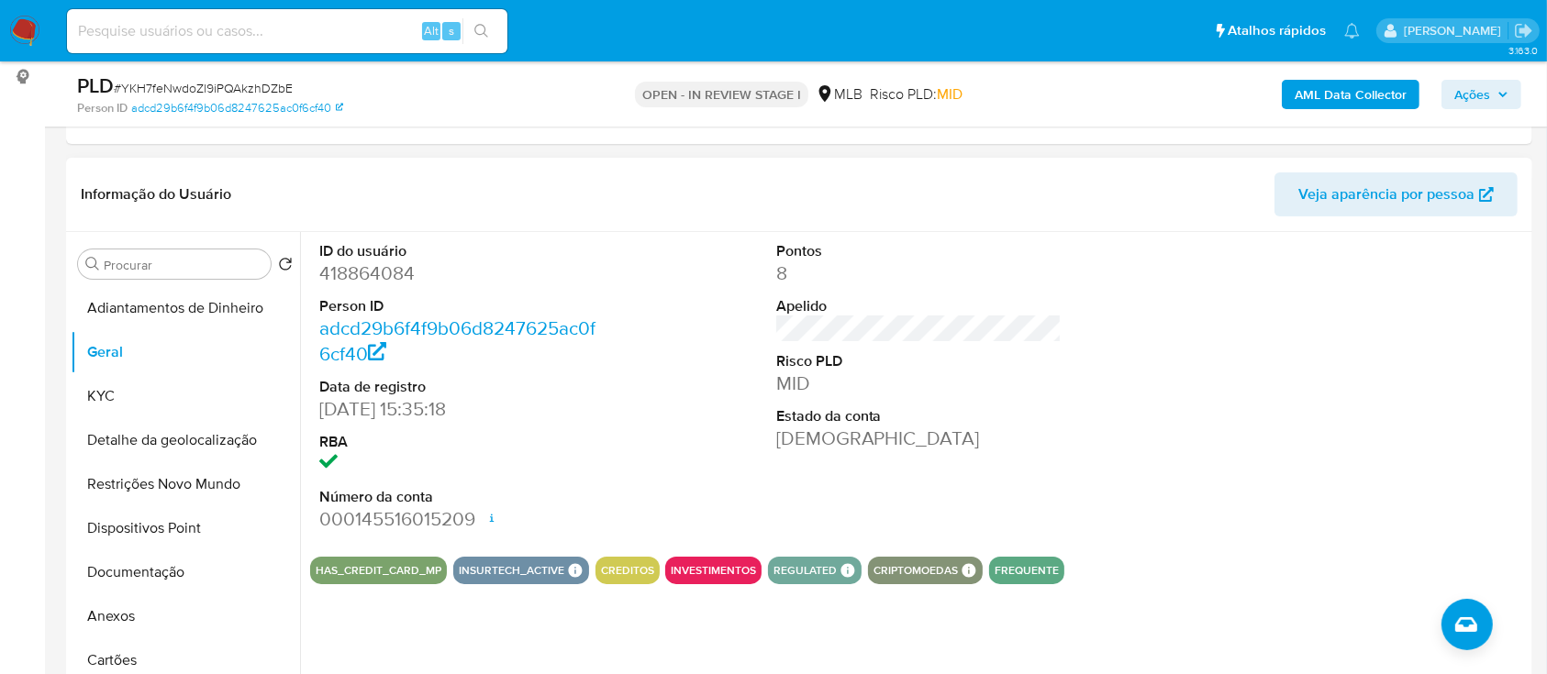
click at [1436, 312] on div at bounding box center [1375, 387] width 305 height 310
click at [125, 406] on button "KYC" at bounding box center [178, 396] width 215 height 44
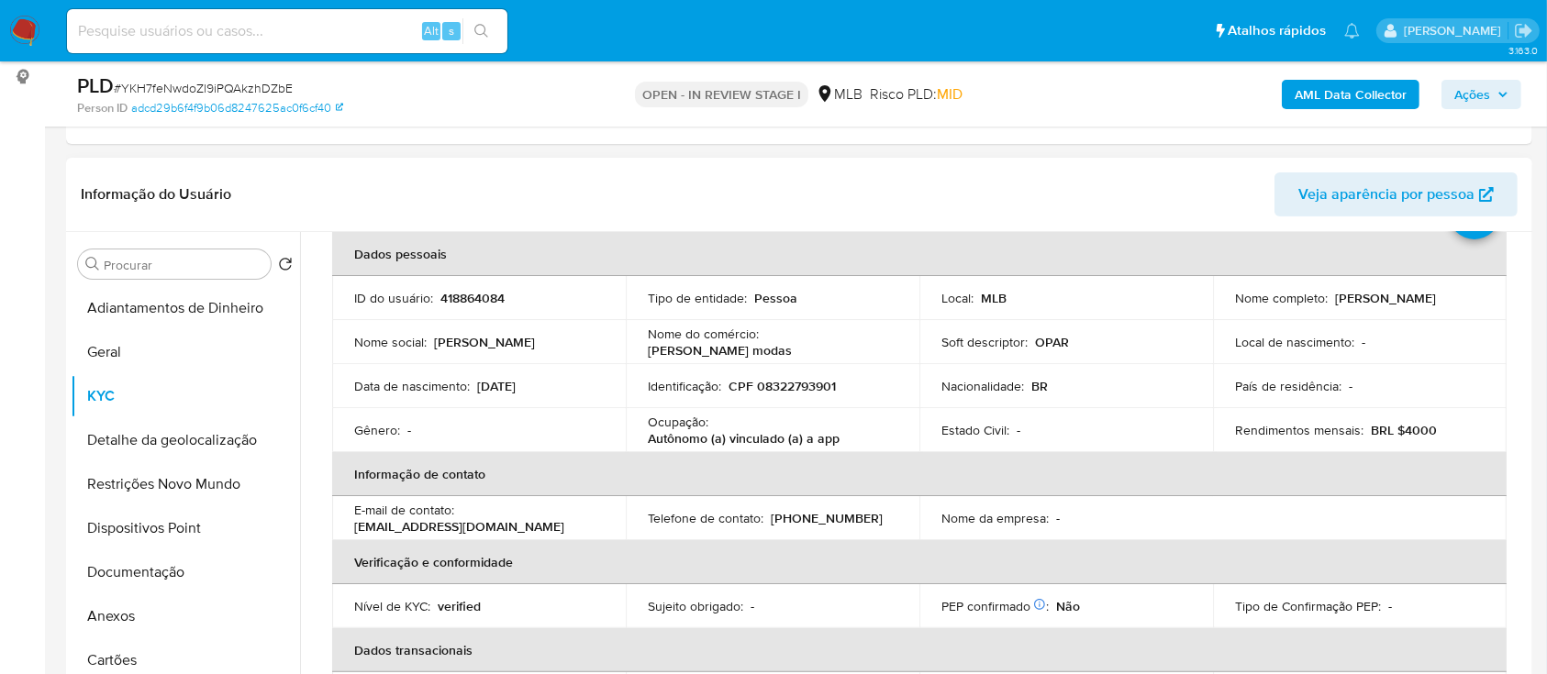
scroll to position [122, 0]
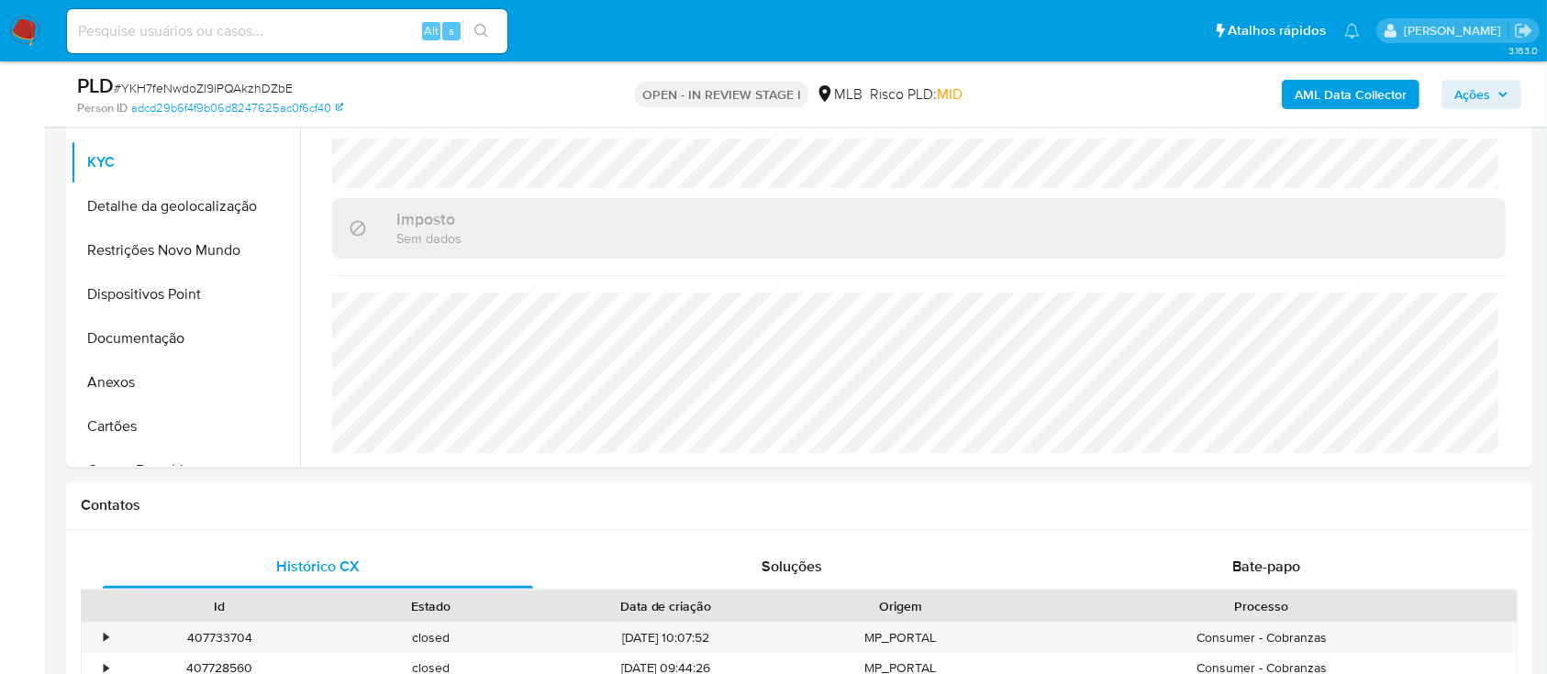
scroll to position [489, 0]
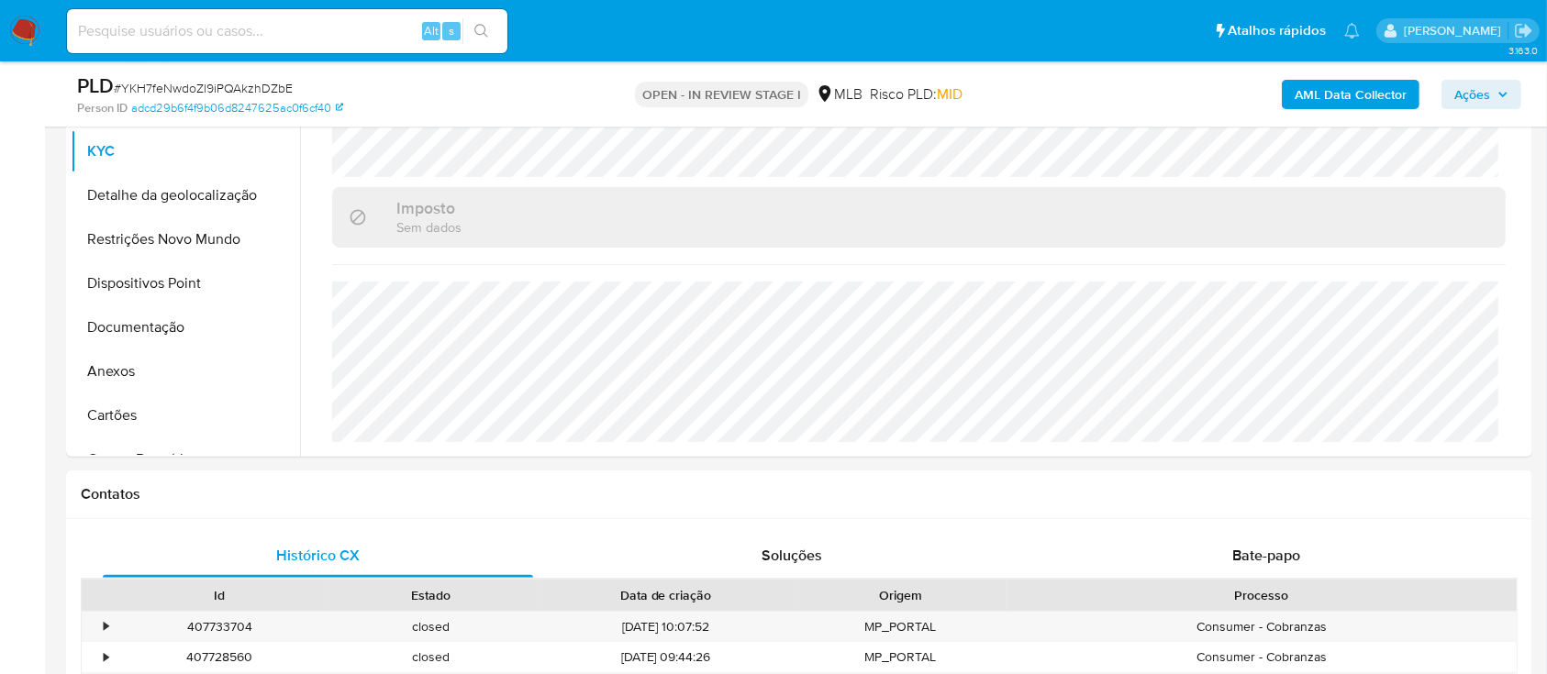
click at [199, 196] on button "Detalhe da geolocalização" at bounding box center [178, 195] width 215 height 44
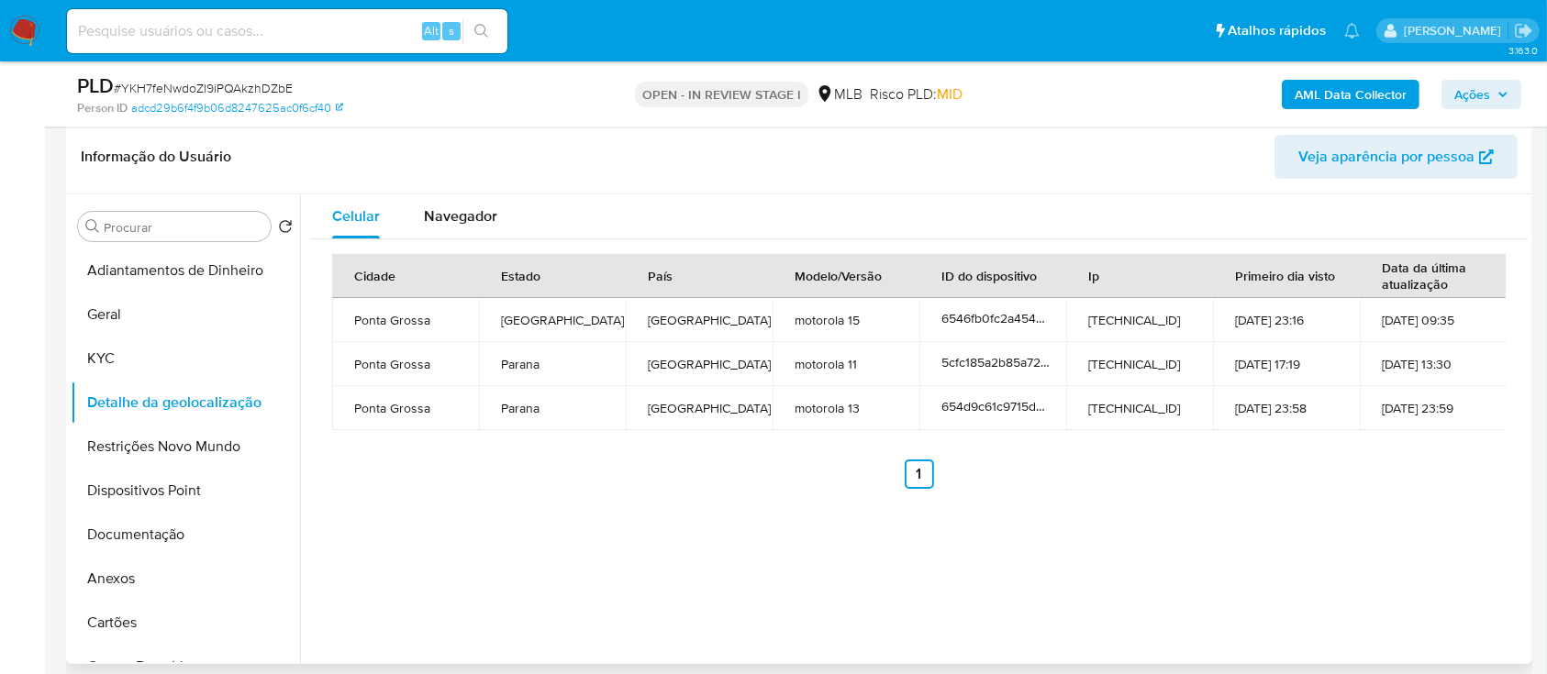
scroll to position [244, 0]
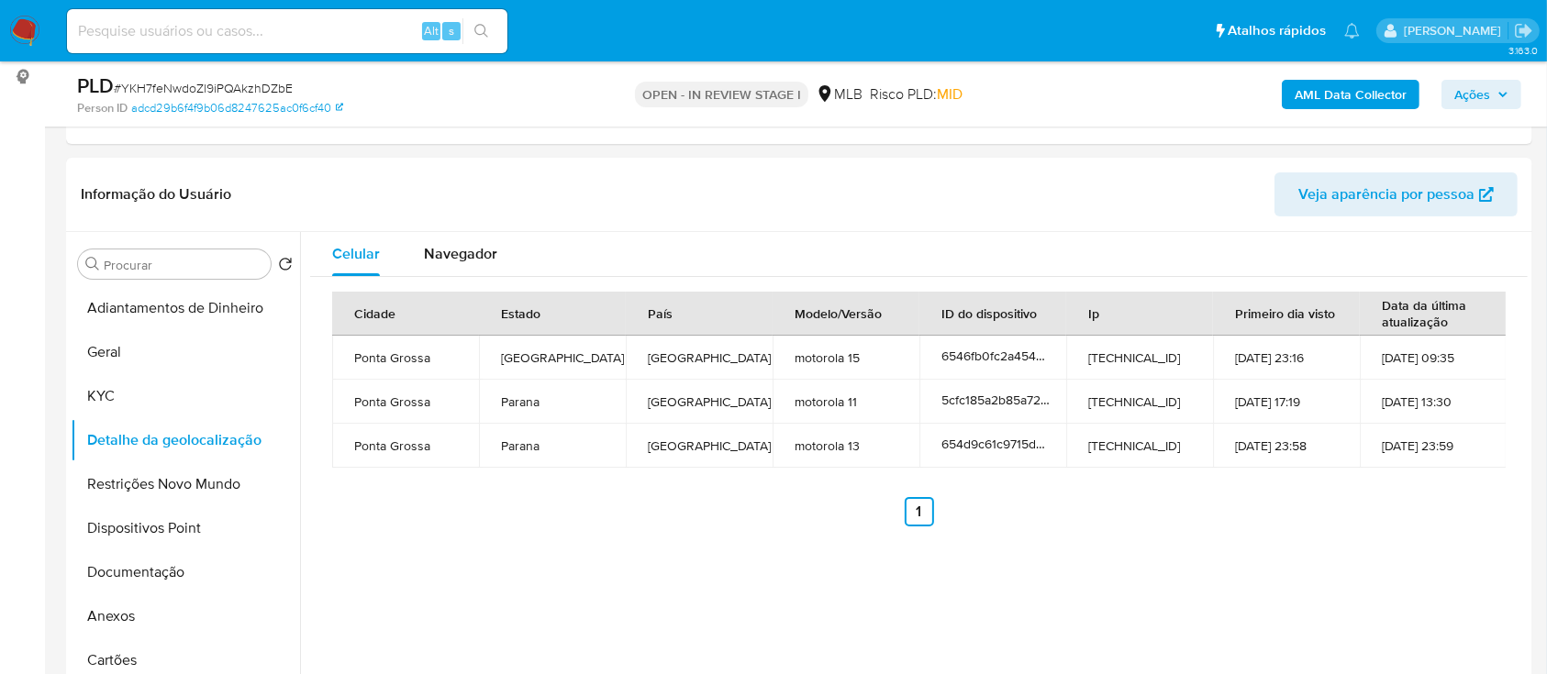
drag, startPoint x: 293, startPoint y: 161, endPoint x: 416, endPoint y: 91, distance: 141.8
click at [293, 162] on div "Informação do Usuário Veja aparência por pessoa" at bounding box center [799, 195] width 1466 height 74
click at [191, 494] on button "Restrições Novo Mundo" at bounding box center [178, 484] width 215 height 44
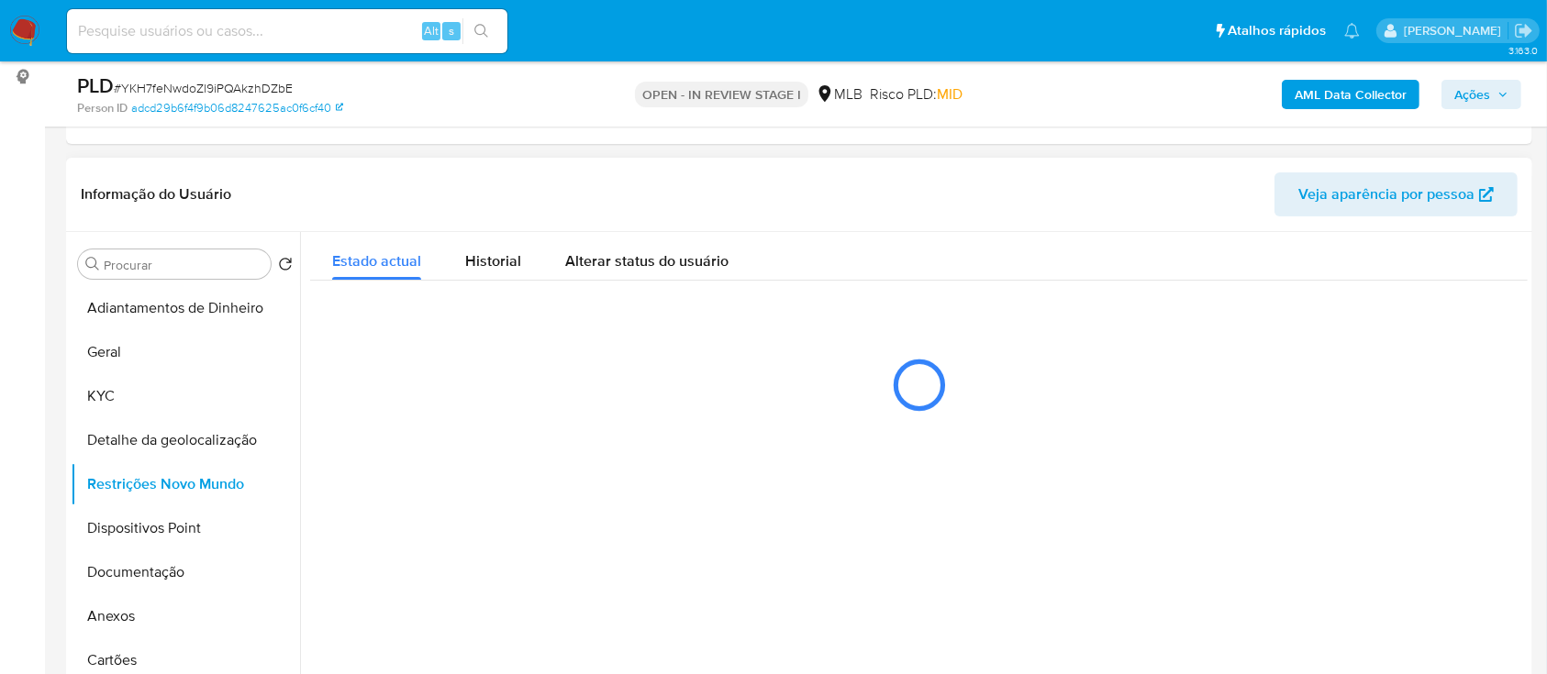
scroll to position [367, 0]
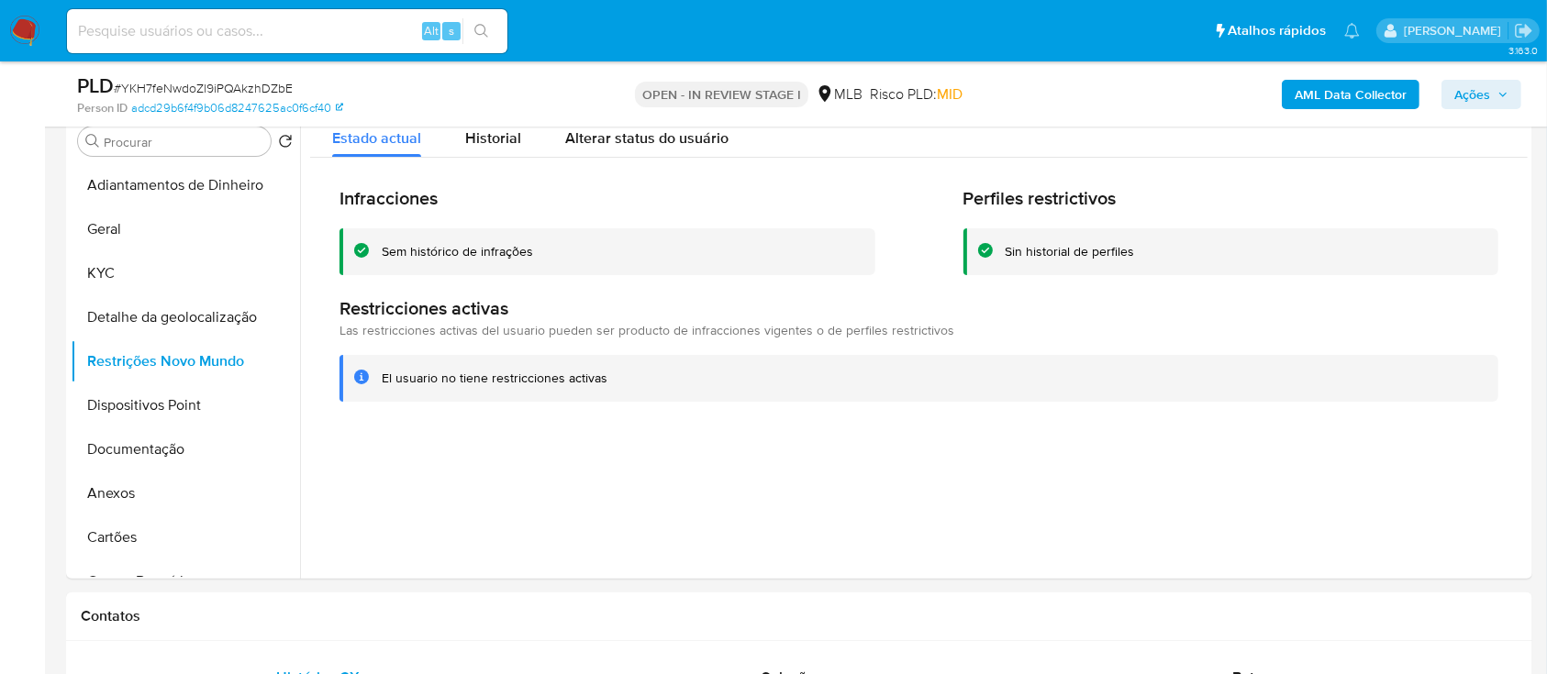
click at [182, 407] on button "Dispositivos Point" at bounding box center [178, 405] width 215 height 44
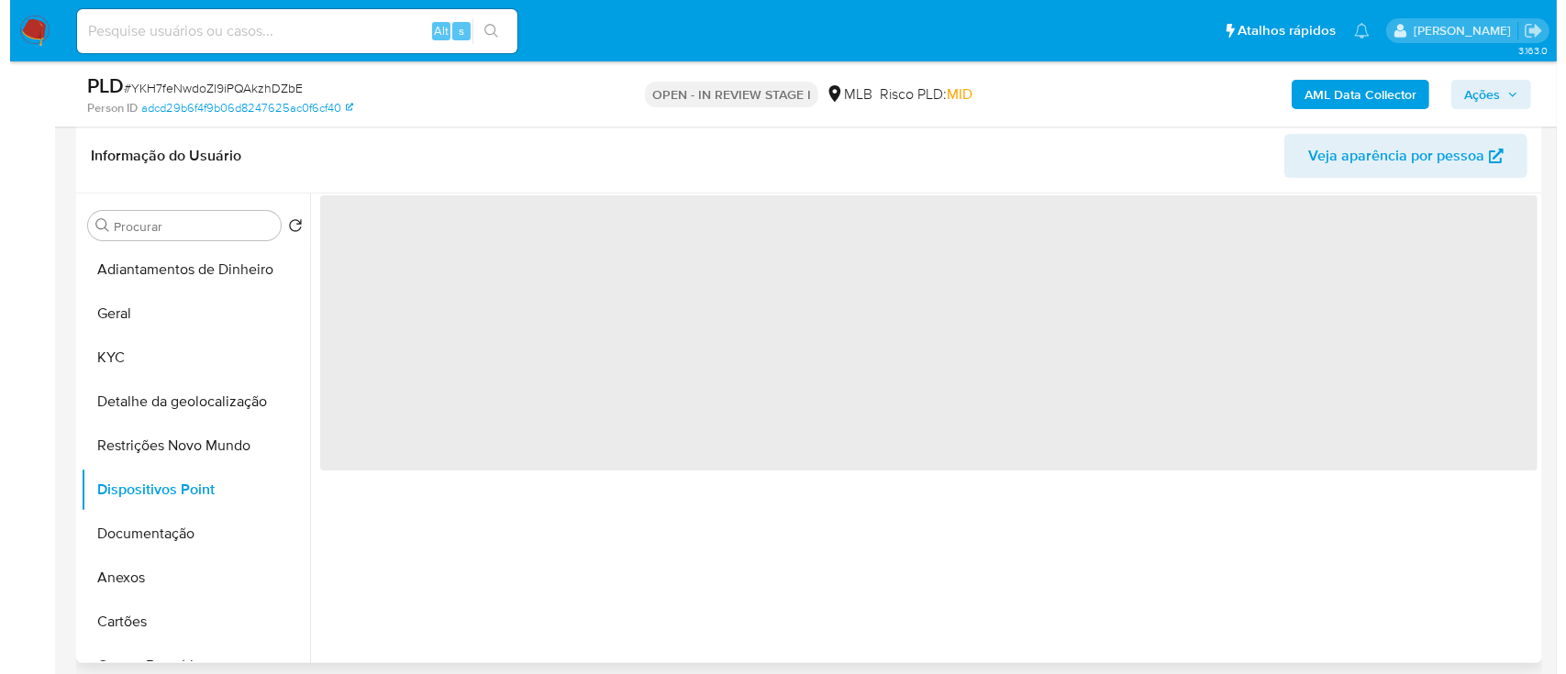
scroll to position [244, 0]
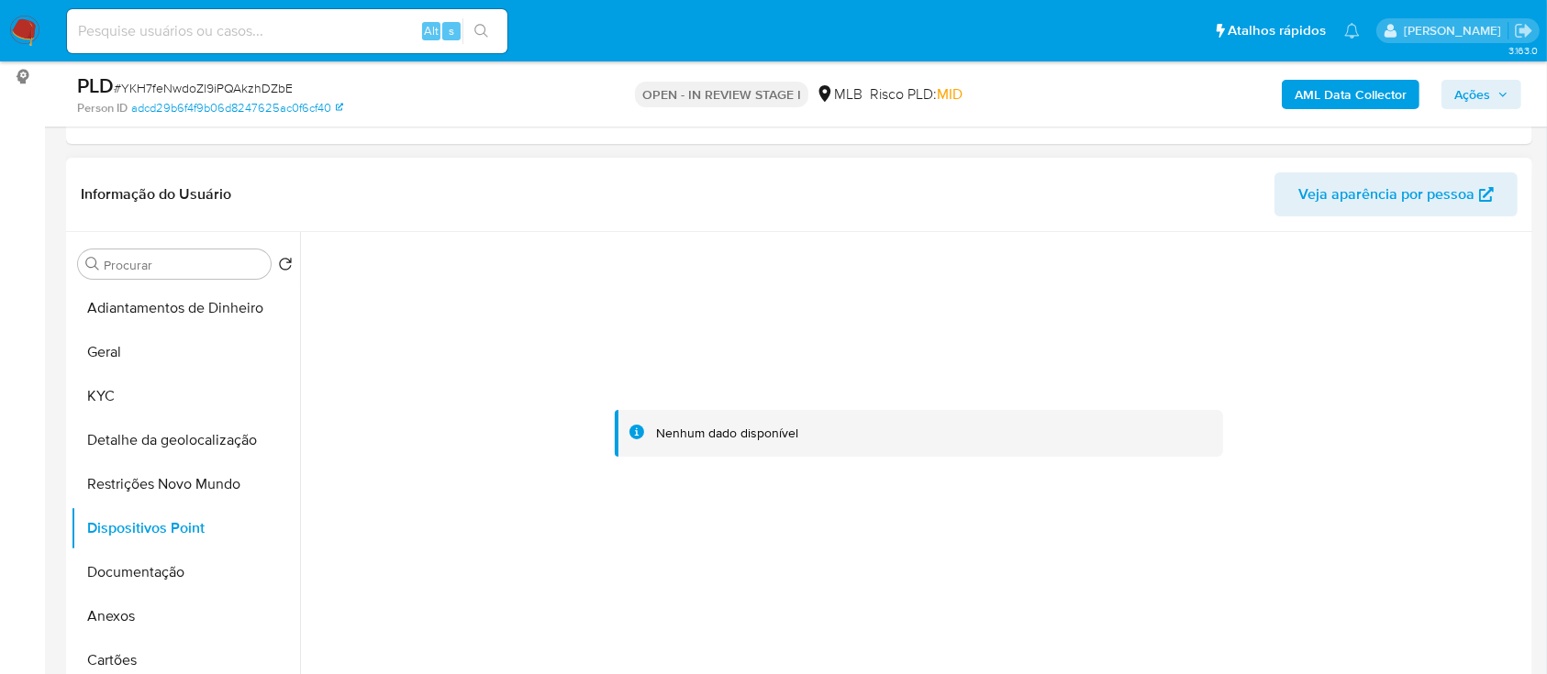
click at [272, 178] on header "Informação do Usuário Veja aparência por pessoa" at bounding box center [799, 194] width 1436 height 44
click at [147, 575] on button "Documentação" at bounding box center [178, 572] width 215 height 44
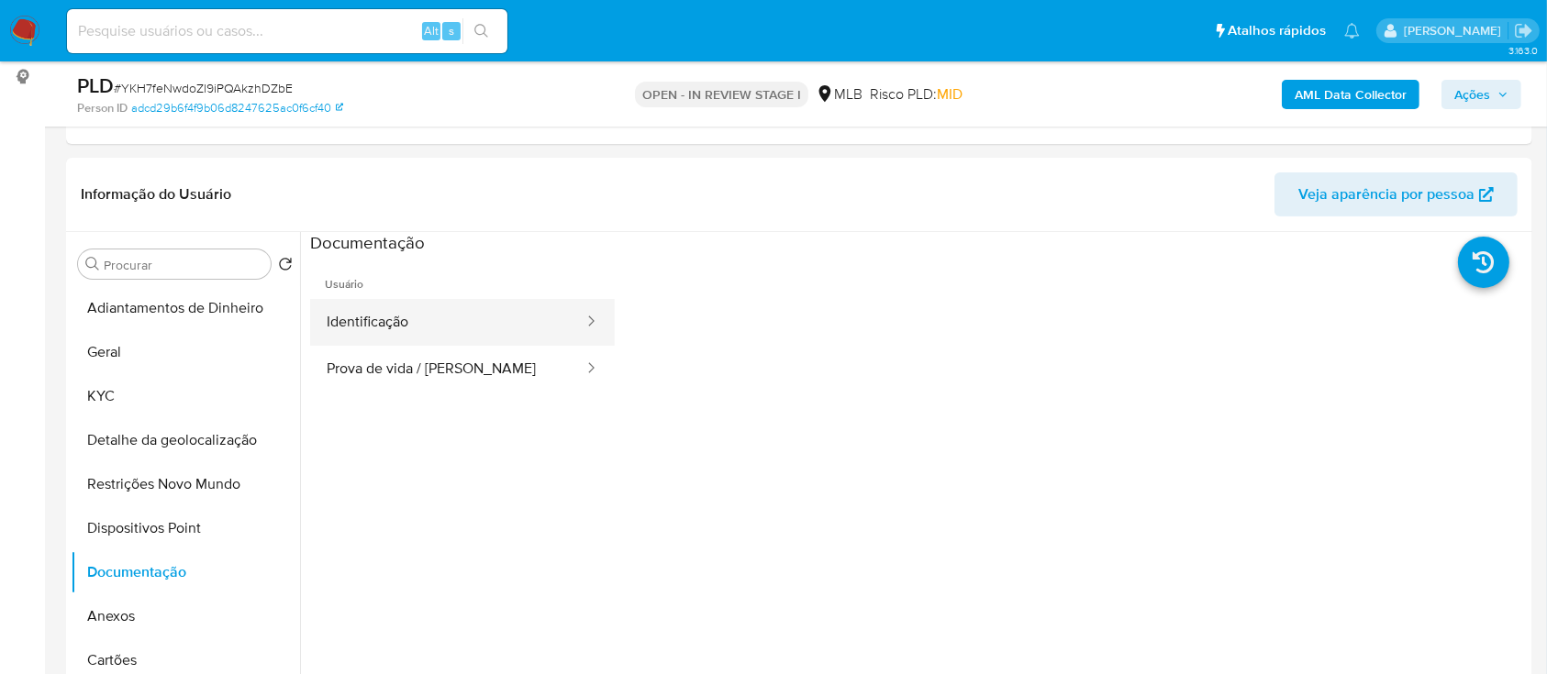
click at [427, 334] on button "Identificação" at bounding box center [447, 322] width 275 height 47
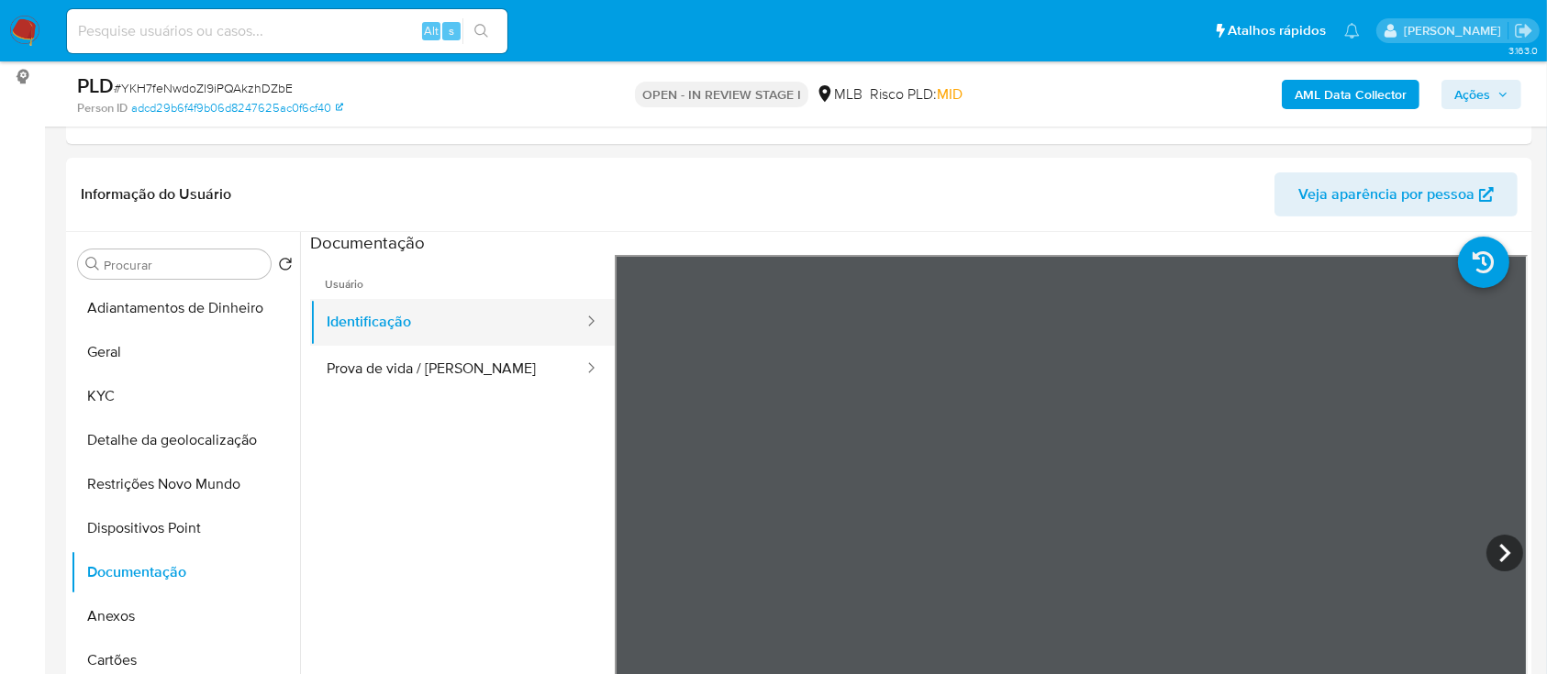
click at [459, 314] on button "Identificação" at bounding box center [447, 322] width 275 height 47
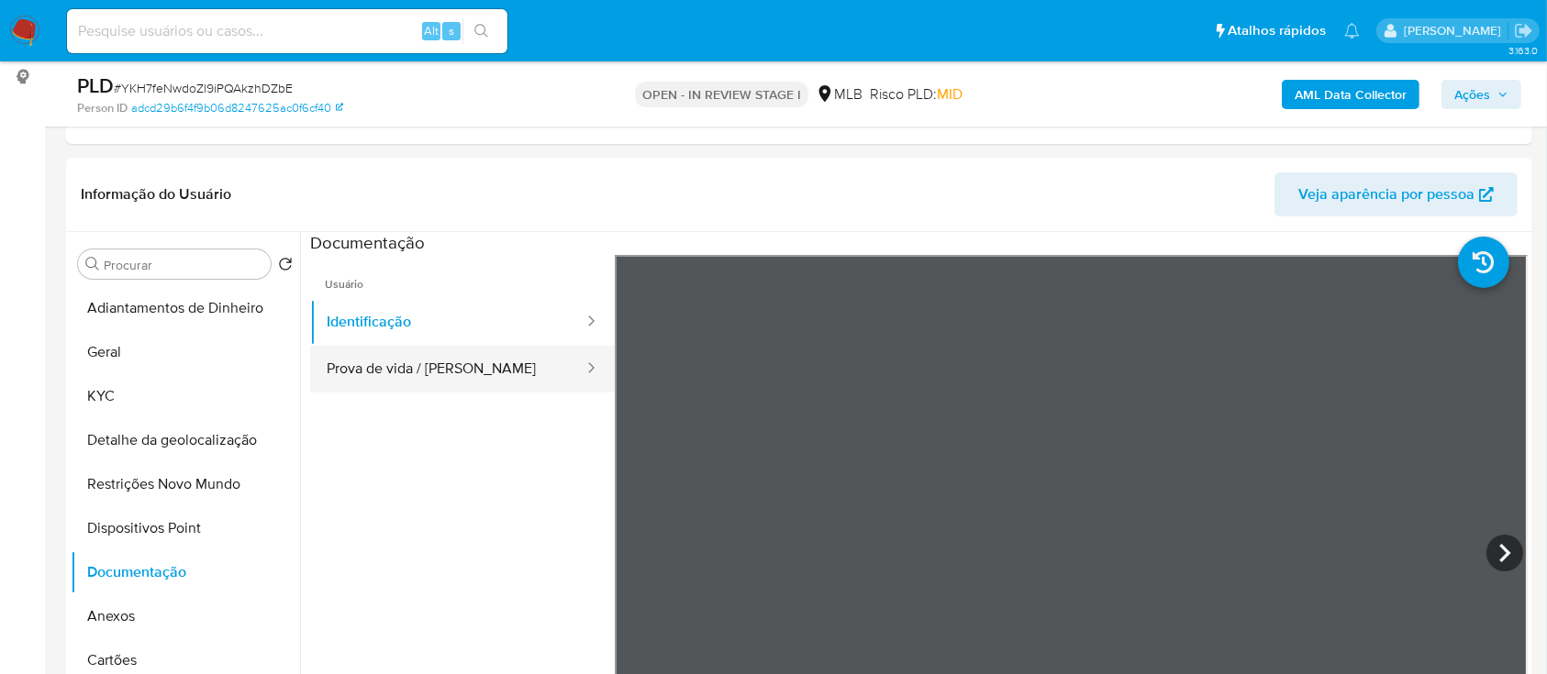
click at [426, 358] on button "Prova de vida / [PERSON_NAME]" at bounding box center [447, 369] width 275 height 47
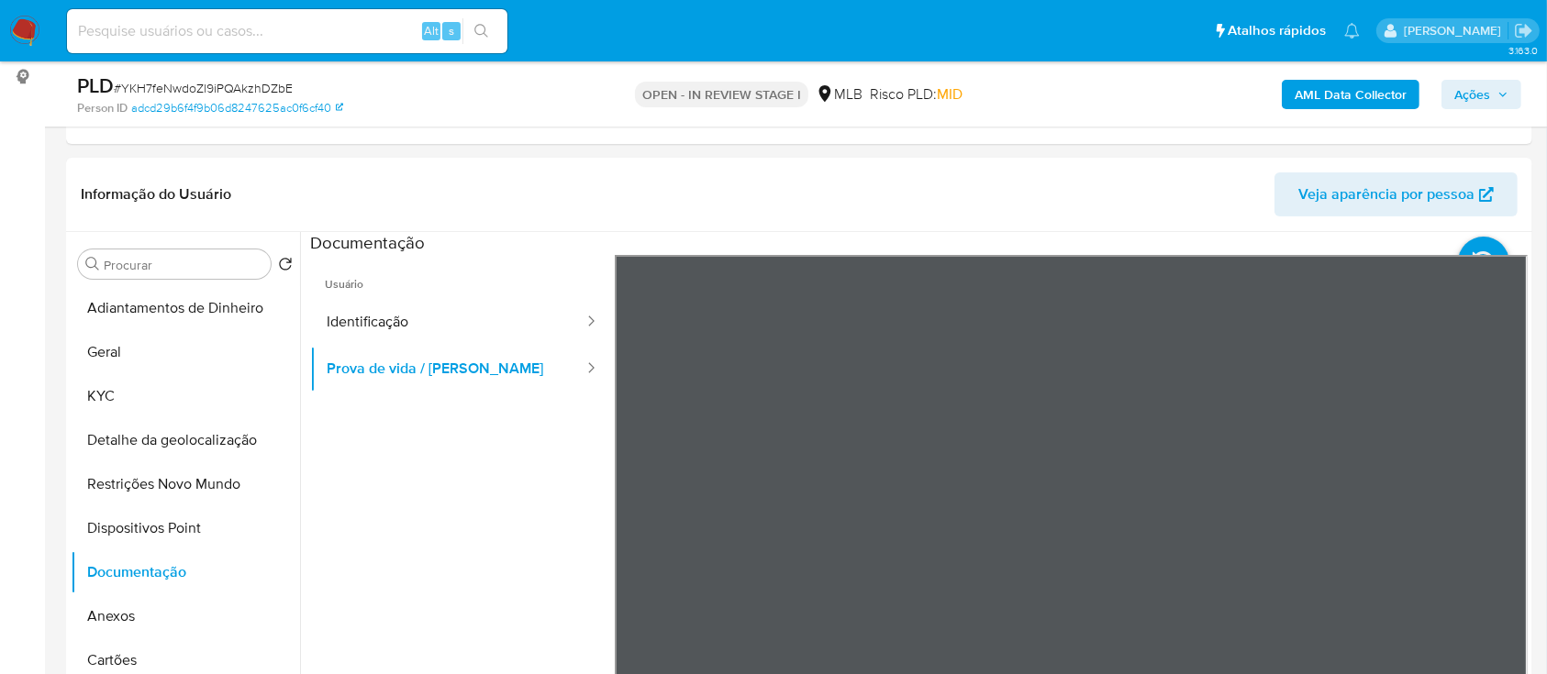
drag, startPoint x: 372, startPoint y: 545, endPoint x: 458, endPoint y: 502, distance: 96.4
click at [383, 539] on ul "Usuário Identificação Prova de vida / Selfie" at bounding box center [462, 519] width 305 height 528
click at [1362, 97] on b "AML Data Collector" at bounding box center [1350, 94] width 112 height 29
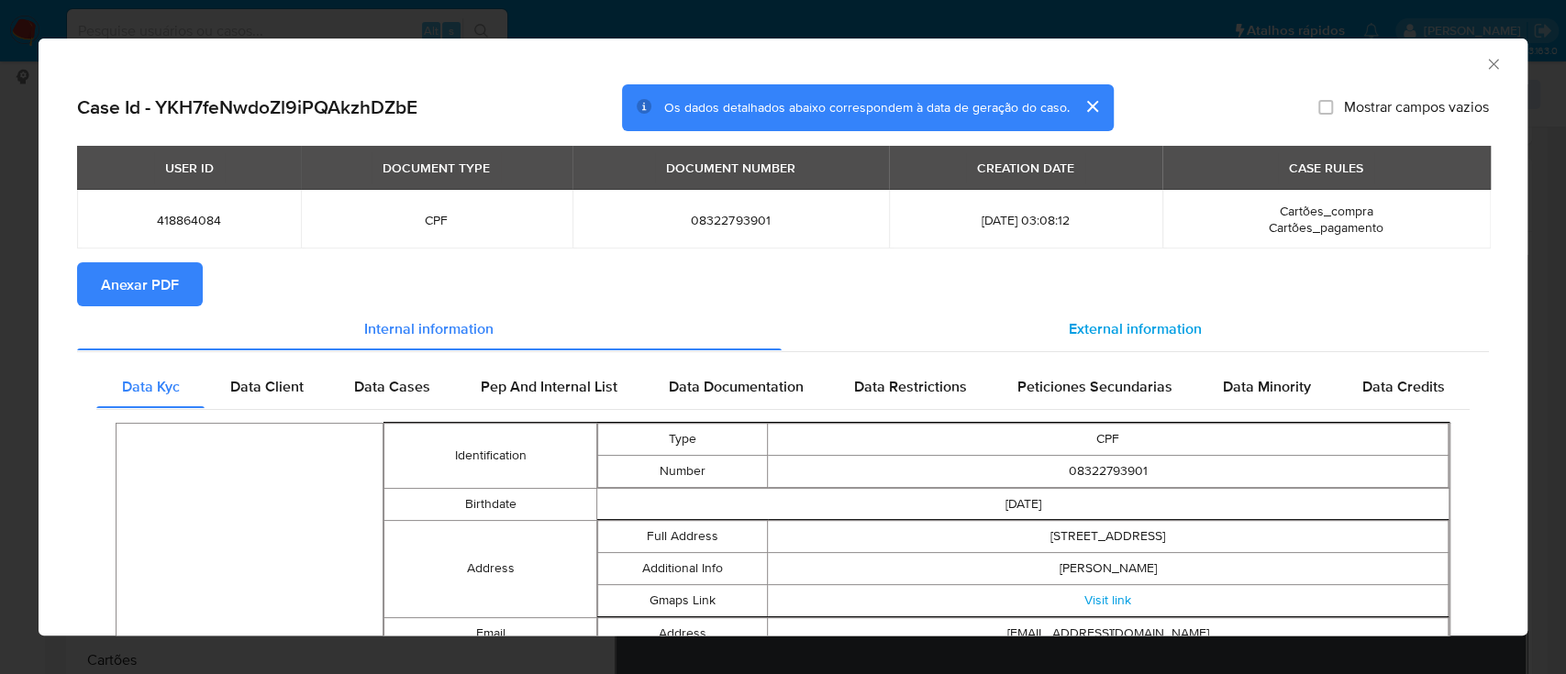
click at [1073, 316] on div "External information" at bounding box center [1136, 328] width 708 height 44
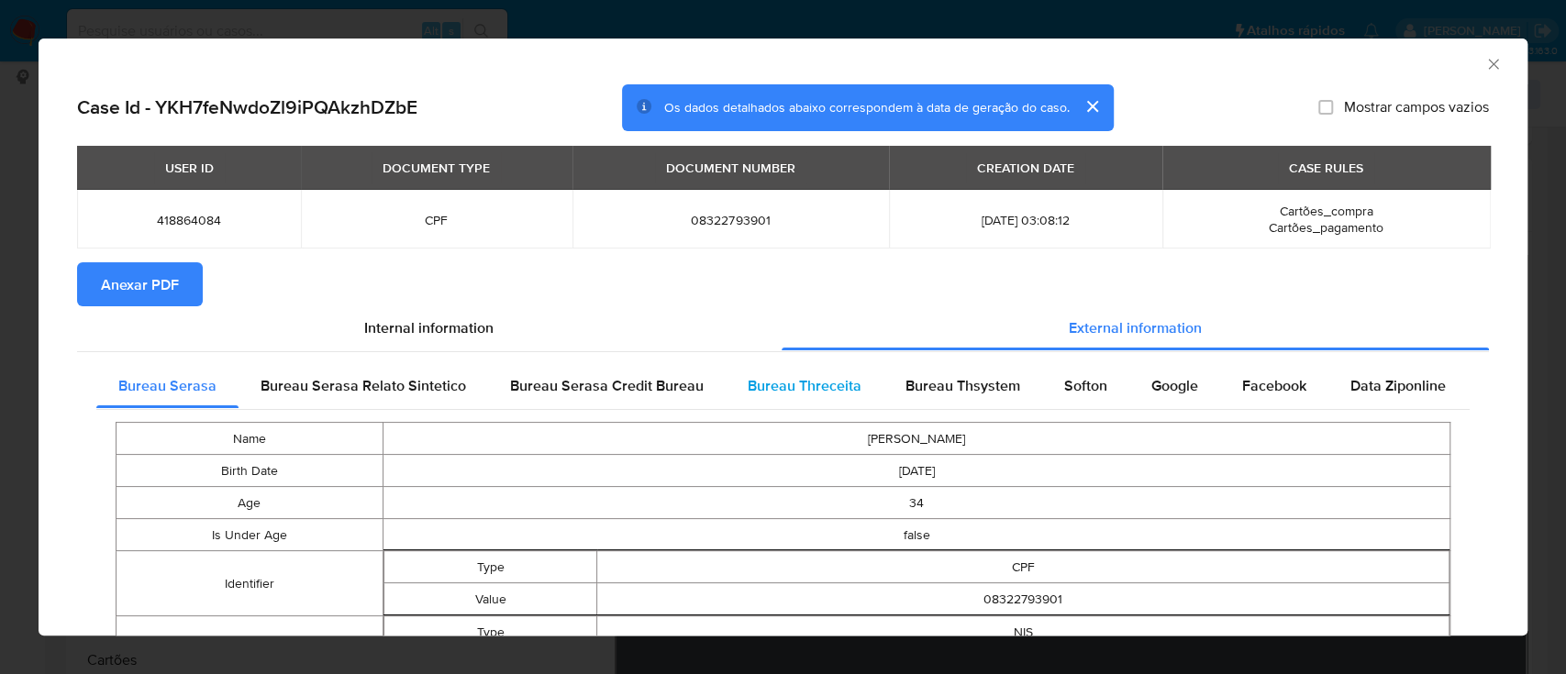
click at [819, 386] on span "Bureau Threceita" at bounding box center [805, 385] width 114 height 21
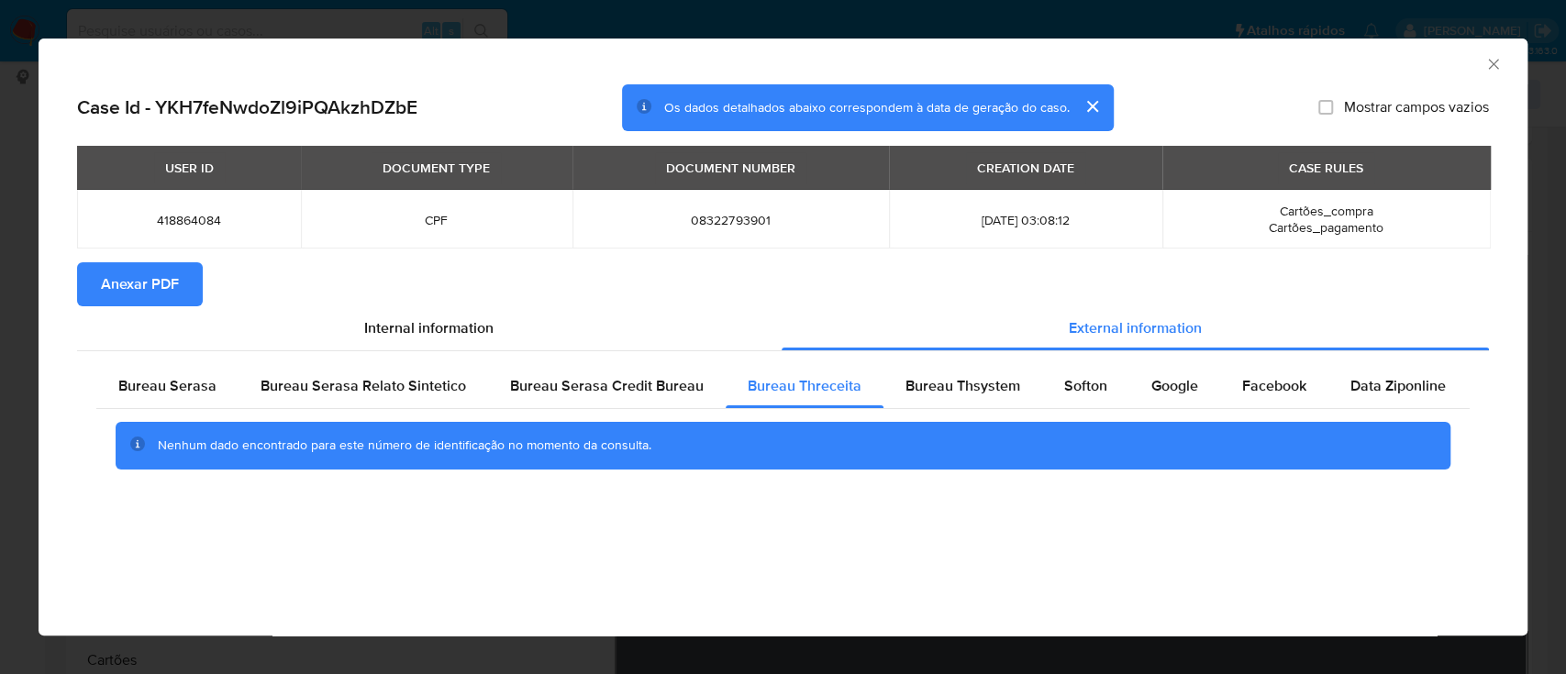
drag, startPoint x: 1363, startPoint y: 62, endPoint x: 1353, endPoint y: 63, distance: 10.1
click at [1363, 61] on div "AML Data Collector" at bounding box center [767, 61] width 1433 height 20
click at [926, 391] on span "Bureau Thsystem" at bounding box center [962, 385] width 115 height 21
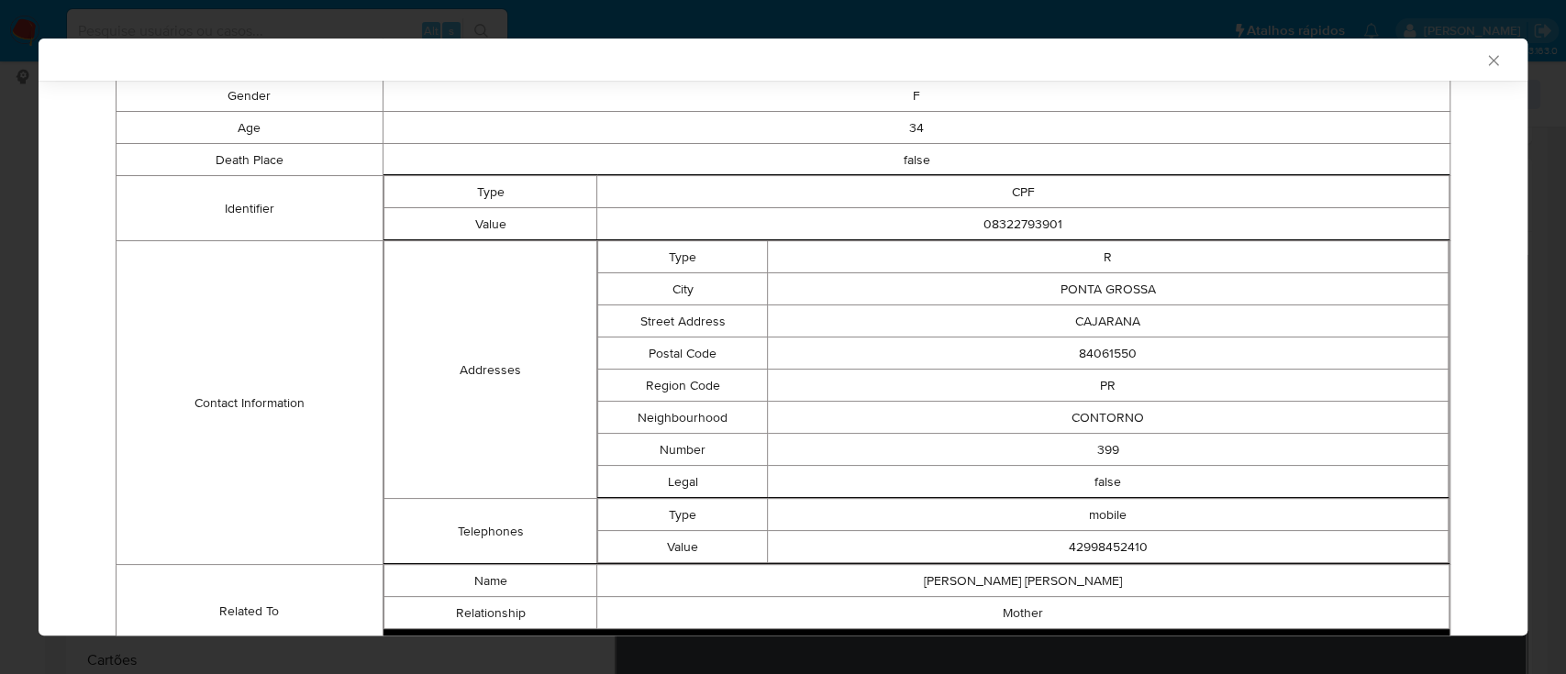
scroll to position [487, 0]
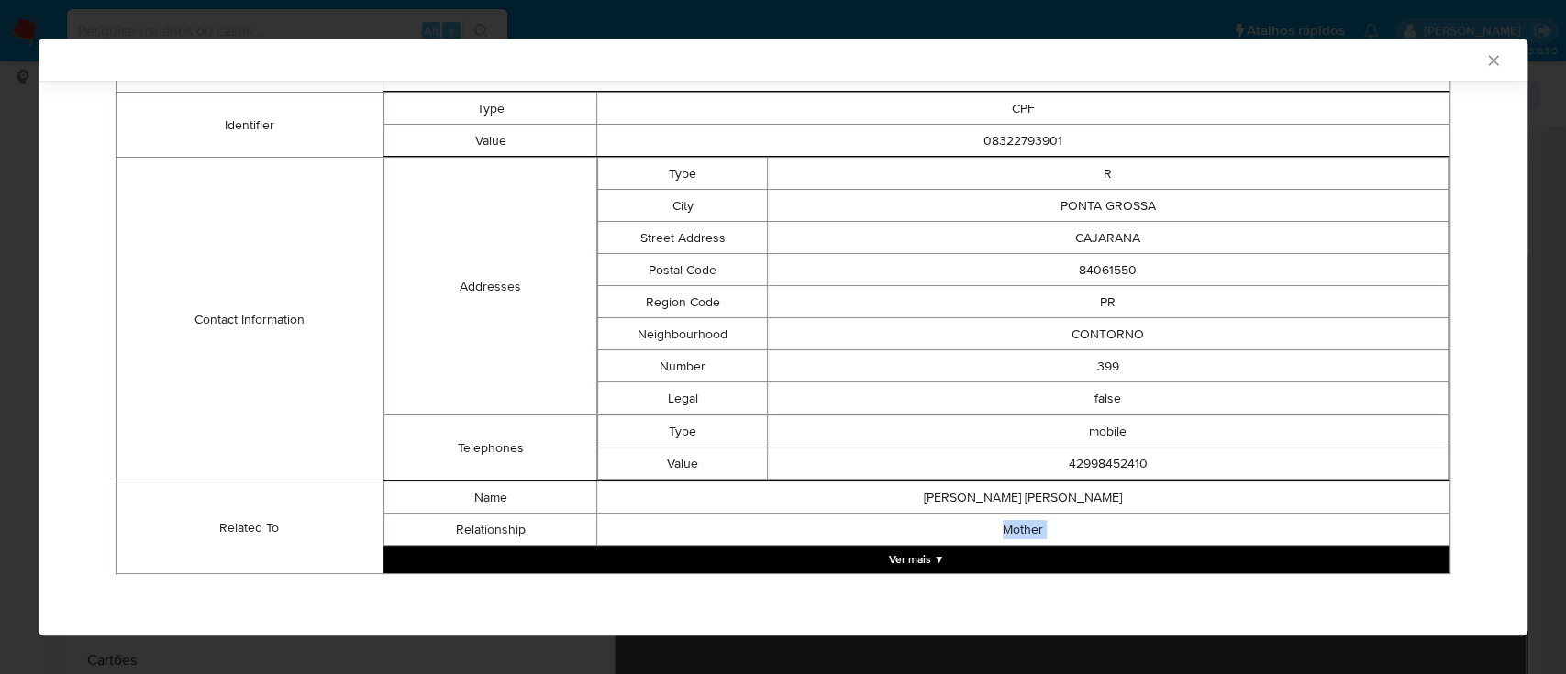
click at [983, 546] on div "Name VANI APARECIDA MARCENE DA LUZ Relationship Mother Ver mais ▼" at bounding box center [916, 527] width 1066 height 94
click at [903, 561] on button "Ver mais ▼" at bounding box center [916, 560] width 1066 height 28
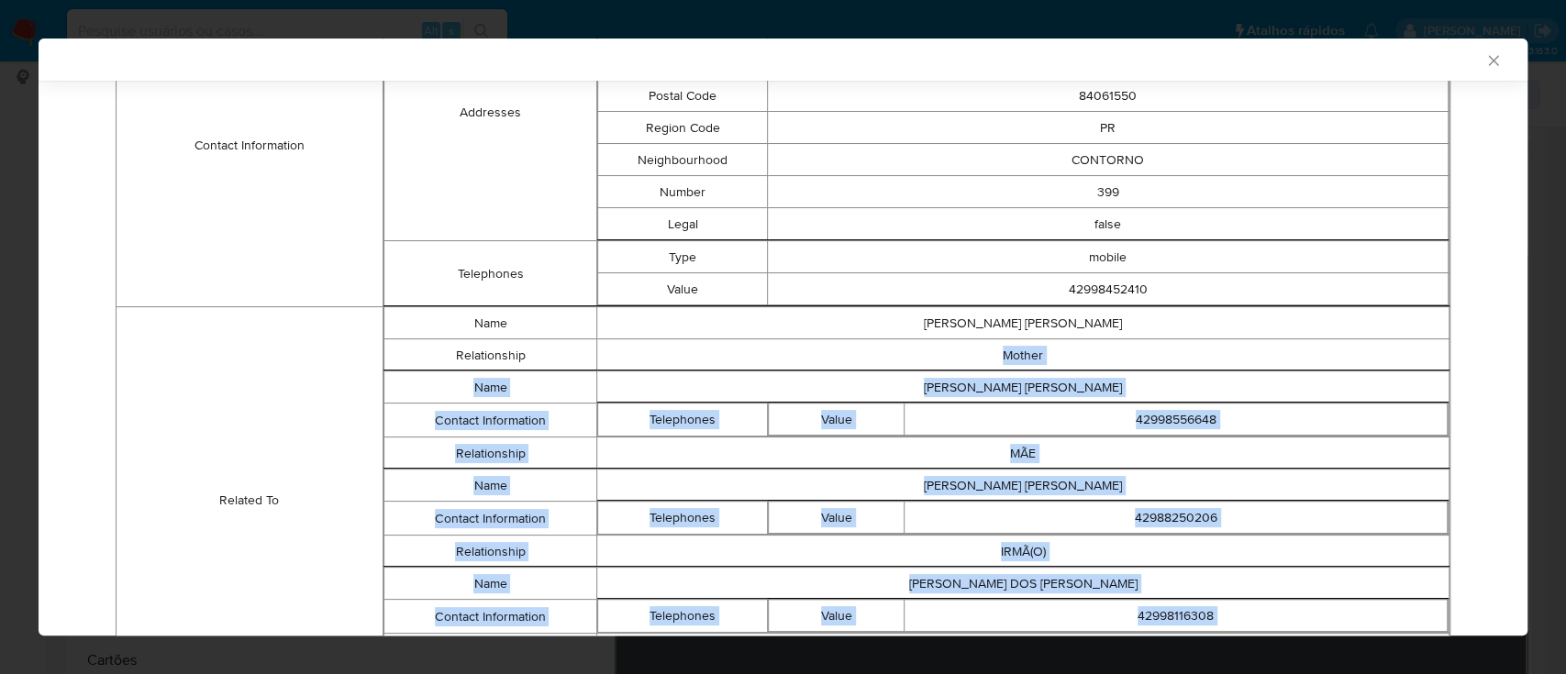
scroll to position [780, 0]
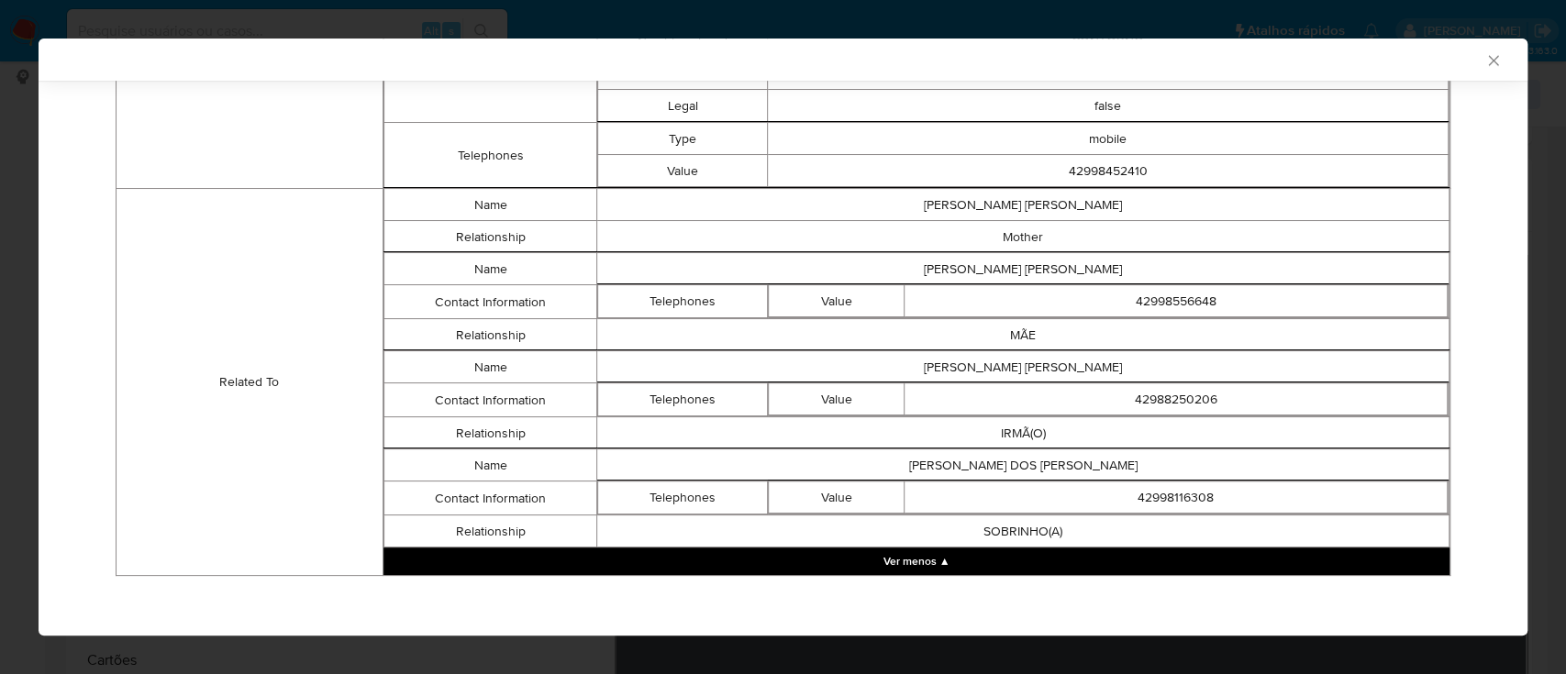
click at [85, 136] on div "Bureau Serasa Bureau Serasa Relato Sintetico Bureau Serasa Credit Bureau Bureau…" at bounding box center [783, 85] width 1412 height 1034
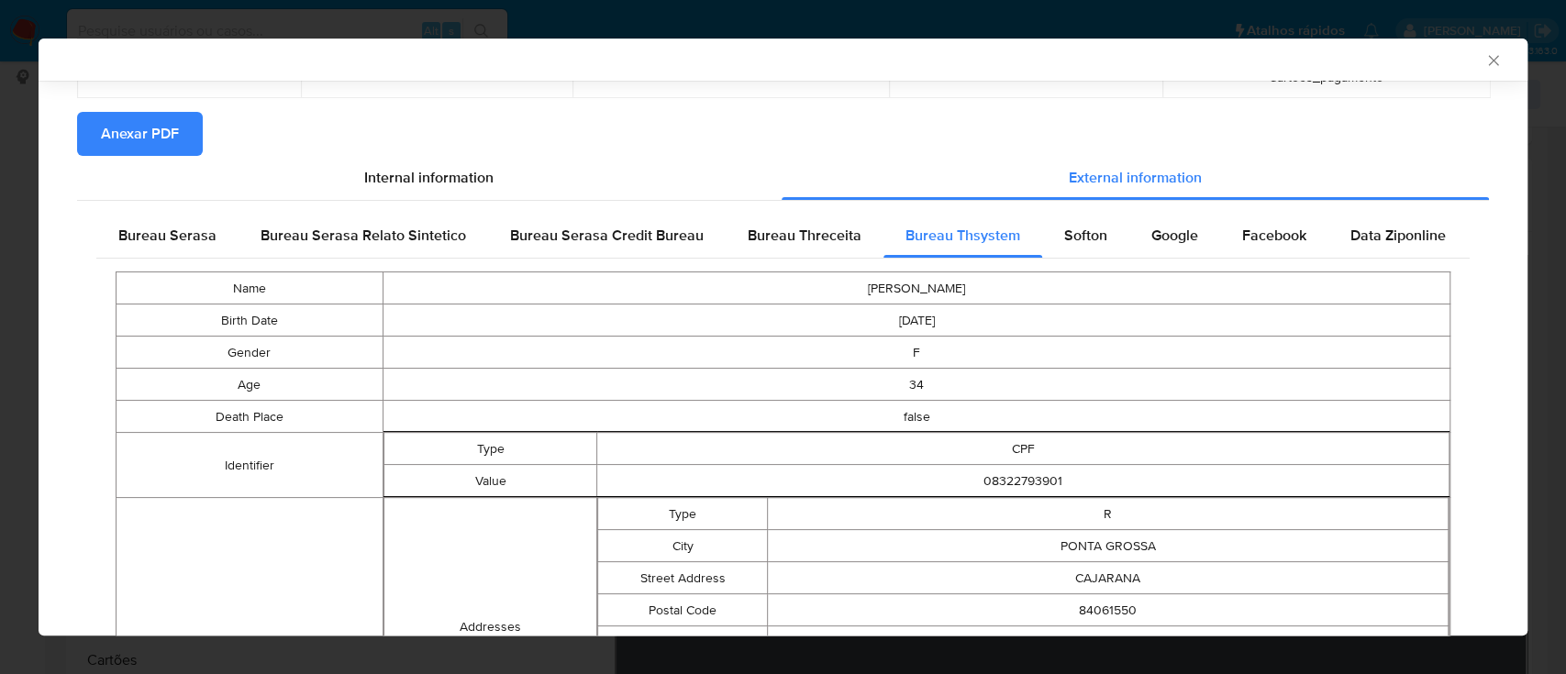
scroll to position [0, 0]
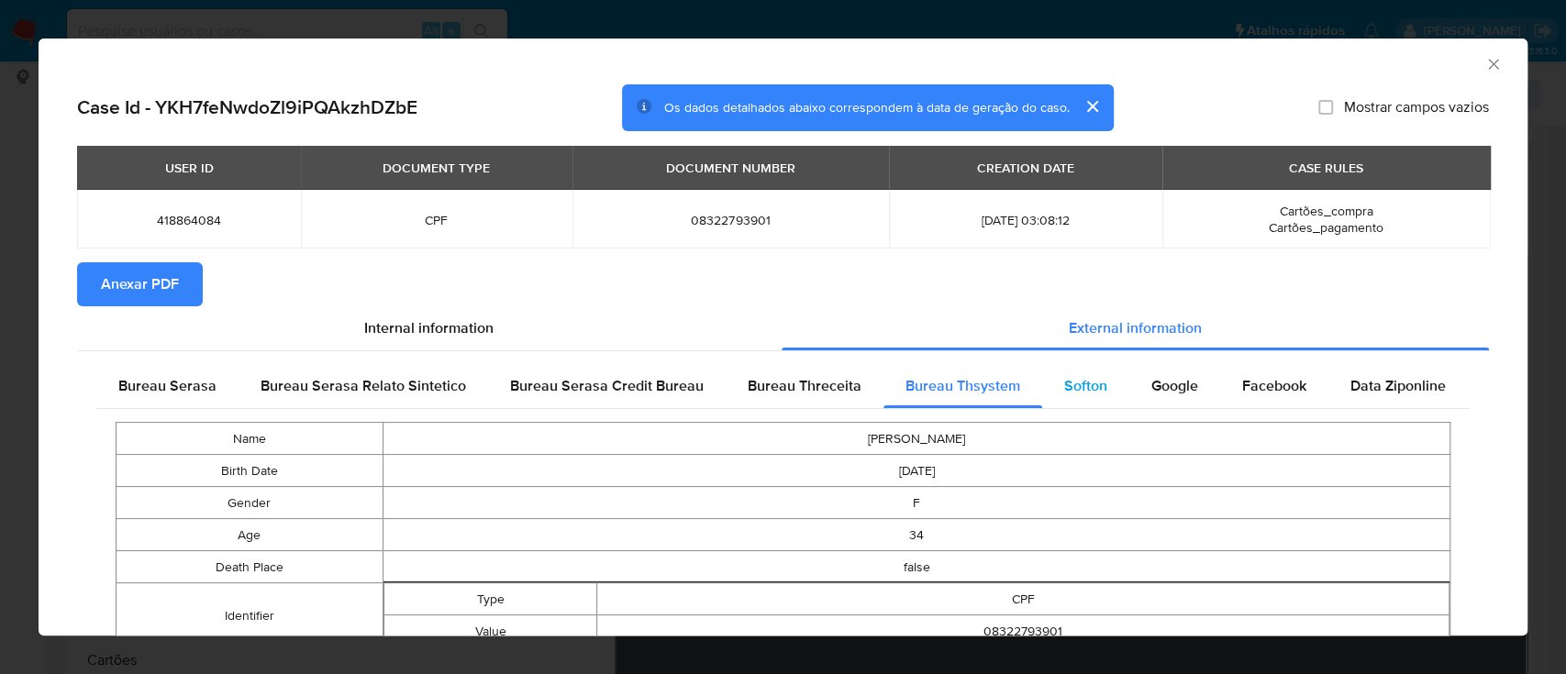
click at [1090, 372] on div "Softon" at bounding box center [1085, 386] width 87 height 44
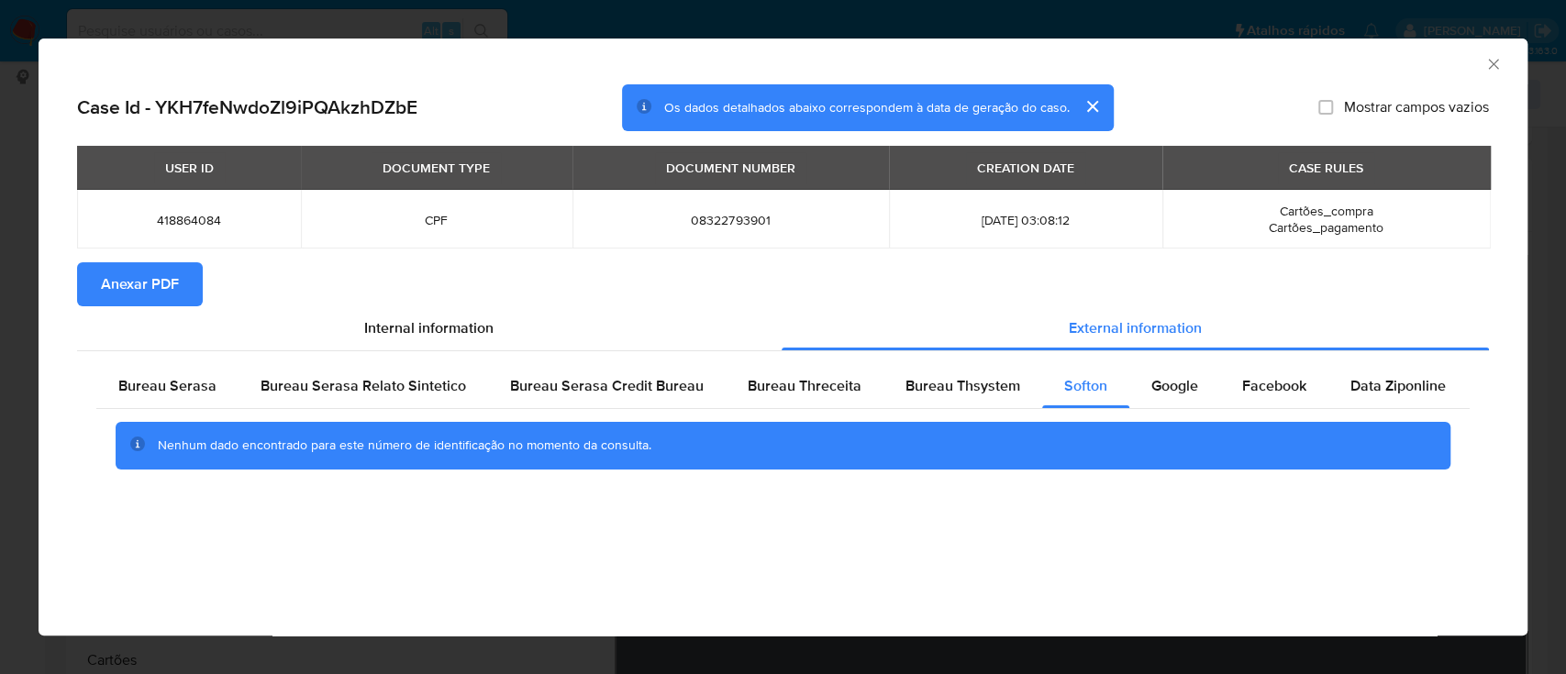
click at [1337, 72] on div "AML Data Collector" at bounding box center [783, 62] width 1489 height 46
click at [1167, 387] on span "Google" at bounding box center [1174, 385] width 47 height 21
click at [1358, 72] on div "AML Data Collector" at bounding box center [783, 62] width 1489 height 46
click at [1490, 56] on icon "Fechar a janela" at bounding box center [1493, 64] width 18 height 18
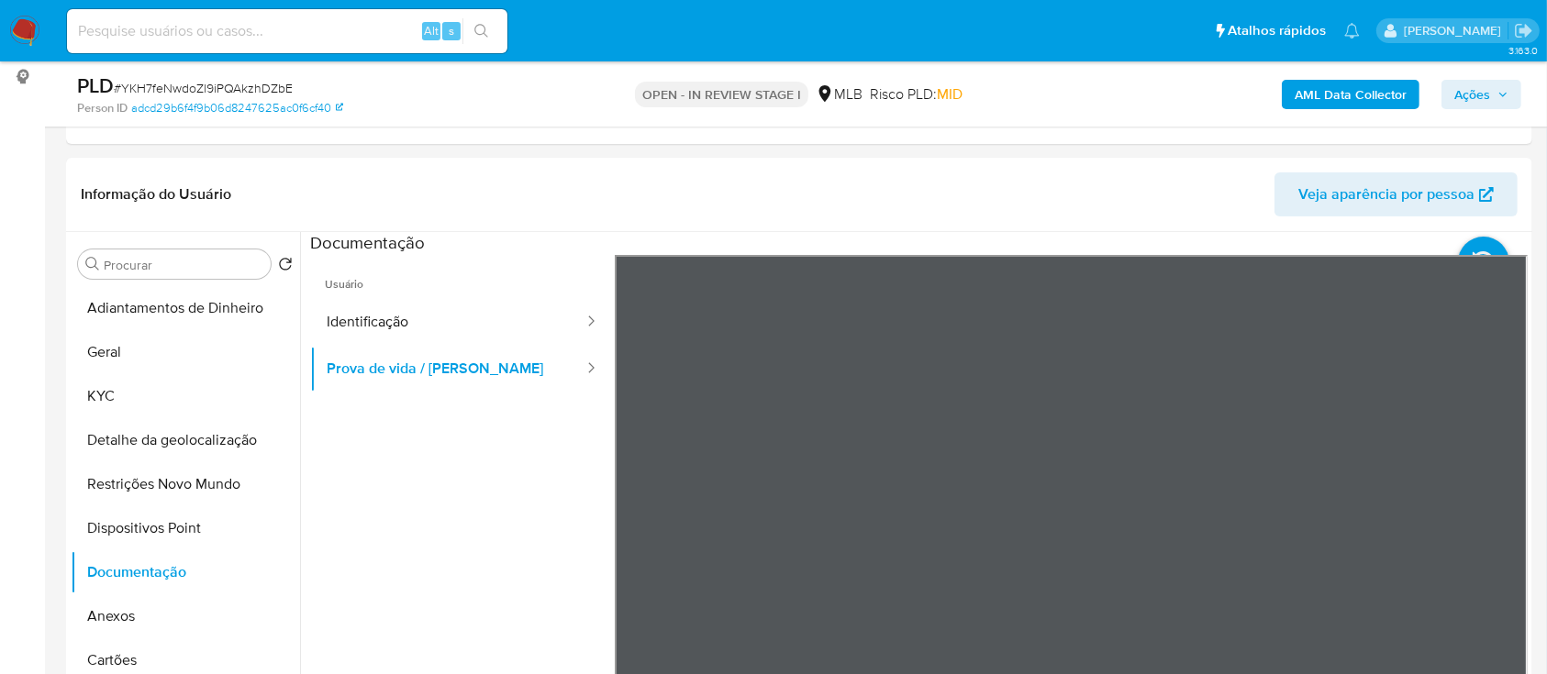
click at [1353, 96] on b "AML Data Collector" at bounding box center [1350, 94] width 112 height 29
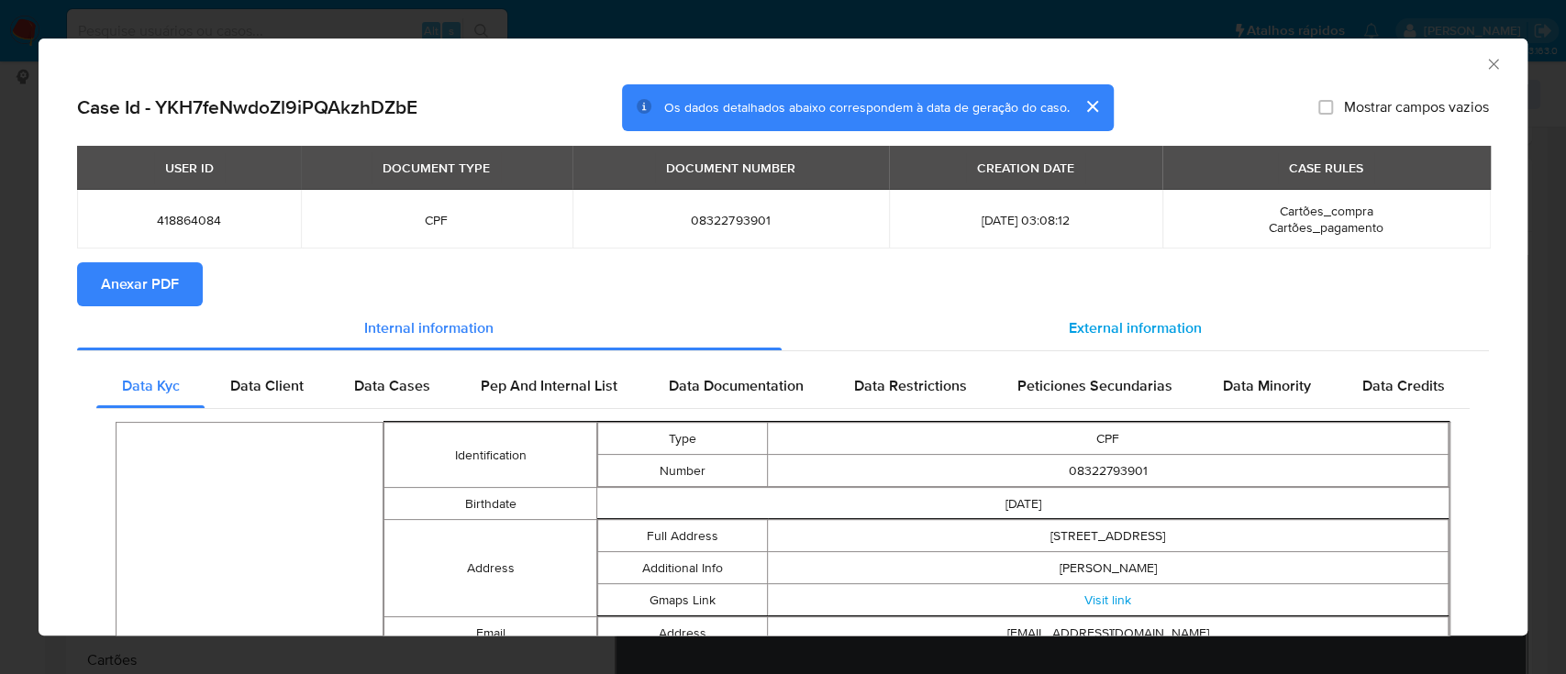
click at [1128, 334] on span "External information" at bounding box center [1135, 327] width 133 height 21
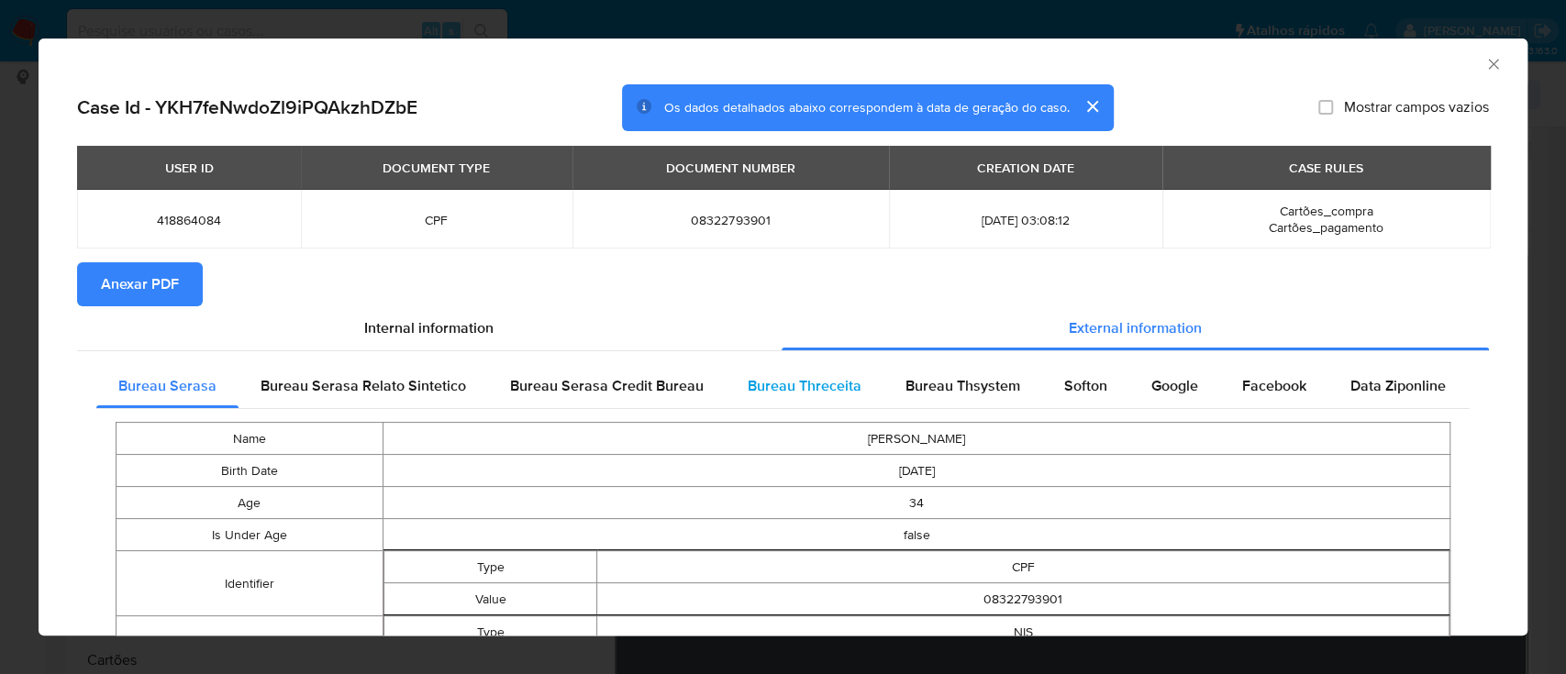
drag, startPoint x: 822, startPoint y: 383, endPoint x: 838, endPoint y: 372, distance: 19.8
click at [820, 383] on span "Bureau Threceita" at bounding box center [805, 385] width 114 height 21
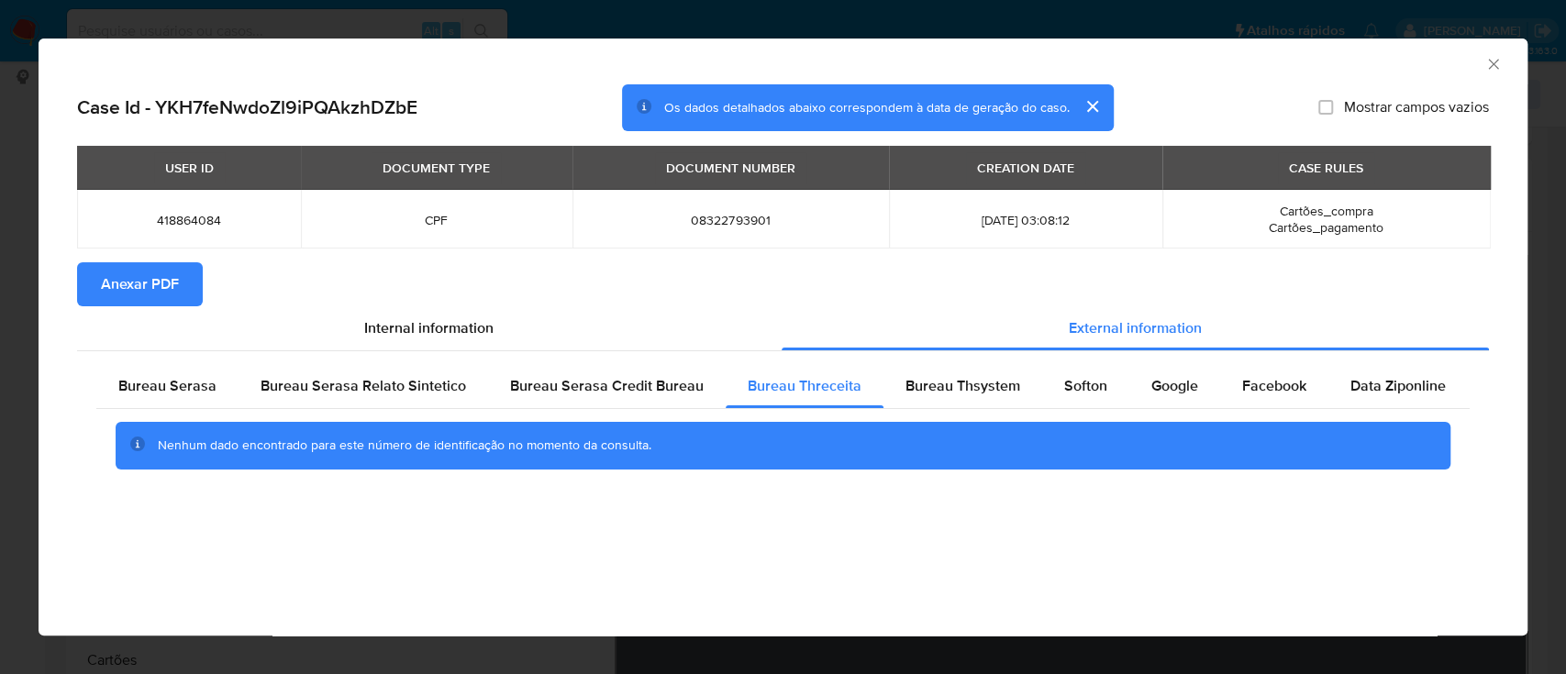
click at [1385, 47] on div "AML Data Collector" at bounding box center [783, 62] width 1489 height 46
click at [937, 405] on div "Bureau Thsystem" at bounding box center [962, 386] width 159 height 44
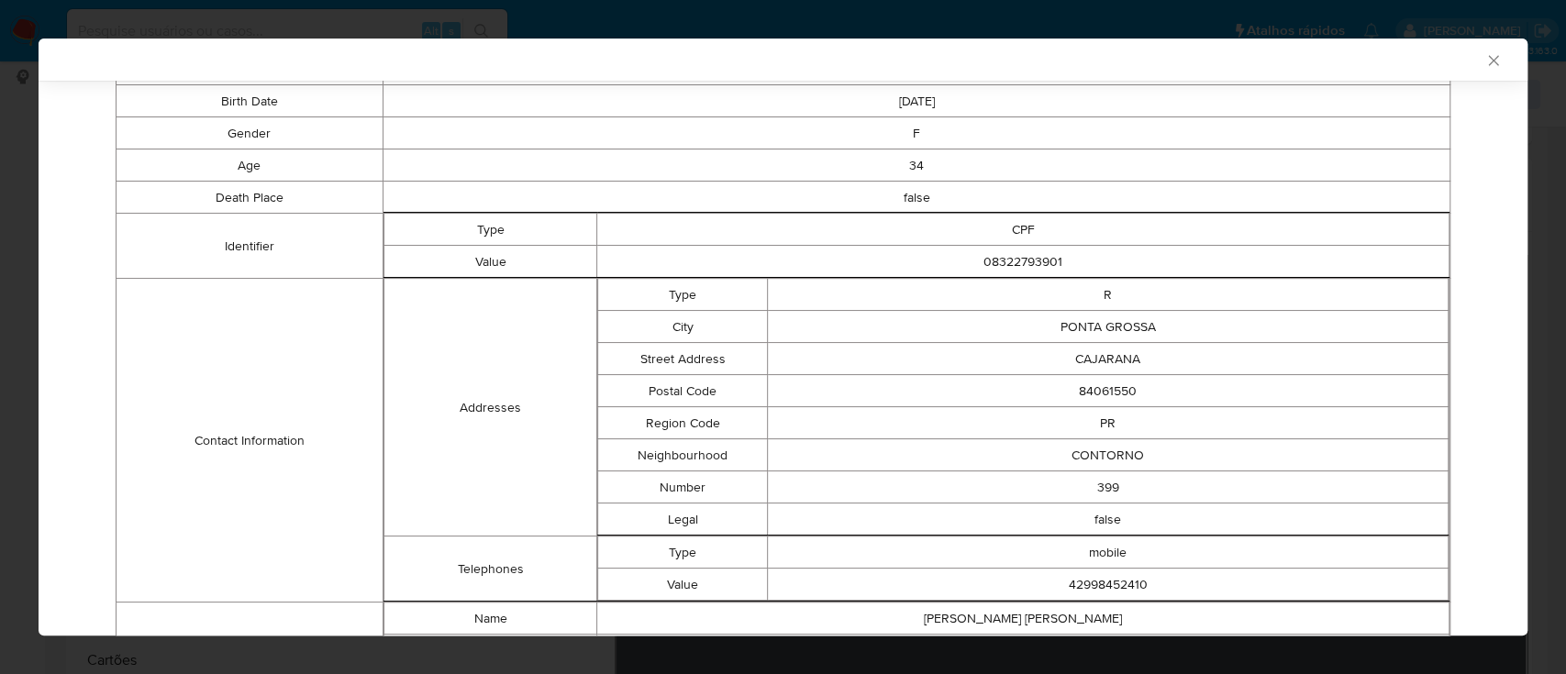
scroll to position [487, 0]
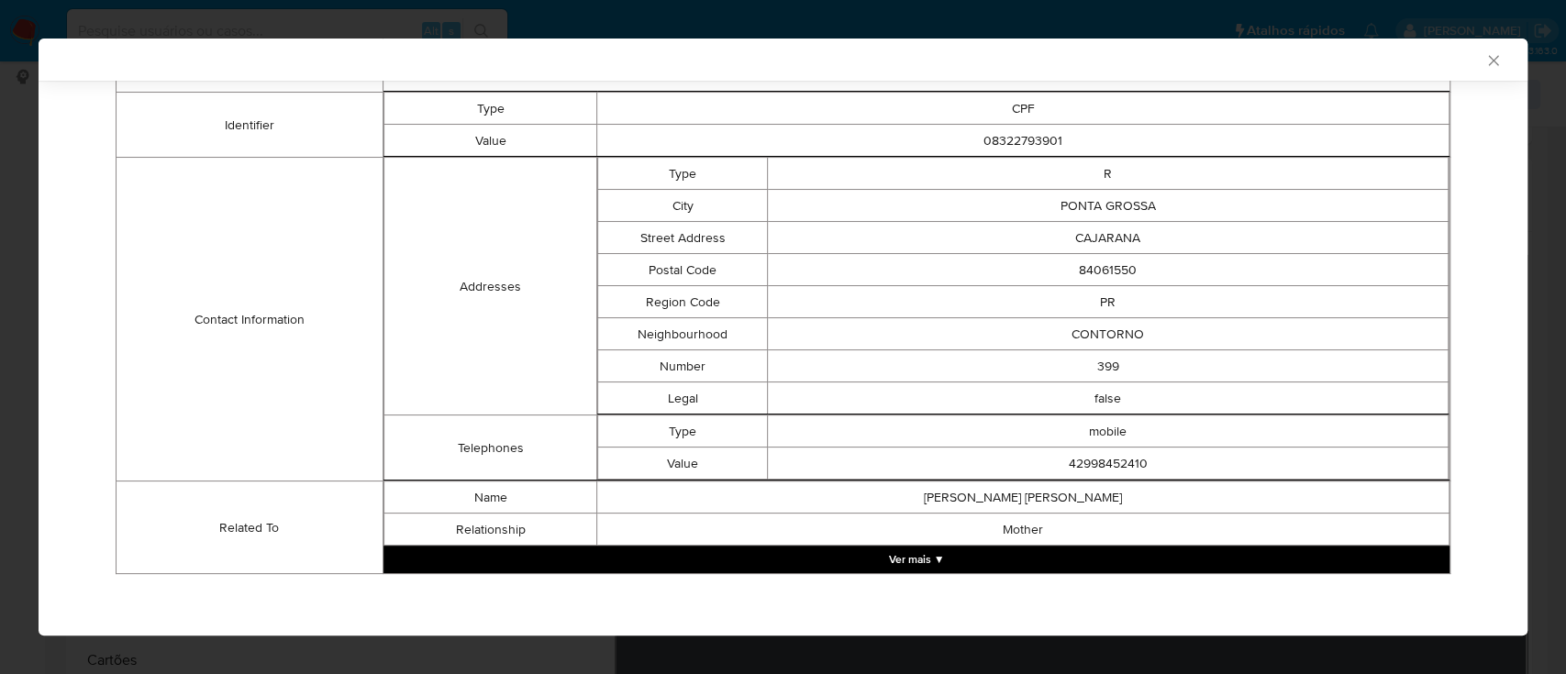
click at [919, 547] on button "Ver mais ▼" at bounding box center [916, 560] width 1066 height 28
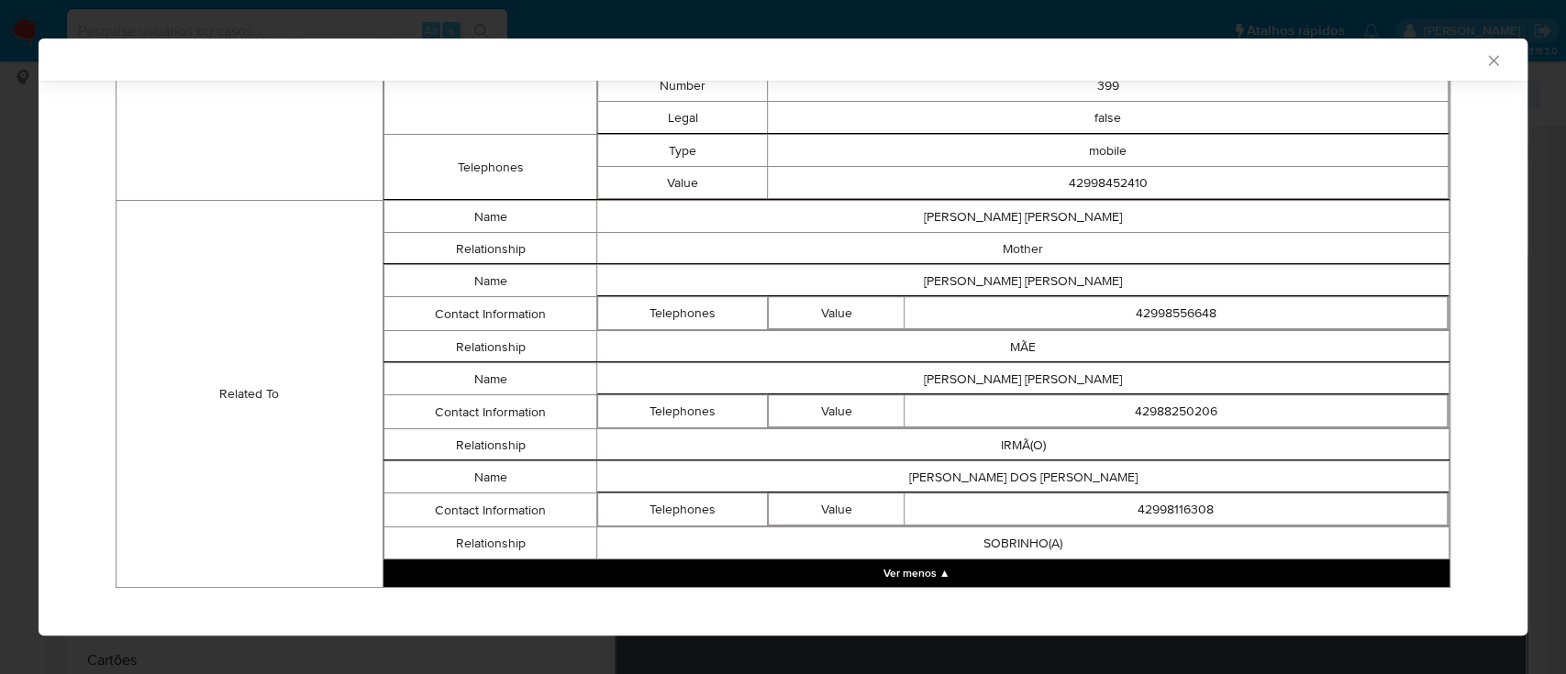
scroll to position [780, 0]
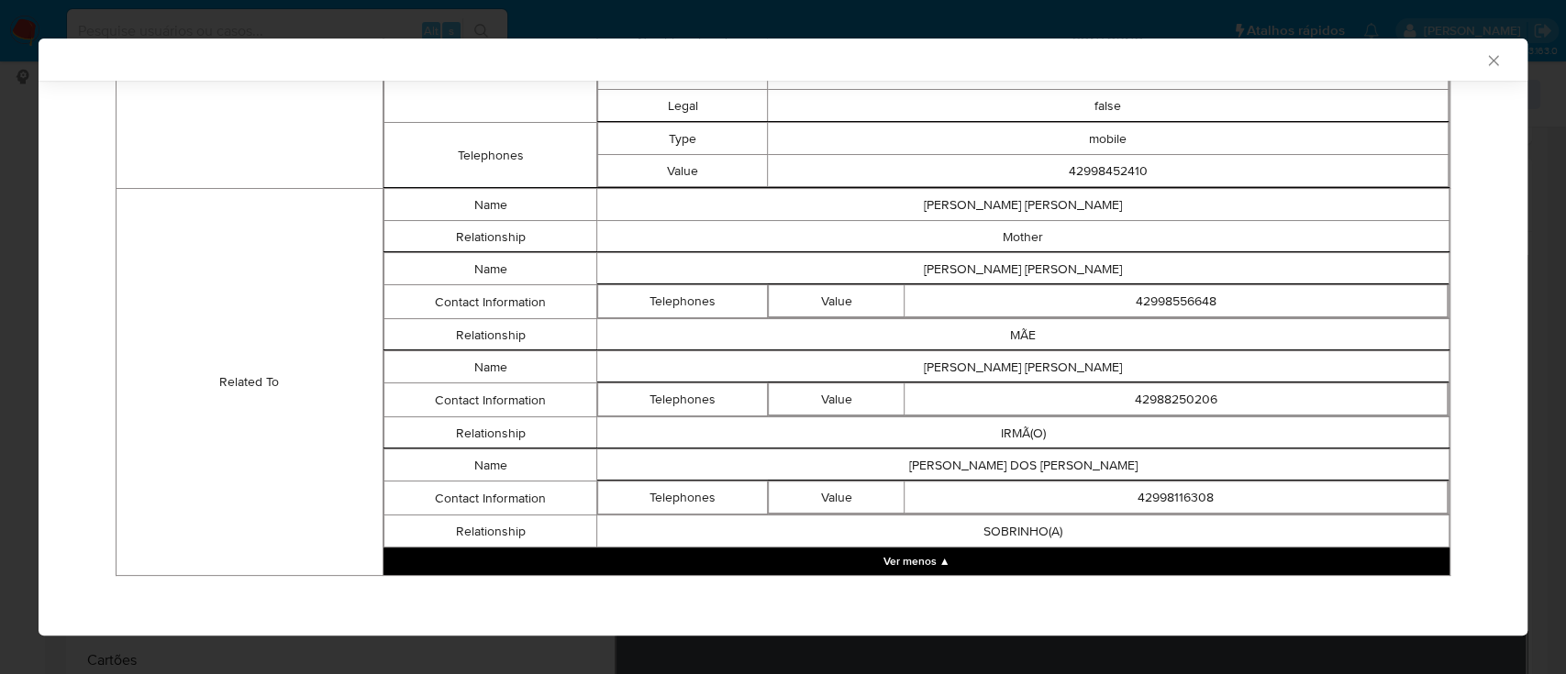
click at [1324, 57] on div "AML Data Collector" at bounding box center [767, 59] width 1433 height 17
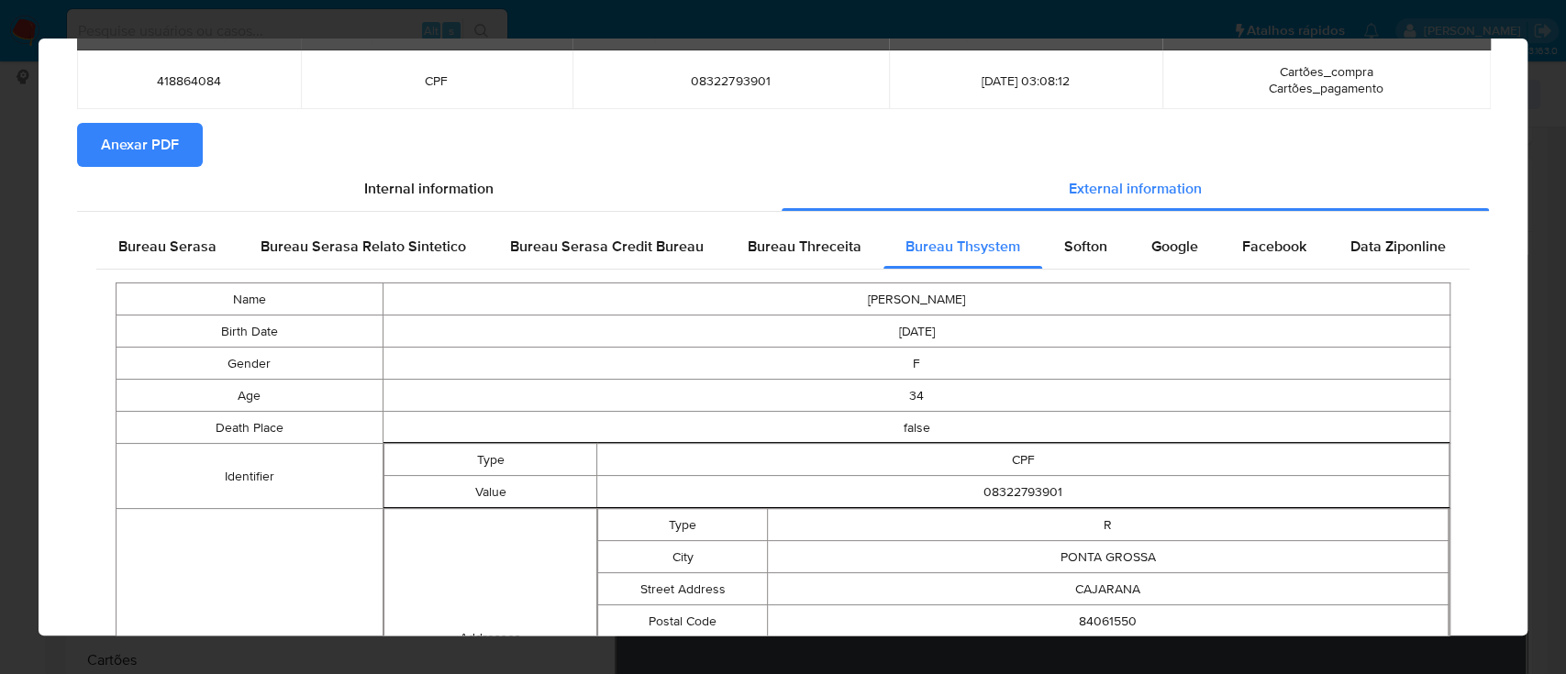
scroll to position [0, 0]
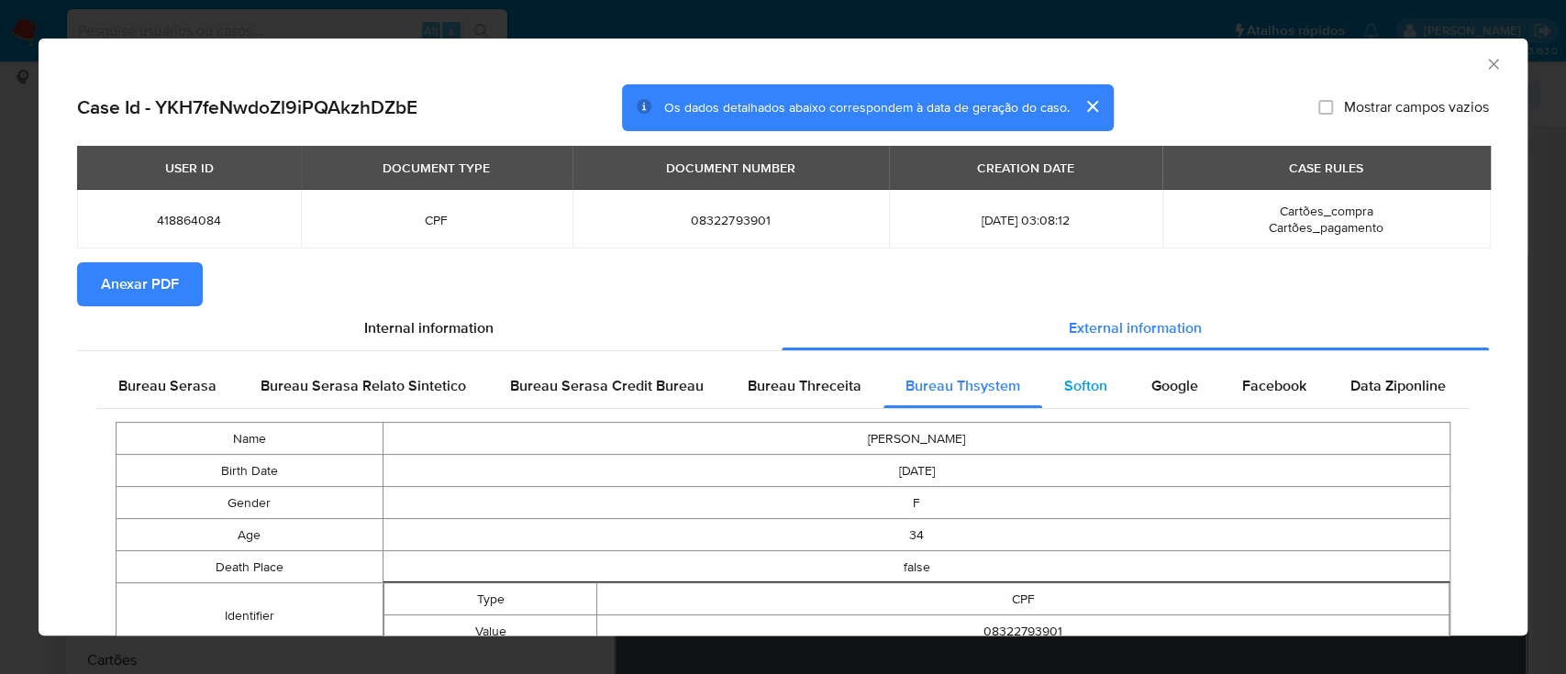
click at [1079, 379] on span "Softon" at bounding box center [1085, 385] width 43 height 21
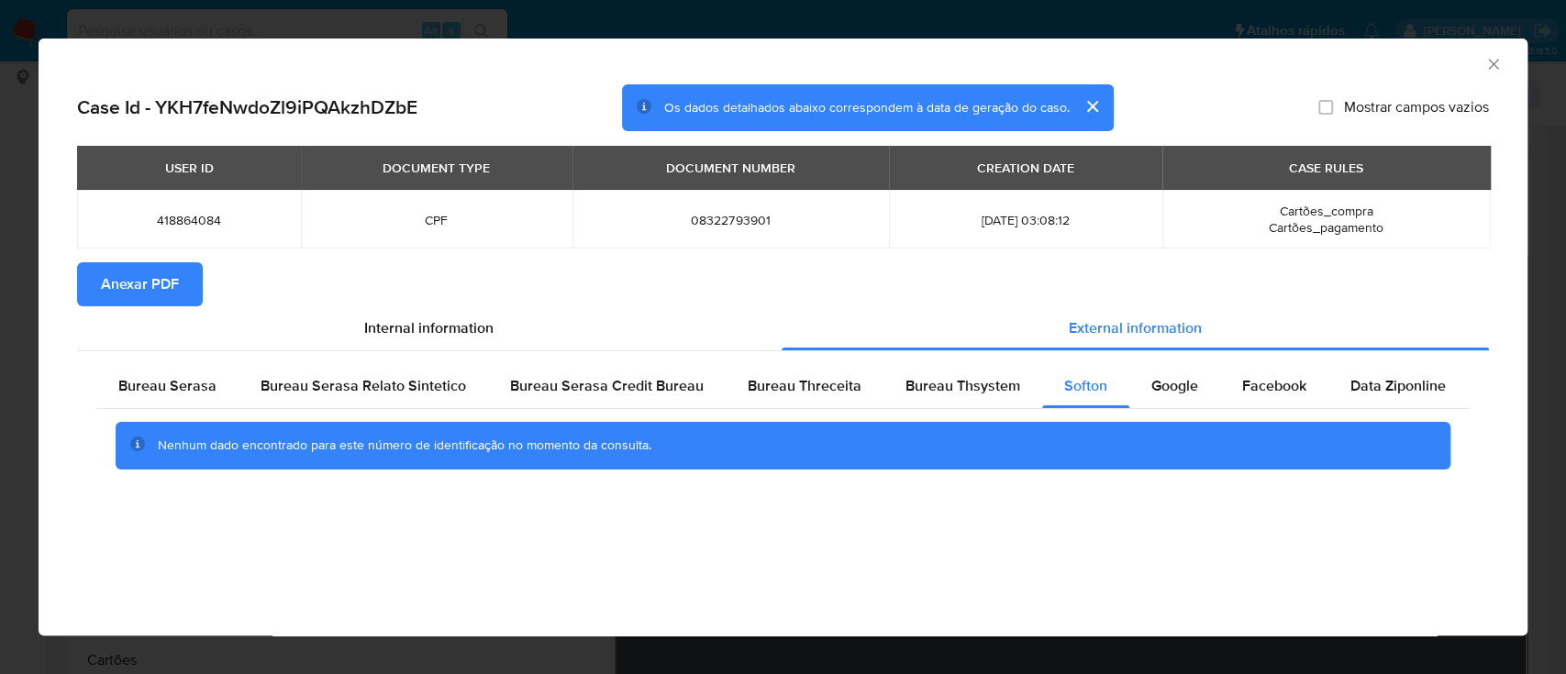
drag, startPoint x: 1336, startPoint y: 55, endPoint x: 1312, endPoint y: 55, distance: 23.8
click at [1336, 55] on div "AML Data Collector" at bounding box center [767, 61] width 1433 height 20
click at [1168, 374] on div "Google" at bounding box center [1174, 386] width 91 height 44
click at [1305, 76] on div "AML Data Collector" at bounding box center [783, 62] width 1489 height 46
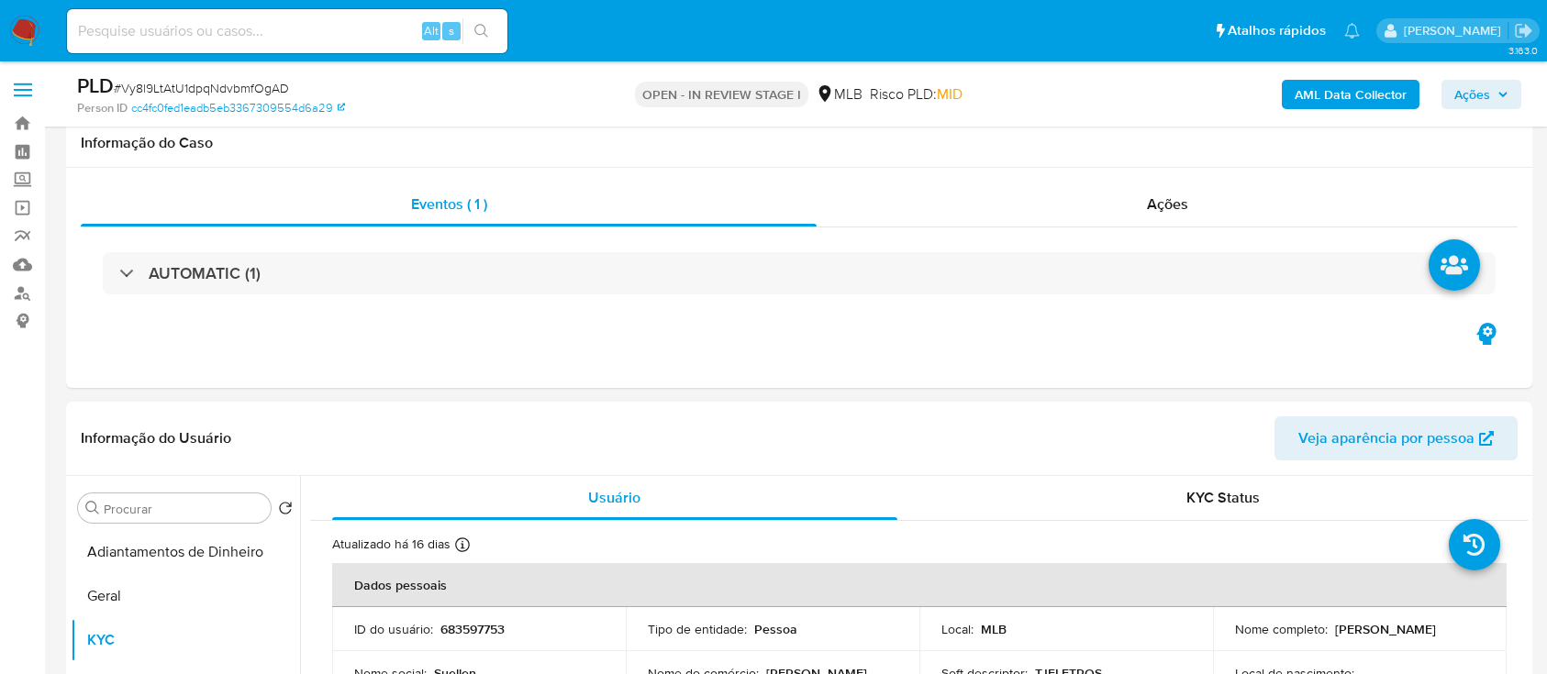
select select "10"
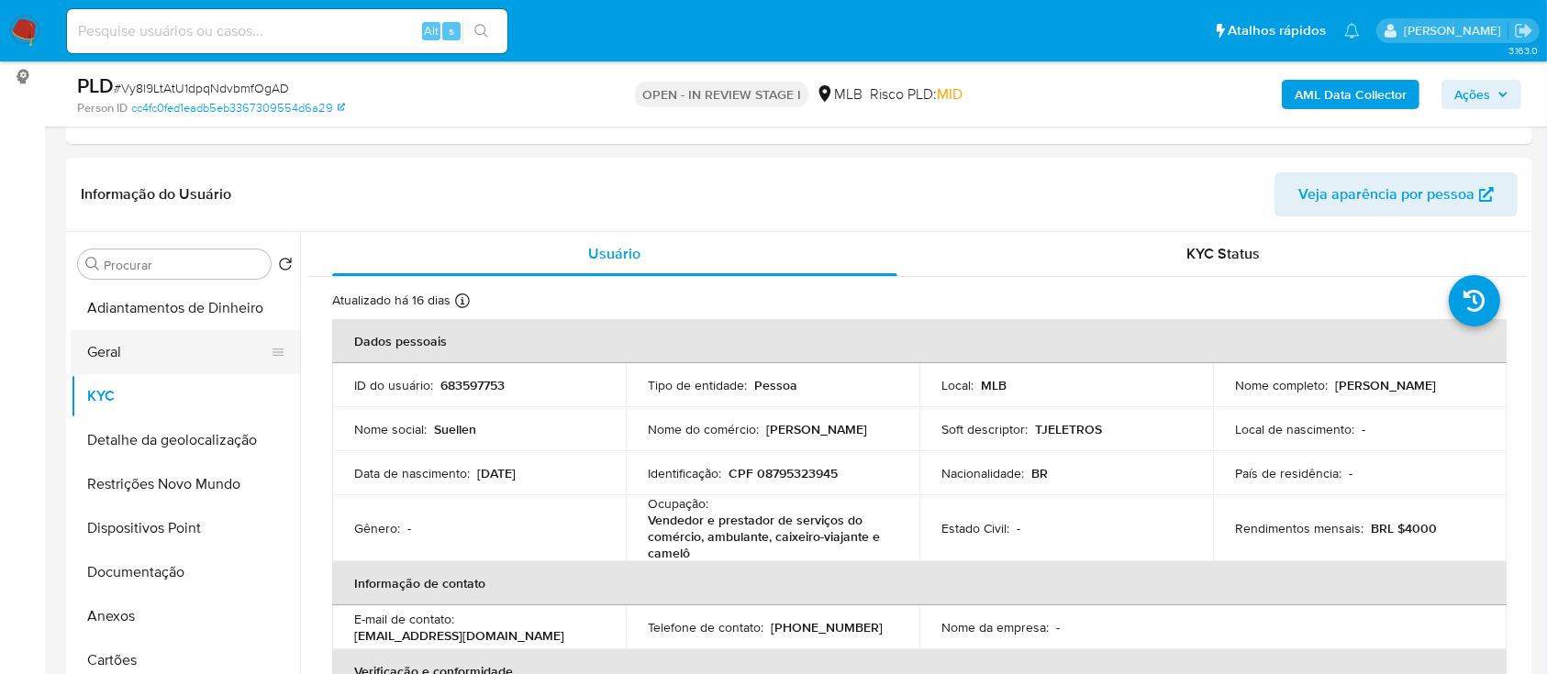
click at [132, 349] on button "Geral" at bounding box center [178, 352] width 215 height 44
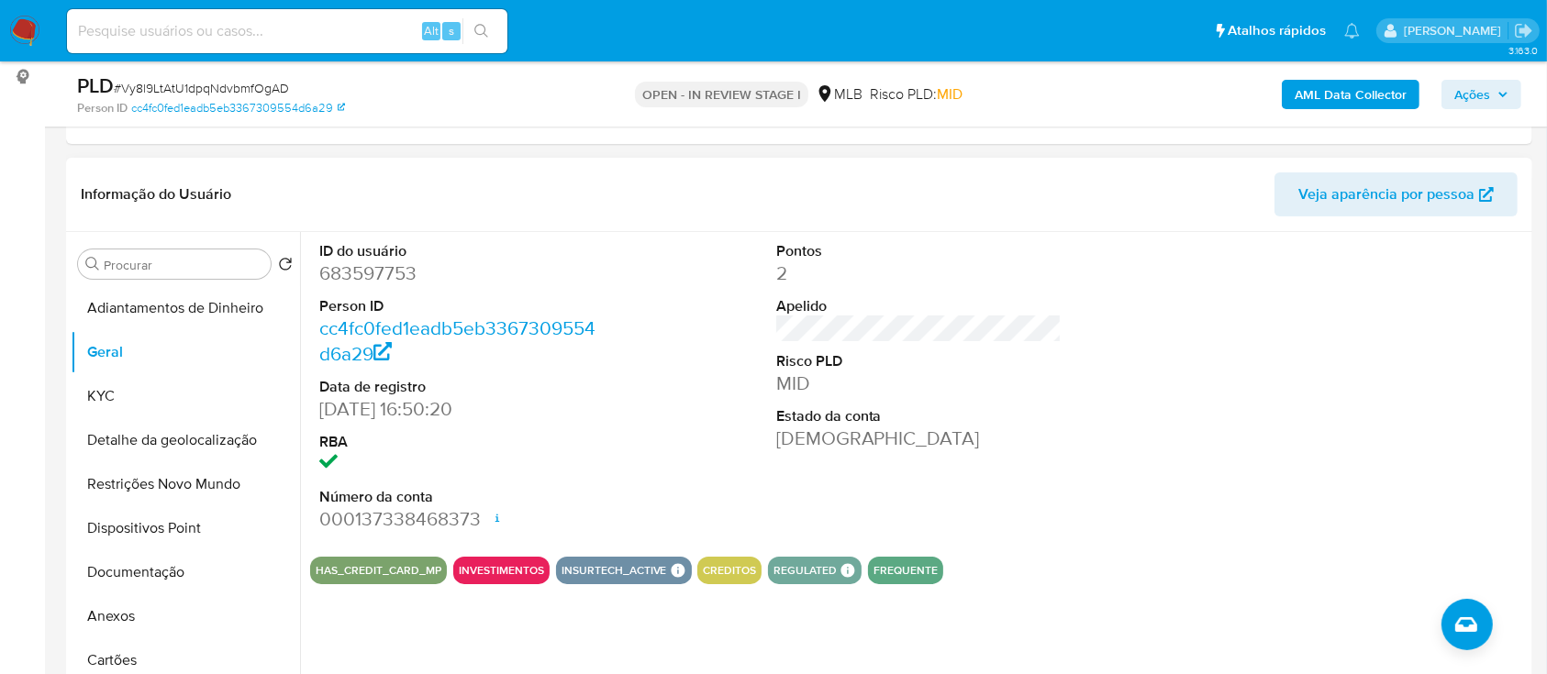
click at [1414, 268] on div at bounding box center [1375, 387] width 305 height 310
click at [157, 398] on button "KYC" at bounding box center [178, 396] width 215 height 44
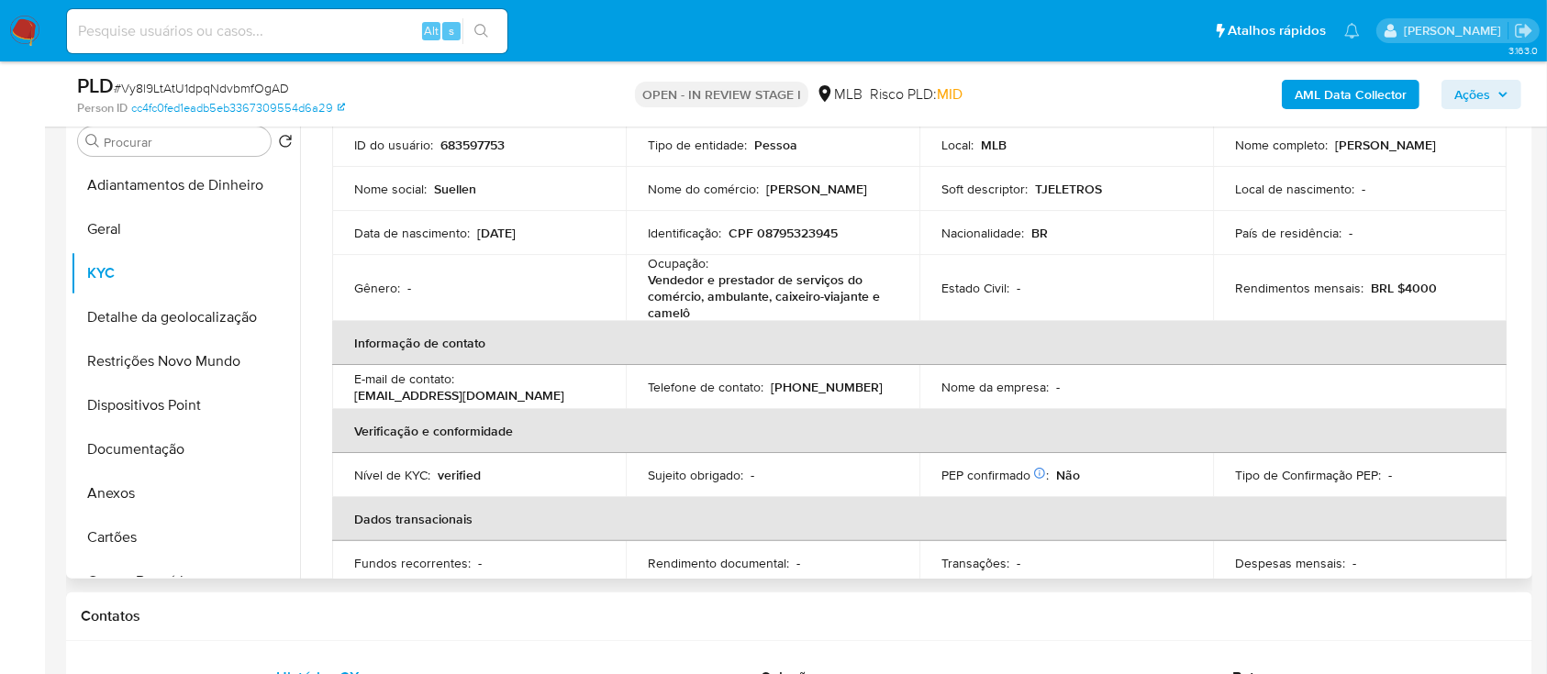
scroll to position [119, 0]
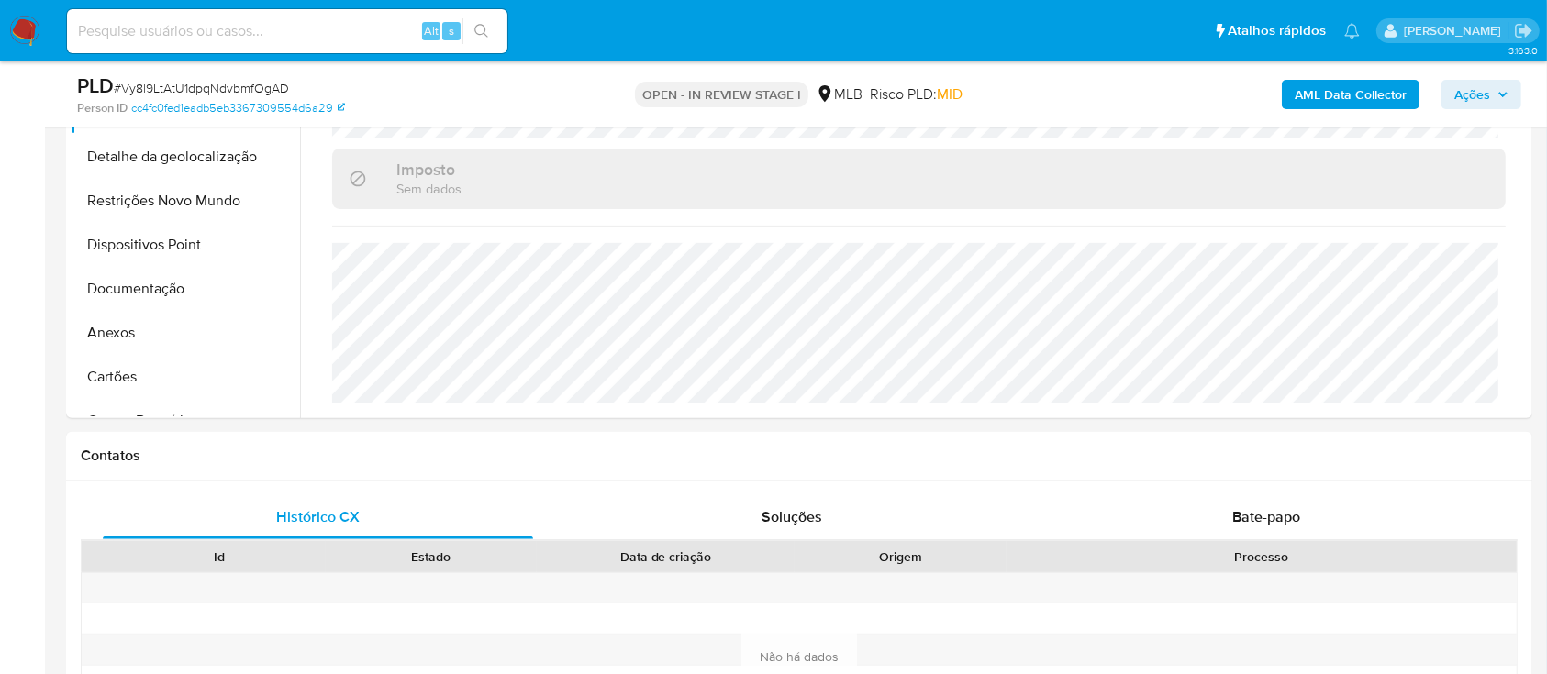
scroll to position [489, 0]
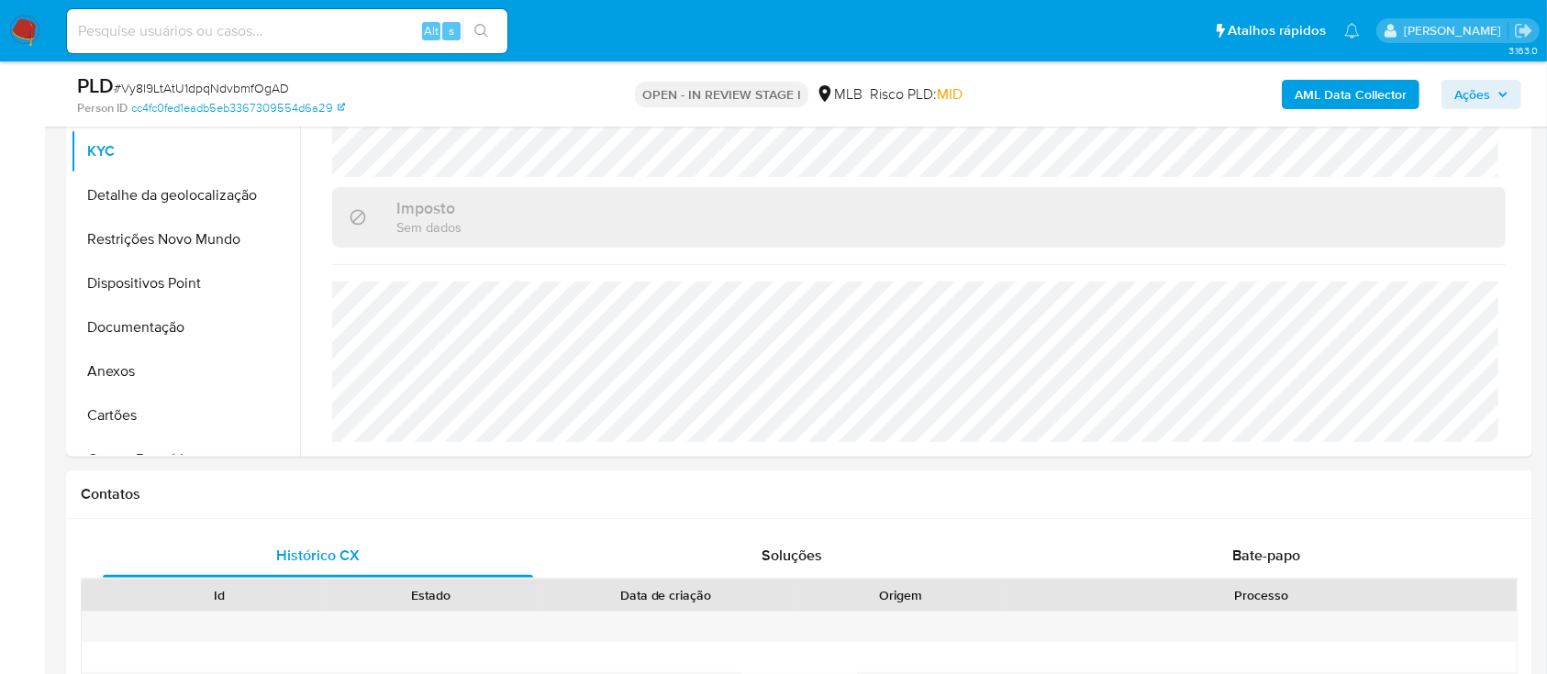
drag, startPoint x: 117, startPoint y: 185, endPoint x: 128, endPoint y: 186, distance: 11.0
click at [117, 183] on button "Detalhe da geolocalização" at bounding box center [178, 195] width 215 height 44
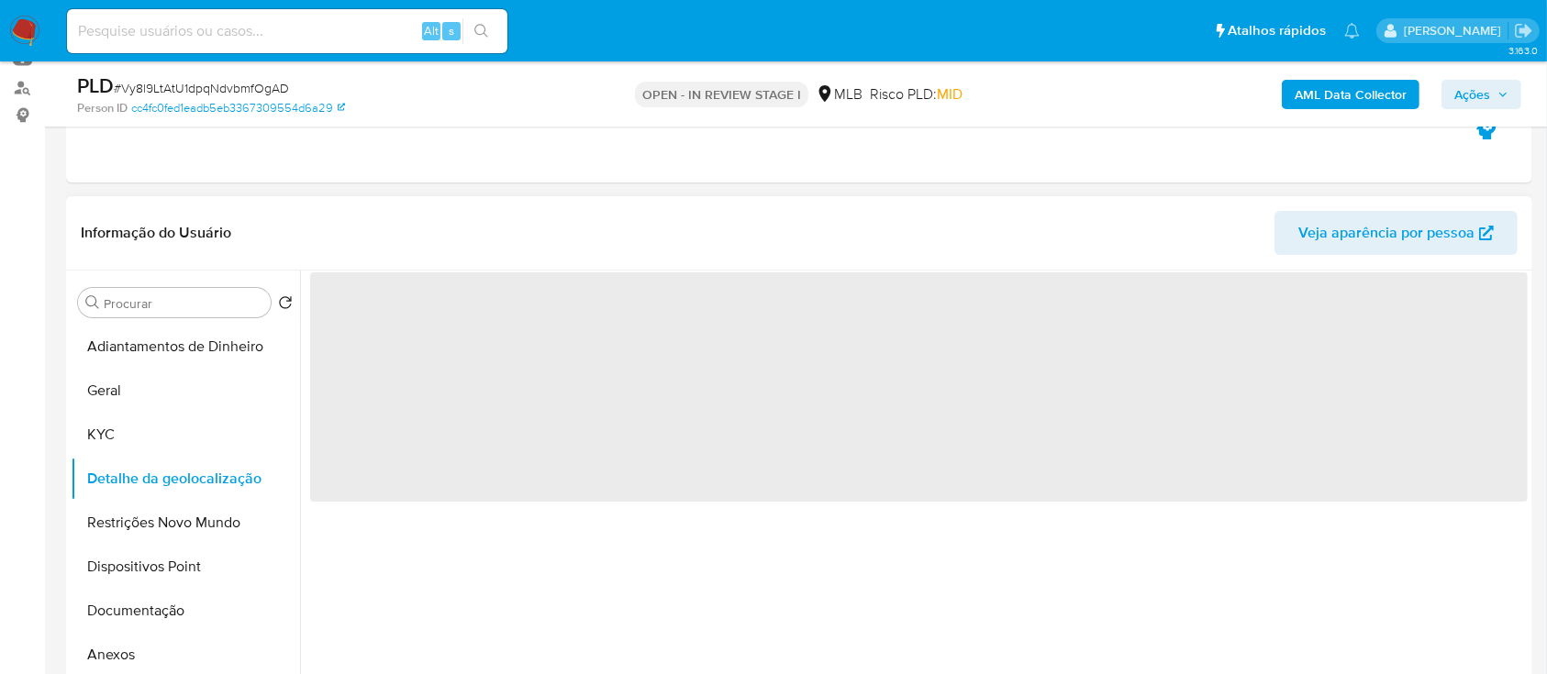
scroll to position [244, 0]
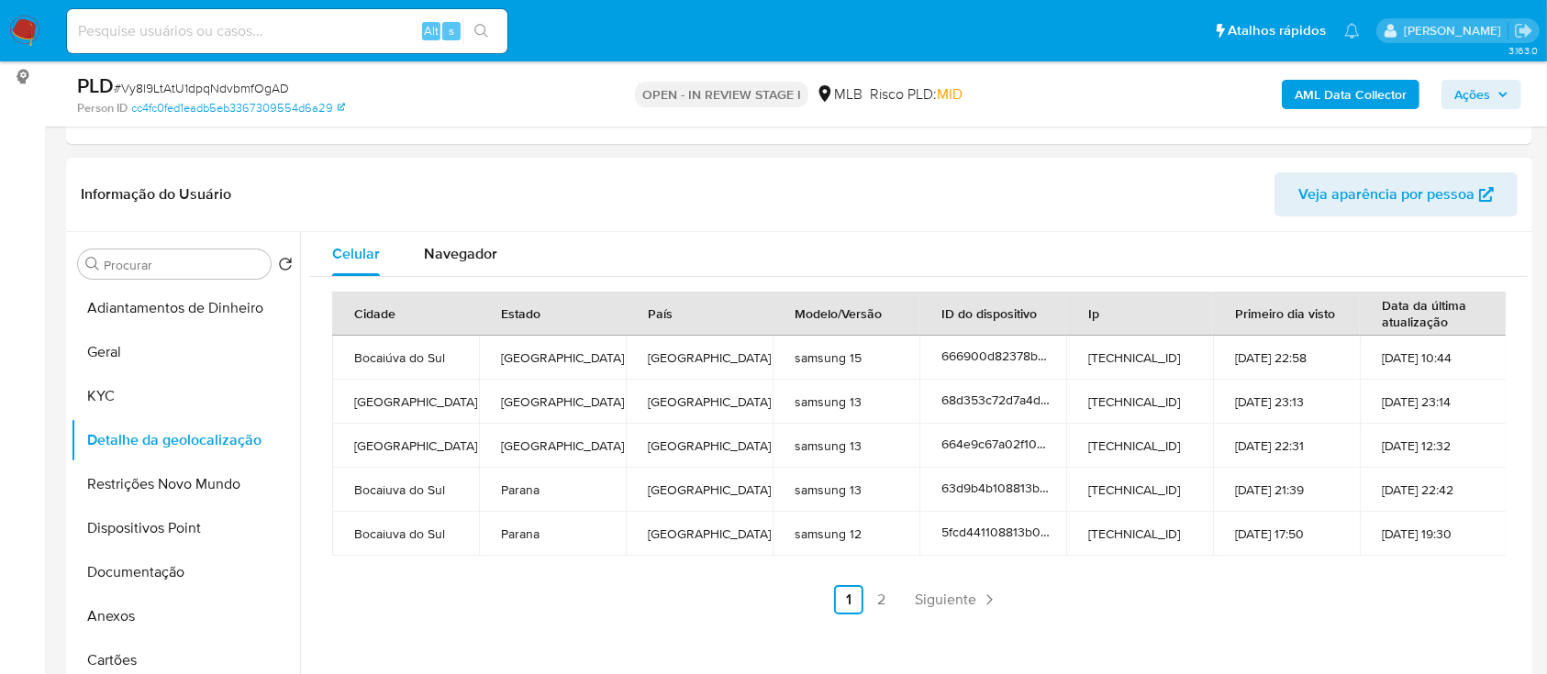
click at [194, 161] on div "Informação do Usuário Veja aparência por pessoa" at bounding box center [799, 195] width 1466 height 74
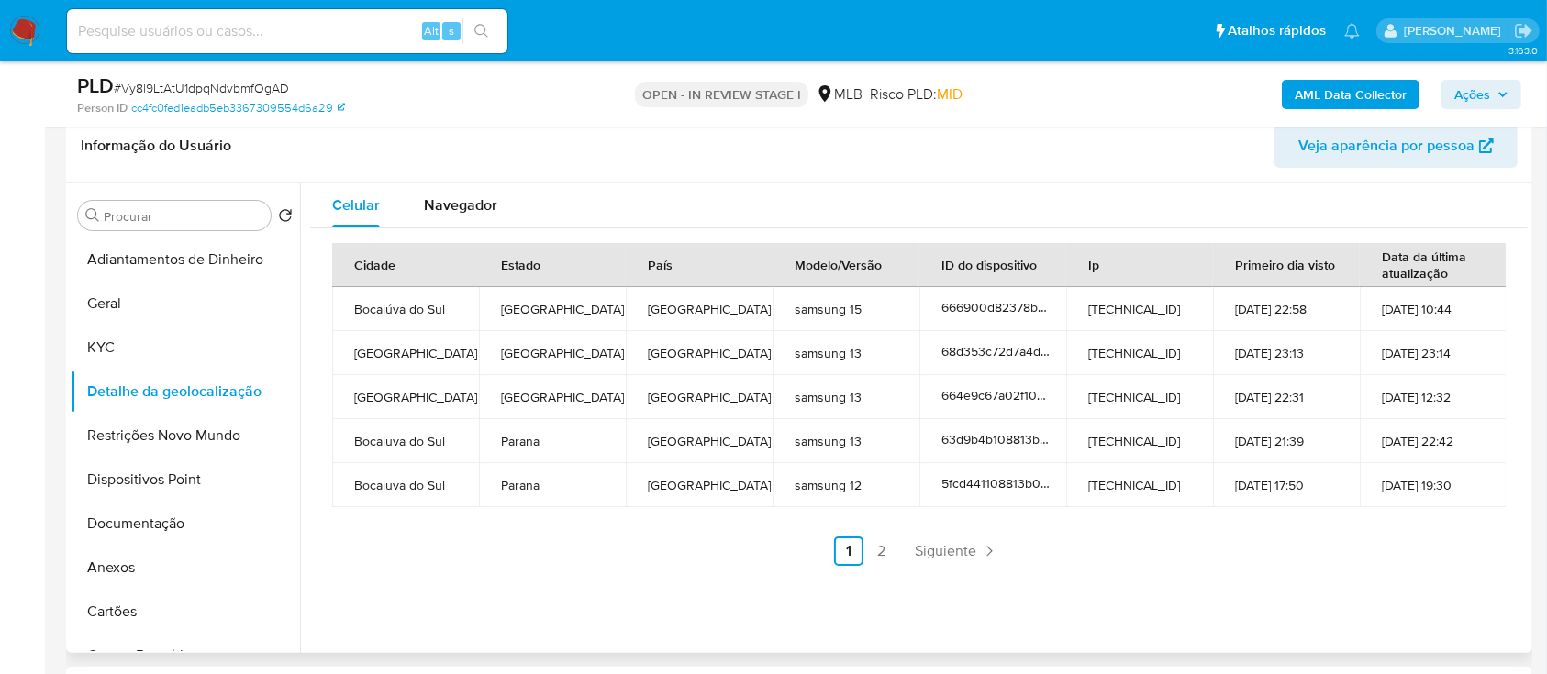
scroll to position [367, 0]
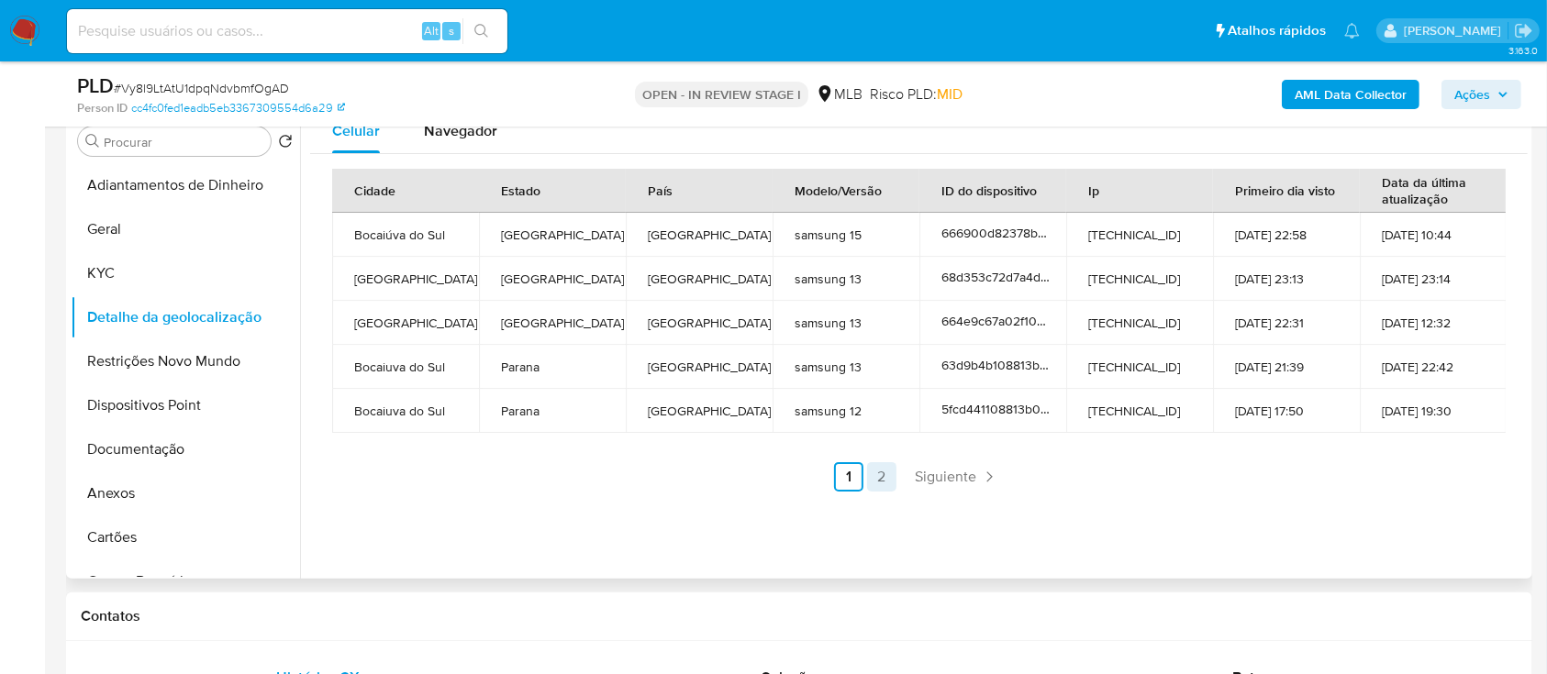
click at [881, 482] on link "2" at bounding box center [881, 476] width 29 height 29
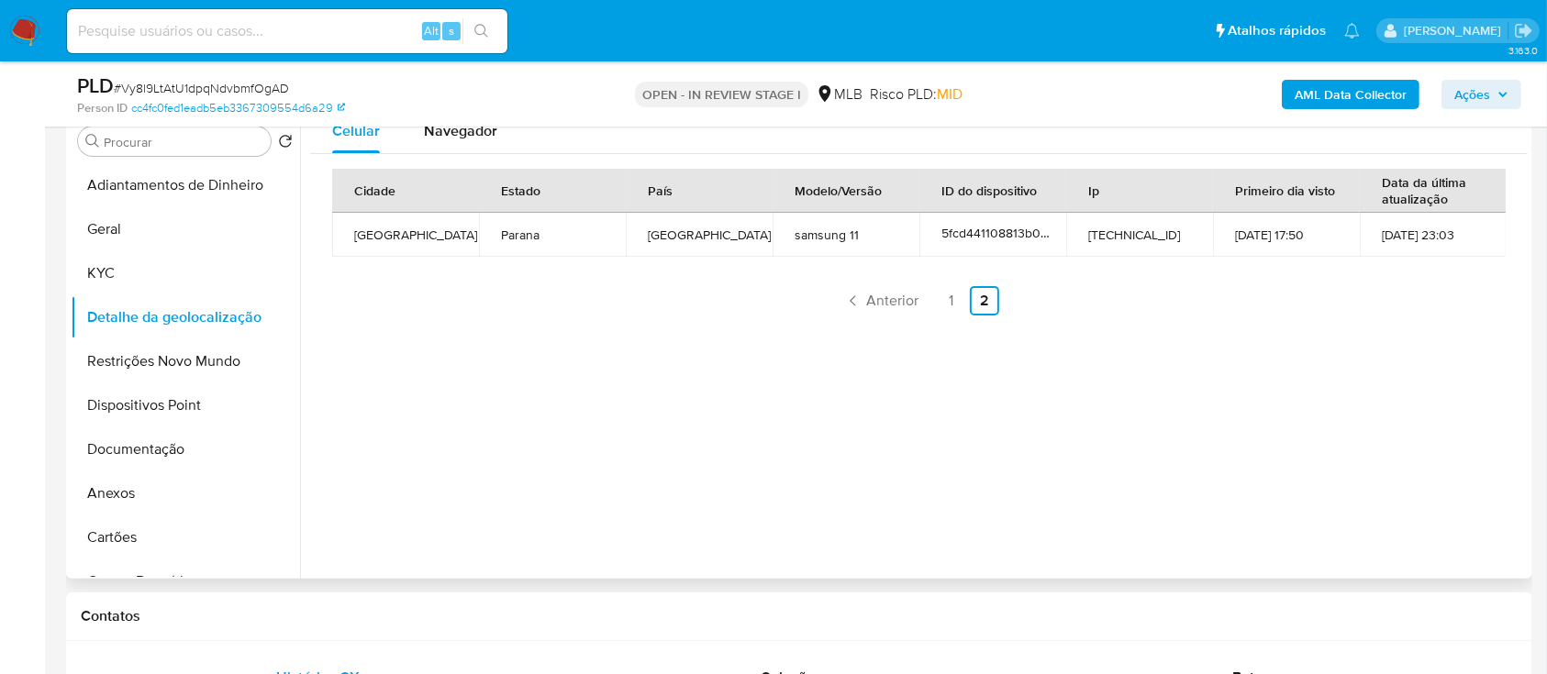
drag, startPoint x: 1359, startPoint y: 373, endPoint x: 1094, endPoint y: 247, distance: 292.9
click at [1357, 372] on div "Celular Navegador Cidade Estado País Modelo/Versão ID do dispositivo Ip Primeir…" at bounding box center [913, 344] width 1227 height 470
click at [160, 360] on button "Restrições Novo Mundo" at bounding box center [178, 361] width 215 height 44
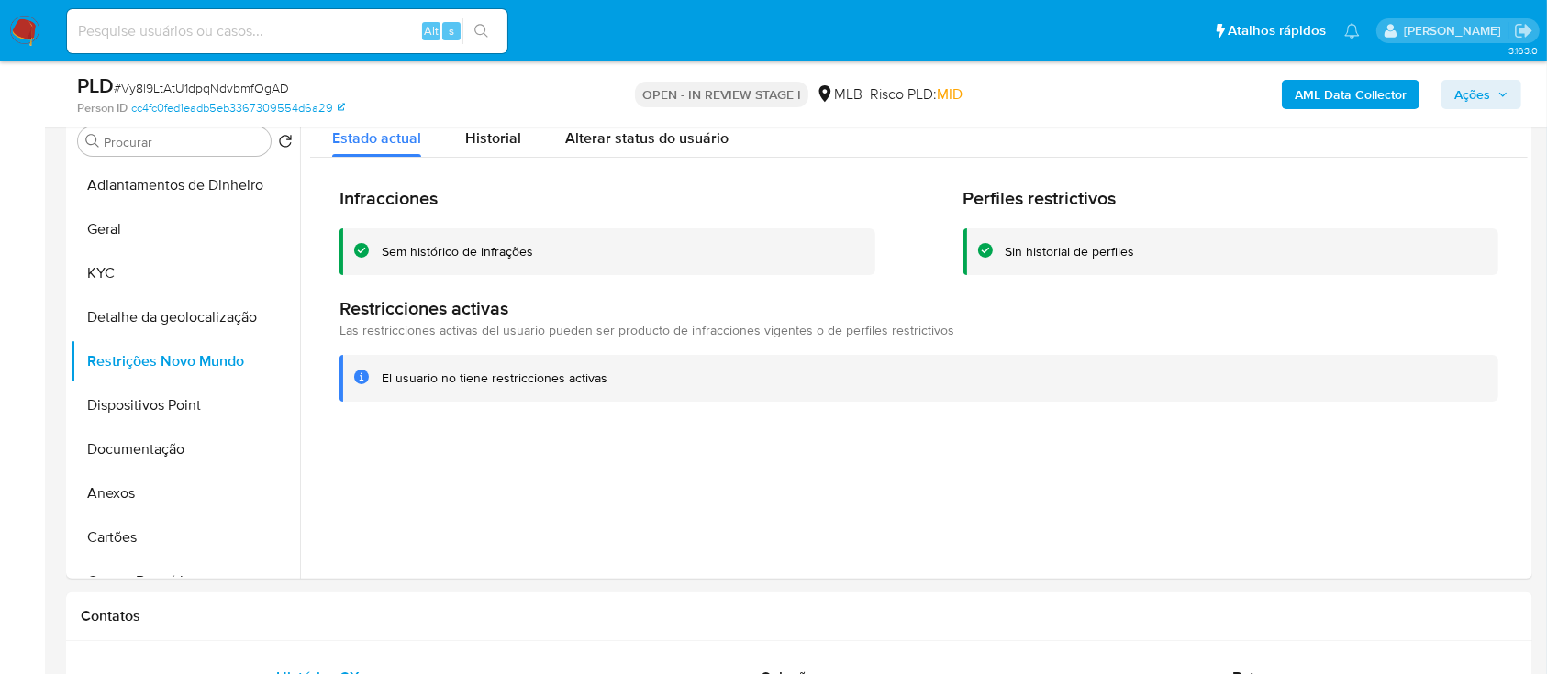
click at [183, 405] on button "Dispositivos Point" at bounding box center [178, 405] width 215 height 44
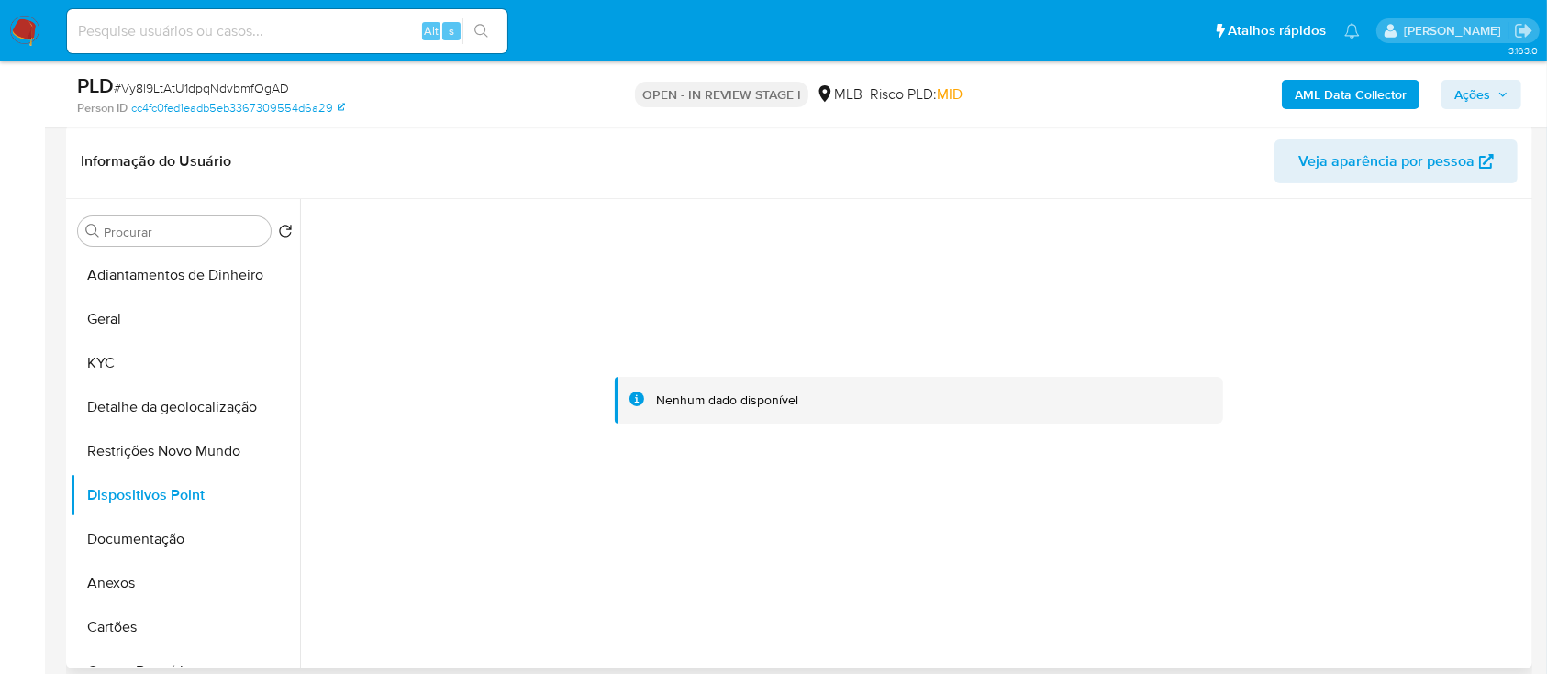
scroll to position [244, 0]
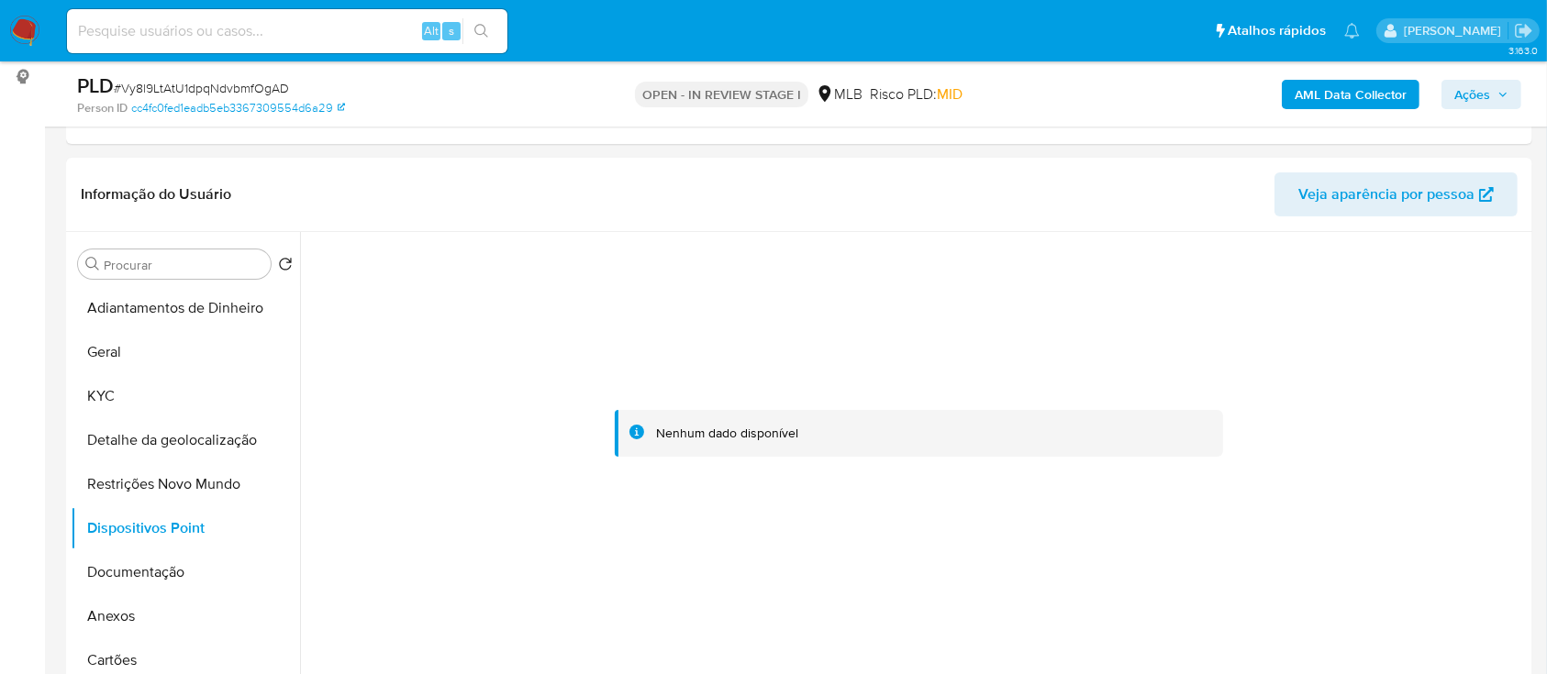
click at [150, 570] on button "Documentação" at bounding box center [178, 572] width 215 height 44
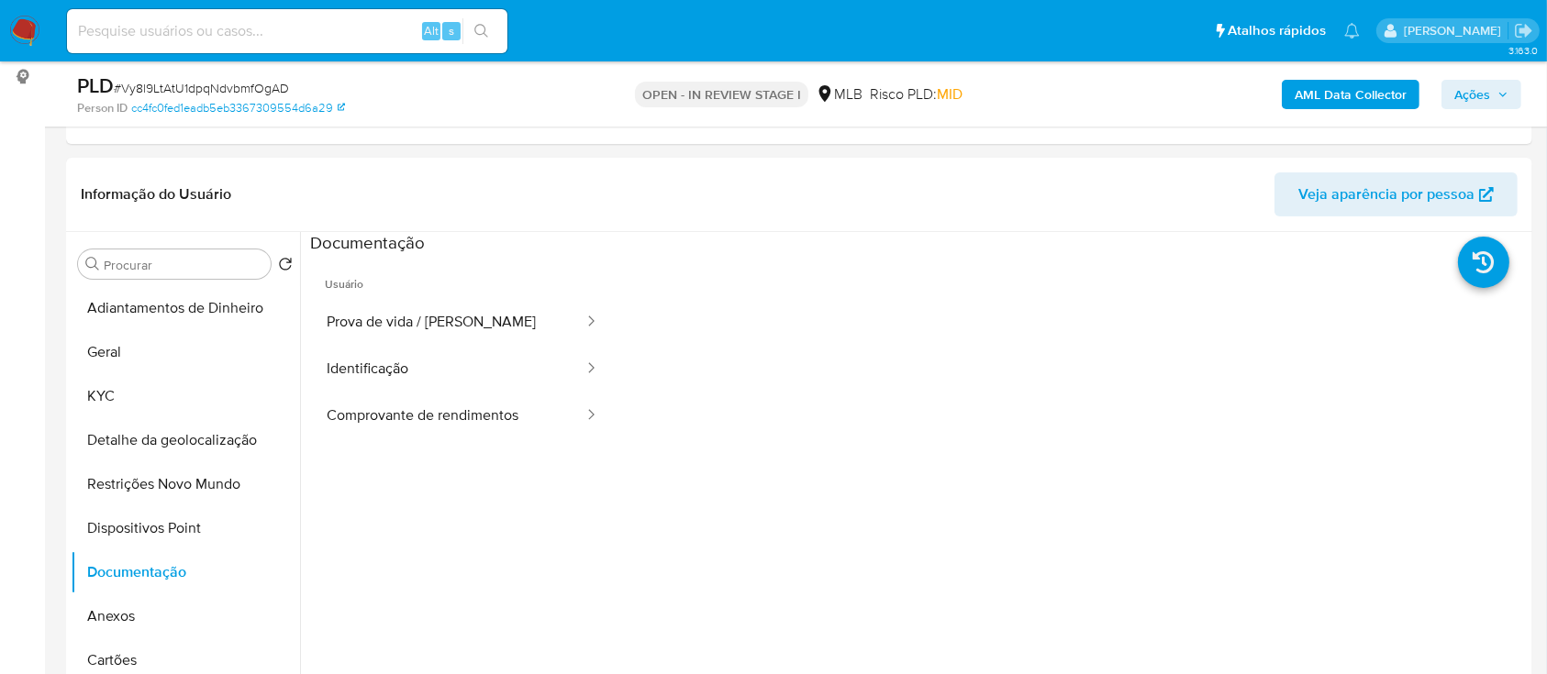
click at [422, 327] on button "Prova de vida / [PERSON_NAME]" at bounding box center [447, 322] width 275 height 47
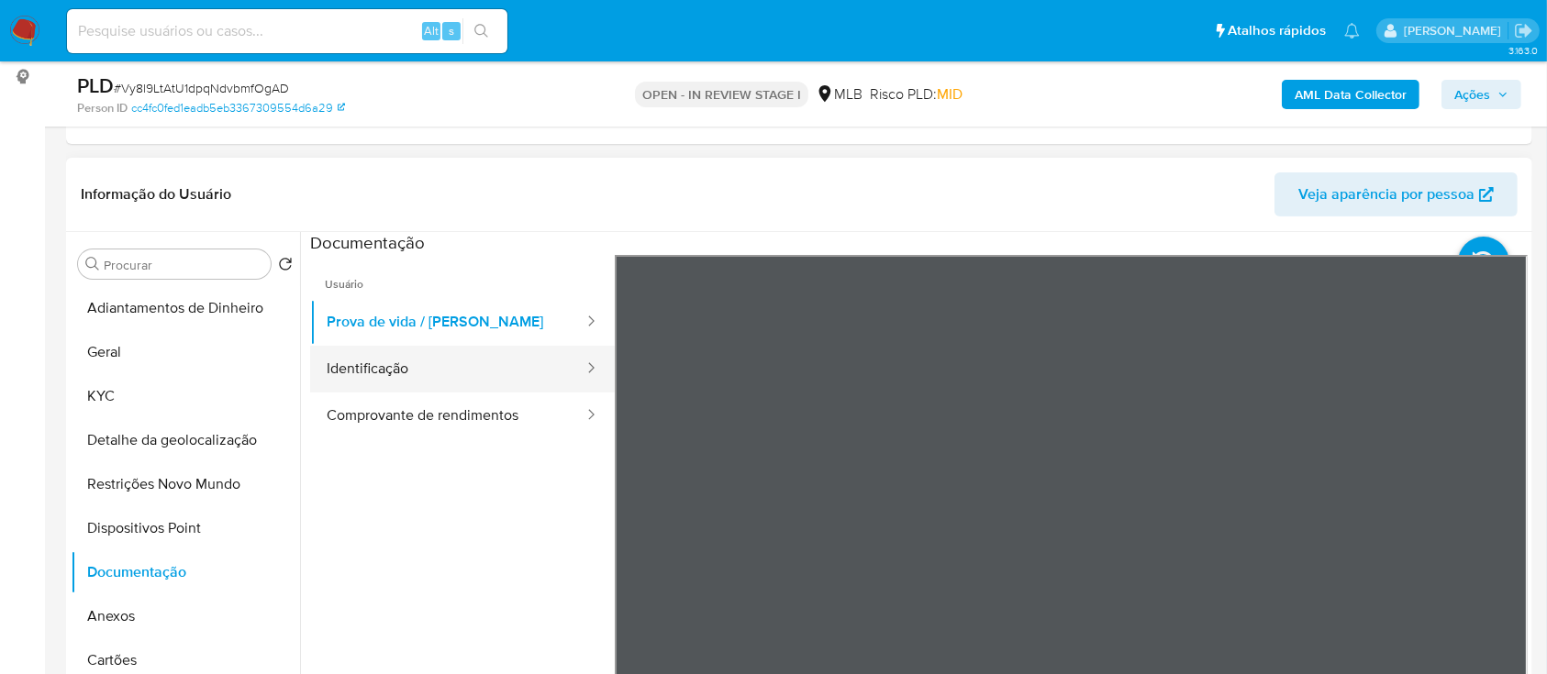
click at [425, 363] on button "Identificação" at bounding box center [447, 369] width 275 height 47
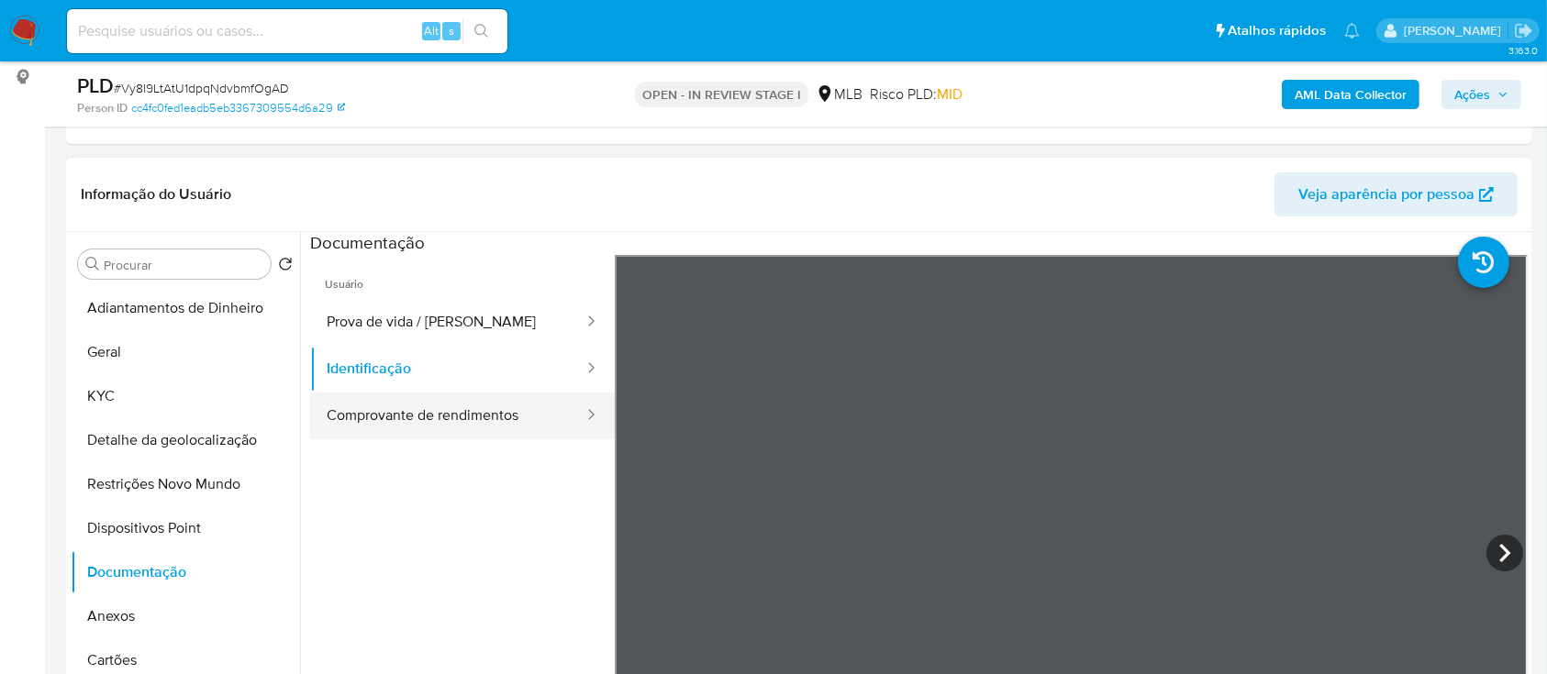
drag, startPoint x: 454, startPoint y: 406, endPoint x: 535, endPoint y: 394, distance: 81.6
click at [454, 407] on button "Comprovante de rendimentos" at bounding box center [447, 416] width 275 height 47
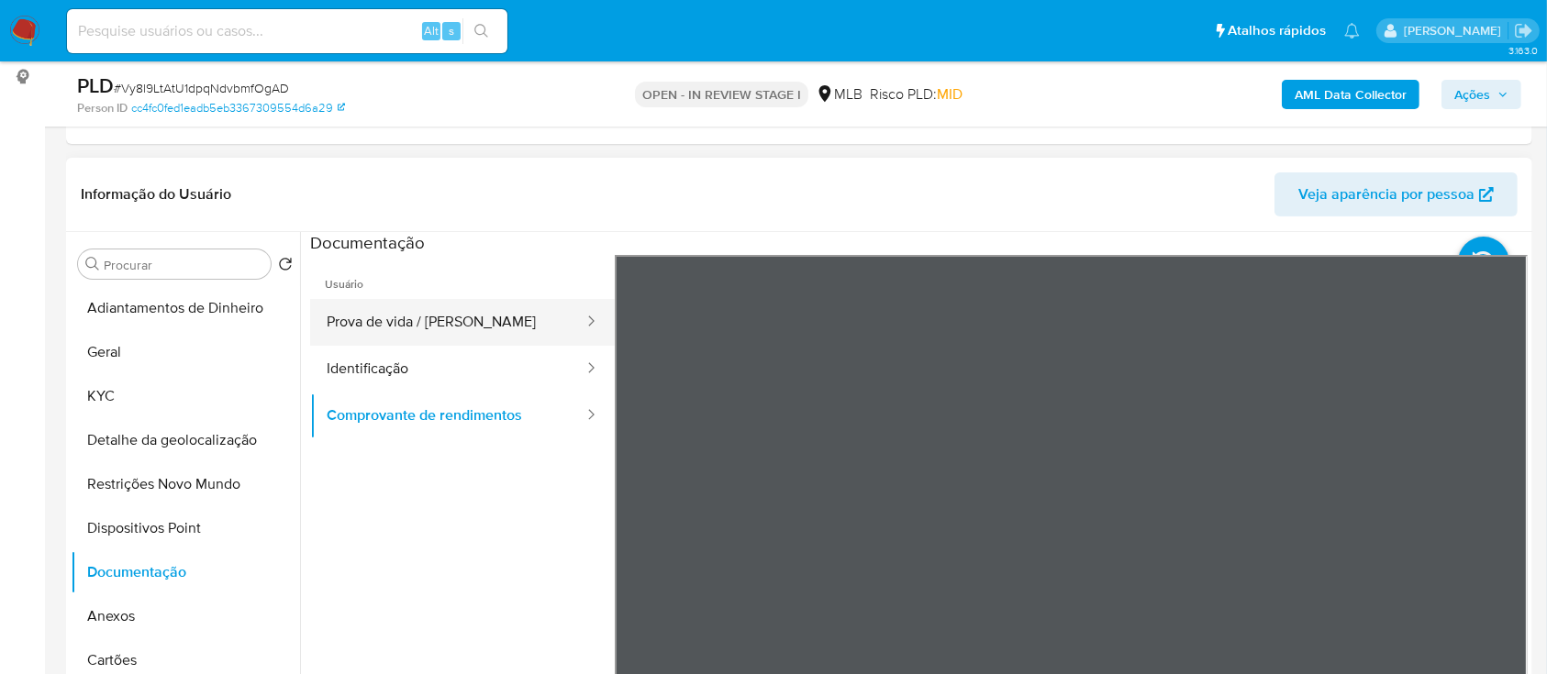
click at [457, 324] on button "Prova de vida / [PERSON_NAME]" at bounding box center [447, 322] width 275 height 47
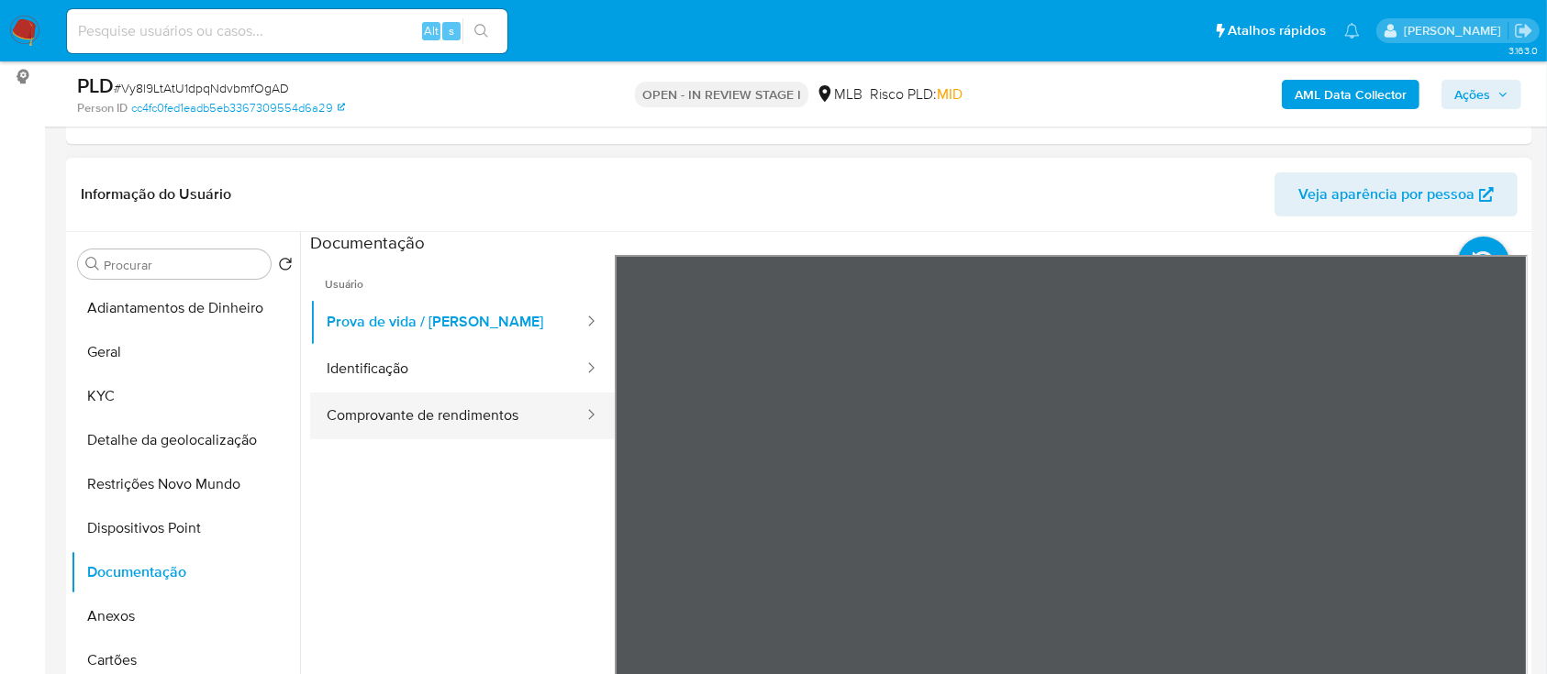
click at [380, 403] on button "Comprovante de rendimentos" at bounding box center [447, 416] width 275 height 47
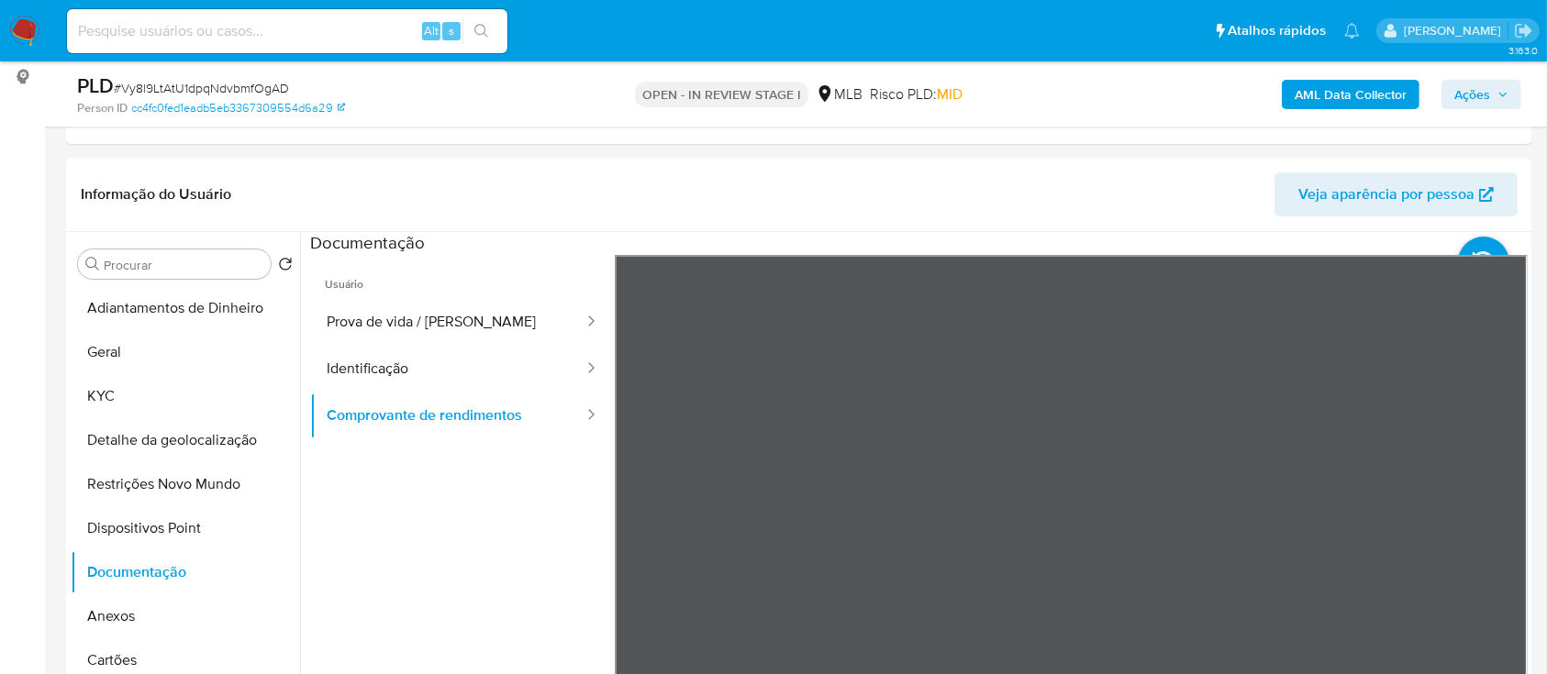
click at [1347, 81] on b "AML Data Collector" at bounding box center [1350, 94] width 112 height 29
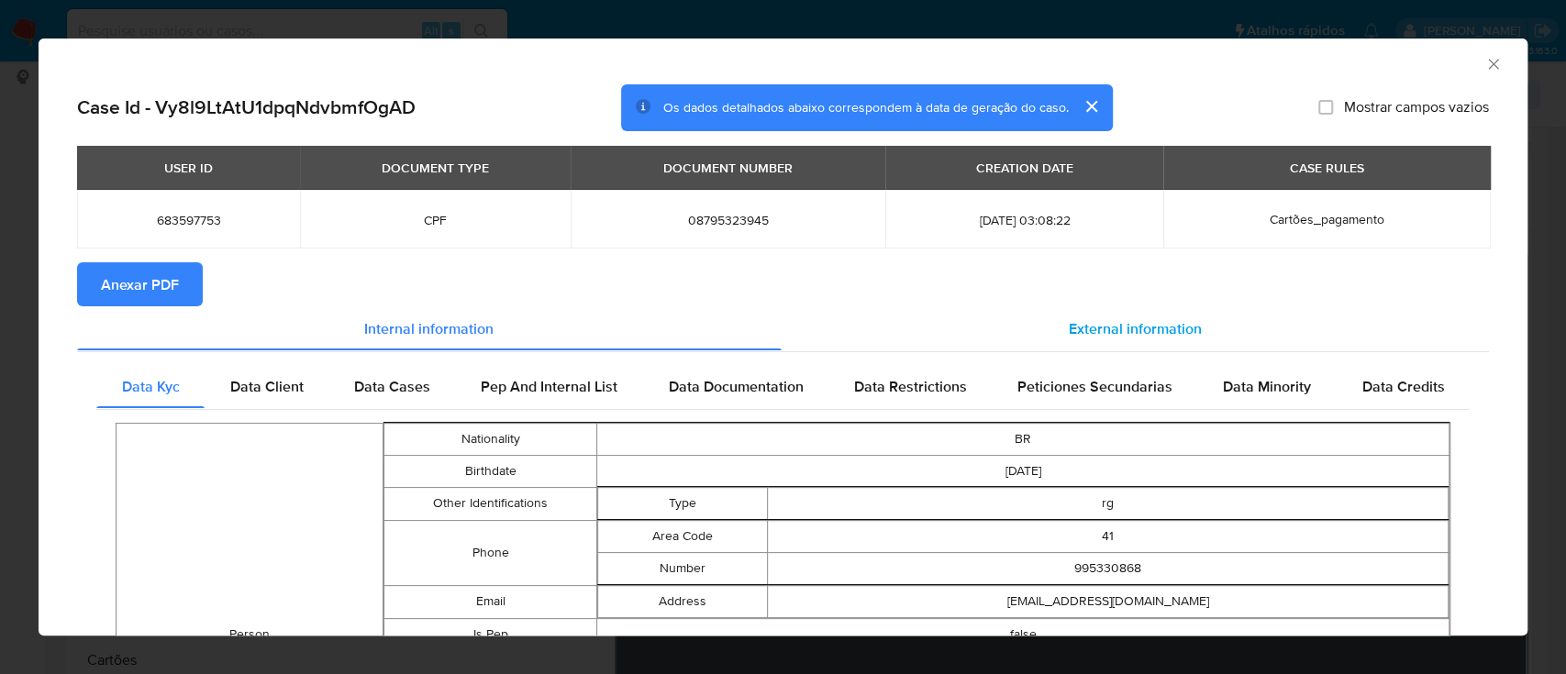
click at [1108, 326] on span "External information" at bounding box center [1135, 327] width 133 height 21
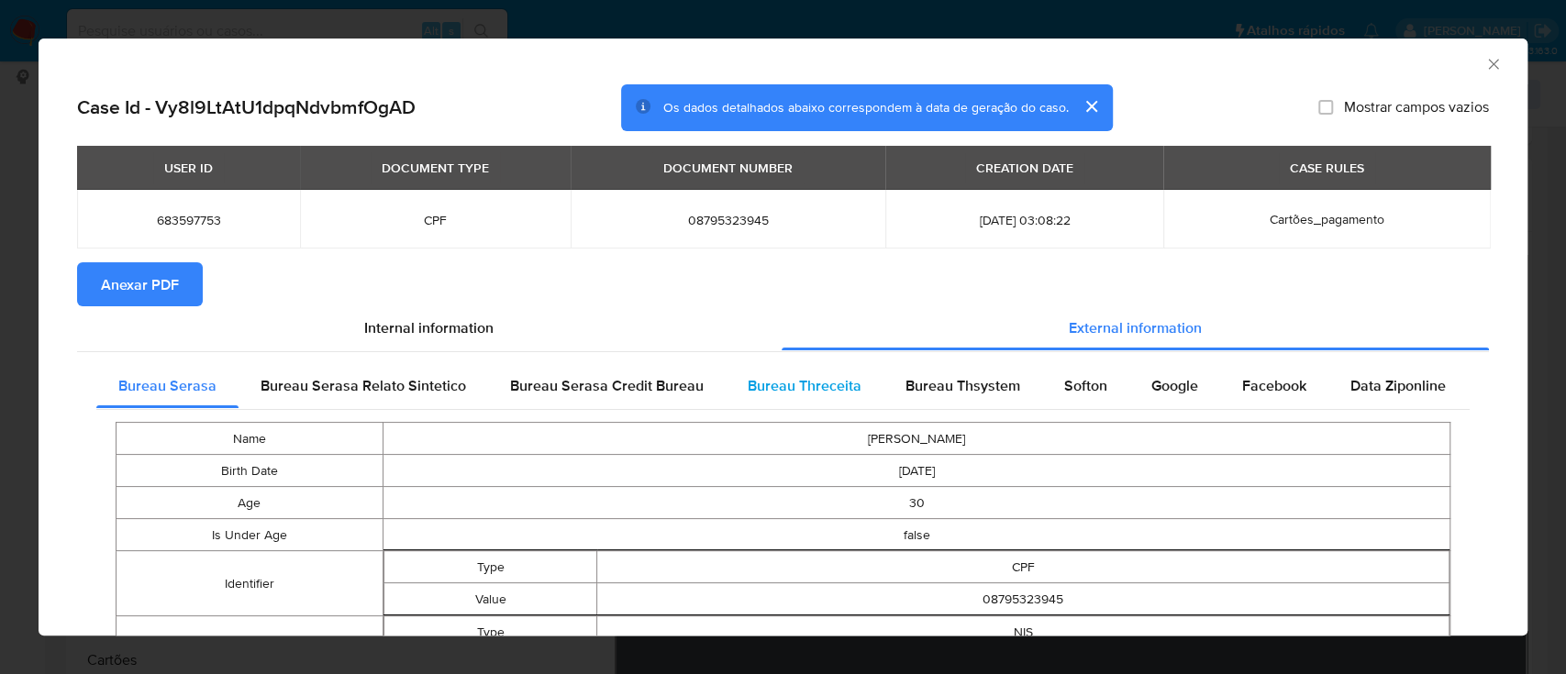
click at [815, 383] on span "Bureau Threceita" at bounding box center [805, 385] width 114 height 21
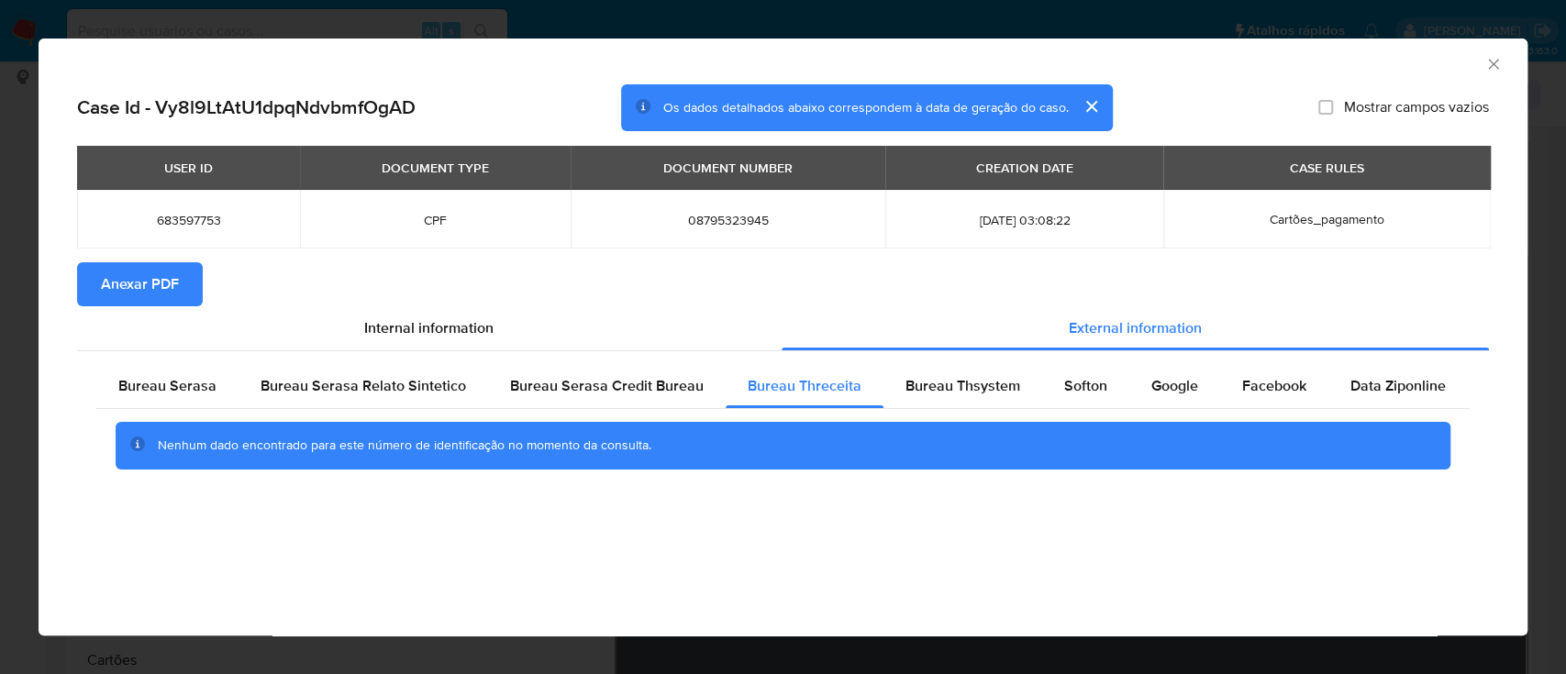
click at [1340, 70] on div "AML Data Collector" at bounding box center [767, 61] width 1433 height 20
click at [920, 386] on span "Bureau Thsystem" at bounding box center [962, 385] width 115 height 21
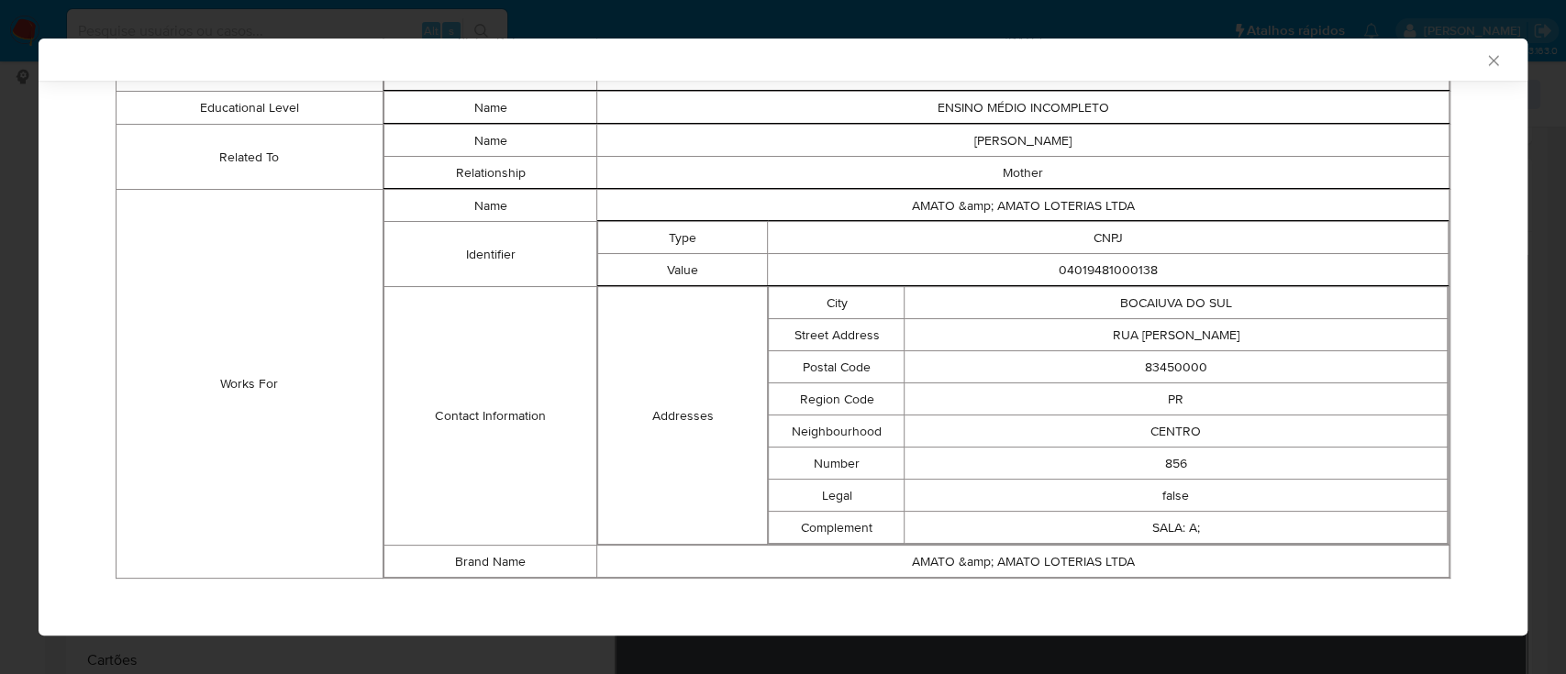
scroll to position [1099, 0]
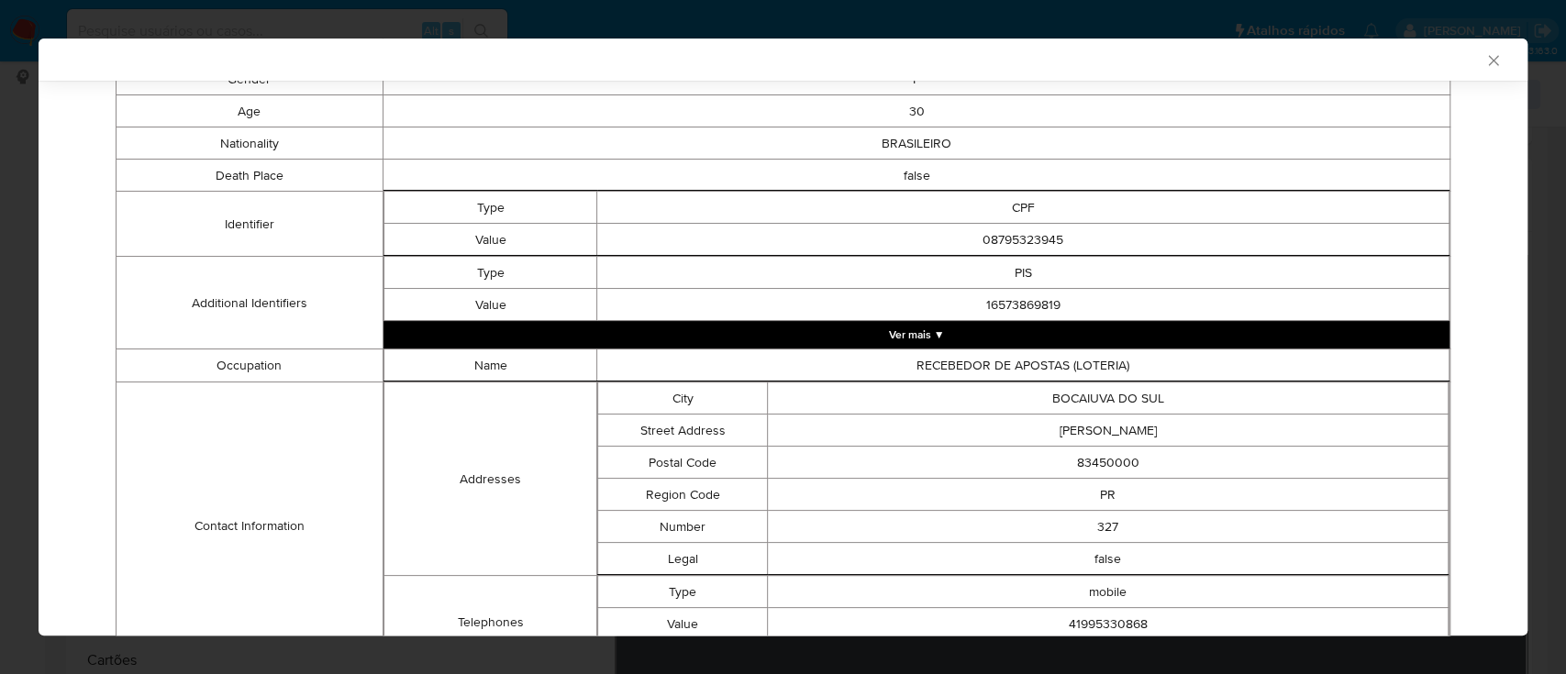
scroll to position [0, 0]
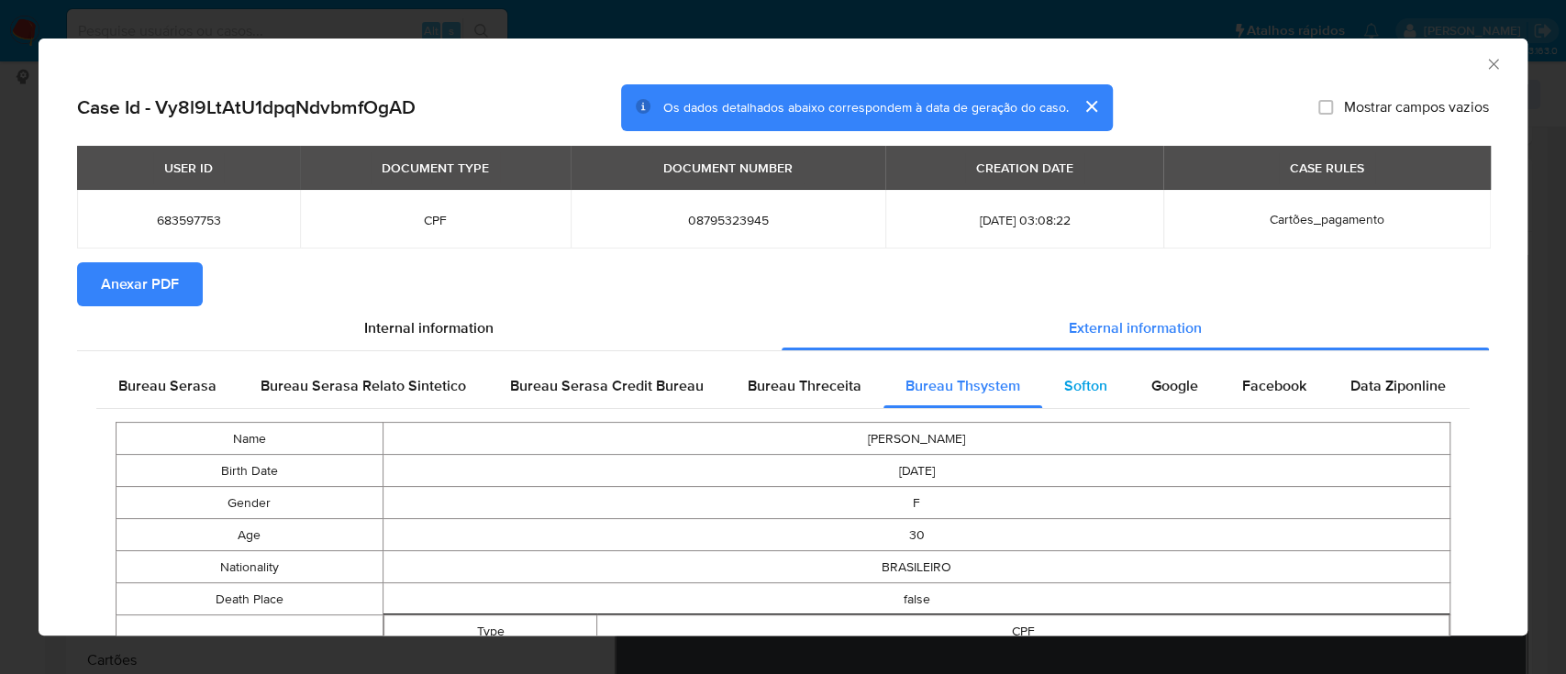
click at [1052, 394] on div "Softon" at bounding box center [1085, 386] width 87 height 44
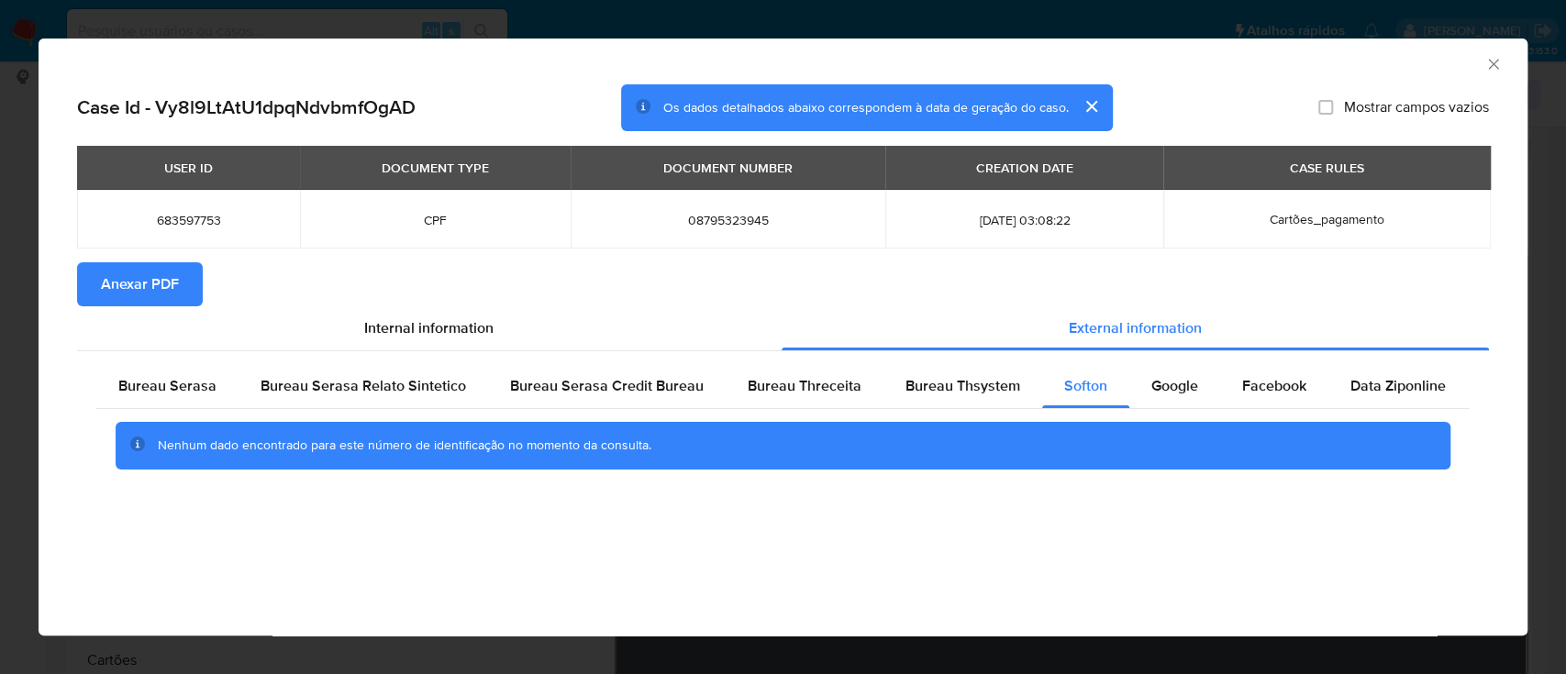
click at [1295, 68] on div "AML Data Collector" at bounding box center [767, 61] width 1433 height 20
click at [1151, 378] on span "Google" at bounding box center [1174, 385] width 47 height 21
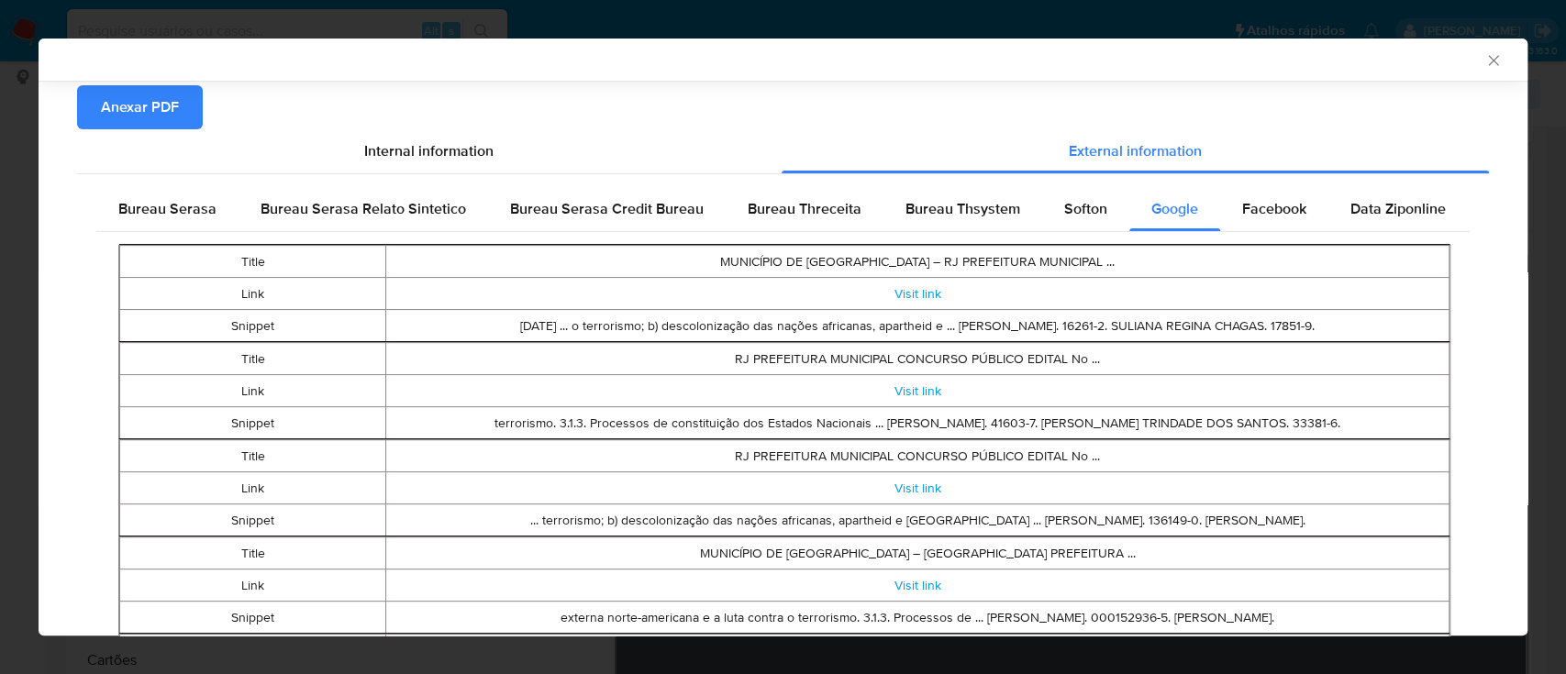
scroll to position [428, 0]
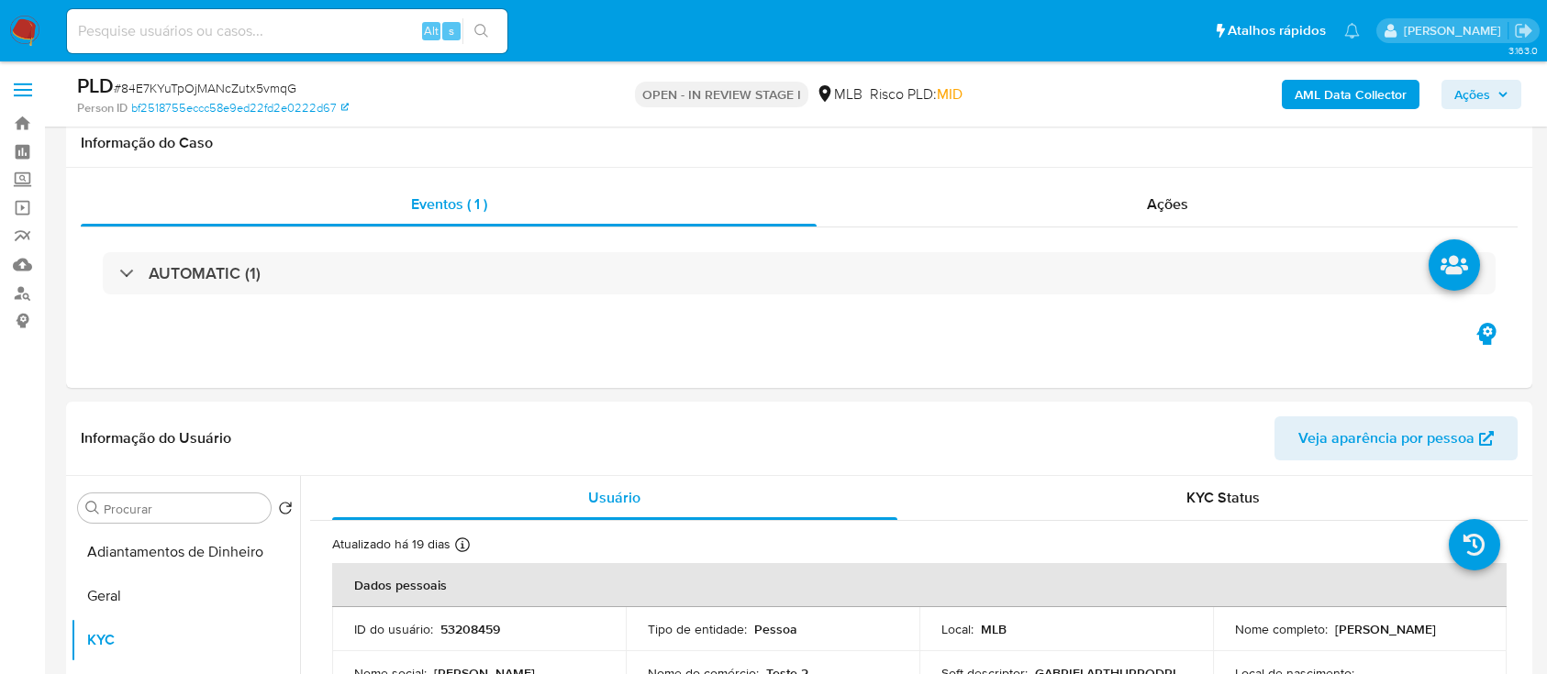
select select "10"
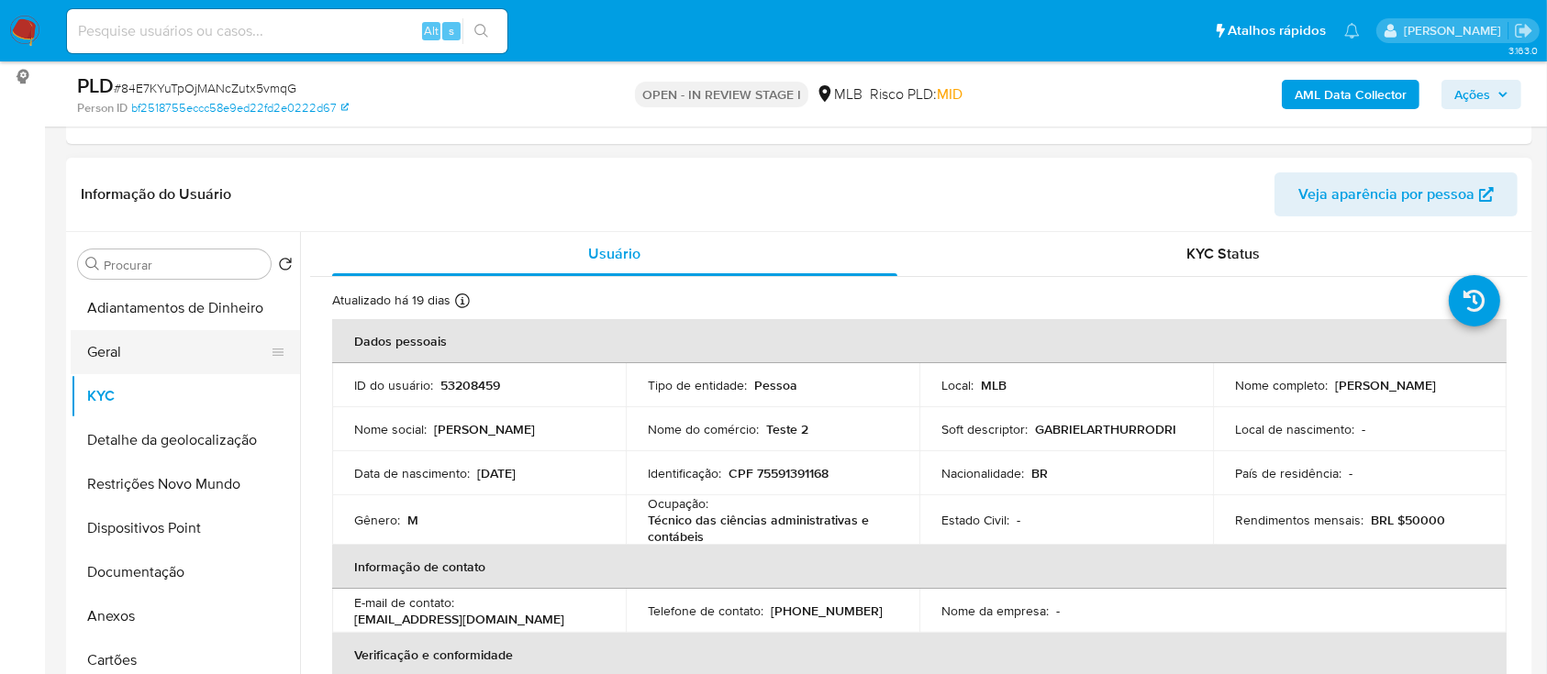
click at [150, 333] on button "Geral" at bounding box center [178, 352] width 215 height 44
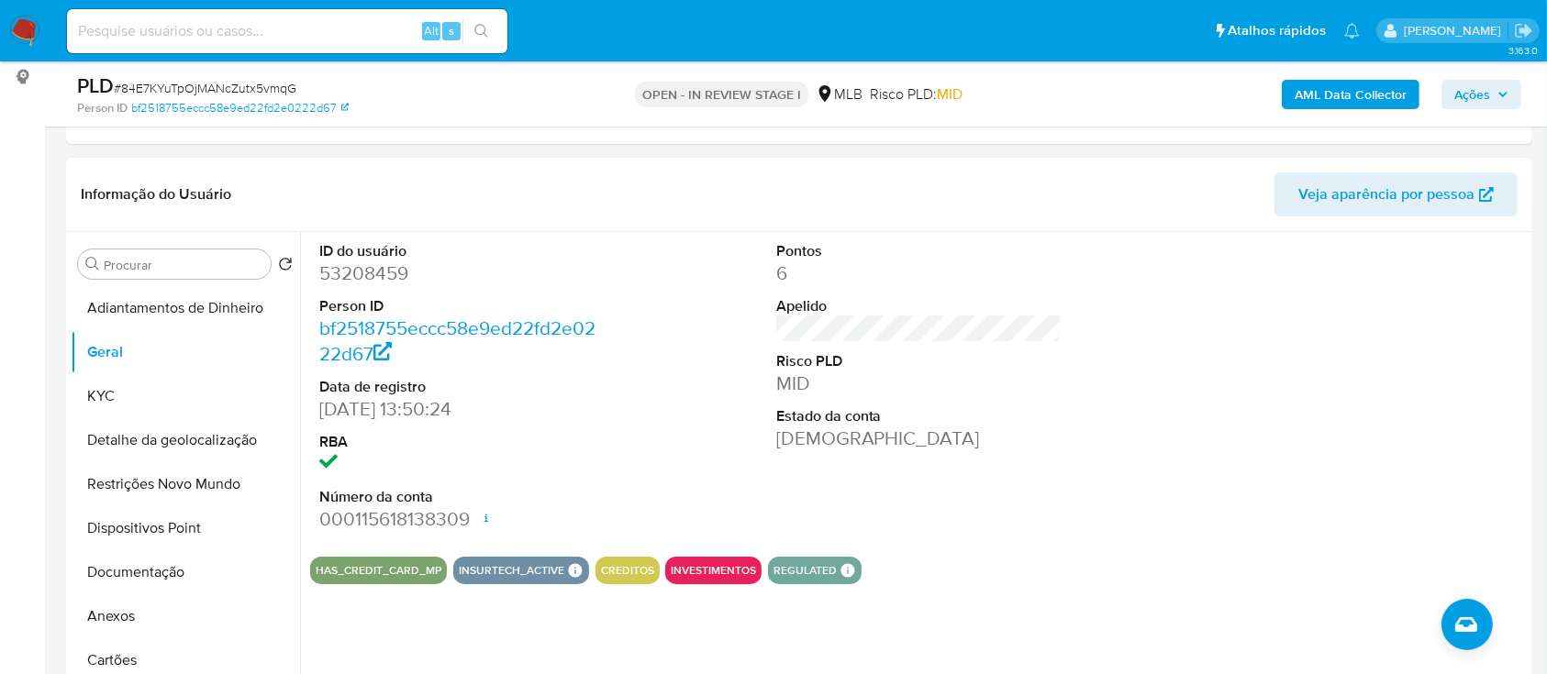
click at [1192, 321] on div "ID do usuário 53208459 Person ID bf2518755eccc58e9ed22fd2e0222d67 Data de regis…" at bounding box center [918, 387] width 1217 height 310
click at [184, 396] on button "KYC" at bounding box center [178, 396] width 215 height 44
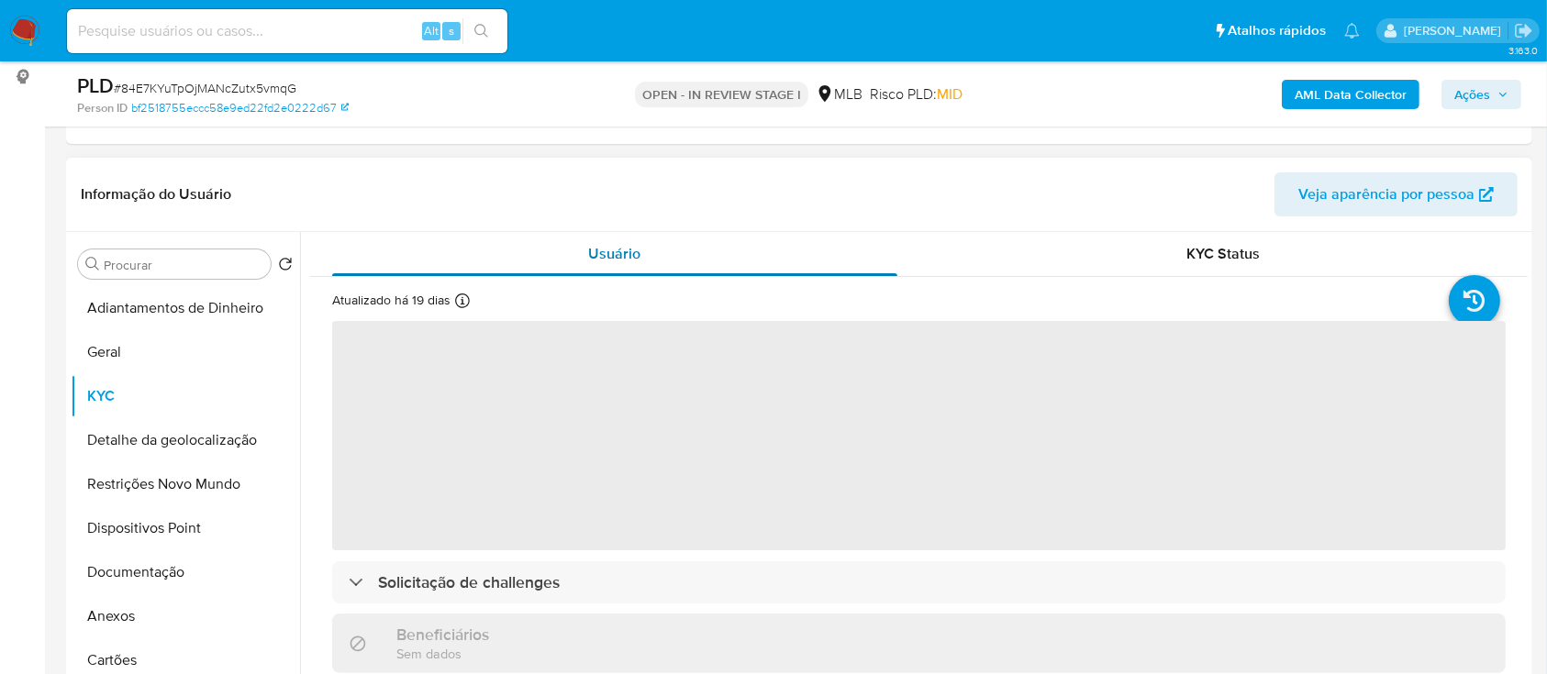
scroll to position [122, 0]
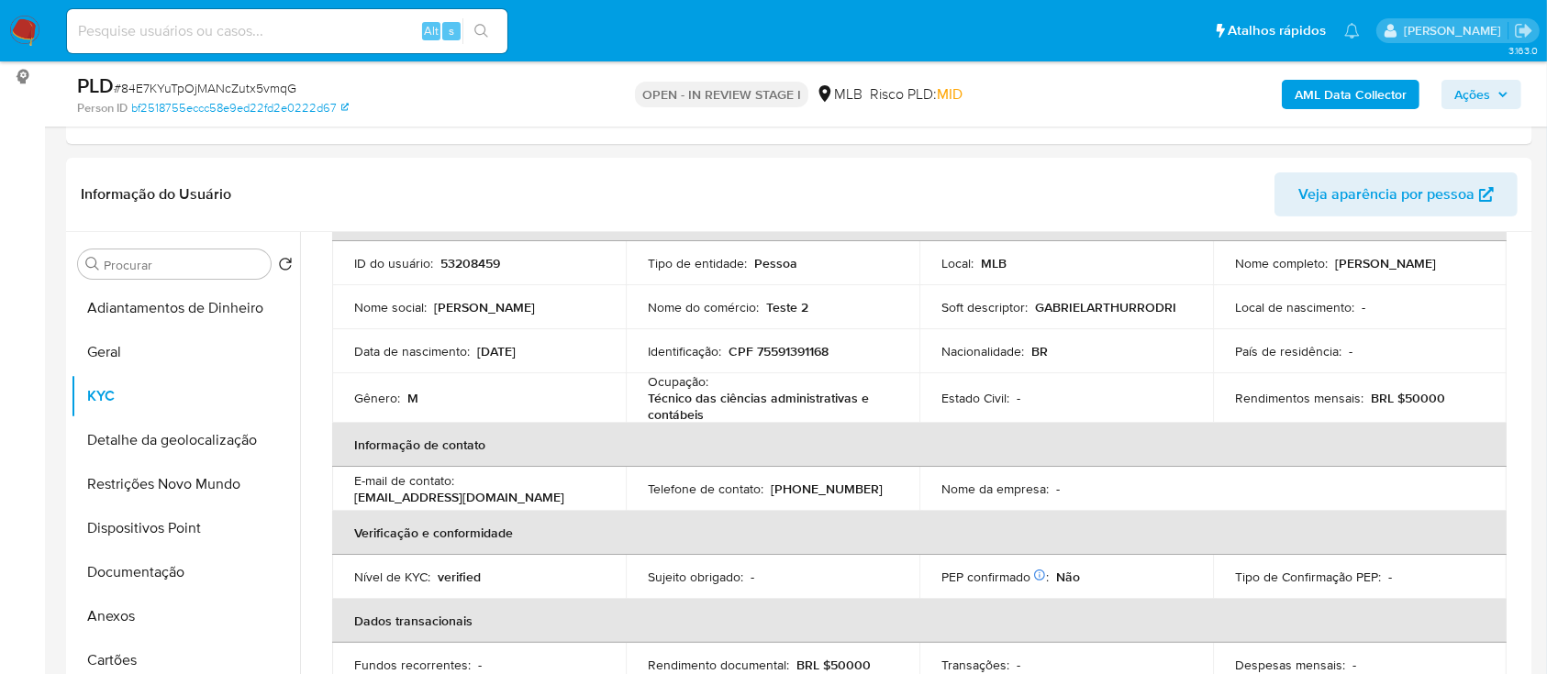
drag, startPoint x: 31, startPoint y: 308, endPoint x: 41, endPoint y: 305, distance: 10.7
click at [140, 432] on button "Detalhe da geolocalização" at bounding box center [178, 440] width 215 height 44
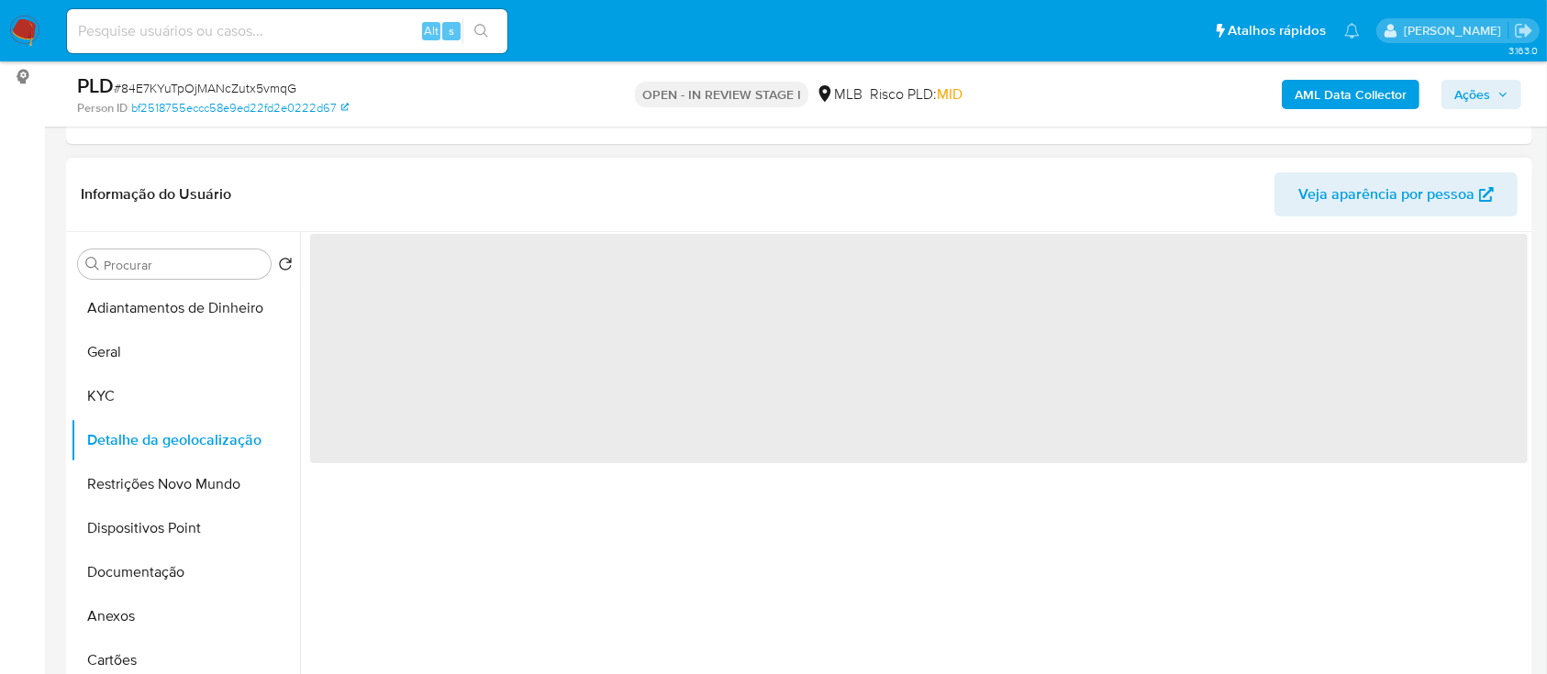
scroll to position [367, 0]
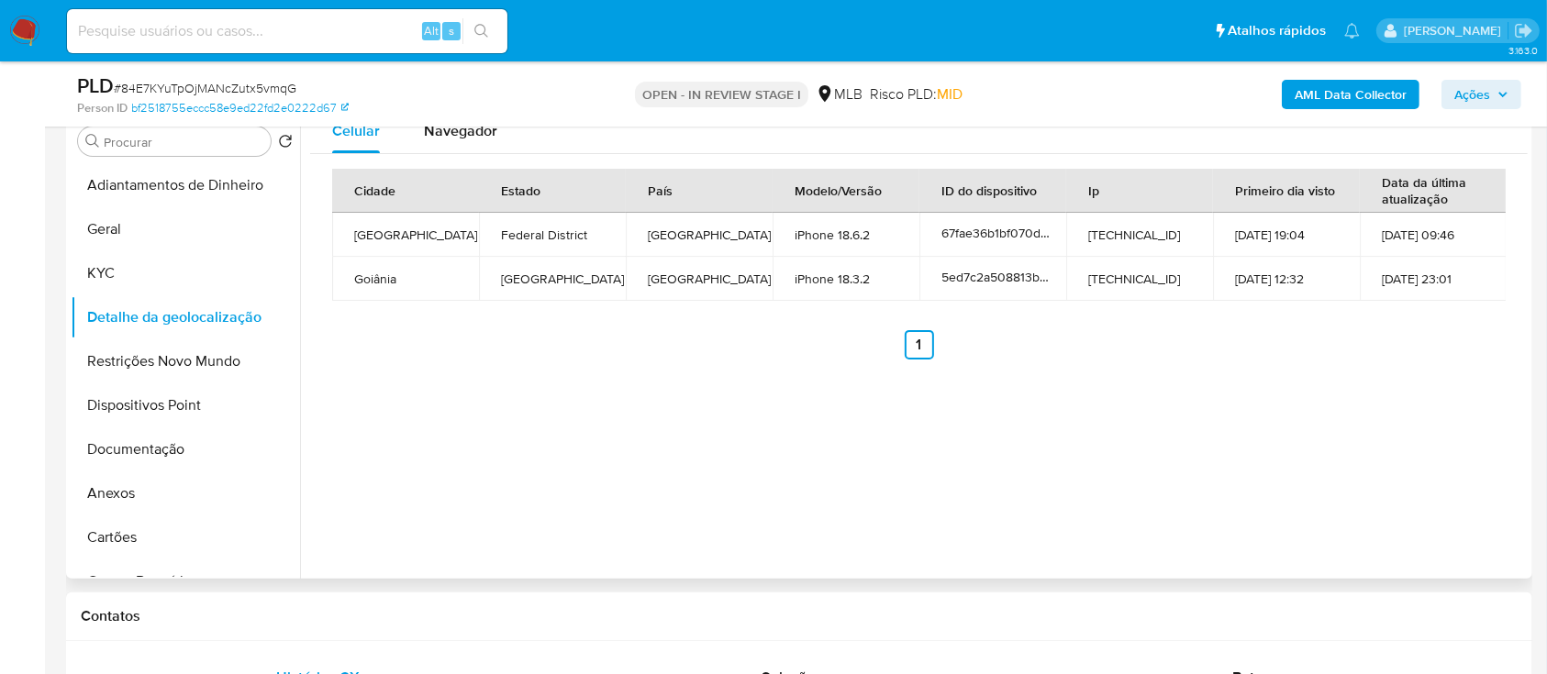
drag, startPoint x: 1331, startPoint y: 435, endPoint x: 1316, endPoint y: 426, distance: 17.3
click at [1325, 429] on div "Celular Navegador Cidade Estado País Modelo/Versão ID do dispositivo Ip Primeir…" at bounding box center [913, 344] width 1227 height 470
click at [125, 360] on button "Restrições Novo Mundo" at bounding box center [178, 361] width 215 height 44
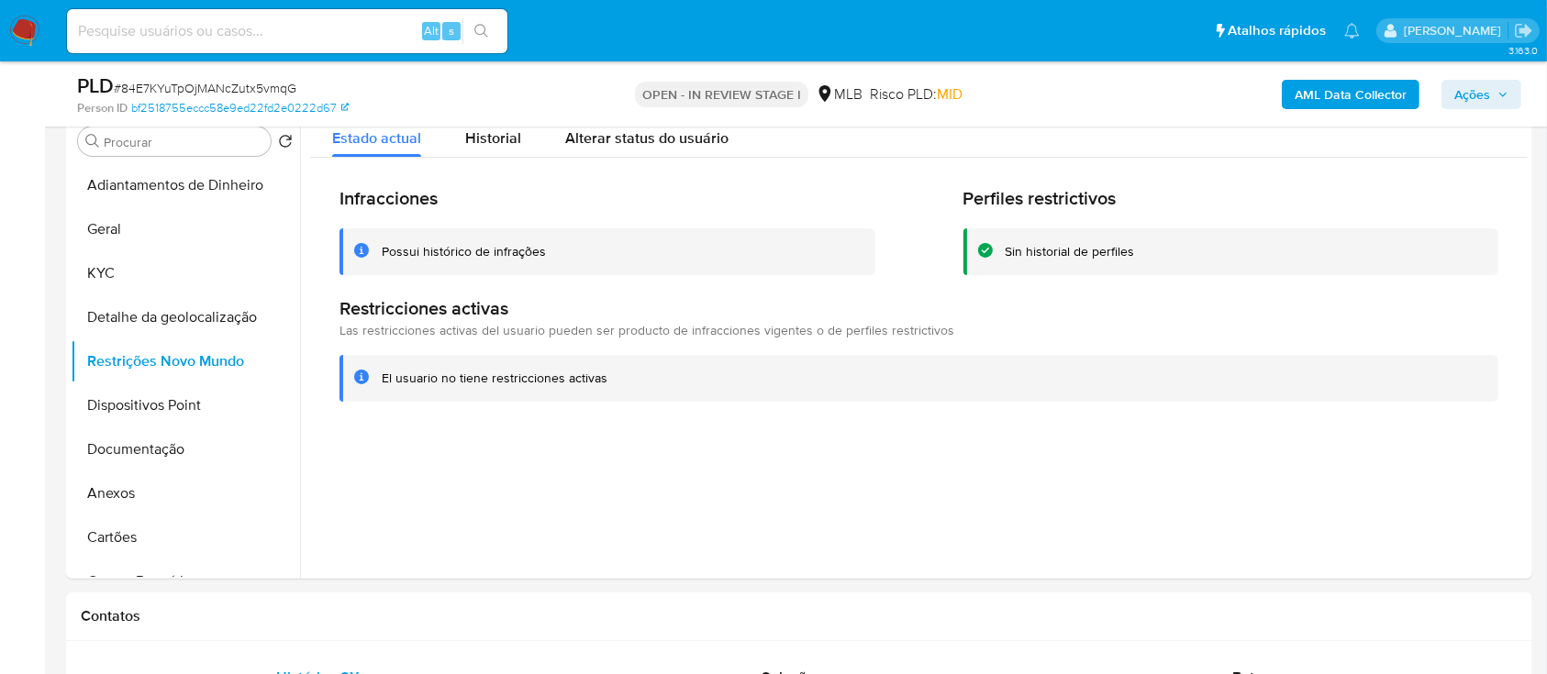
click at [128, 412] on button "Dispositivos Point" at bounding box center [178, 405] width 215 height 44
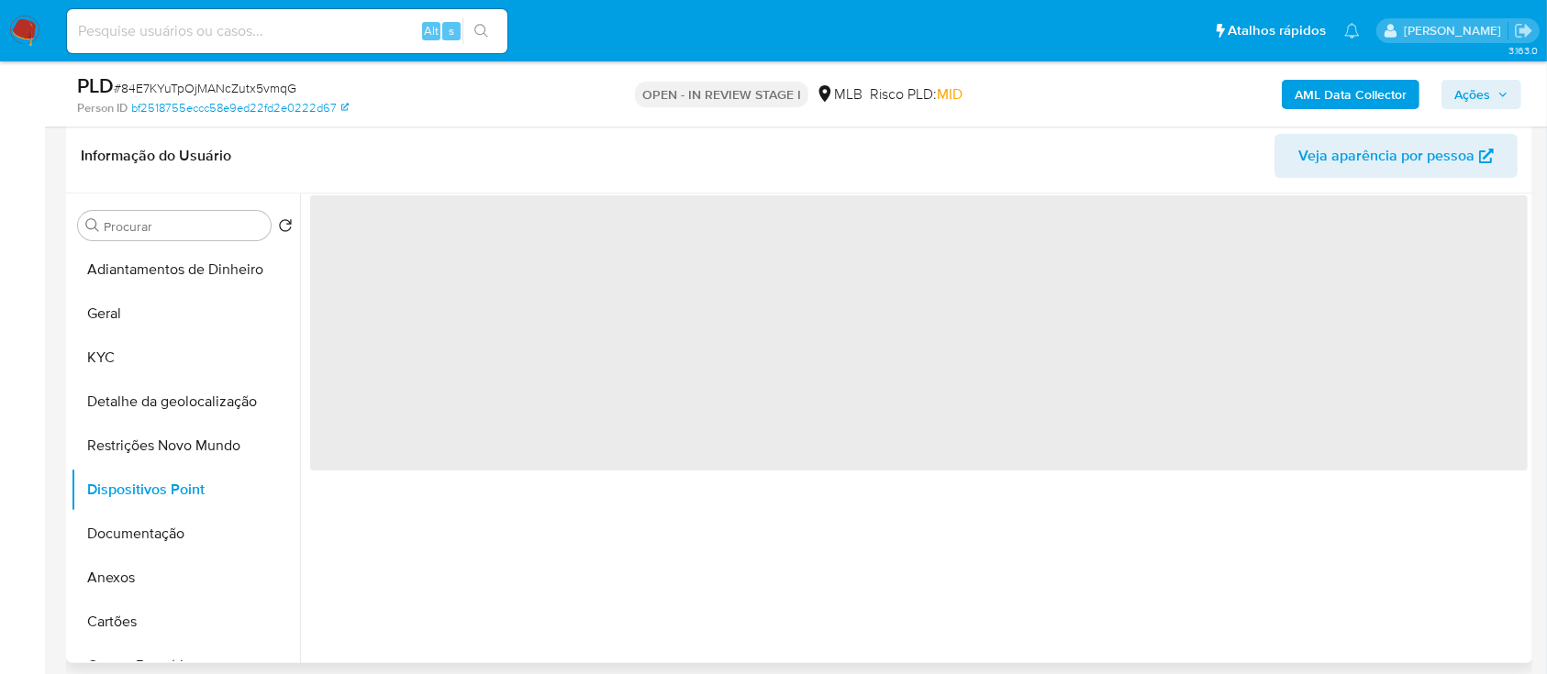
scroll to position [244, 0]
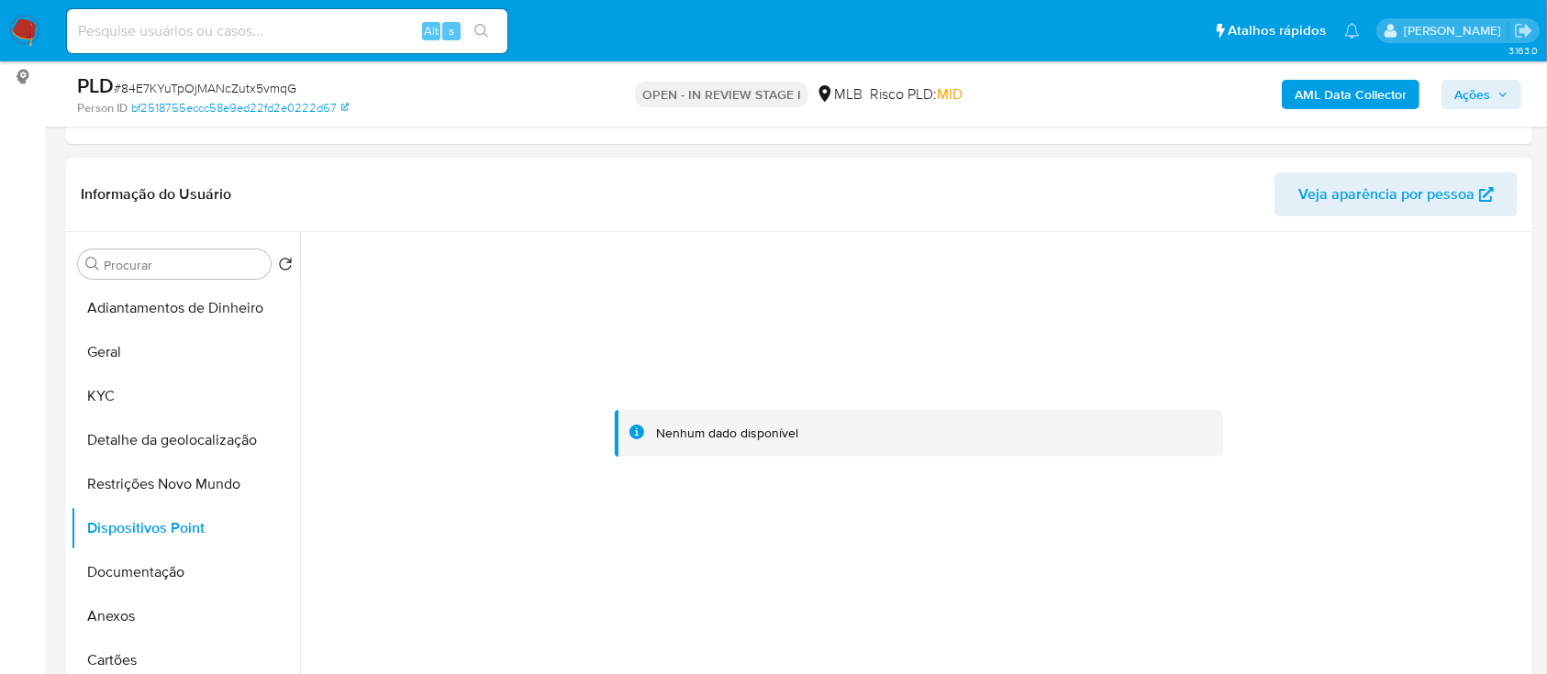
click at [1329, 352] on div at bounding box center [918, 434] width 1217 height 404
click at [164, 569] on button "Documentação" at bounding box center [178, 572] width 215 height 44
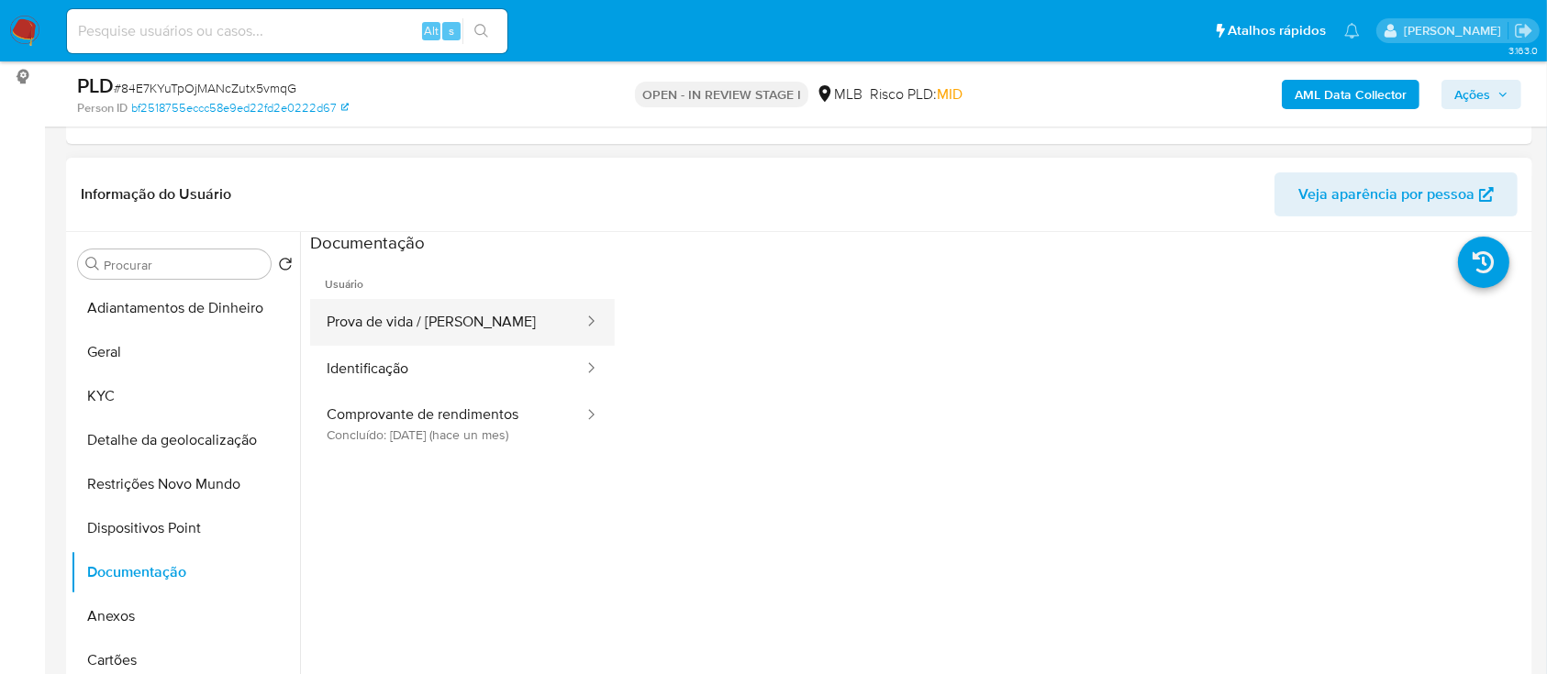
click at [409, 327] on button "Prova de vida / [PERSON_NAME]" at bounding box center [447, 322] width 275 height 47
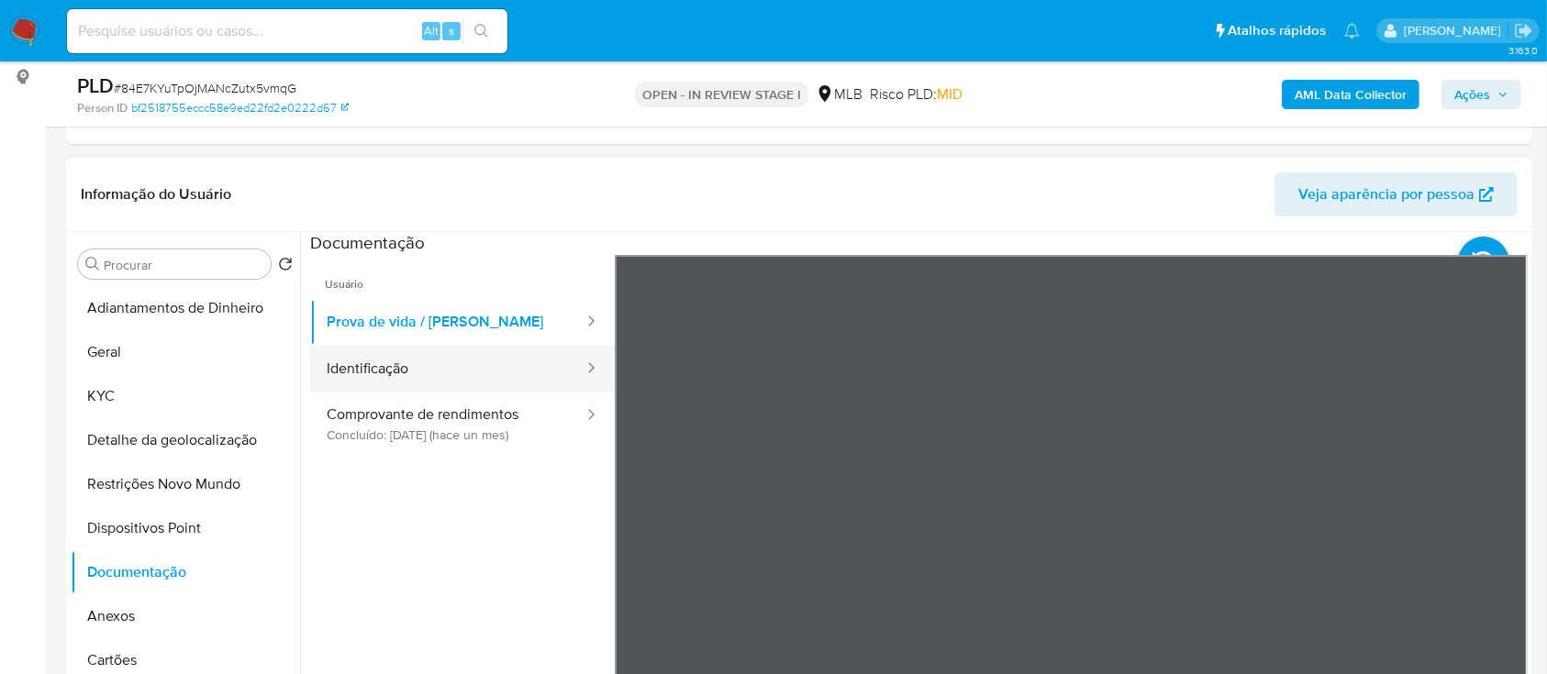
click at [414, 366] on button "Identificação" at bounding box center [447, 369] width 275 height 47
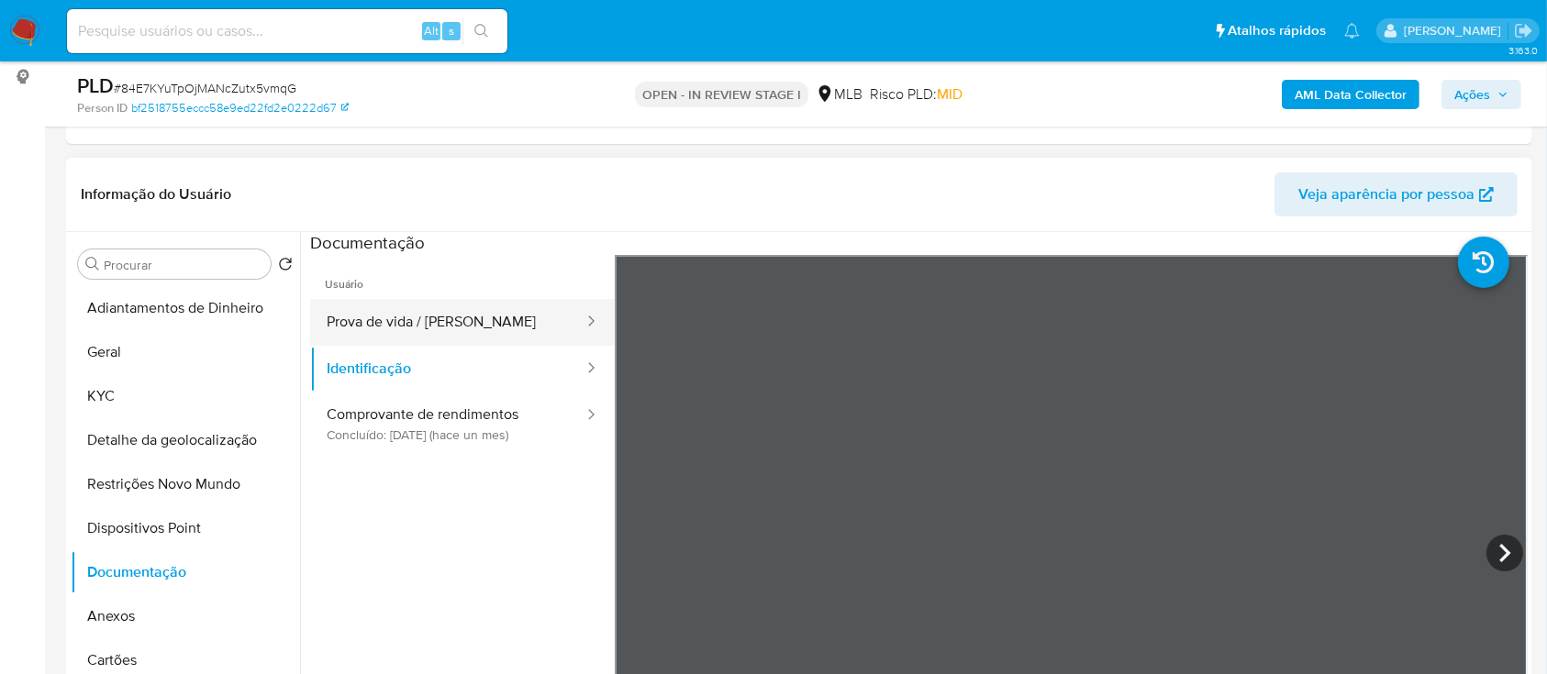
click at [414, 305] on button "Prova de vida / [PERSON_NAME]" at bounding box center [447, 322] width 275 height 47
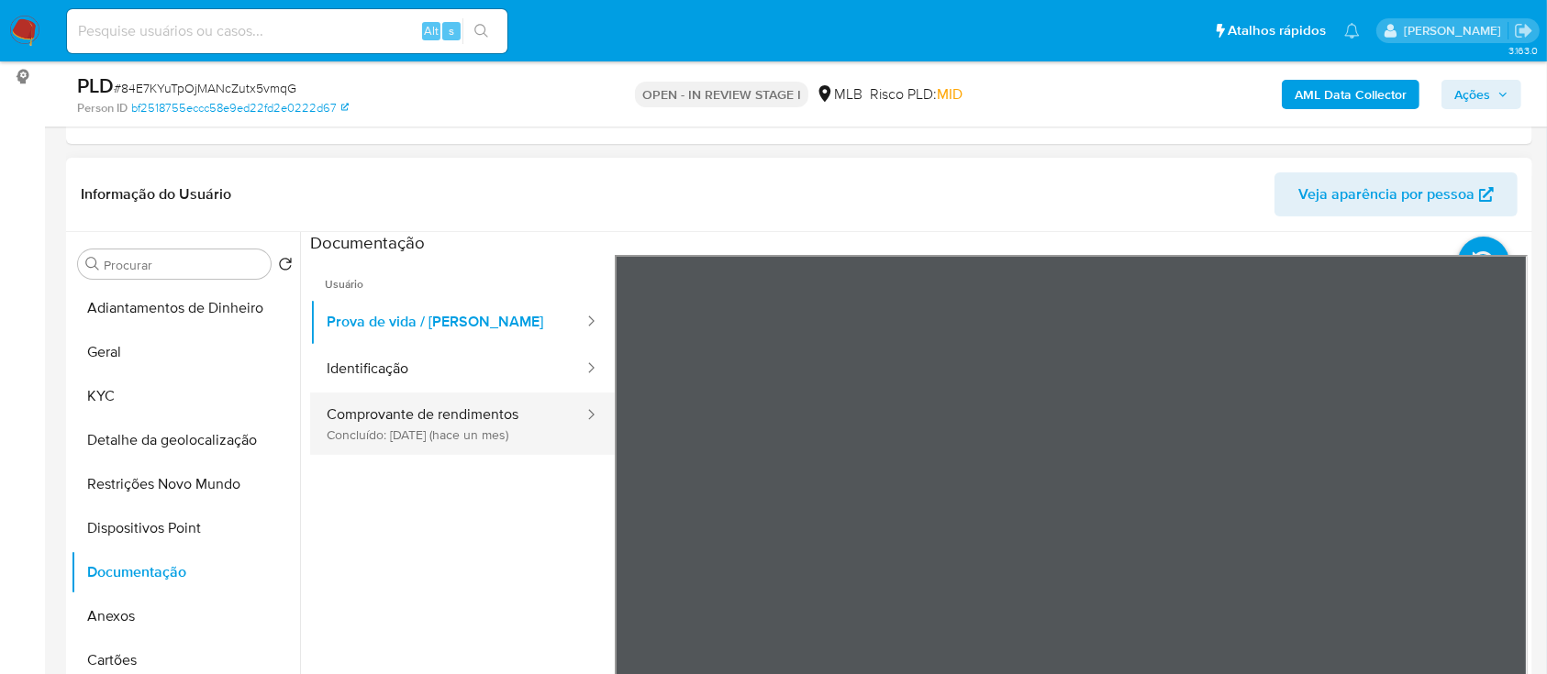
click at [456, 396] on button "Comprovante de rendimentos Concluído: 11/09/2025 (hace un mes)" at bounding box center [447, 424] width 275 height 62
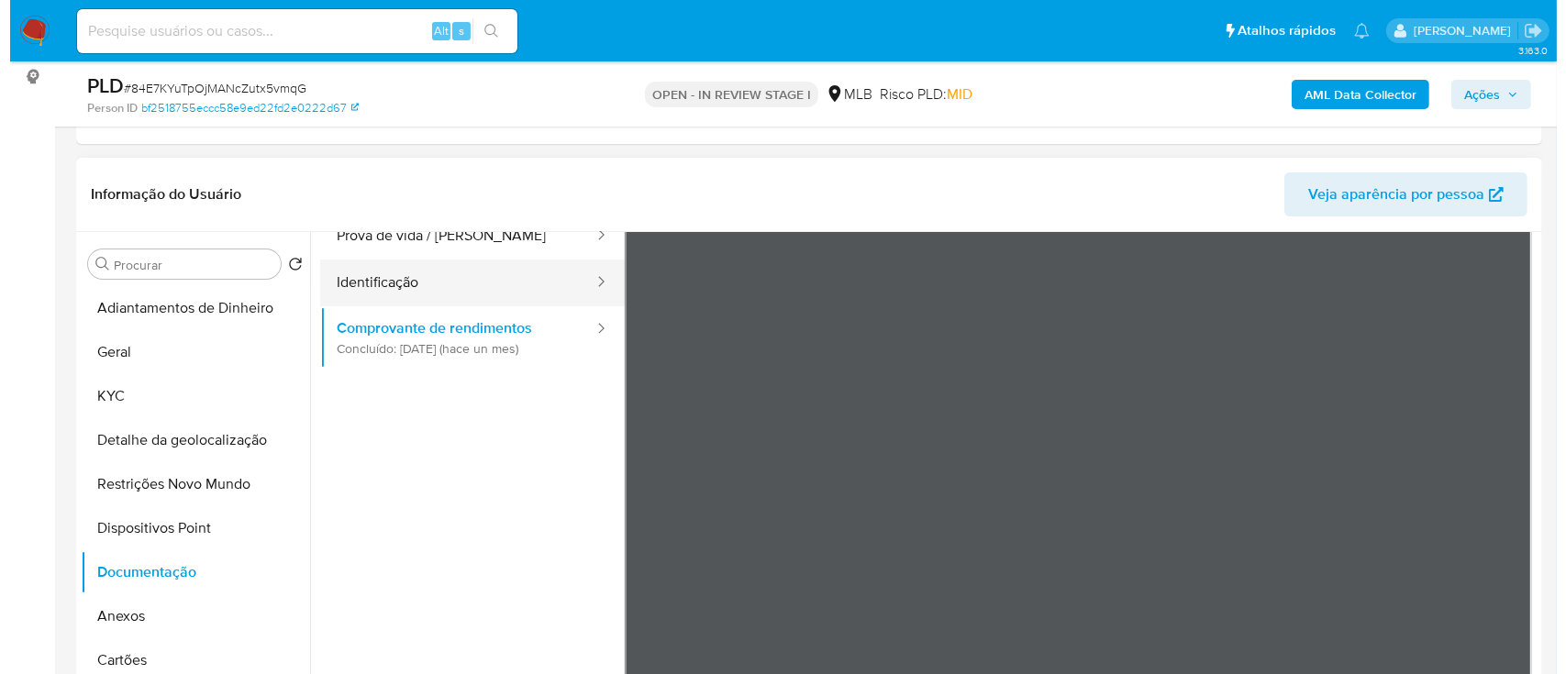
scroll to position [122, 0]
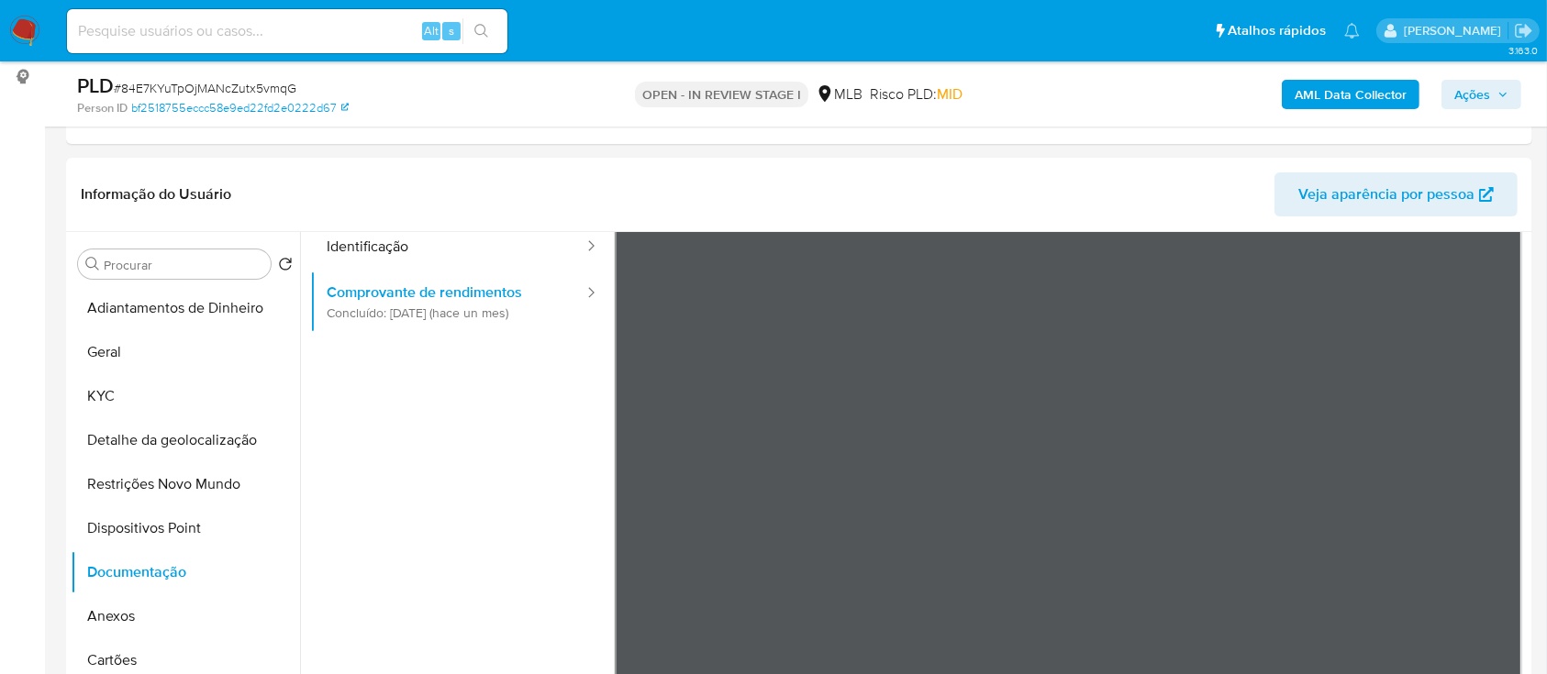
click at [1336, 96] on b "AML Data Collector" at bounding box center [1350, 94] width 112 height 29
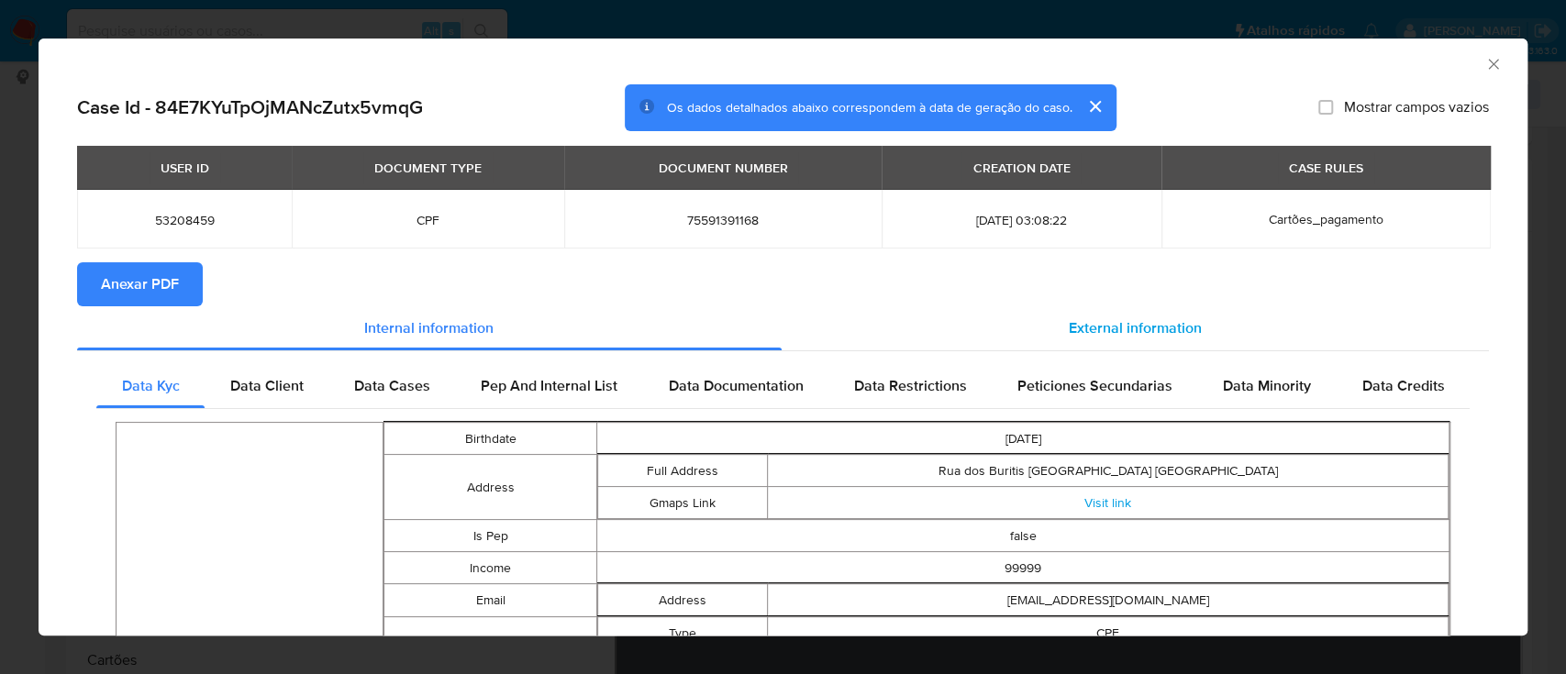
click at [1126, 319] on span "External information" at bounding box center [1135, 327] width 133 height 21
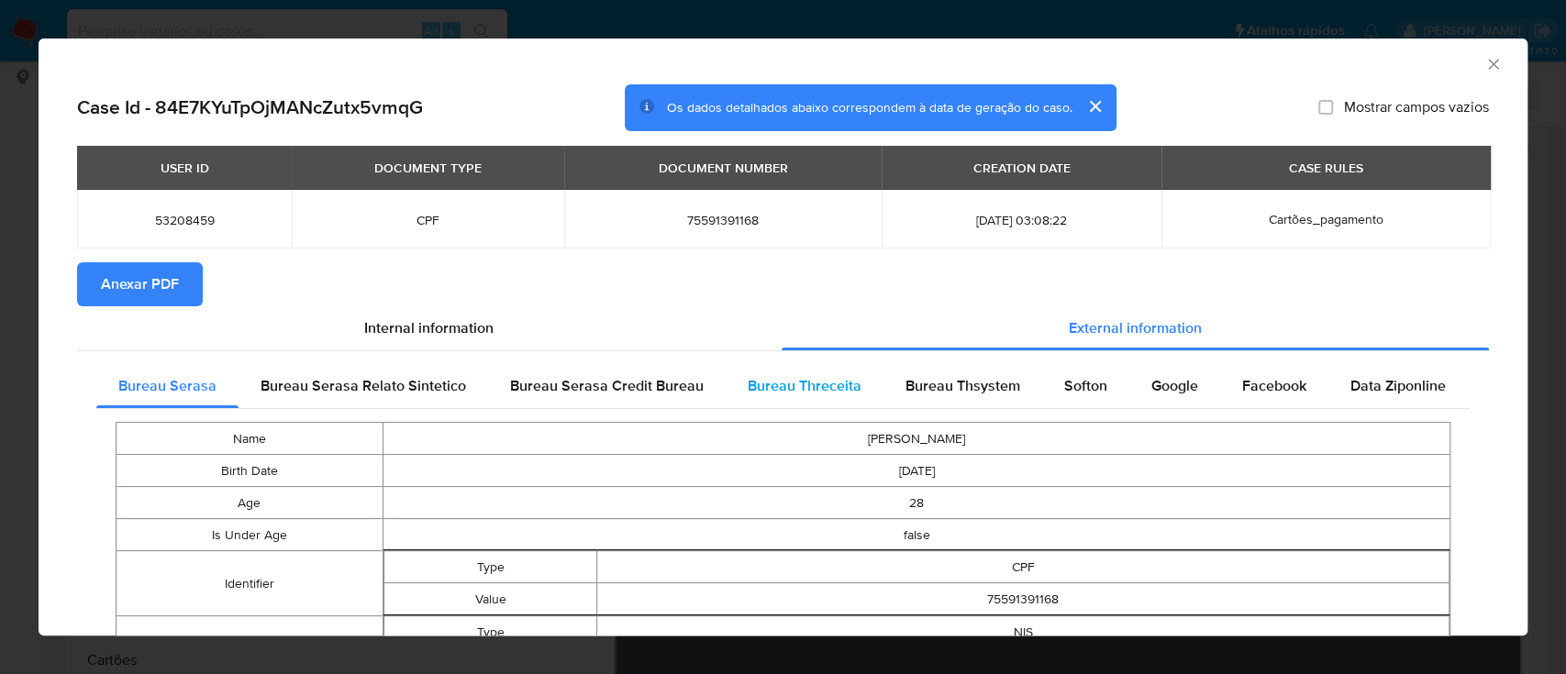
click at [801, 387] on span "Bureau Threceita" at bounding box center [805, 385] width 114 height 21
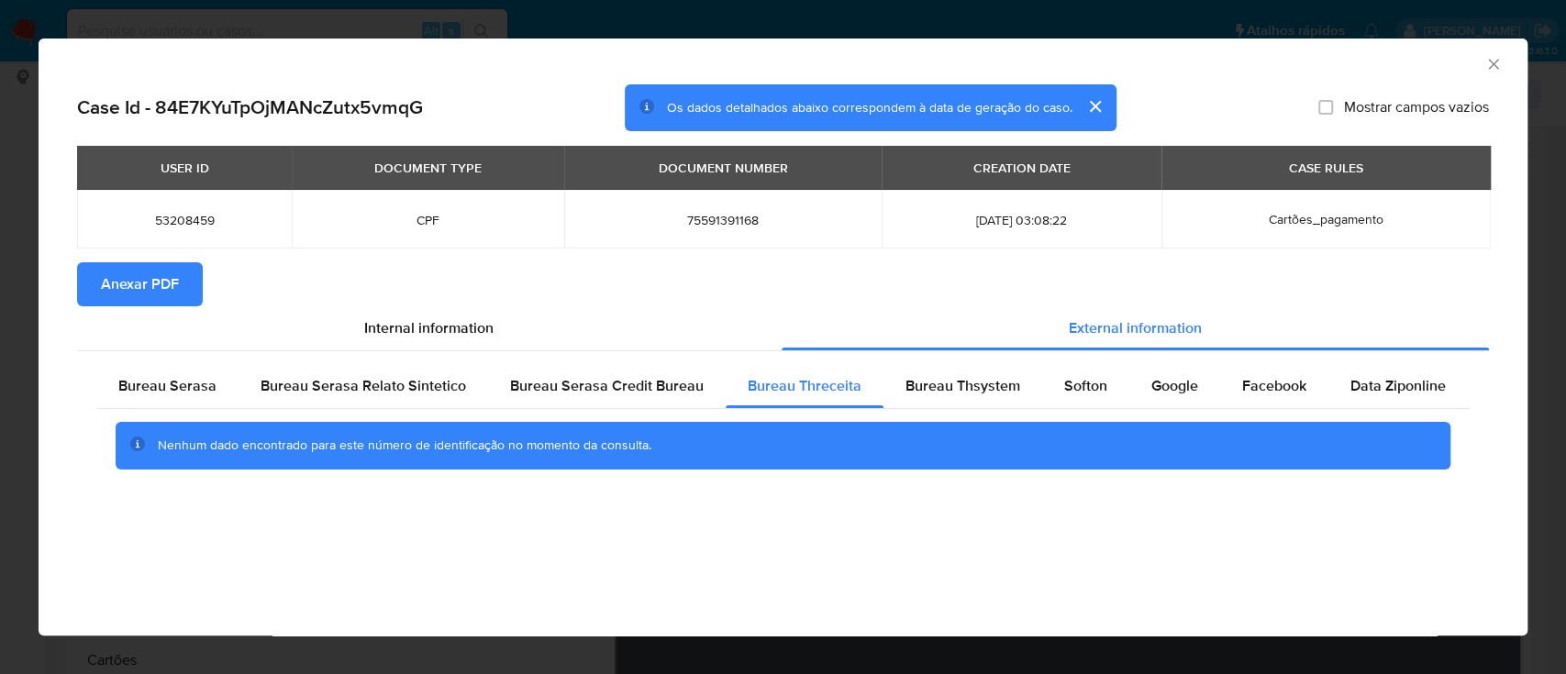
click at [1352, 65] on div "AML Data Collector" at bounding box center [767, 61] width 1433 height 20
click at [1007, 389] on span "Bureau Thsystem" at bounding box center [962, 385] width 115 height 21
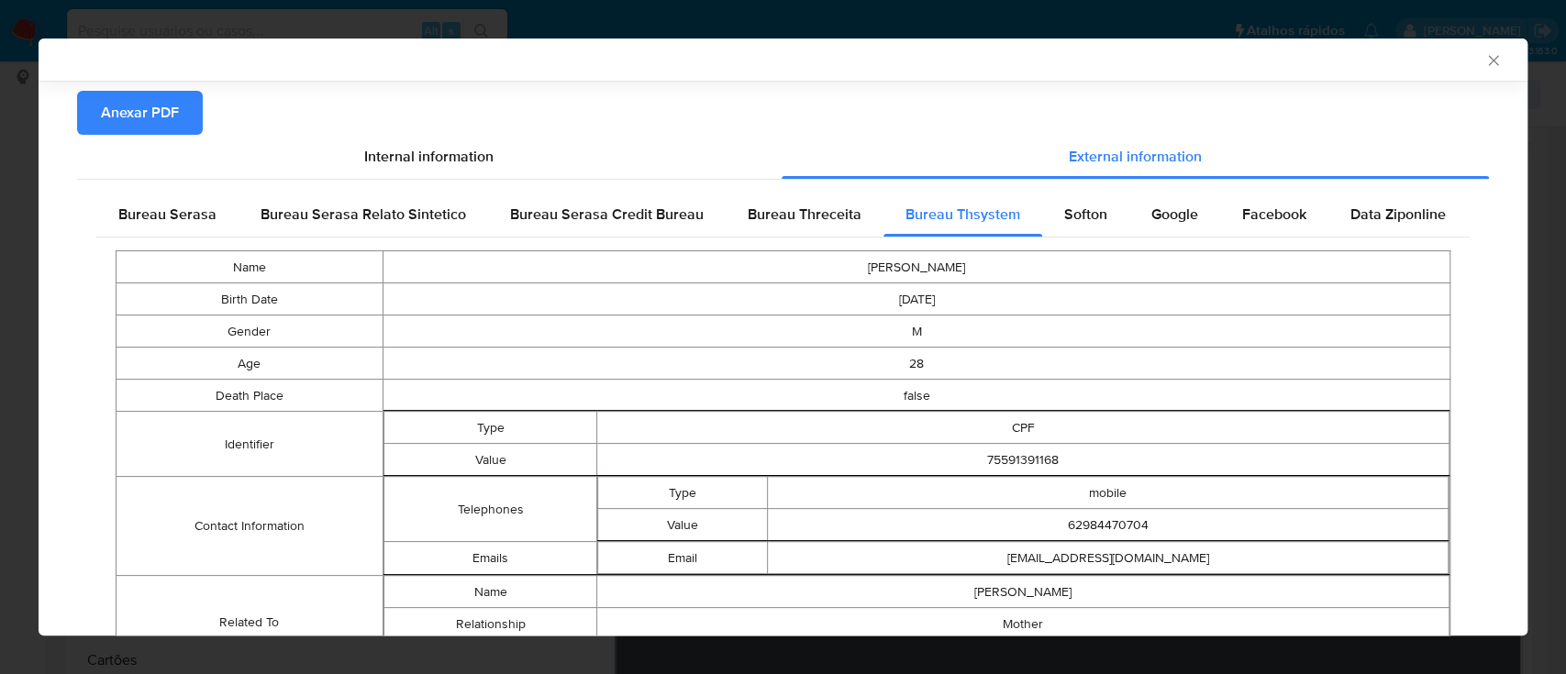
scroll to position [426, 0]
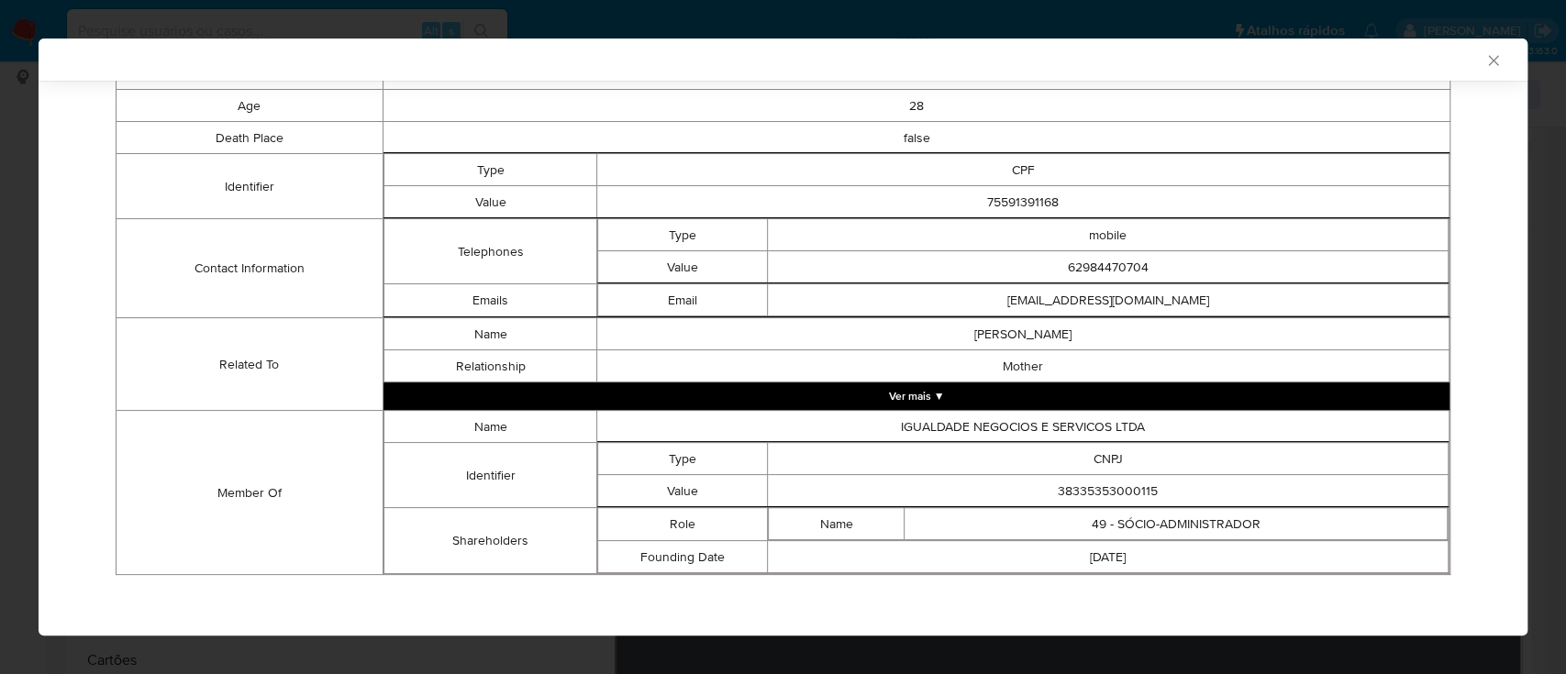
click at [1290, 55] on div "AML Data Collector" at bounding box center [767, 59] width 1433 height 17
drag, startPoint x: 1172, startPoint y: 481, endPoint x: 976, endPoint y: 473, distance: 196.4
click at [976, 475] on td "38335353000115" at bounding box center [1108, 491] width 681 height 32
copy td "38335353000115"
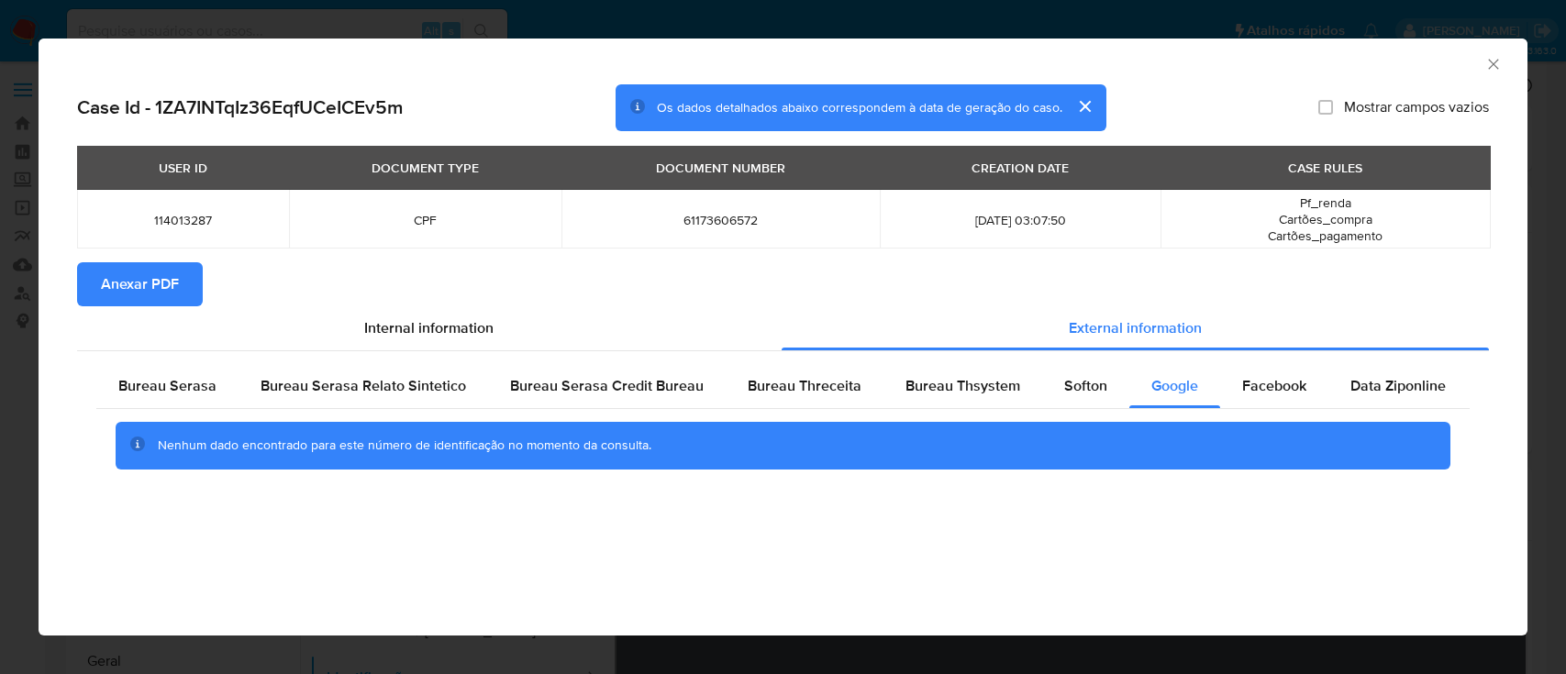
select select "10"
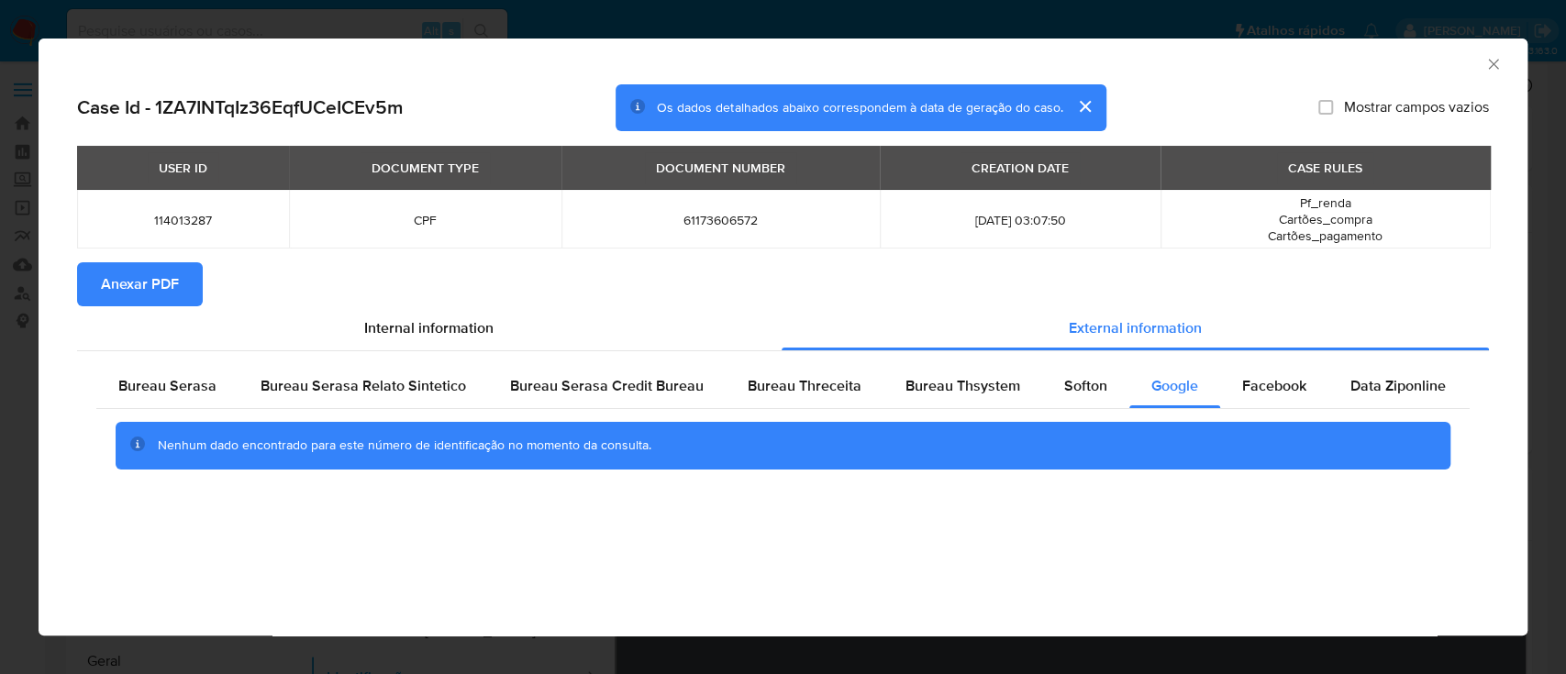
click at [132, 297] on span "Anexar PDF" at bounding box center [140, 284] width 78 height 40
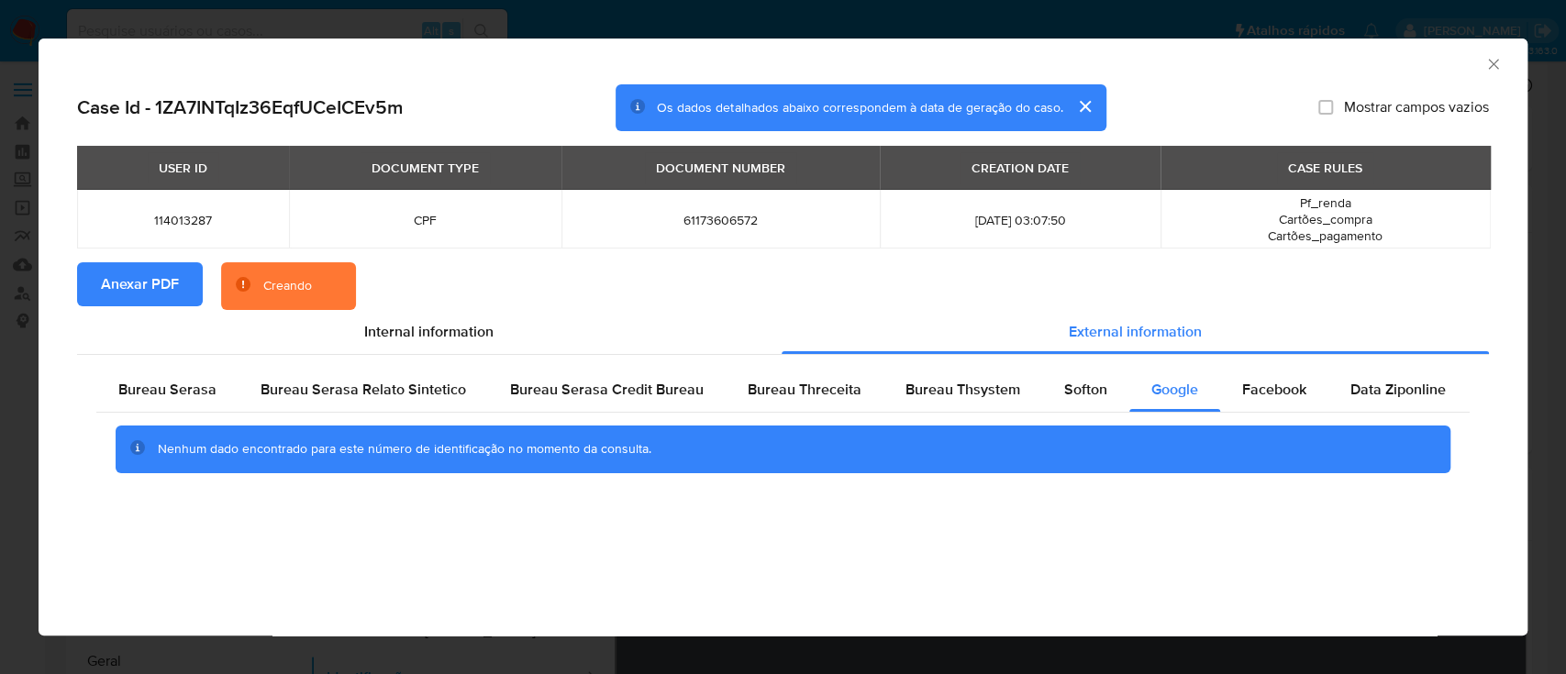
click at [1496, 62] on icon "Fechar a janela" at bounding box center [1493, 64] width 18 height 18
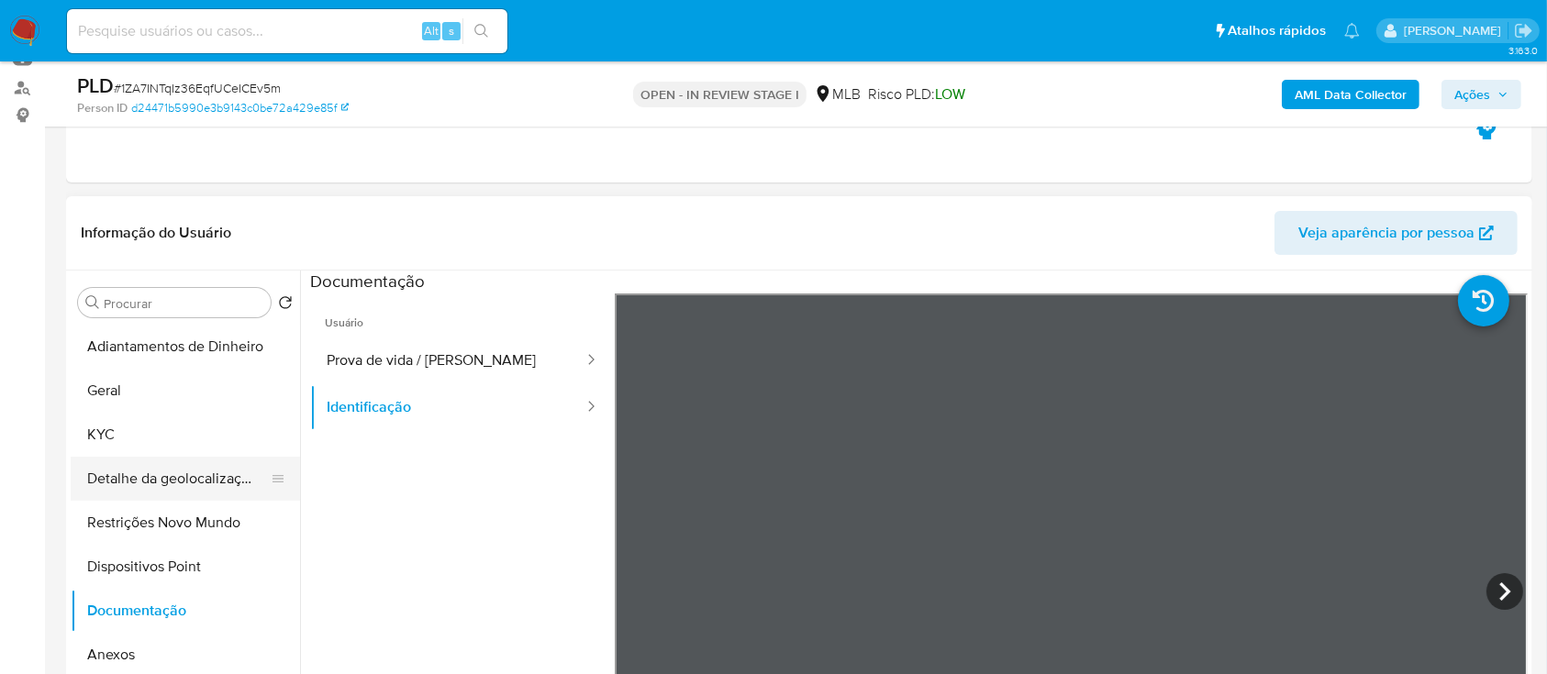
scroll to position [244, 0]
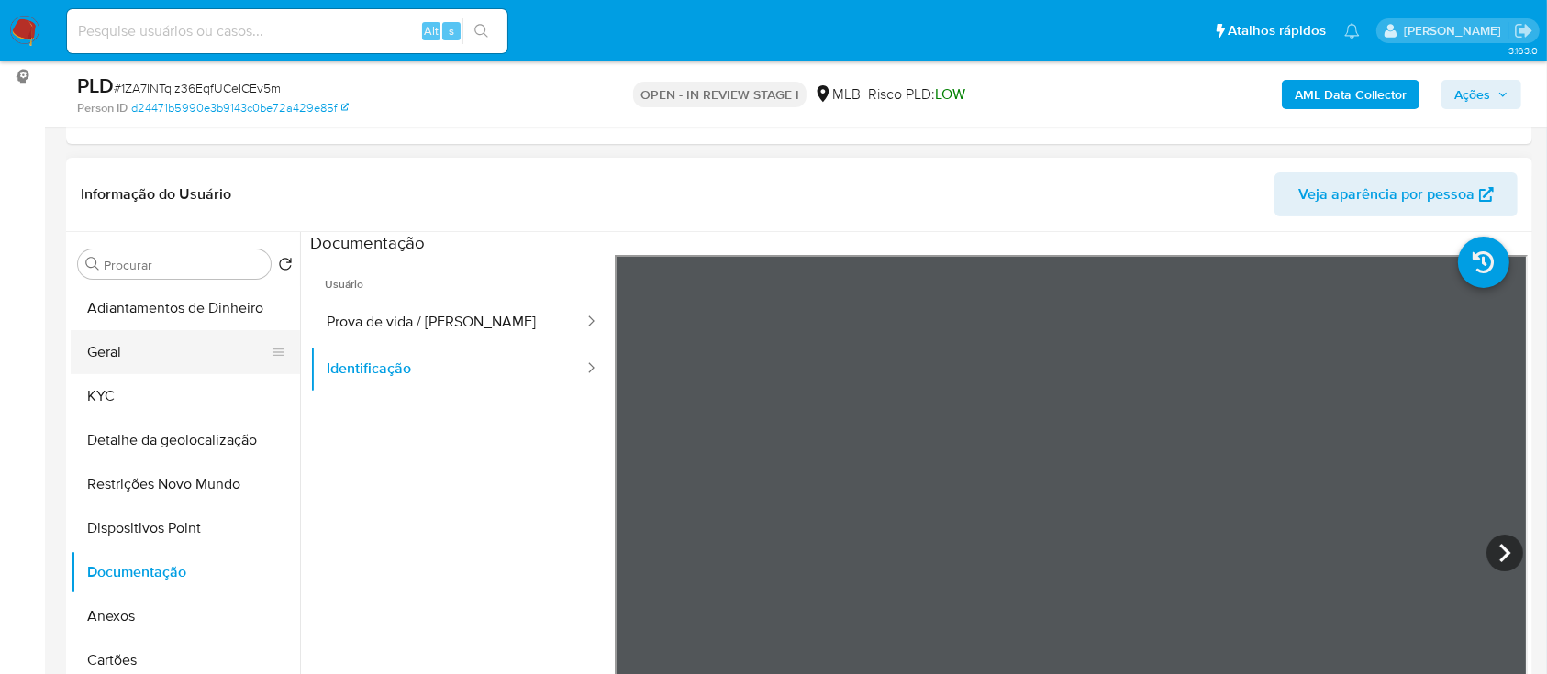
drag, startPoint x: 140, startPoint y: 352, endPoint x: 131, endPoint y: 366, distance: 16.5
click at [139, 353] on button "Geral" at bounding box center [178, 352] width 215 height 44
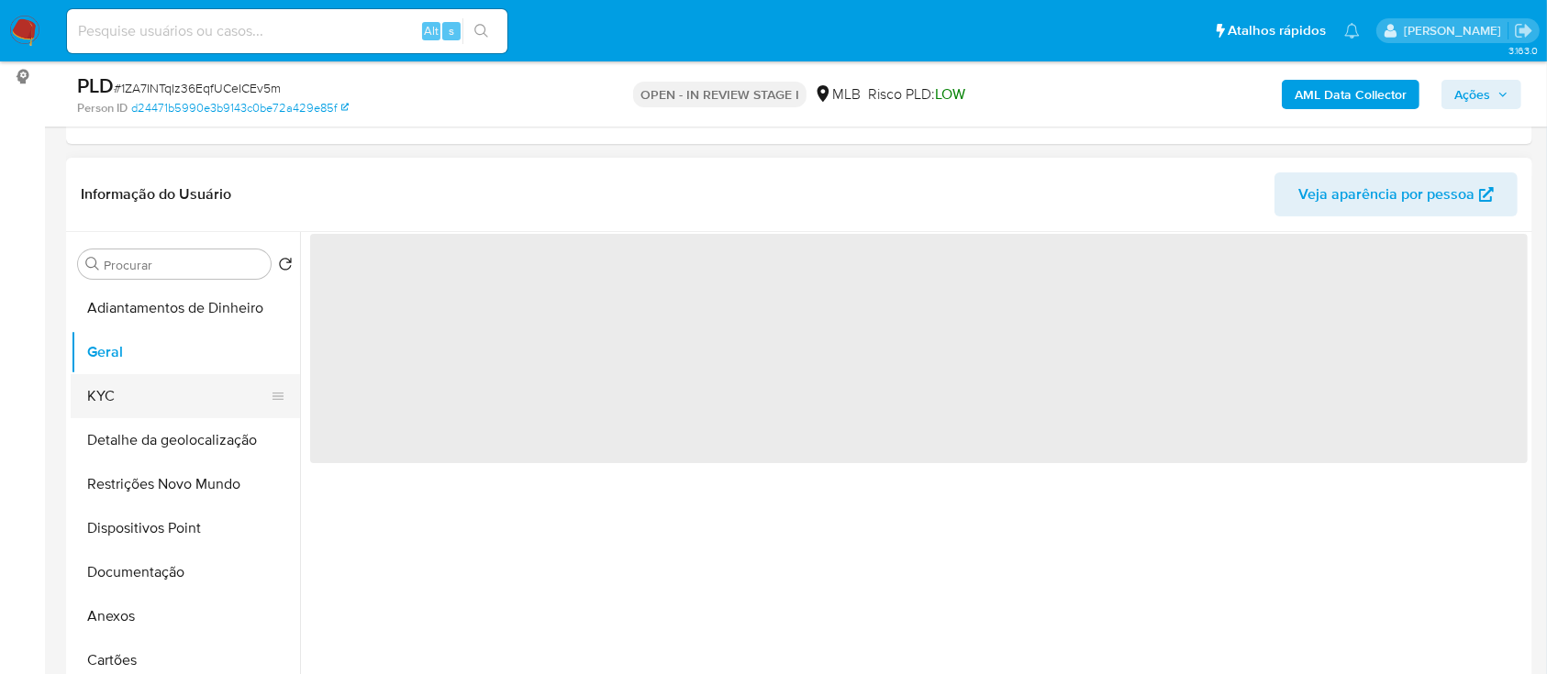
click at [126, 393] on button "KYC" at bounding box center [178, 396] width 215 height 44
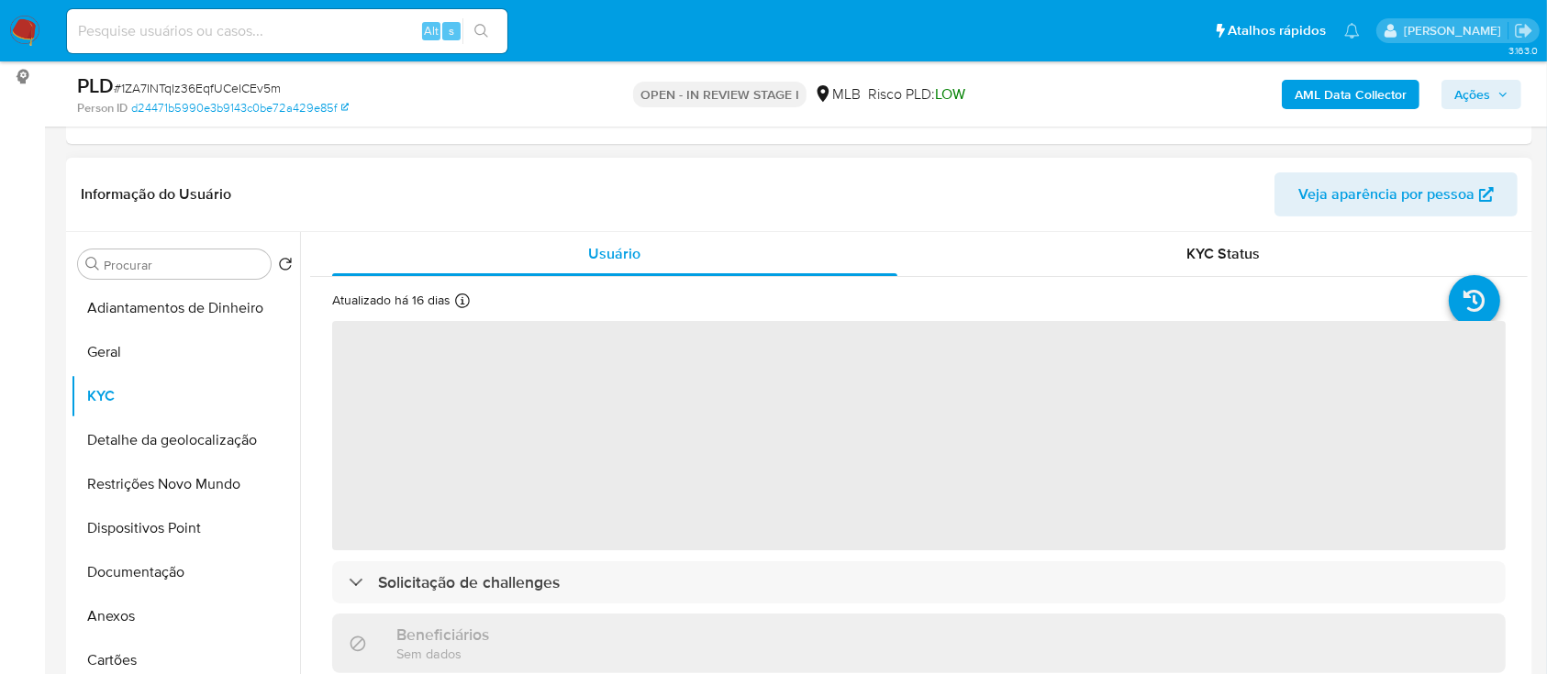
scroll to position [122, 0]
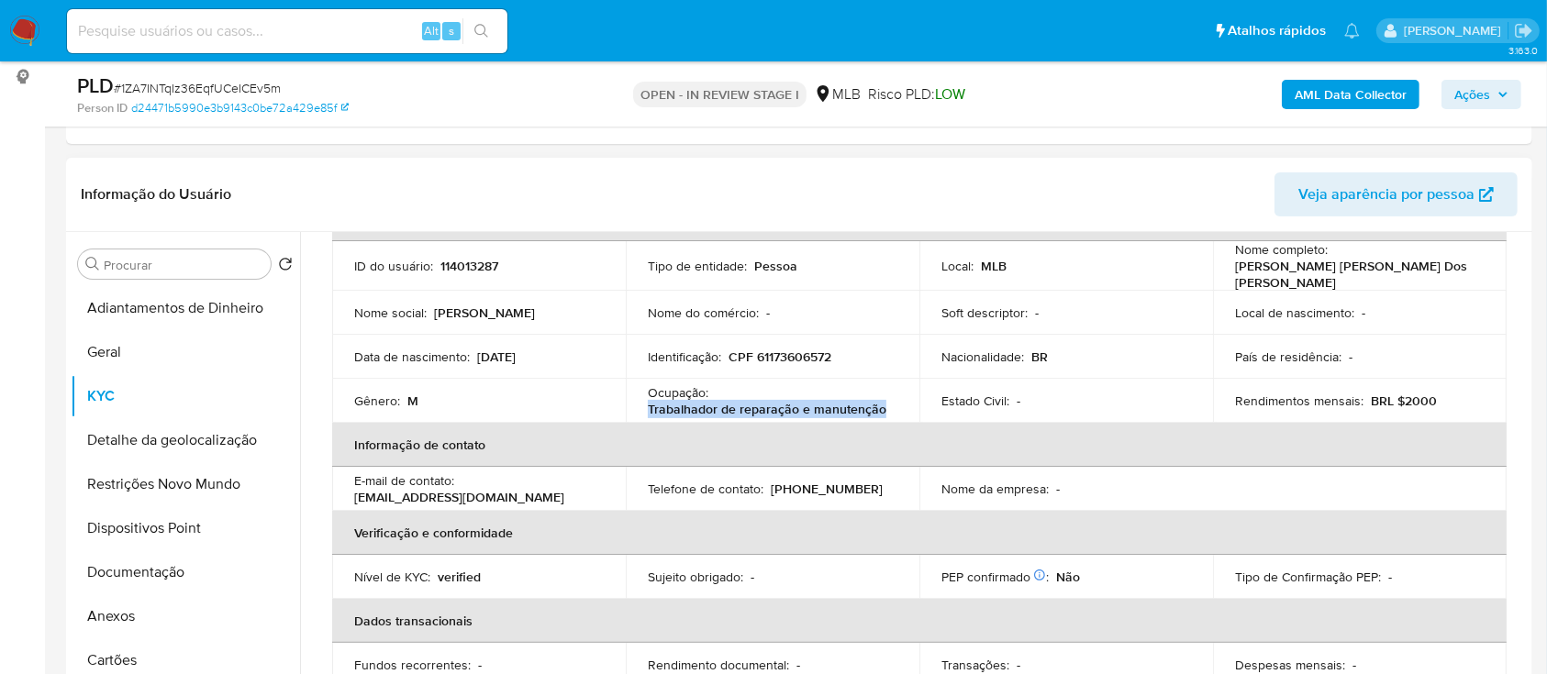
drag, startPoint x: 889, startPoint y: 406, endPoint x: 715, endPoint y: 428, distance: 174.8
click at [648, 411] on div "Ocupação : Trabalhador de reparação e manutenção" at bounding box center [773, 400] width 250 height 33
copy p "Trabalhador de reparação e manutenção"
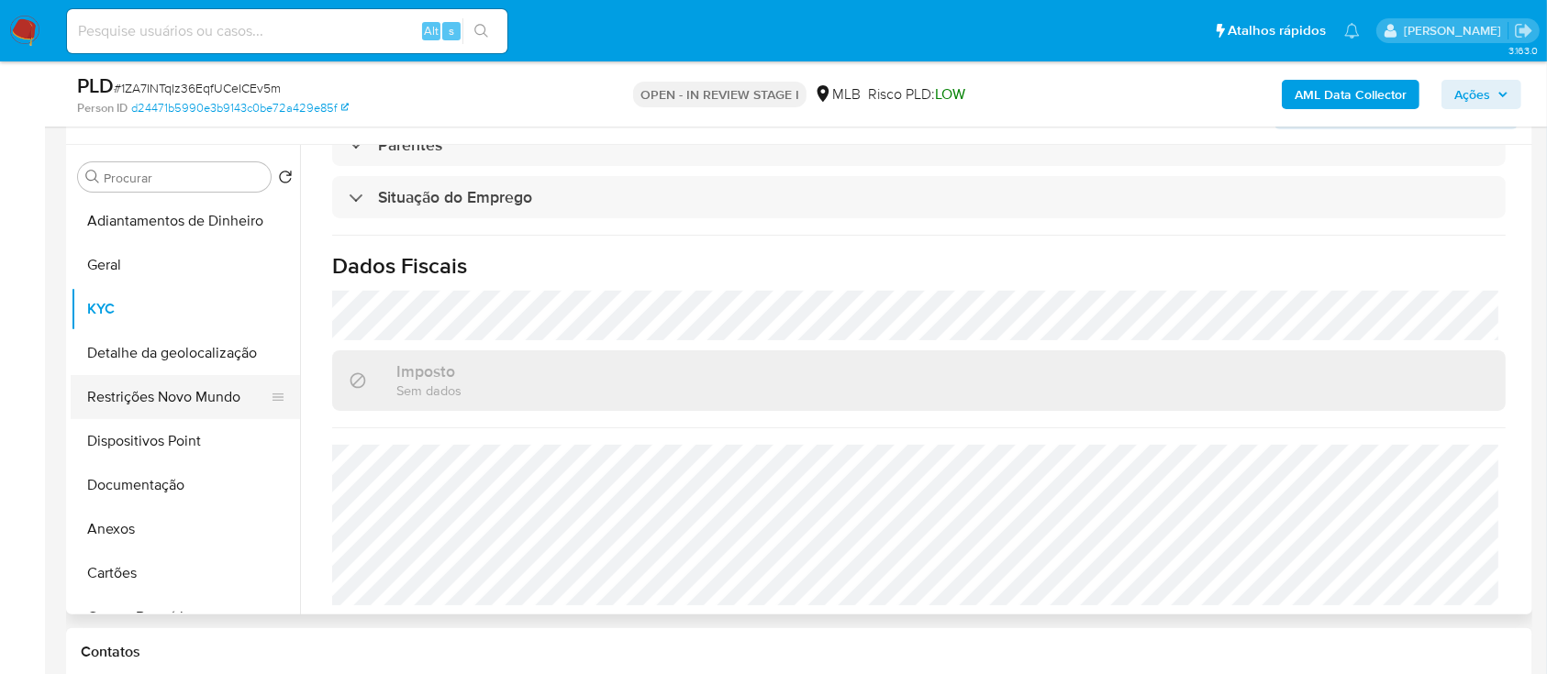
scroll to position [367, 0]
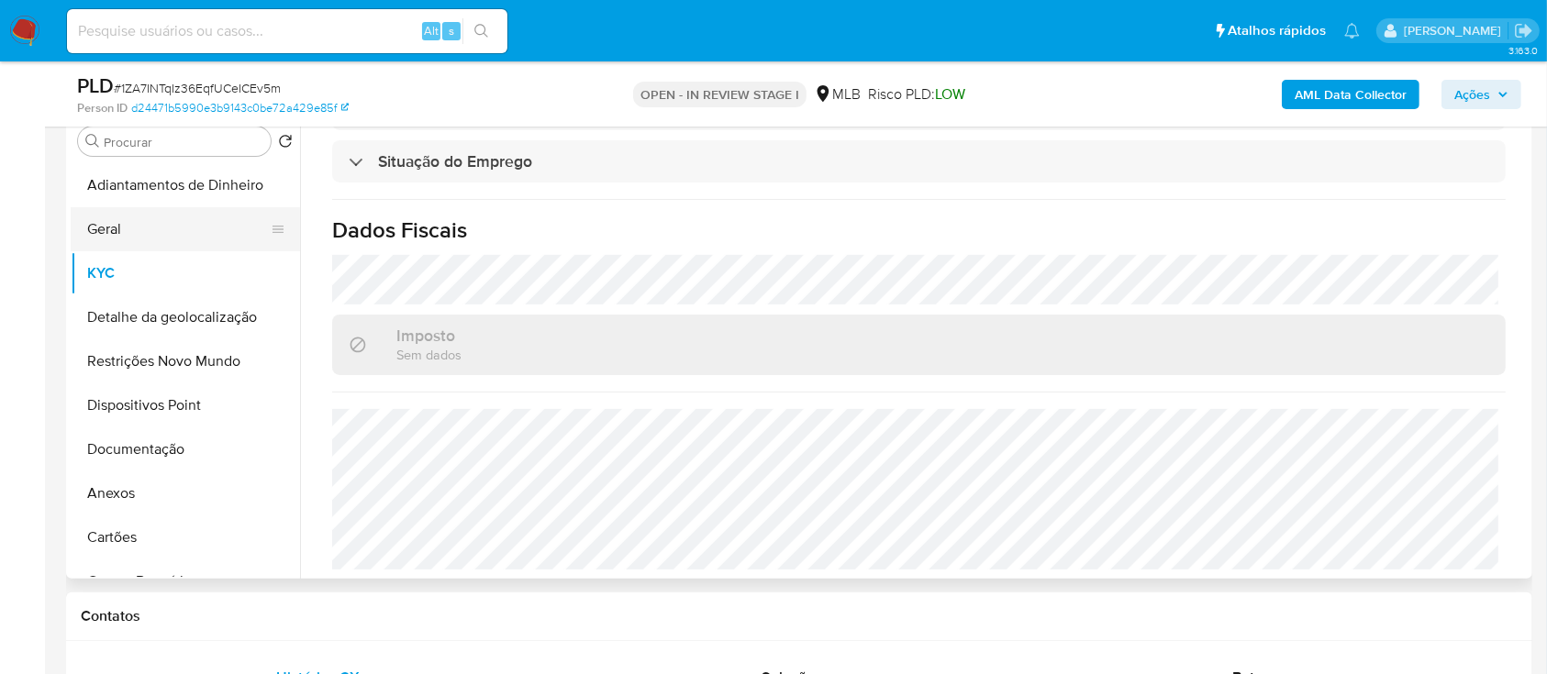
click at [147, 237] on button "Geral" at bounding box center [178, 229] width 215 height 44
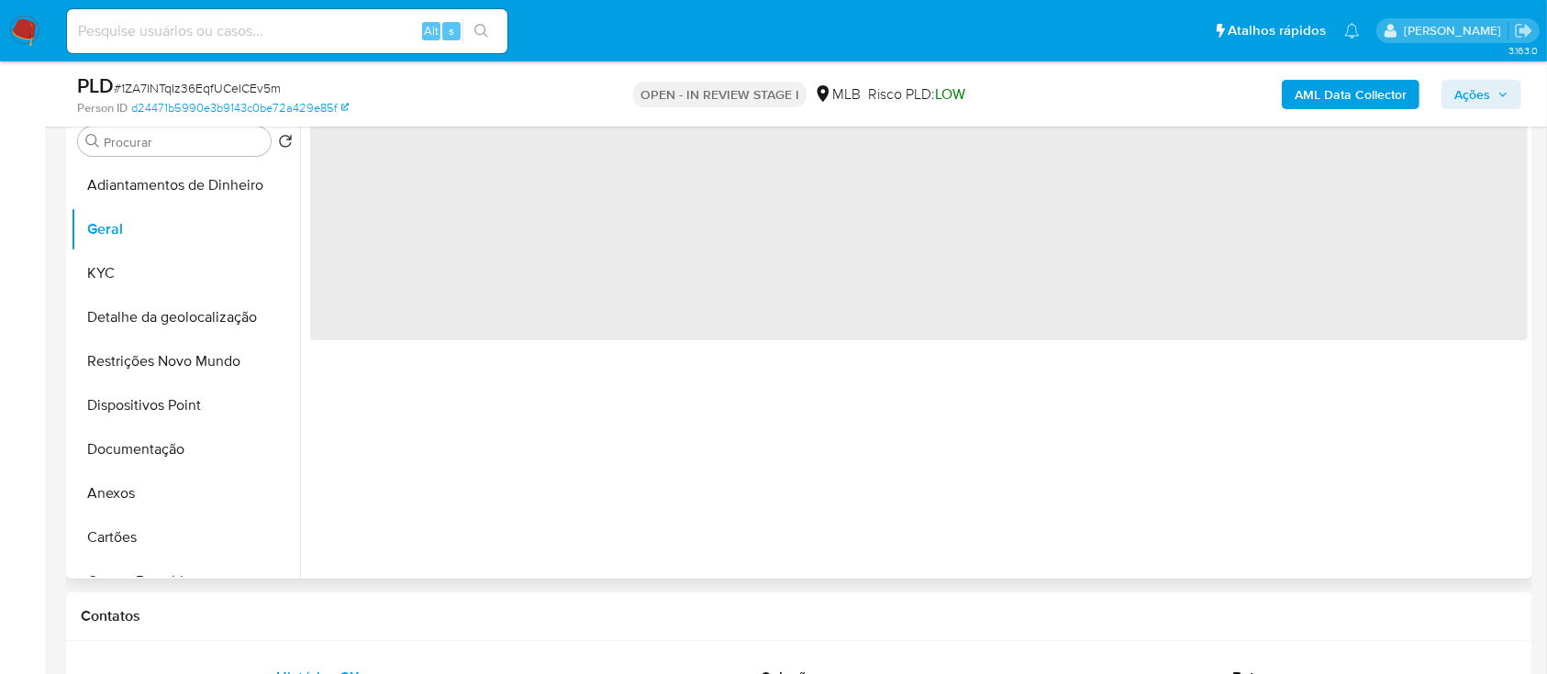
scroll to position [244, 0]
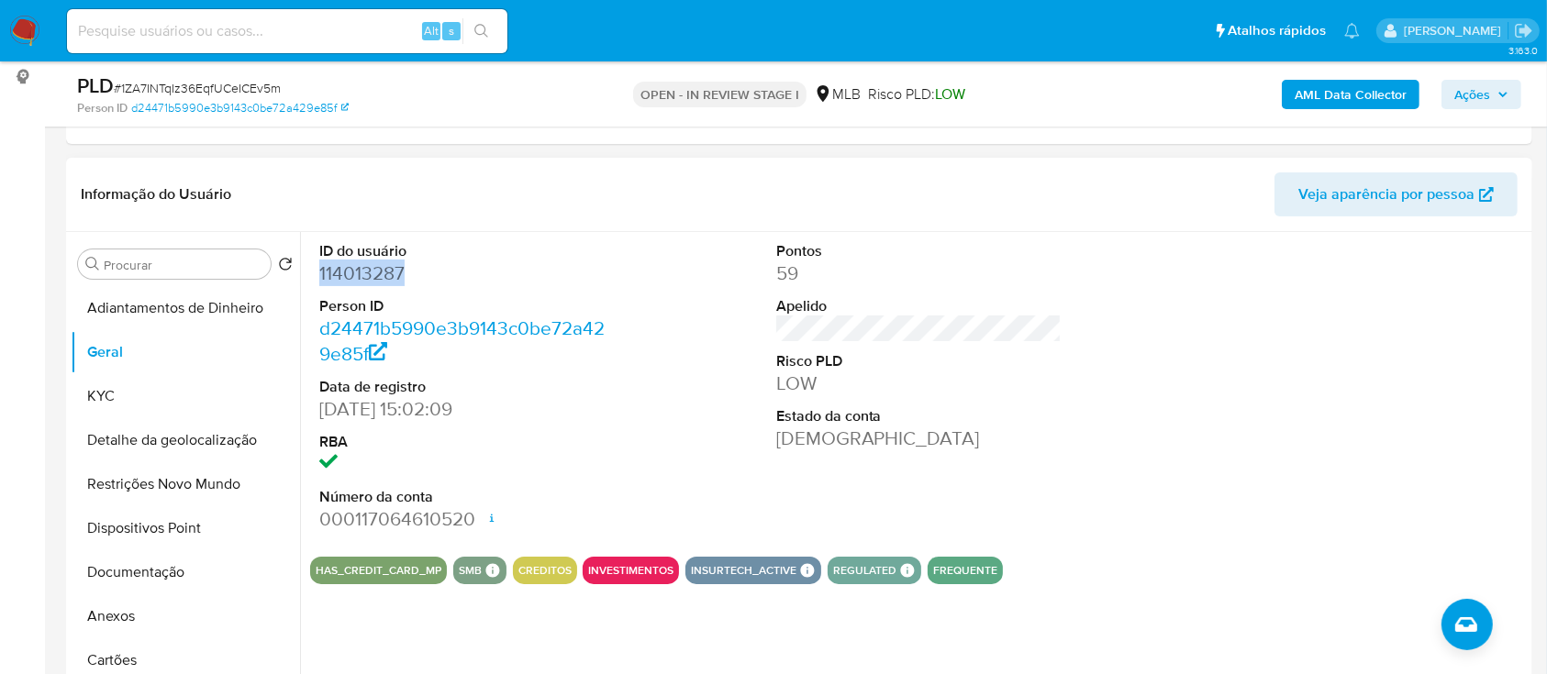
drag, startPoint x: 418, startPoint y: 268, endPoint x: 548, endPoint y: 306, distance: 135.0
click at [317, 268] on div "ID do usuário 114013287 Person ID d24471b5990e3b9143c0be72a429e85f Data de regi…" at bounding box center [462, 387] width 305 height 310
copy dd "114013287"
click at [147, 585] on button "Documentação" at bounding box center [178, 572] width 215 height 44
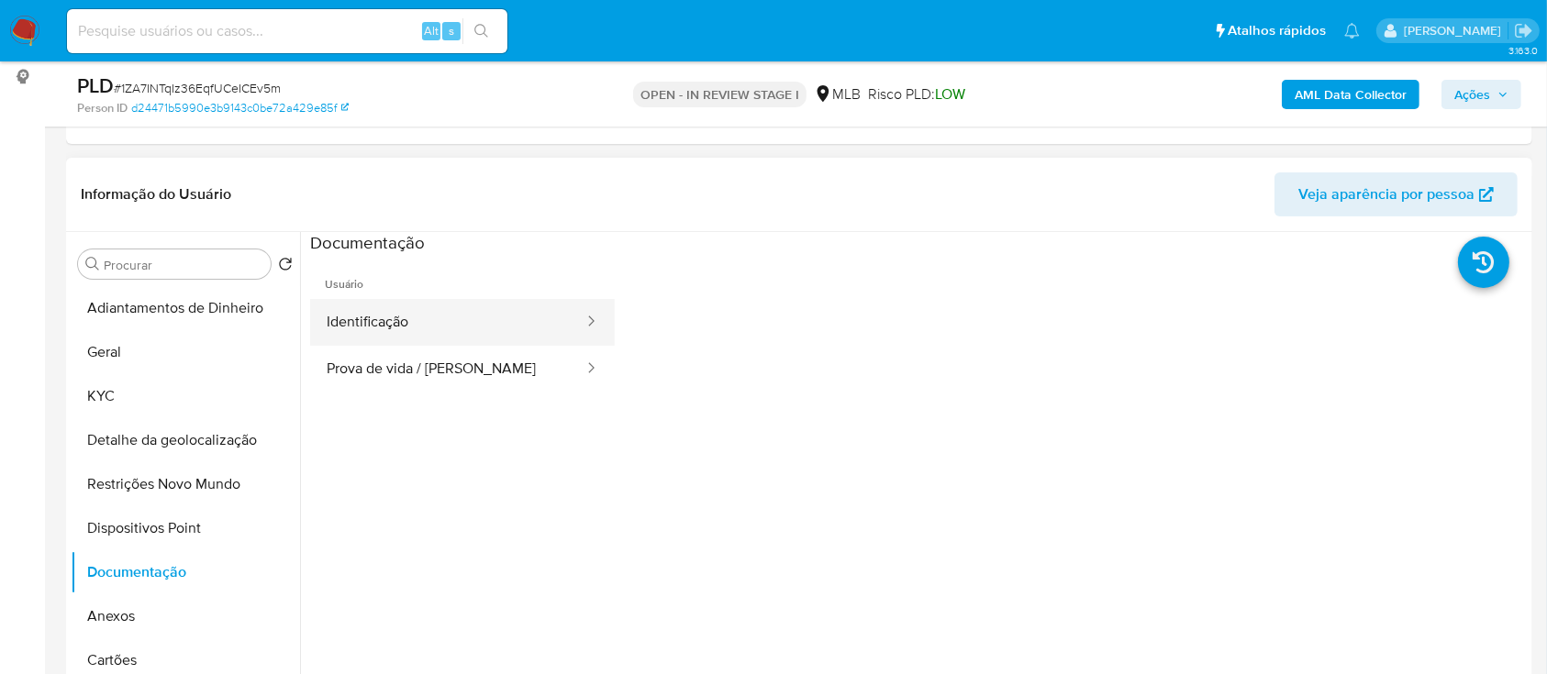
click at [368, 325] on button "Identificação" at bounding box center [447, 322] width 275 height 47
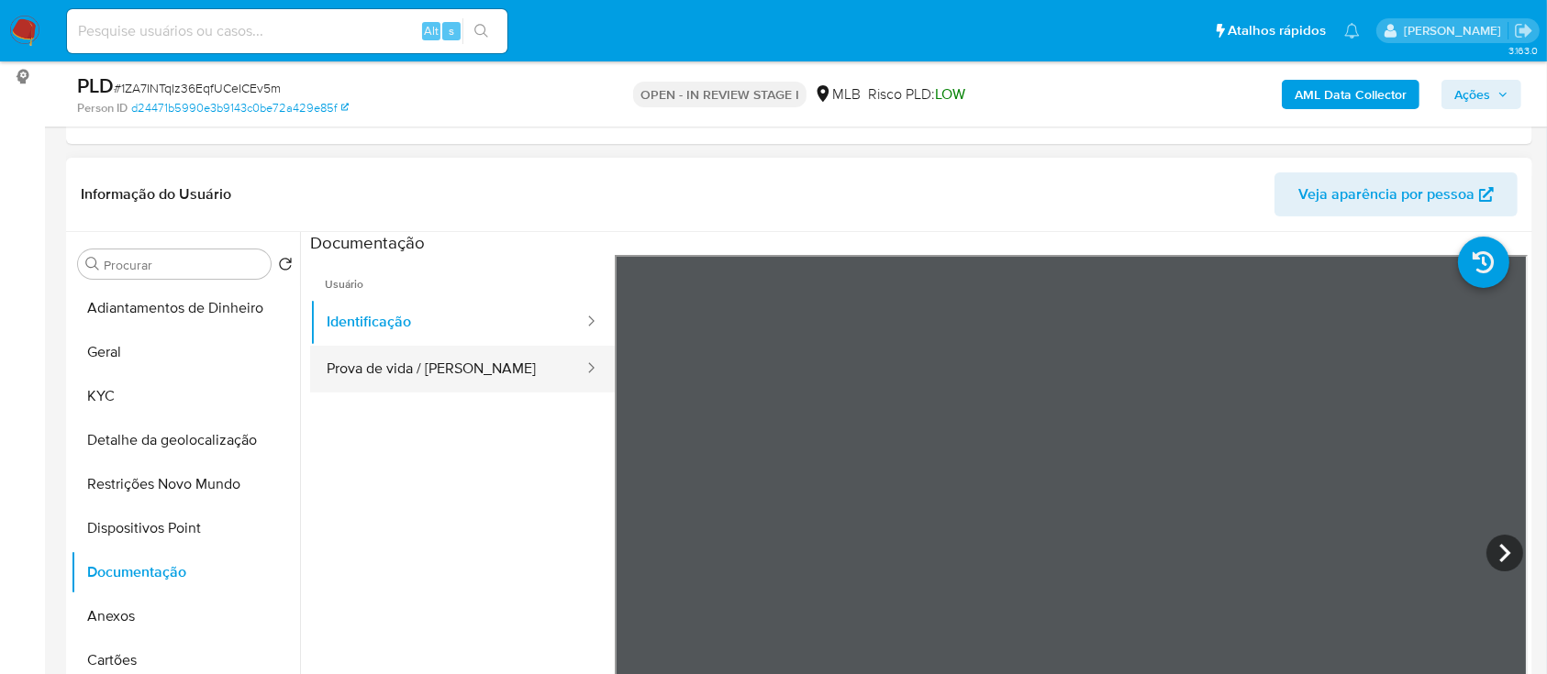
click at [379, 366] on button "Prova de vida / [PERSON_NAME]" at bounding box center [447, 369] width 275 height 47
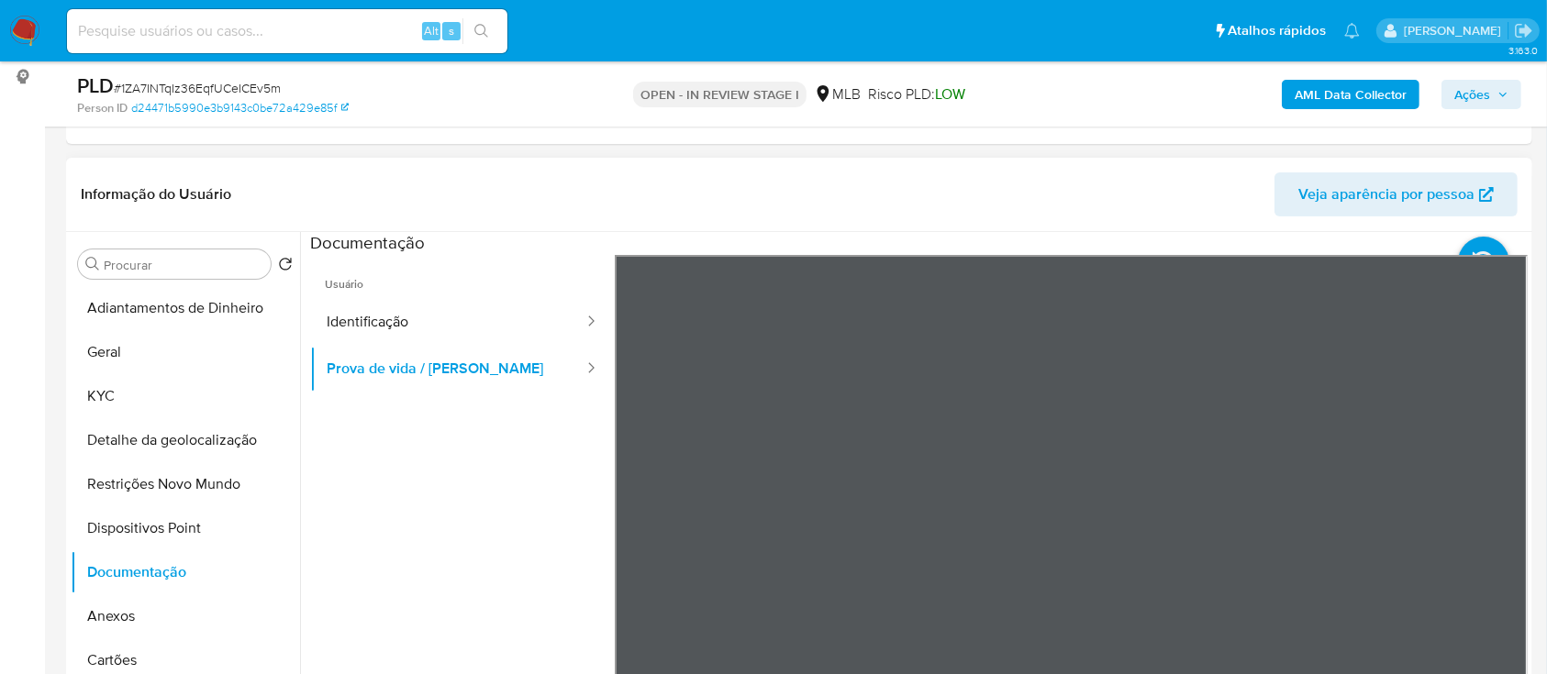
click at [352, 473] on ul "Usuário Identificação Prova de vida / Selfie" at bounding box center [462, 519] width 305 height 528
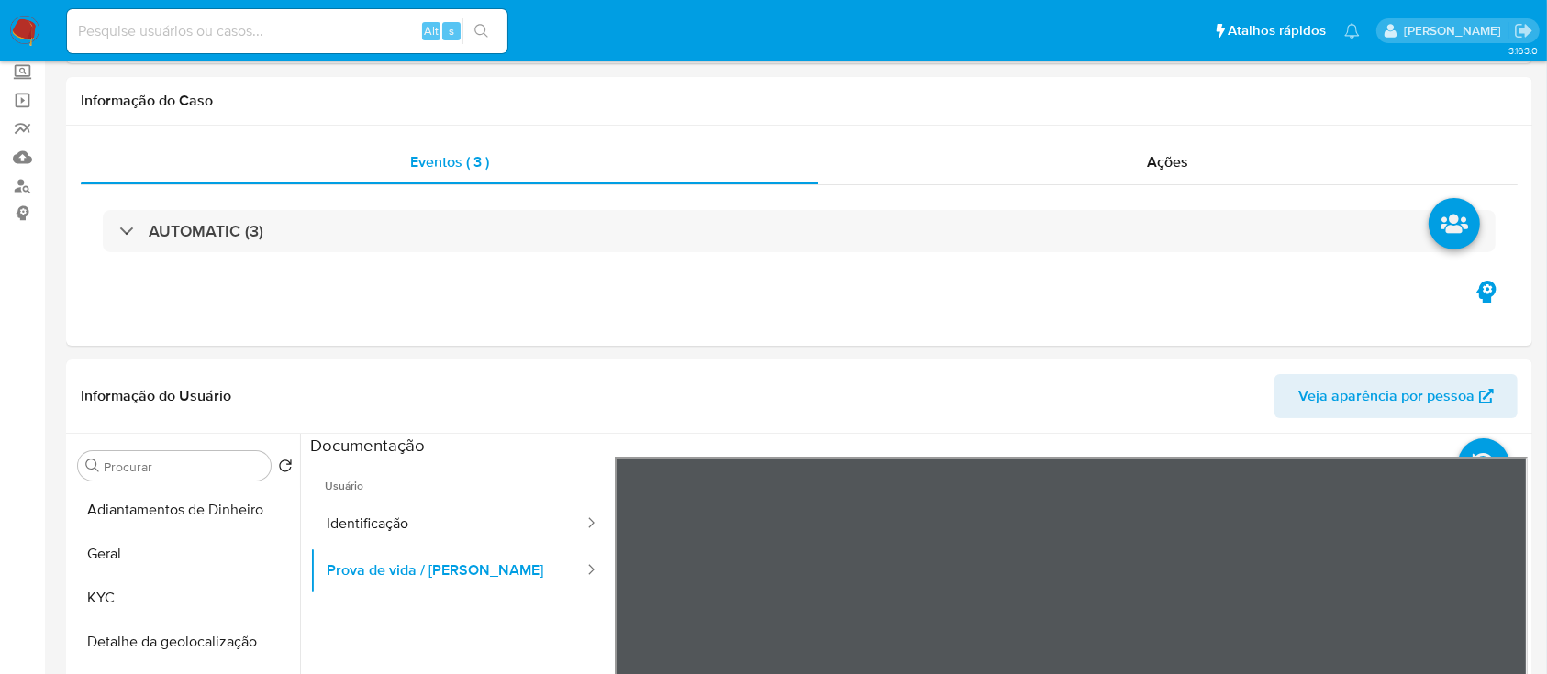
scroll to position [0, 0]
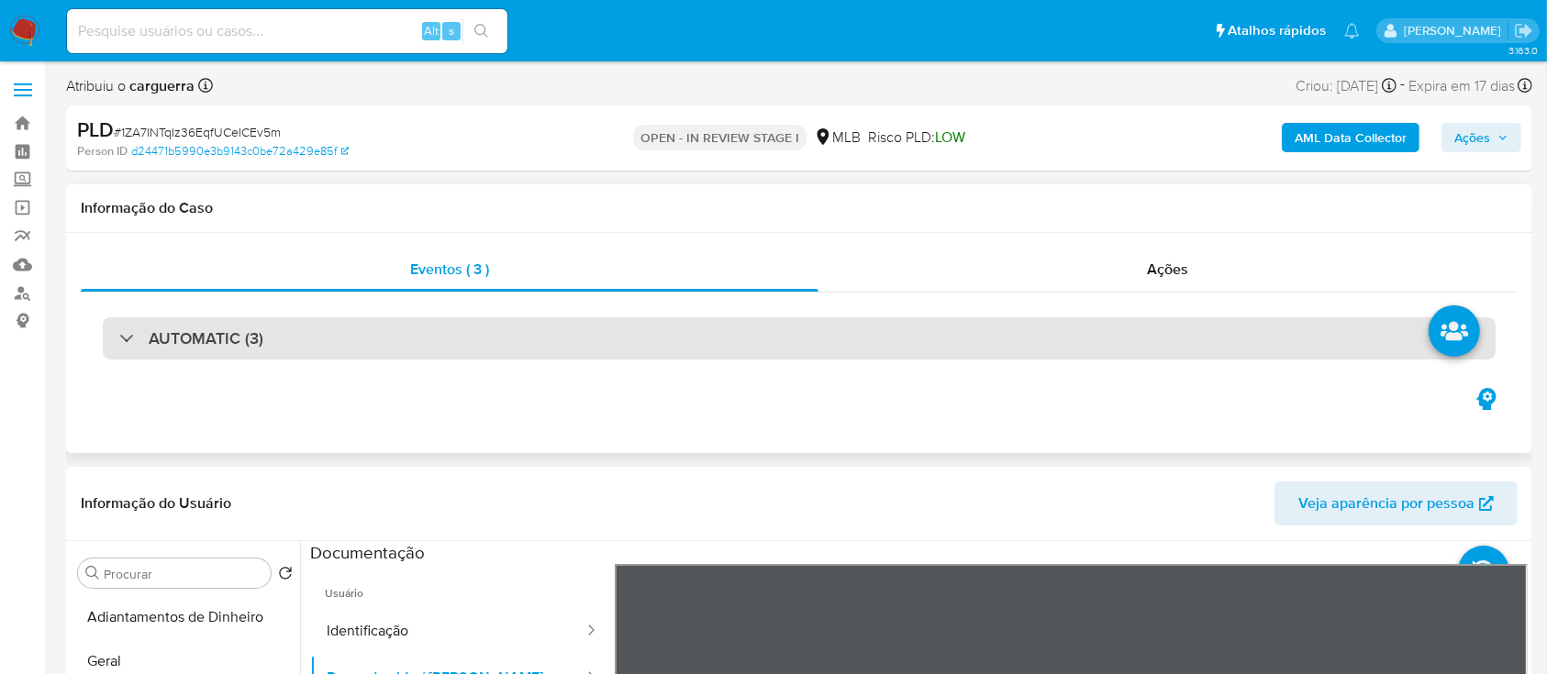
click at [188, 341] on h3 "AUTOMATIC (3)" at bounding box center [206, 338] width 115 height 20
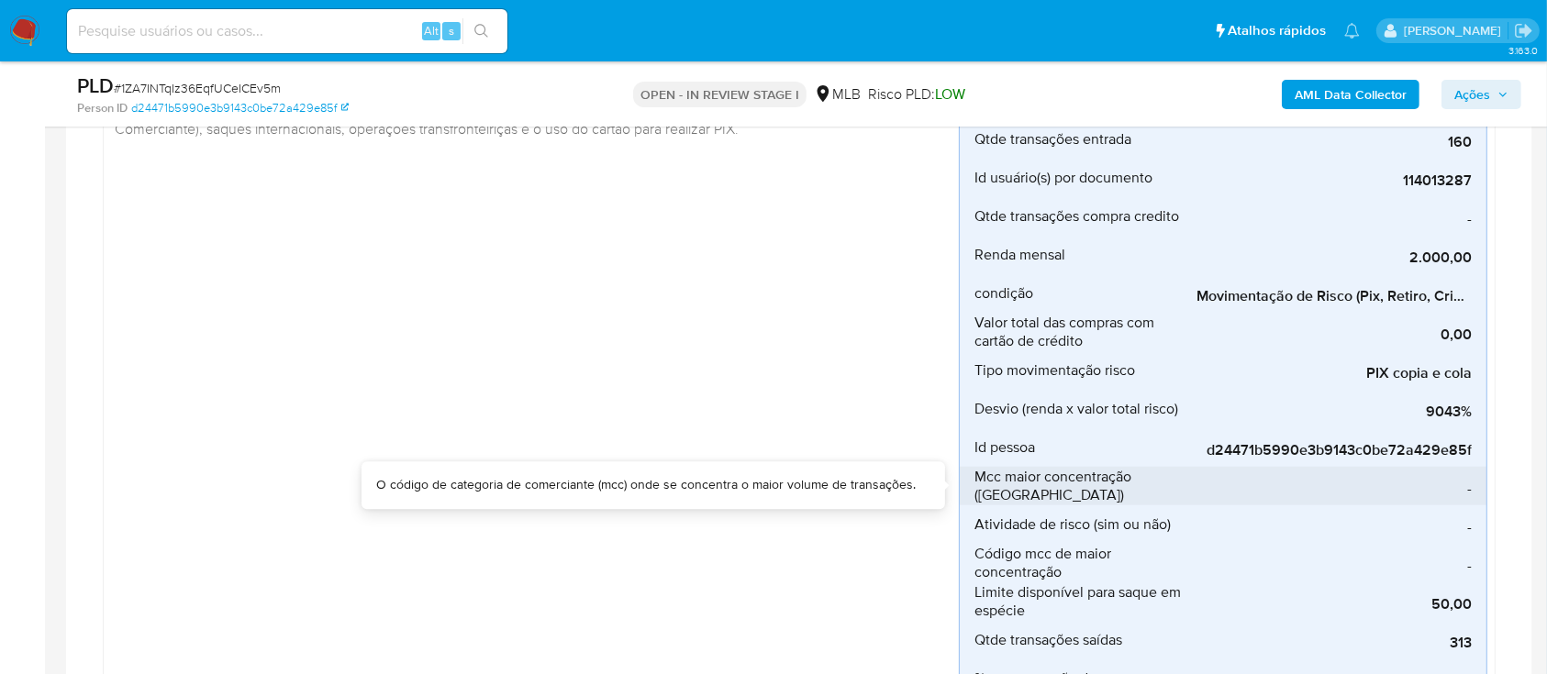
scroll to position [1468, 0]
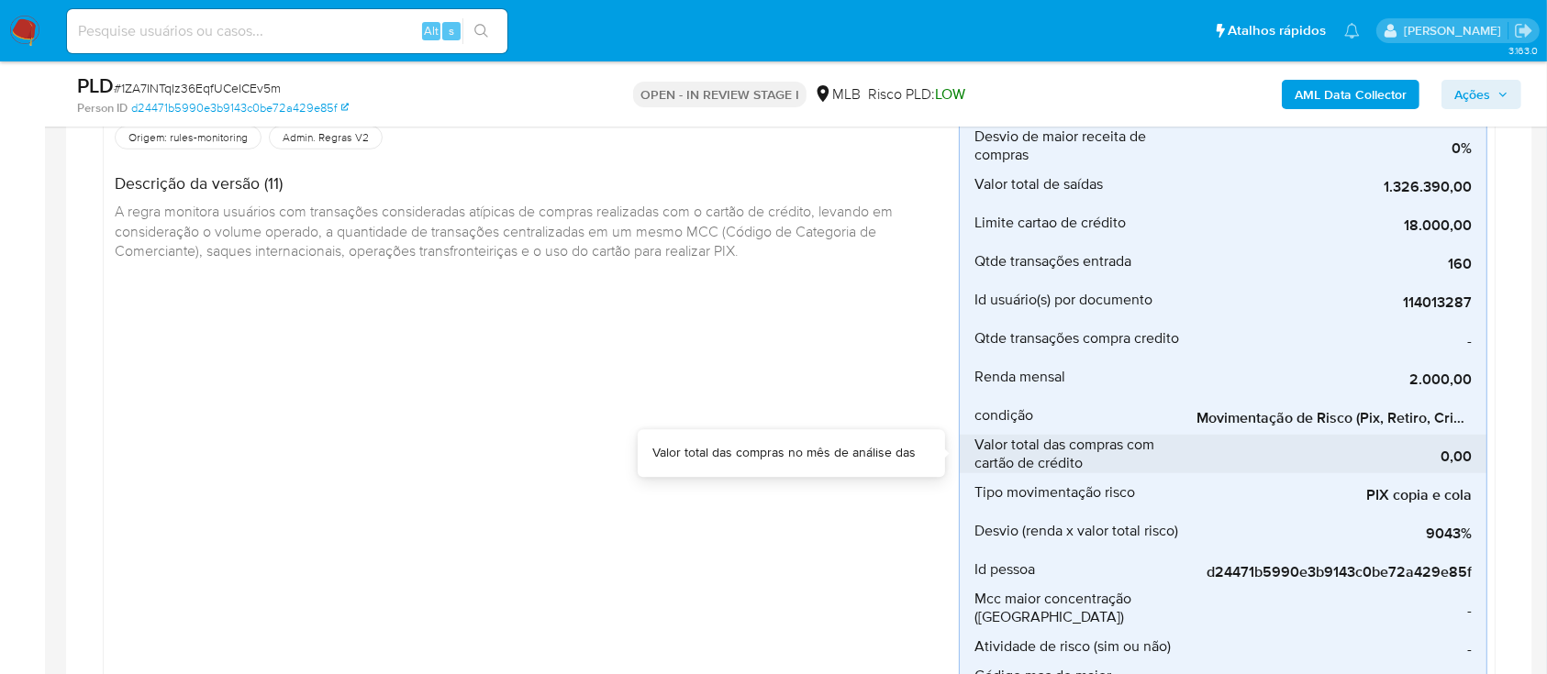
drag, startPoint x: 1297, startPoint y: 442, endPoint x: 1372, endPoint y: 435, distance: 75.6
click at [1370, 436] on div "0,00" at bounding box center [1333, 454] width 275 height 39
drag, startPoint x: 1325, startPoint y: 437, endPoint x: 1398, endPoint y: 438, distance: 72.5
click at [1398, 438] on div "0,00" at bounding box center [1333, 454] width 275 height 39
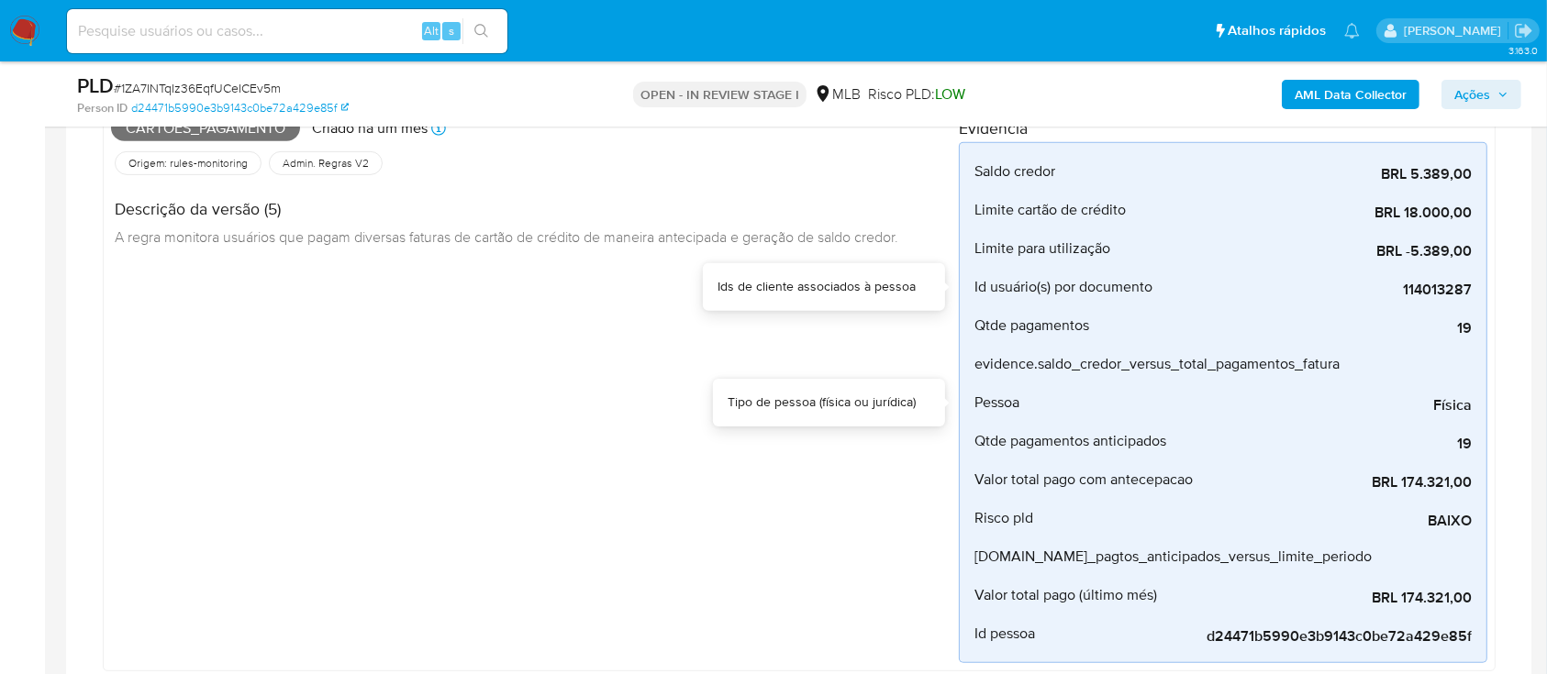
scroll to position [856, 0]
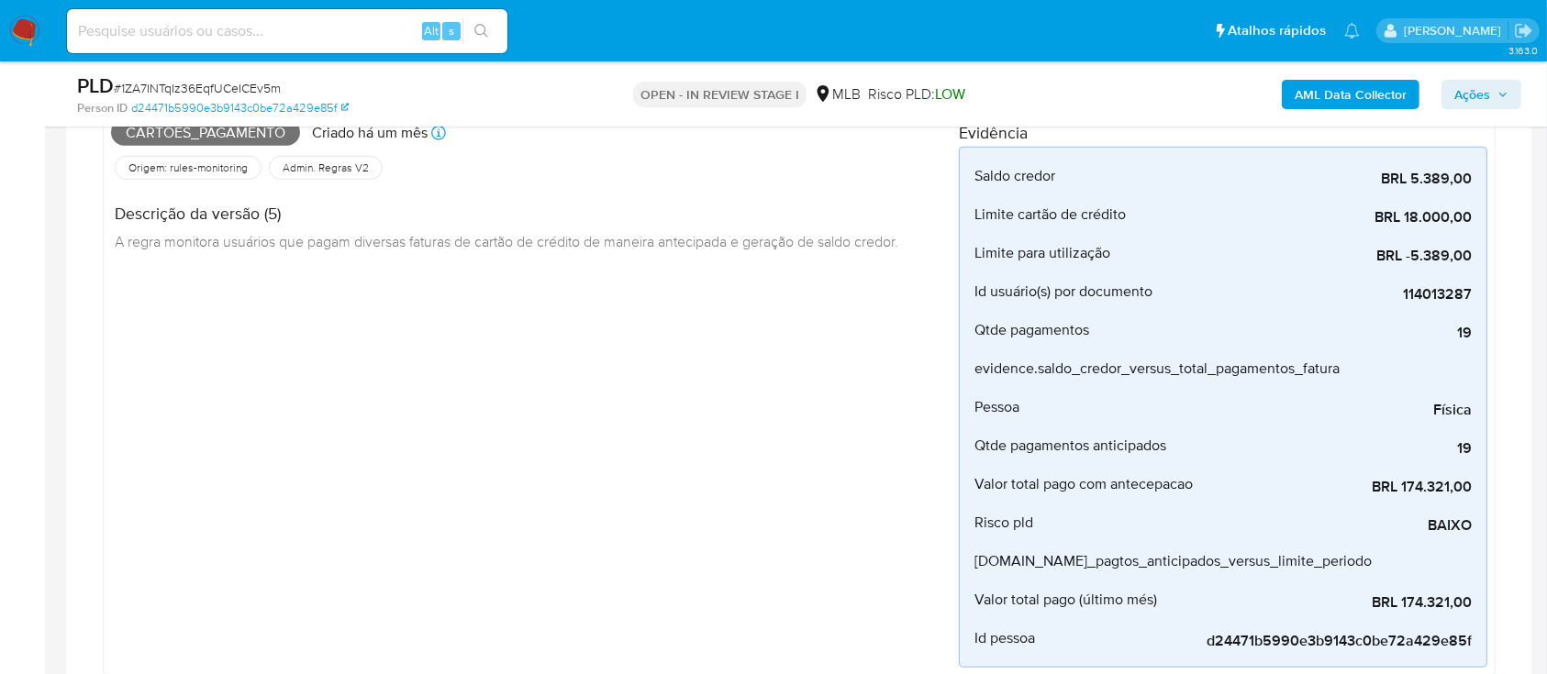
click at [586, 416] on div "Cartões_pagamento Criado há um mês Criado: 12/09/2025 00:08:52 Origem: rules-mo…" at bounding box center [535, 391] width 848 height 556
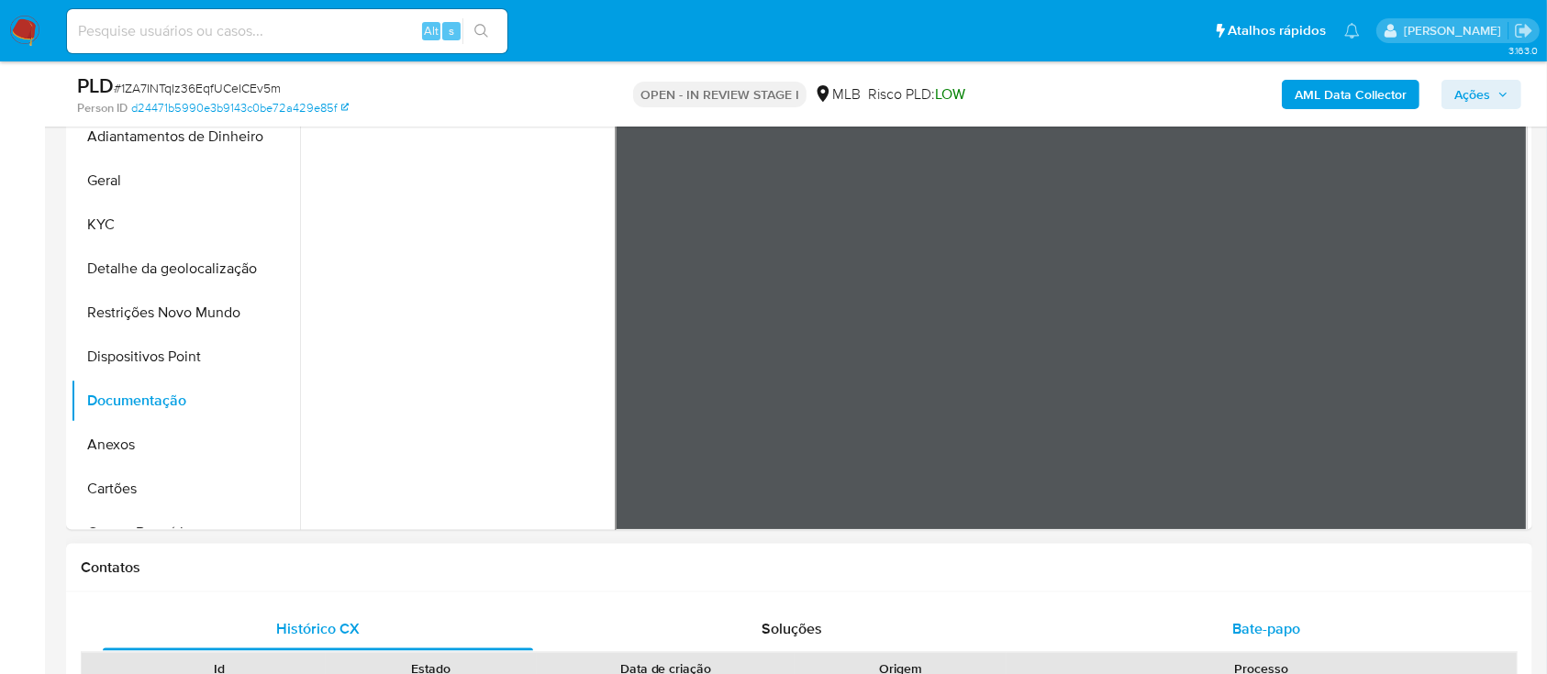
scroll to position [2812, 0]
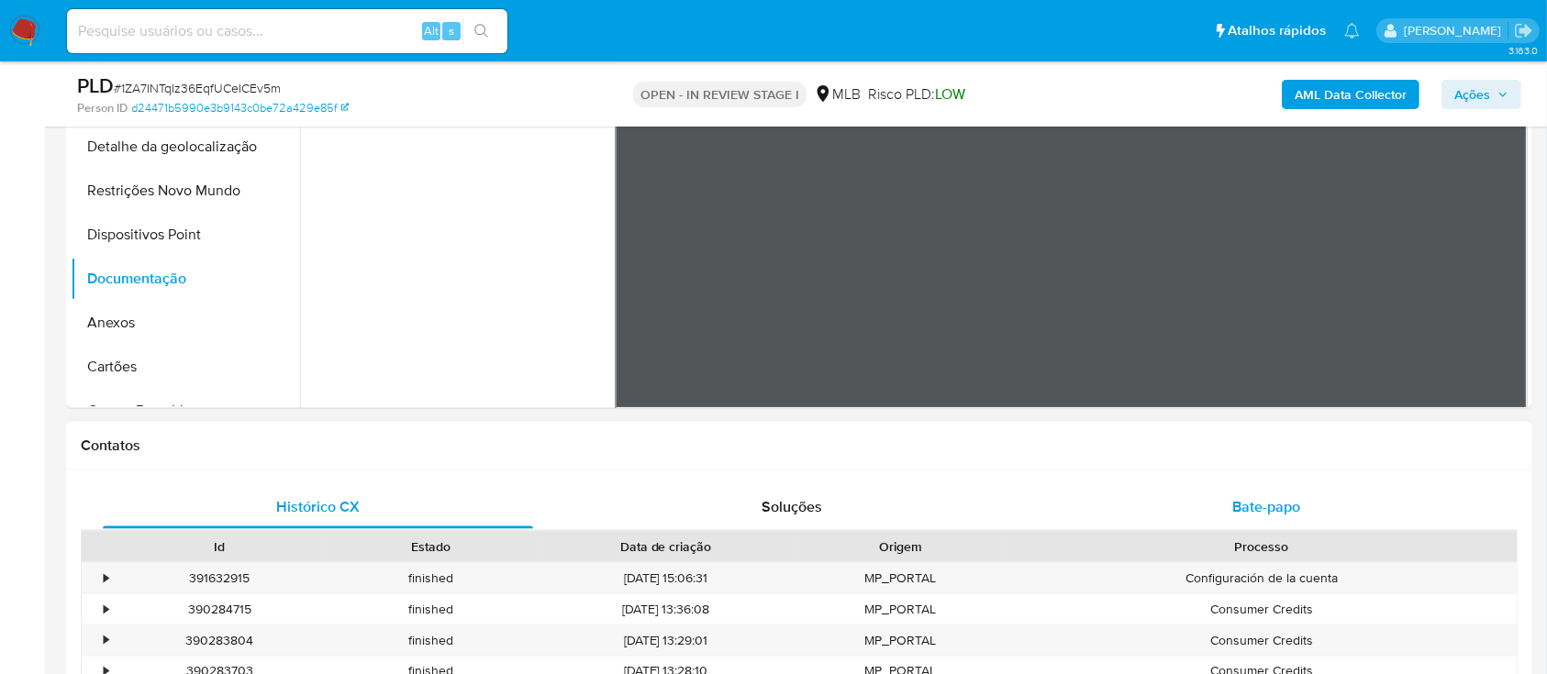
click at [1269, 496] on span "Bate-papo" at bounding box center [1266, 506] width 68 height 21
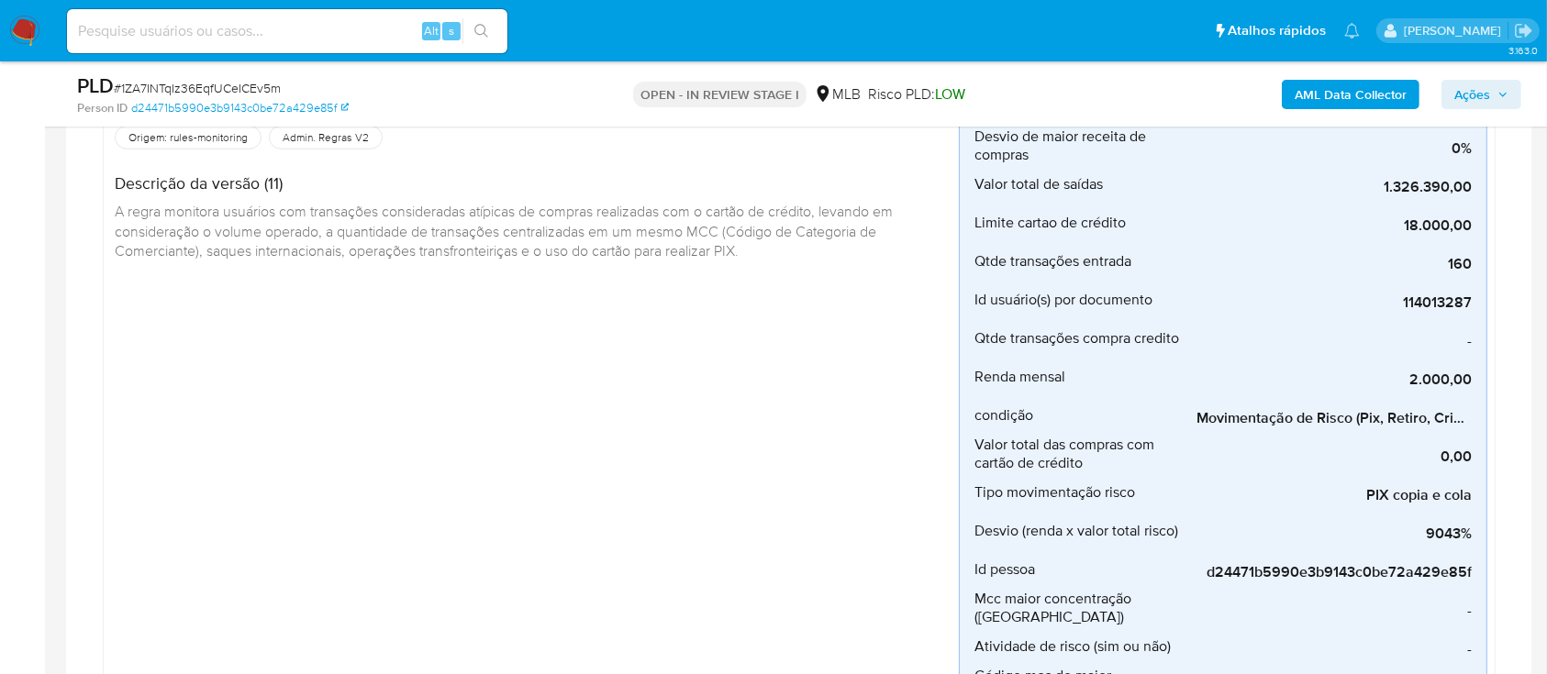
scroll to position [978, 0]
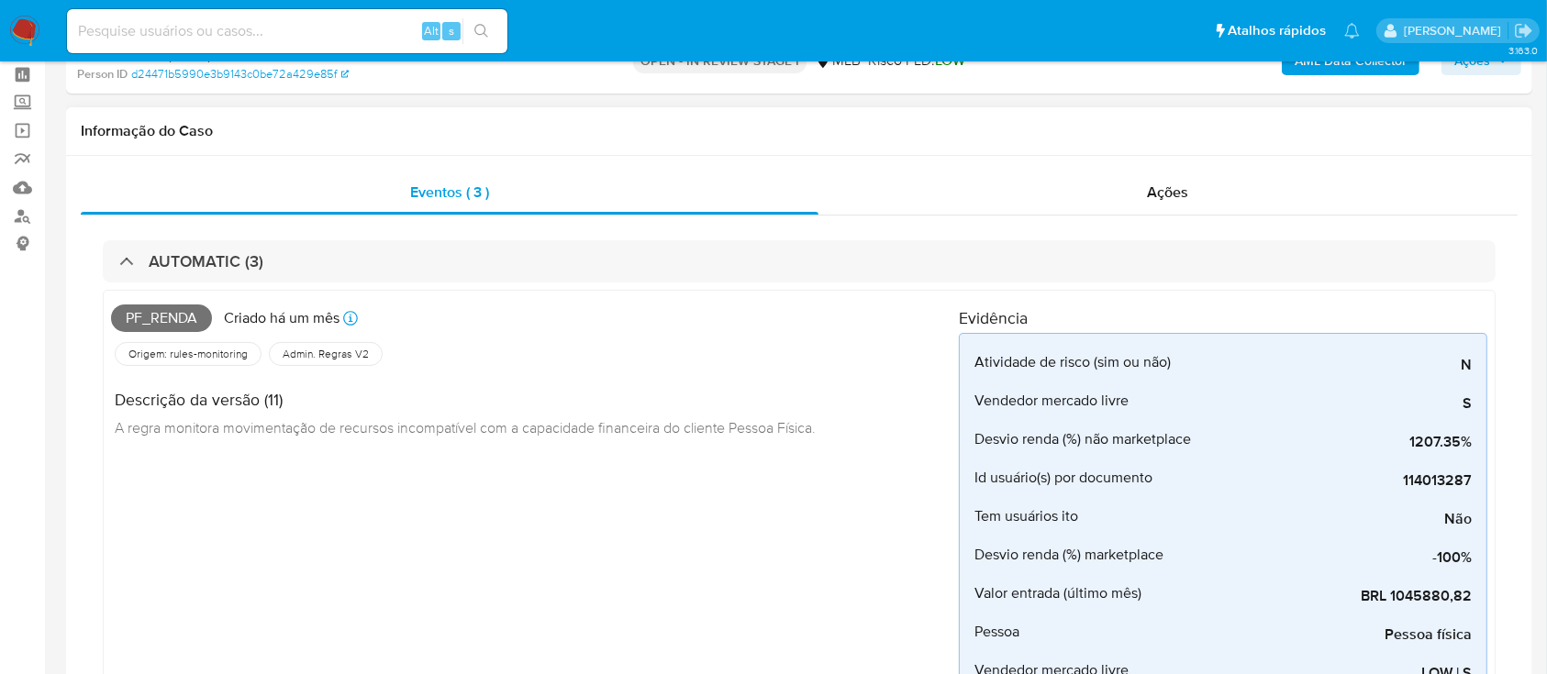
scroll to position [0, 0]
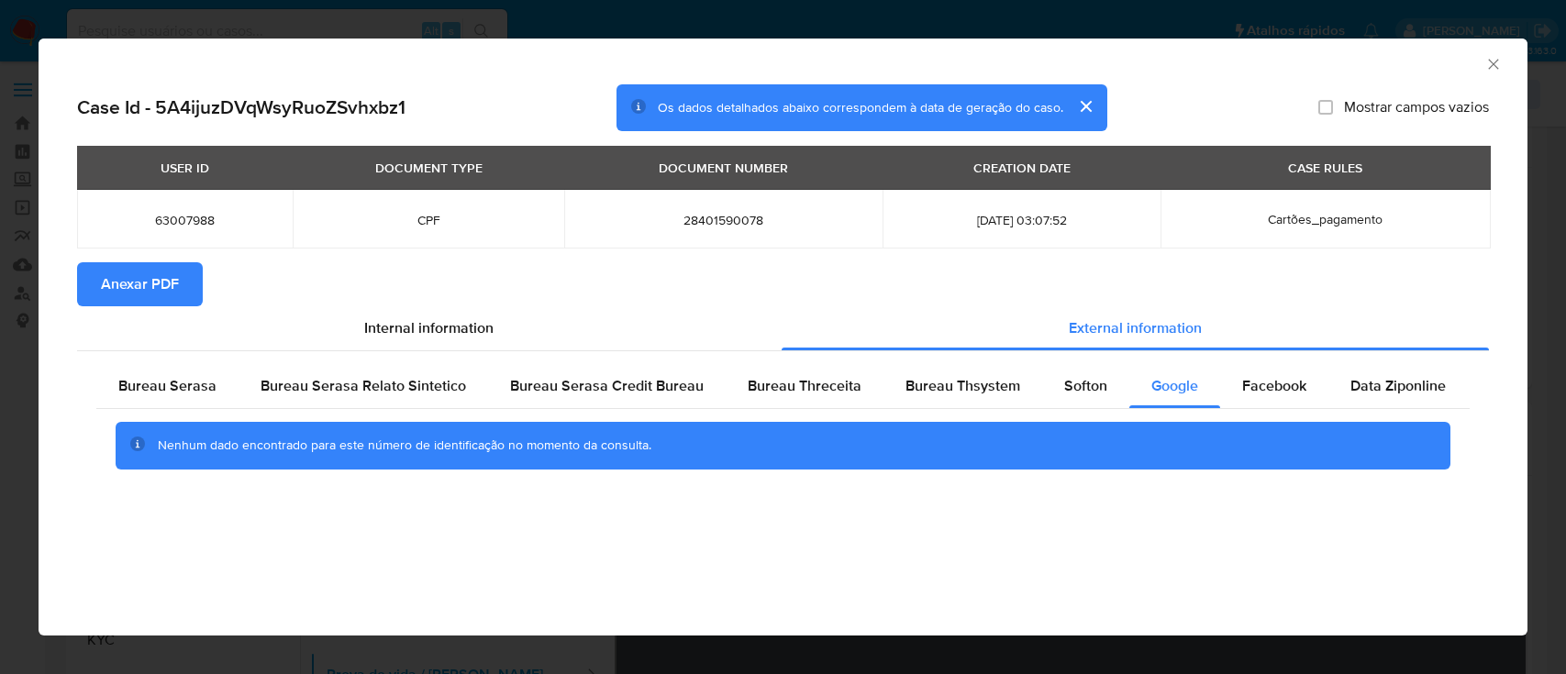
select select "10"
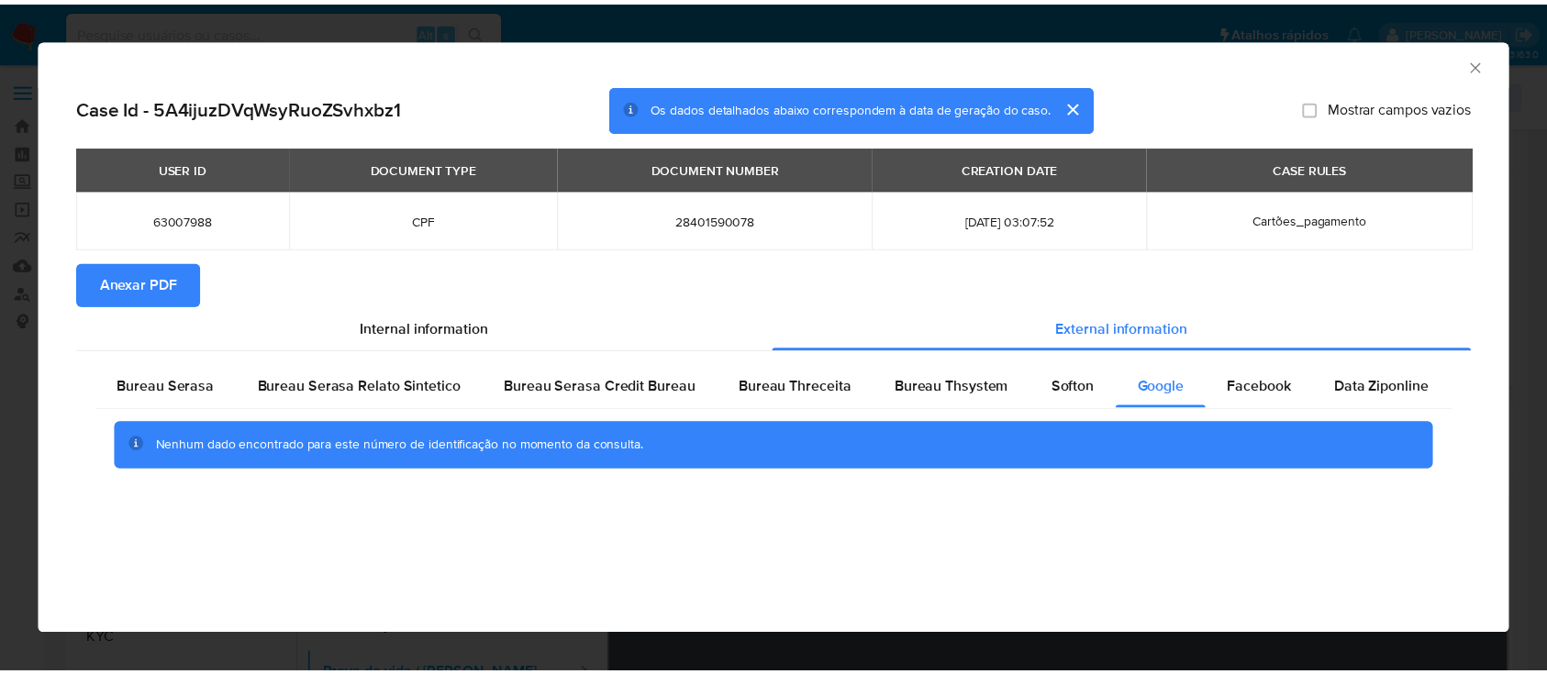
scroll to position [367, 0]
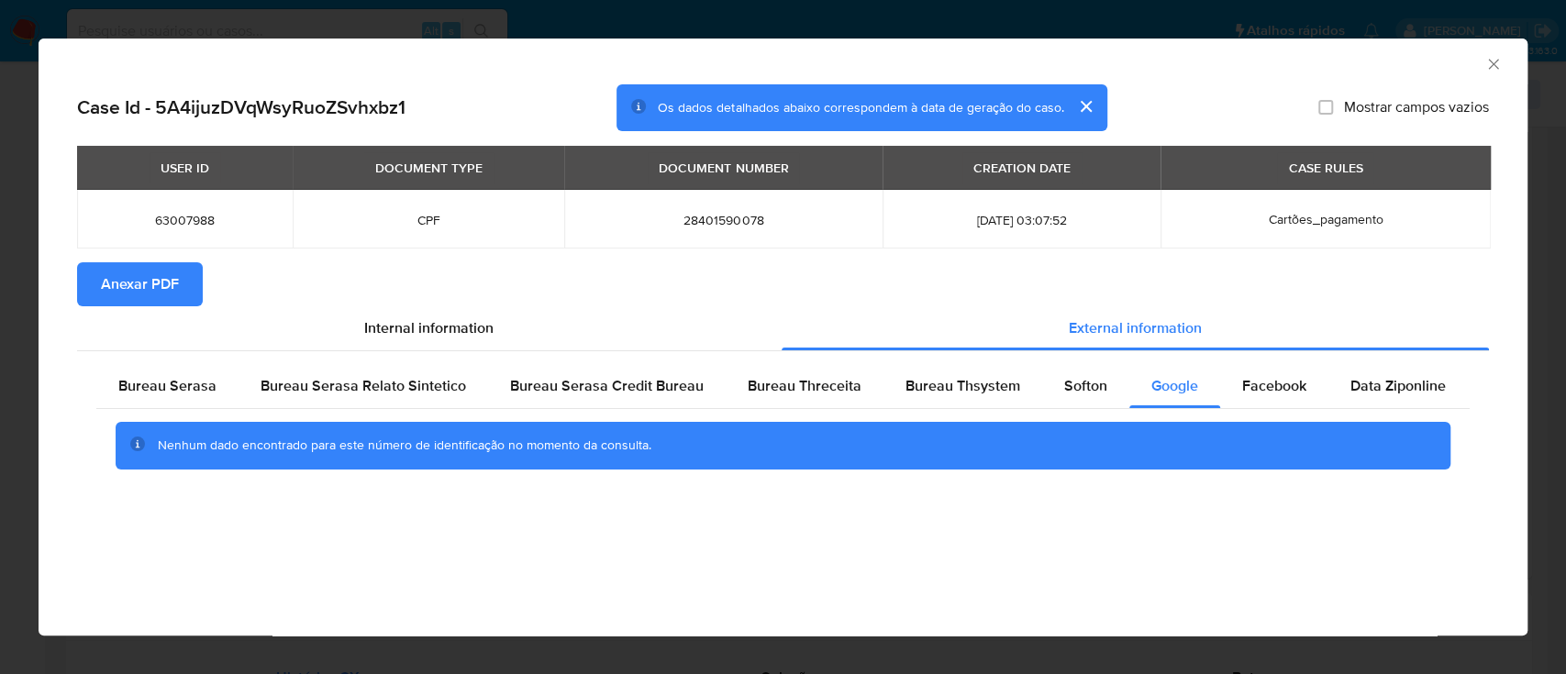
click at [1504, 61] on div "AML Data Collector" at bounding box center [783, 62] width 1489 height 46
click at [1490, 66] on icon "Fechar a janela" at bounding box center [1493, 64] width 10 height 10
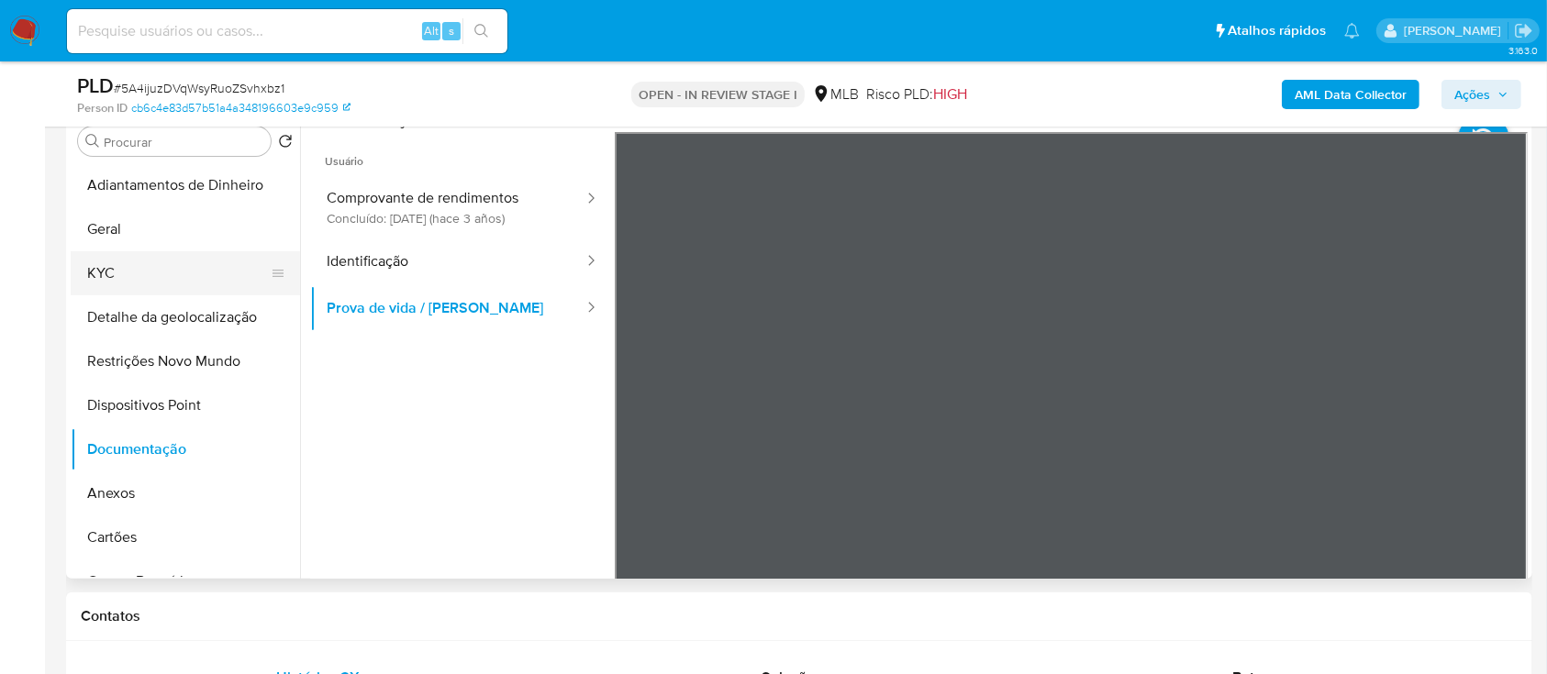
click at [87, 270] on button "KYC" at bounding box center [178, 273] width 215 height 44
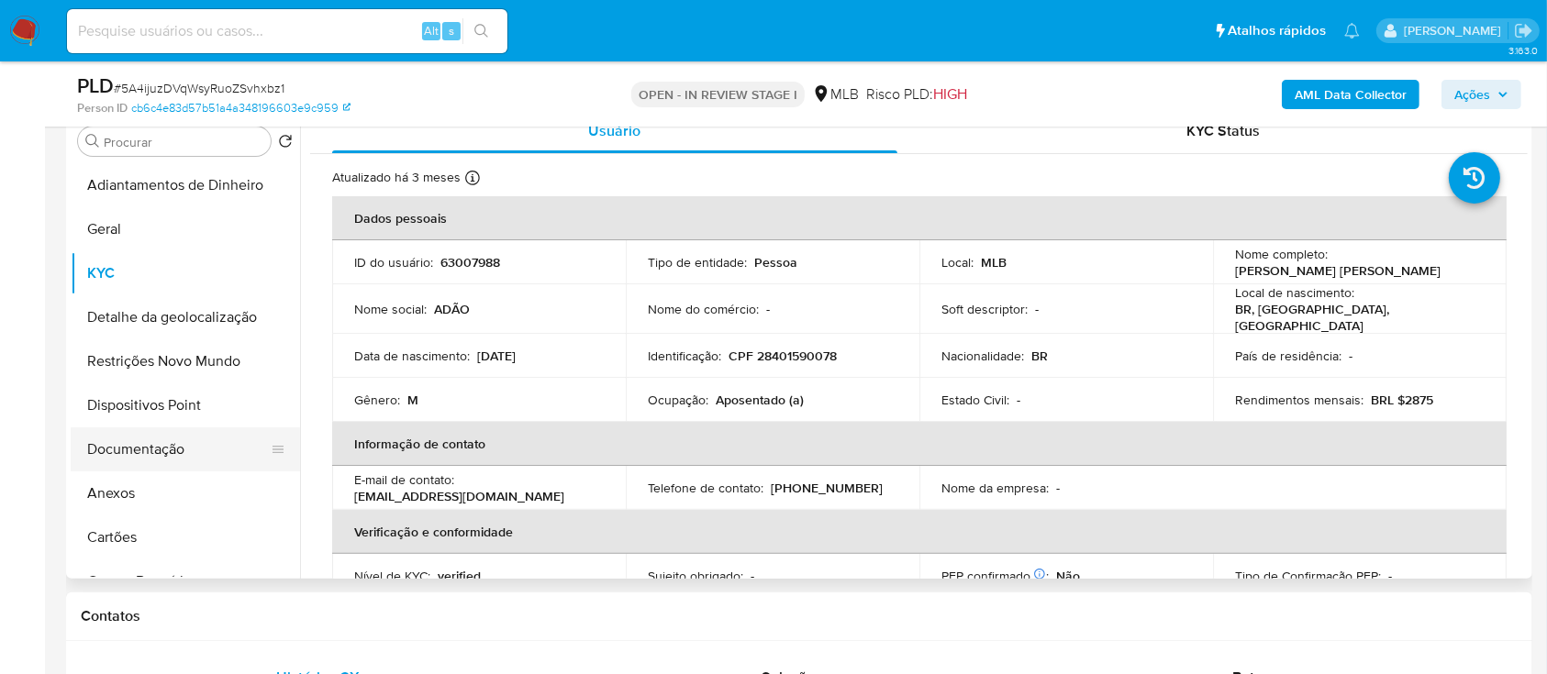
click at [193, 440] on button "Documentação" at bounding box center [178, 449] width 215 height 44
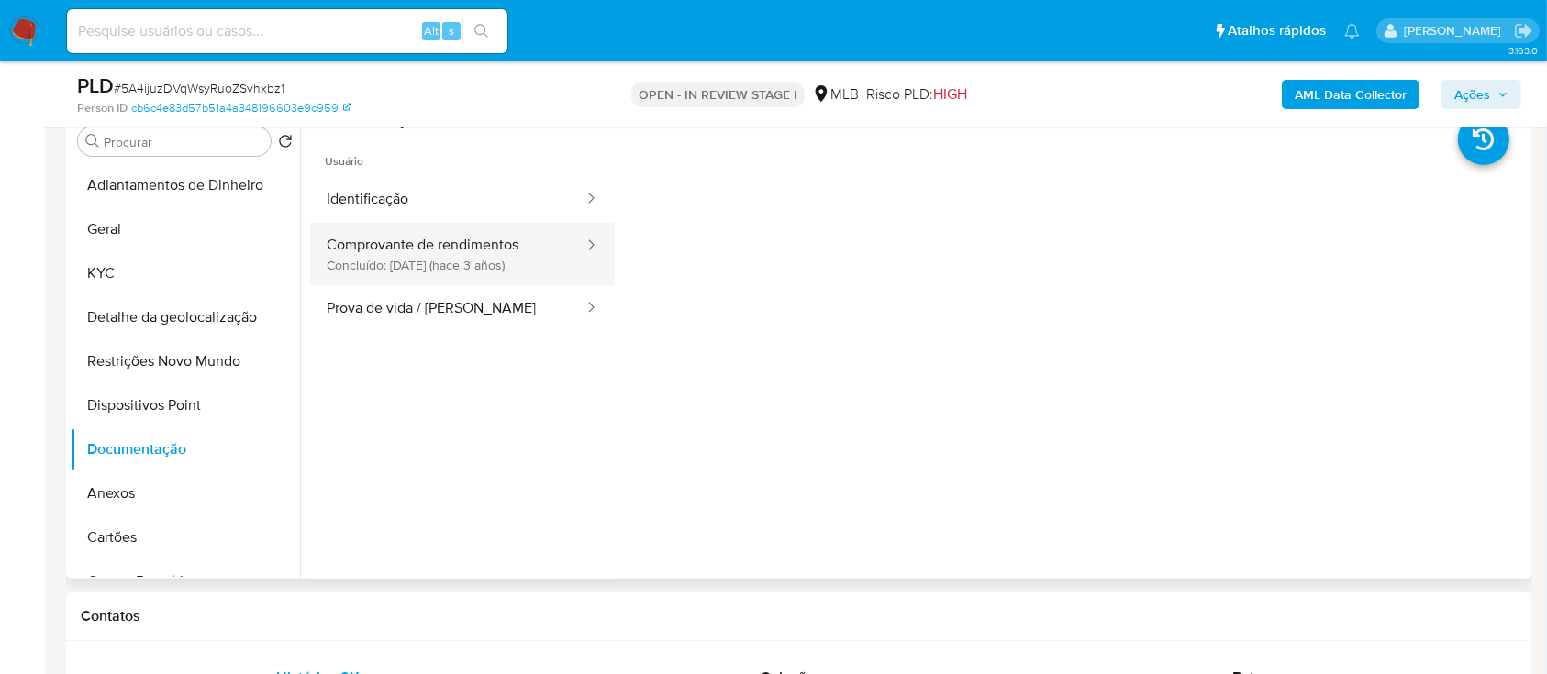
click at [508, 262] on button "Comprovante de rendimentos Concluído: [DATE] (hace 3 años)" at bounding box center [447, 254] width 275 height 62
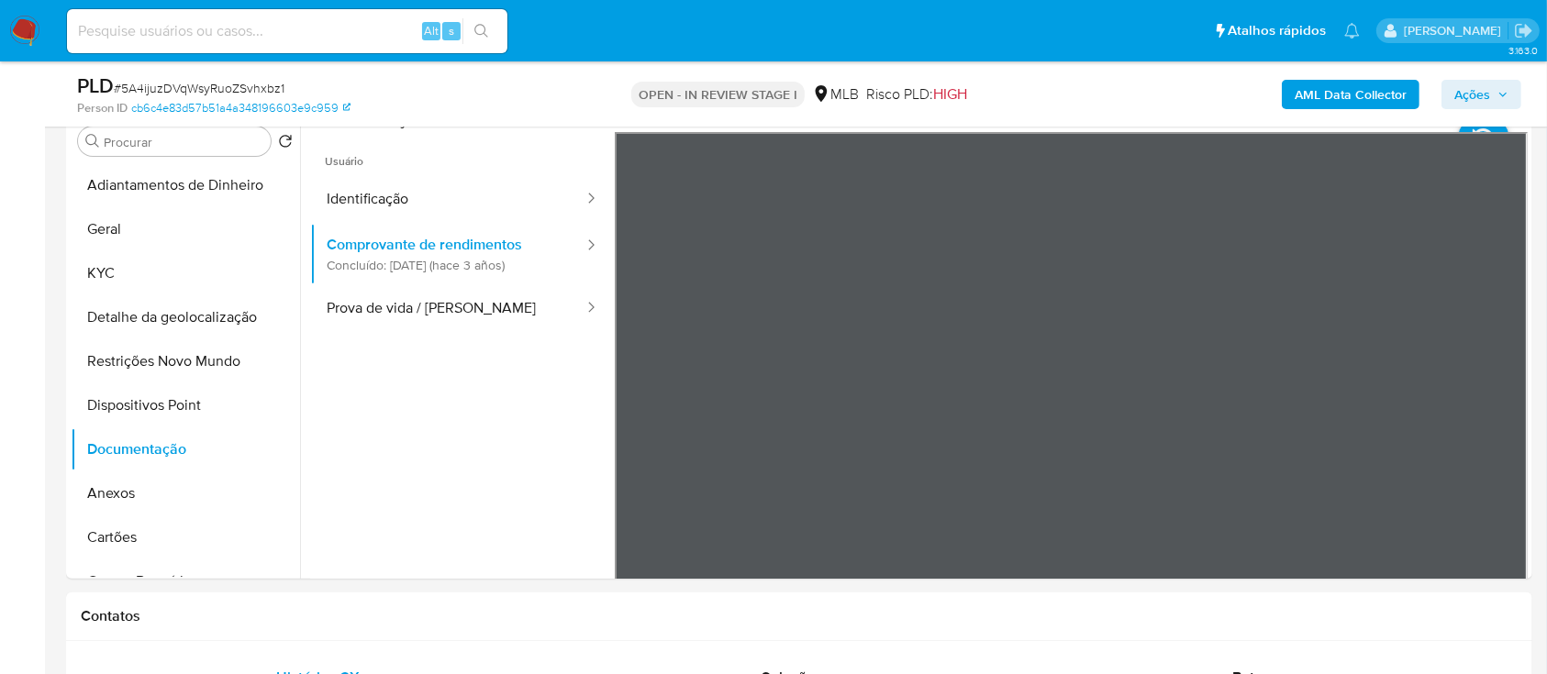
click at [106, 216] on button "Geral" at bounding box center [178, 229] width 215 height 44
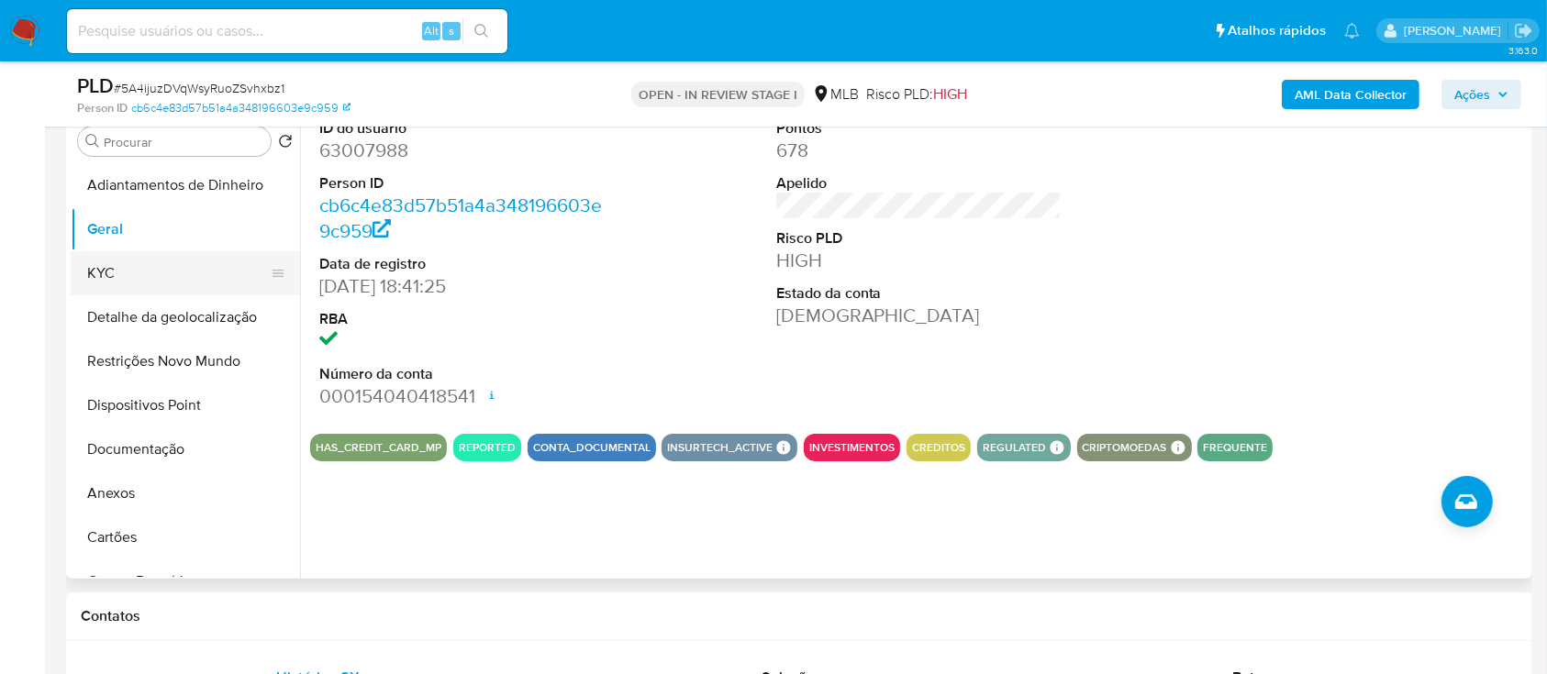
click at [123, 280] on button "KYC" at bounding box center [178, 273] width 215 height 44
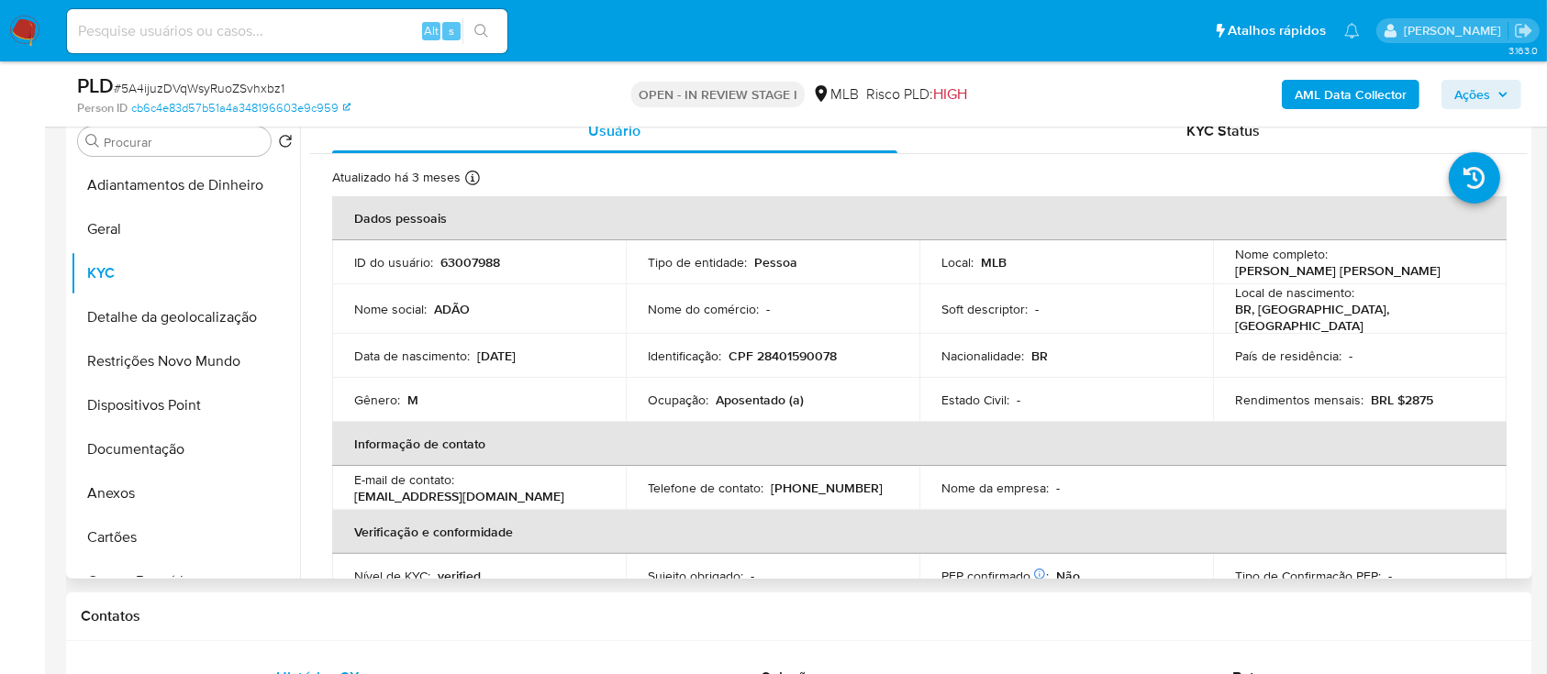
drag, startPoint x: 565, startPoint y: 350, endPoint x: 473, endPoint y: 353, distance: 91.8
click at [473, 353] on div "Data [PERSON_NAME] : [DEMOGRAPHIC_DATA]" at bounding box center [479, 356] width 250 height 17
copy div "[DATE]"
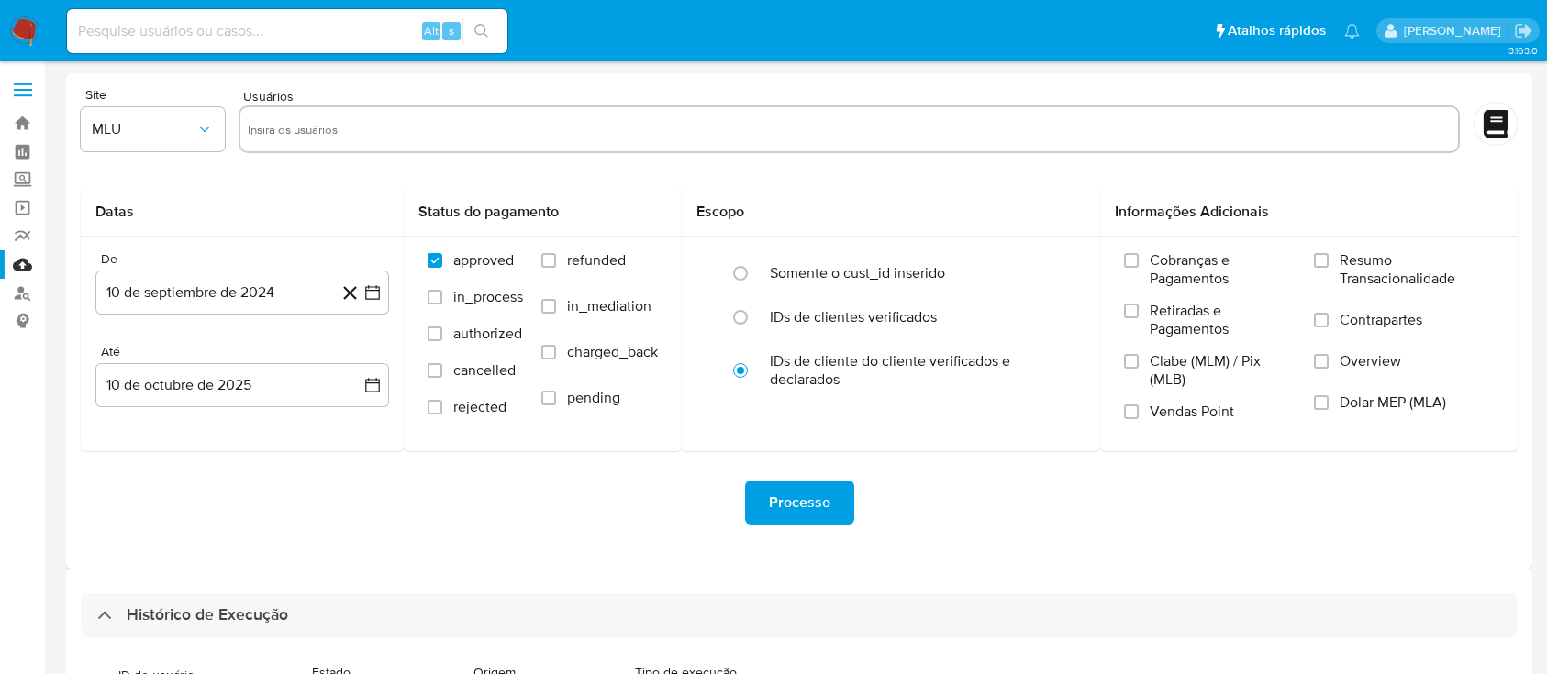
select select "10"
click at [31, 284] on link "Localizador de pessoas" at bounding box center [109, 293] width 218 height 28
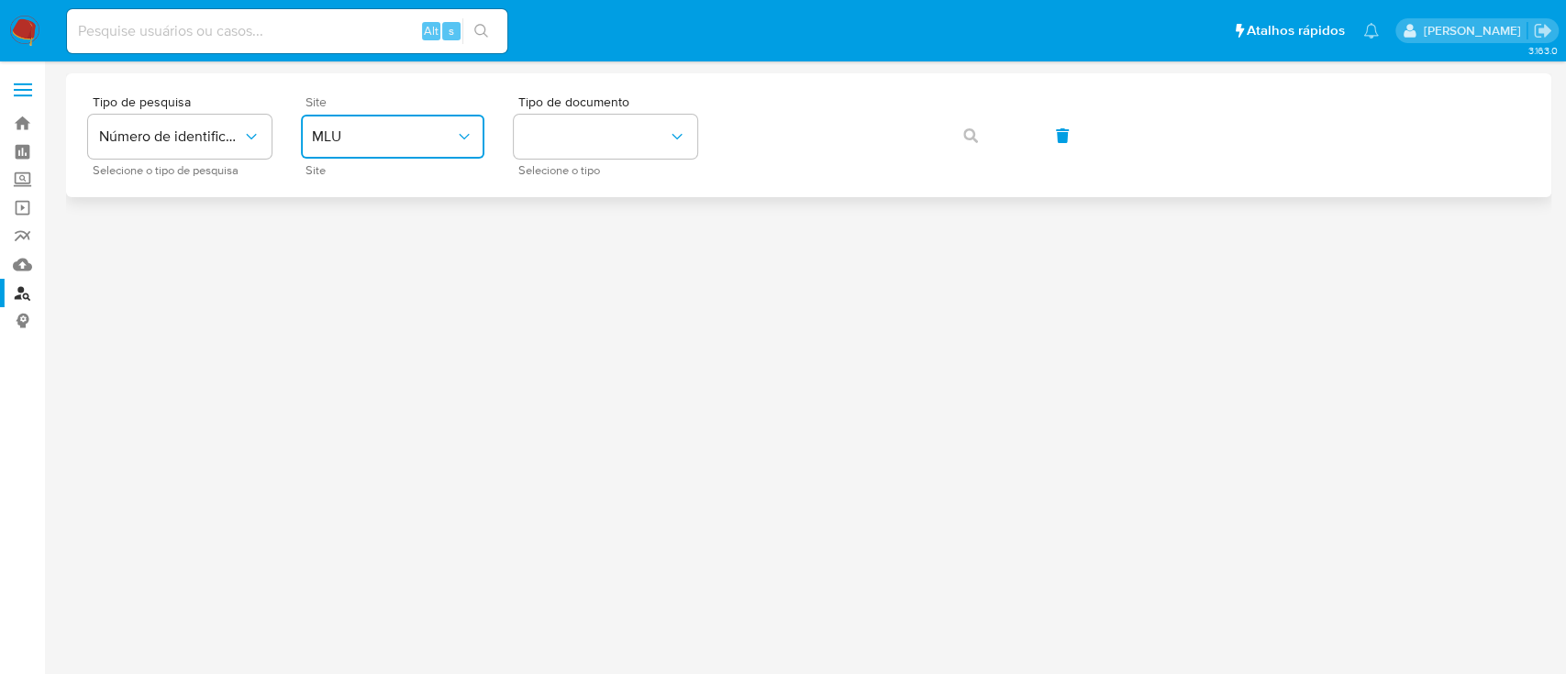
click at [340, 116] on button "MLU" at bounding box center [392, 137] width 183 height 44
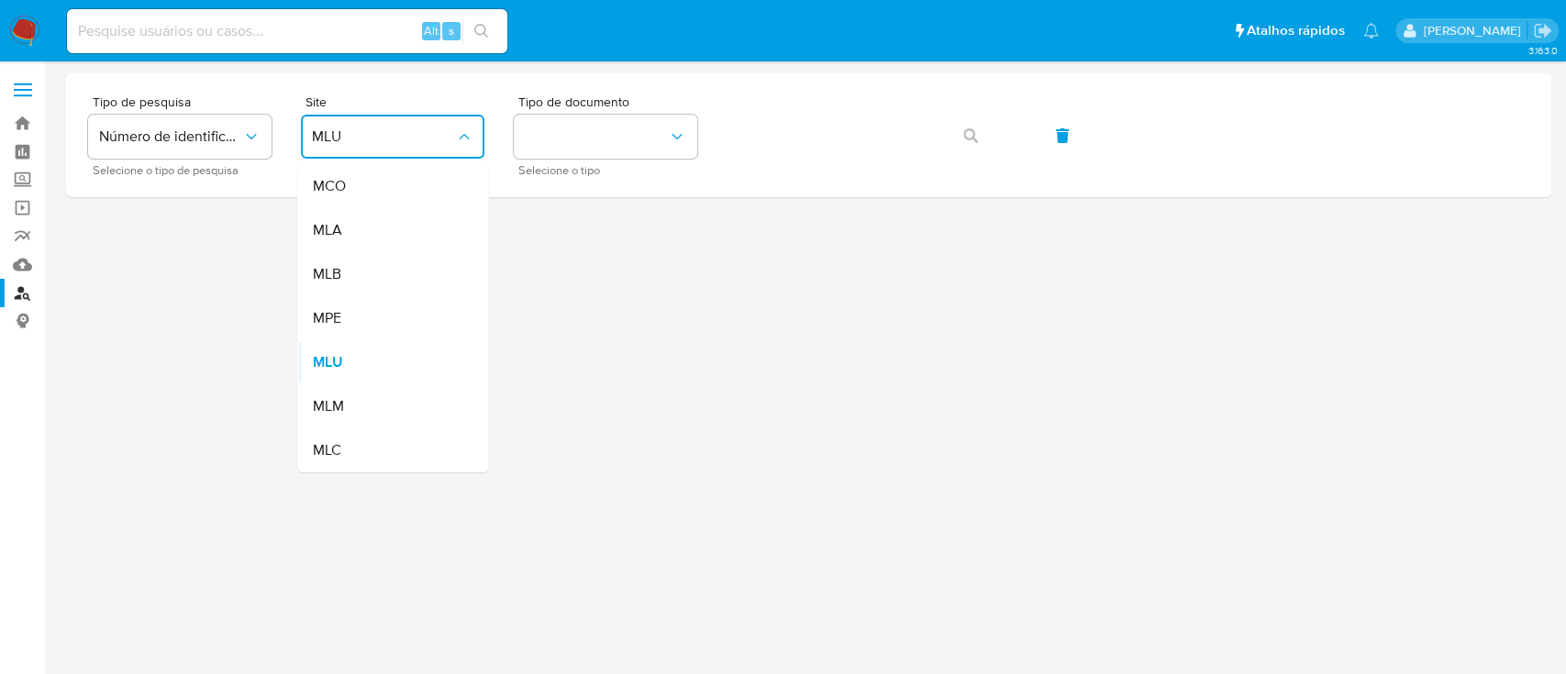
drag, startPoint x: 368, startPoint y: 272, endPoint x: 381, endPoint y: 265, distance: 14.4
click at [370, 271] on div "MLB" at bounding box center [387, 274] width 150 height 44
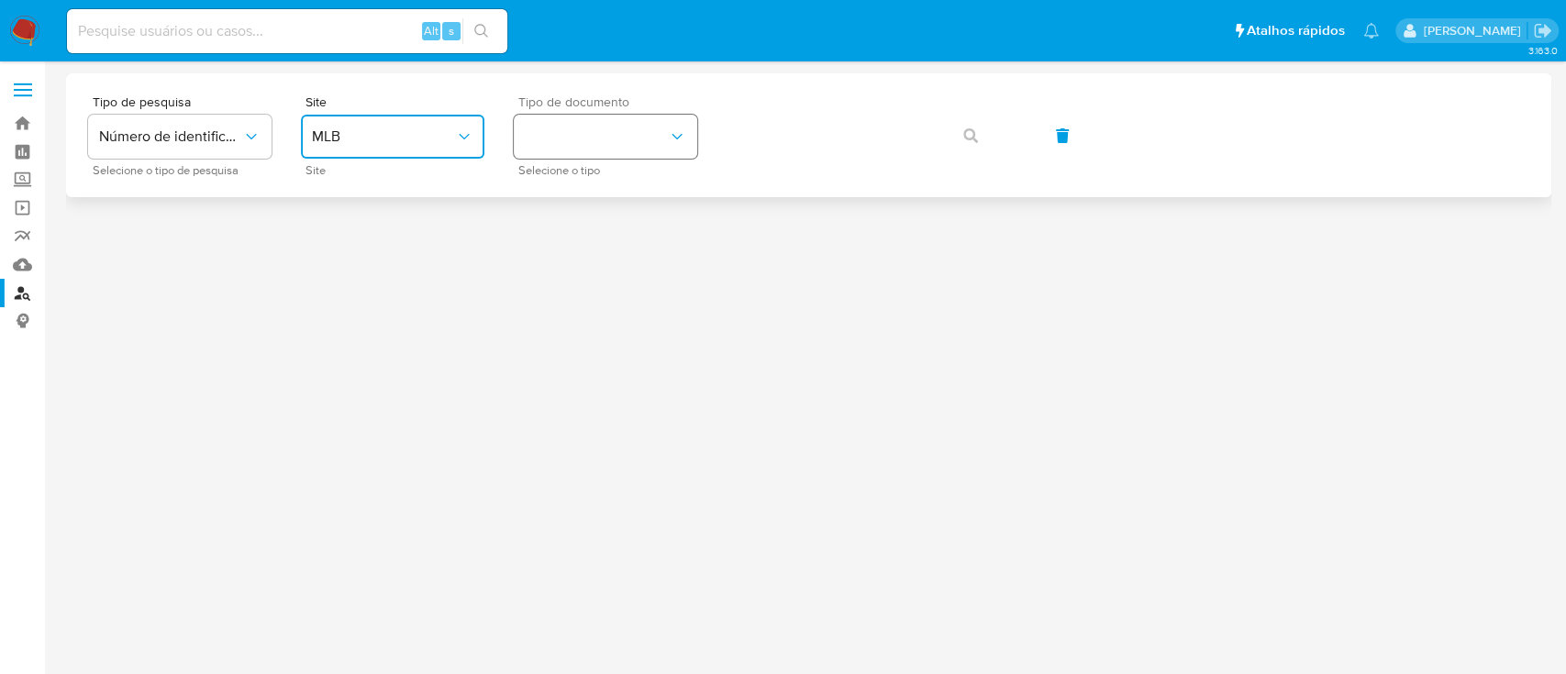
click at [603, 145] on button "identificationType" at bounding box center [605, 137] width 183 height 44
click at [549, 247] on span "CPF" at bounding box center [538, 248] width 27 height 18
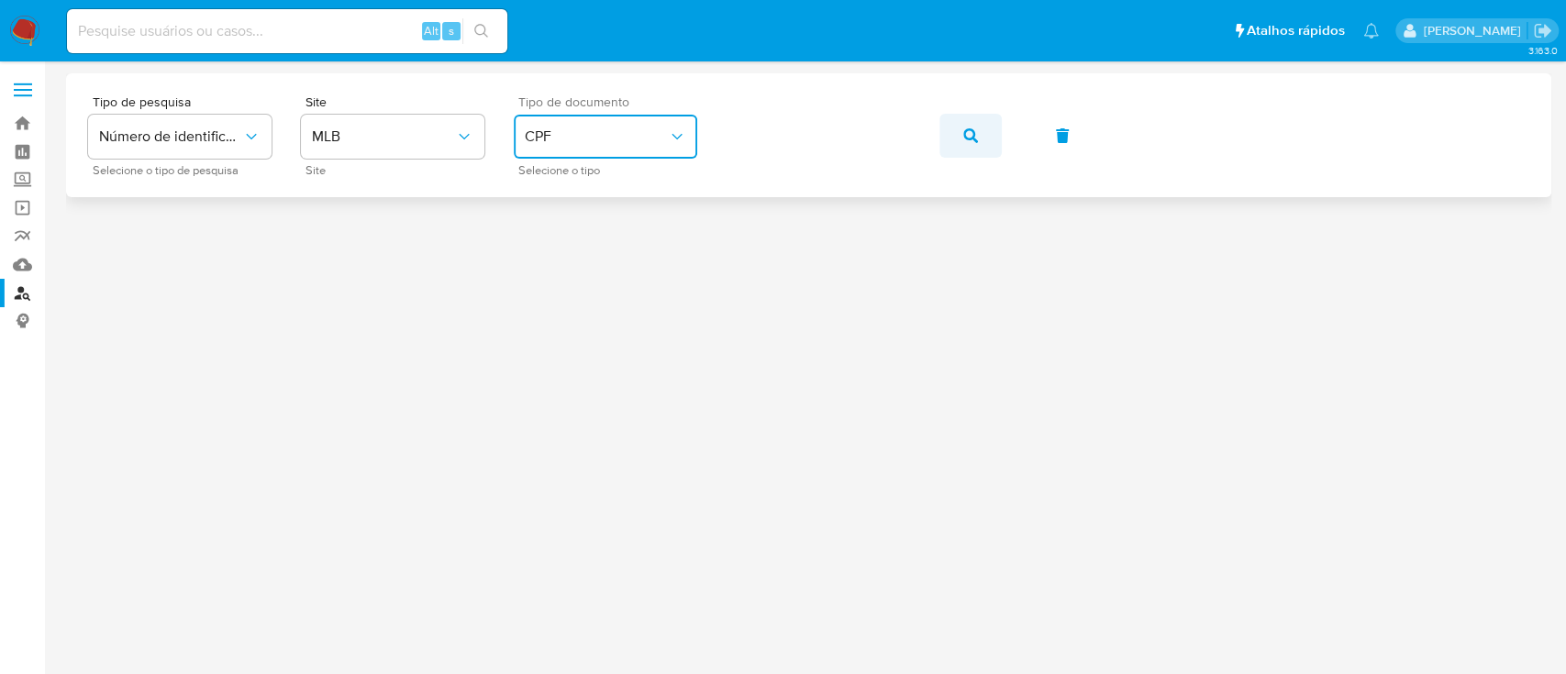
click at [963, 135] on icon "button" at bounding box center [970, 135] width 15 height 15
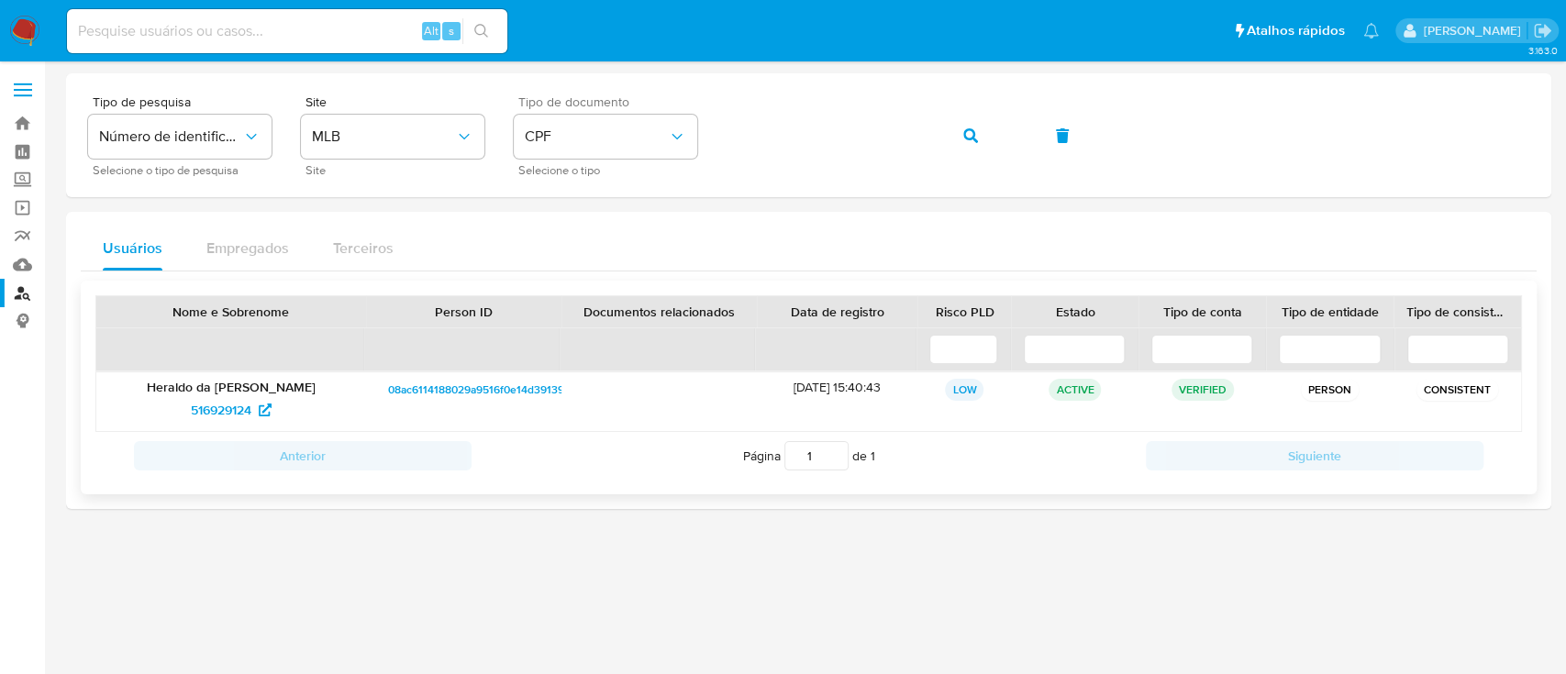
click at [255, 391] on p "Heraldo da [PERSON_NAME]" at bounding box center [231, 387] width 244 height 17
click at [243, 405] on span "516929124" at bounding box center [221, 409] width 61 height 29
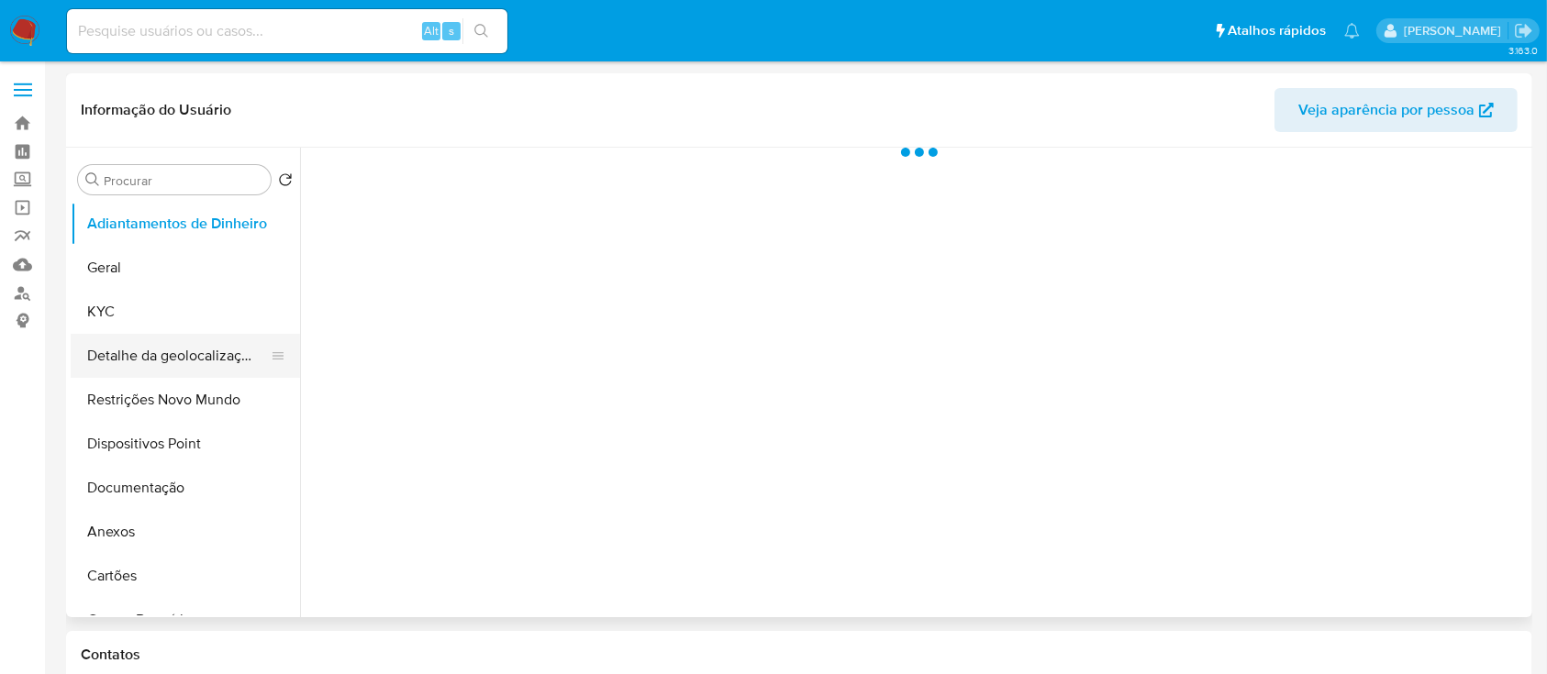
select select "10"
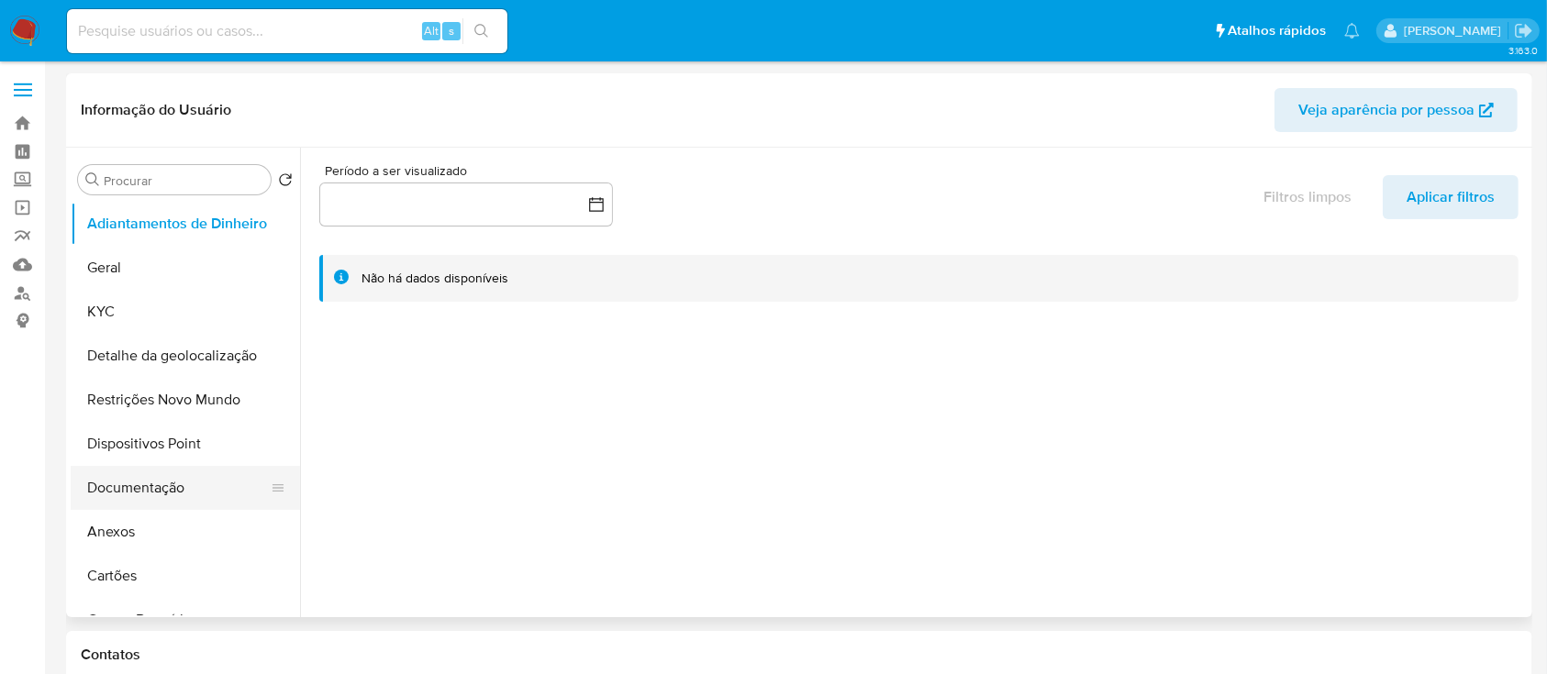
click at [172, 485] on button "Documentação" at bounding box center [178, 488] width 215 height 44
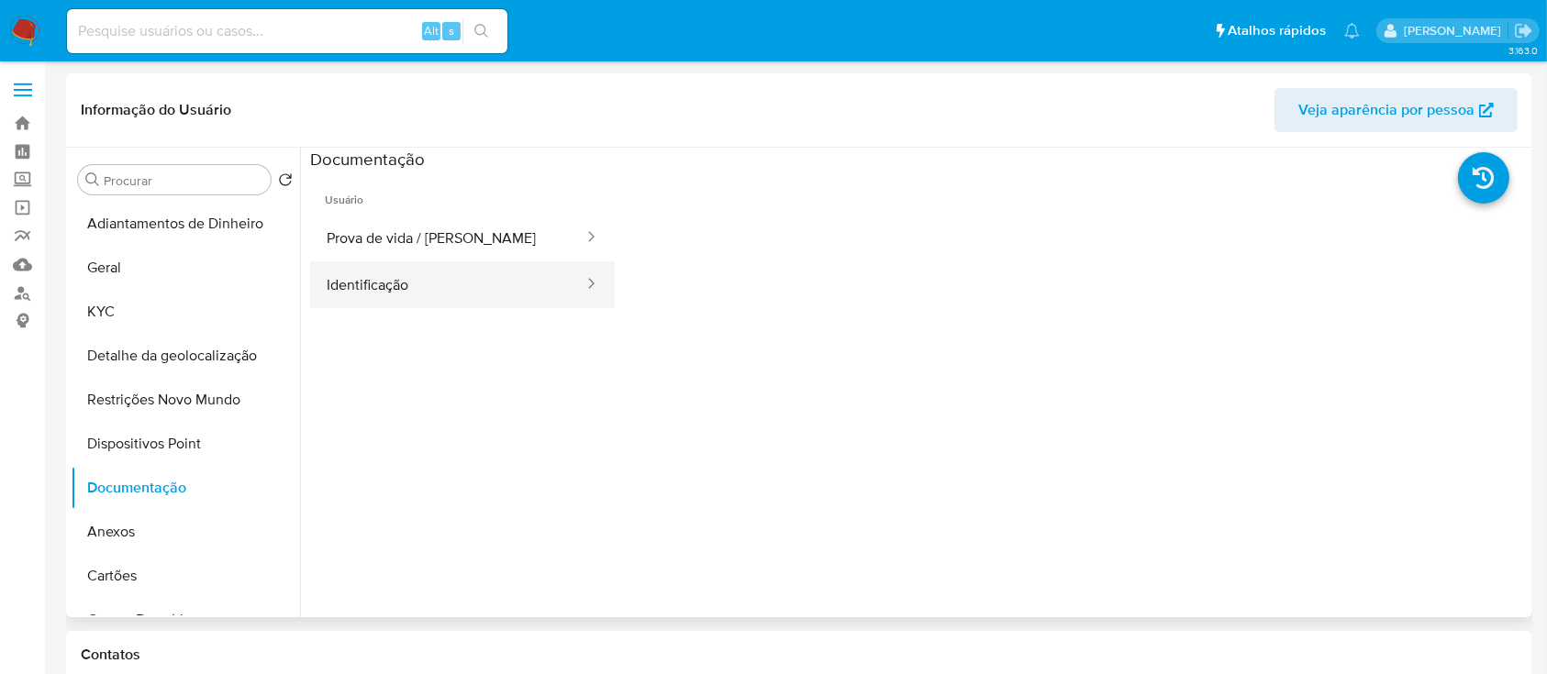
click at [388, 293] on button "Identificação" at bounding box center [447, 284] width 275 height 47
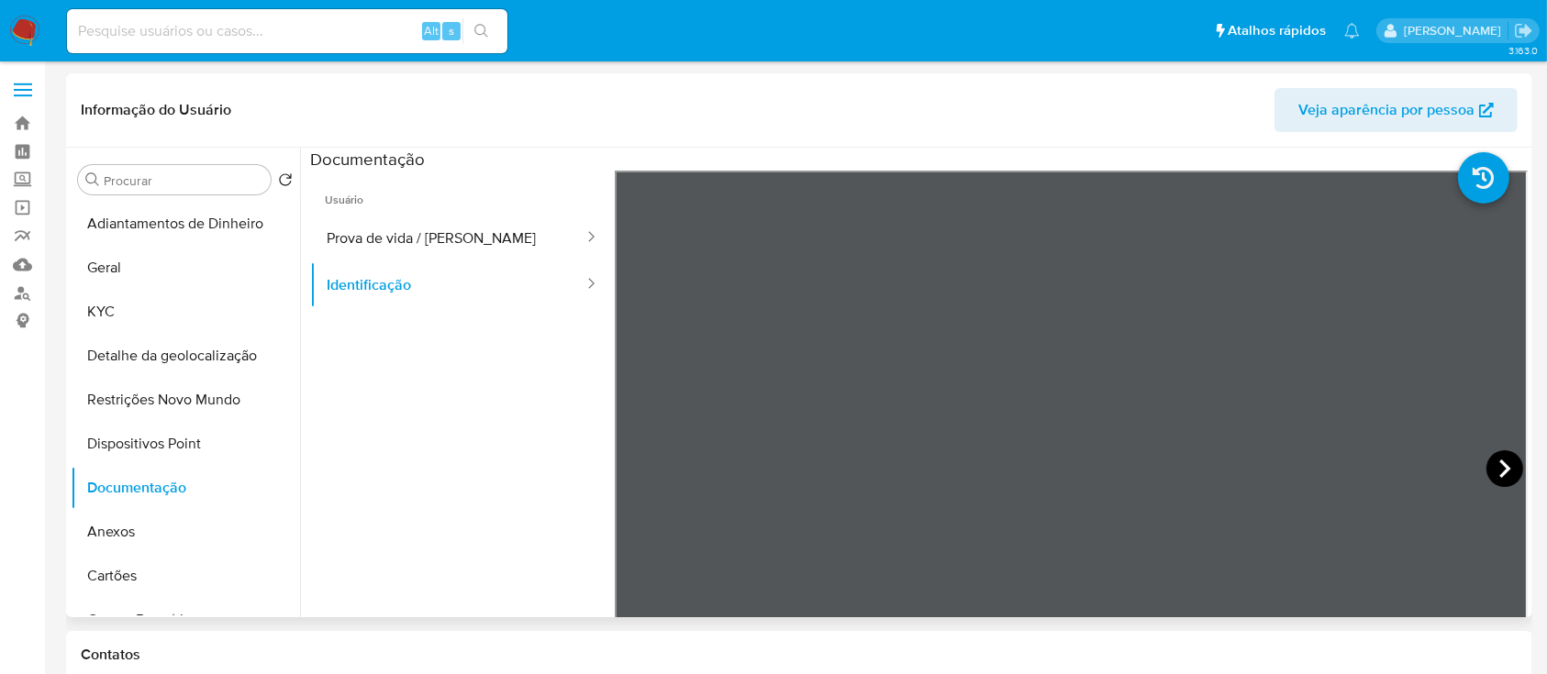
click at [1499, 474] on icon at bounding box center [1504, 469] width 11 height 18
click at [432, 543] on ul "Usuário Prova de vida / Selfie Identificação" at bounding box center [462, 435] width 305 height 528
